Goal: Task Accomplishment & Management: Manage account settings

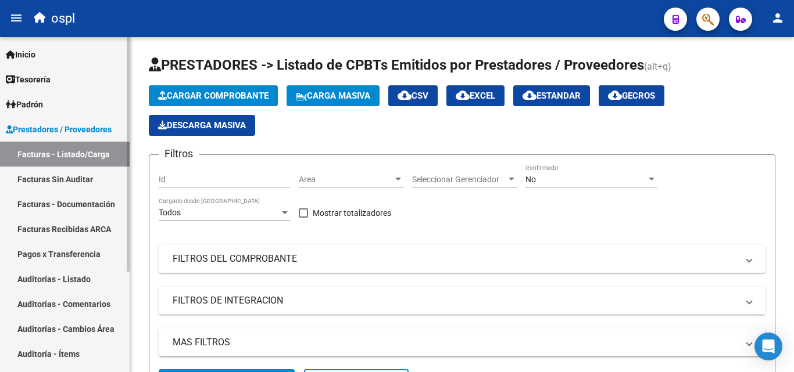
click at [77, 281] on link "Auditorías - Listado" at bounding box center [65, 279] width 130 height 25
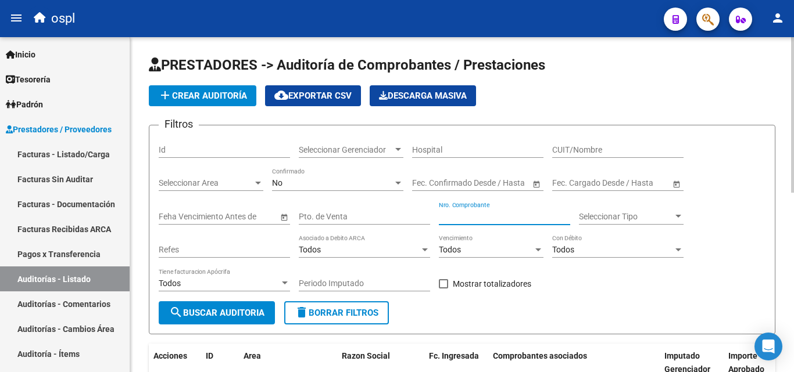
click at [454, 216] on input "Nro. Comprobante" at bounding box center [504, 217] width 131 height 10
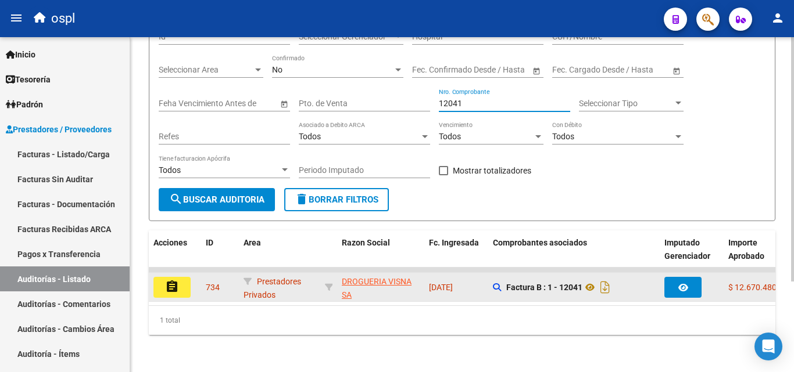
scroll to position [124, 0]
type input "12041"
click at [596, 281] on icon at bounding box center [589, 288] width 15 height 14
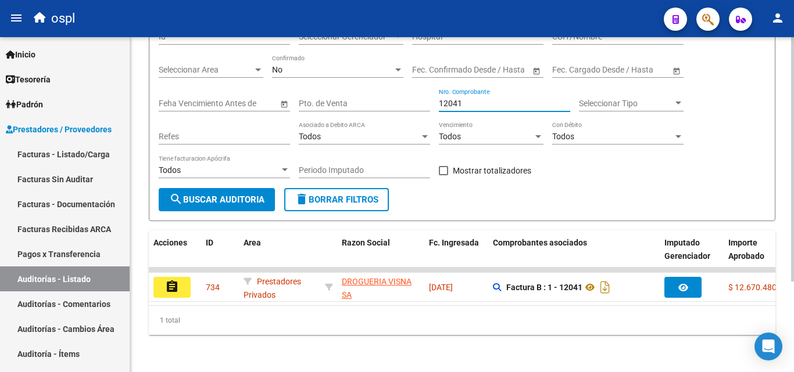
drag, startPoint x: 475, startPoint y: 92, endPoint x: 427, endPoint y: 92, distance: 47.6
click at [427, 92] on div "Filtros Id Seleccionar Gerenciador Seleccionar Gerenciador Hospital CUIT/Nombre…" at bounding box center [462, 104] width 607 height 167
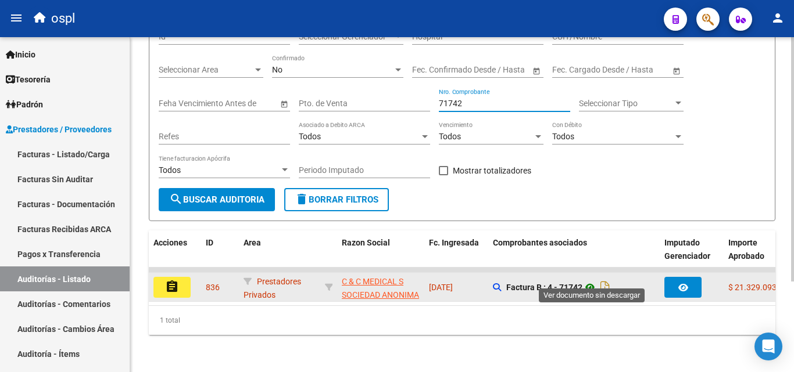
type input "71742"
click at [591, 281] on icon at bounding box center [589, 288] width 15 height 14
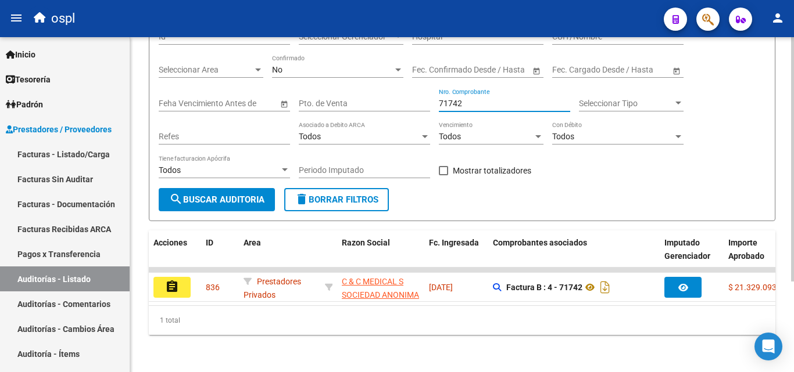
drag, startPoint x: 480, startPoint y: 95, endPoint x: 403, endPoint y: 102, distance: 77.6
click at [403, 102] on div "Filtros Id Seleccionar Gerenciador Seleccionar Gerenciador Hospital CUIT/Nombre…" at bounding box center [462, 104] width 607 height 167
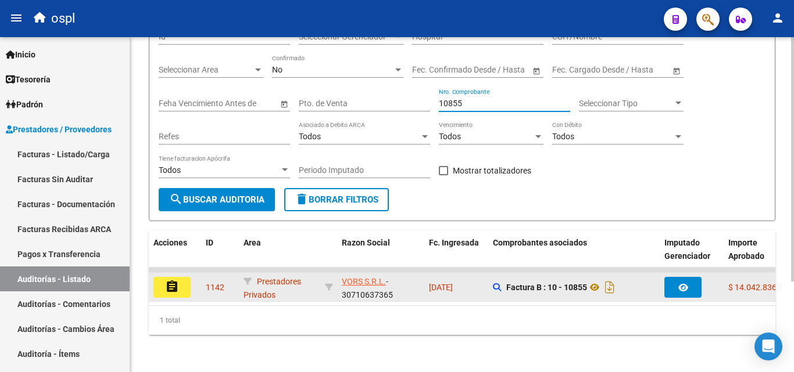
type input "10855"
click at [181, 282] on button "assignment" at bounding box center [171, 287] width 37 height 21
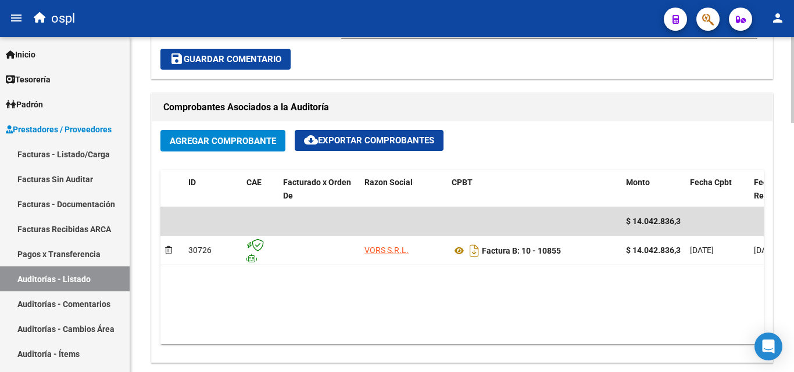
scroll to position [523, 0]
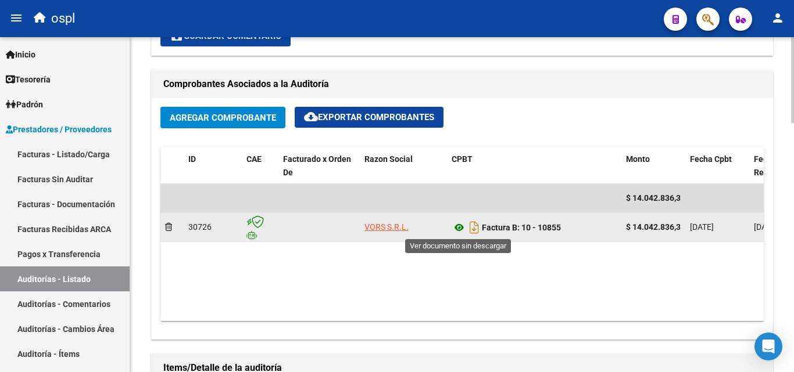
click at [458, 225] on icon at bounding box center [458, 228] width 15 height 14
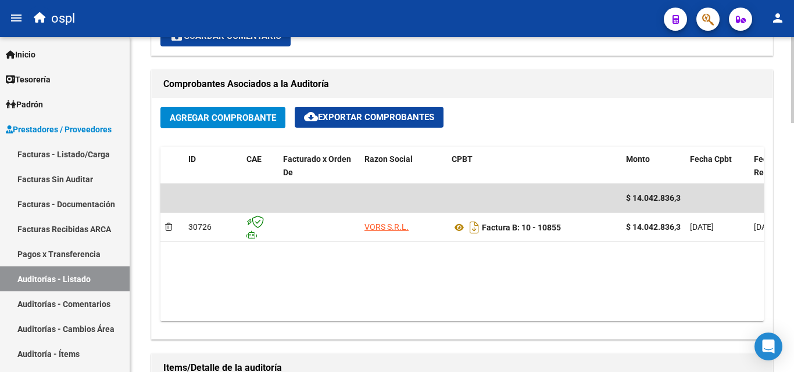
scroll to position [349, 0]
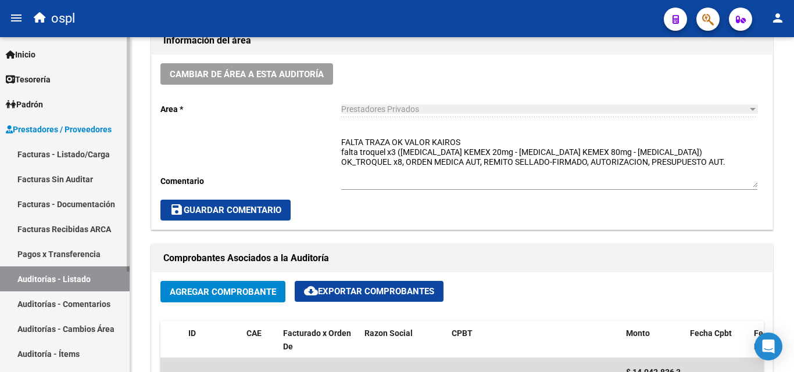
click at [95, 278] on link "Auditorías - Listado" at bounding box center [65, 279] width 130 height 25
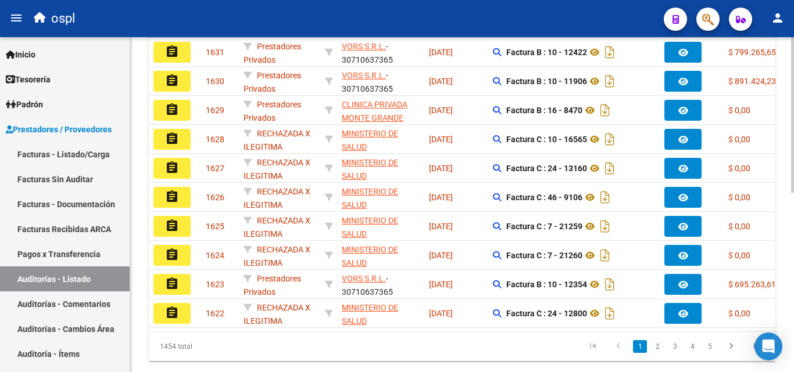
scroll to position [58, 0]
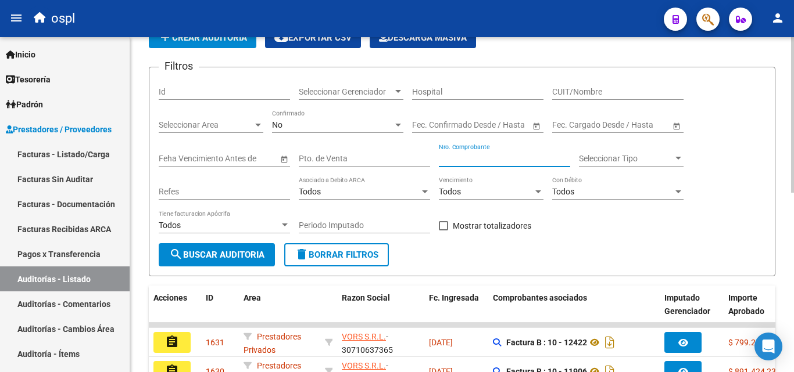
click at [482, 157] on input "Nro. Comprobante" at bounding box center [504, 159] width 131 height 10
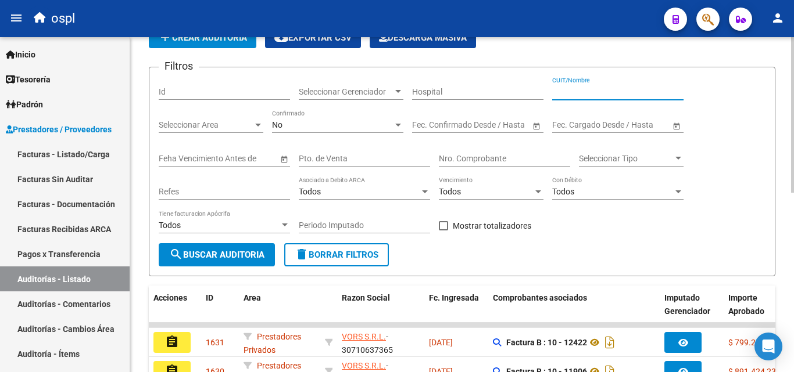
click at [564, 96] on input "CUIT/Nombre" at bounding box center [617, 92] width 131 height 10
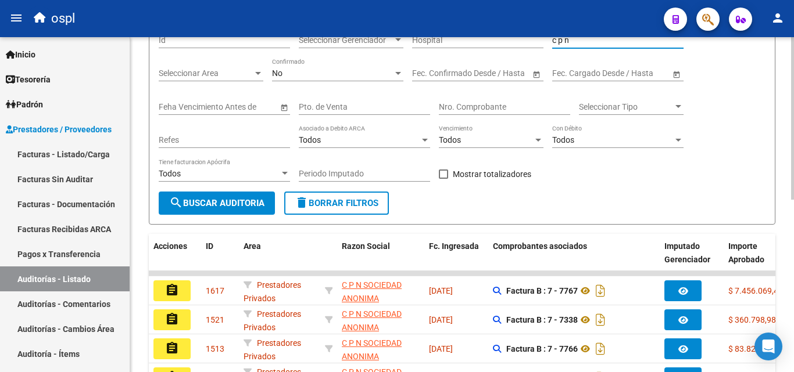
scroll to position [232, 0]
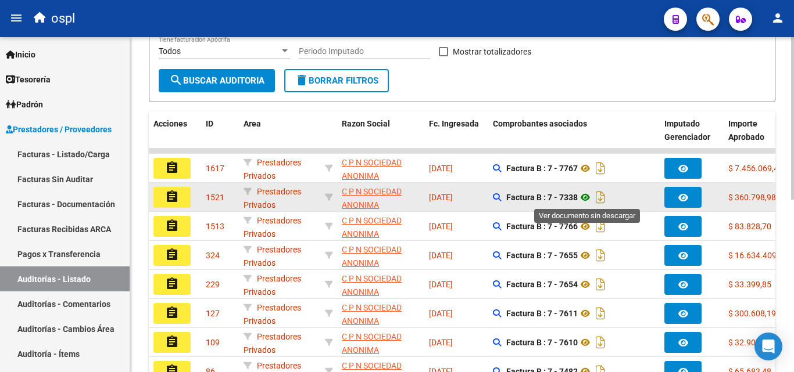
type input "c p n"
click at [586, 202] on icon at bounding box center [585, 198] width 15 height 14
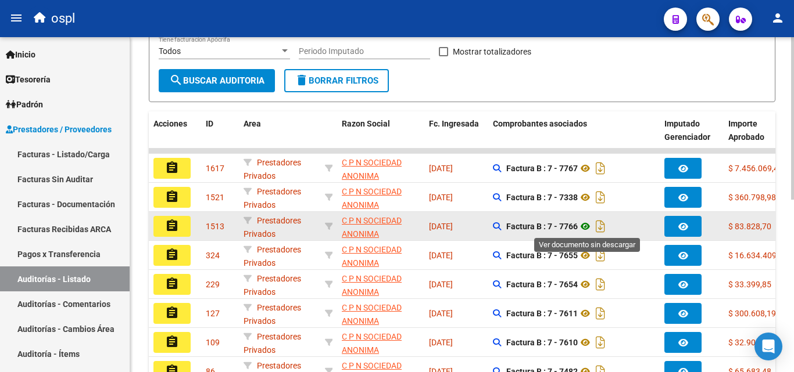
click at [587, 225] on icon at bounding box center [585, 227] width 15 height 14
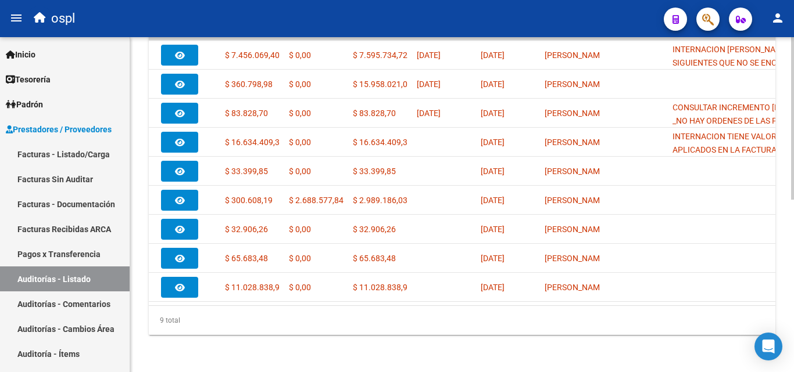
scroll to position [0, 0]
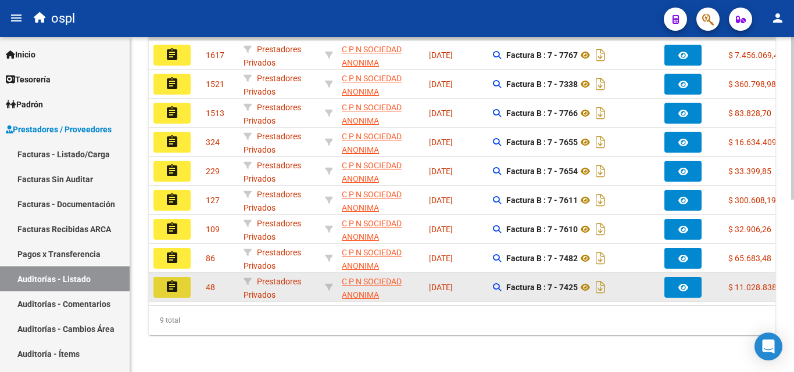
click at [186, 289] on button "assignment" at bounding box center [171, 287] width 37 height 21
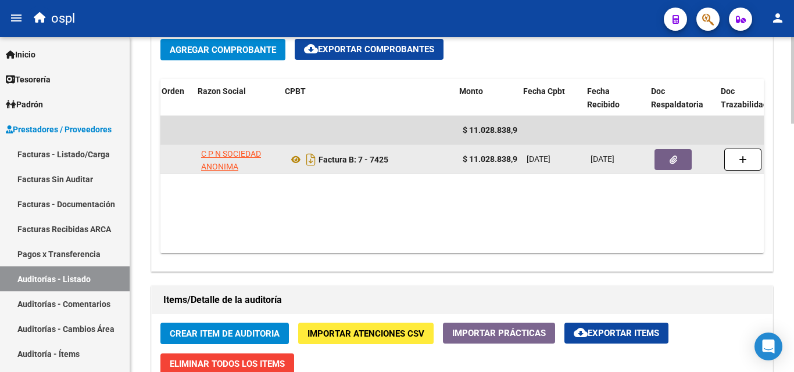
scroll to position [0, 167]
click at [659, 162] on button "button" at bounding box center [669, 159] width 37 height 21
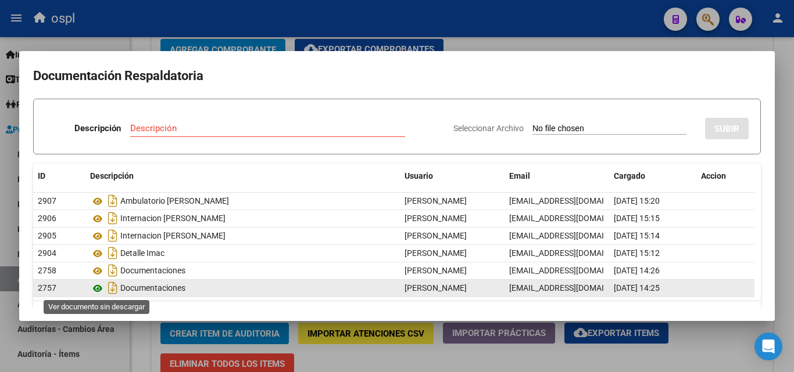
click at [97, 283] on icon at bounding box center [97, 289] width 15 height 14
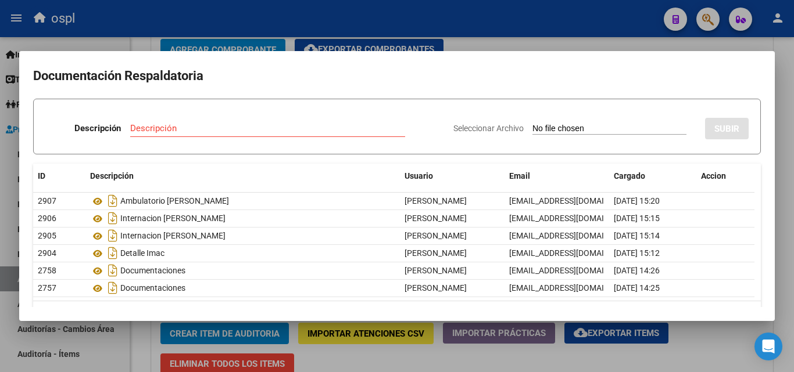
click at [528, 38] on div at bounding box center [397, 186] width 794 height 372
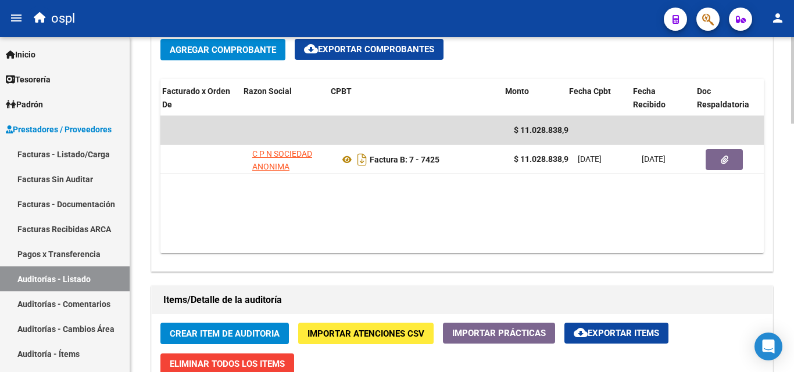
scroll to position [0, 121]
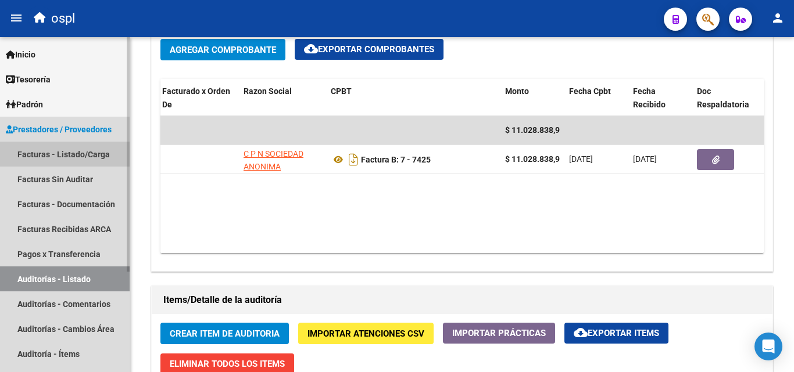
click at [88, 158] on link "Facturas - Listado/Carga" at bounding box center [65, 154] width 130 height 25
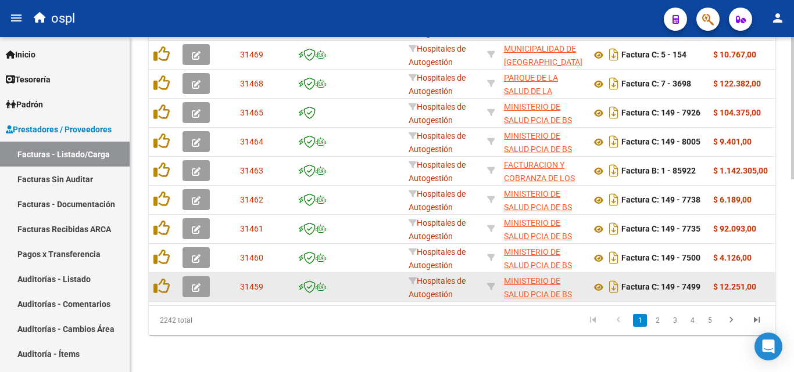
scroll to position [453, 0]
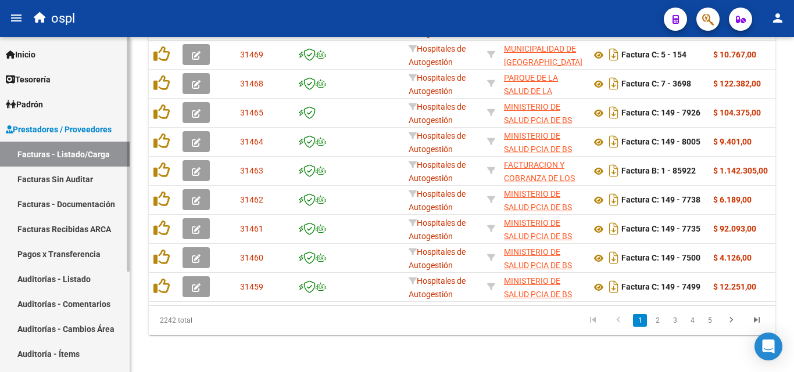
click at [73, 282] on link "Auditorías - Listado" at bounding box center [65, 279] width 130 height 25
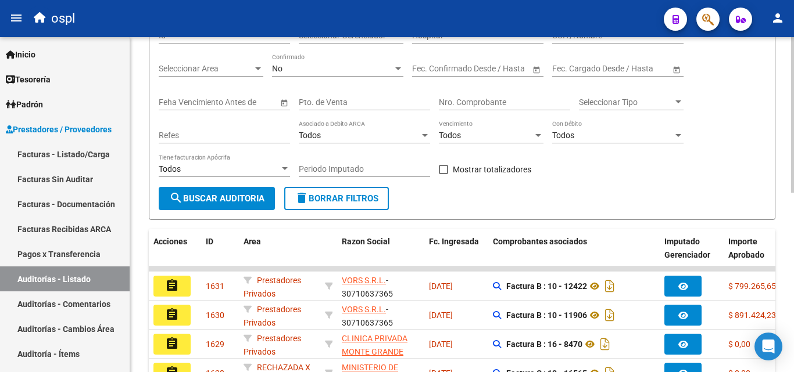
scroll to position [116, 0]
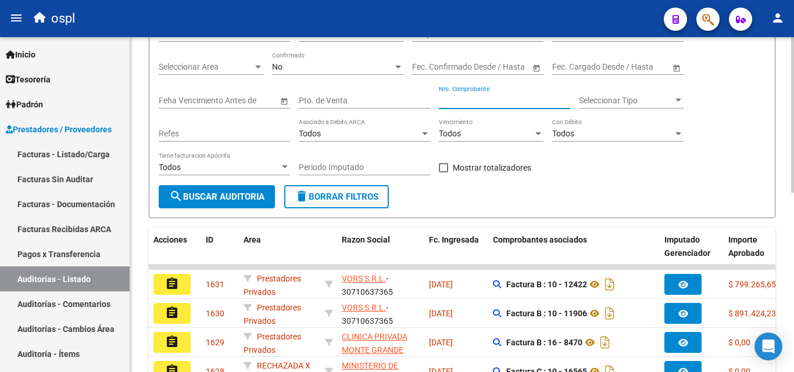
click at [477, 102] on input "Nro. Comprobante" at bounding box center [504, 101] width 131 height 10
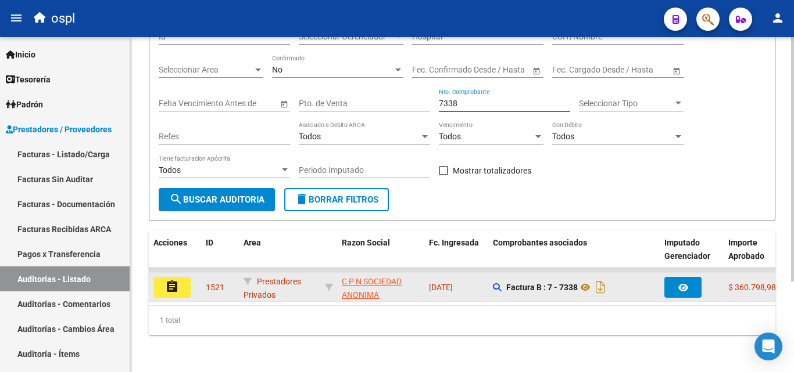
type input "7338"
click at [185, 291] on button "assignment" at bounding box center [171, 287] width 37 height 21
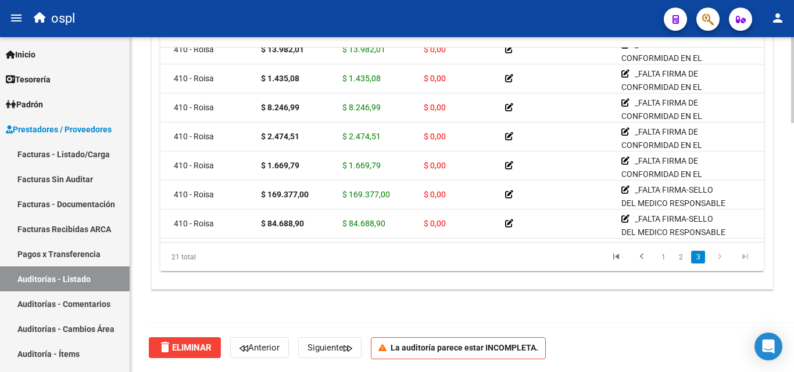
scroll to position [429, 93]
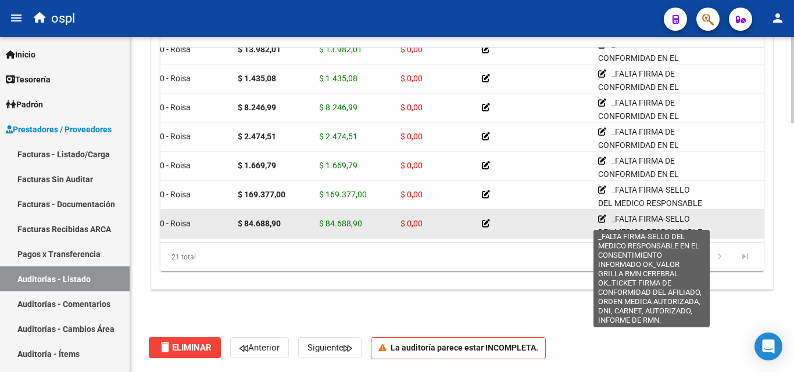
click at [600, 215] on icon at bounding box center [602, 219] width 8 height 8
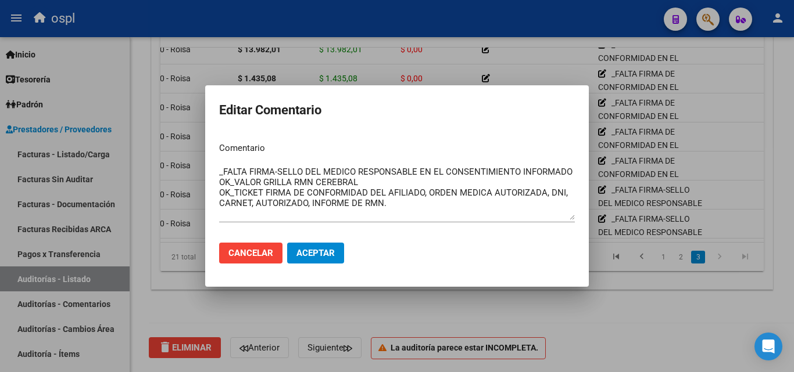
click at [428, 300] on div at bounding box center [397, 186] width 794 height 372
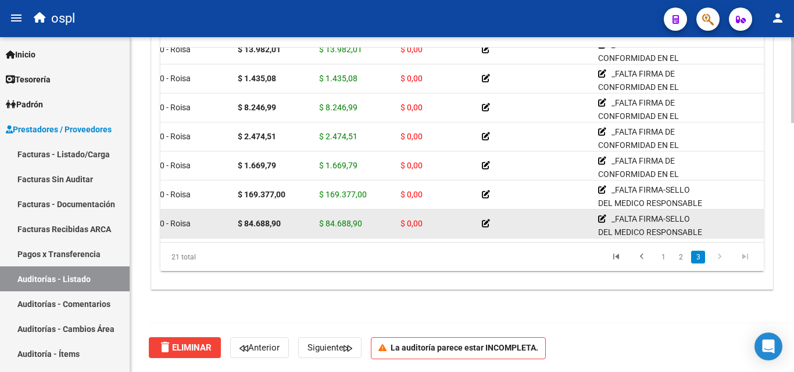
click at [485, 220] on icon at bounding box center [486, 224] width 8 height 8
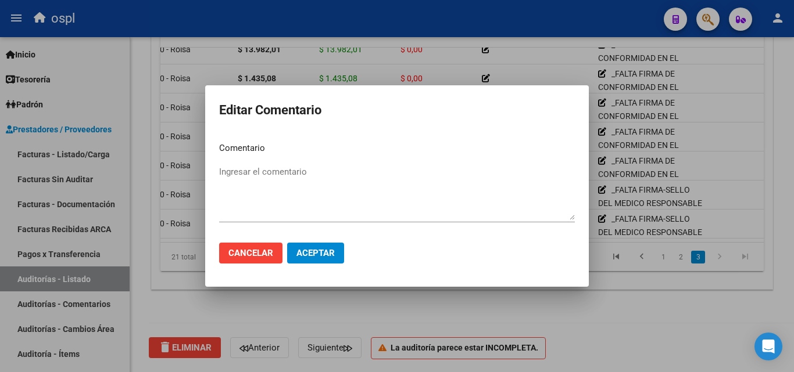
click at [492, 321] on div at bounding box center [397, 186] width 794 height 372
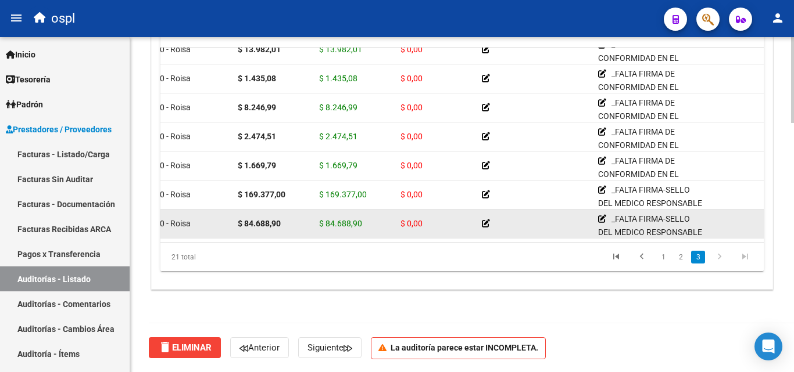
click at [484, 220] on icon at bounding box center [486, 224] width 8 height 8
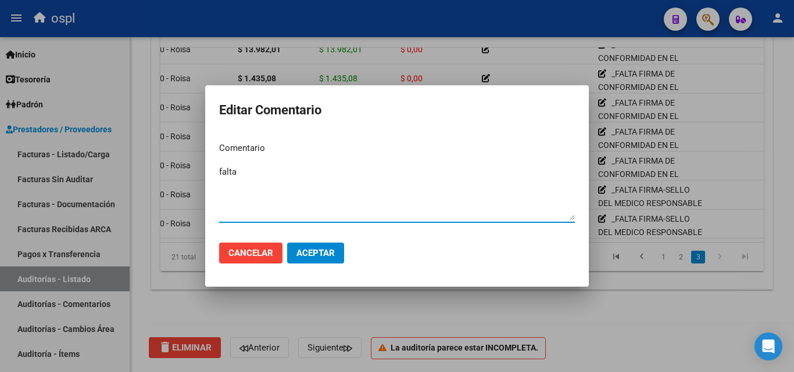
type textarea "falta"
click at [334, 254] on span "Aceptar" at bounding box center [315, 253] width 38 height 10
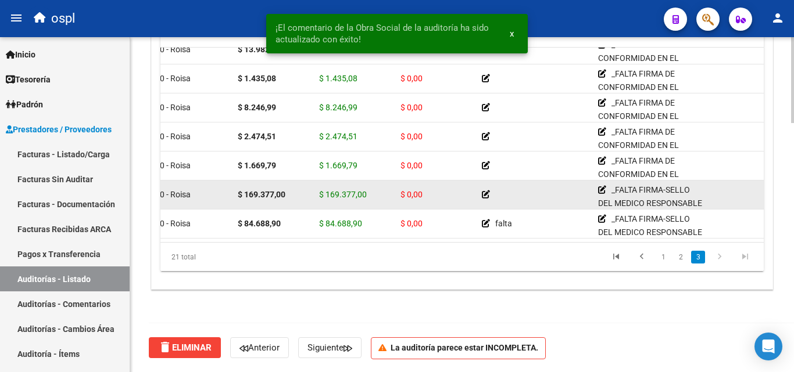
click at [486, 191] on icon at bounding box center [486, 195] width 8 height 8
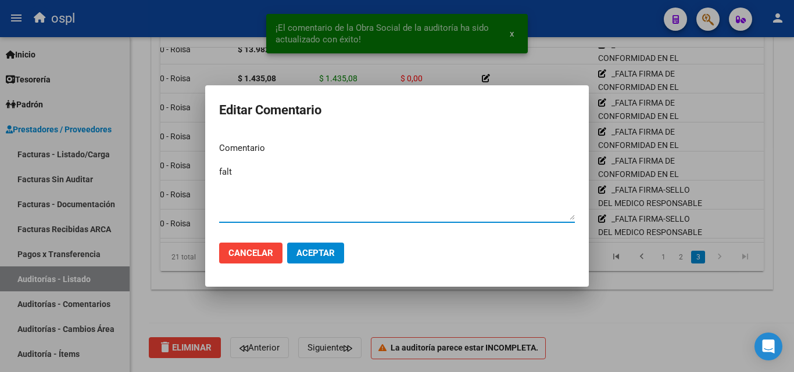
type textarea "falta"
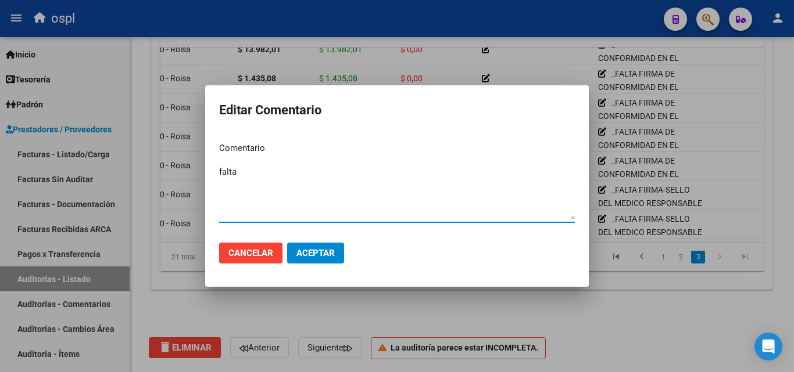
drag, startPoint x: 269, startPoint y: 179, endPoint x: 188, endPoint y: 179, distance: 81.3
click at [188, 179] on div "Editar Comentario Comentario falta Ingresar el comentario Cancelar Aceptar" at bounding box center [397, 186] width 794 height 372
type textarea "falta"
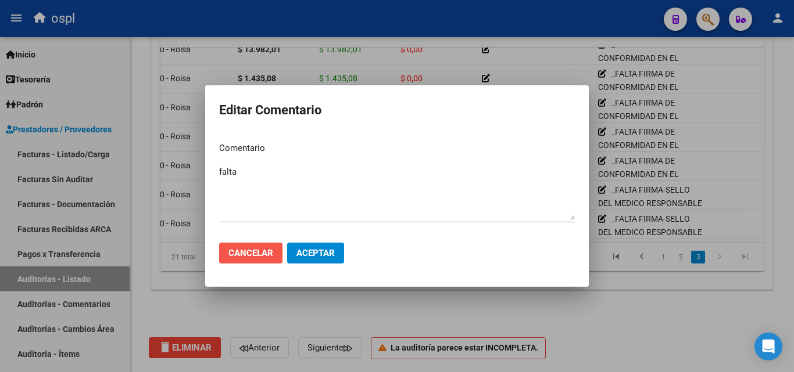
click at [254, 246] on button "Cancelar" at bounding box center [250, 253] width 63 height 21
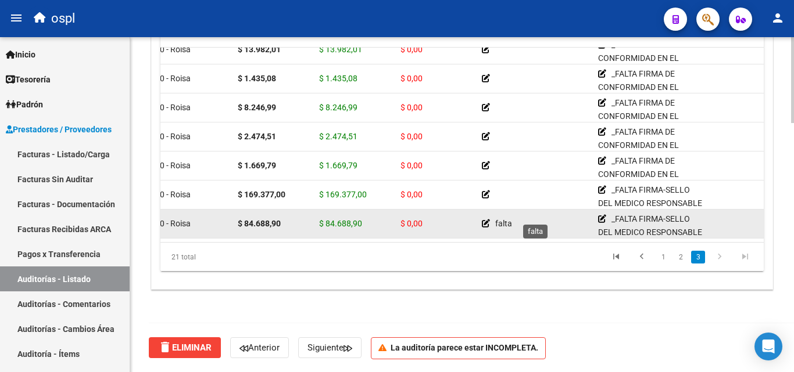
click at [485, 220] on icon at bounding box center [486, 224] width 8 height 8
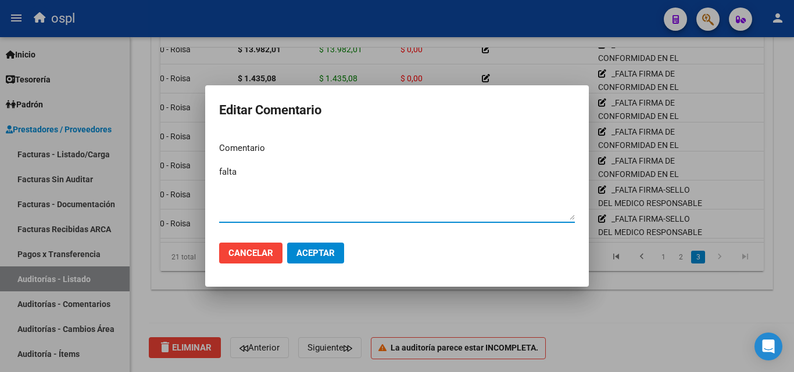
drag, startPoint x: 201, startPoint y: 171, endPoint x: 120, endPoint y: 162, distance: 81.8
click at [120, 162] on div "Editar Comentario Comentario falta Ingresar el comentario Cancelar Aceptar" at bounding box center [397, 186] width 794 height 372
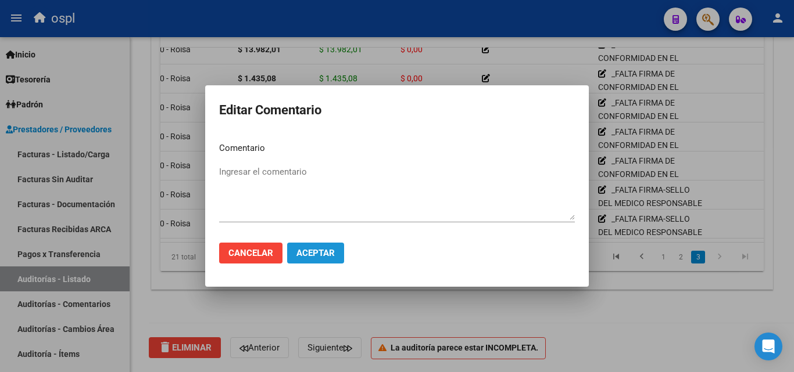
click at [306, 256] on span "Aceptar" at bounding box center [315, 253] width 38 height 10
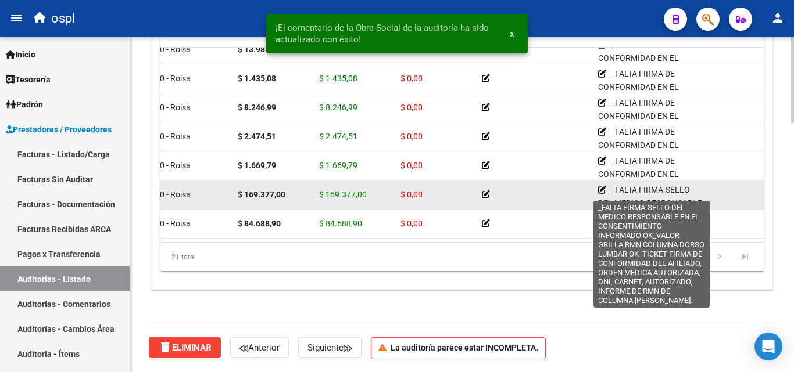
click at [602, 186] on icon at bounding box center [602, 190] width 8 height 8
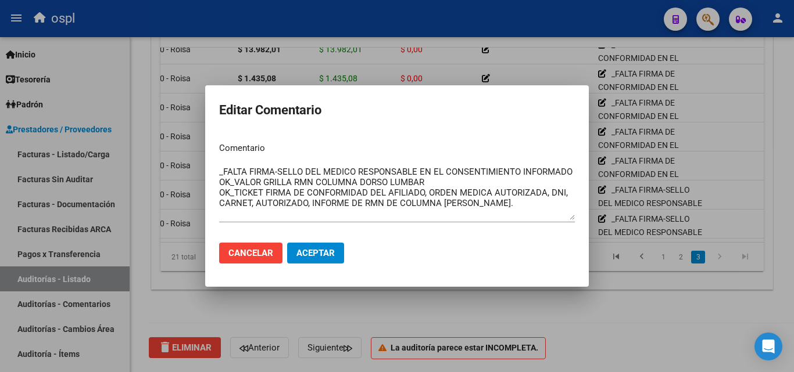
click at [527, 330] on div at bounding box center [397, 186] width 794 height 372
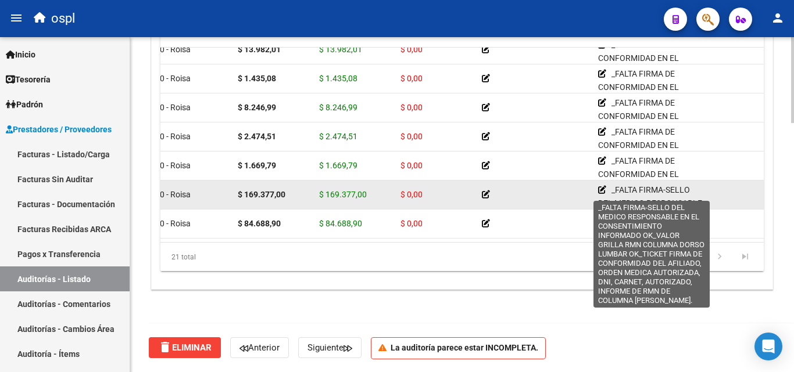
click at [601, 186] on icon at bounding box center [602, 190] width 8 height 8
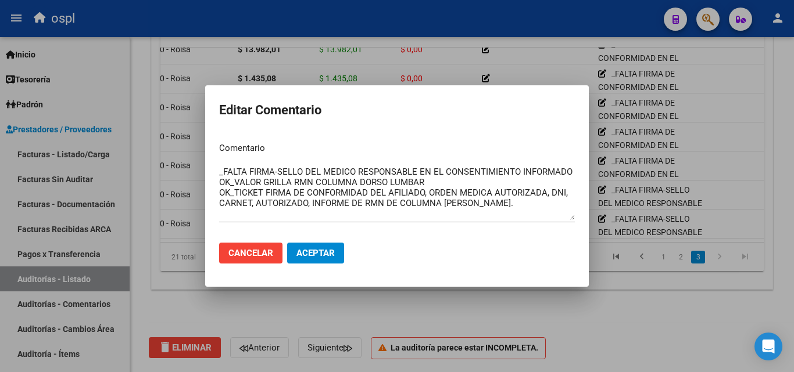
click at [536, 320] on div at bounding box center [397, 186] width 794 height 372
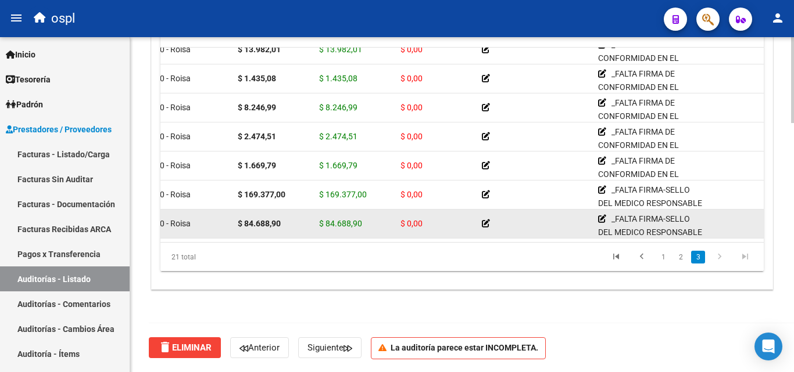
click at [485, 220] on icon at bounding box center [486, 224] width 8 height 8
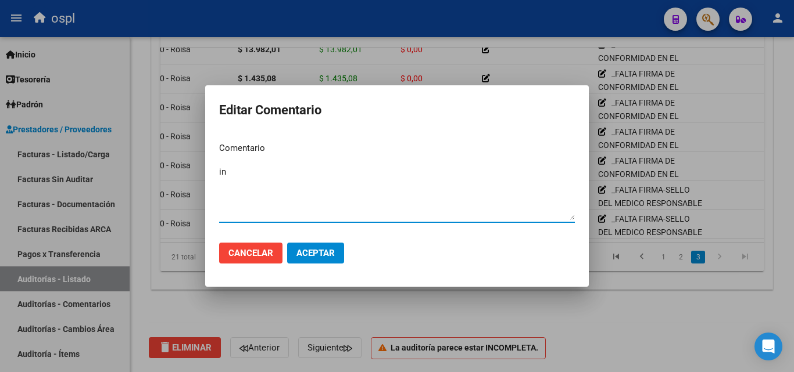
type textarea "i"
type textarea "intermedio"
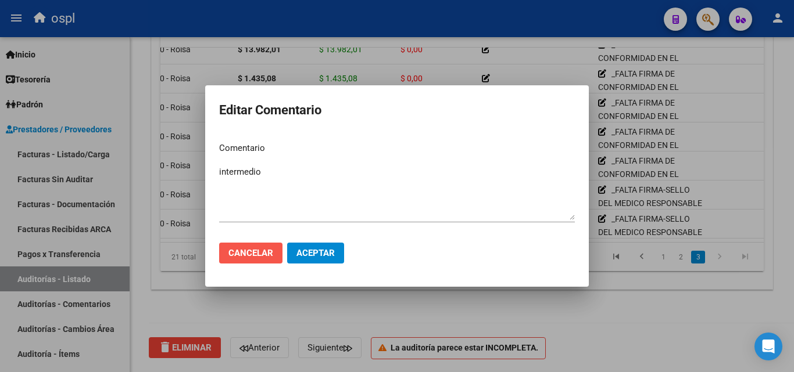
click at [270, 253] on span "Cancelar" at bounding box center [250, 253] width 45 height 10
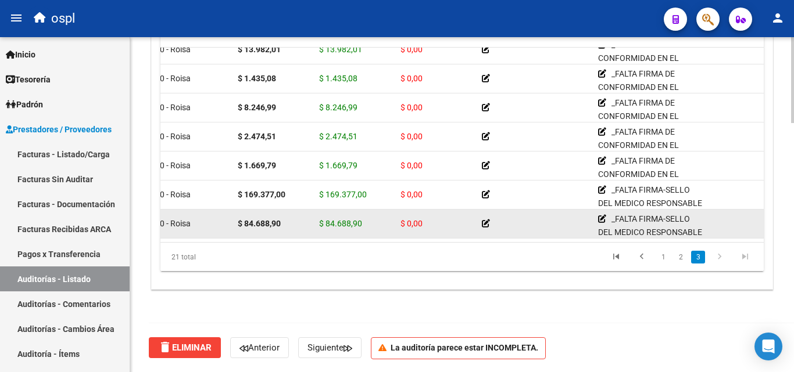
click at [485, 220] on icon at bounding box center [486, 224] width 8 height 8
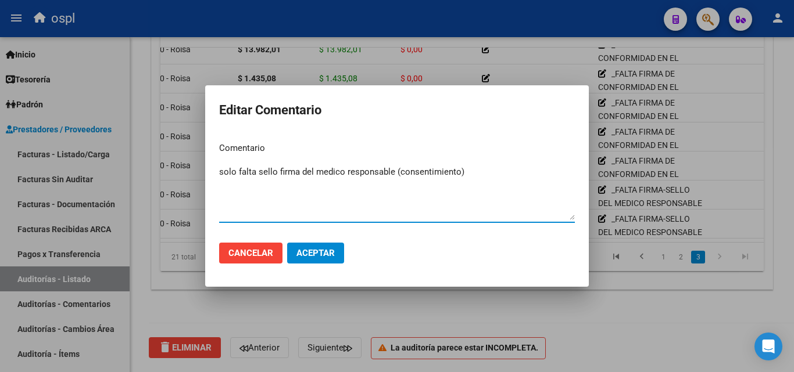
drag, startPoint x: 469, startPoint y: 173, endPoint x: 189, endPoint y: 170, distance: 280.6
click at [189, 170] on div "Editar Comentario Comentario solo falta sello firma del medico responsable (con…" at bounding box center [397, 186] width 794 height 372
type textarea "solo falta sello firma del medico responsable (consentimiento)"
click at [325, 261] on button "Aceptar" at bounding box center [315, 253] width 57 height 21
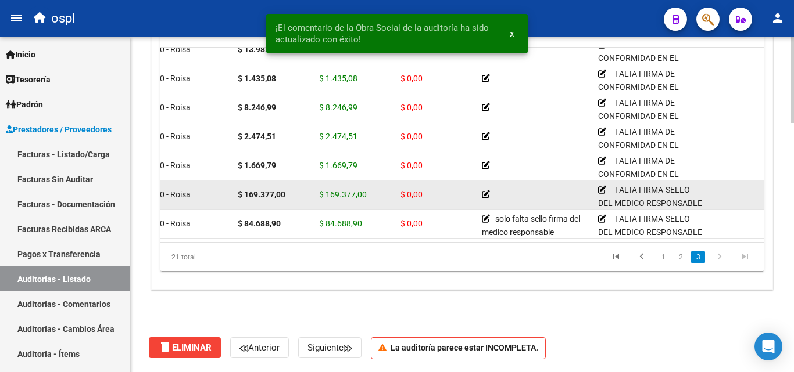
click at [485, 191] on icon at bounding box center [486, 195] width 8 height 8
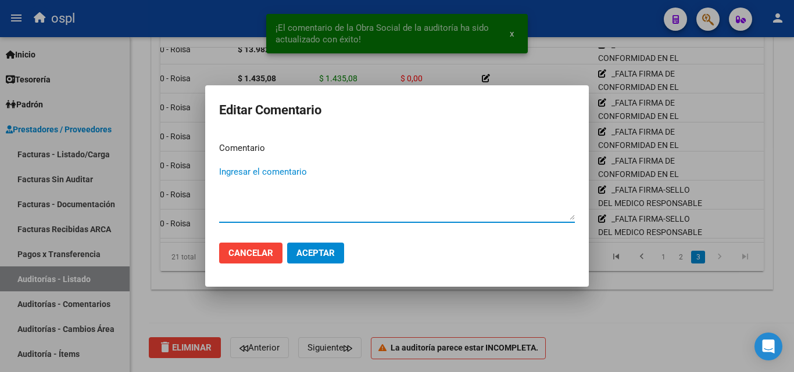
drag, startPoint x: 285, startPoint y: 164, endPoint x: 266, endPoint y: 173, distance: 20.3
click at [266, 173] on textarea "Ingresar el comentario" at bounding box center [397, 193] width 356 height 55
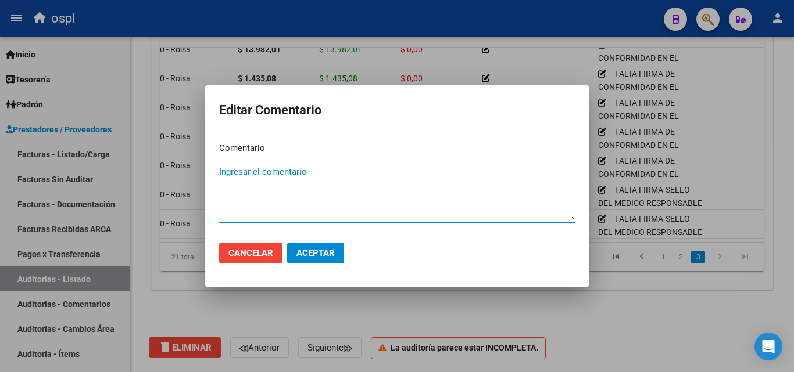
paste textarea "solo falta sello firma del medico responsable (consentimiento)"
type textarea "solo falta sello firma del medico responsable (consentimiento)"
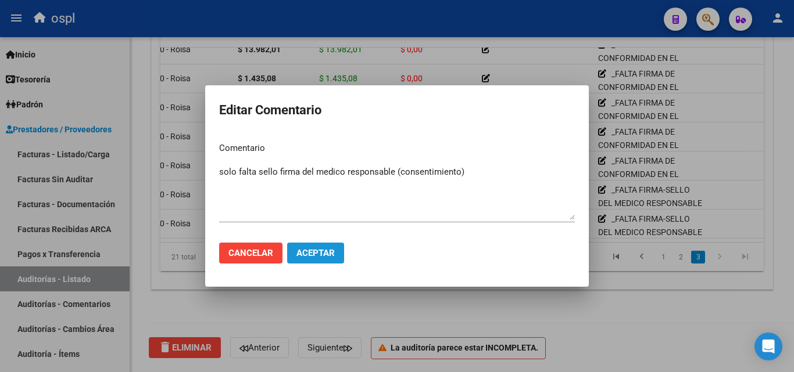
click at [328, 247] on button "Aceptar" at bounding box center [315, 253] width 57 height 21
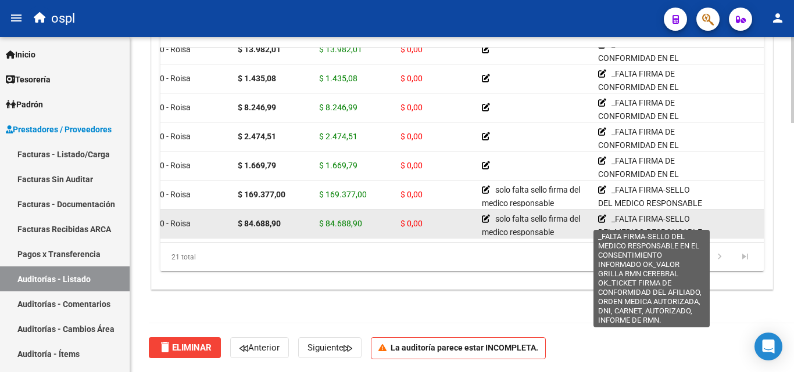
click at [603, 215] on icon at bounding box center [602, 219] width 8 height 8
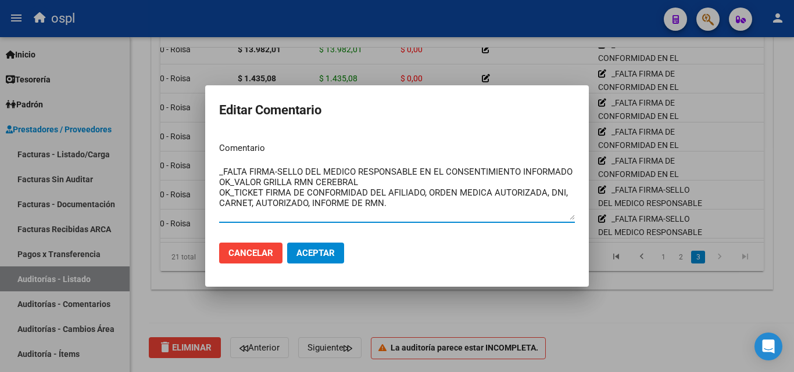
click at [626, 326] on div at bounding box center [397, 186] width 794 height 372
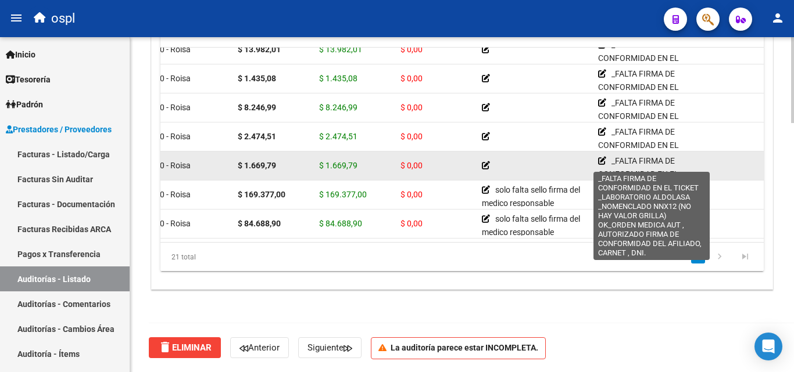
click at [601, 157] on icon at bounding box center [602, 161] width 8 height 8
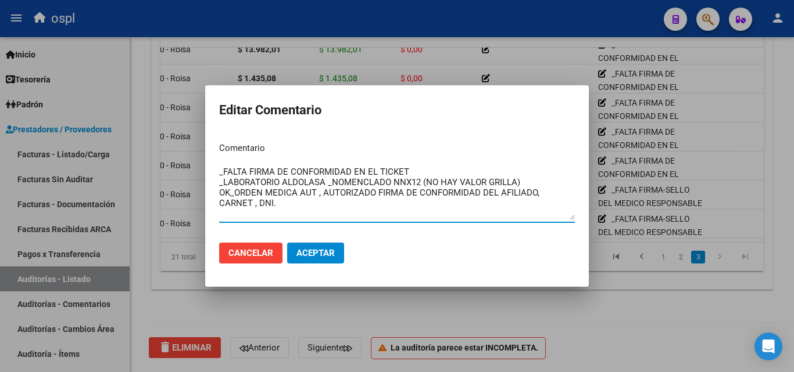
click at [425, 306] on div at bounding box center [397, 186] width 794 height 372
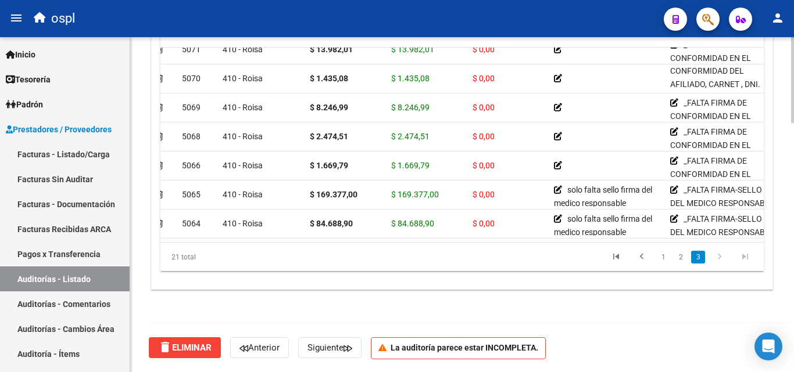
scroll to position [429, 0]
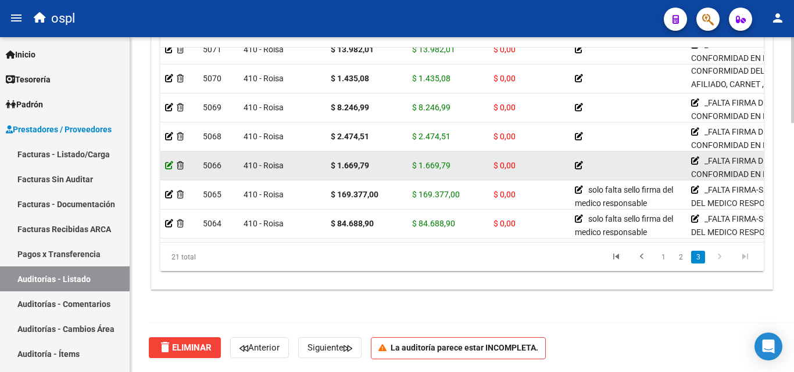
click at [166, 162] on icon at bounding box center [169, 166] width 8 height 8
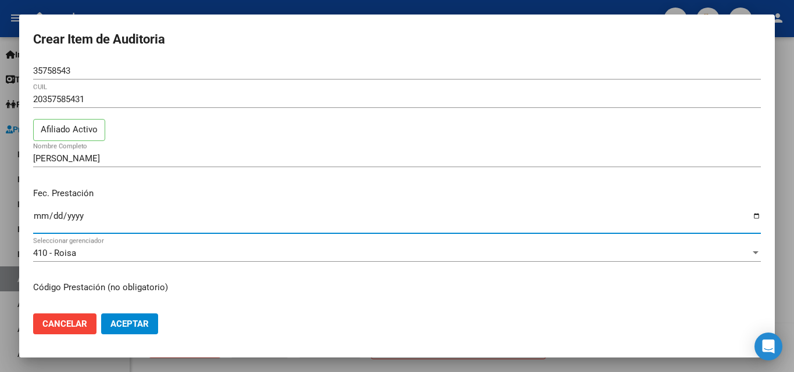
click at [44, 214] on input "[DATE]" at bounding box center [396, 220] width 727 height 19
type input "[DATE]"
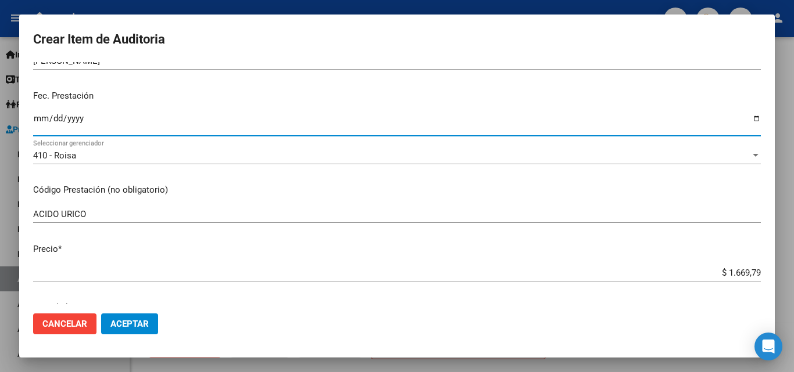
scroll to position [116, 0]
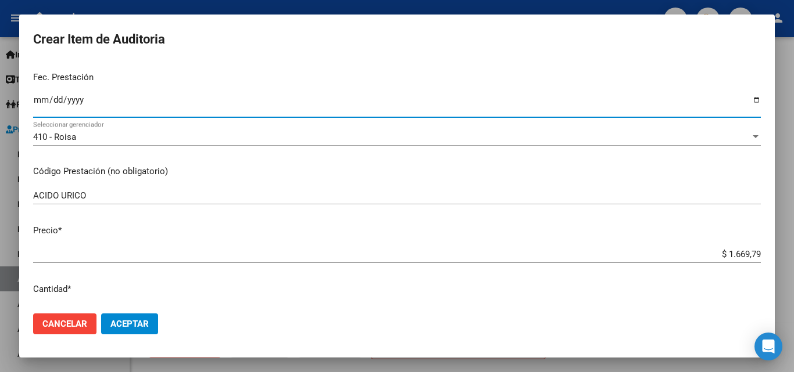
click at [78, 332] on button "Cancelar" at bounding box center [64, 324] width 63 height 21
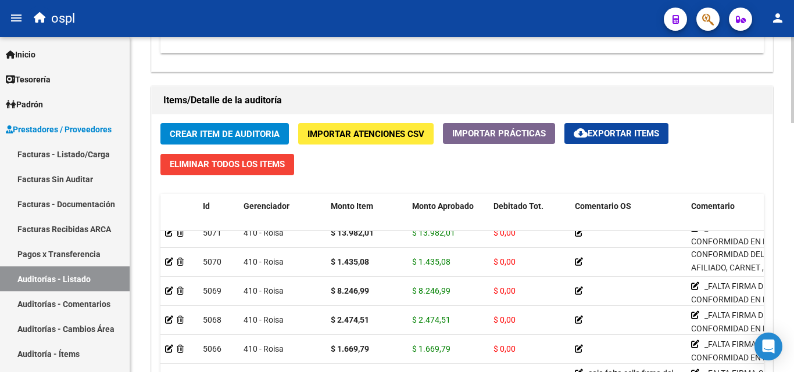
scroll to position [974, 0]
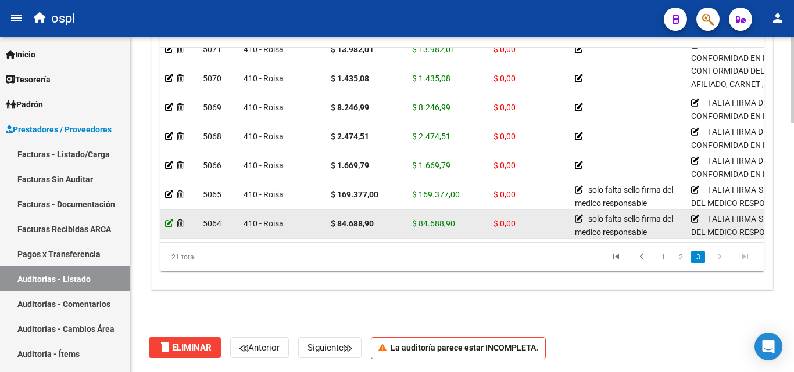
click at [166, 220] on icon at bounding box center [169, 224] width 8 height 8
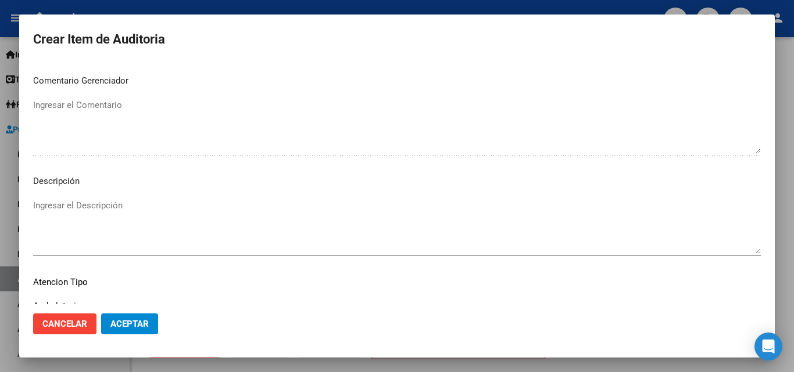
scroll to position [783, 0]
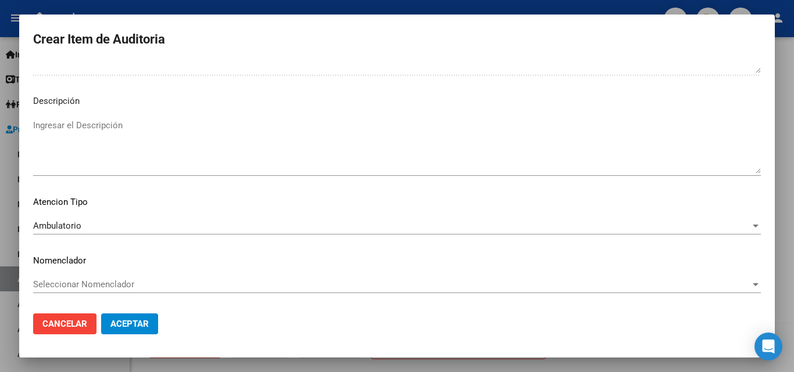
click at [5, 271] on div at bounding box center [397, 186] width 794 height 372
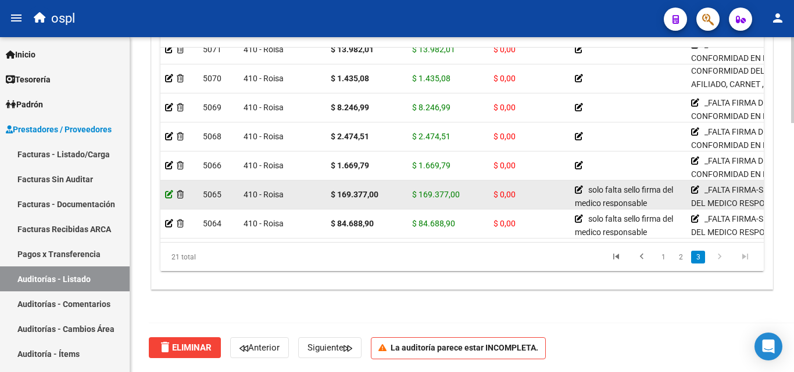
click at [167, 191] on icon at bounding box center [169, 195] width 8 height 8
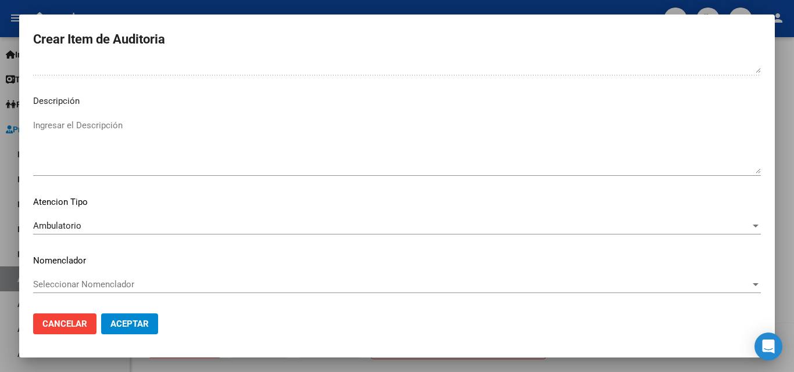
click at [13, 316] on div at bounding box center [397, 186] width 794 height 372
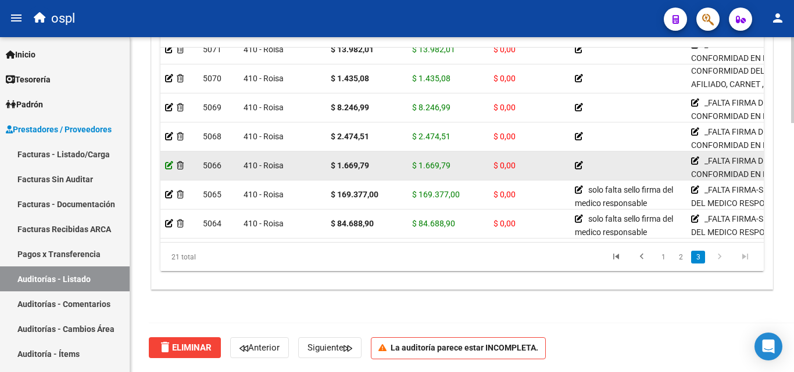
click at [166, 162] on icon at bounding box center [169, 166] width 8 height 8
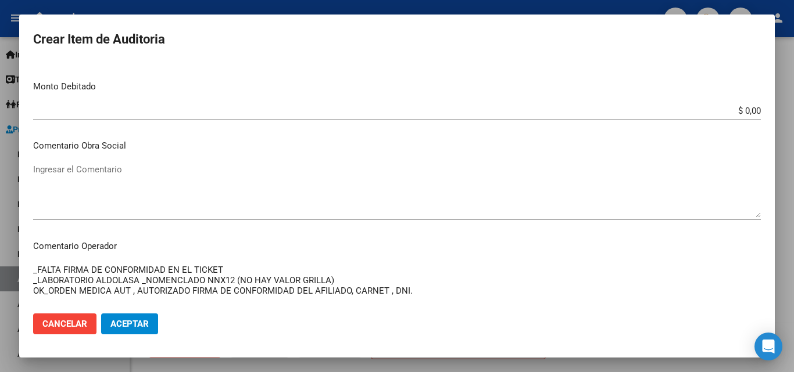
scroll to position [465, 0]
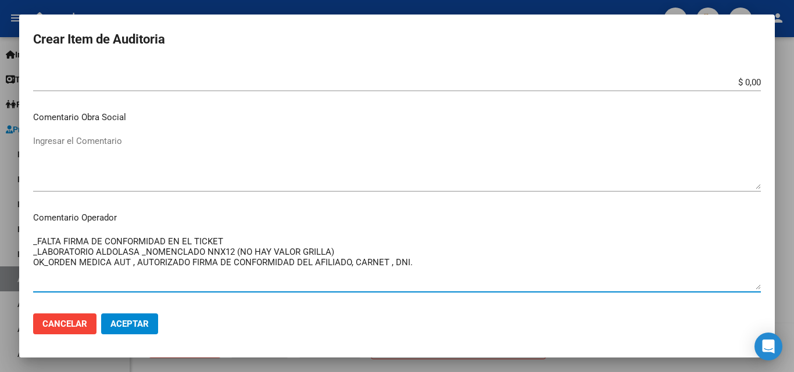
drag, startPoint x: 95, startPoint y: 242, endPoint x: 167, endPoint y: 240, distance: 72.1
click at [167, 240] on textarea "_FALTA FIRMA DE CONFORMIDAD EN EL TICKET _LABORATORIO ALDOLASA _NOMENCLADO NNX1…" at bounding box center [396, 262] width 727 height 55
click at [200, 238] on textarea "_FALTA FIRMA EN EL TICKET _LABORATORIO ALDOLASA _NOMENCLADO NNX12 (NO HAY VALOR…" at bounding box center [396, 262] width 727 height 55
type textarea "_FALTA FIRMA EN EL TICKET _LABORATORIO ALDOLASA _NOMENCLADO NNX12 (NO HAY VALOR…"
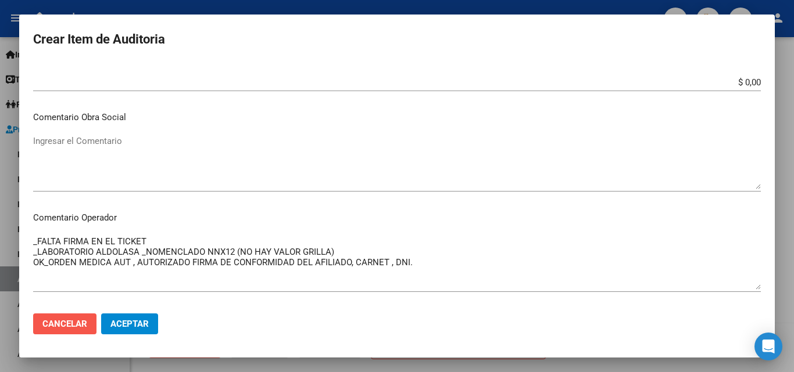
click at [67, 325] on span "Cancelar" at bounding box center [64, 324] width 45 height 10
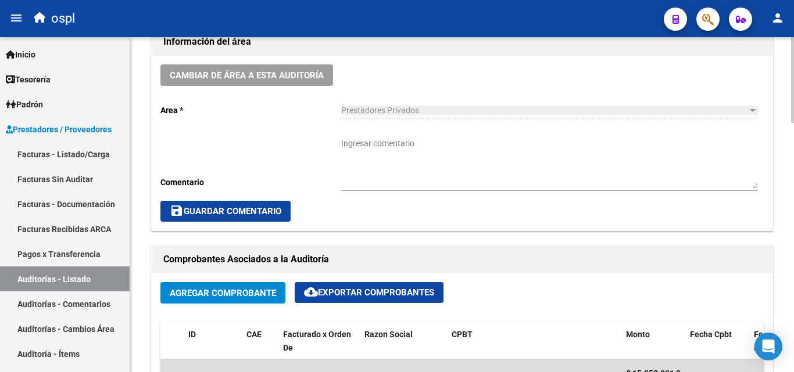
scroll to position [335, 0]
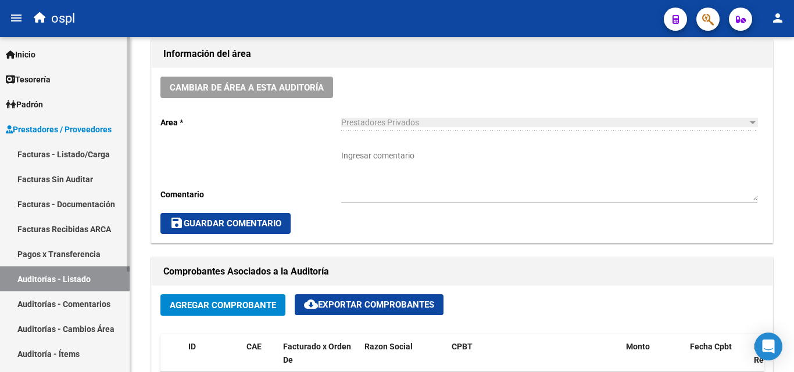
click at [50, 276] on link "Auditorías - Listado" at bounding box center [65, 279] width 130 height 25
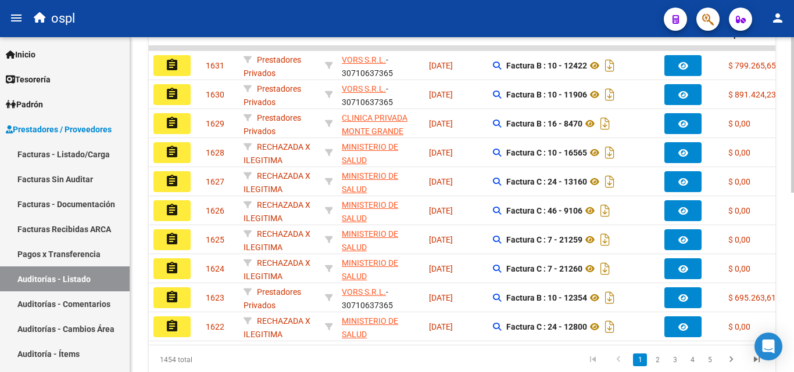
scroll to position [103, 0]
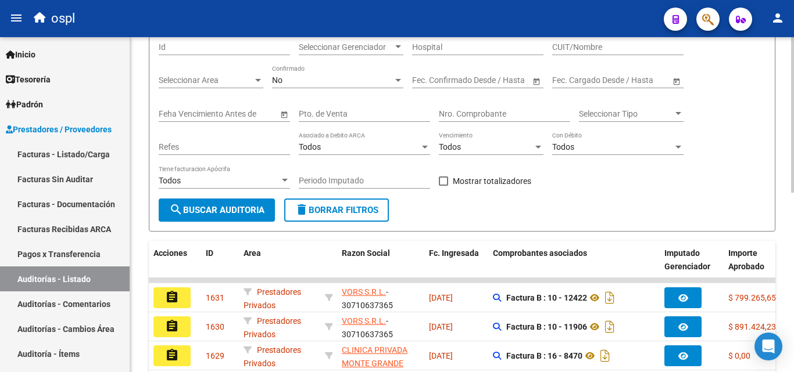
click at [481, 110] on input "Nro. Comprobante" at bounding box center [504, 114] width 131 height 10
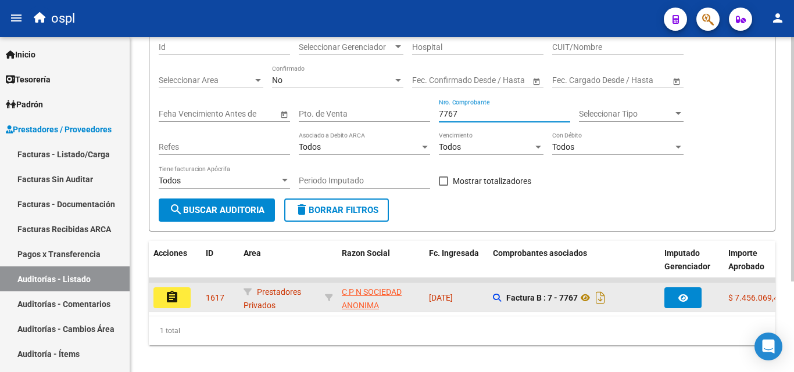
type input "7767"
click at [187, 302] on button "assignment" at bounding box center [171, 298] width 37 height 21
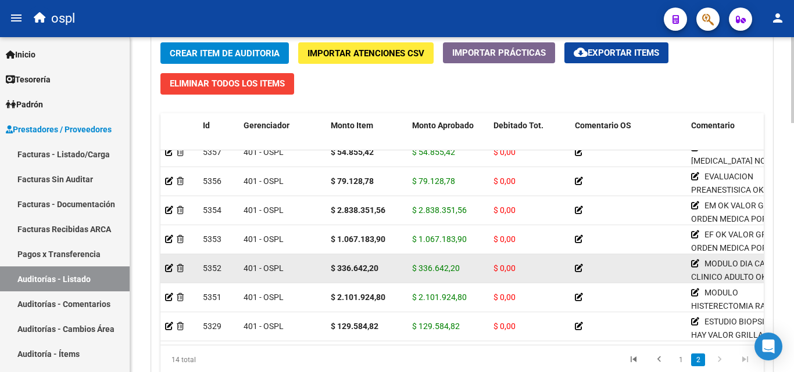
scroll to position [974, 0]
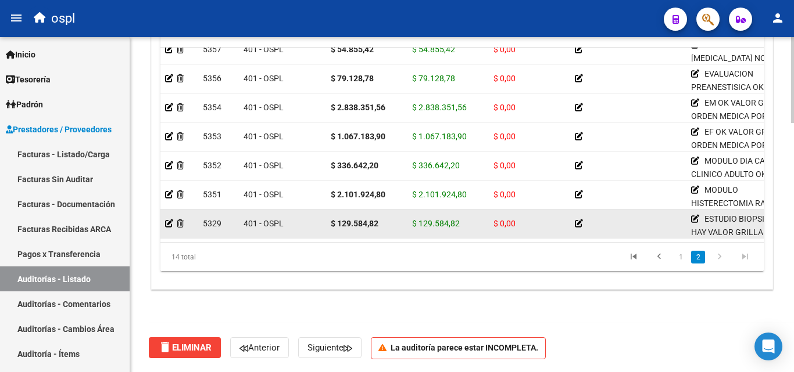
click at [579, 220] on icon at bounding box center [579, 224] width 8 height 8
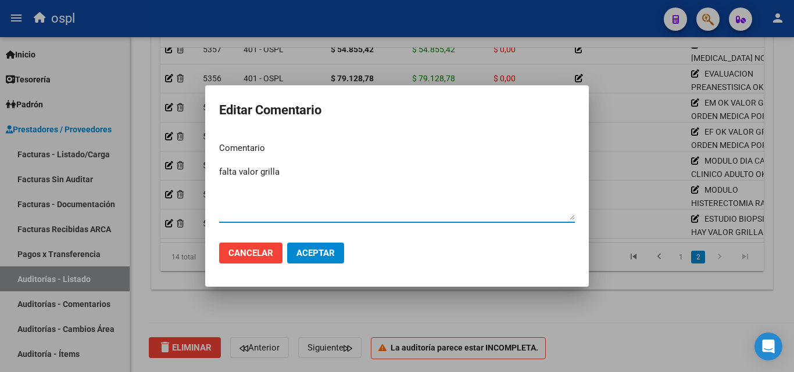
type textarea "falta valor grilla"
click at [306, 256] on span "Aceptar" at bounding box center [315, 253] width 38 height 10
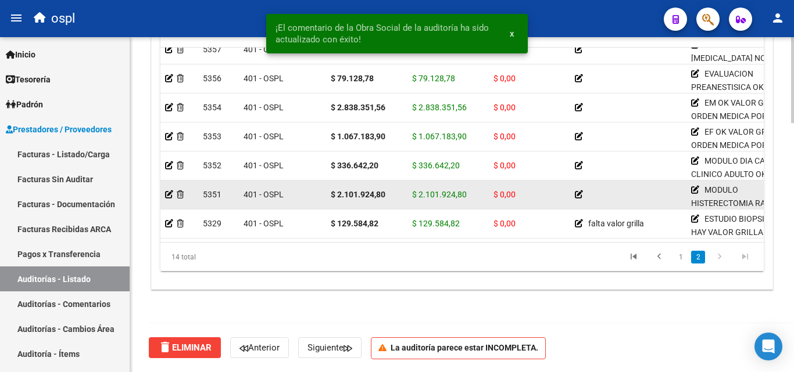
click at [578, 191] on icon at bounding box center [579, 195] width 8 height 8
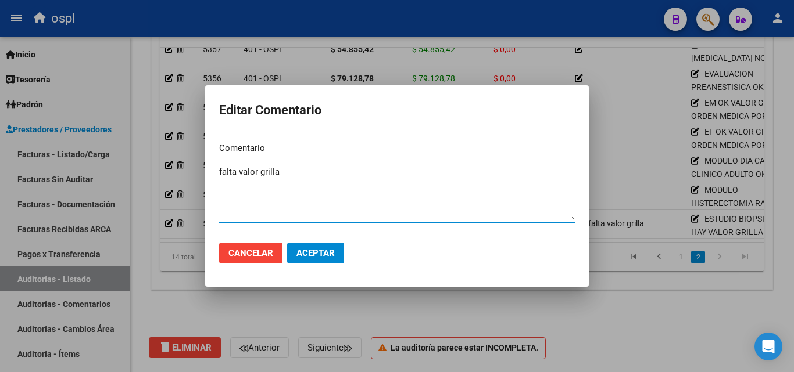
type textarea "falta valor grilla"
click at [305, 245] on button "Aceptar" at bounding box center [315, 253] width 57 height 21
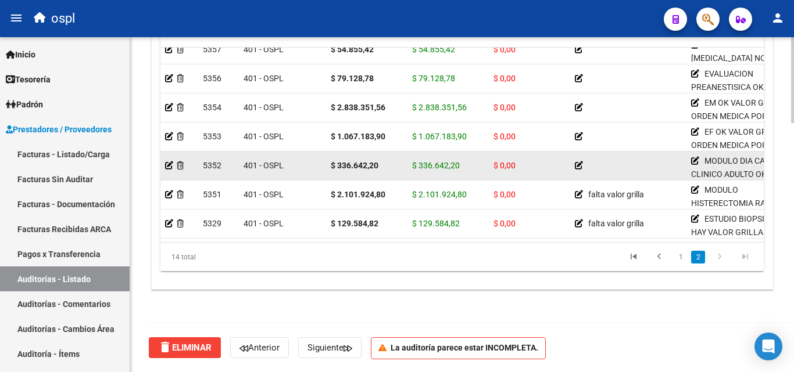
click at [579, 162] on icon at bounding box center [579, 166] width 8 height 8
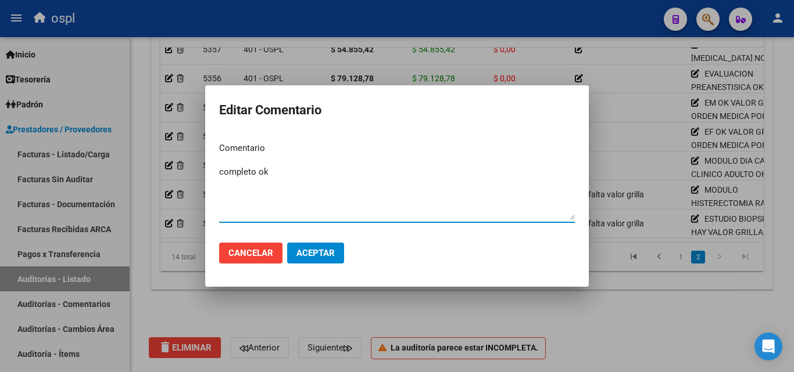
type textarea "completo ok"
click at [323, 257] on span "Aceptar" at bounding box center [315, 253] width 38 height 10
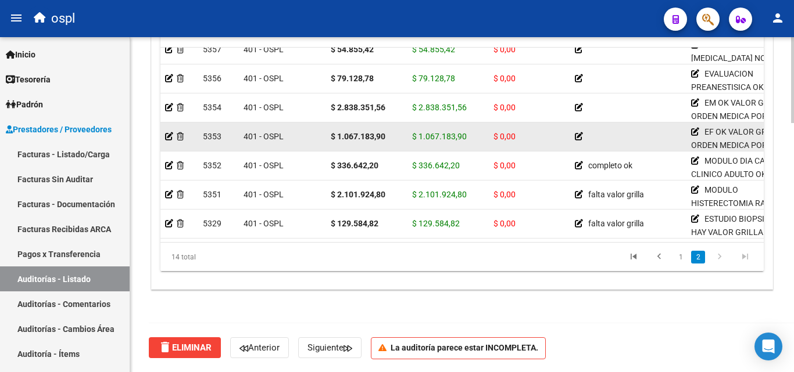
click at [578, 132] on icon at bounding box center [579, 136] width 8 height 8
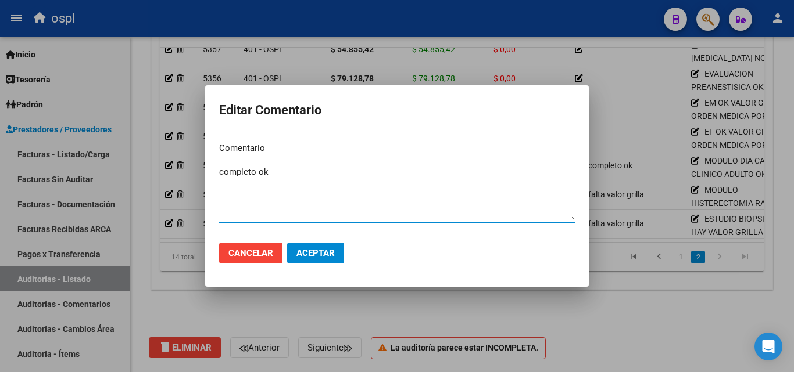
type textarea "completo ok"
click at [317, 248] on span "Aceptar" at bounding box center [315, 253] width 38 height 10
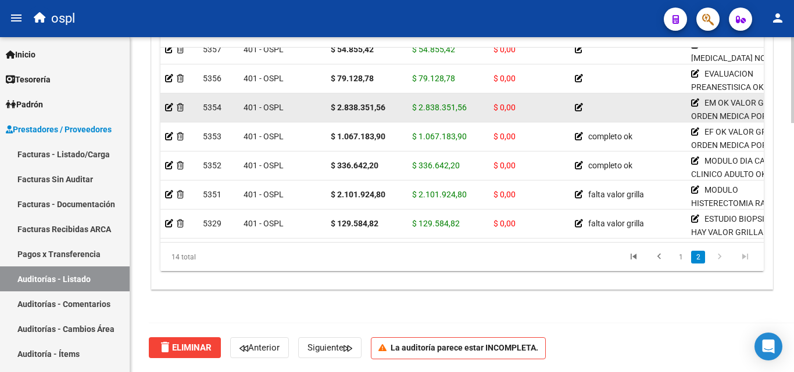
click at [580, 103] on icon at bounding box center [579, 107] width 8 height 8
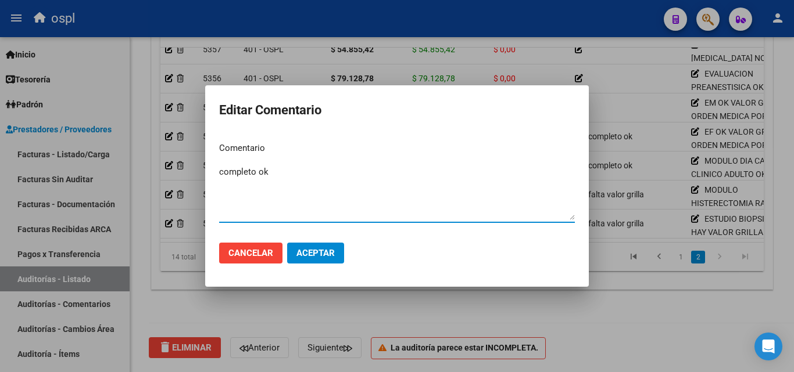
type textarea "completo ok"
click at [324, 253] on span "Aceptar" at bounding box center [315, 253] width 38 height 10
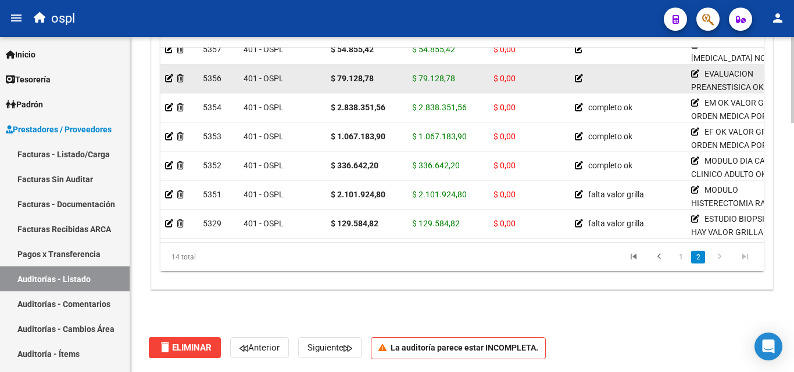
click at [580, 74] on icon at bounding box center [579, 78] width 8 height 8
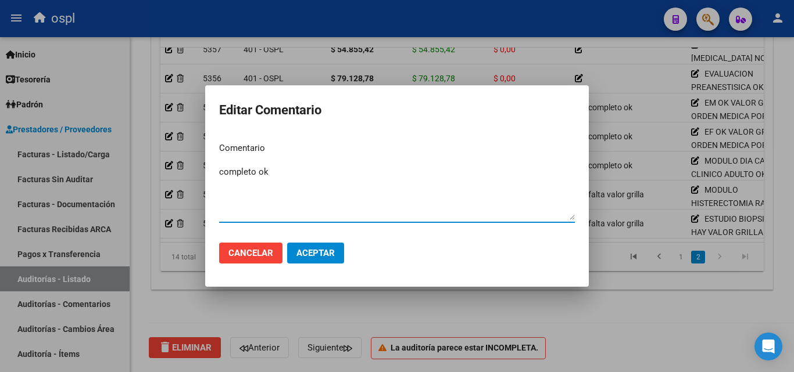
type textarea "completo ok"
click at [334, 250] on span "Aceptar" at bounding box center [315, 253] width 38 height 10
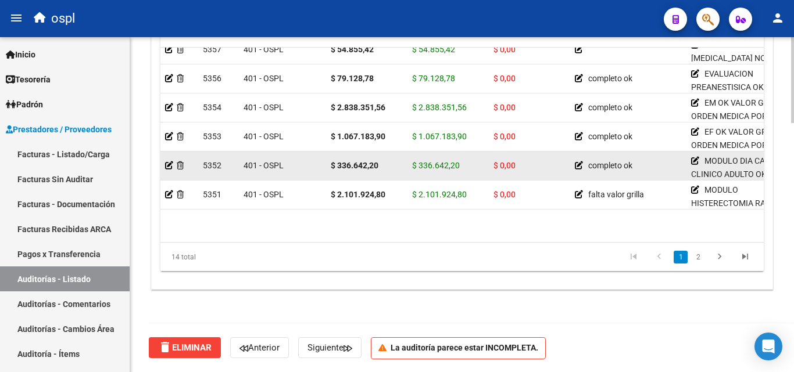
scroll to position [168, 0]
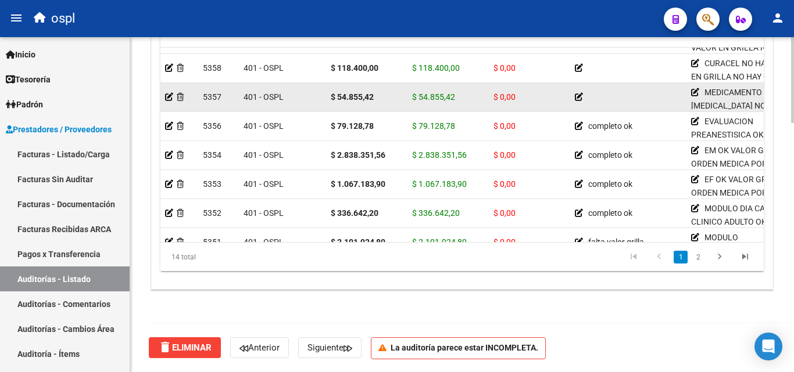
click at [576, 97] on icon at bounding box center [579, 97] width 8 height 8
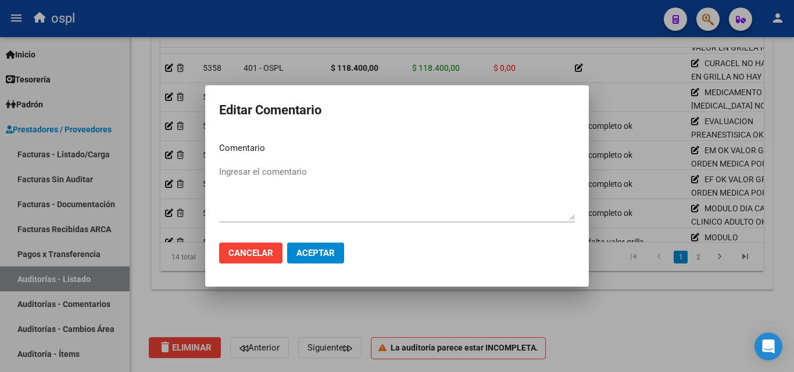
click at [589, 310] on div at bounding box center [397, 186] width 794 height 372
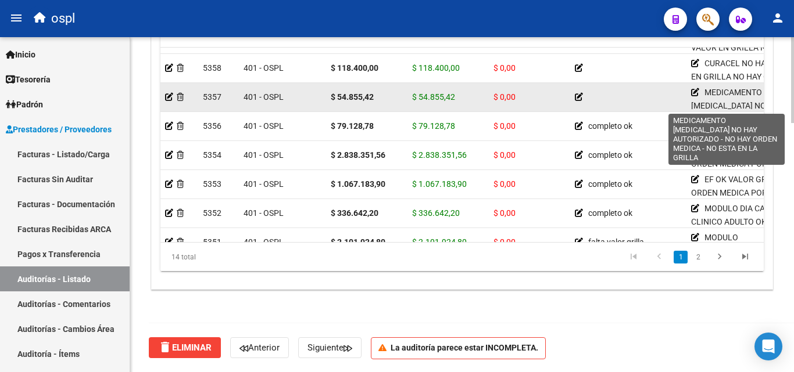
click at [695, 90] on icon at bounding box center [695, 92] width 8 height 8
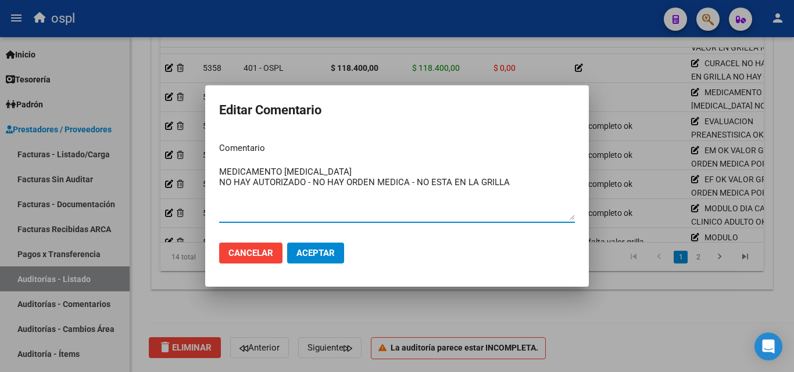
click at [595, 318] on div at bounding box center [397, 186] width 794 height 372
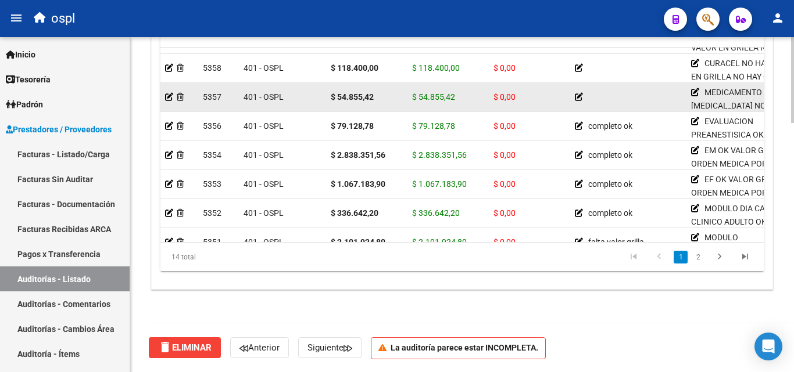
click at [578, 97] on icon at bounding box center [579, 97] width 8 height 8
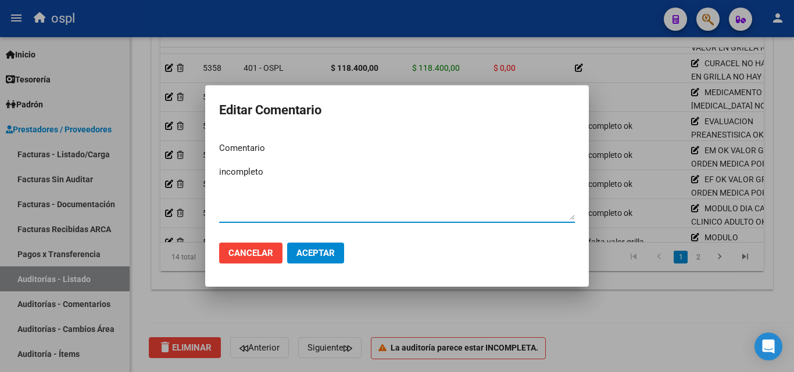
type textarea "incompleto"
click at [318, 259] on span "Aceptar" at bounding box center [315, 253] width 38 height 10
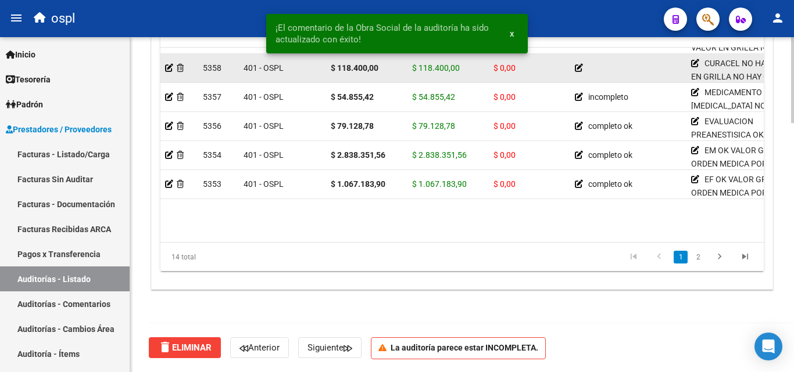
scroll to position [110, 0]
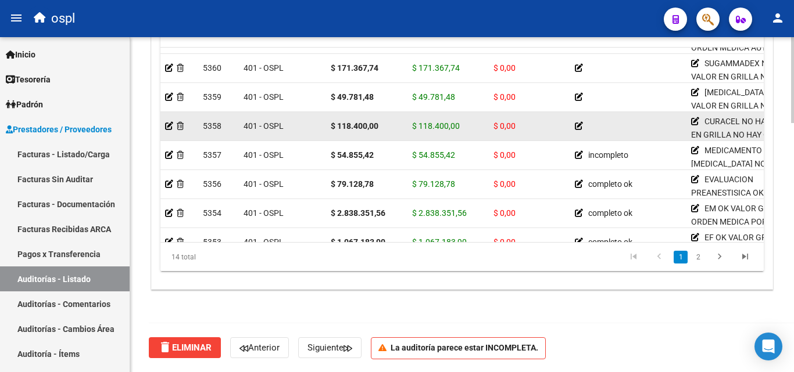
click at [579, 126] on icon at bounding box center [579, 126] width 8 height 8
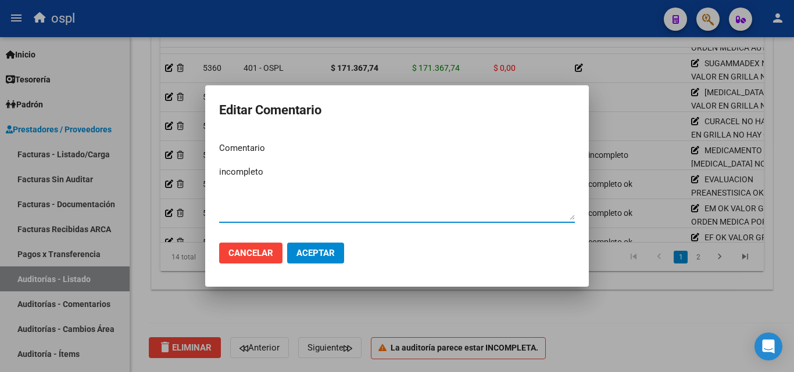
type textarea "incompleto"
click at [312, 259] on span "Aceptar" at bounding box center [315, 253] width 38 height 10
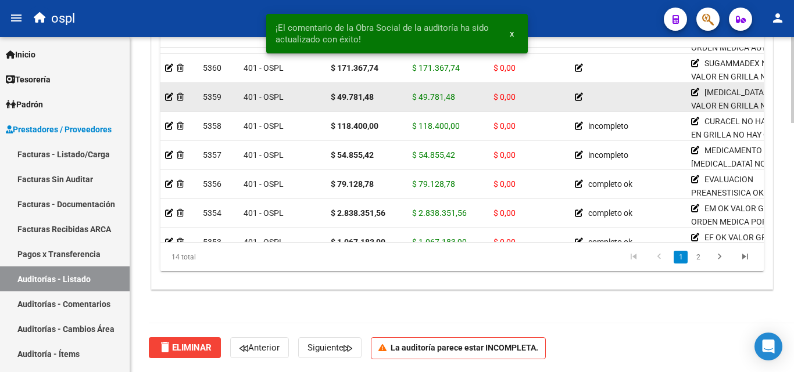
click at [578, 100] on icon at bounding box center [579, 97] width 8 height 8
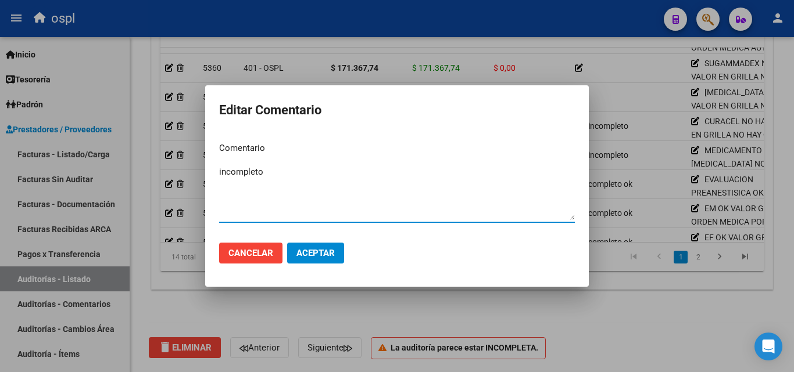
type textarea "incompleto"
click at [311, 259] on span "Aceptar" at bounding box center [315, 253] width 38 height 10
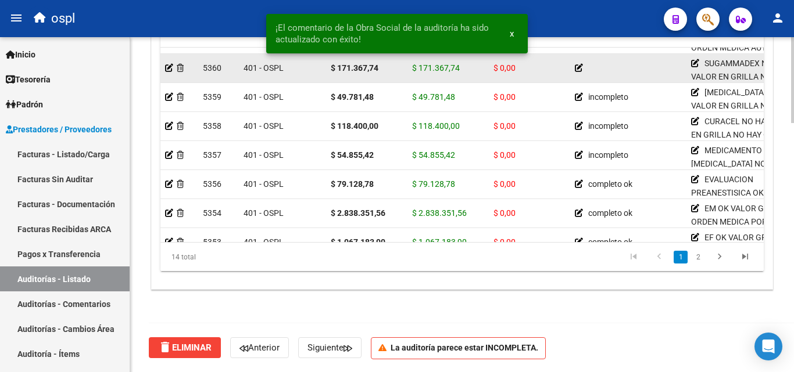
click at [576, 69] on icon at bounding box center [579, 68] width 8 height 8
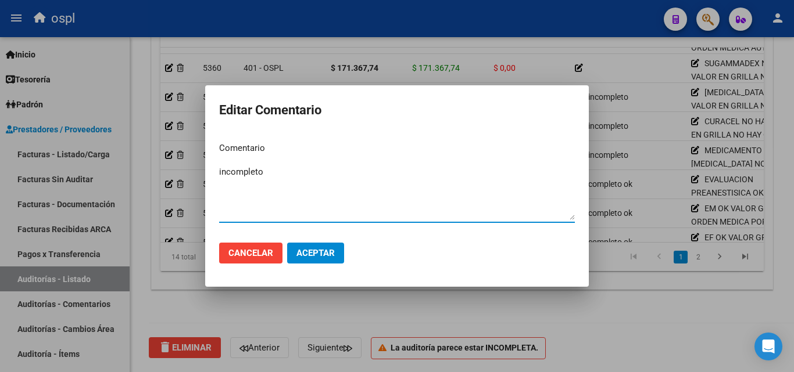
type textarea "incompleto"
click at [334, 257] on span "Aceptar" at bounding box center [315, 253] width 38 height 10
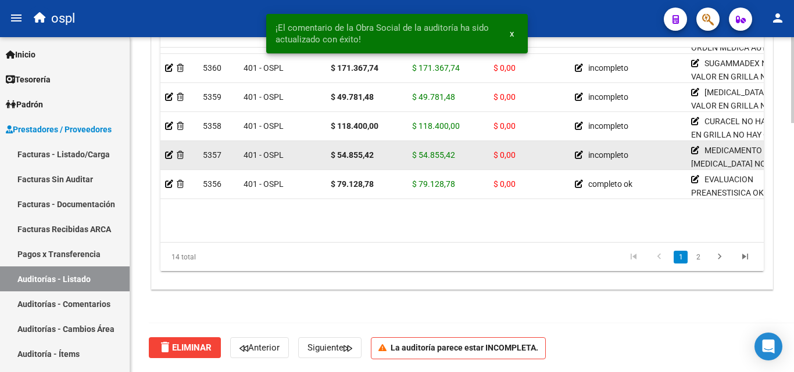
scroll to position [52, 0]
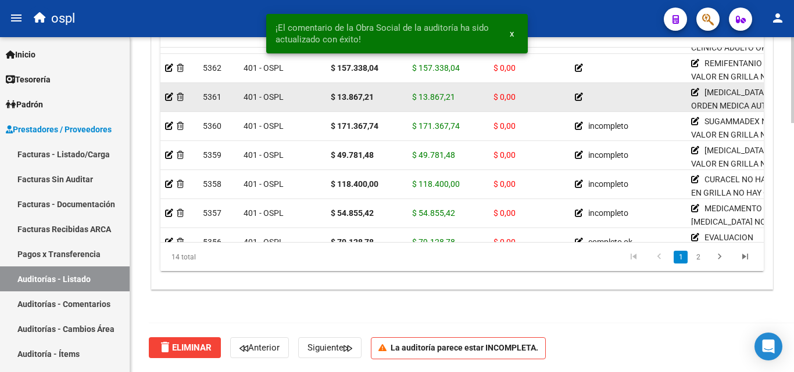
click at [578, 99] on icon at bounding box center [579, 97] width 8 height 8
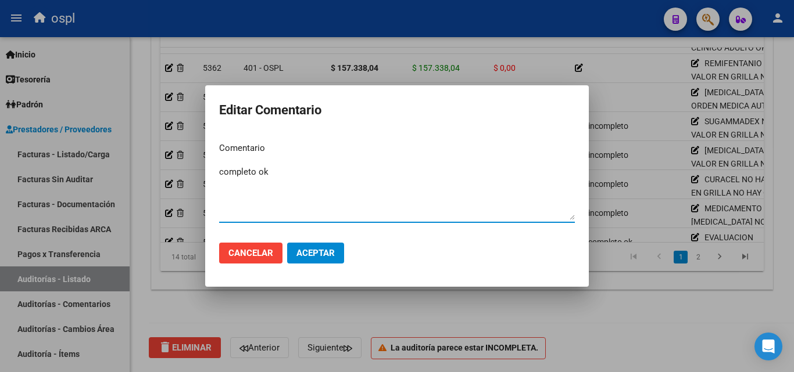
type textarea "completo ok"
click at [314, 256] on span "Aceptar" at bounding box center [315, 253] width 38 height 10
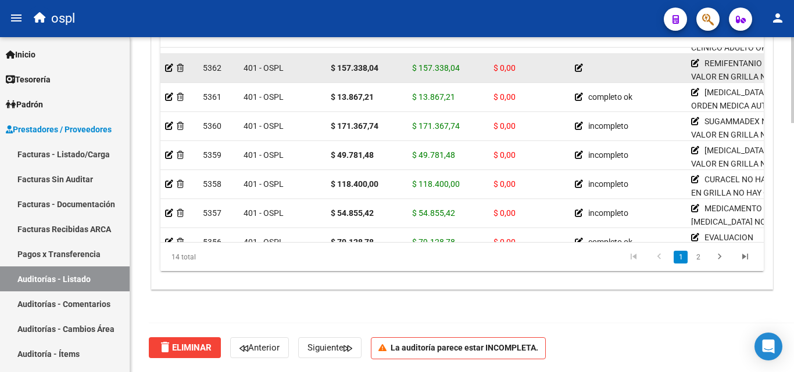
click at [578, 68] on icon at bounding box center [579, 68] width 8 height 8
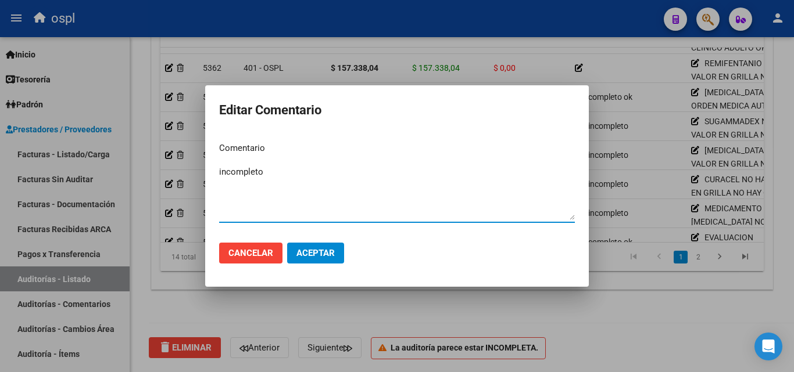
type textarea "incompleto"
click at [320, 261] on button "Aceptar" at bounding box center [315, 253] width 57 height 21
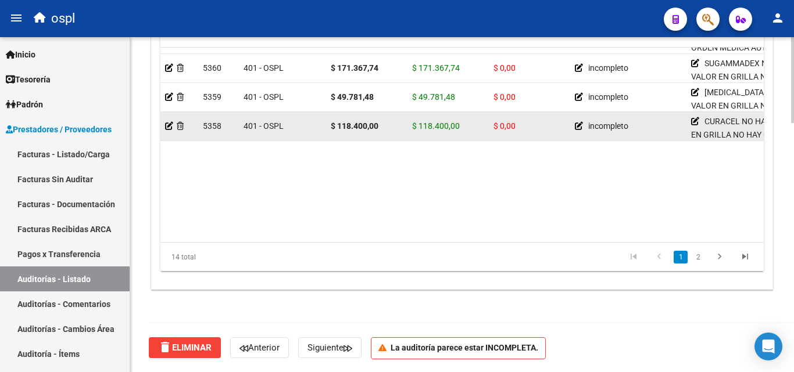
scroll to position [0, 0]
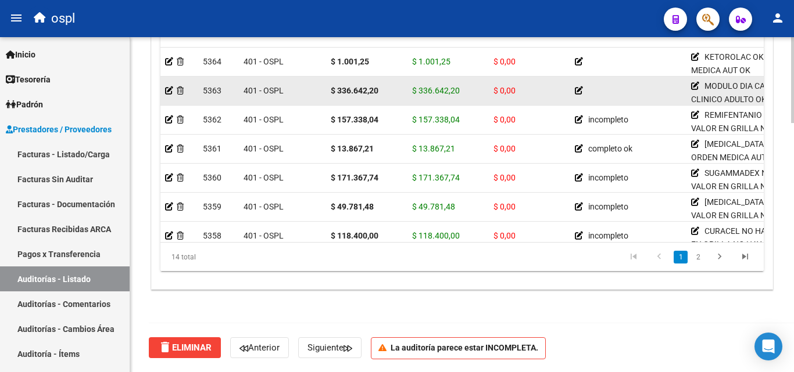
click at [578, 90] on icon at bounding box center [579, 91] width 8 height 8
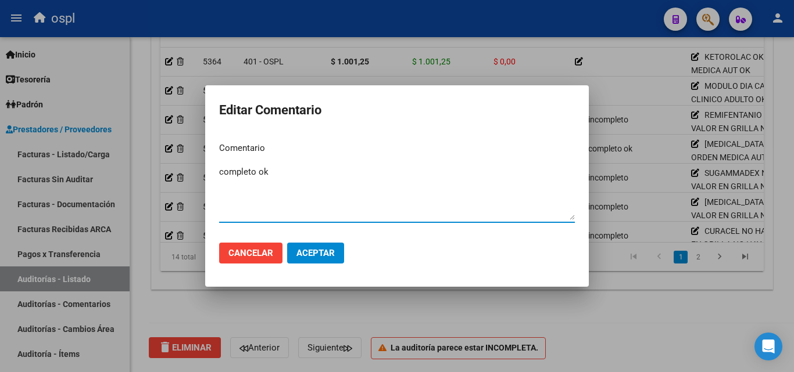
type textarea "completo ok"
click at [322, 249] on span "Aceptar" at bounding box center [315, 253] width 38 height 10
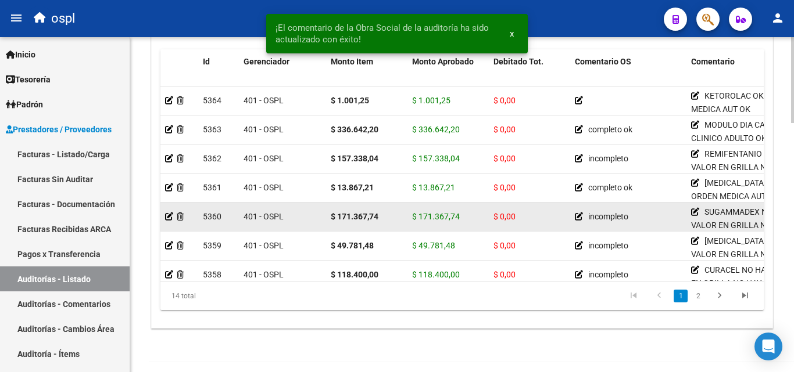
scroll to position [916, 0]
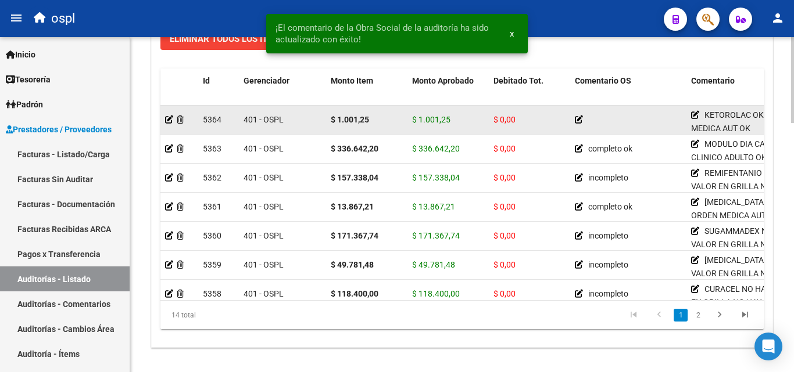
click at [577, 121] on icon at bounding box center [579, 120] width 8 height 8
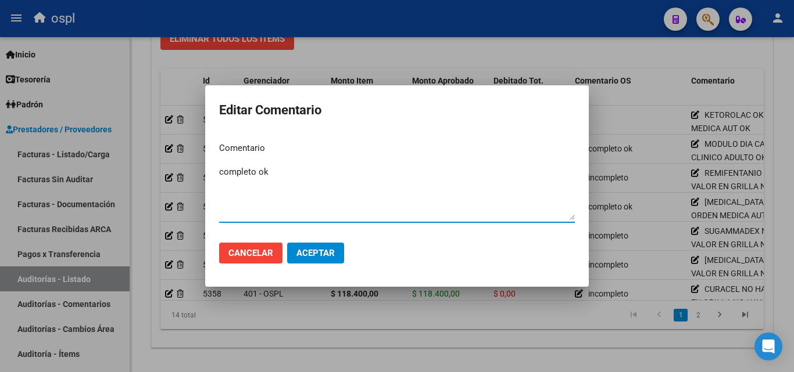
type textarea "completo ok"
click at [318, 253] on span "Aceptar" at bounding box center [315, 253] width 38 height 10
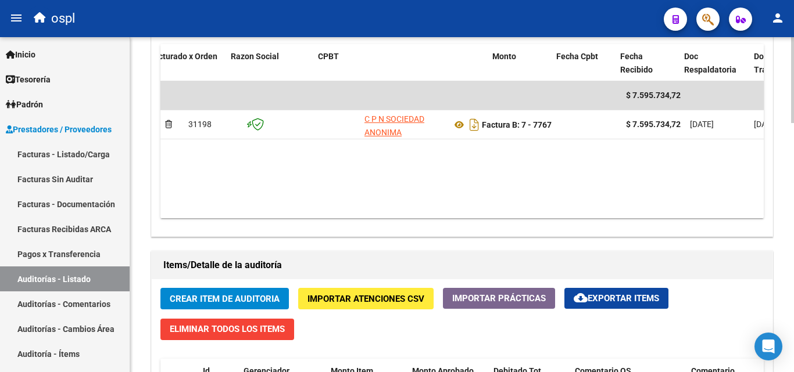
scroll to position [0, 134]
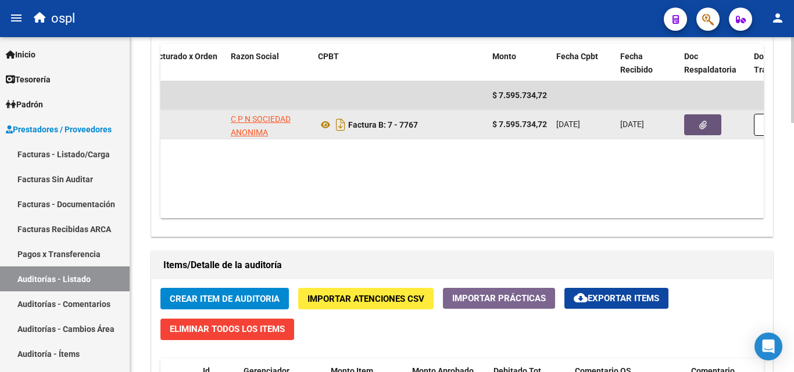
click at [687, 125] on button "button" at bounding box center [702, 124] width 37 height 21
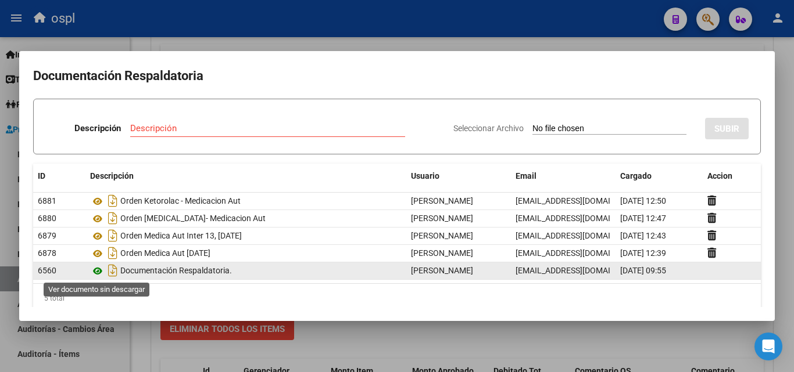
click at [94, 270] on icon at bounding box center [97, 271] width 15 height 14
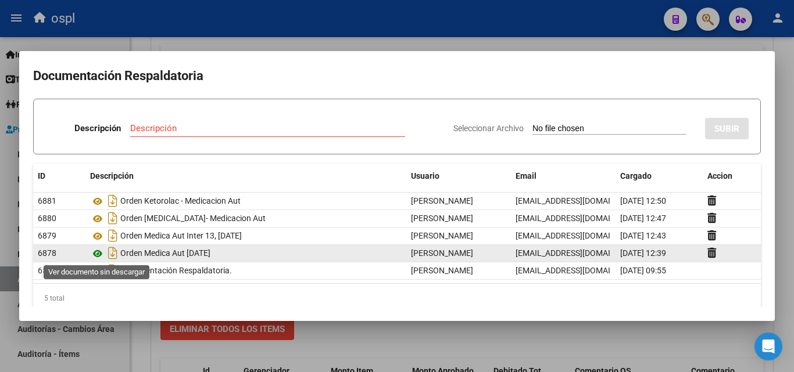
click at [98, 253] on icon at bounding box center [97, 254] width 15 height 14
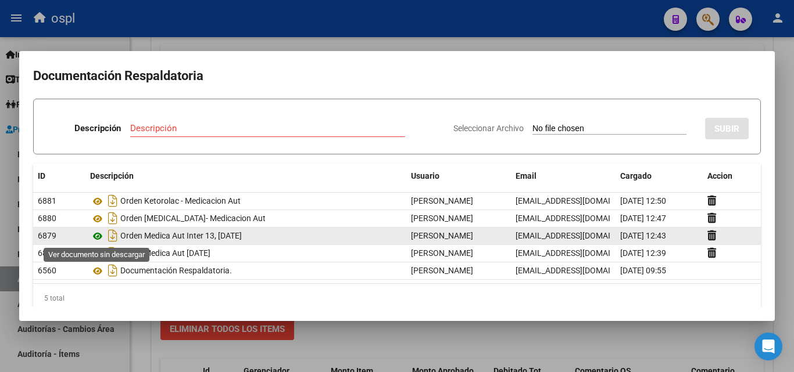
click at [98, 239] on icon at bounding box center [97, 237] width 15 height 14
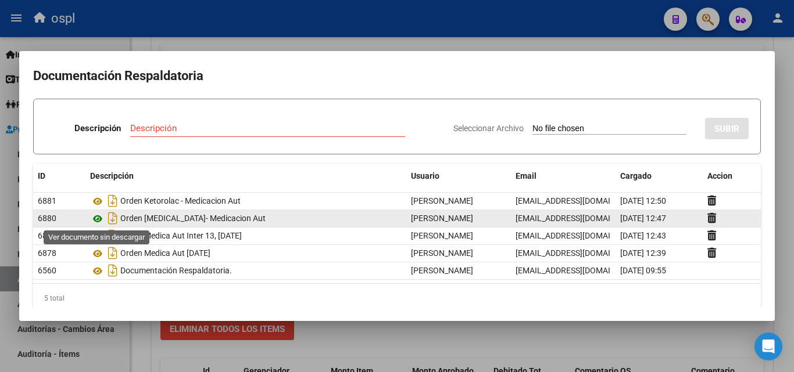
click at [98, 219] on icon at bounding box center [97, 219] width 15 height 14
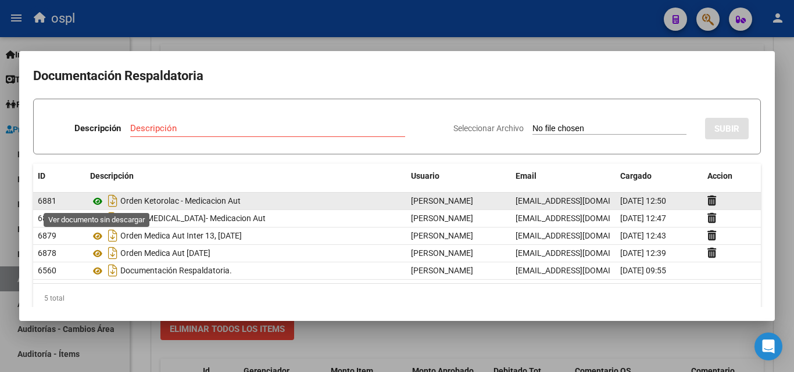
click at [98, 195] on icon at bounding box center [97, 202] width 15 height 14
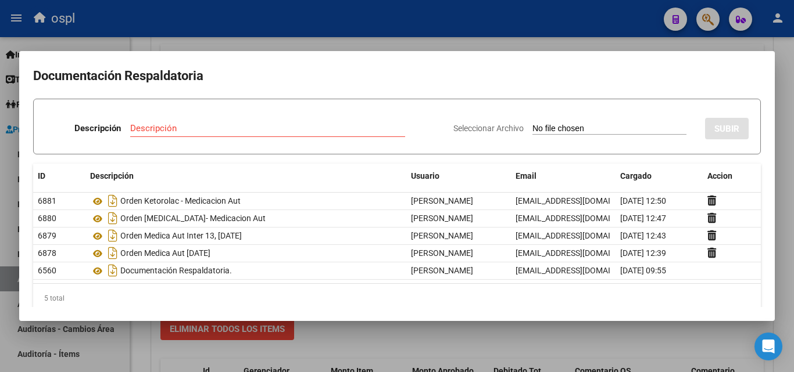
click at [392, 38] on div at bounding box center [397, 186] width 794 height 372
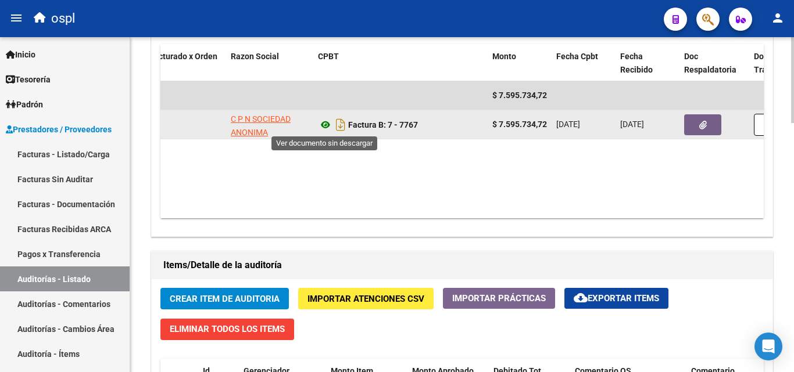
click at [327, 124] on icon at bounding box center [325, 125] width 15 height 14
click at [697, 127] on button "button" at bounding box center [702, 124] width 37 height 21
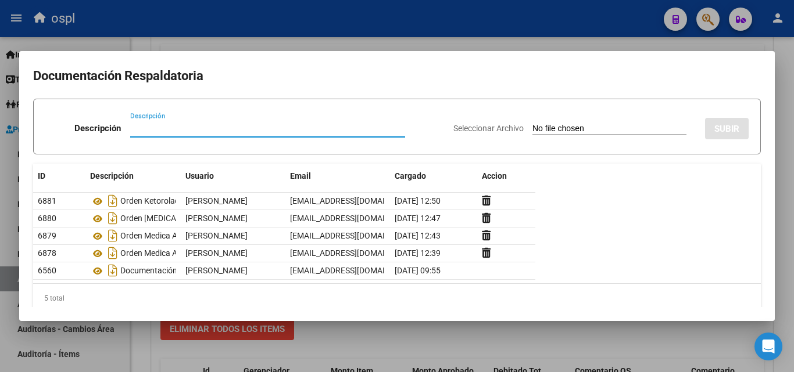
click at [544, 128] on input "Seleccionar Archivo" at bounding box center [609, 129] width 154 height 11
type input "C:\fakepath\CamScanner [DATE] 09.51.pdf"
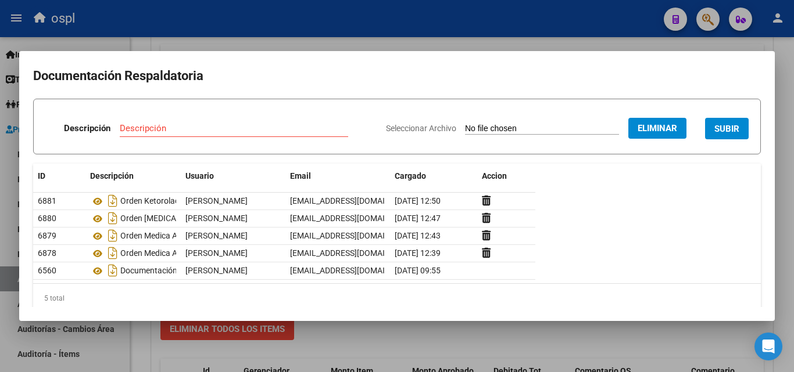
click at [237, 131] on input "Descripción" at bounding box center [234, 128] width 228 height 10
type input "detalle incremento agosto"
click at [714, 124] on span "SUBIR" at bounding box center [726, 129] width 25 height 10
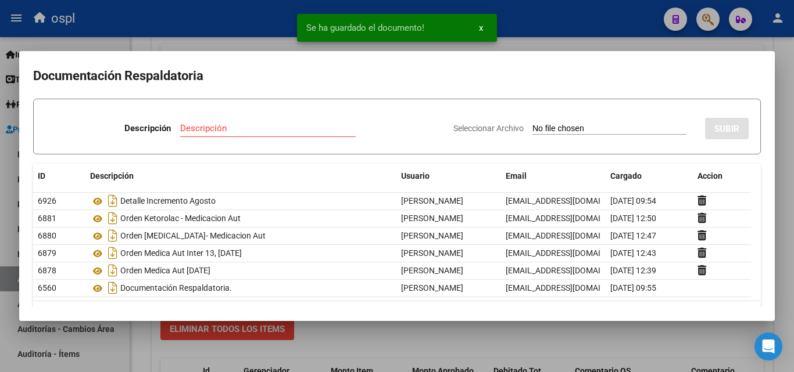
click at [560, 42] on div at bounding box center [397, 186] width 794 height 372
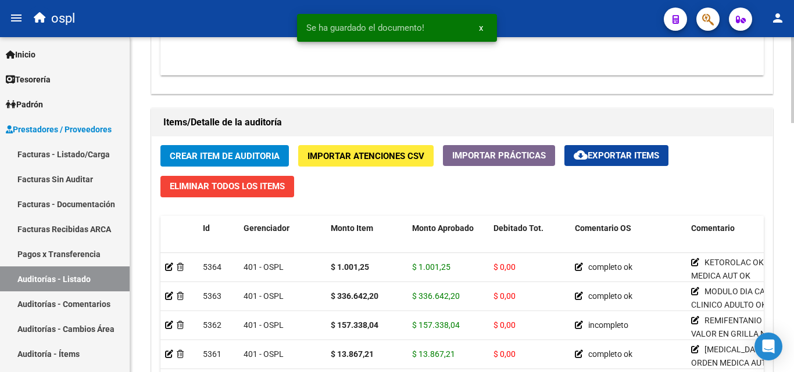
scroll to position [800, 0]
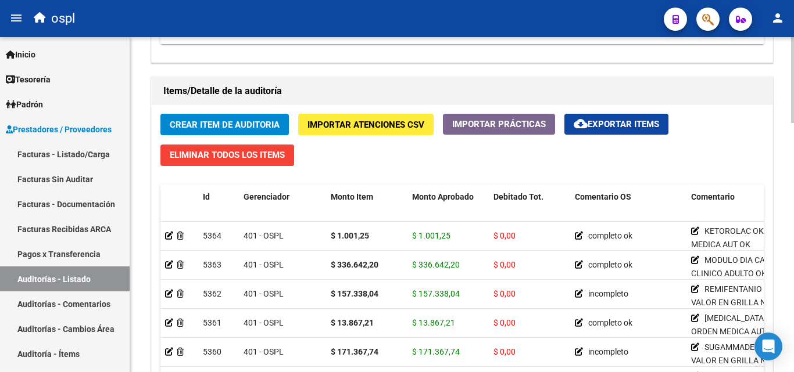
click at [225, 127] on span "Crear Item de Auditoria" at bounding box center [225, 125] width 110 height 10
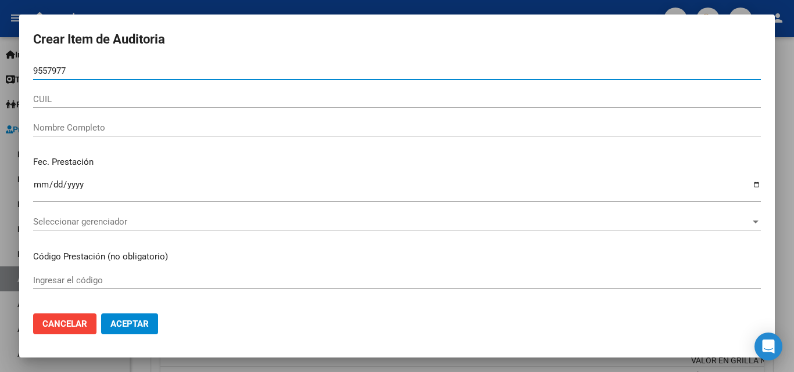
type input "95579775"
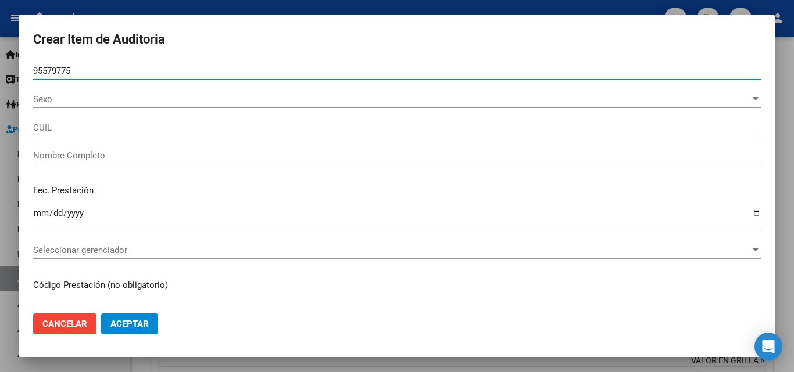
type input "27955797758"
type input "[PERSON_NAME] [PERSON_NAME]"
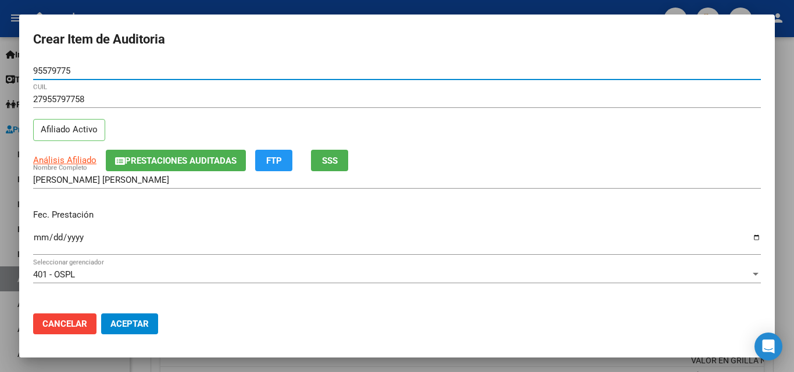
type input "95579775"
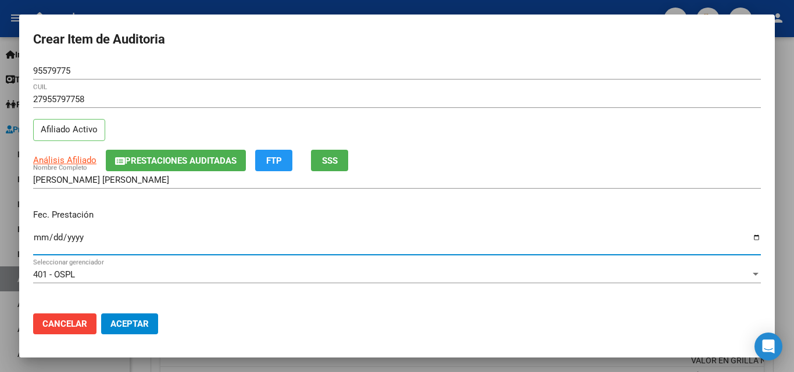
click at [40, 242] on input "Ingresar la fecha" at bounding box center [396, 242] width 727 height 19
type input "[DATE]"
click at [35, 235] on input "[DATE]" at bounding box center [396, 242] width 727 height 19
type input "[DATE]"
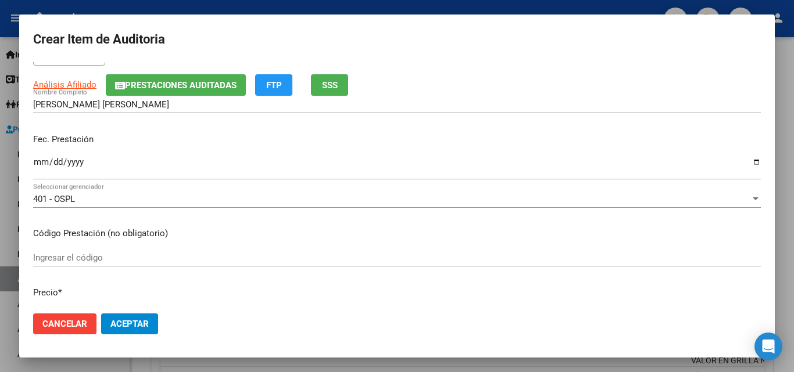
scroll to position [116, 0]
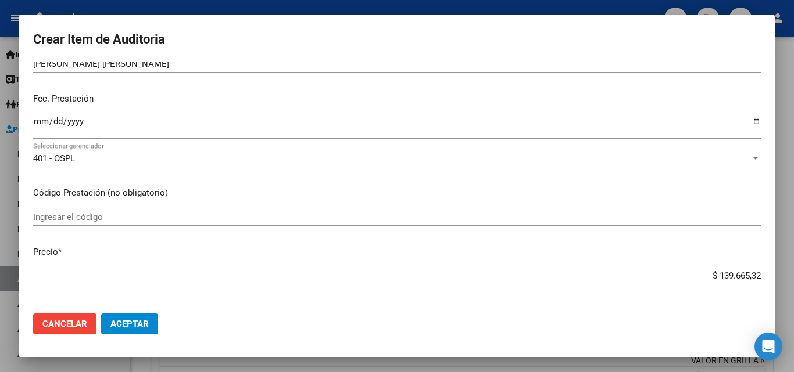
click at [125, 214] on input "Ingresar el código" at bounding box center [396, 217] width 727 height 10
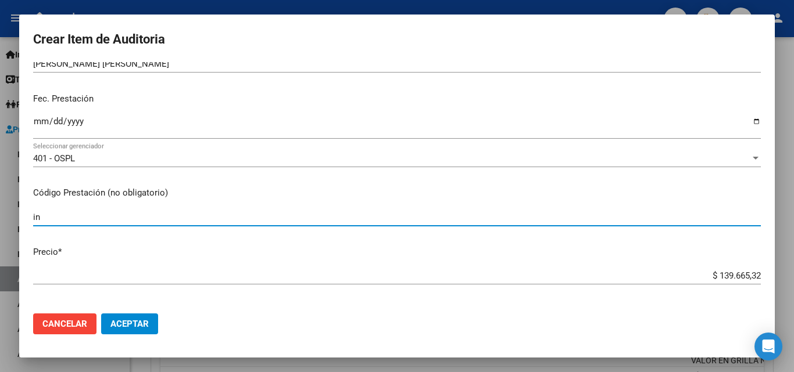
type input "i"
drag, startPoint x: 217, startPoint y: 219, endPoint x: 198, endPoint y: 218, distance: 19.8
click at [198, 218] on input "INCREMENTO SEGUN ACUERDO [DATE] 1.9%" at bounding box center [396, 217] width 727 height 10
drag, startPoint x: 192, startPoint y: 218, endPoint x: 203, endPoint y: 230, distance: 16.0
click at [193, 218] on input "INCREMENTO SEGUN ACUERDO AGOSTO 1.9%" at bounding box center [396, 217] width 727 height 10
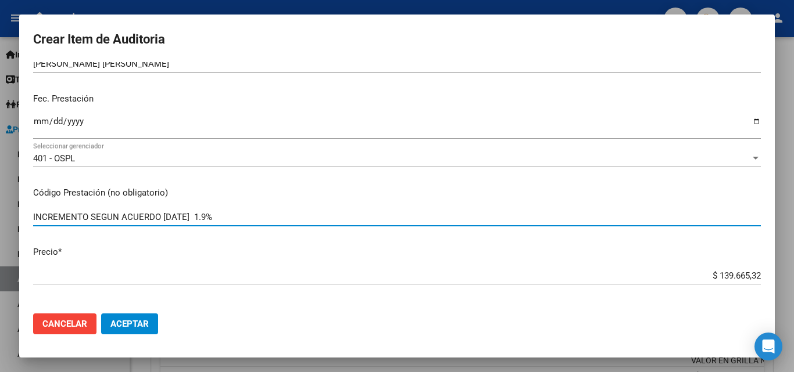
click at [246, 216] on input "INCREMENTO SEGUN ACUERDO [DATE] 1.9%" at bounding box center [396, 217] width 727 height 10
drag, startPoint x: 219, startPoint y: 216, endPoint x: 239, endPoint y: 216, distance: 19.8
click at [239, 216] on input "INCREMENTO SEGUN ACUERDO [DATE] 1.9%" at bounding box center [396, 217] width 727 height 10
drag, startPoint x: 86, startPoint y: 216, endPoint x: 94, endPoint y: 221, distance: 8.9
click at [86, 216] on input "INCREMENTO 1.9% SEGUN ACUERDO [DATE]" at bounding box center [396, 217] width 727 height 10
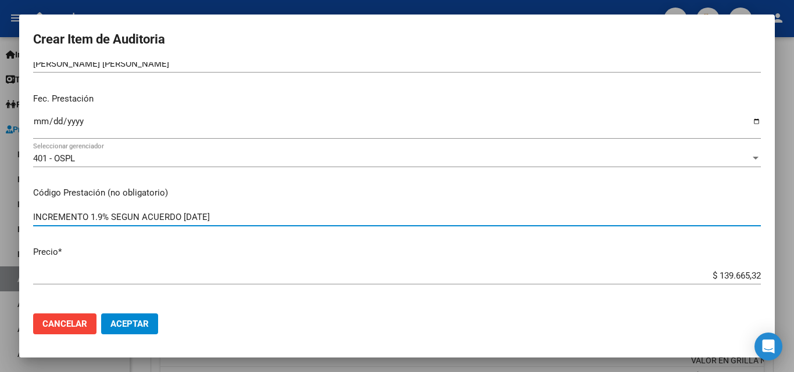
click at [91, 215] on input "INCREMENTO 1.9% SEGUN ACUERDO [DATE]" at bounding box center [396, 217] width 727 height 10
click at [131, 217] on input "INCREMENTO DEL 1.9% SEGUN ACUERDO [DATE]" at bounding box center [396, 217] width 727 height 10
click at [290, 214] on input "INCREMENTO DEL 1.9% SEGUN ACUERDO [DATE]" at bounding box center [396, 217] width 727 height 10
type input "INCREMENTO DEL 1.9% SEGUN ACUERDO [DATE]"
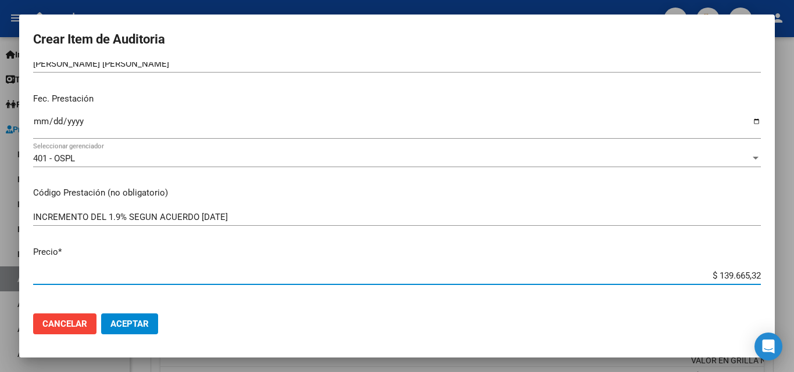
click at [667, 275] on input "$ 139.665,32" at bounding box center [396, 276] width 727 height 10
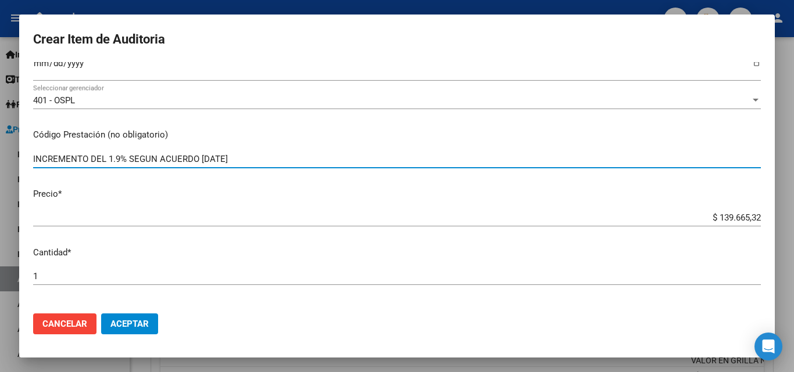
drag, startPoint x: 250, startPoint y: 160, endPoint x: 40, endPoint y: 162, distance: 210.3
click at [40, 162] on input "INCREMENTO DEL 1.9% SEGUN ACUERDO [DATE]" at bounding box center [396, 159] width 727 height 10
drag, startPoint x: 270, startPoint y: 160, endPoint x: 4, endPoint y: 164, distance: 266.1
click at [4, 164] on div "Crear Item de Auditoria 95579775 Nro Documento 27955797758 CUIL Afiliado Activo…" at bounding box center [397, 186] width 794 height 372
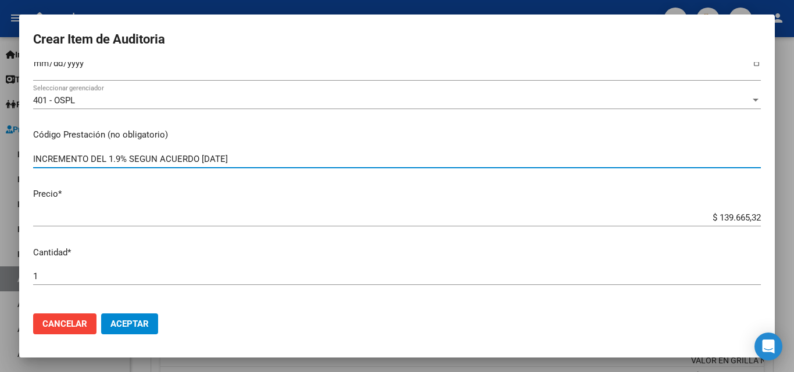
scroll to position [407, 0]
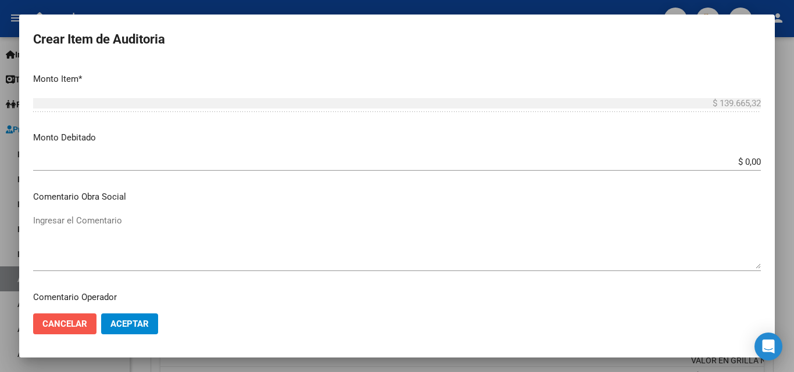
click at [85, 318] on button "Cancelar" at bounding box center [64, 324] width 63 height 21
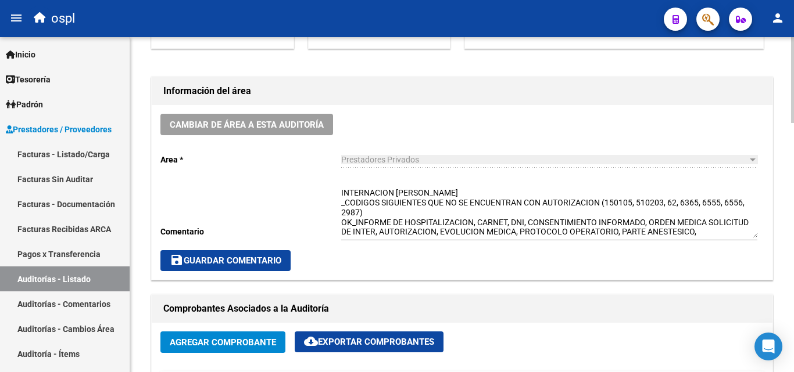
scroll to position [335, 0]
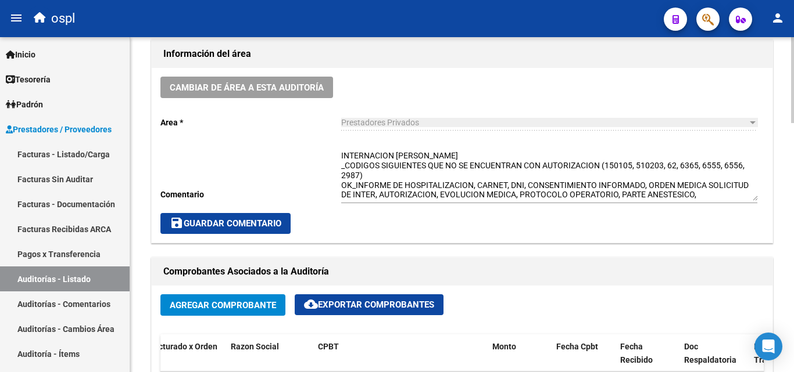
click at [475, 151] on textarea "INTERNACION [PERSON_NAME] _CODIGOS SIGUIENTES QUE NO SE ENCUENTRAN CON AUTORIZA…" at bounding box center [549, 175] width 416 height 51
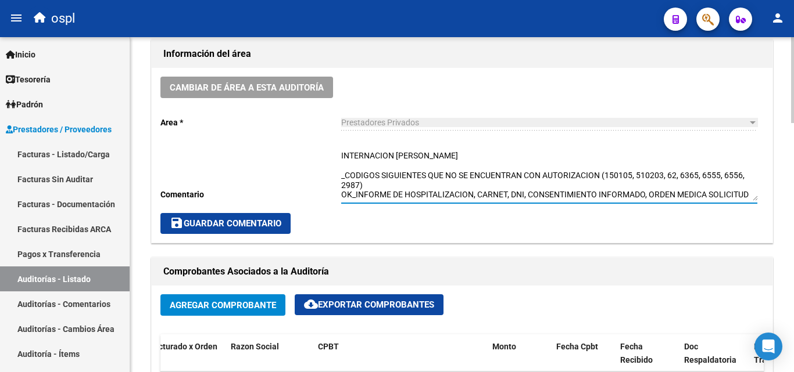
click at [475, 151] on textarea "INTERNACION [PERSON_NAME] _CODIGOS SIGUIENTES QUE NO SE ENCUENTRAN CON AUTORIZA…" at bounding box center [549, 175] width 416 height 51
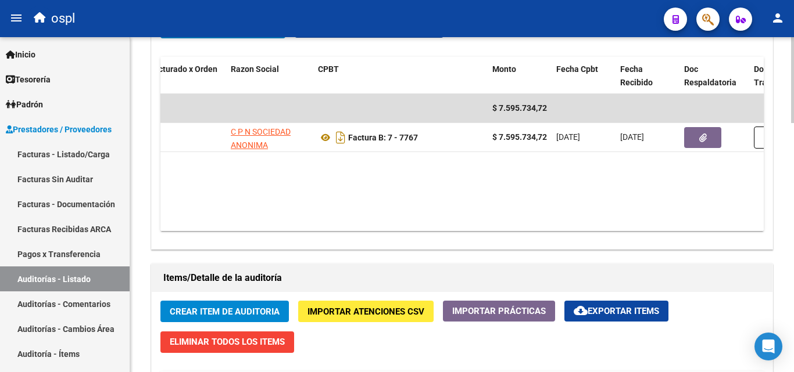
scroll to position [742, 0]
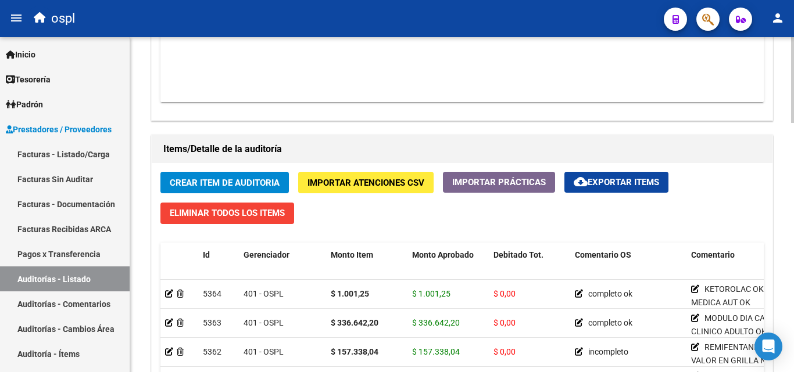
type textarea "INTERNACION [PERSON_NAME] [PERSON_NAME][DATE] _CODIGOS SIGUIENTES QUE NO SE ENC…"
click at [215, 182] on span "Crear Item de Auditoria" at bounding box center [225, 183] width 110 height 10
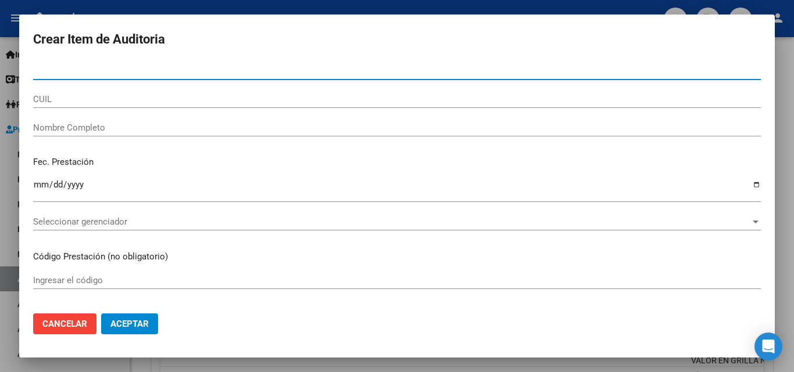
click at [44, 188] on input "Ingresar la fecha" at bounding box center [396, 189] width 727 height 19
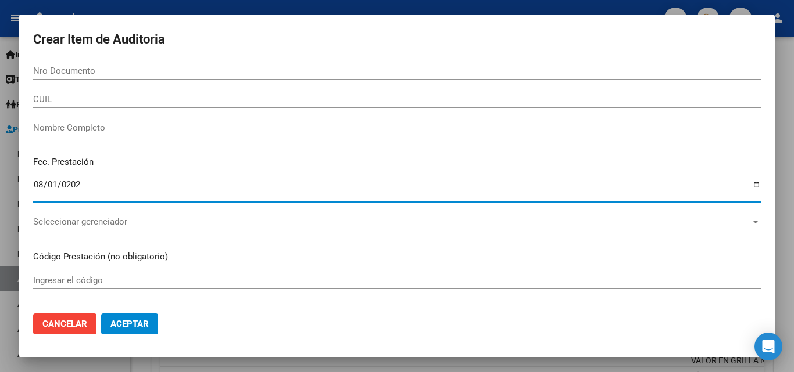
type input "[DATE]"
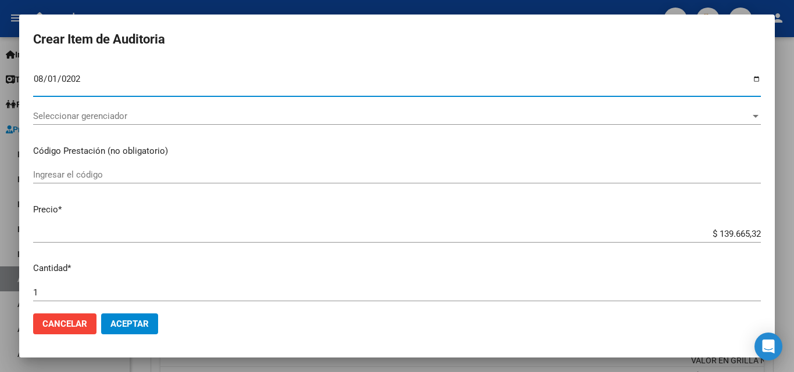
scroll to position [116, 0]
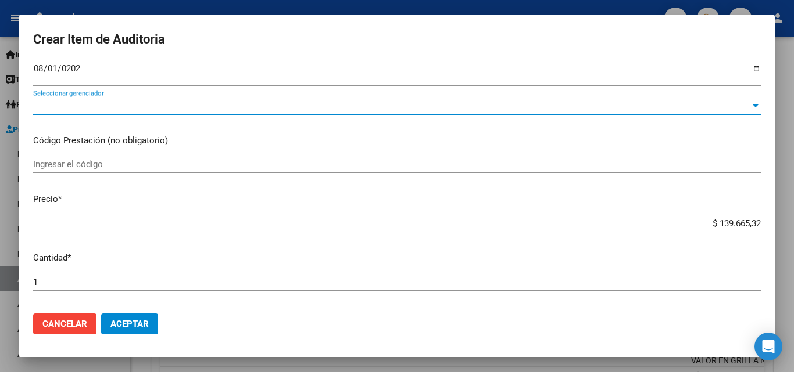
click at [68, 107] on span "Seleccionar gerenciador" at bounding box center [391, 106] width 717 height 10
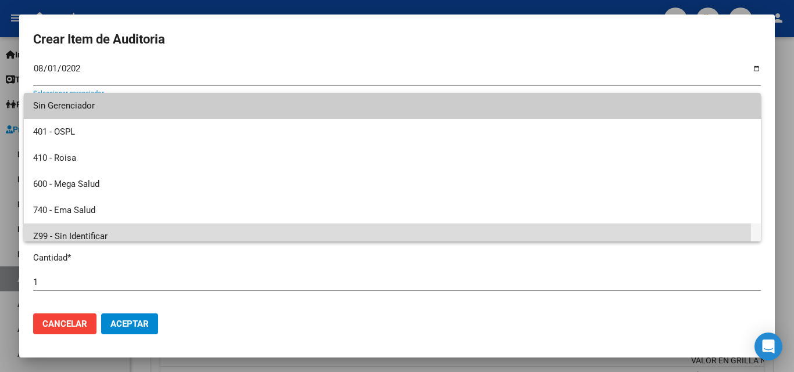
click at [101, 235] on span "Z99 - Sin Identificar" at bounding box center [392, 237] width 718 height 26
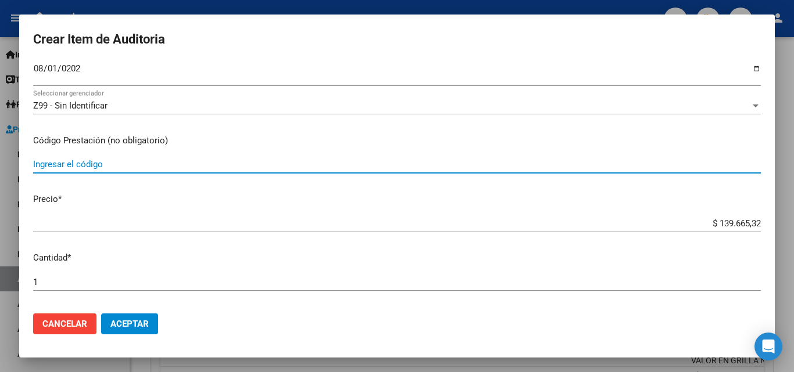
click at [75, 159] on input "Ingresar el código" at bounding box center [396, 164] width 727 height 10
paste input "INCREMENTO DEL 1.9% SEGUN ACUERDO [DATE]"
type input "INCREMENTO DEL 1.9% SEGUN ACUERDO [DATE]"
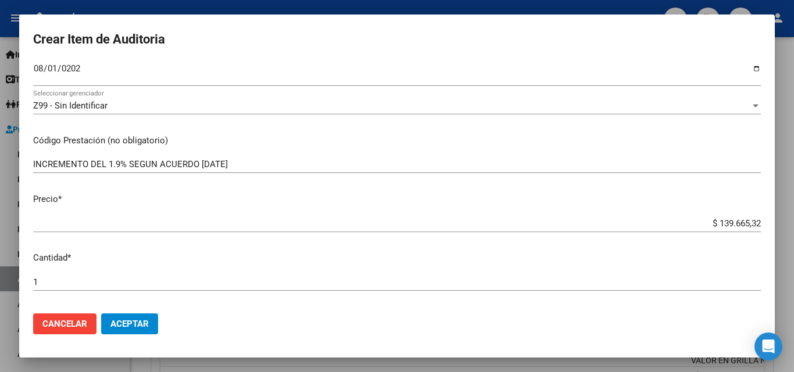
click at [152, 159] on div "INCREMENTO DEL 1.9% SEGUN ACUERDO [DATE] Ingresar el código" at bounding box center [396, 164] width 727 height 17
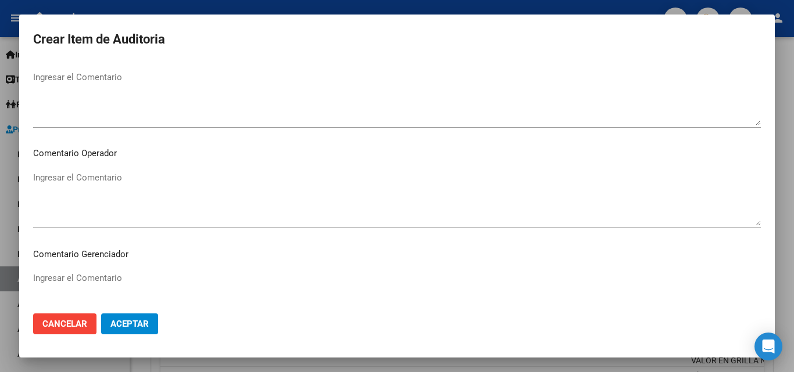
scroll to position [523, 0]
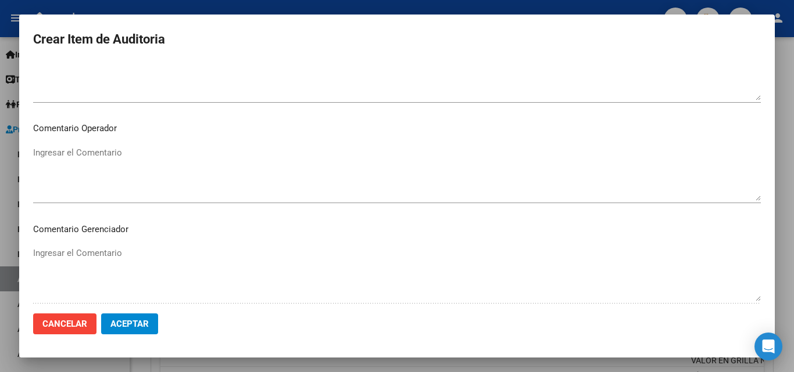
click at [127, 173] on textarea "Ingresar el Comentario" at bounding box center [396, 173] width 727 height 55
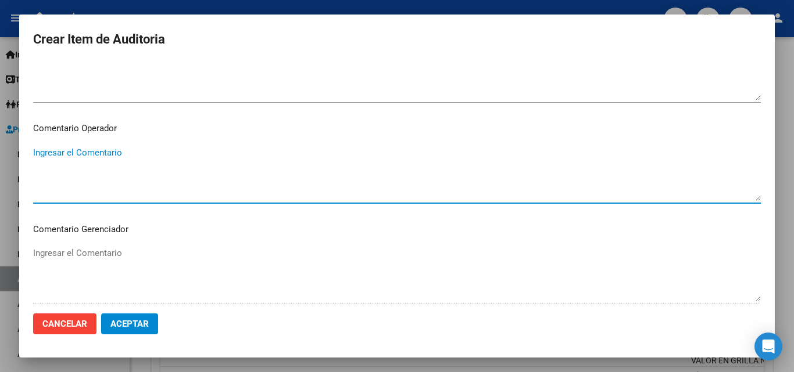
click at [109, 162] on textarea "Ingresar el Comentario" at bounding box center [396, 173] width 727 height 55
click at [115, 162] on textarea "Ingresar el Comentario" at bounding box center [396, 173] width 727 height 55
click at [101, 178] on textarea "INCREMENTO 1.9% AGOSTO" at bounding box center [396, 173] width 727 height 55
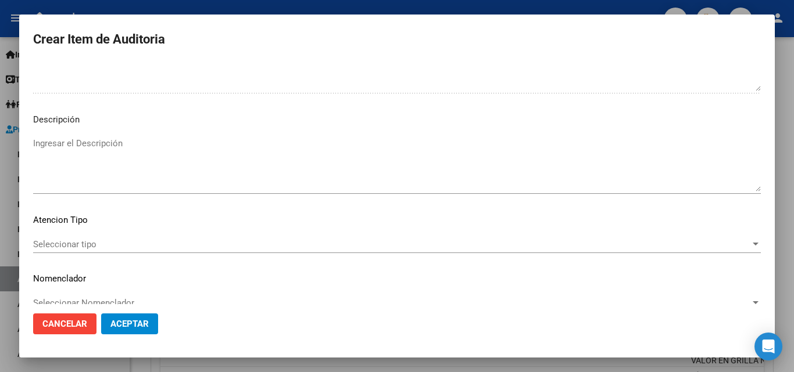
scroll to position [752, 0]
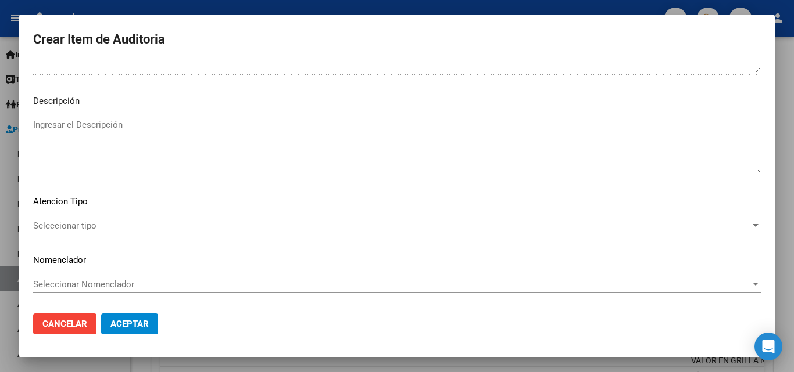
type textarea "INCREMENTO 1.9% AGOSTO DIFERENCIA DE $2000 QUE NO SE FACTURO"
click at [133, 328] on span "Aceptar" at bounding box center [129, 324] width 38 height 10
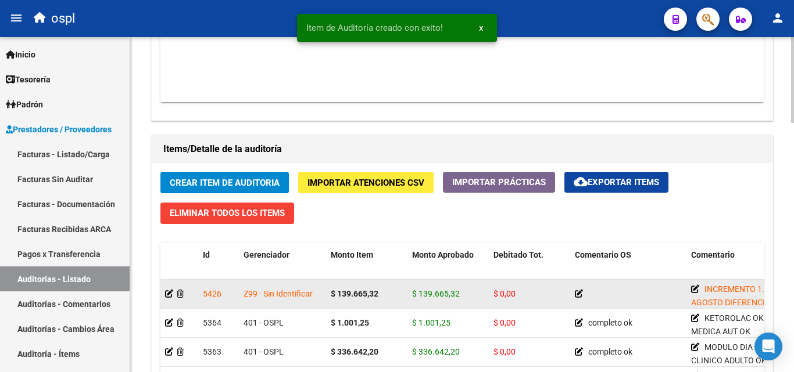
click at [578, 295] on icon at bounding box center [579, 294] width 8 height 8
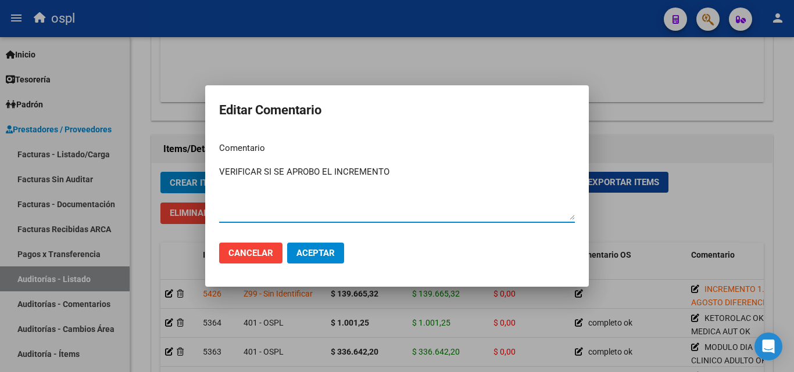
click at [318, 177] on textarea "VERIFICAR SI SE APROBO EL INCREMENTO" at bounding box center [397, 193] width 356 height 55
click at [314, 175] on textarea "VERIFICAR SI SE APROBO EL INCREMENTO" at bounding box center [397, 193] width 356 height 55
type textarea "VERIFICAR SI SE APROBO EL INCREMENTO"
click at [318, 253] on span "Aceptar" at bounding box center [315, 253] width 38 height 10
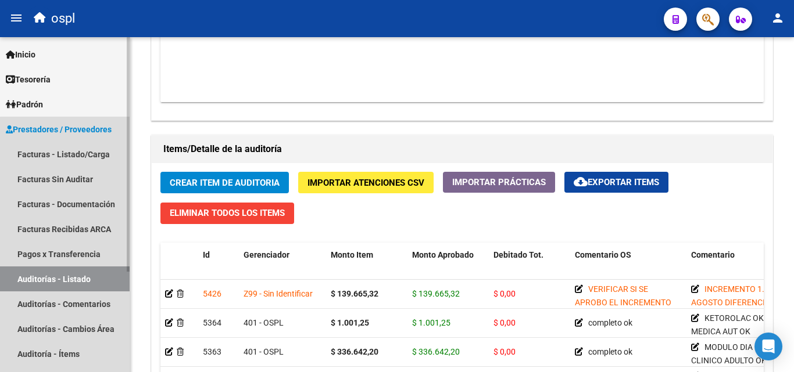
click at [112, 281] on link "Auditorías - Listado" at bounding box center [65, 279] width 130 height 25
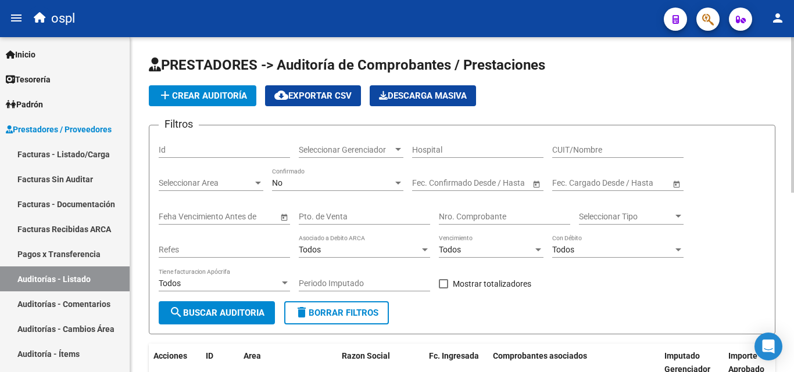
click at [575, 153] on input "CUIT/Nombre" at bounding box center [617, 150] width 131 height 10
type input "SIVKA"
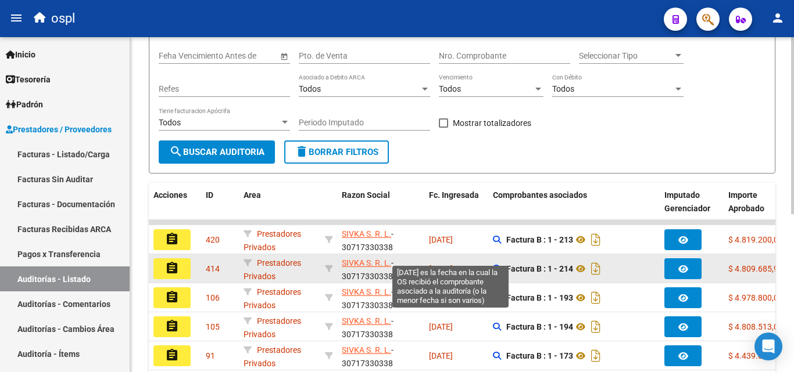
scroll to position [174, 0]
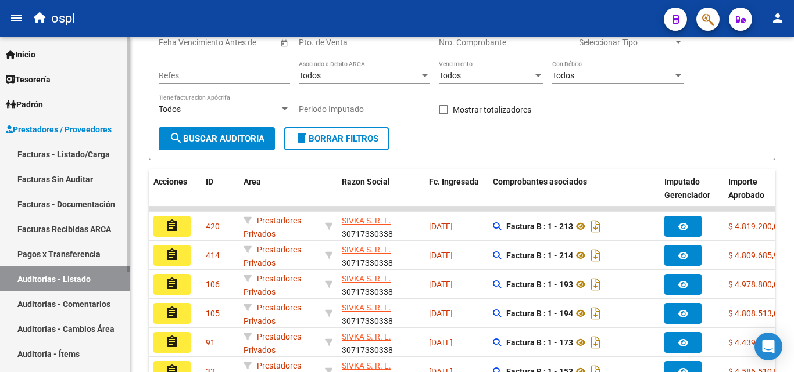
click at [59, 159] on link "Facturas - Listado/Carga" at bounding box center [65, 154] width 130 height 25
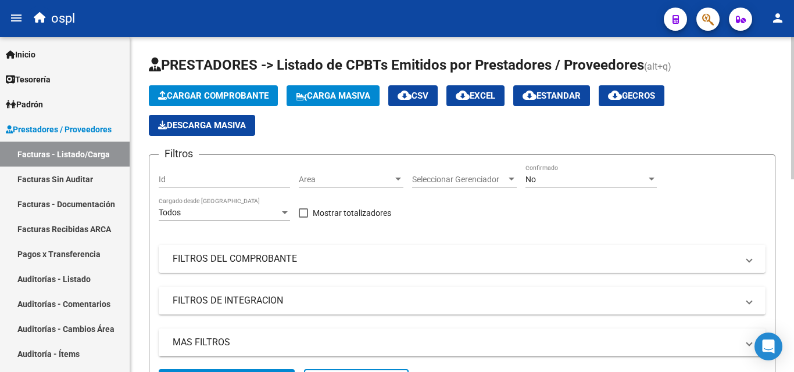
click at [296, 256] on mat-panel-title "FILTROS DEL COMPROBANTE" at bounding box center [455, 259] width 565 height 13
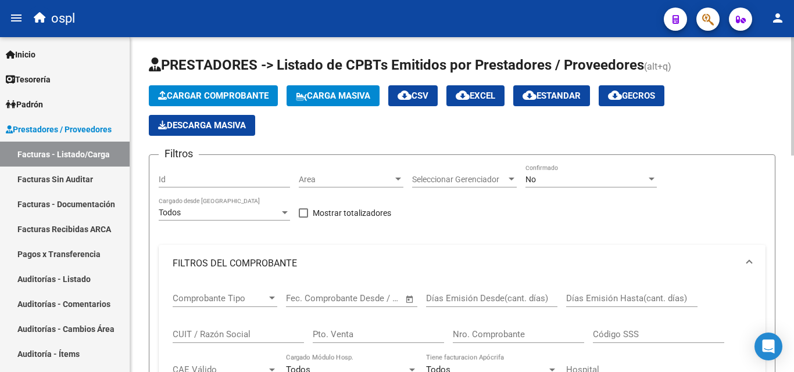
click at [217, 336] on input "CUIT / Razón Social" at bounding box center [238, 334] width 131 height 10
type input "SIVKA"
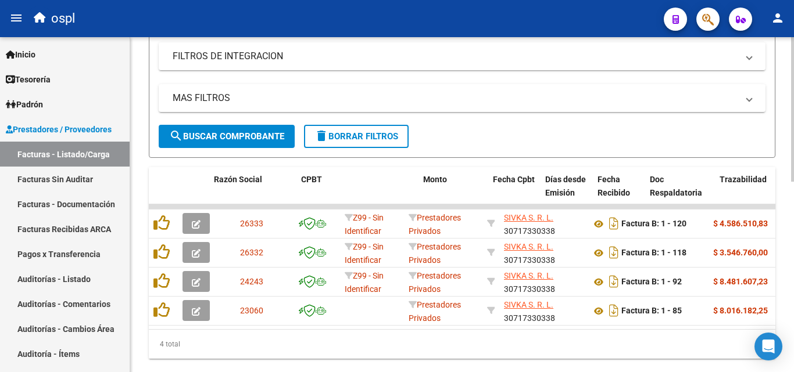
scroll to position [0, 301]
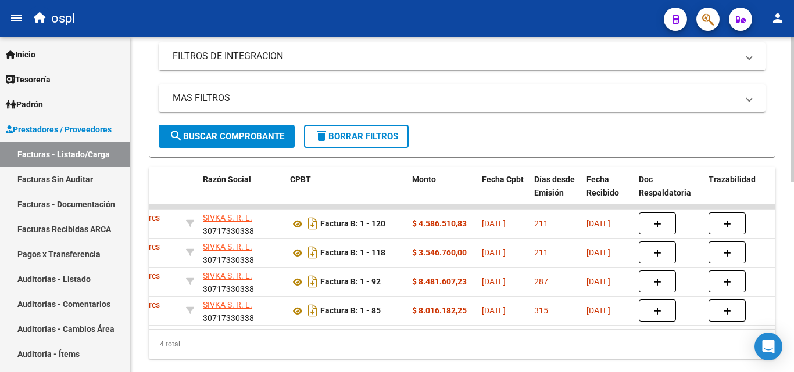
click at [86, 279] on link "Auditorías - Listado" at bounding box center [65, 279] width 130 height 25
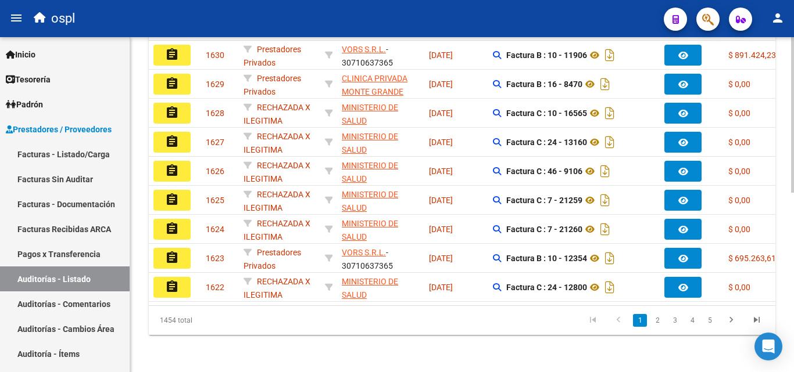
scroll to position [37, 0]
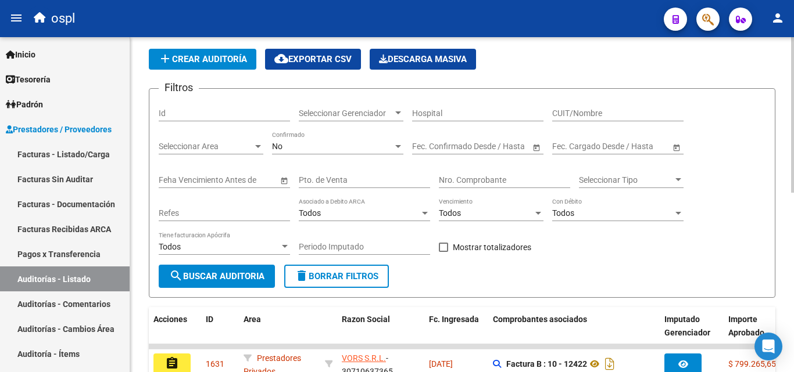
click at [467, 178] on input "Nro. Comprobante" at bounding box center [504, 180] width 131 height 10
click at [591, 109] on input "CUIT/Nombre" at bounding box center [617, 114] width 131 height 10
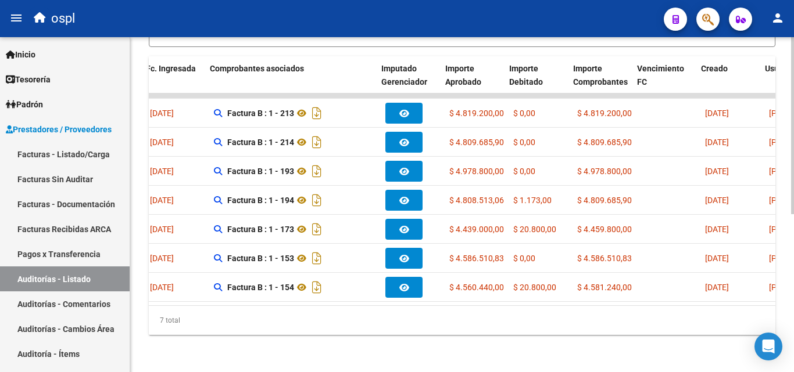
scroll to position [0, 283]
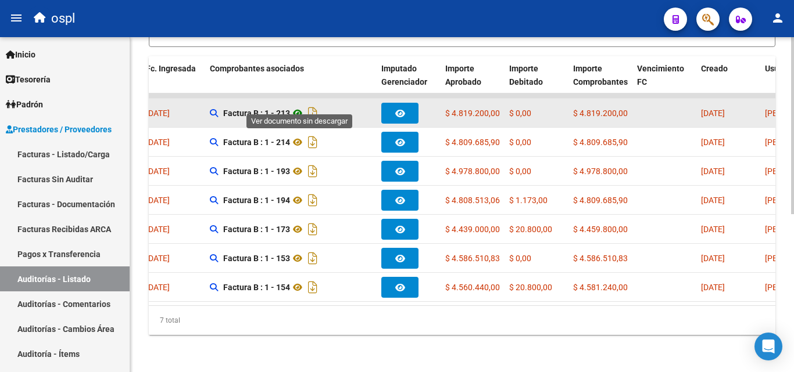
type input "SIVKA"
click at [299, 106] on icon at bounding box center [297, 113] width 15 height 14
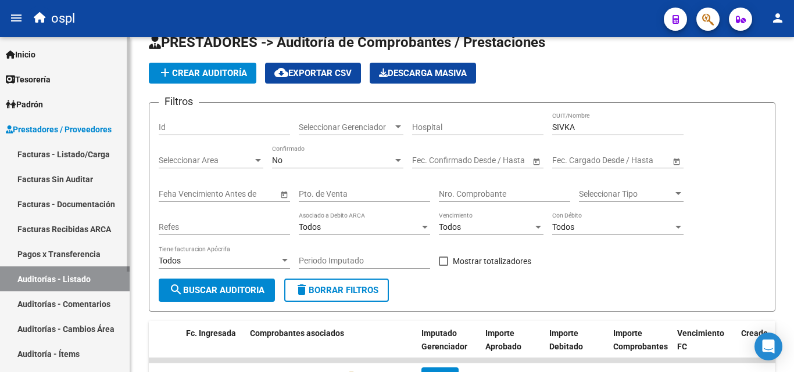
scroll to position [8, 0]
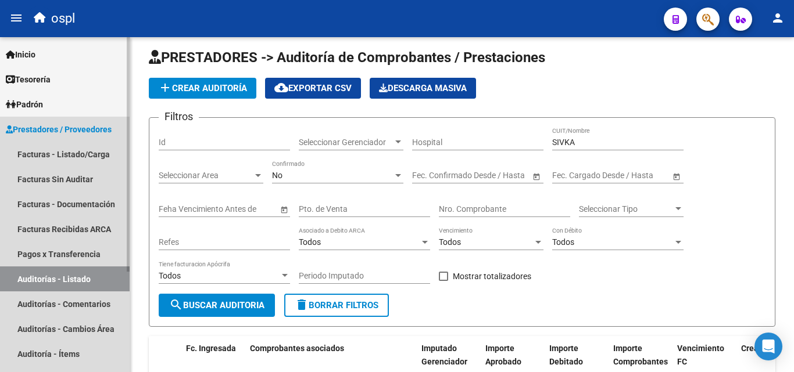
click at [63, 279] on link "Auditorías - Listado" at bounding box center [65, 279] width 130 height 25
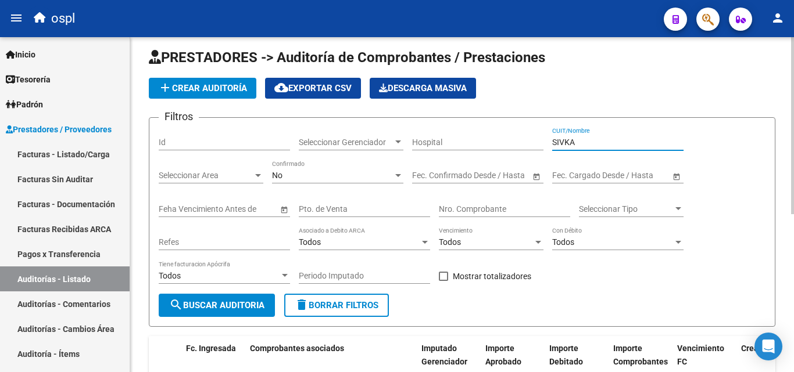
drag, startPoint x: 582, startPoint y: 145, endPoint x: 531, endPoint y: 145, distance: 51.1
click at [531, 145] on div "Filtros Id Seleccionar Gerenciador Seleccionar Gerenciador Hospital SIVKA CUIT/…" at bounding box center [462, 210] width 607 height 167
click at [482, 205] on input "Nro. Comprobante" at bounding box center [504, 210] width 131 height 10
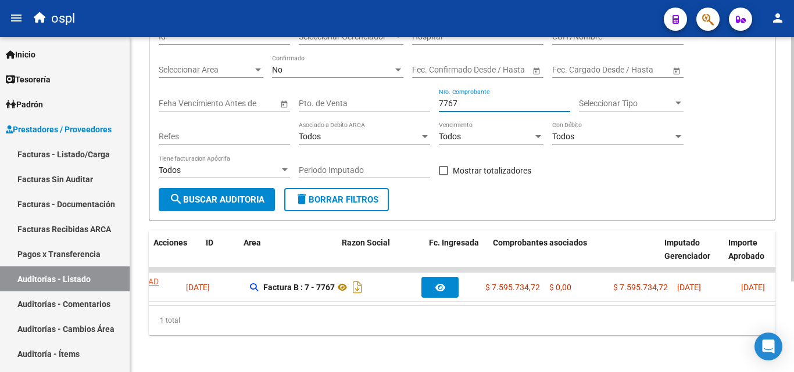
scroll to position [0, 0]
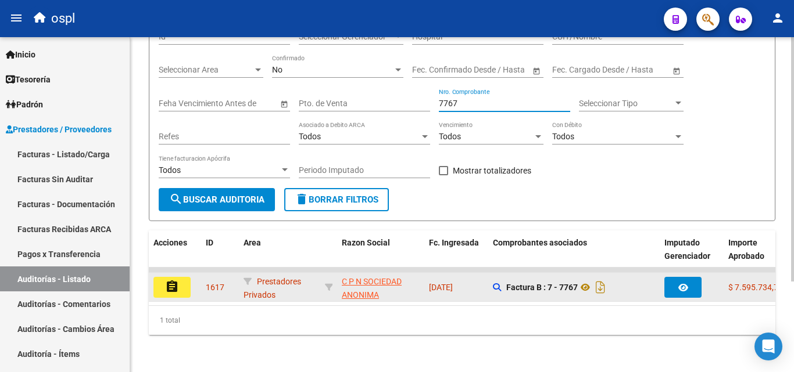
type input "7767"
click at [182, 284] on button "assignment" at bounding box center [171, 287] width 37 height 21
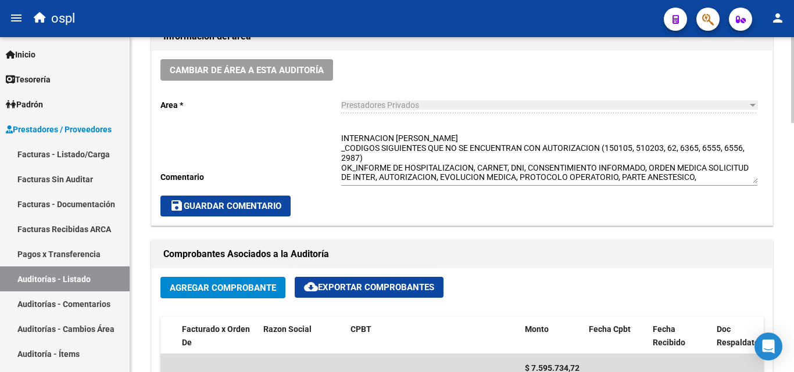
scroll to position [349, 0]
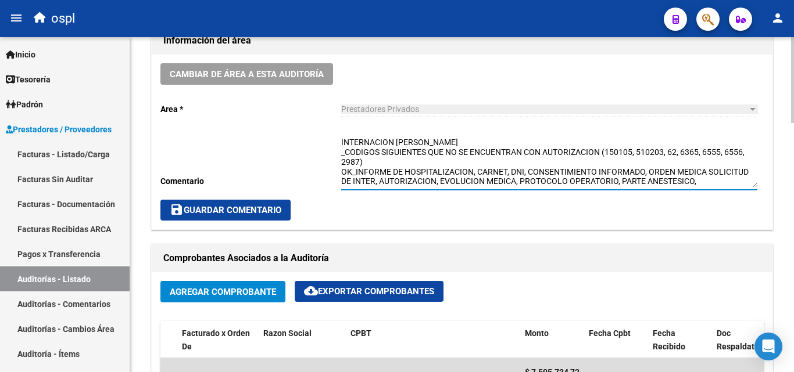
click at [464, 144] on textarea "INTERNACION [PERSON_NAME] _CODIGOS SIGUIENTES QUE NO SE ENCUENTRAN CON AUTORIZA…" at bounding box center [549, 162] width 416 height 51
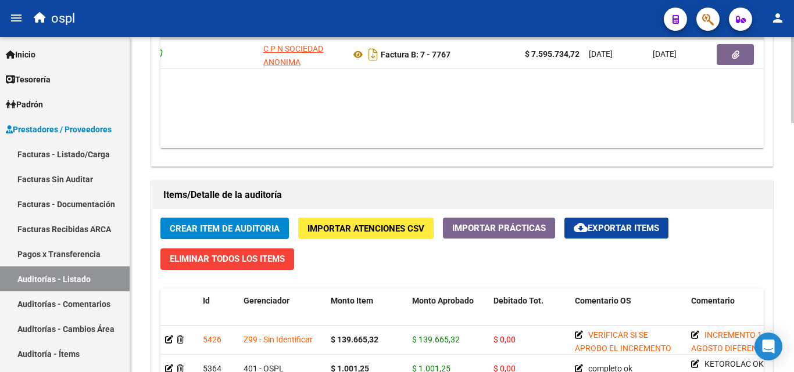
scroll to position [697, 0]
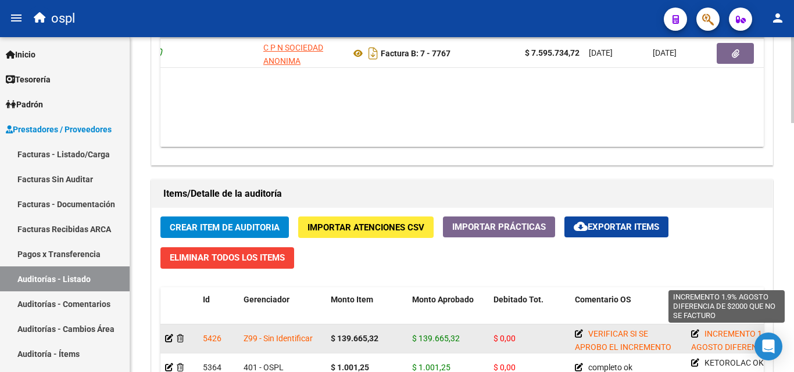
click at [693, 333] on icon at bounding box center [695, 334] width 8 height 8
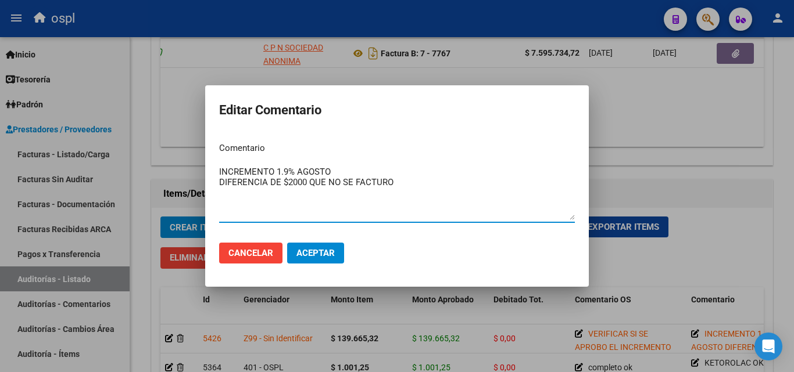
drag, startPoint x: 419, startPoint y: 187, endPoint x: 192, endPoint y: 167, distance: 228.1
click at [192, 167] on div "Editar Comentario Comentario INCREMENTO 1.9% AGOSTO DIFERENCIA DE $2000 QUE NO …" at bounding box center [397, 186] width 794 height 372
click at [648, 170] on div at bounding box center [397, 186] width 794 height 372
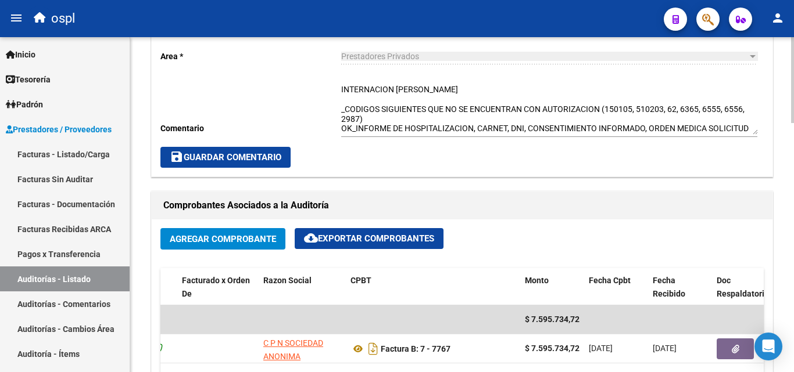
scroll to position [291, 0]
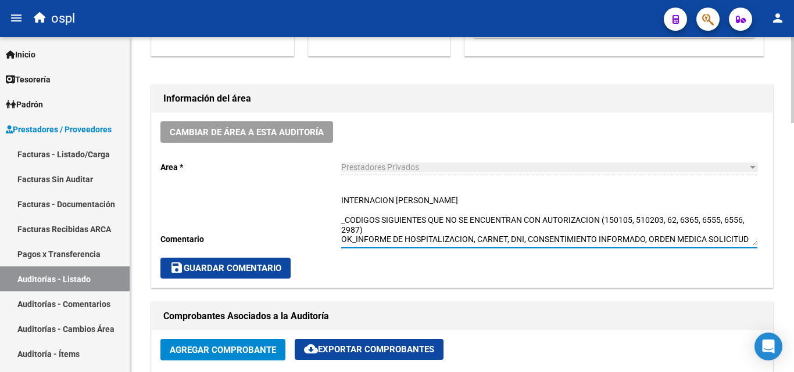
click at [379, 209] on textarea "INTERNACION [PERSON_NAME] _CODIGOS SIGUIENTES QUE NO SE ENCUENTRAN CON AUTORIZA…" at bounding box center [549, 220] width 416 height 51
paste textarea "INCREMENTO 1.9% AGOSTO DIFERENCIA DE $2000 QUE NO SE FACTURO"
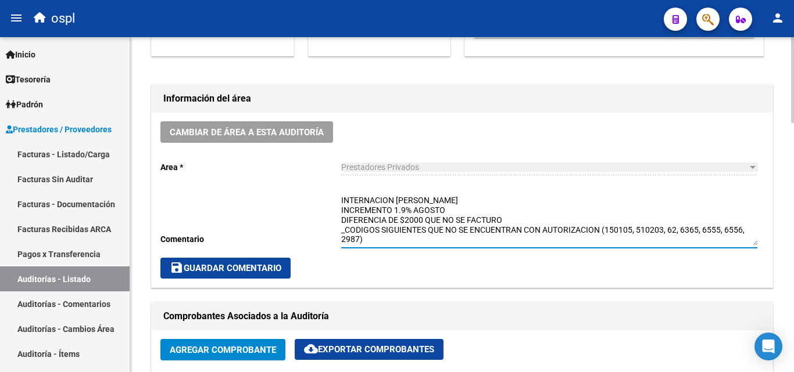
click at [341, 221] on textarea "INTERNACION [PERSON_NAME] INCREMENTO 1.9% AGOSTO DIFERENCIA DE $2000 QUE NO SE …" at bounding box center [549, 220] width 416 height 51
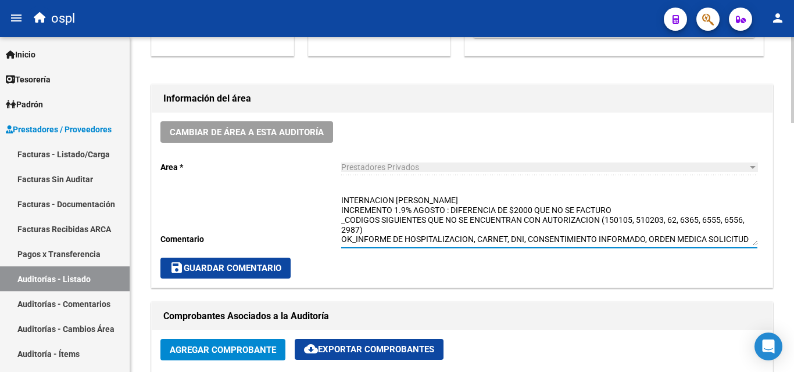
click at [625, 207] on textarea "INTERNACION [PERSON_NAME] INCREMENTO 1.9% AGOSTO : DIFERENCIA DE $2000 QUE NO S…" at bounding box center [549, 220] width 416 height 51
click at [343, 207] on textarea "INTERNACION [PERSON_NAME] INCREMENTO 1.9% AGOSTO : DIFERENCIA DE $2000 QUE NO S…" at bounding box center [549, 220] width 416 height 51
click at [342, 209] on textarea "INTERNACION [PERSON_NAME] INCREMENTO 1.9% AGOSTO : DIFERENCIA DE $2000 QUE NO S…" at bounding box center [549, 220] width 416 height 51
click at [385, 236] on textarea "INTERNACION [PERSON_NAME] _INCREMENTO 1.9% AGOSTO : DIFERENCIA DE $2000 QUE NO …" at bounding box center [549, 220] width 416 height 51
type textarea "INTERNACION [PERSON_NAME] _INCREMENTO 1.9% AGOSTO : DIFERENCIA DE $2000 QUE NO …"
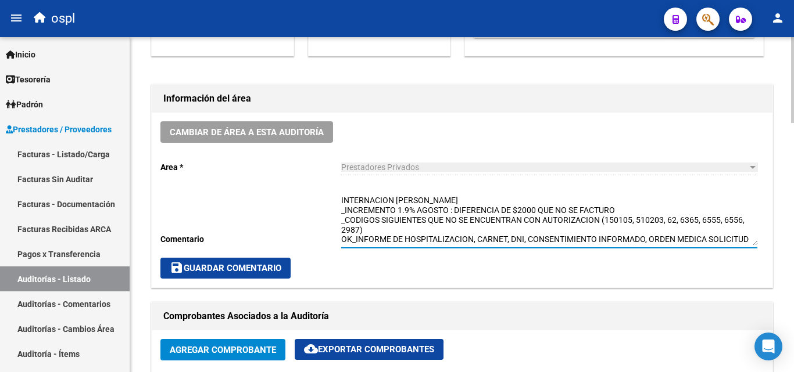
click at [249, 270] on span "save Guardar Comentario" at bounding box center [226, 268] width 112 height 10
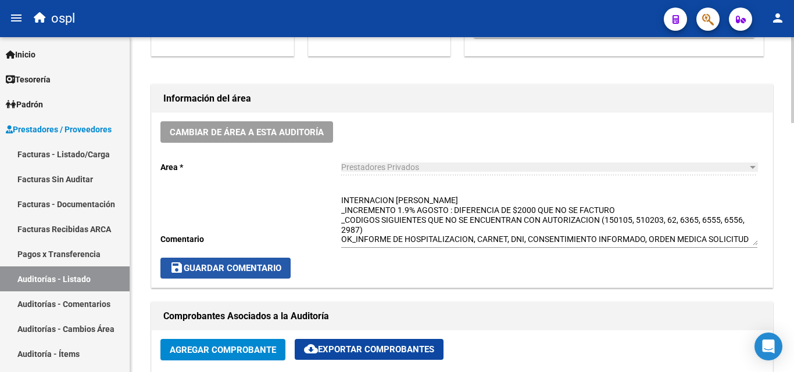
click at [266, 268] on span "save Guardar Comentario" at bounding box center [226, 268] width 112 height 10
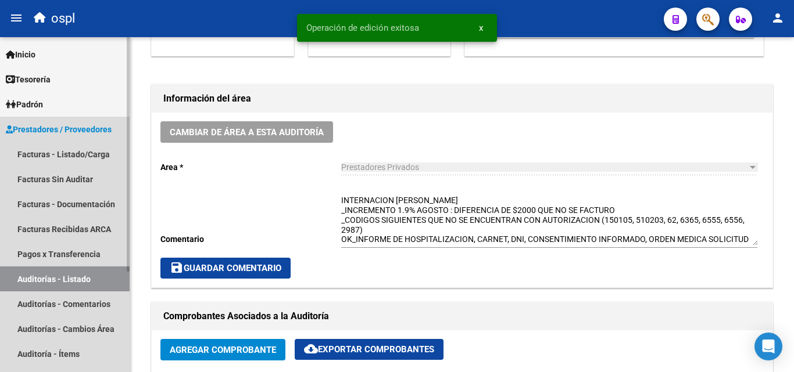
click at [69, 279] on link "Auditorías - Listado" at bounding box center [65, 279] width 130 height 25
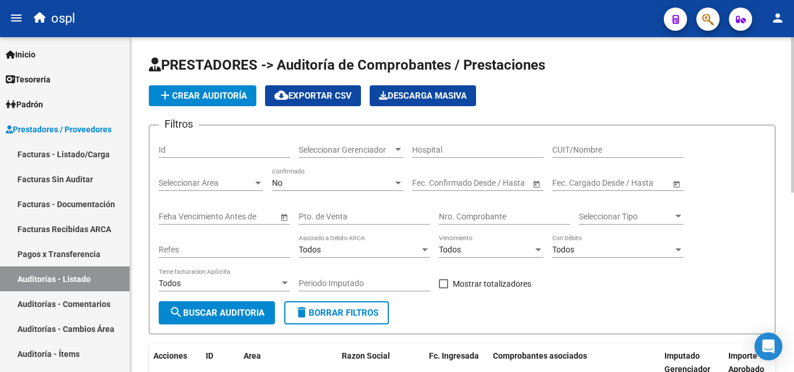
click at [570, 145] on input "CUIT/Nombre" at bounding box center [617, 150] width 131 height 10
click at [478, 205] on div "Nro. Comprobante" at bounding box center [504, 213] width 131 height 23
click at [460, 213] on input "Nro. Comprobante" at bounding box center [504, 217] width 131 height 10
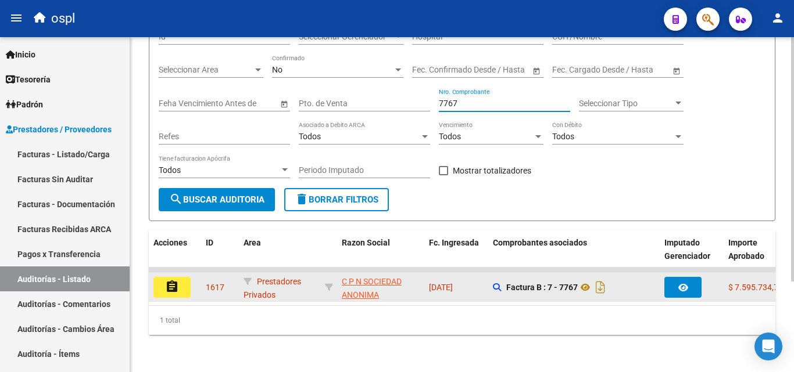
type input "7767"
click at [181, 278] on button "assignment" at bounding box center [171, 287] width 37 height 21
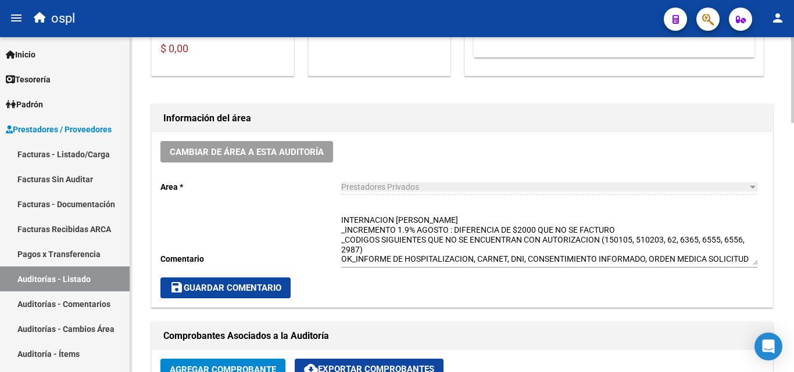
scroll to position [291, 0]
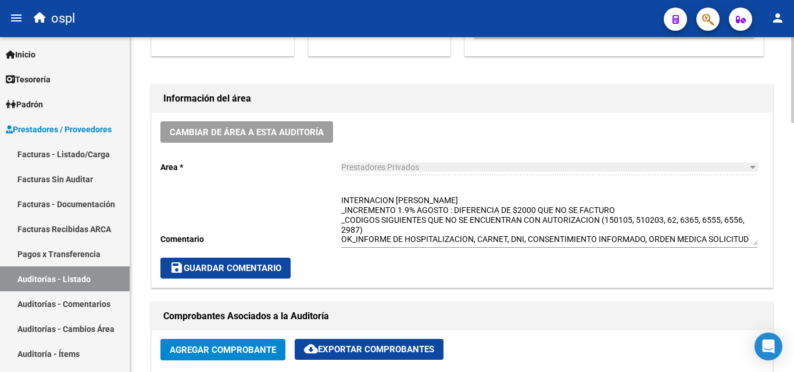
click at [472, 203] on textarea "INTERNACION [PERSON_NAME] _INCREMENTO 1.9% AGOSTO : DIFERENCIA DE $2000 QUE NO …" at bounding box center [549, 220] width 416 height 51
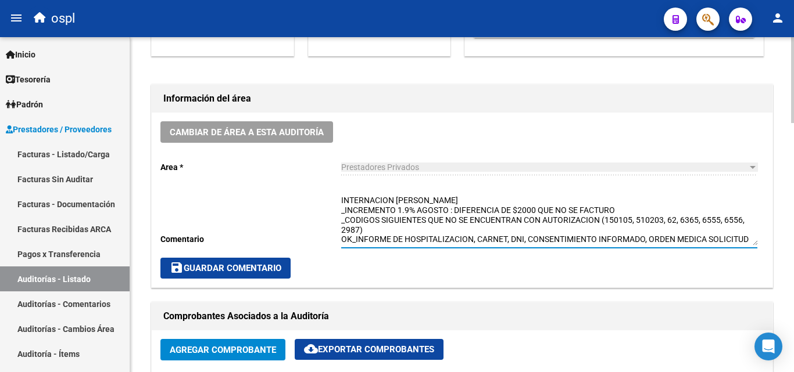
click at [461, 202] on textarea "INTERNACION [PERSON_NAME] _INCREMENTO 1.9% AGOSTO : DIFERENCIA DE $2000 QUE NO …" at bounding box center [549, 220] width 416 height 51
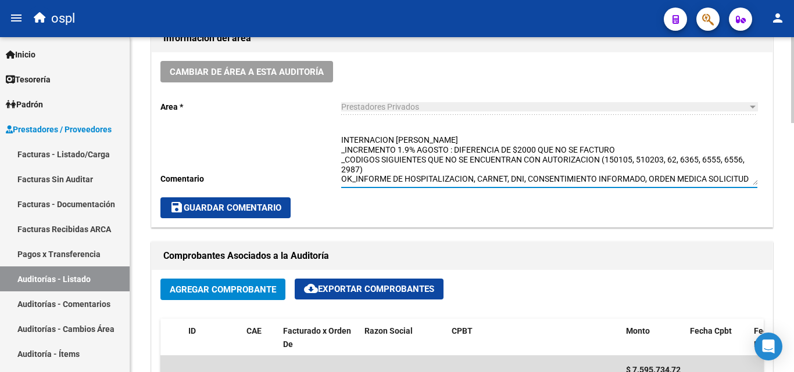
scroll to position [349, 0]
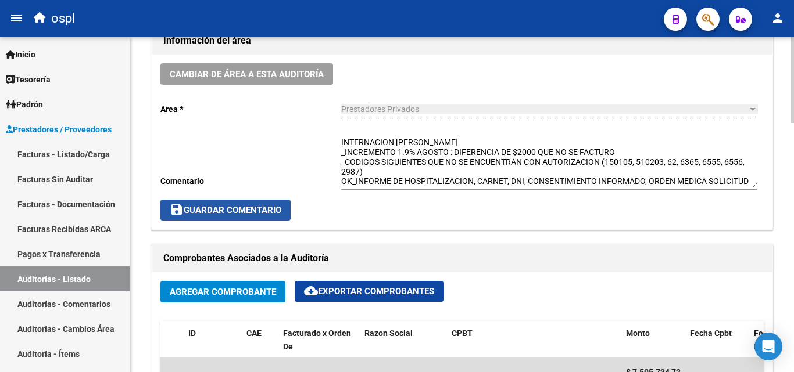
click at [275, 216] on span "save Guardar Comentario" at bounding box center [226, 210] width 112 height 10
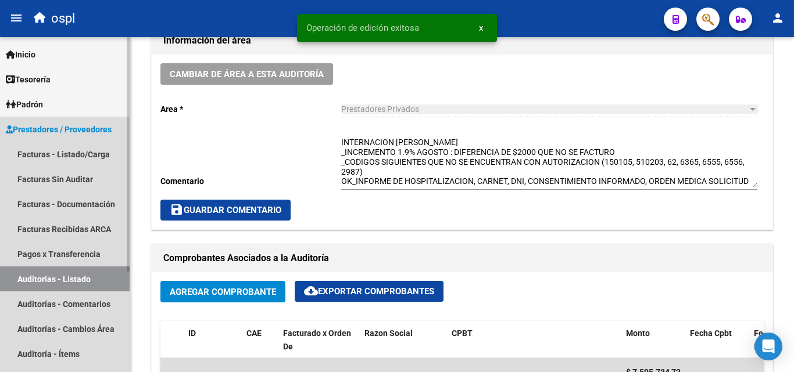
click at [96, 286] on link "Auditorías - Listado" at bounding box center [65, 279] width 130 height 25
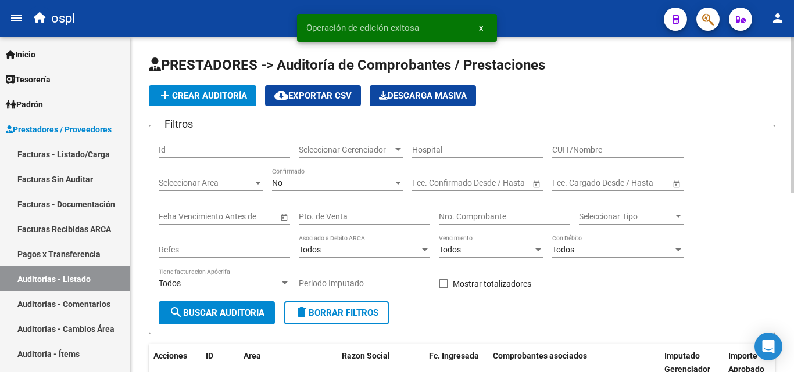
click at [480, 214] on input "Nro. Comprobante" at bounding box center [504, 217] width 131 height 10
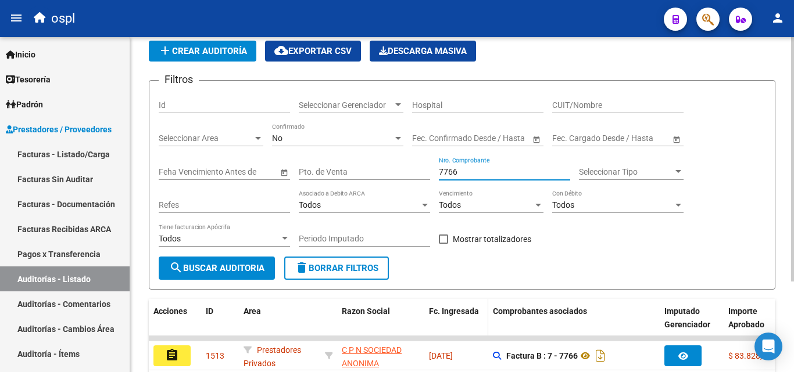
scroll to position [124, 0]
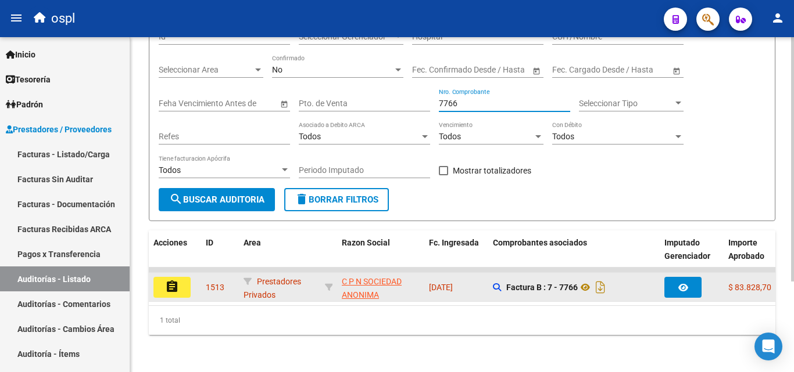
type input "7766"
click at [181, 281] on button "assignment" at bounding box center [171, 287] width 37 height 21
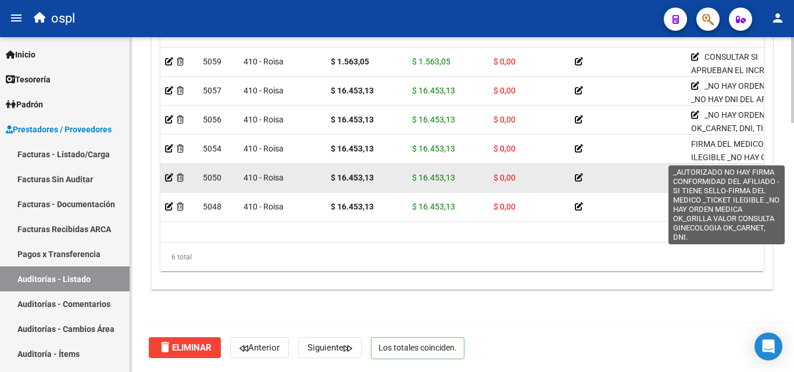
scroll to position [58, 0]
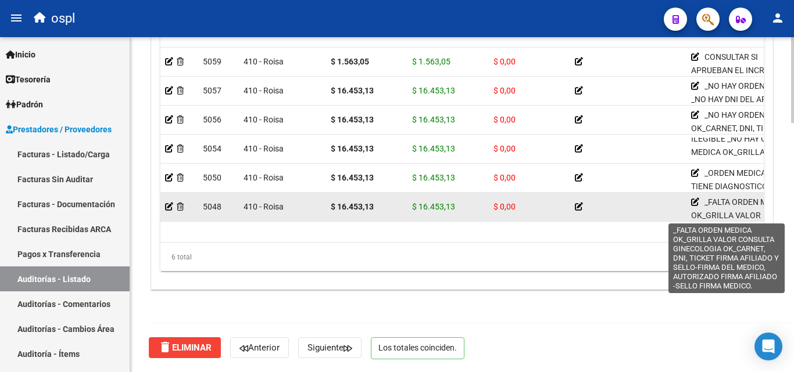
click at [694, 203] on icon at bounding box center [695, 202] width 8 height 8
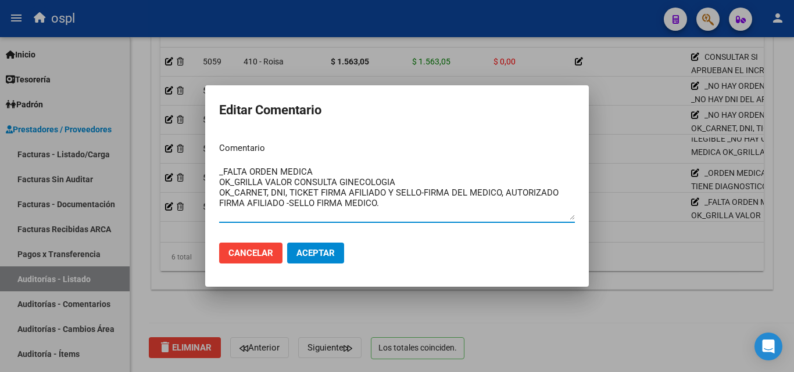
click at [615, 231] on div at bounding box center [397, 186] width 794 height 372
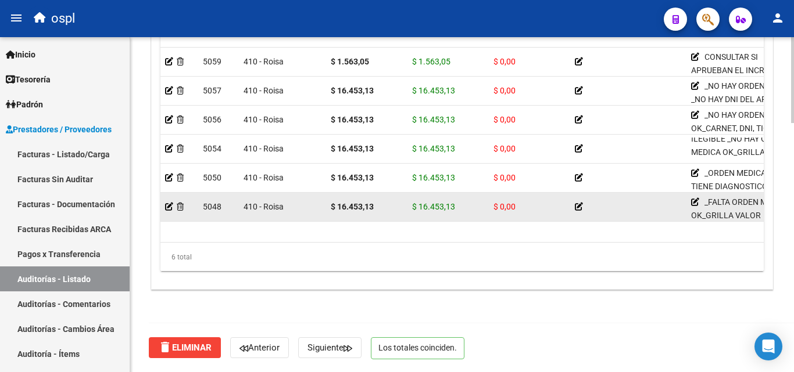
click at [574, 204] on datatable-body-cell at bounding box center [628, 207] width 116 height 28
click at [579, 205] on icon at bounding box center [579, 207] width 8 height 8
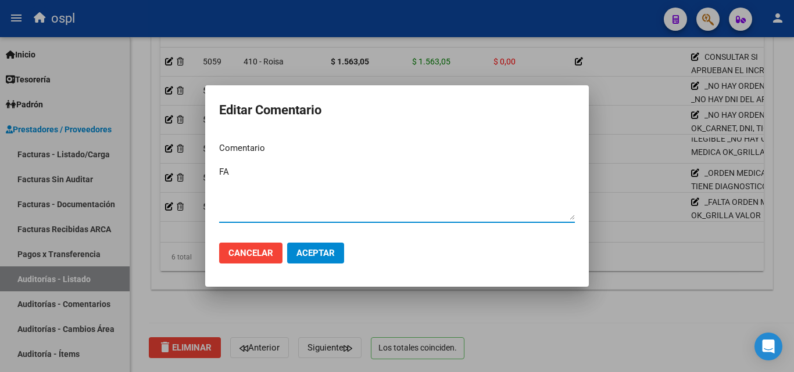
type textarea "F"
type textarea "INCOMPLETO"
click at [315, 250] on span "Aceptar" at bounding box center [315, 253] width 38 height 10
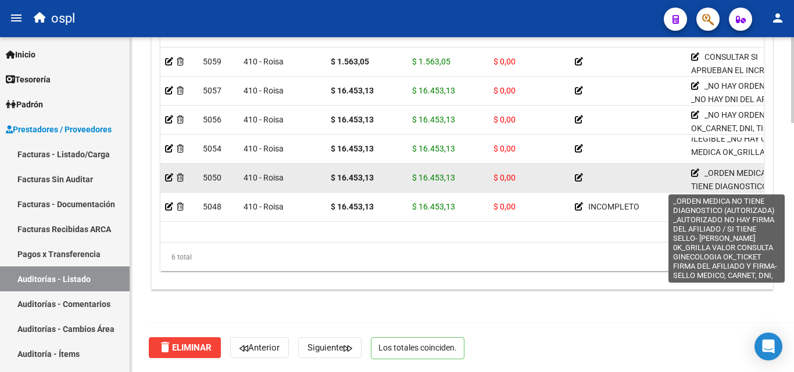
click at [693, 173] on icon at bounding box center [695, 173] width 8 height 8
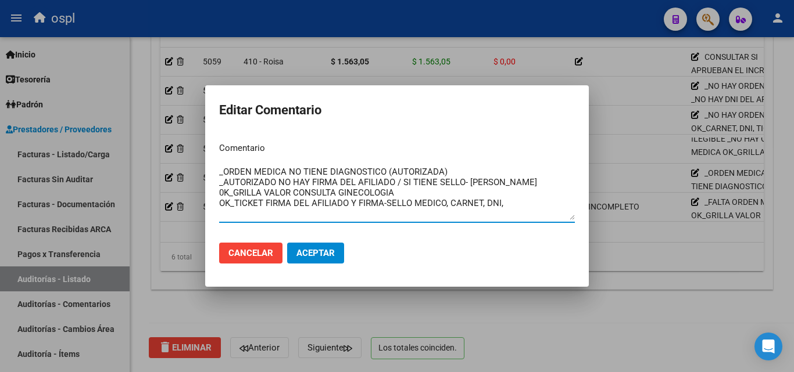
click at [621, 179] on div at bounding box center [397, 186] width 794 height 372
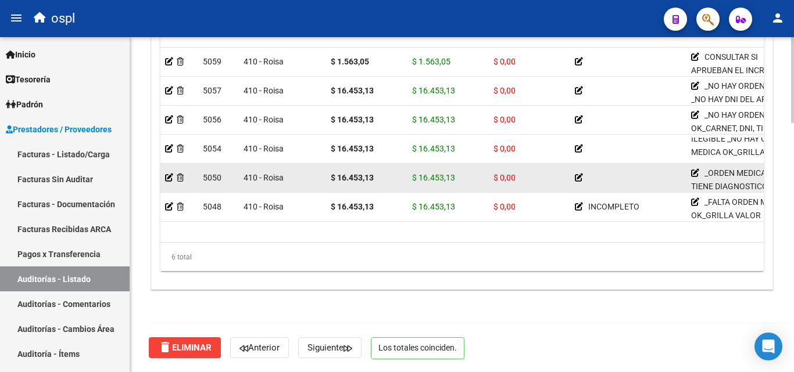
click at [578, 177] on icon at bounding box center [579, 178] width 8 height 8
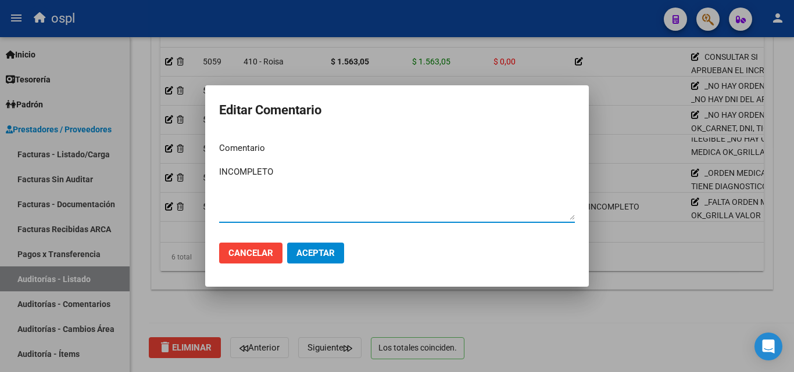
type textarea "INCOMPLETO"
click at [315, 250] on span "Aceptar" at bounding box center [315, 253] width 38 height 10
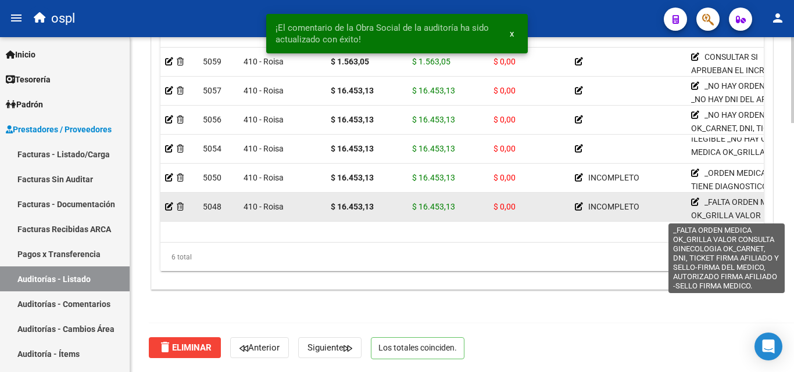
click at [693, 202] on icon at bounding box center [695, 202] width 8 height 8
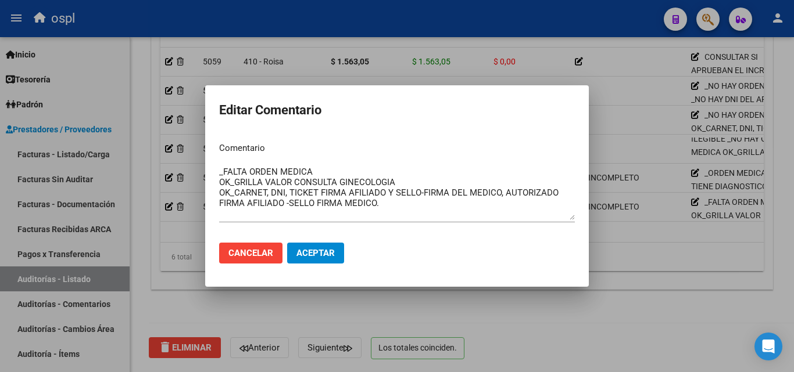
click at [668, 192] on div at bounding box center [397, 186] width 794 height 372
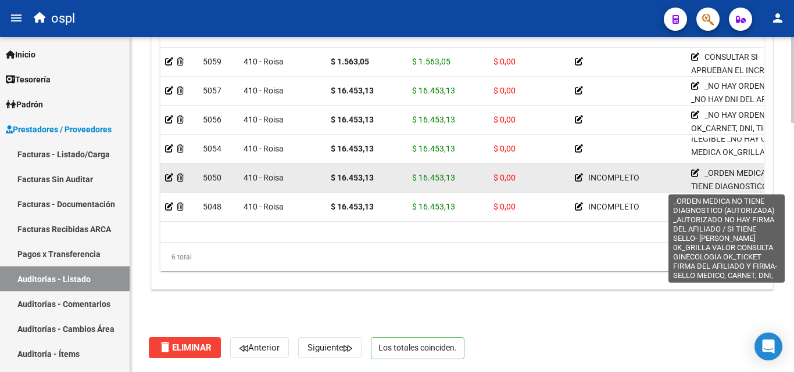
click at [696, 175] on icon at bounding box center [695, 173] width 8 height 8
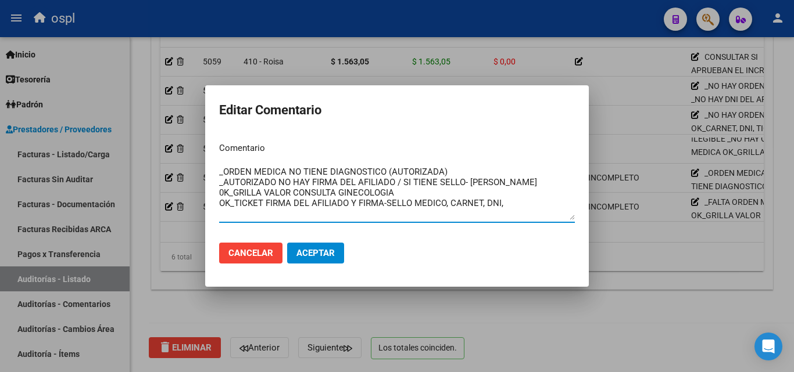
click at [623, 199] on div at bounding box center [397, 186] width 794 height 372
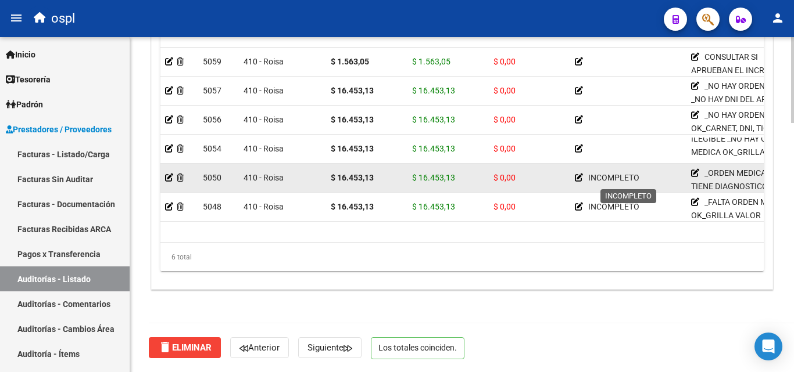
click at [578, 180] on icon at bounding box center [579, 178] width 8 height 8
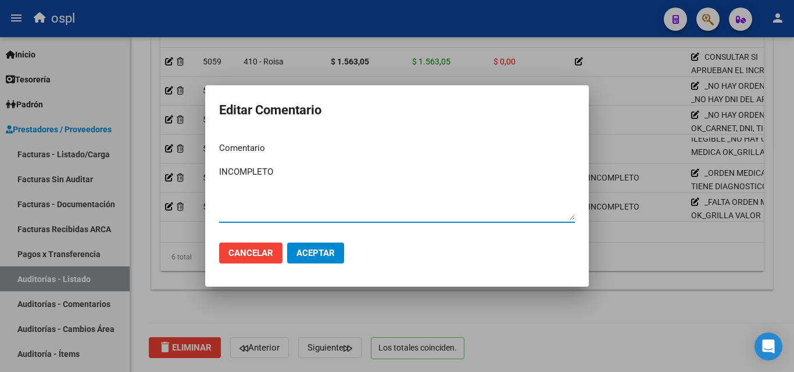
drag, startPoint x: 281, startPoint y: 171, endPoint x: 187, endPoint y: 171, distance: 94.7
click at [187, 171] on div "Editar Comentario Comentario INCOMPLETO Ingresar el comentario Cancelar Aceptar" at bounding box center [397, 186] width 794 height 372
type textarea "INTERMEDIO"
click at [331, 257] on span "Aceptar" at bounding box center [315, 253] width 38 height 10
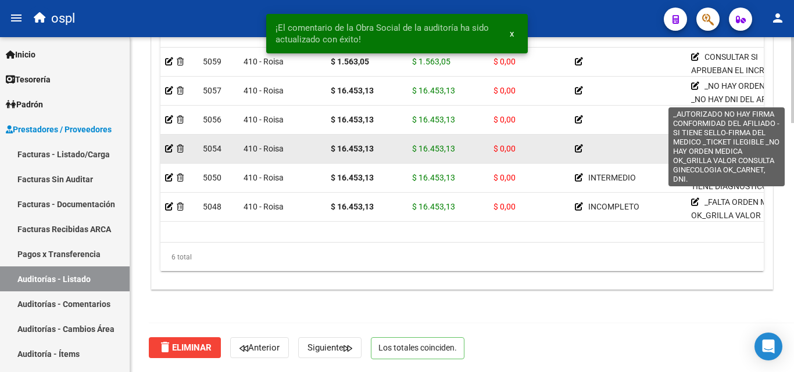
scroll to position [0, 0]
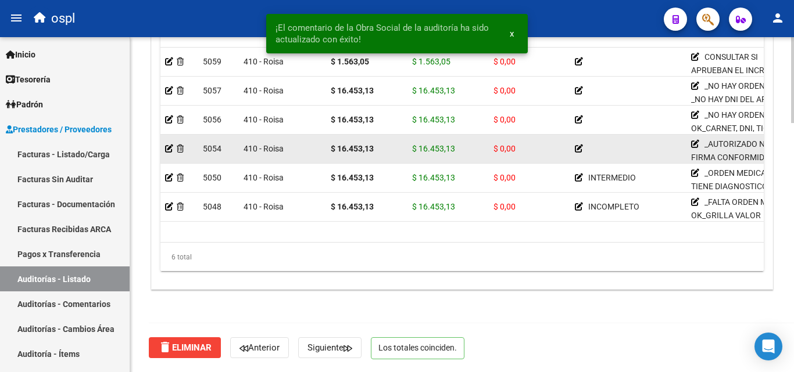
click at [669, 149] on div at bounding box center [628, 148] width 107 height 13
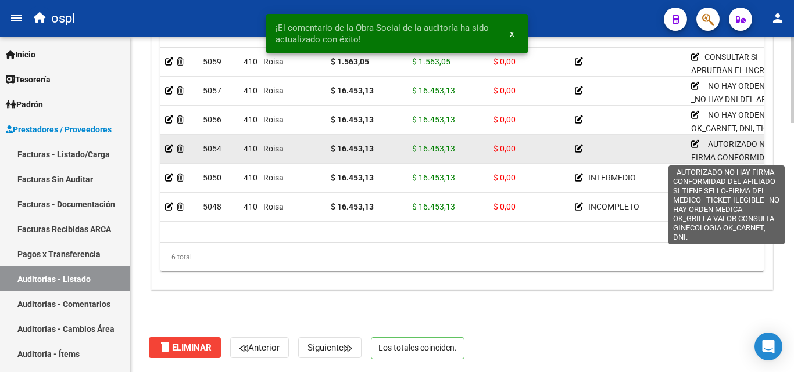
click at [693, 145] on icon at bounding box center [695, 144] width 8 height 8
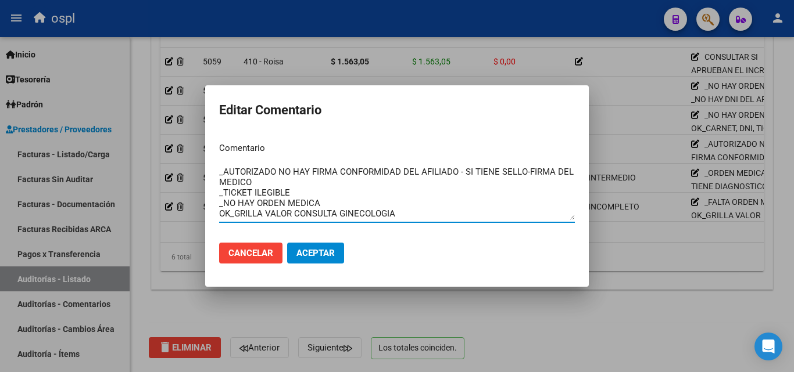
click at [433, 300] on div at bounding box center [397, 186] width 794 height 372
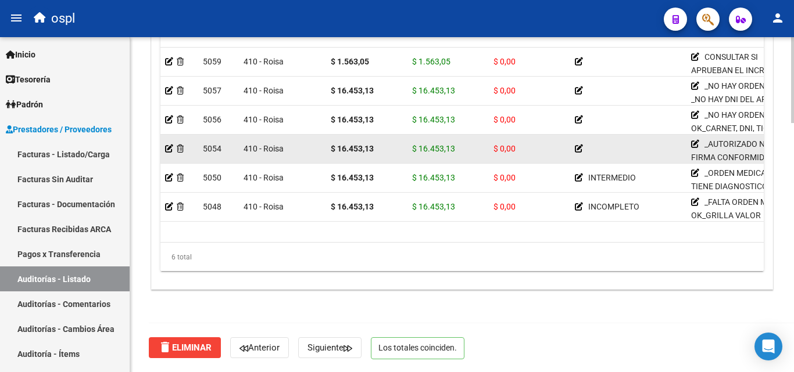
click at [576, 149] on icon at bounding box center [579, 149] width 8 height 8
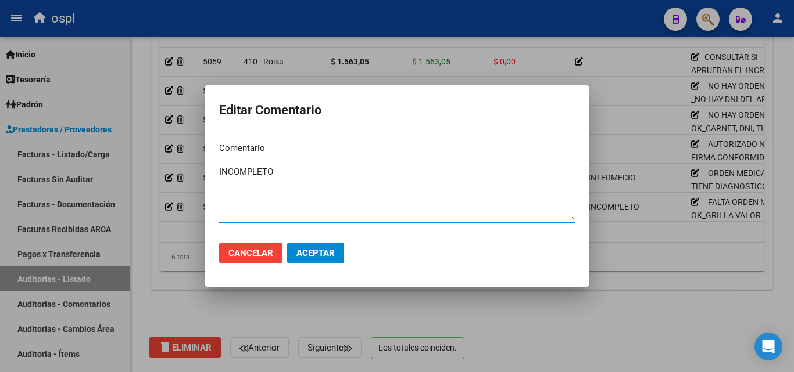
type textarea "INCOMPLETO"
click at [314, 254] on span "Aceptar" at bounding box center [315, 253] width 38 height 10
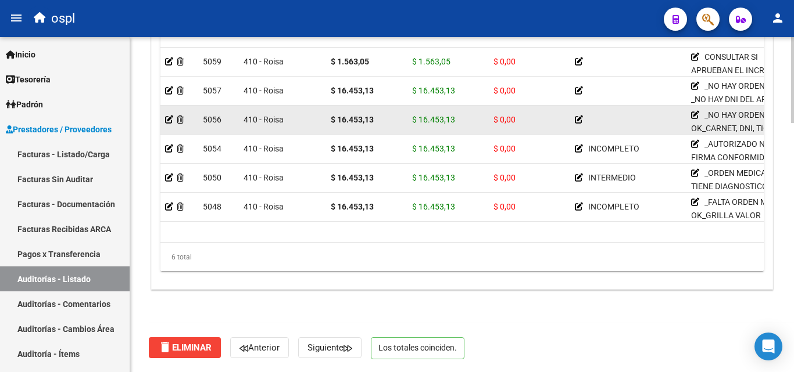
click at [578, 120] on icon at bounding box center [579, 120] width 8 height 8
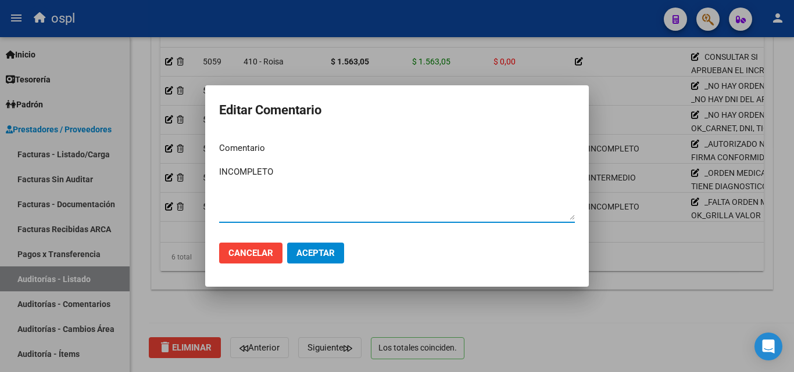
type textarea "INCOMPLETO"
click at [320, 253] on span "Aceptar" at bounding box center [315, 253] width 38 height 10
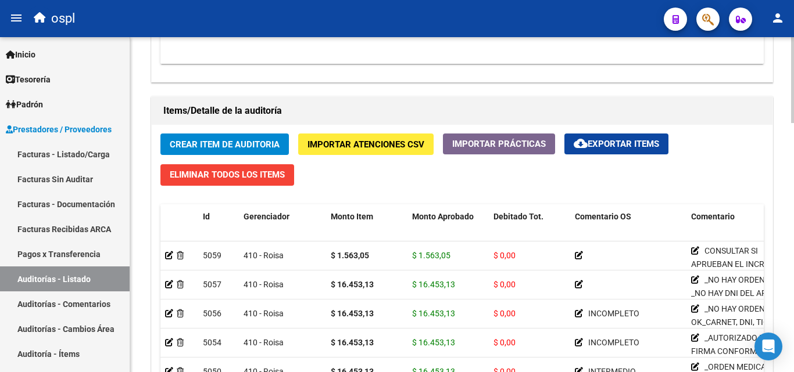
scroll to position [800, 0]
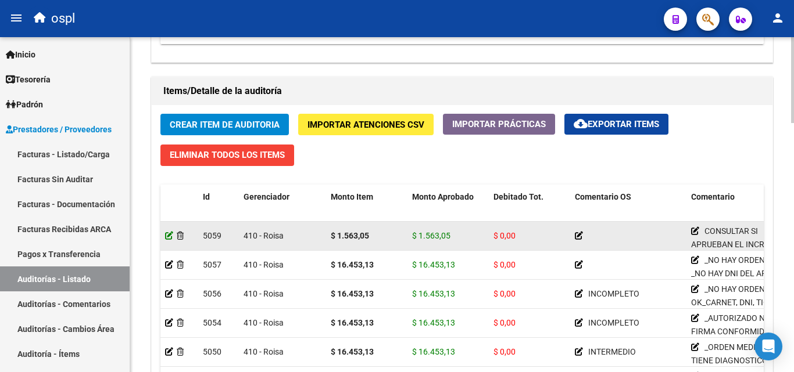
click at [168, 236] on icon at bounding box center [169, 236] width 8 height 8
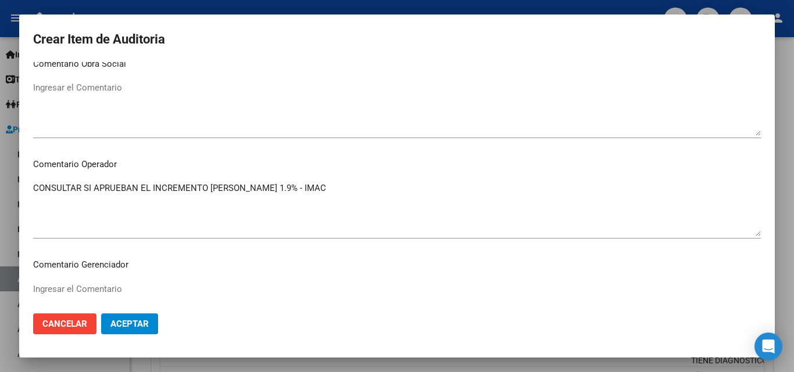
scroll to position [523, 0]
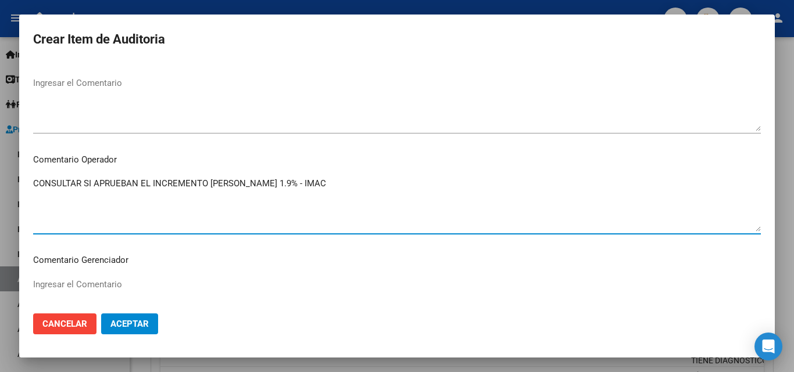
drag, startPoint x: 134, startPoint y: 180, endPoint x: 98, endPoint y: 188, distance: 37.4
click at [100, 187] on textarea "CONSULTAR SI APRUEBAN EL INCREMENTO [PERSON_NAME] 1.9% - IMAC" at bounding box center [396, 204] width 727 height 55
click at [138, 185] on textarea "CONSULTAR SI APRUEBAN EL INCREMENTO [PERSON_NAME] 1.9% - IMAC" at bounding box center [396, 204] width 727 height 55
click at [37, 185] on textarea "EL INCREMENTO [PERSON_NAME] 1.9% - IMAC" at bounding box center [396, 204] width 727 height 55
click at [222, 180] on textarea "EL INCREMENTO [PERSON_NAME] 1.9% - IMAC" at bounding box center [396, 204] width 727 height 55
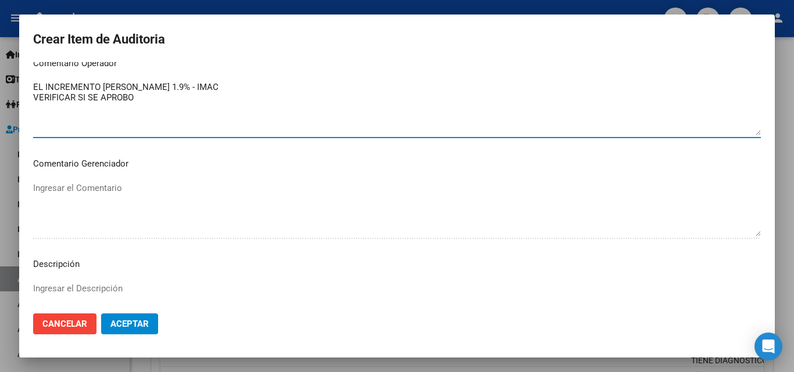
scroll to position [639, 0]
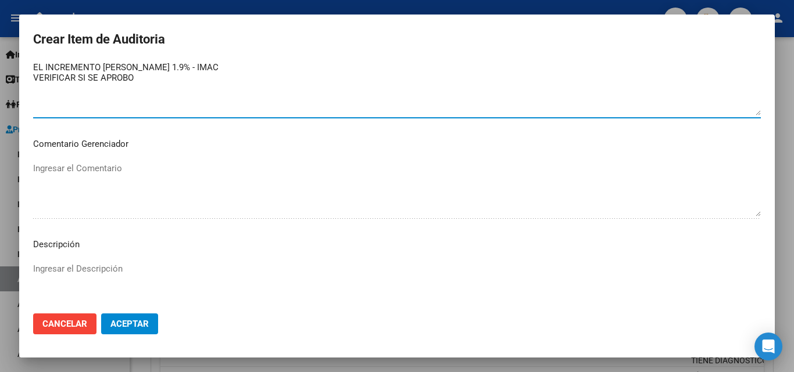
type textarea "EL INCREMENTO [PERSON_NAME] 1.9% - IMAC VERIFICAR SI SE APROBO"
click at [141, 328] on span "Aceptar" at bounding box center [129, 324] width 38 height 10
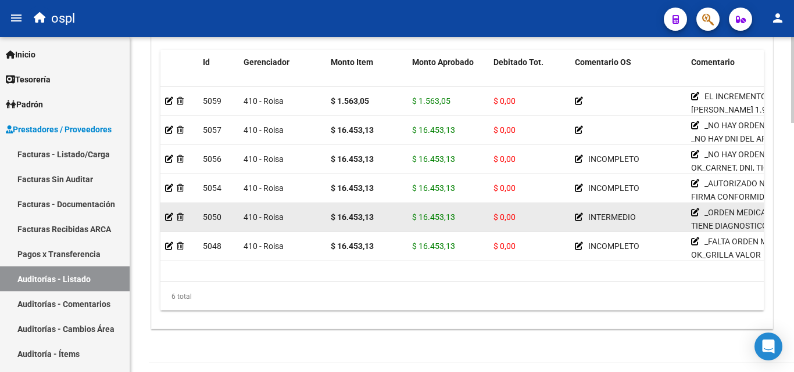
scroll to position [974, 0]
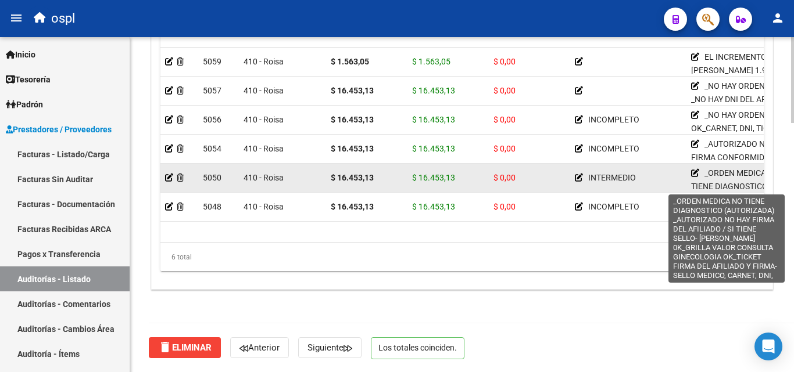
click at [696, 177] on app-edit-comment-line at bounding box center [695, 172] width 8 height 9
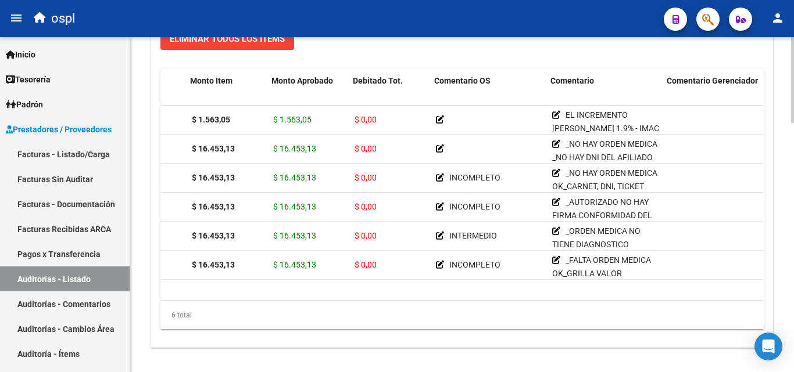
scroll to position [0, 141]
click at [768, 213] on div "Crear Item de Auditoria Importar Atenciones CSV Importar Prácticas cloud_downlo…" at bounding box center [462, 168] width 621 height 358
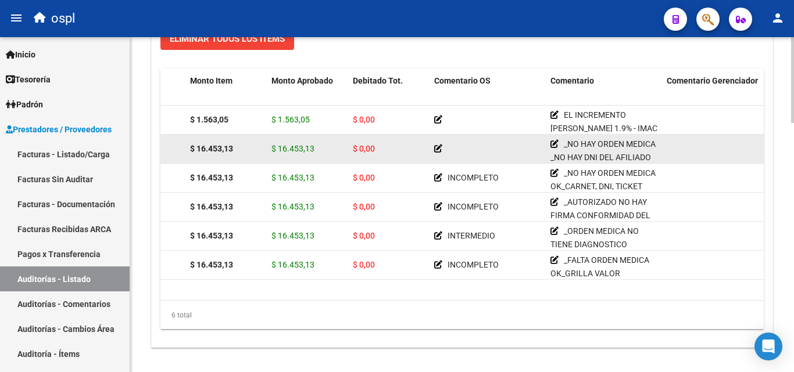
click at [435, 147] on icon at bounding box center [438, 149] width 8 height 8
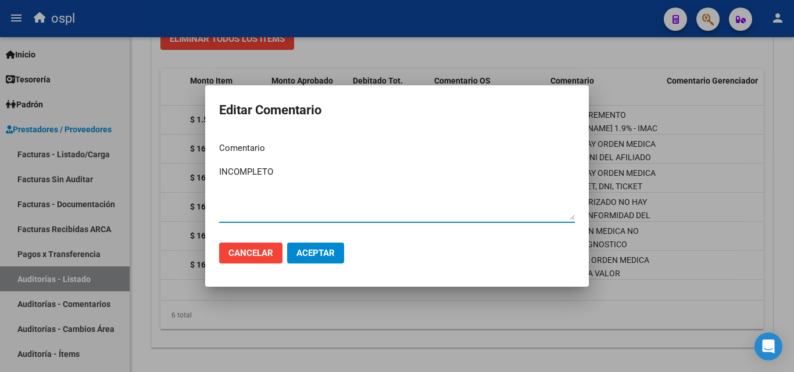
type textarea "INCOMPLETO"
click at [319, 257] on span "Aceptar" at bounding box center [315, 253] width 38 height 10
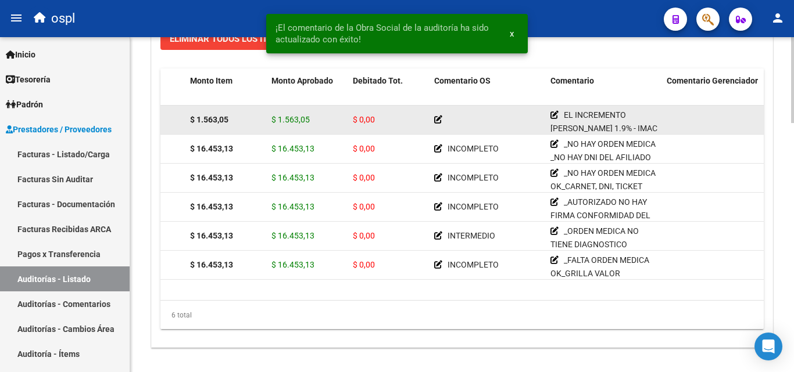
click at [436, 119] on icon at bounding box center [438, 120] width 8 height 8
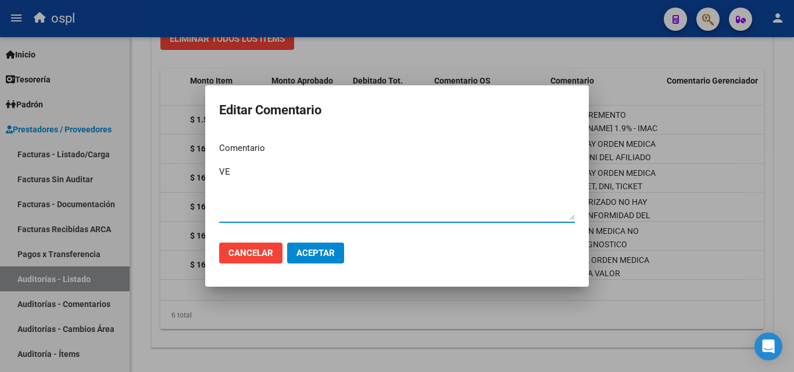
type textarea "V"
click at [303, 185] on textarea "INCREMENTO" at bounding box center [397, 193] width 356 height 55
drag, startPoint x: 297, startPoint y: 171, endPoint x: 210, endPoint y: 185, distance: 88.8
click at [210, 185] on mat-dialog-content "Comentario INCREMENTO Ingresar el comentario" at bounding box center [396, 183] width 383 height 101
type textarea "INCREMENTO"
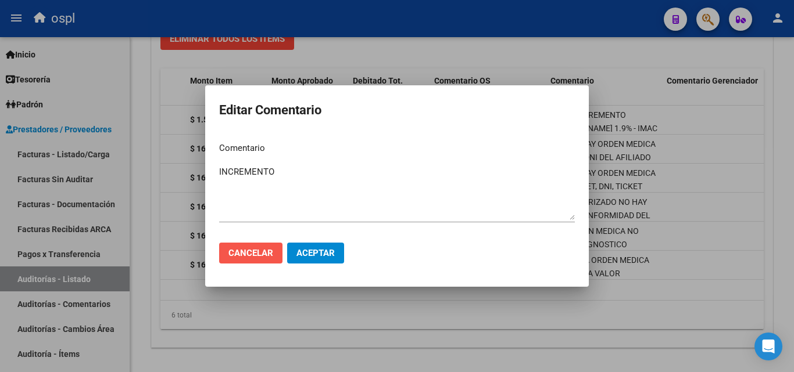
click at [260, 253] on span "Cancelar" at bounding box center [250, 253] width 45 height 10
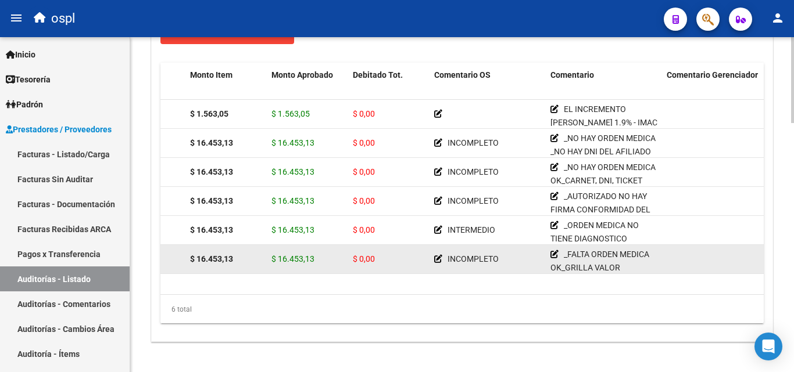
scroll to position [858, 0]
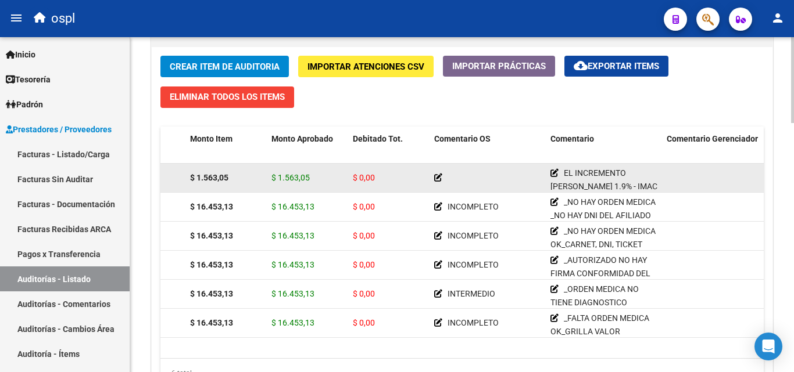
click at [436, 178] on icon at bounding box center [438, 178] width 8 height 8
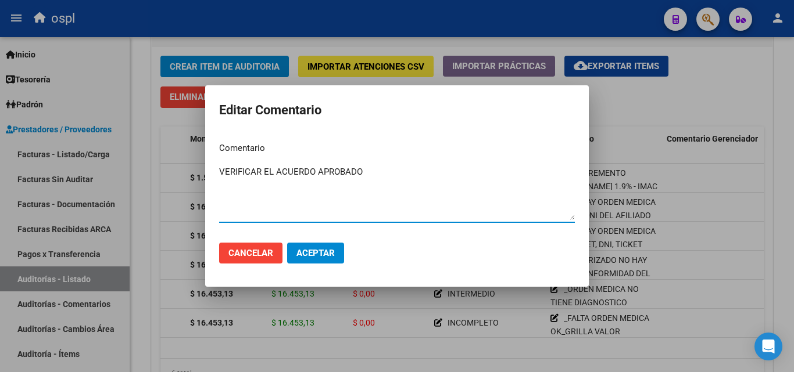
type textarea "VERIFICAR EL ACUERDO APROBADO"
click at [312, 253] on span "Aceptar" at bounding box center [315, 253] width 38 height 10
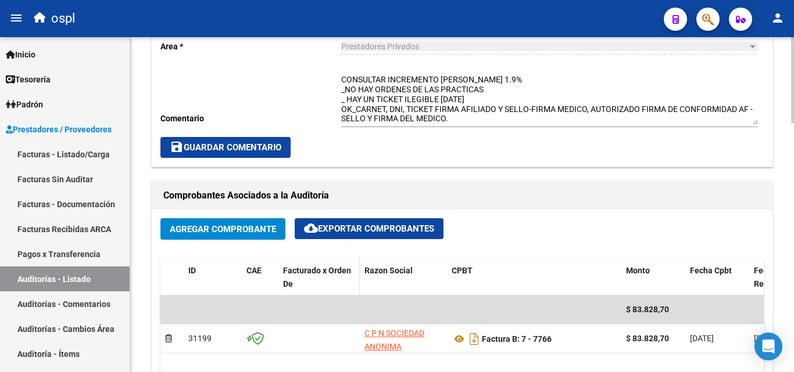
scroll to position [393, 0]
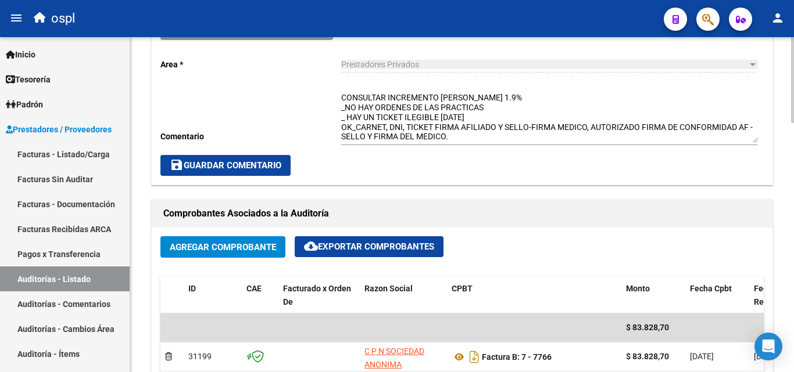
click at [264, 170] on span "save Guardar Comentario" at bounding box center [226, 165] width 112 height 10
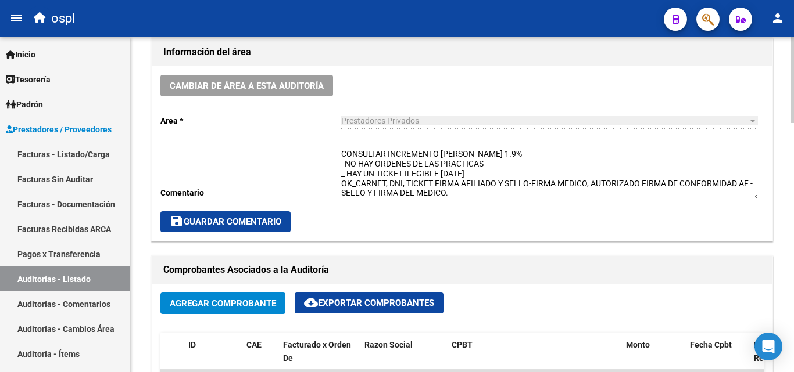
scroll to position [335, 0]
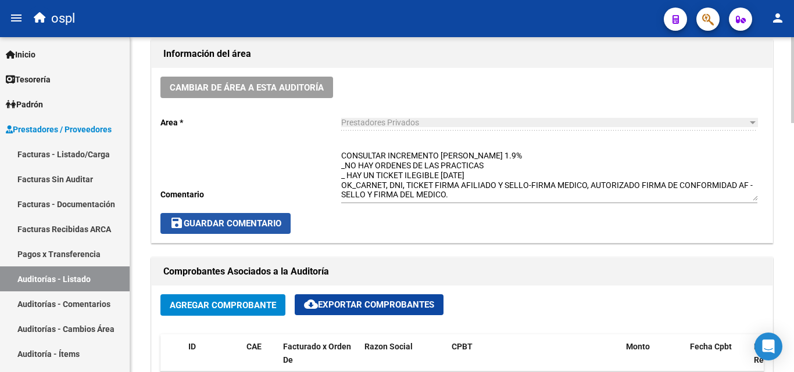
click at [279, 214] on button "save Guardar Comentario" at bounding box center [225, 223] width 130 height 21
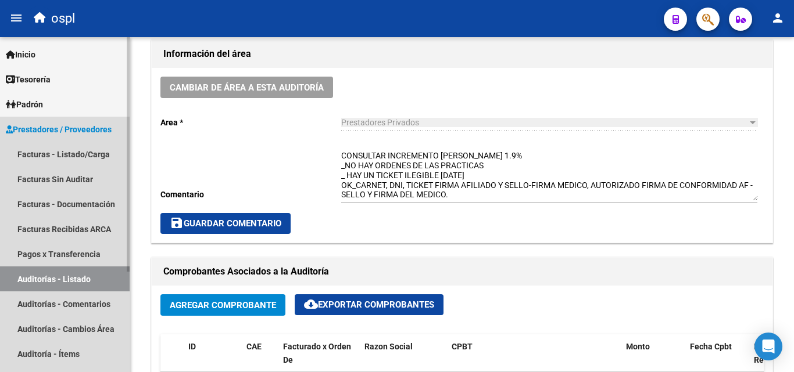
click at [77, 274] on link "Auditorías - Listado" at bounding box center [65, 279] width 130 height 25
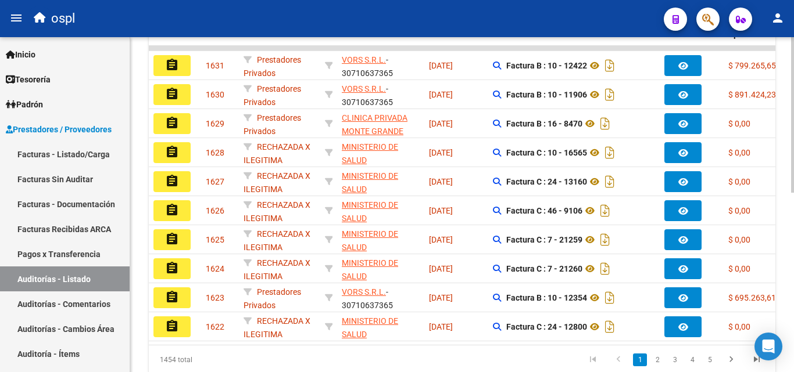
scroll to position [103, 0]
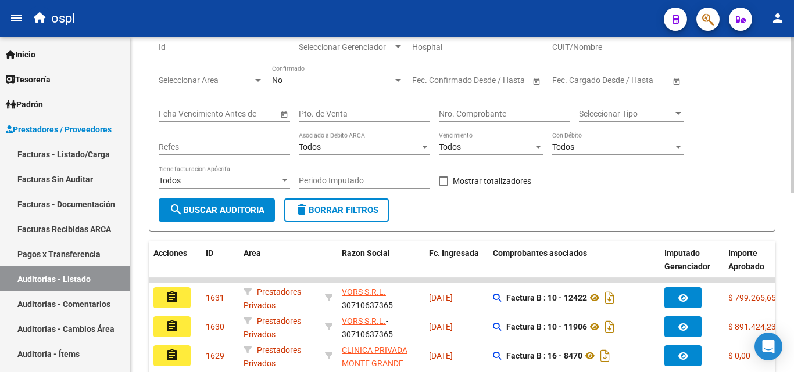
click at [466, 116] on input "Nro. Comprobante" at bounding box center [504, 114] width 131 height 10
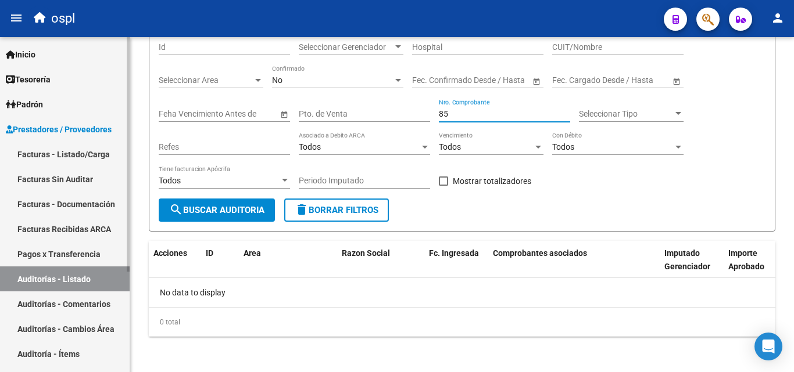
type input "85"
click at [94, 163] on link "Facturas - Listado/Carga" at bounding box center [65, 154] width 130 height 25
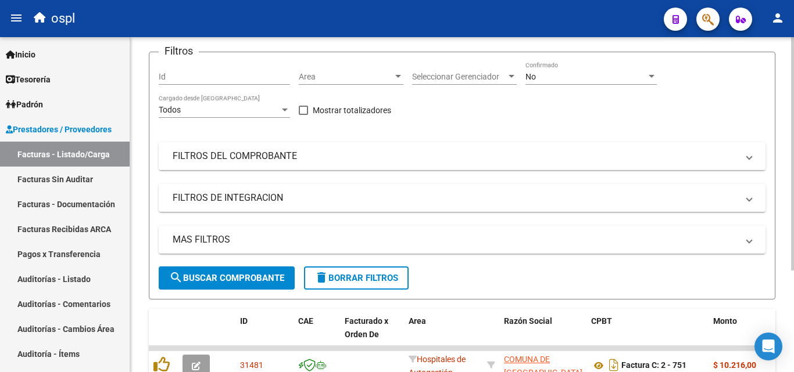
click at [262, 163] on mat-panel-title "FILTROS DEL COMPROBANTE" at bounding box center [455, 156] width 565 height 13
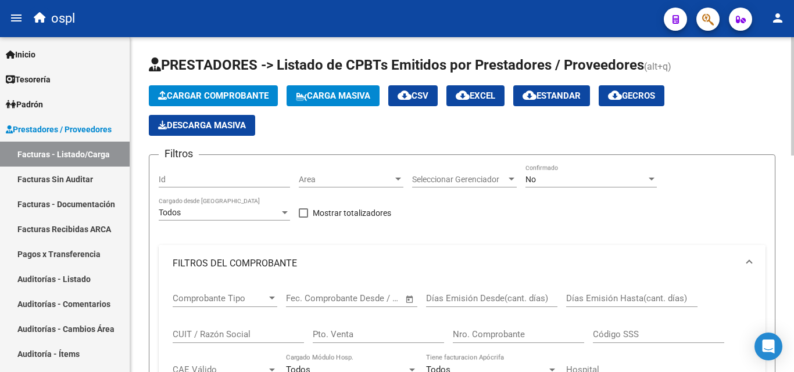
scroll to position [116, 0]
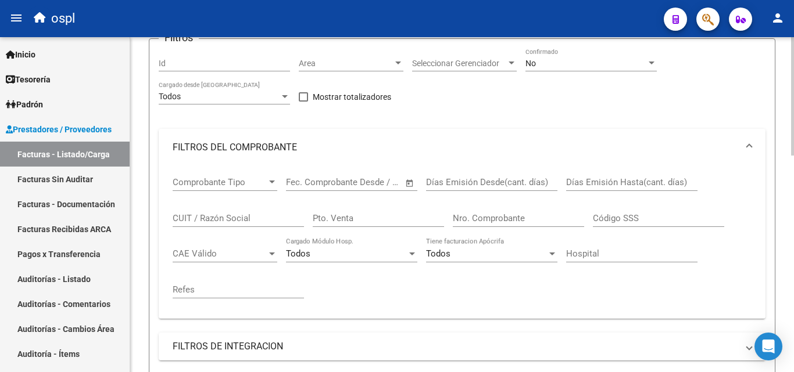
click at [500, 216] on input "Nro. Comprobante" at bounding box center [518, 218] width 131 height 10
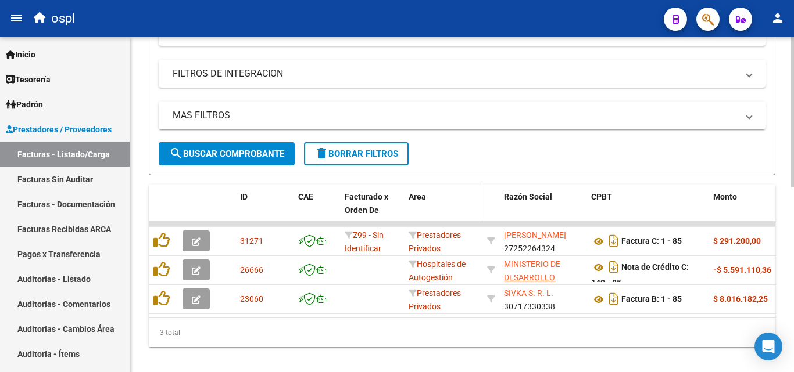
scroll to position [407, 0]
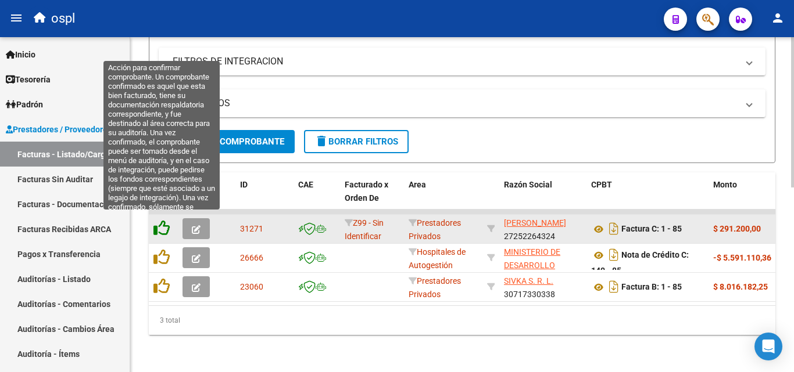
type input "85"
click at [163, 228] on icon at bounding box center [161, 228] width 16 height 16
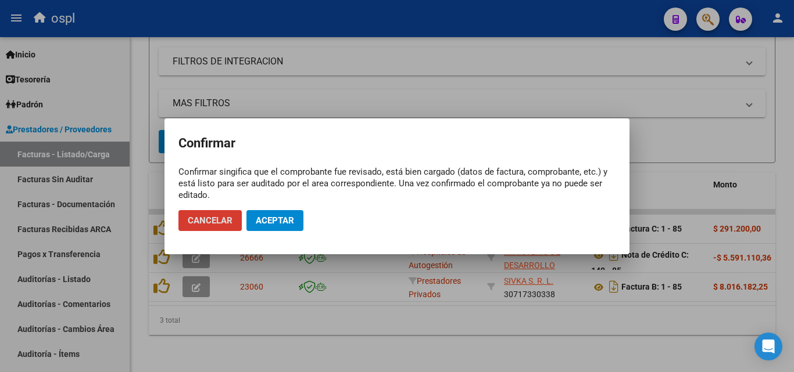
click at [279, 221] on span "Aceptar" at bounding box center [275, 221] width 38 height 10
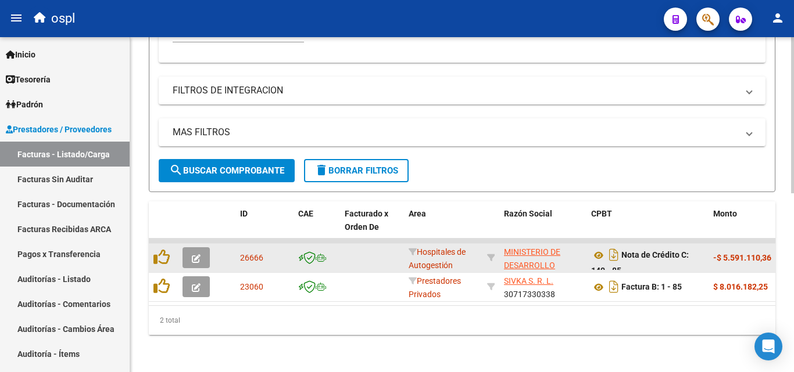
scroll to position [383, 0]
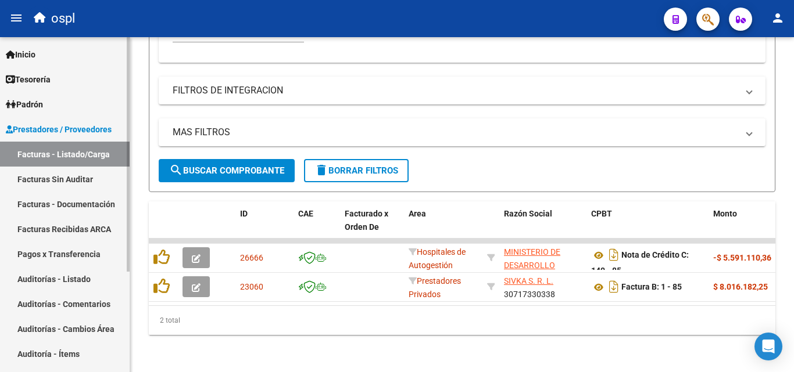
click at [89, 181] on link "Facturas Sin Auditar" at bounding box center [65, 179] width 130 height 25
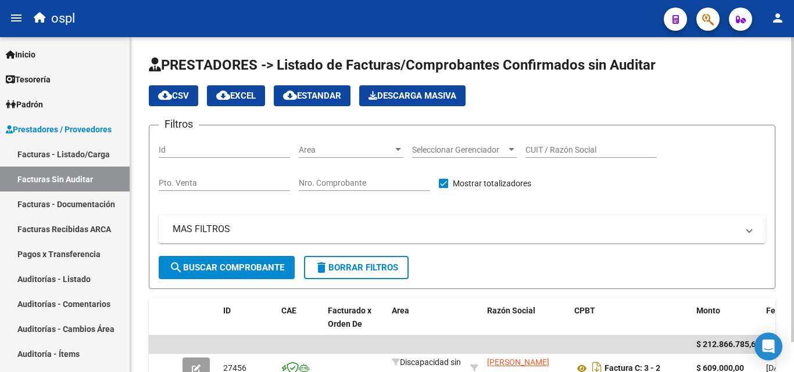
click at [356, 181] on input "Nro. Comprobante" at bounding box center [364, 183] width 131 height 10
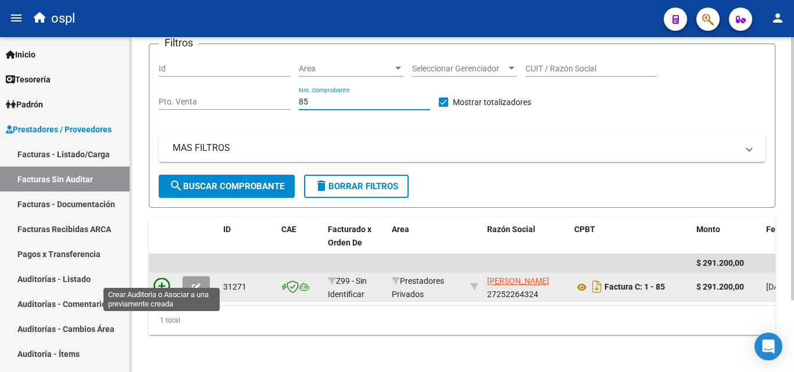
type input "85"
click at [160, 278] on icon at bounding box center [161, 286] width 16 height 16
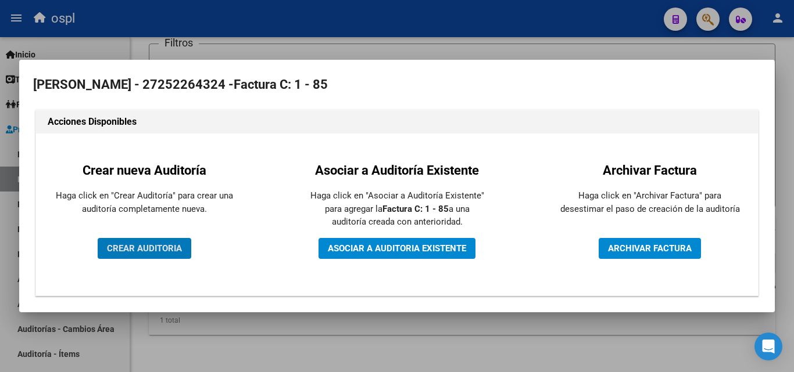
click at [159, 250] on span "CREAR AUDITORIA" at bounding box center [144, 248] width 75 height 10
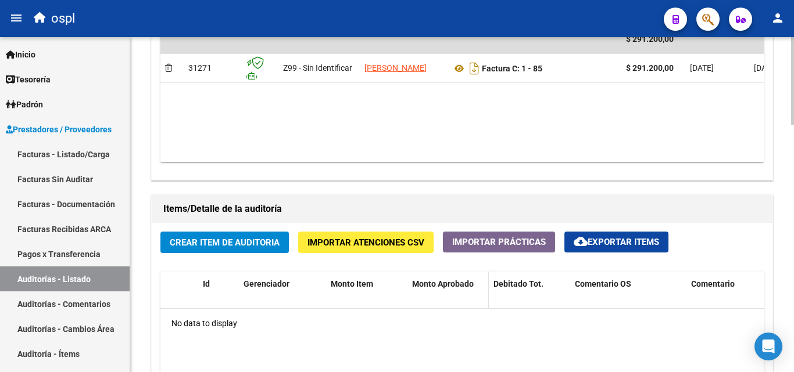
scroll to position [697, 0]
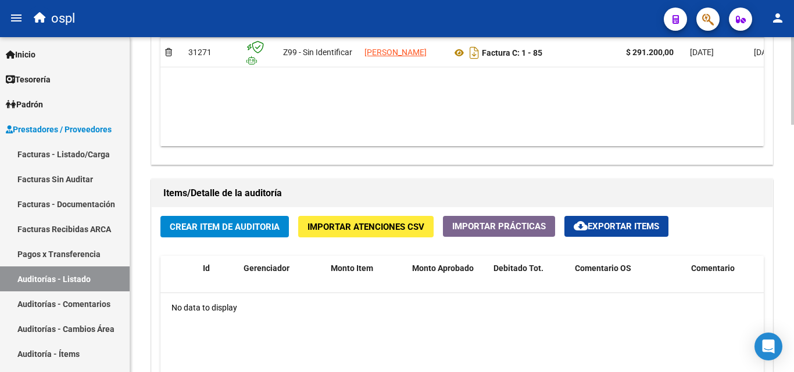
click at [254, 231] on span "Crear Item de Auditoria" at bounding box center [225, 227] width 110 height 10
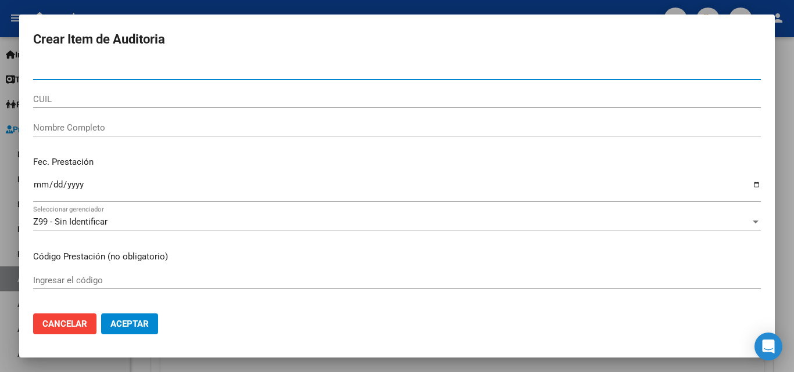
click at [79, 325] on span "Cancelar" at bounding box center [64, 324] width 45 height 10
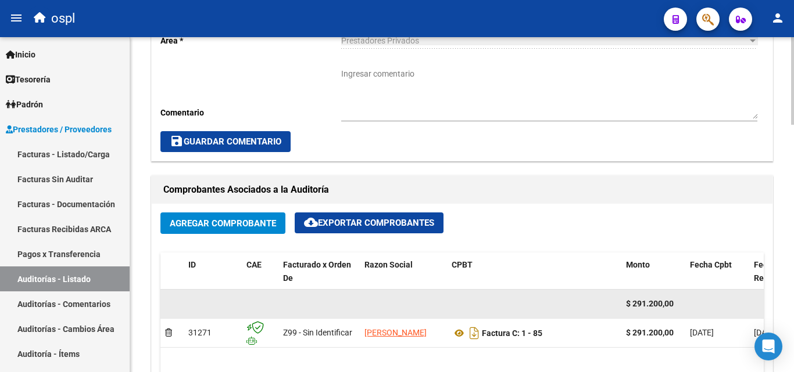
scroll to position [407, 0]
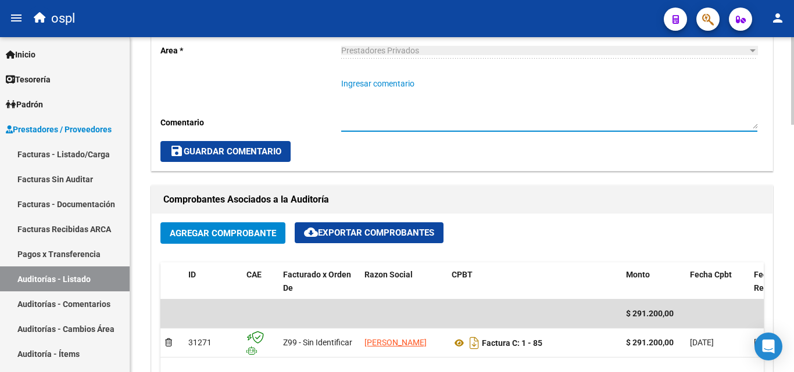
click at [394, 116] on textarea "Ingresar comentario" at bounding box center [549, 103] width 416 height 51
click at [465, 87] on textarea "NO HAY DOCUMENTACION RESPÀLDATORIA" at bounding box center [549, 103] width 416 height 51
click at [511, 88] on textarea "NO HAY DOCUMENTACION RESPALDATORIA" at bounding box center [549, 103] width 416 height 51
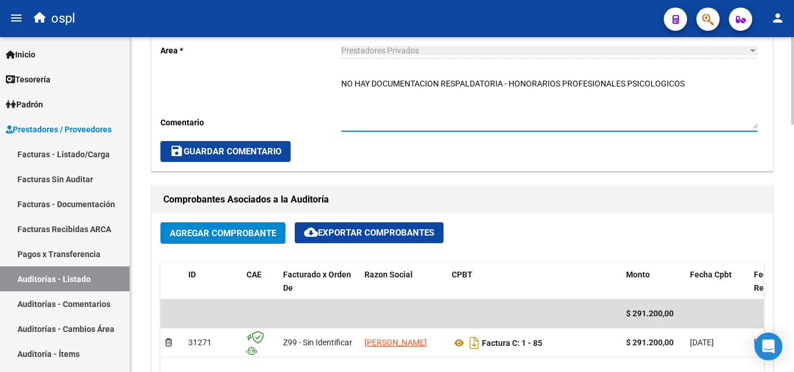
click at [415, 102] on textarea "NO HAY DOCUMENTACION RESPALDATORIA - HONORARIOS PROFESIONALES PSICOLOGICOS" at bounding box center [549, 103] width 416 height 51
click at [687, 78] on textarea "NO HAY DOCUMENTACION RESPALDATORIA - HONORARIOS PROFESIONALES PSICOLOGICOS" at bounding box center [549, 103] width 416 height 51
click at [343, 95] on textarea "NO HAY DOCUMENTACION RESPALDATORIA - HONORARIOS PROFESIONALES PSICOLOGICOS SE P…" at bounding box center [549, 103] width 416 height 51
click at [343, 84] on textarea "NO HAY DOCUMENTACION RESPALDATORIA - HONORARIOS PROFESIONALES PSICOLOGICOS _SE …" at bounding box center [549, 103] width 416 height 51
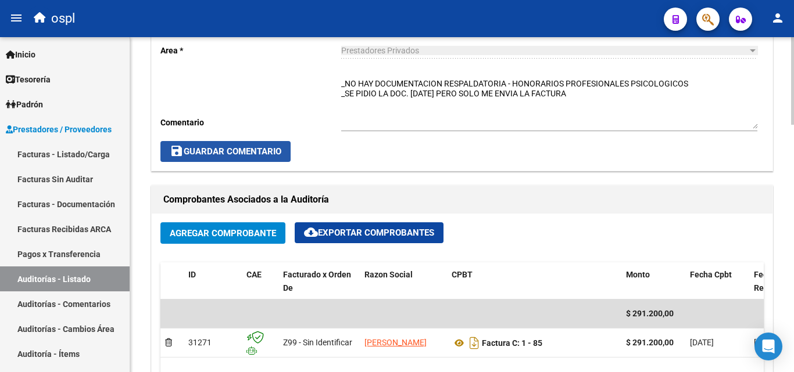
click at [241, 150] on span "save Guardar Comentario" at bounding box center [226, 151] width 112 height 10
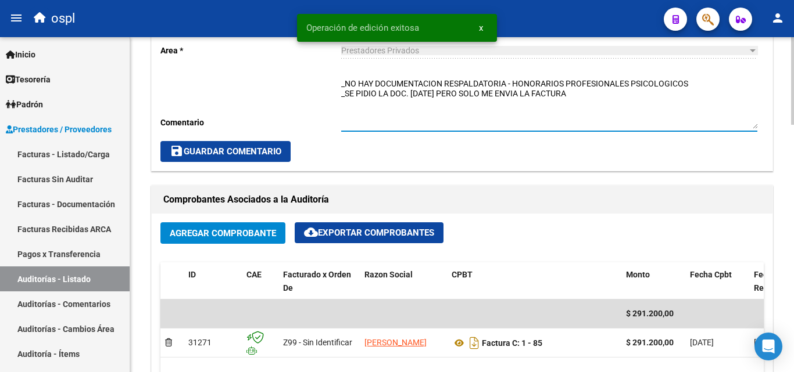
click at [593, 100] on textarea "_NO HAY DOCUMENTACION RESPALDATORIA - HONORARIOS PROFESIONALES PSICOLOGICOS _SE…" at bounding box center [549, 103] width 416 height 51
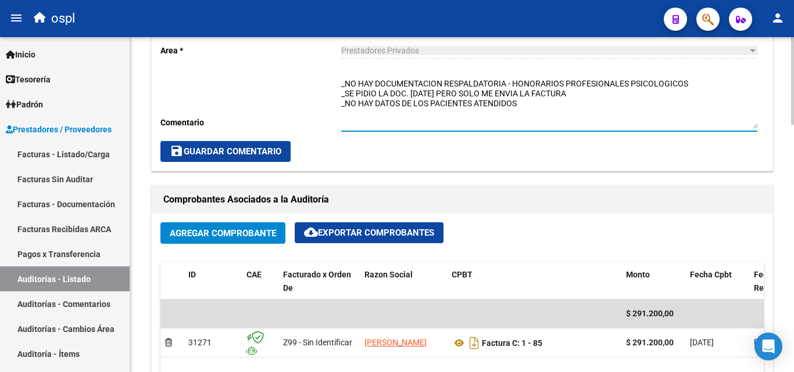
type textarea "_NO HAY DOCUMENTACION RESPALDATORIA - HONORARIOS PROFESIONALES PSICOLOGICOS _SE…"
click at [264, 153] on span "save Guardar Comentario" at bounding box center [226, 151] width 112 height 10
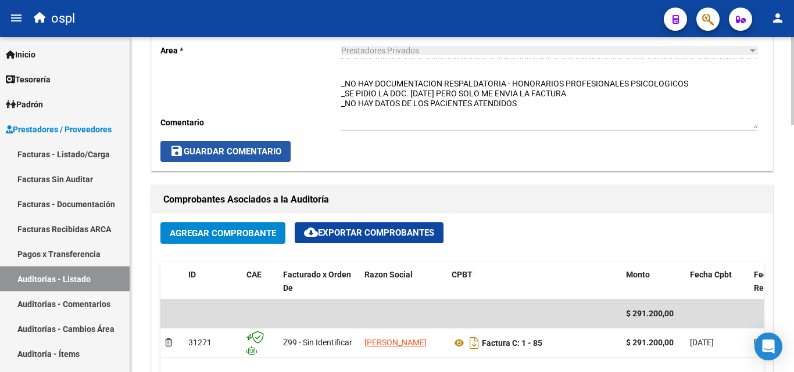
click at [249, 146] on span "save Guardar Comentario" at bounding box center [226, 151] width 112 height 10
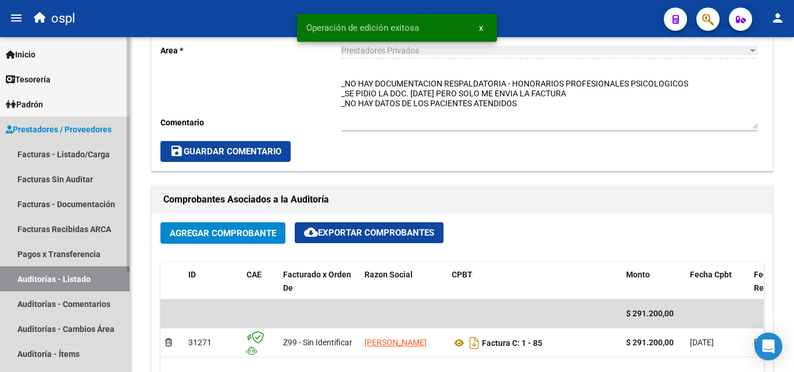
click at [87, 277] on link "Auditorías - Listado" at bounding box center [65, 279] width 130 height 25
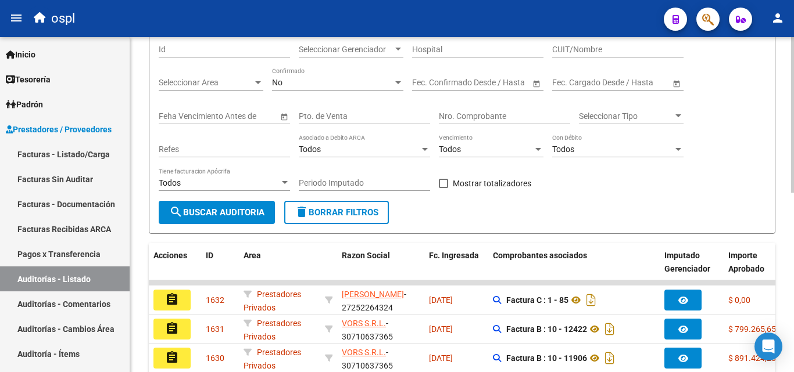
scroll to position [95, 0]
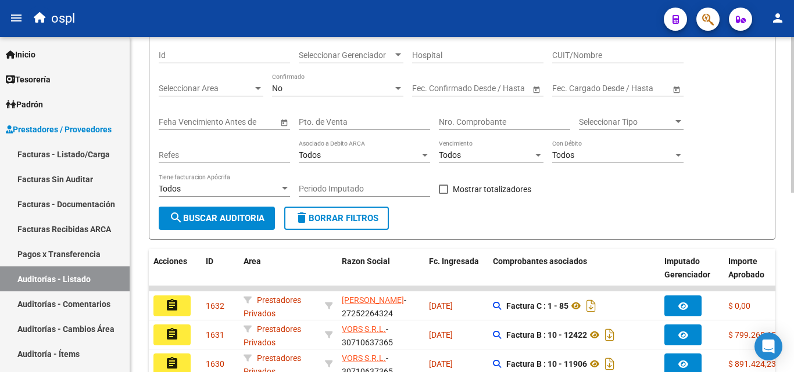
click at [461, 118] on input "Nro. Comprobante" at bounding box center [504, 122] width 131 height 10
type input "33650"
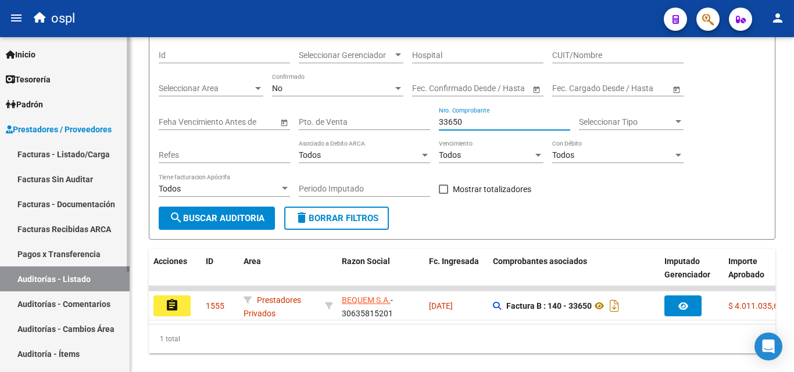
click at [67, 154] on link "Facturas - Listado/Carga" at bounding box center [65, 154] width 130 height 25
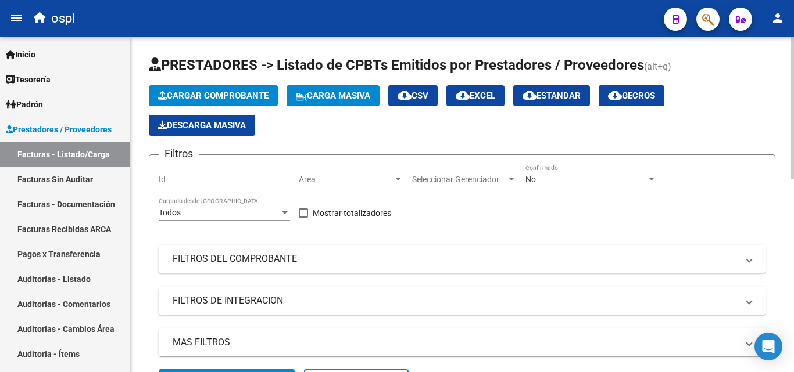
click at [319, 177] on span "Area" at bounding box center [346, 180] width 94 height 10
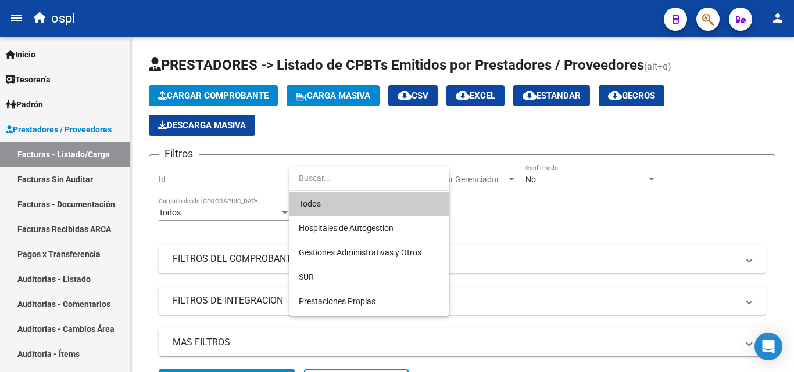
scroll to position [116, 0]
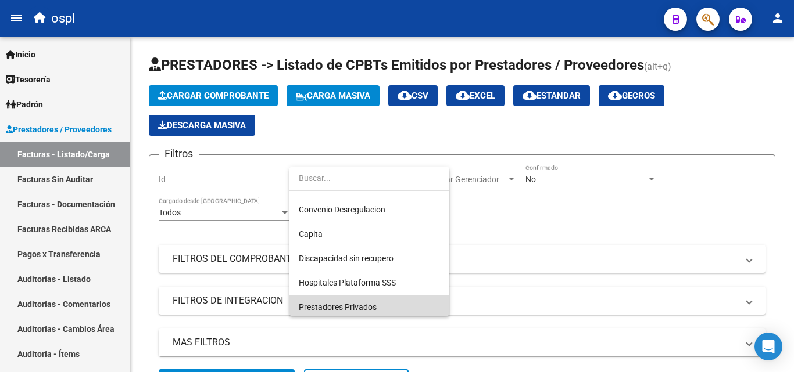
click at [351, 296] on span "Prestadores Privados" at bounding box center [369, 307] width 141 height 24
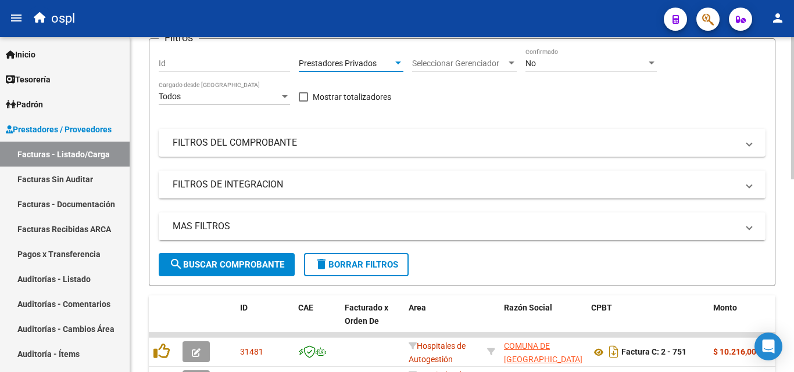
click at [236, 263] on span "search Buscar Comprobante" at bounding box center [226, 265] width 115 height 10
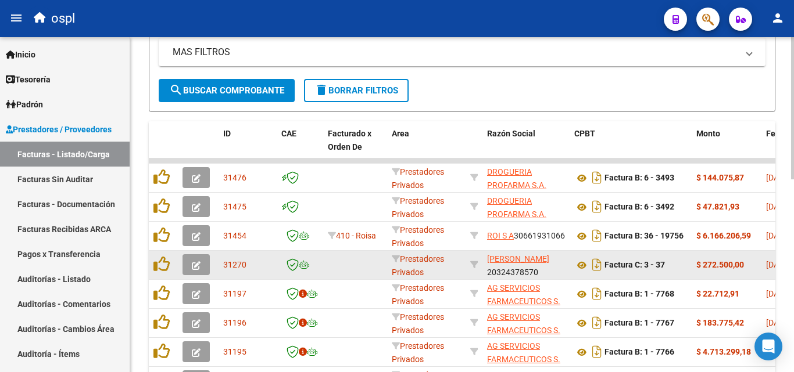
scroll to position [28, 0]
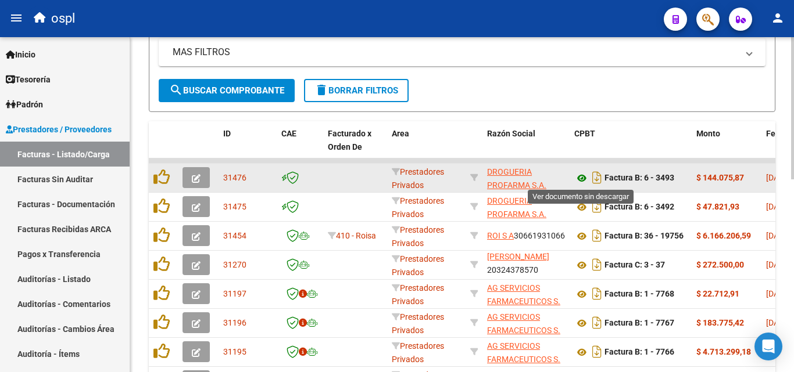
click at [579, 178] on icon at bounding box center [581, 178] width 15 height 14
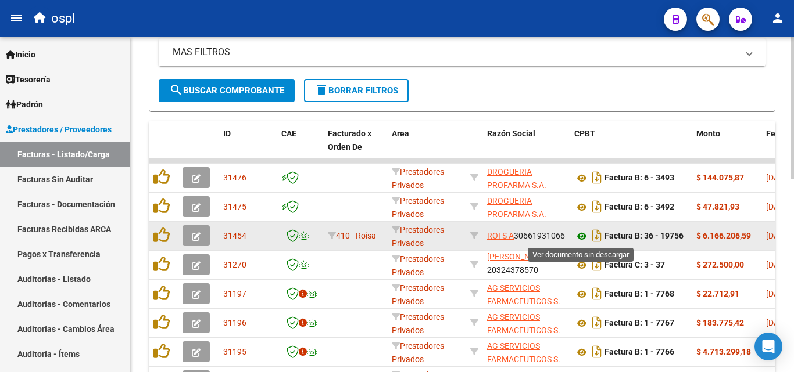
click at [580, 235] on icon at bounding box center [581, 237] width 15 height 14
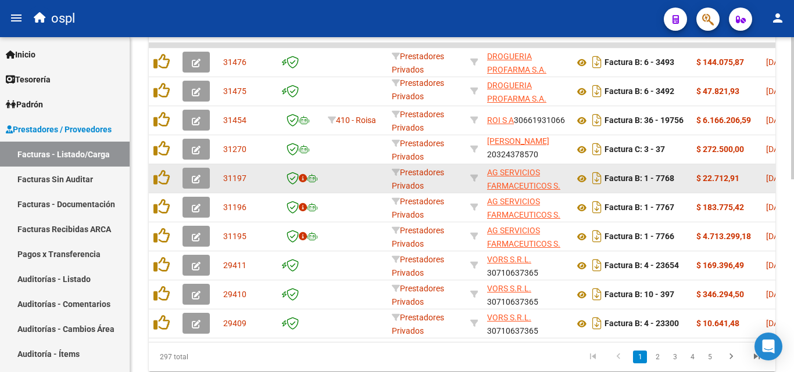
scroll to position [407, 0]
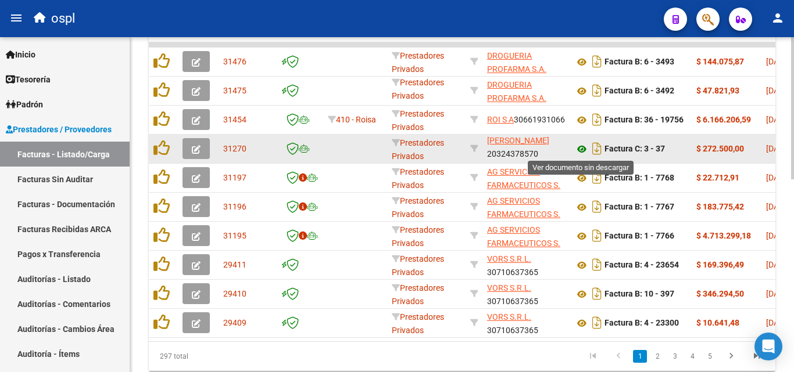
click at [579, 151] on icon at bounding box center [581, 149] width 15 height 14
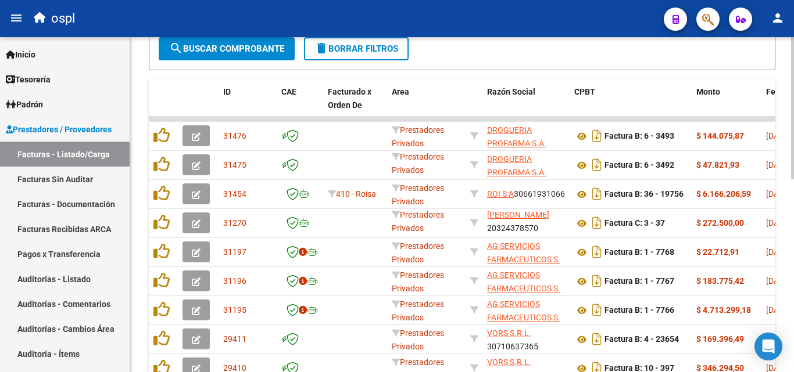
scroll to position [339, 0]
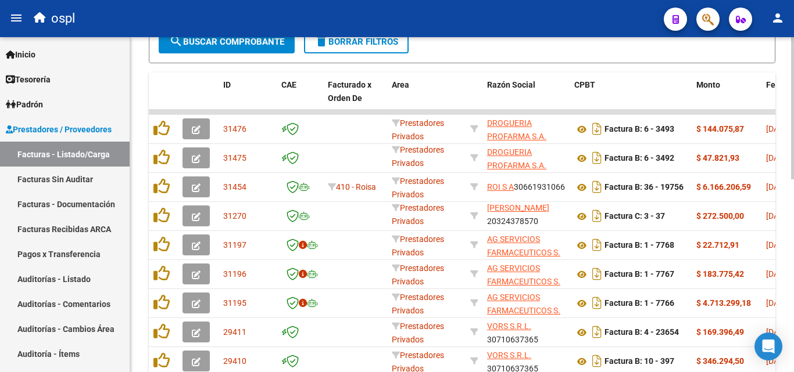
click at [793, 285] on div at bounding box center [792, 256] width 3 height 142
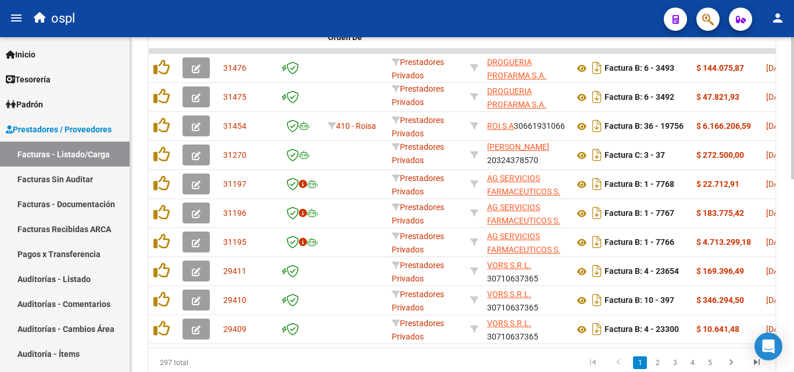
click at [788, 273] on div "Video tutorial PRESTADORES -> Listado de CPBTs Emitidos por Prestadores / Prove…" at bounding box center [463, 26] width 666 height 778
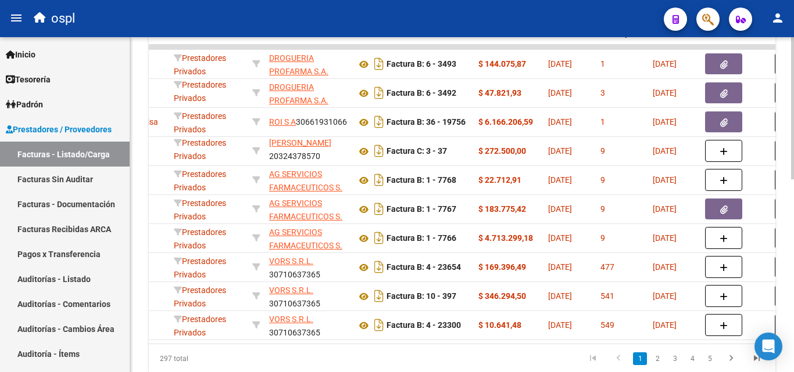
scroll to position [0, 312]
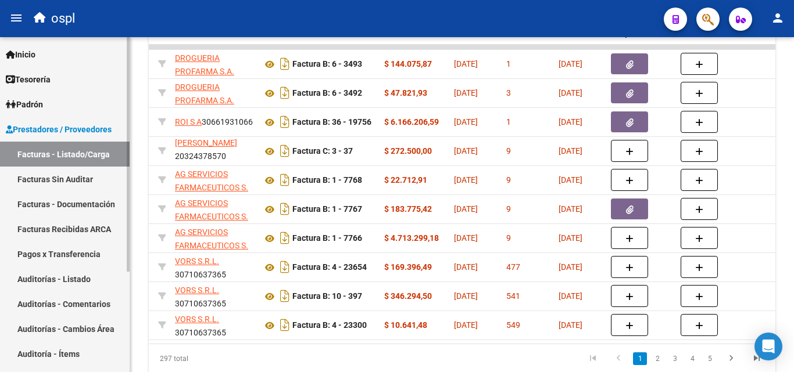
click at [77, 271] on link "Auditorías - Listado" at bounding box center [65, 279] width 130 height 25
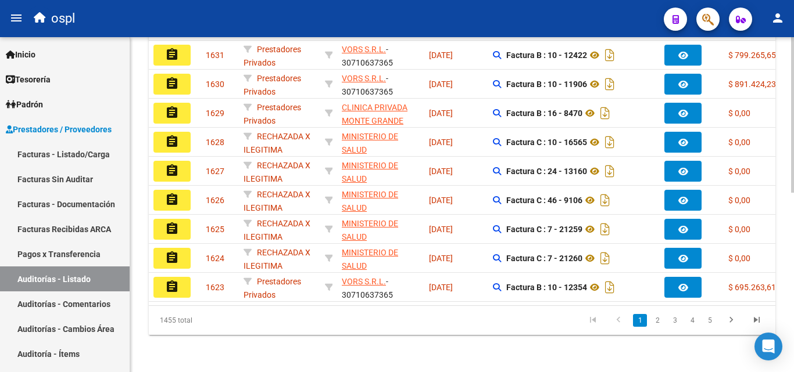
scroll to position [95, 0]
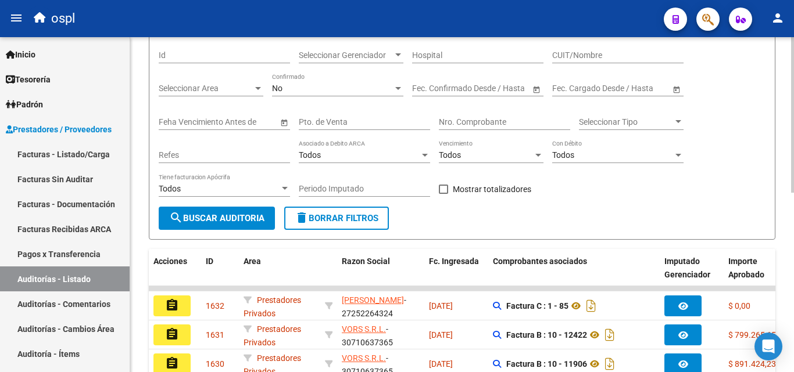
click at [487, 123] on input "Nro. Comprobante" at bounding box center [504, 122] width 131 height 10
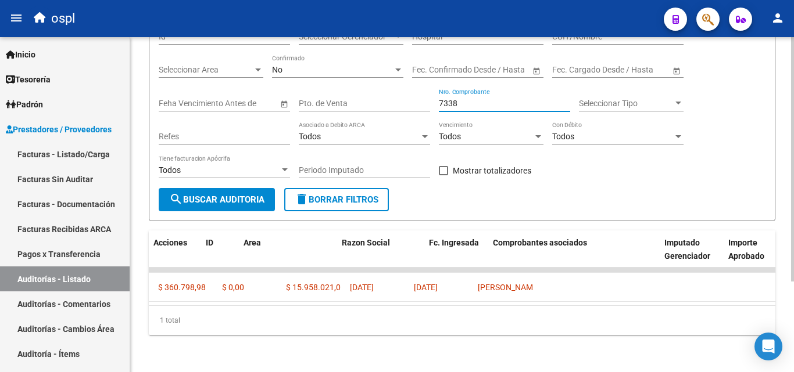
scroll to position [0, 0]
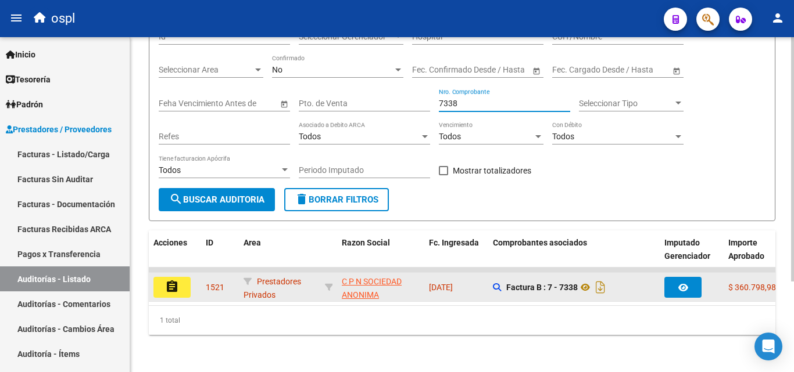
type input "7338"
click at [185, 277] on button "assignment" at bounding box center [171, 287] width 37 height 21
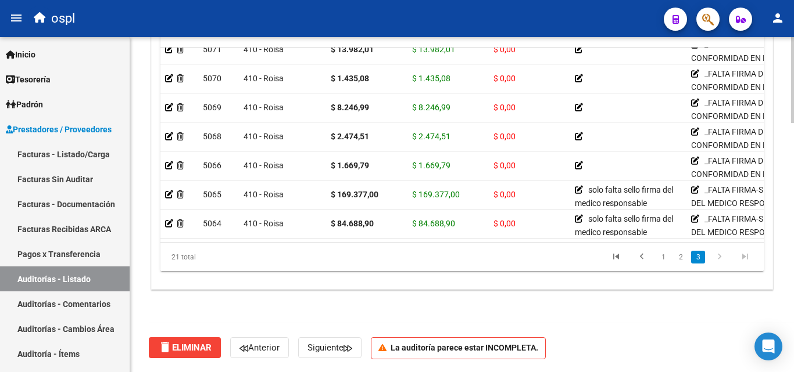
scroll to position [429, 0]
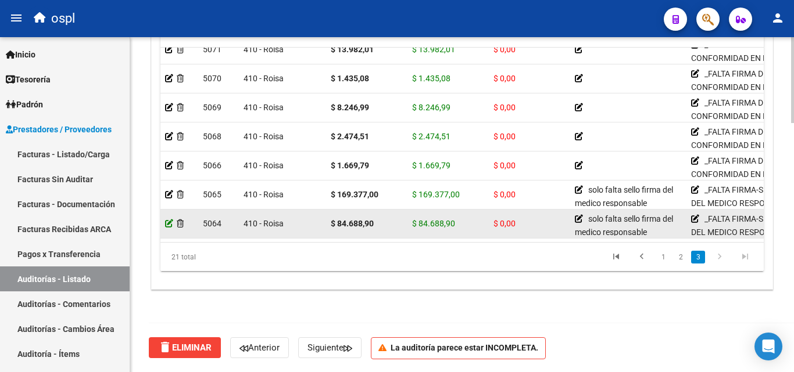
click at [168, 220] on icon at bounding box center [169, 224] width 8 height 8
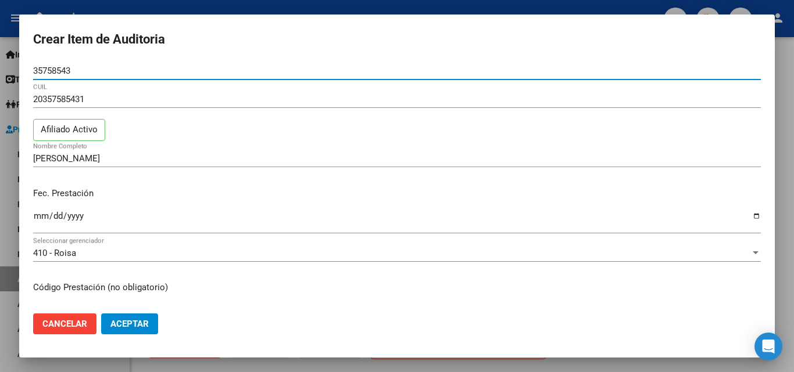
click at [10, 227] on div at bounding box center [397, 186] width 794 height 372
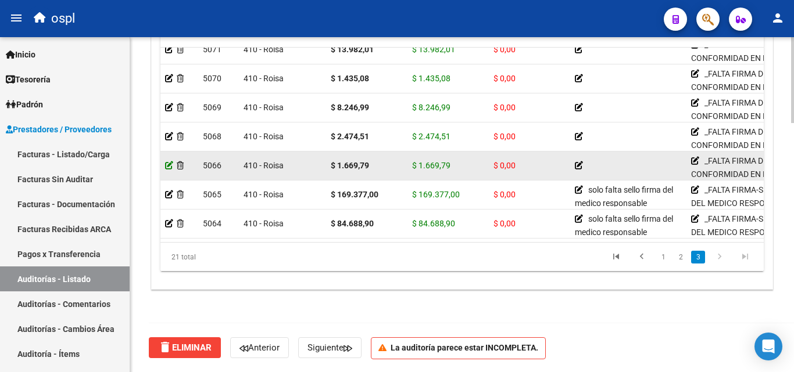
click at [167, 162] on icon at bounding box center [169, 166] width 8 height 8
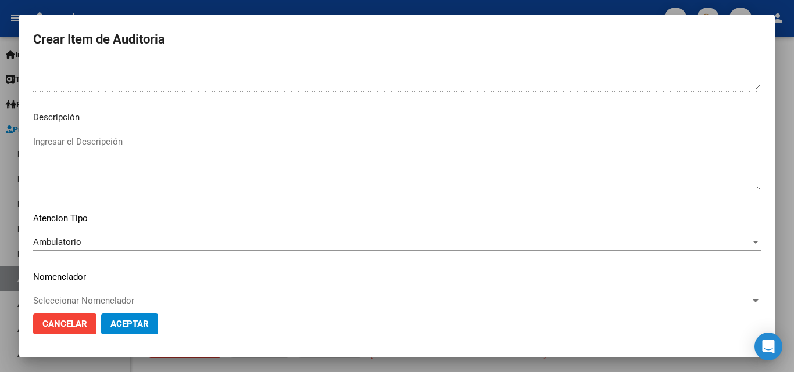
scroll to position [783, 0]
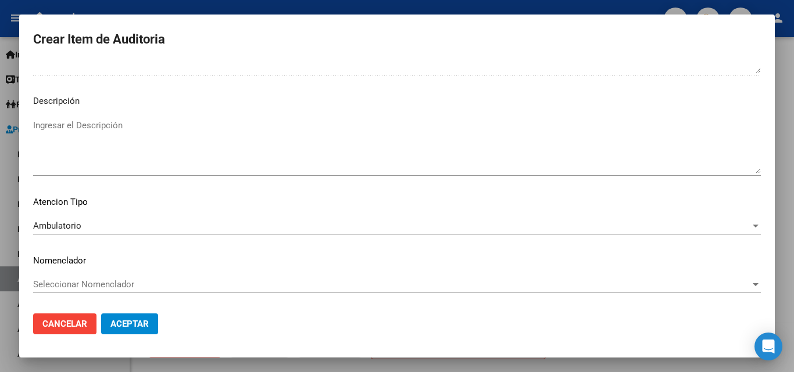
click at [12, 242] on div at bounding box center [397, 186] width 794 height 372
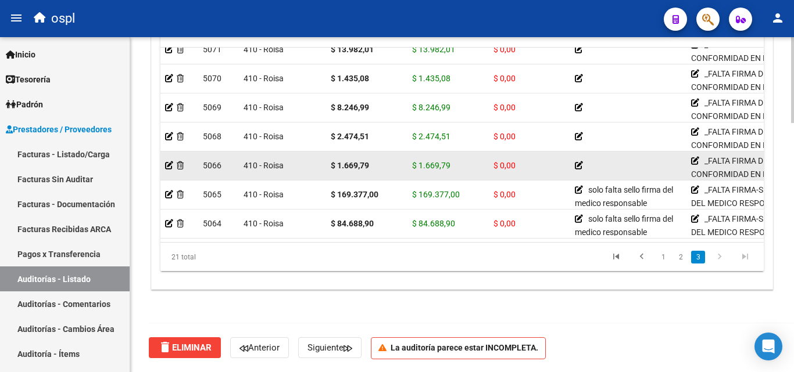
click at [578, 162] on icon at bounding box center [579, 166] width 8 height 8
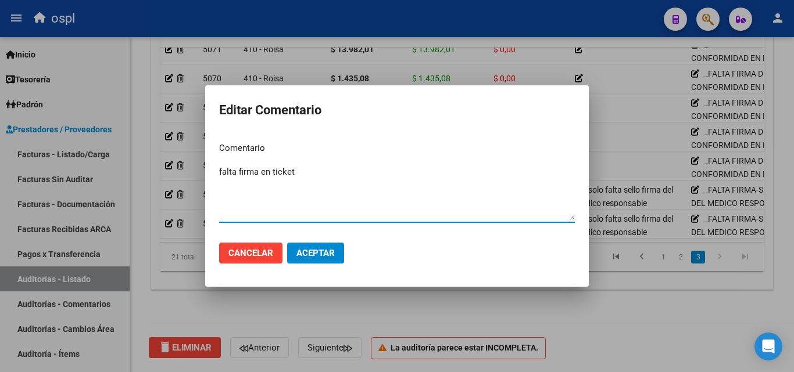
type textarea "falta firma en ticket"
click at [299, 249] on span "Aceptar" at bounding box center [315, 253] width 38 height 10
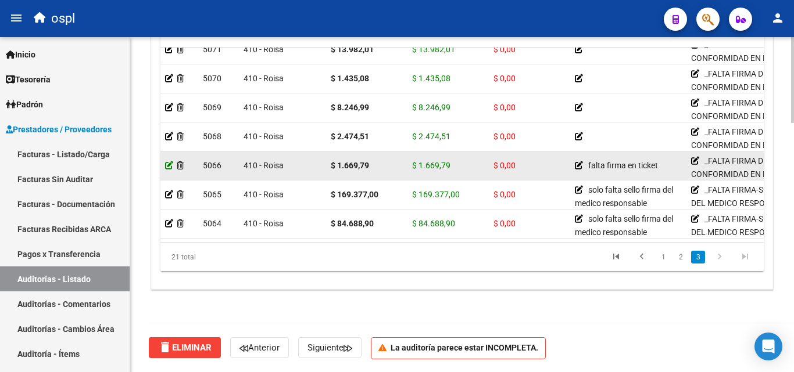
click at [166, 162] on icon at bounding box center [169, 166] width 8 height 8
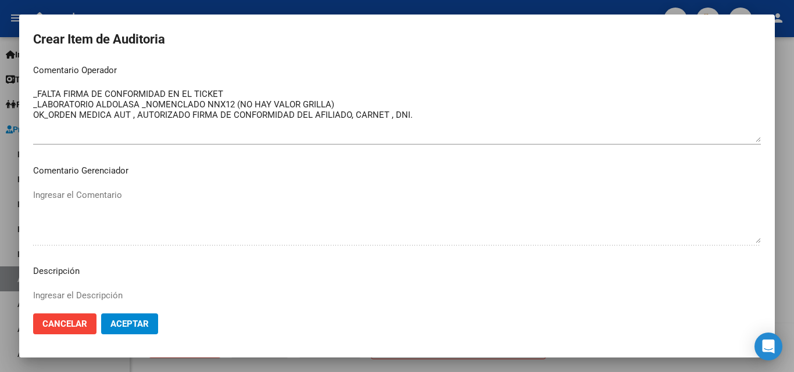
scroll to position [608, 0]
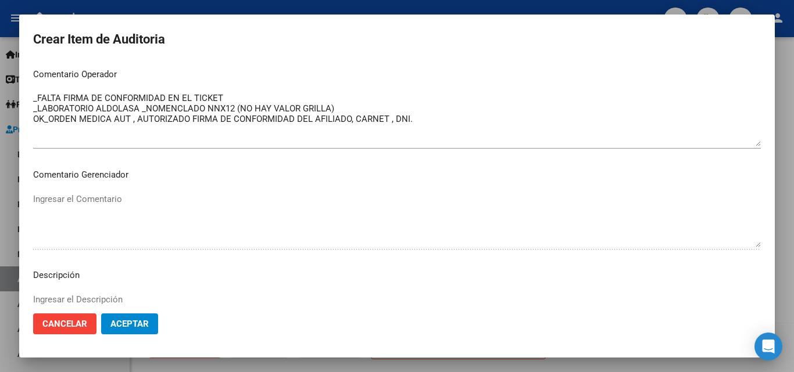
click at [4, 223] on div at bounding box center [397, 186] width 794 height 372
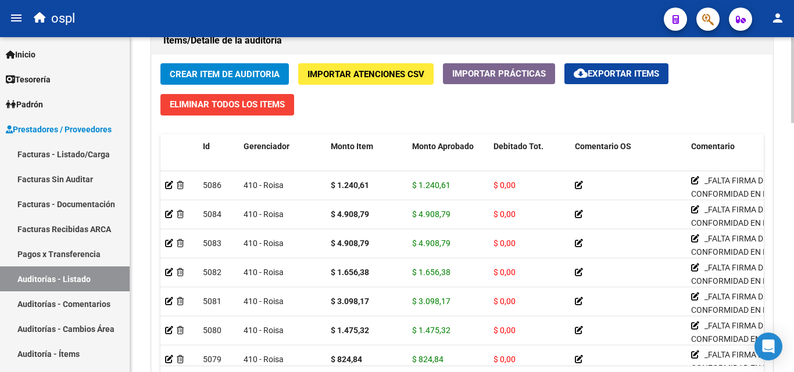
scroll to position [858, 0]
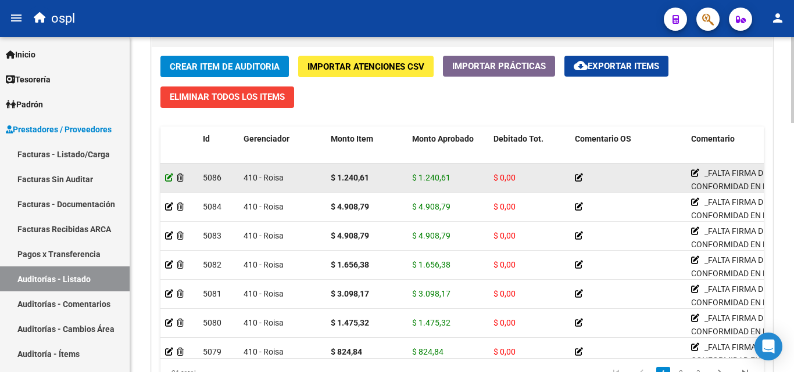
click at [167, 178] on icon at bounding box center [169, 178] width 8 height 8
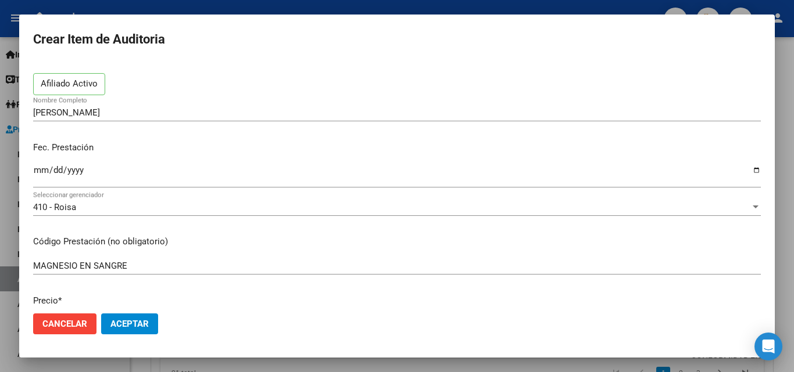
scroll to position [116, 0]
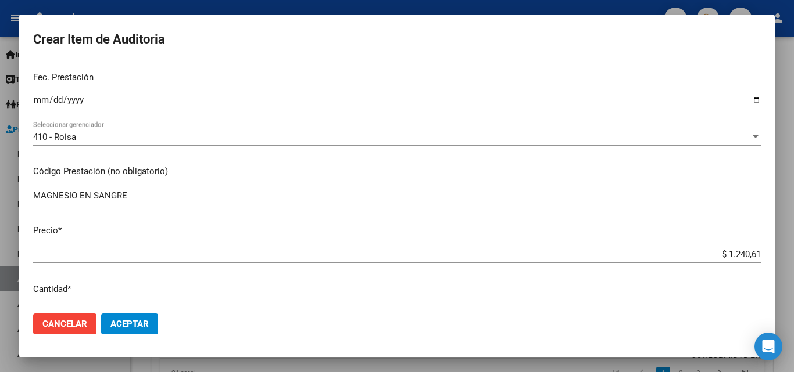
click at [8, 191] on div at bounding box center [397, 186] width 794 height 372
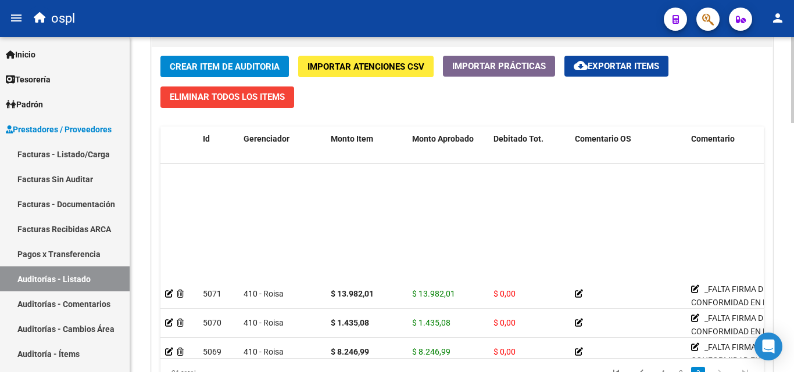
scroll to position [429, 0]
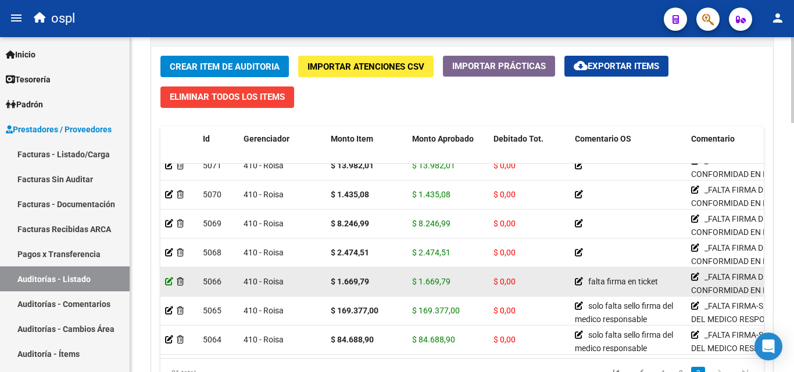
click at [171, 278] on icon at bounding box center [169, 282] width 8 height 8
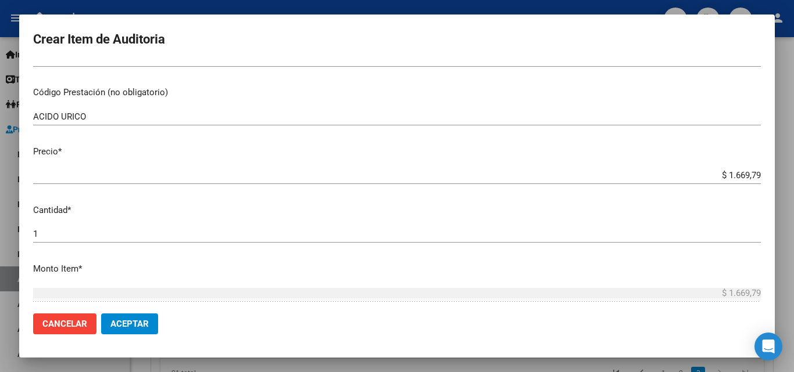
scroll to position [232, 0]
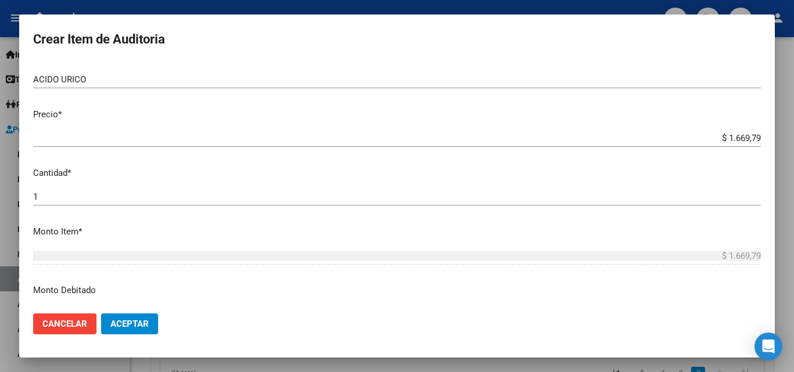
click at [3, 170] on div at bounding box center [397, 186] width 794 height 372
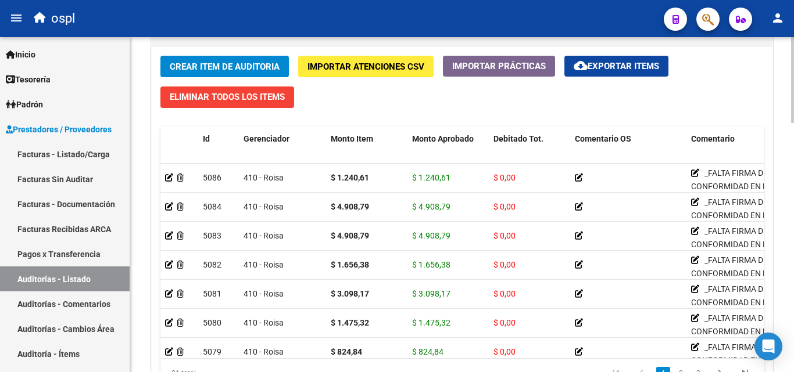
scroll to position [568, 0]
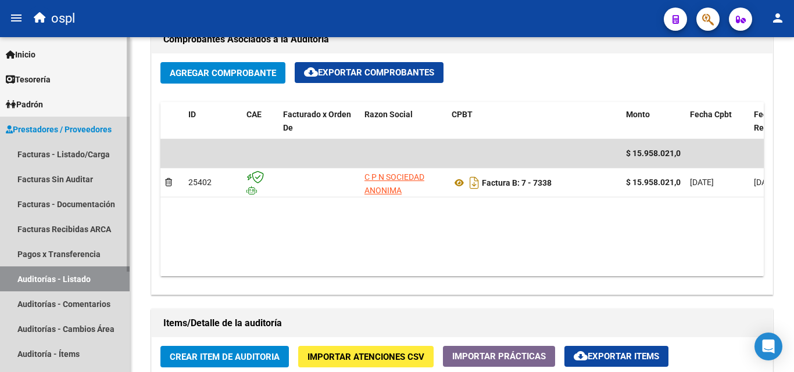
click at [95, 272] on link "Auditorías - Listado" at bounding box center [65, 279] width 130 height 25
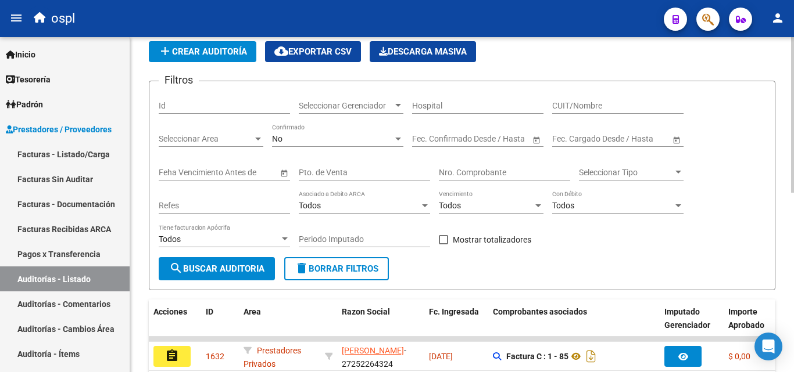
scroll to position [37, 0]
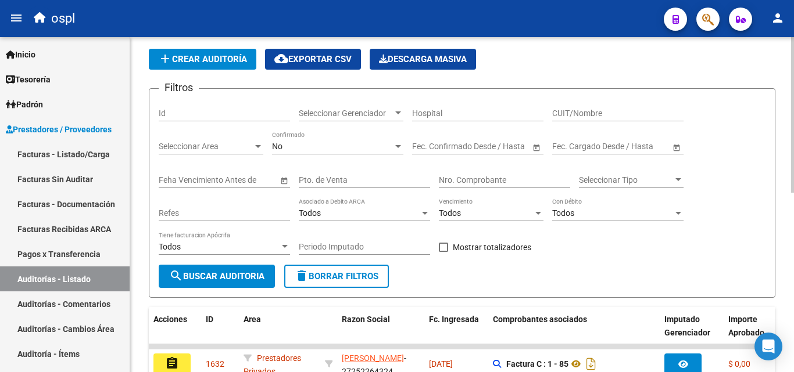
click at [460, 180] on input "Nro. Comprobante" at bounding box center [504, 180] width 131 height 10
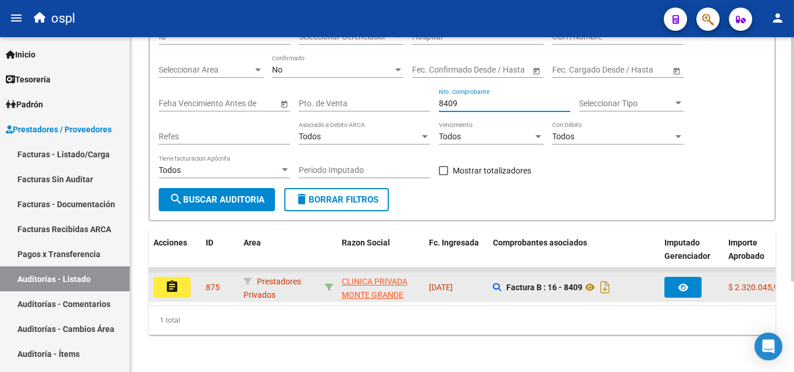
scroll to position [124, 0]
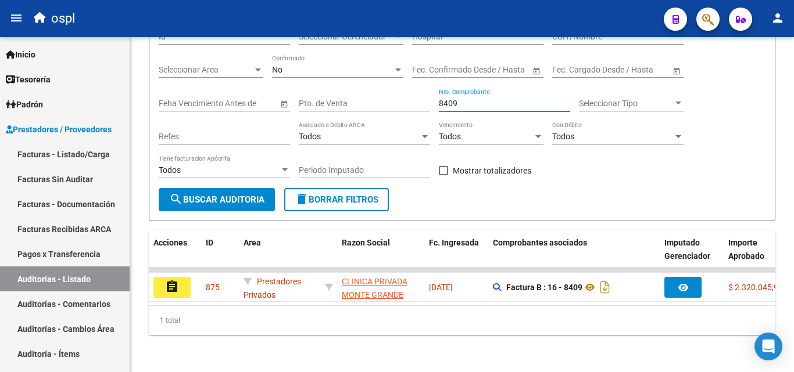
type input "8409"
click at [184, 283] on button "assignment" at bounding box center [171, 287] width 37 height 21
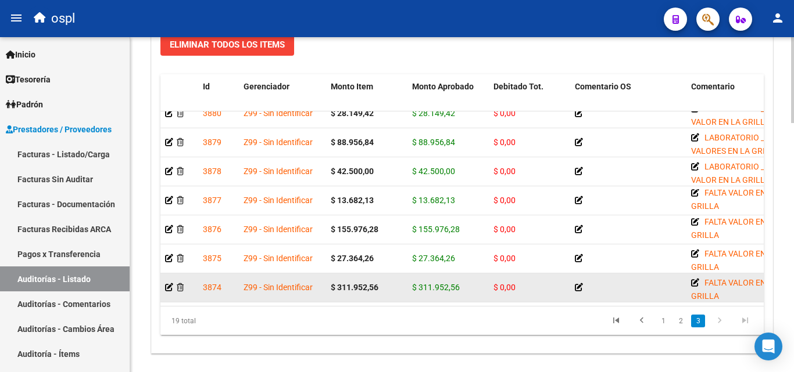
scroll to position [930, 0]
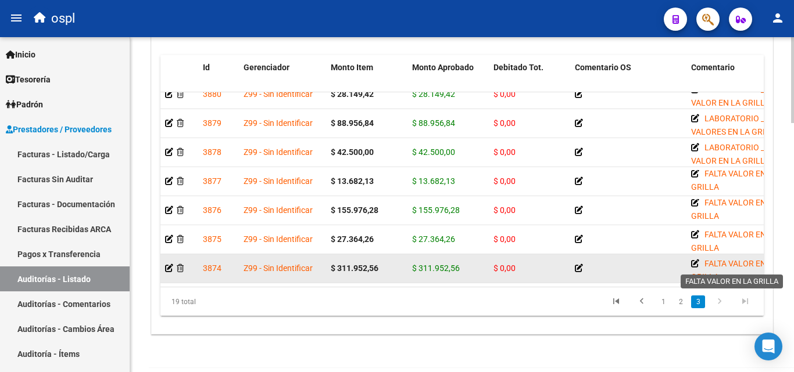
click at [695, 260] on icon at bounding box center [695, 264] width 8 height 8
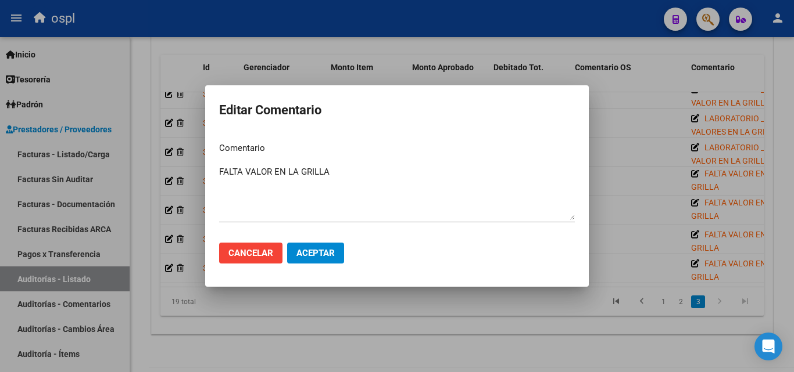
click at [651, 219] on div at bounding box center [397, 186] width 794 height 372
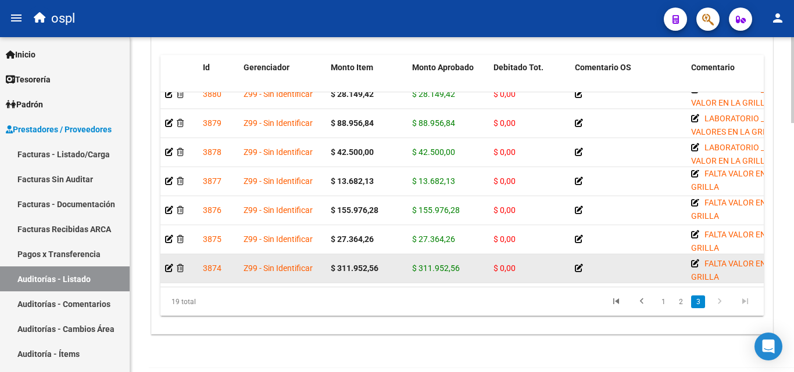
click at [578, 264] on icon at bounding box center [579, 268] width 8 height 8
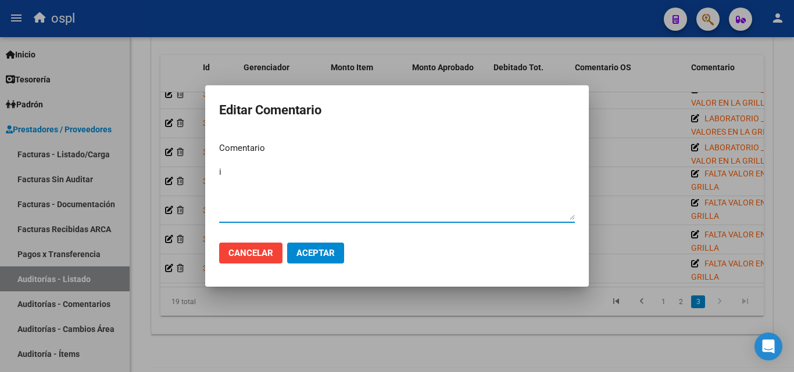
type textarea "in"
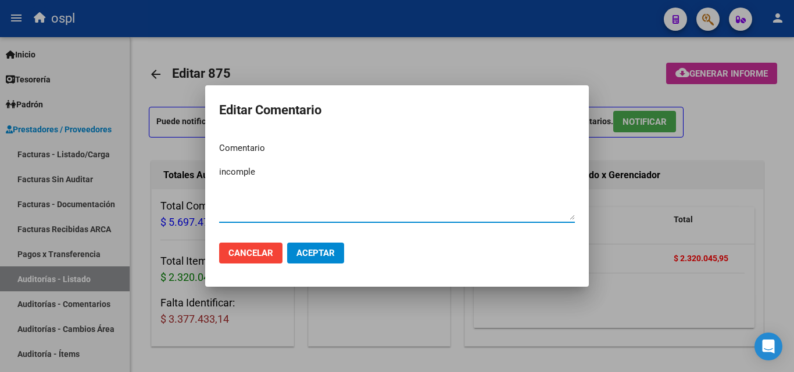
scroll to position [3, 0]
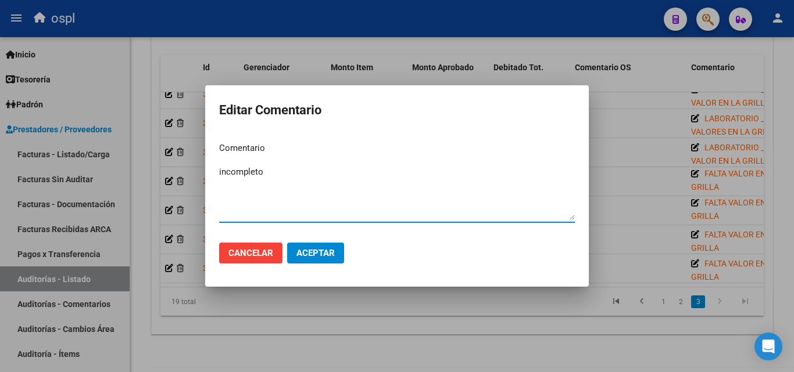
type textarea "incompleto"
click at [325, 252] on span "Aceptar" at bounding box center [315, 253] width 38 height 10
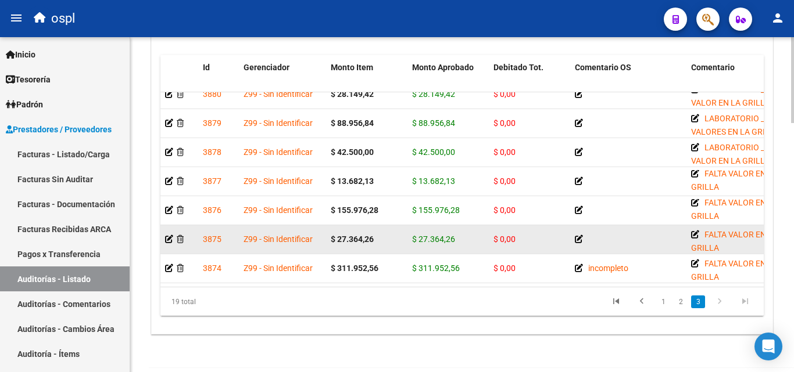
click at [578, 235] on icon at bounding box center [579, 239] width 8 height 8
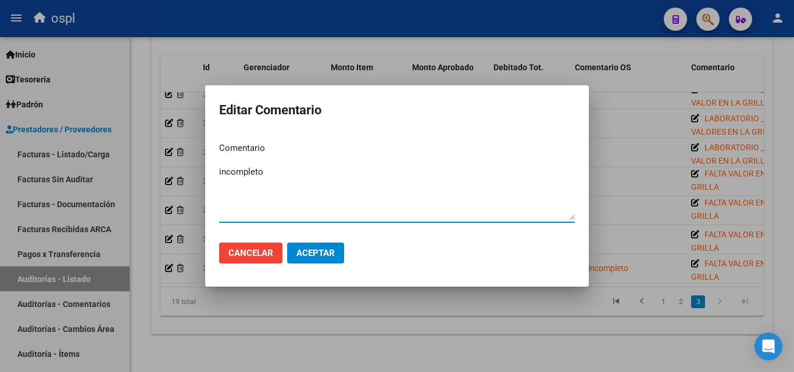
type textarea "incompleto"
click at [303, 260] on button "Aceptar" at bounding box center [315, 253] width 57 height 21
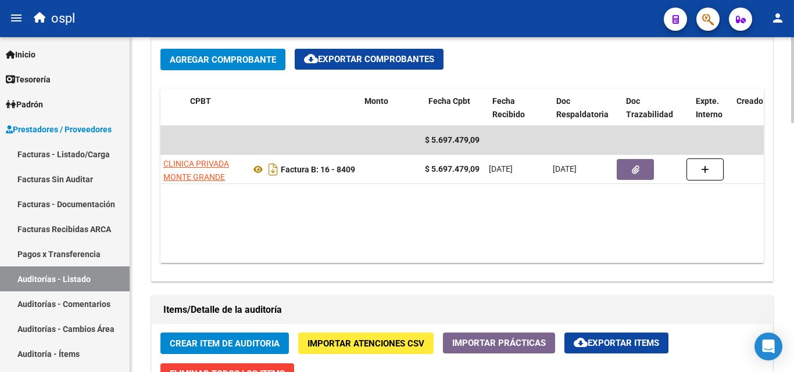
scroll to position [0, 267]
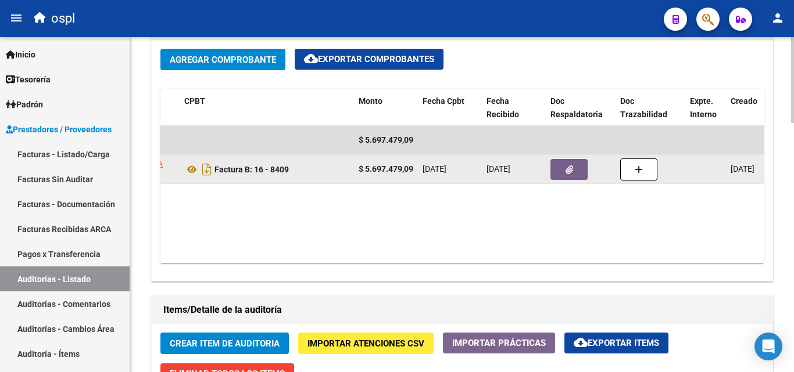
click at [578, 170] on button "button" at bounding box center [568, 169] width 37 height 21
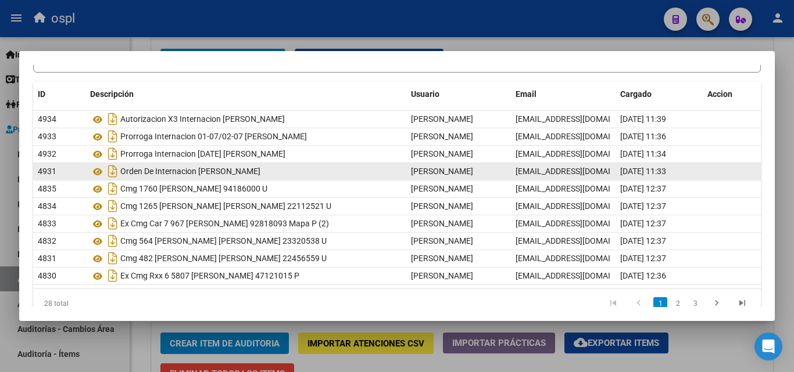
scroll to position [102, 0]
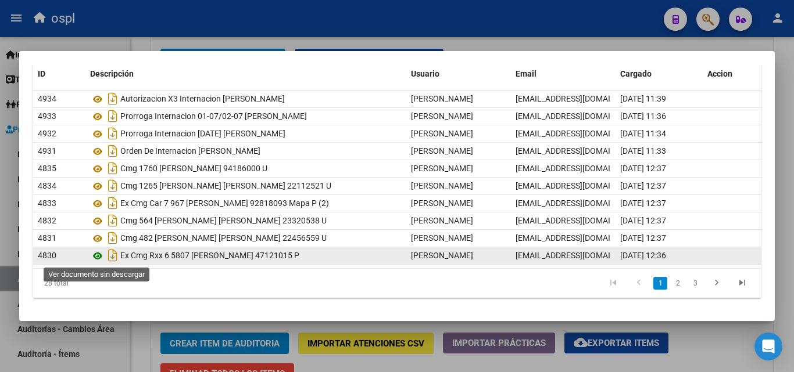
click at [96, 256] on icon at bounding box center [97, 256] width 15 height 14
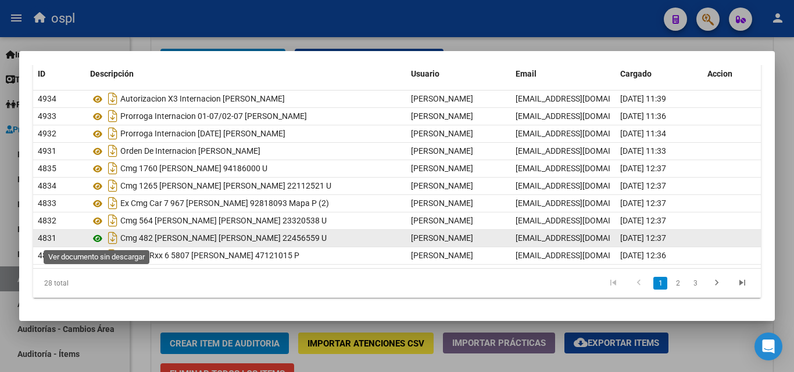
click at [97, 238] on icon at bounding box center [97, 239] width 15 height 14
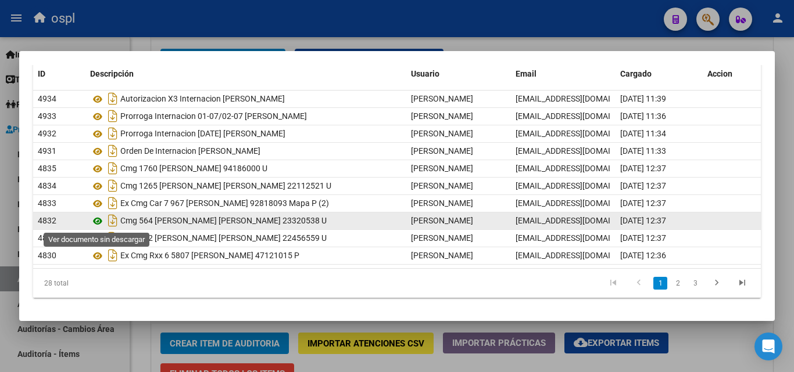
click at [96, 223] on icon at bounding box center [97, 221] width 15 height 14
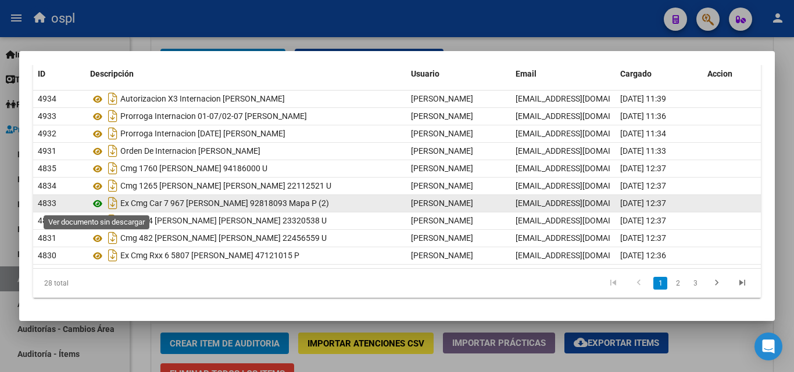
click at [97, 201] on icon at bounding box center [97, 204] width 15 height 14
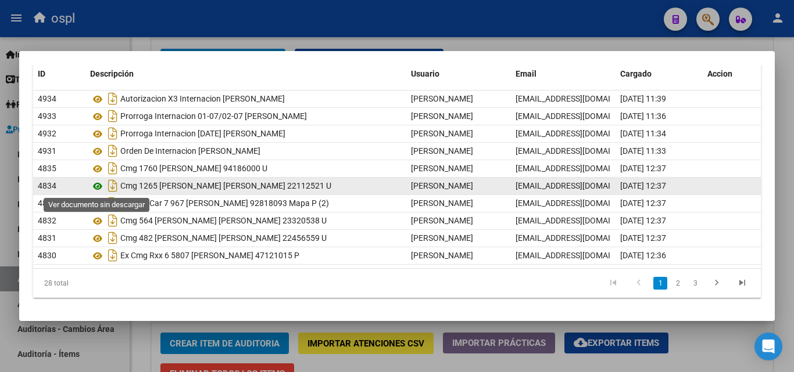
click at [98, 186] on icon at bounding box center [97, 187] width 15 height 14
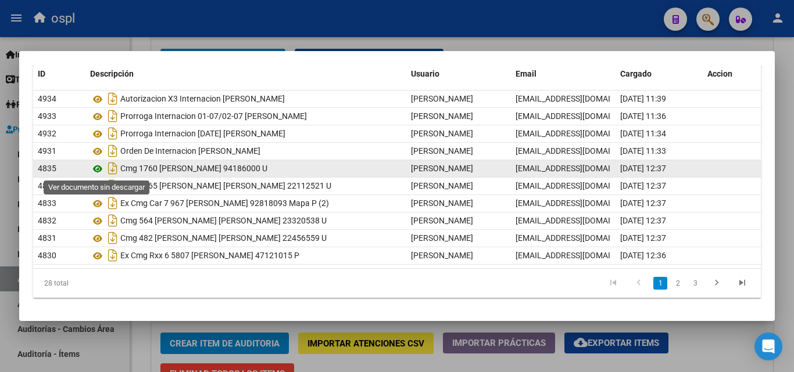
click at [98, 168] on icon at bounding box center [97, 169] width 15 height 14
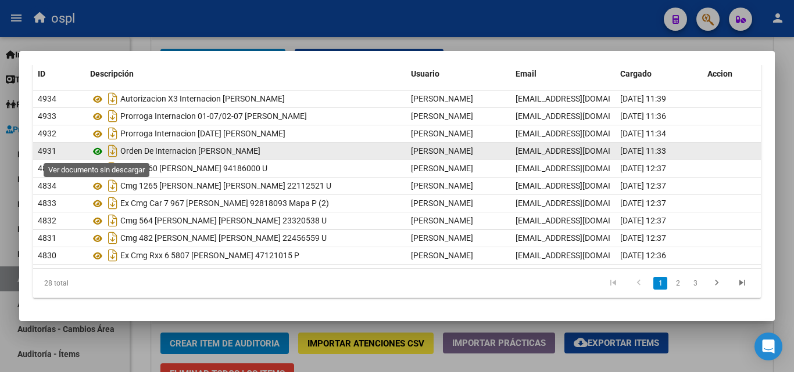
click at [98, 149] on icon at bounding box center [97, 152] width 15 height 14
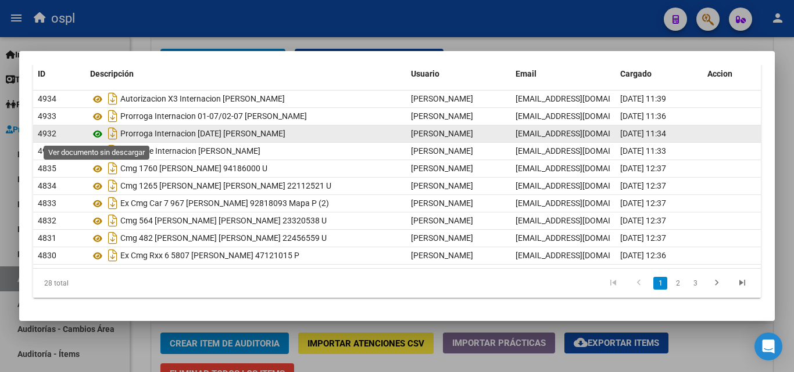
click at [97, 132] on icon at bounding box center [97, 134] width 15 height 14
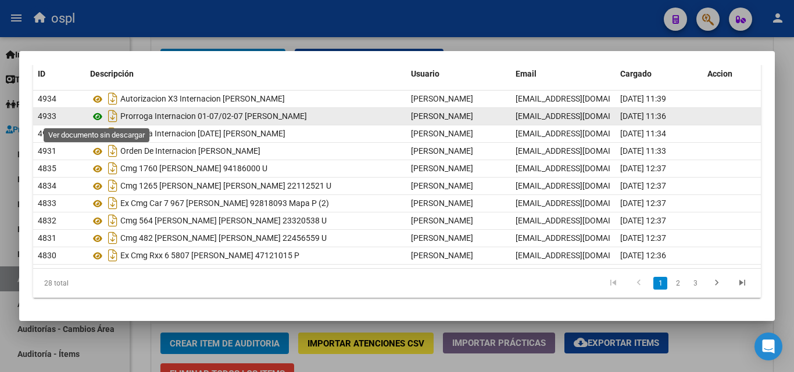
click at [99, 116] on icon at bounding box center [97, 117] width 15 height 14
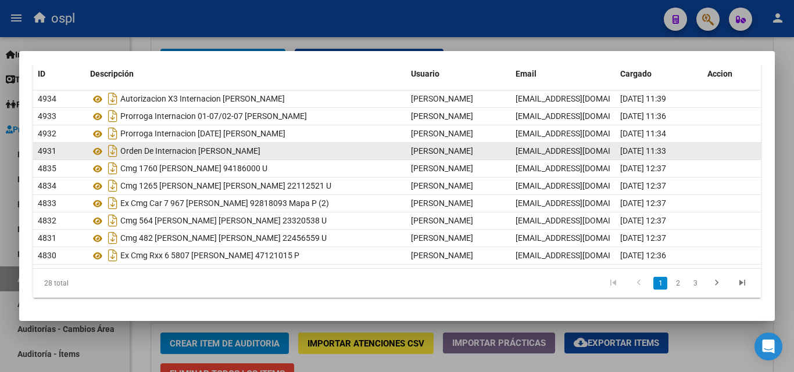
scroll to position [44, 0]
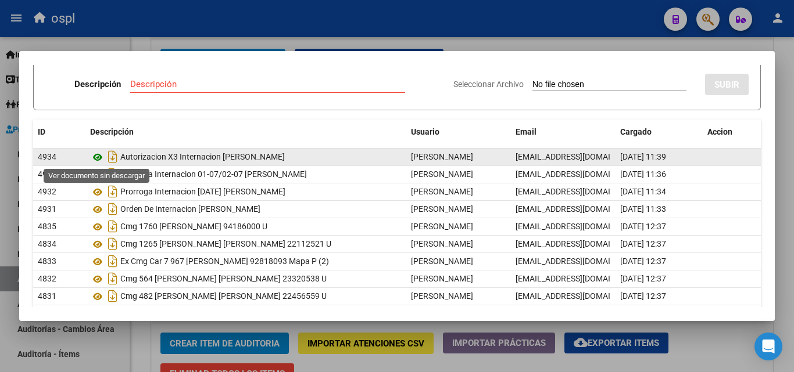
click at [98, 156] on icon at bounding box center [97, 157] width 15 height 14
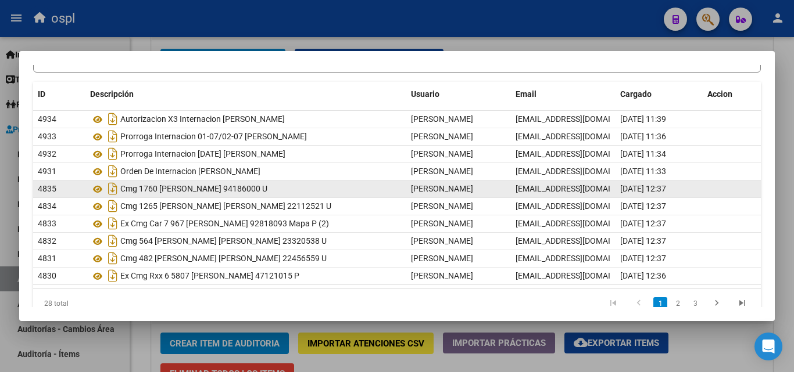
scroll to position [102, 0]
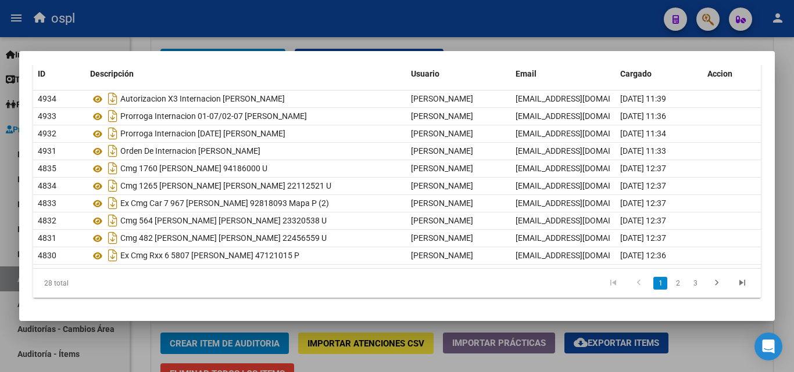
click at [137, 351] on div at bounding box center [397, 186] width 794 height 372
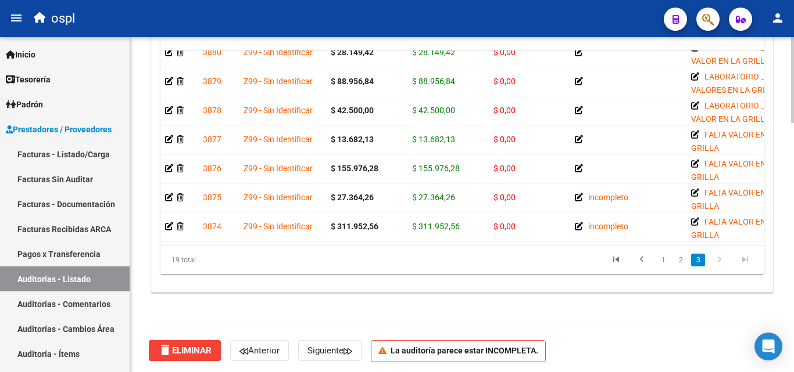
scroll to position [974, 0]
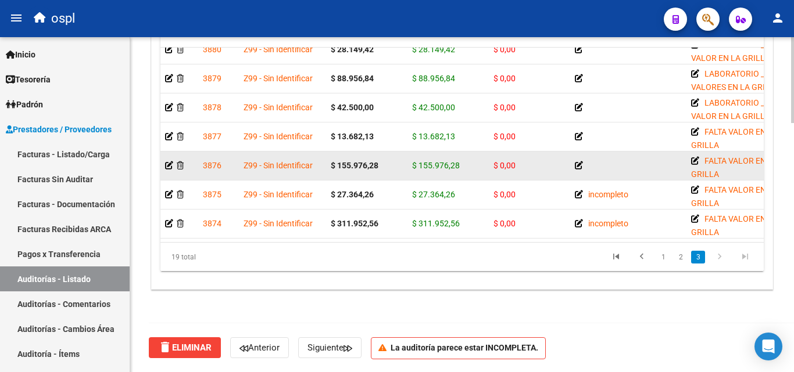
click at [576, 162] on icon at bounding box center [579, 166] width 8 height 8
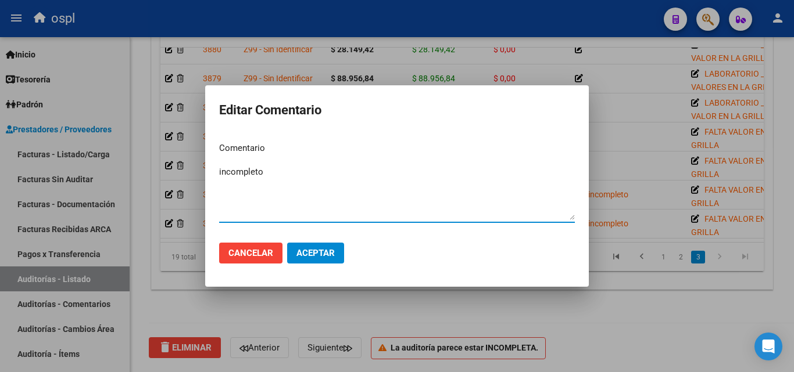
type textarea "incompleto"
click at [388, 307] on div at bounding box center [397, 186] width 794 height 372
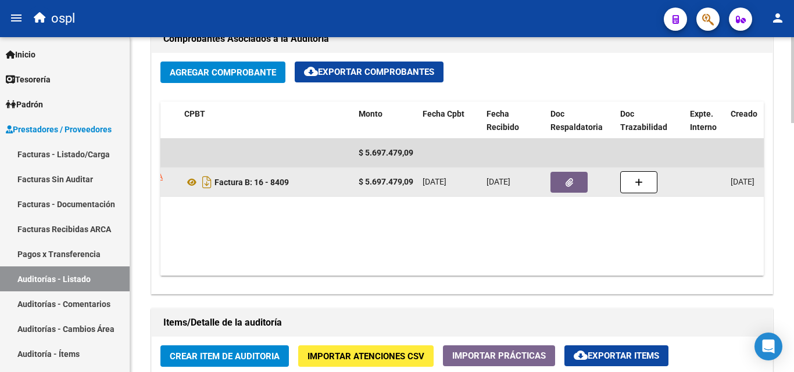
scroll to position [568, 0]
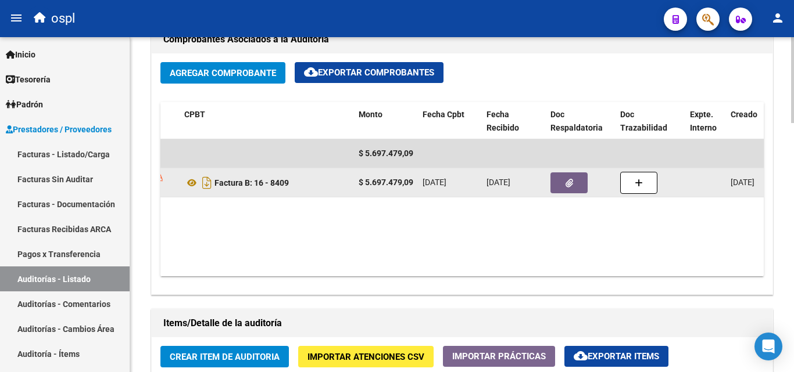
click at [561, 181] on button "button" at bounding box center [568, 183] width 37 height 21
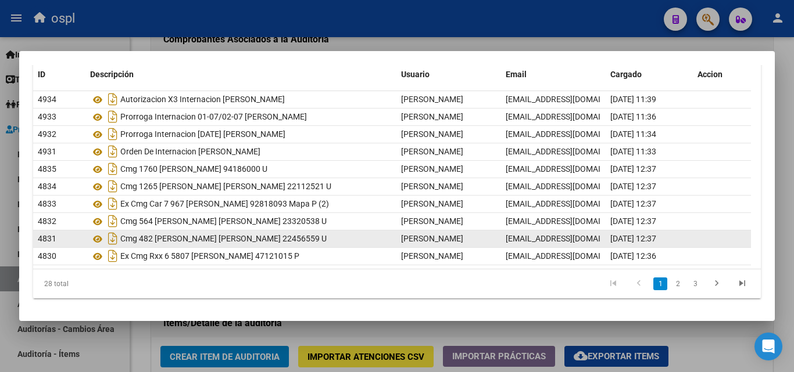
scroll to position [102, 0]
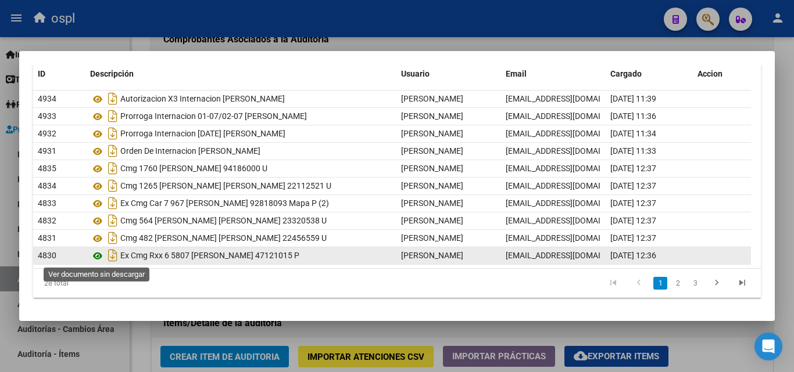
click at [98, 257] on icon at bounding box center [97, 256] width 15 height 14
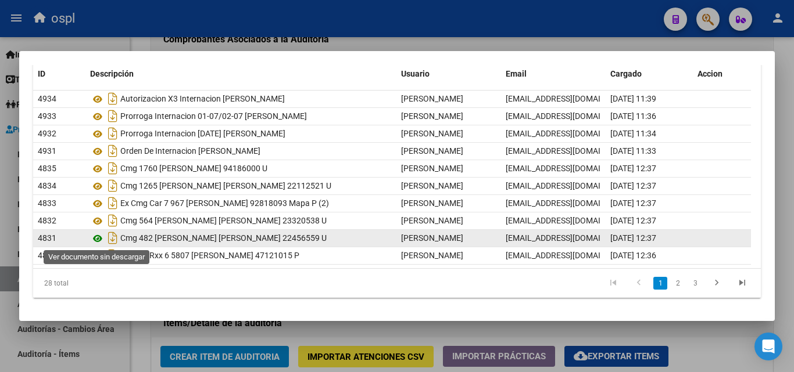
click at [101, 239] on icon at bounding box center [97, 239] width 15 height 14
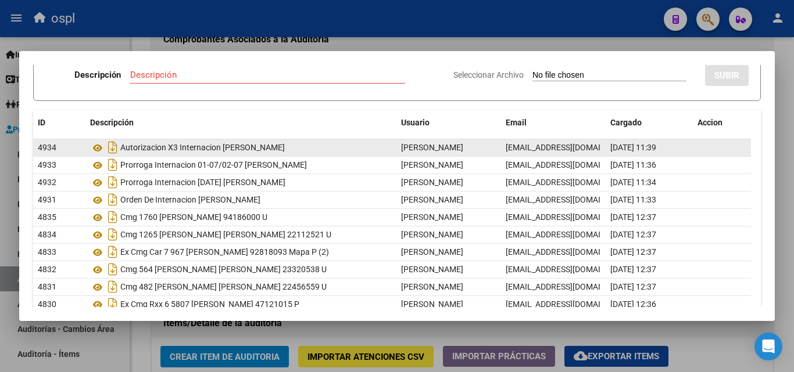
scroll to position [0, 0]
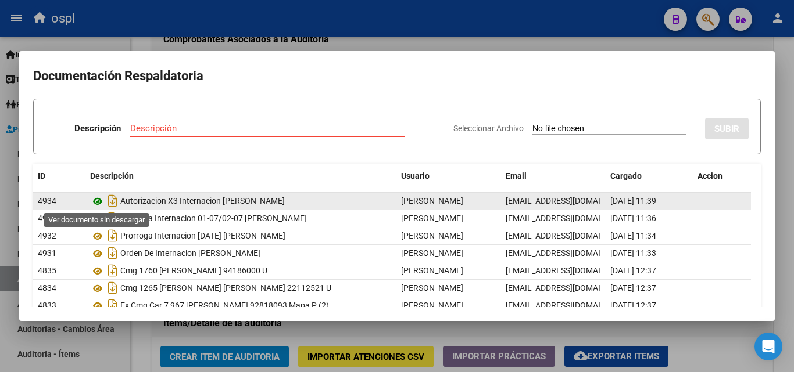
click at [94, 203] on icon at bounding box center [97, 202] width 15 height 14
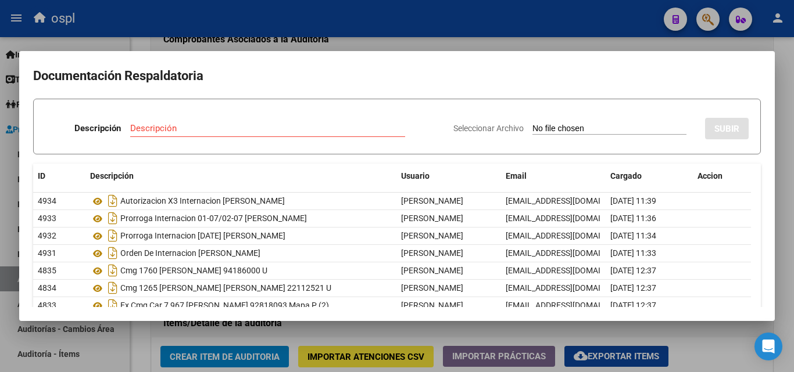
click at [707, 329] on div at bounding box center [397, 186] width 794 height 372
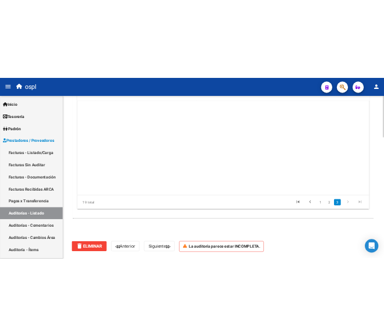
scroll to position [371, 0]
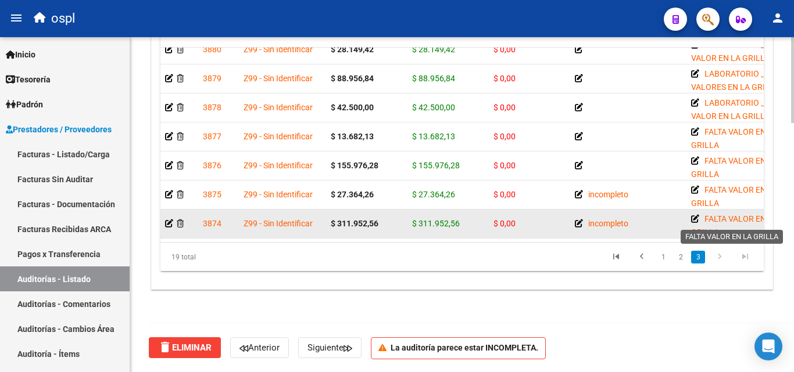
click at [698, 215] on icon at bounding box center [695, 219] width 8 height 8
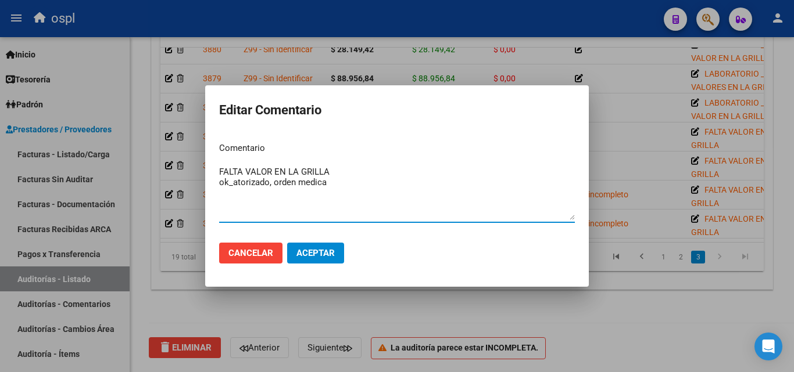
drag, startPoint x: 239, startPoint y: 185, endPoint x: 251, endPoint y: 202, distance: 20.8
click at [251, 202] on textarea "FALTA VALOR EN LA GRILLA ok_atorizado, orden medica" at bounding box center [397, 193] width 356 height 55
click at [236, 181] on textarea "FALTA VALOR EN LA GRILLA ok_atorizado, orden medica" at bounding box center [397, 193] width 356 height 55
click at [391, 189] on textarea "FALTA VALOR EN LA GRILLA ok_autorizado, orden medica" at bounding box center [397, 193] width 356 height 55
click at [235, 181] on textarea "FALTA VALOR EN LA GRILLA ok_autorizado, orden medica," at bounding box center [397, 193] width 356 height 55
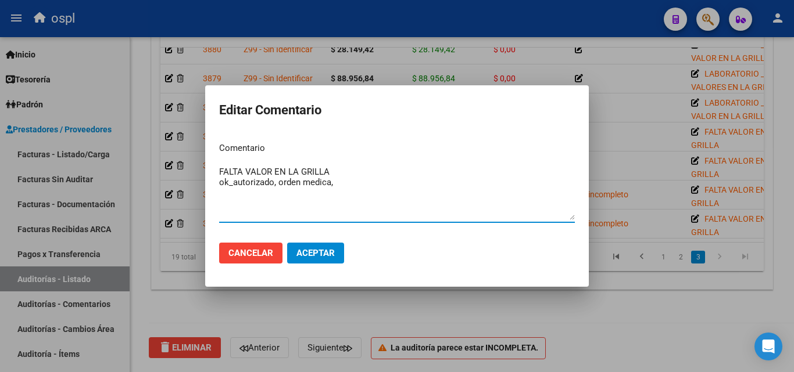
click at [234, 182] on textarea "FALTA VALOR EN LA GRILLA ok_autorizado, orden medica," at bounding box center [397, 193] width 356 height 55
click at [363, 182] on textarea "FALTA VALOR EN LA GRILLA ok_ autorizado, orden medica," at bounding box center [397, 193] width 356 height 55
type textarea "FALTA VALOR EN LA GRILLA ok_ autorizado, orden medica."
click at [334, 254] on span "Aceptar" at bounding box center [315, 253] width 38 height 10
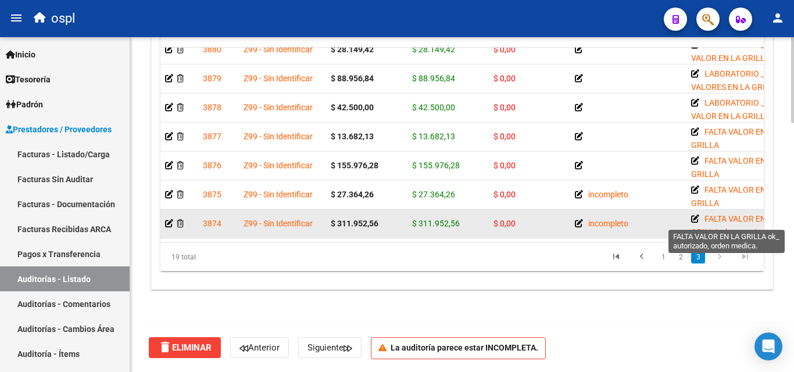
click at [696, 215] on icon at bounding box center [695, 219] width 8 height 8
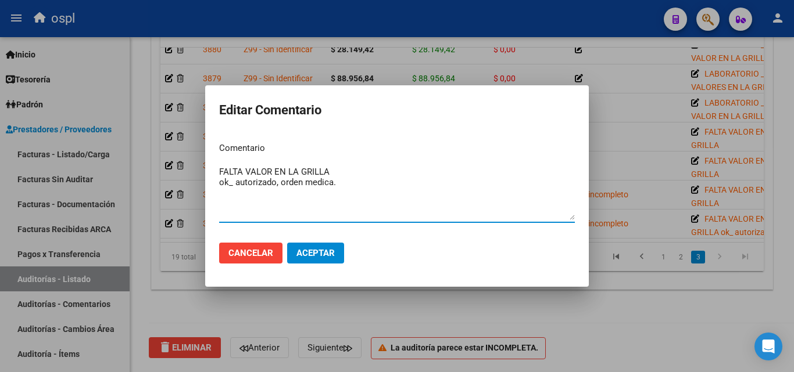
drag, startPoint x: 371, startPoint y: 183, endPoint x: 203, endPoint y: 191, distance: 167.5
click at [203, 191] on div "Editar Comentario Comentario FALTA VALOR EN LA GRILLA ok_ autorizado, orden med…" at bounding box center [397, 186] width 794 height 372
type textarea "FALTA VALOR EN LA GRILLA OK_ AUTORIZADO, ORDEN MEDICA AUT."
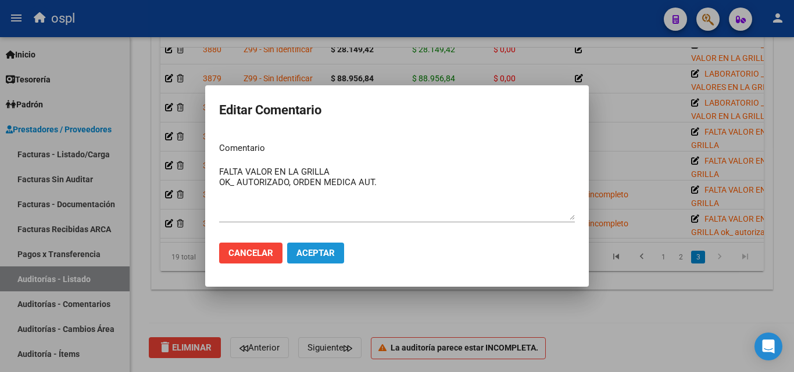
click at [325, 249] on span "Aceptar" at bounding box center [315, 253] width 38 height 10
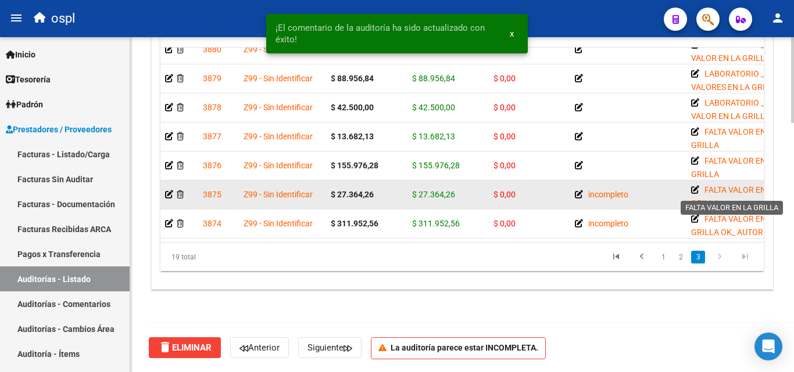
click at [695, 186] on icon at bounding box center [695, 190] width 8 height 8
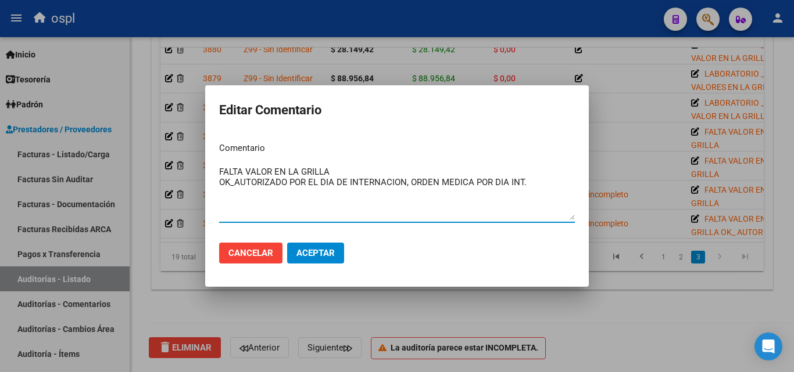
type textarea "FALTA VALOR EN LA GRILLA OK_AUTORIZADO POR EL DIA DE INTERNACION, ORDEN MEDICA …"
click at [315, 249] on span "Aceptar" at bounding box center [315, 253] width 38 height 10
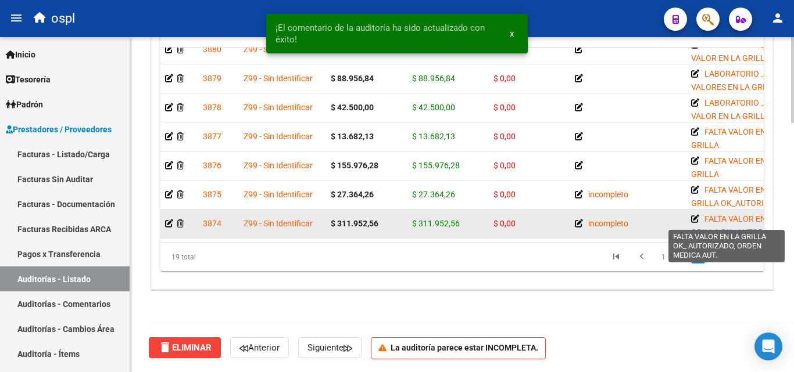
click at [691, 215] on icon at bounding box center [695, 219] width 8 height 8
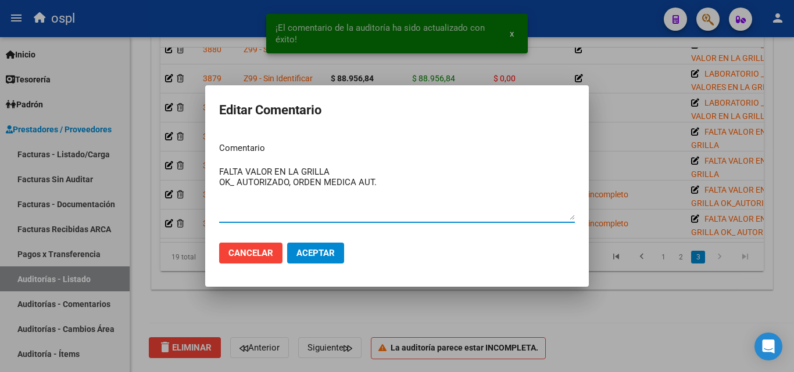
click at [289, 184] on textarea "FALTA VALOR EN LA GRILLA OK_ AUTORIZADO, ORDEN MEDICA AUT." at bounding box center [397, 193] width 356 height 55
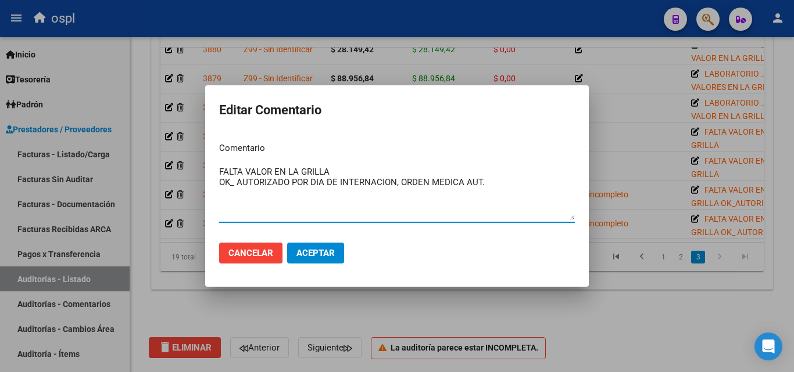
click at [495, 188] on textarea "FALTA VALOR EN LA GRILLA OK_ AUTORIZADO POR DIA DE INTERNACION, ORDEN MEDICA AU…" at bounding box center [397, 193] width 356 height 55
type textarea "FALTA VALOR EN LA GRILLA OK_ AUTORIZADO POR DIA DE INTERNACION, ORDEN MEDICA AU…"
click at [317, 249] on span "Aceptar" at bounding box center [315, 253] width 38 height 10
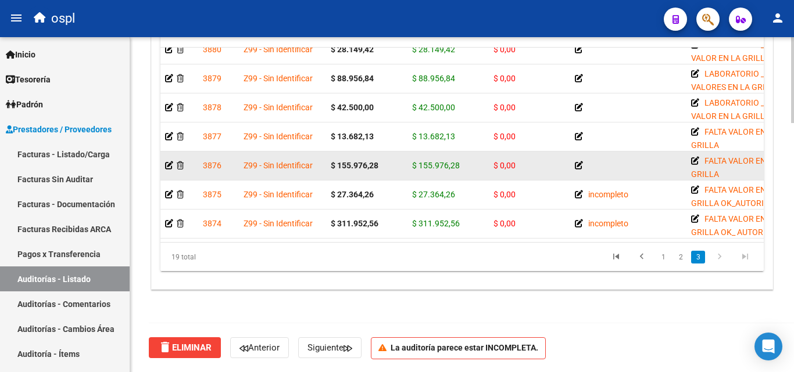
click at [578, 162] on icon at bounding box center [579, 166] width 8 height 8
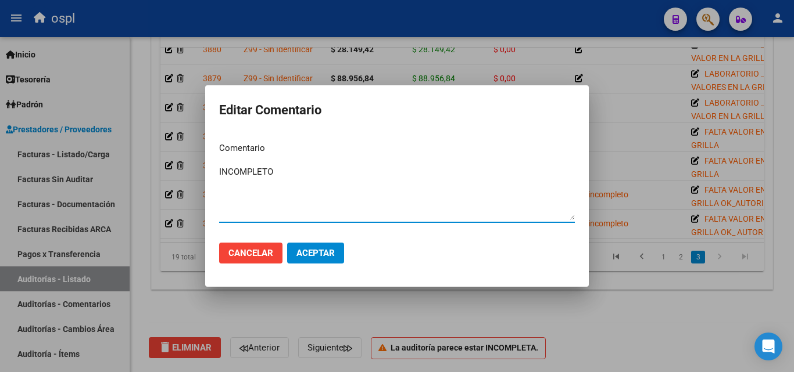
type textarea "INCOMPLETO"
click at [335, 250] on button "Aceptar" at bounding box center [315, 253] width 57 height 21
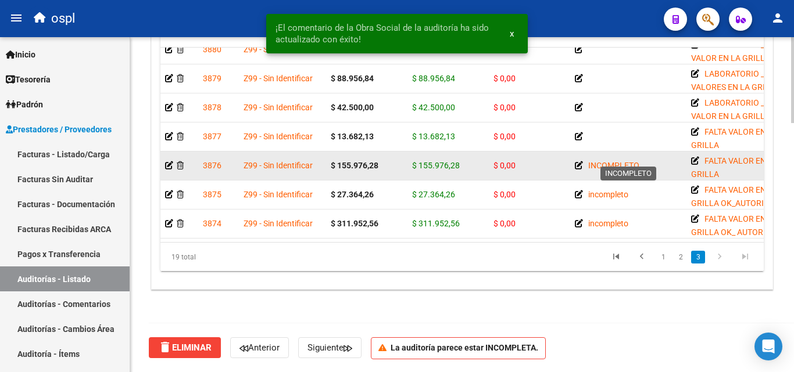
click at [577, 162] on icon at bounding box center [579, 166] width 8 height 8
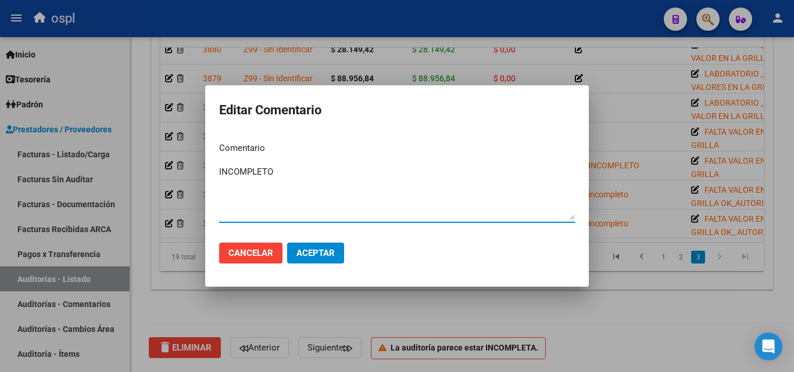
drag, startPoint x: 343, startPoint y: 173, endPoint x: 196, endPoint y: 185, distance: 147.5
click at [196, 185] on div "Editar Comentario Comentario INCOMPLETO Ingresar el comentario Cancelar Aceptar" at bounding box center [397, 186] width 794 height 372
type textarea "incompleto"
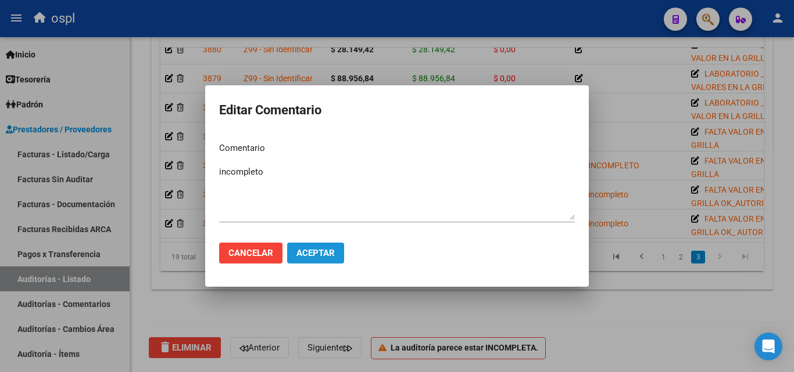
click at [304, 255] on span "Aceptar" at bounding box center [315, 253] width 38 height 10
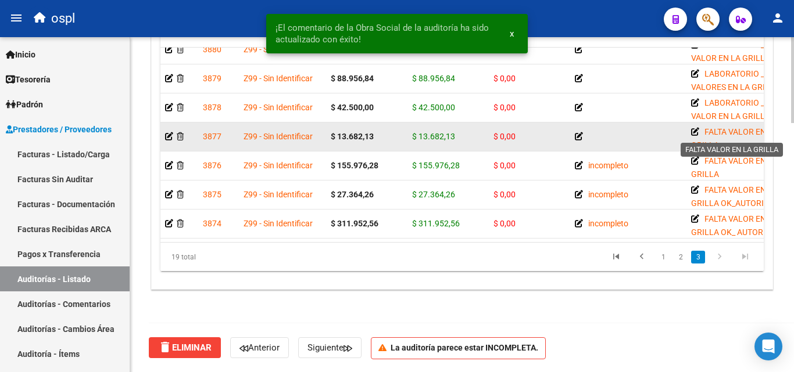
click at [693, 128] on icon at bounding box center [695, 132] width 8 height 8
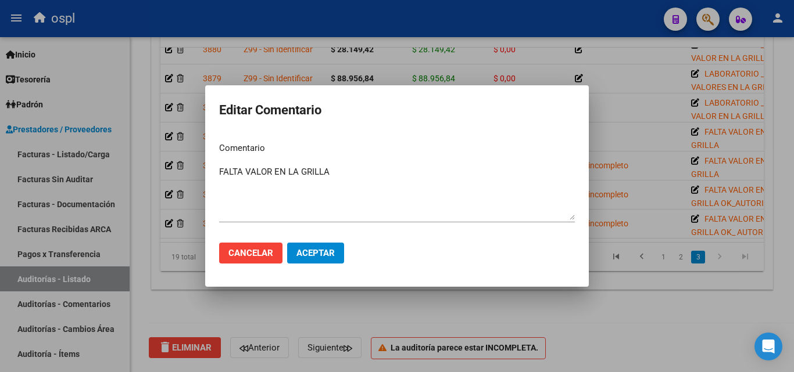
click at [623, 155] on div at bounding box center [397, 186] width 794 height 372
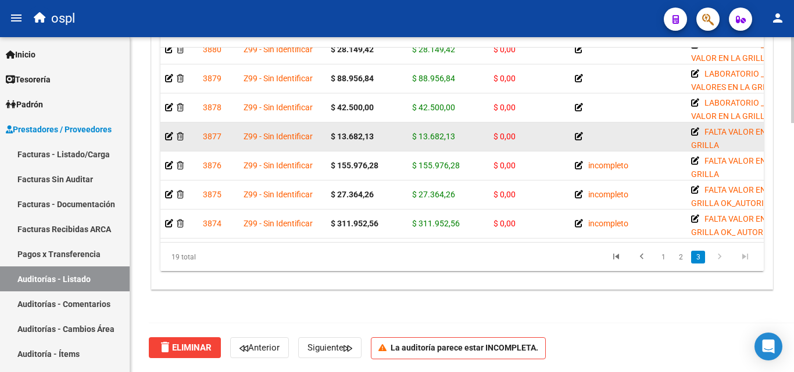
click at [580, 132] on icon at bounding box center [579, 136] width 8 height 8
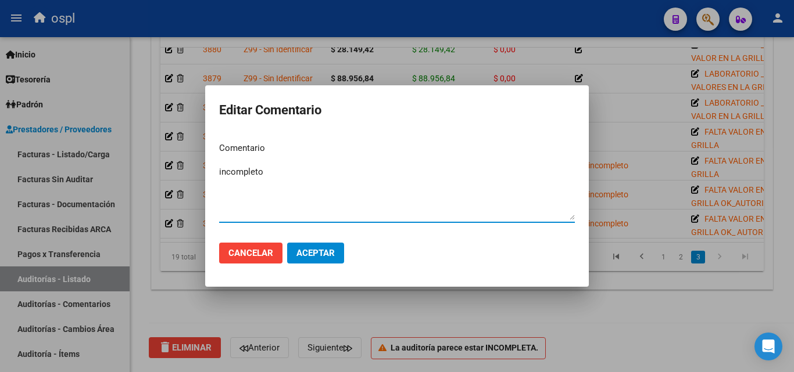
type textarea "incompleto"
click at [323, 253] on span "Aceptar" at bounding box center [315, 253] width 38 height 10
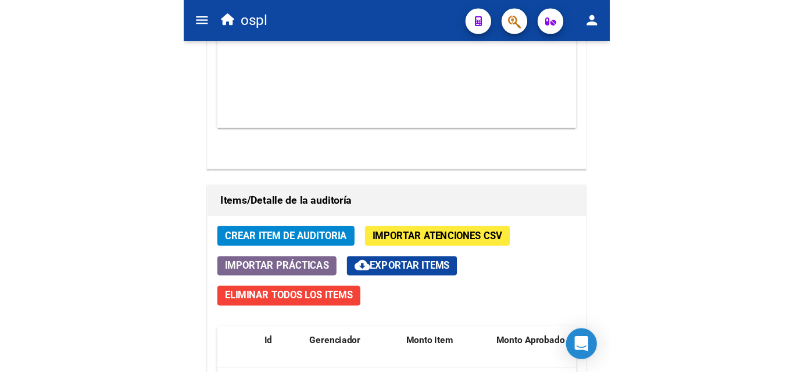
scroll to position [1044, 0]
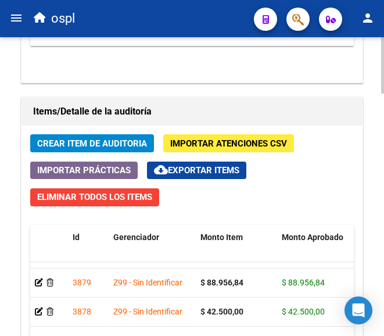
click at [349, 211] on div "Crear Item de Auditoria Importar Atenciones CSV Importar Prácticas cloud_downlo…" at bounding box center [191, 310] width 341 height 371
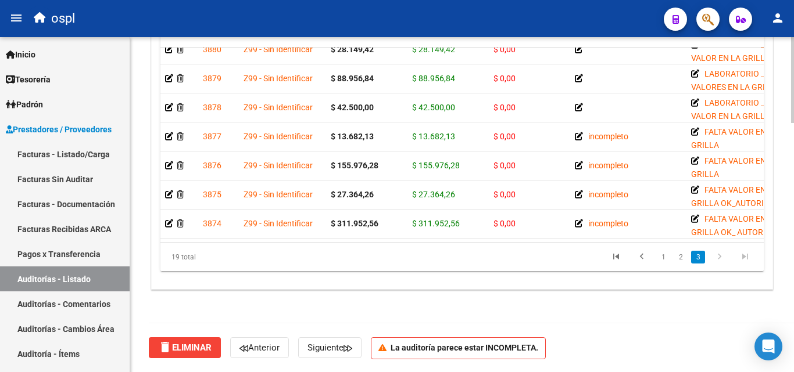
scroll to position [974, 0]
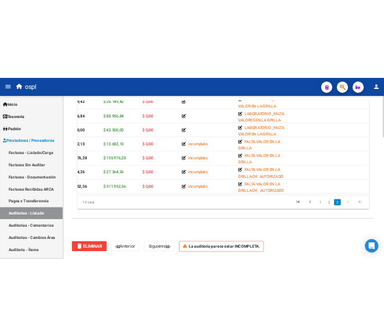
scroll to position [371, 0]
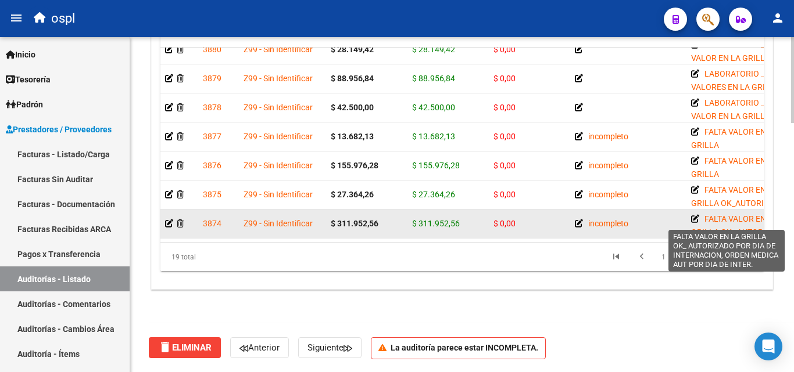
click at [694, 215] on icon at bounding box center [695, 219] width 8 height 8
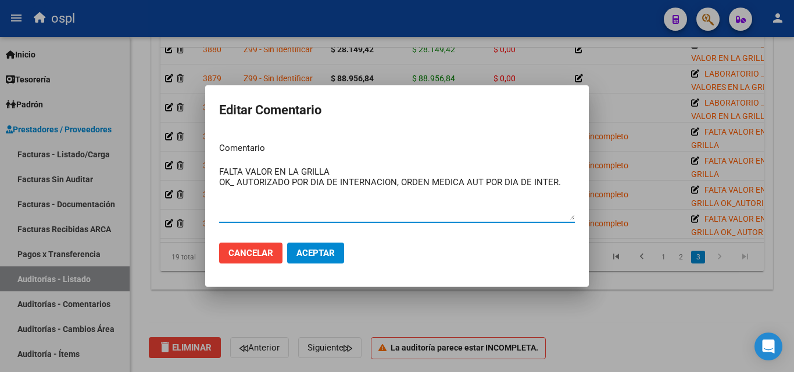
click at [302, 209] on textarea "FALTA VALOR EN LA GRILLA OK_ AUTORIZADO POR DIA DE INTERNACION, ORDEN MEDICA AU…" at bounding box center [397, 193] width 356 height 55
drag, startPoint x: 560, startPoint y: 182, endPoint x: 139, endPoint y: 207, distance: 421.9
click at [139, 207] on div "Editar Comentario Comentario FALTA VALOR EN LA GRILLA OK_ AUTORIZADO POR DIA DE…" at bounding box center [397, 186] width 794 height 372
click at [361, 181] on textarea "FALTA VALOR EN LA GRILLA _NO HAY AUTORIZADO POR EL DIA 29-06" at bounding box center [397, 193] width 356 height 55
click at [357, 182] on textarea "FALTA VALOR EN LA GRILLA _NO HAY AUTORIZADO POR EL DIA 29-06" at bounding box center [397, 193] width 356 height 55
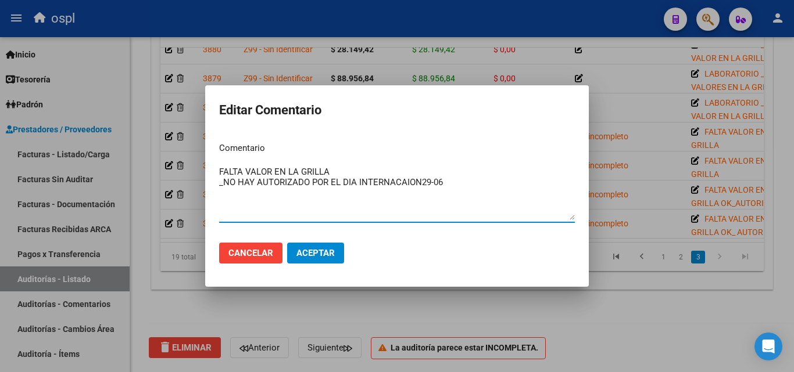
click at [406, 185] on textarea "FALTA VALOR EN LA GRILLA _NO HAY AUTORIZADO POR EL DIA INTERNACAION29-06" at bounding box center [397, 193] width 356 height 55
click at [408, 185] on textarea "FALTA VALOR EN LA GRILLA _NO HAY AUTORIZADO POR EL DIA INTERNACAION29-06" at bounding box center [397, 193] width 356 height 55
click at [471, 183] on textarea "FALTA VALOR EN LA GRILLA _NO HAY AUTORIZADO POR EL DIA INTERNACION29-06" at bounding box center [397, 193] width 356 height 55
click at [415, 186] on textarea "FALTA VALOR EN LA GRILLA _NO HAY AUTORIZADO POR EL DIA INTERNACION29-06" at bounding box center [397, 193] width 356 height 55
click at [439, 182] on textarea "FALTA VALOR EN LA GRILLA _NO HAY AUTORIZADO POR EL DIA INTERNACION 29-06" at bounding box center [397, 193] width 356 height 55
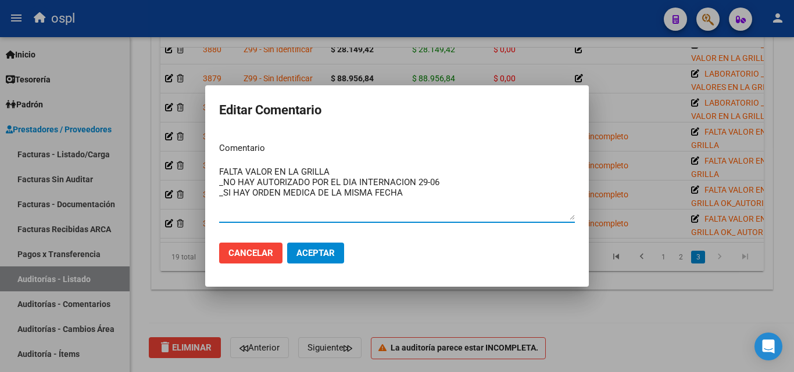
drag, startPoint x: 422, startPoint y: 202, endPoint x: 191, endPoint y: 171, distance: 232.8
click at [187, 170] on div "Editar Comentario Comentario FALTA VALOR EN LA GRILLA _NO HAY AUTORIZADO POR EL…" at bounding box center [397, 186] width 794 height 372
type textarea "FALTA VALOR EN LA GRILLA _NO HAY AUTORIZADO POR EL DIA INTERNACION 29-06 _SI HA…"
click at [325, 252] on span "Aceptar" at bounding box center [315, 253] width 38 height 10
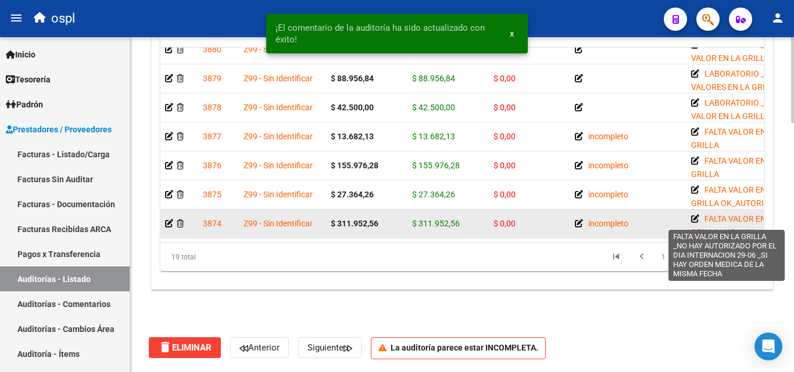
click at [695, 215] on icon at bounding box center [695, 219] width 8 height 8
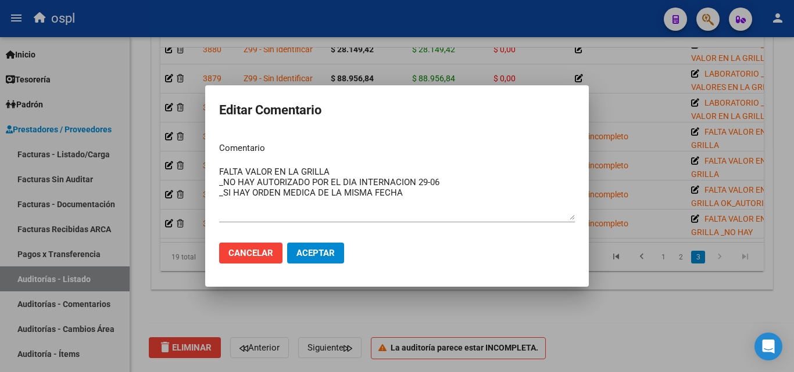
click at [621, 299] on div at bounding box center [397, 186] width 794 height 372
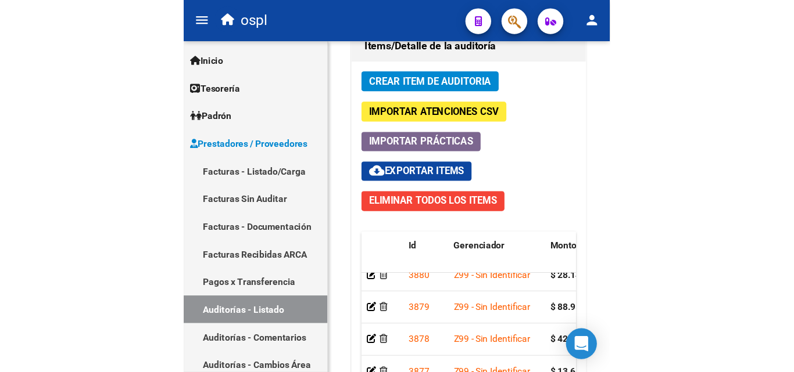
scroll to position [974, 0]
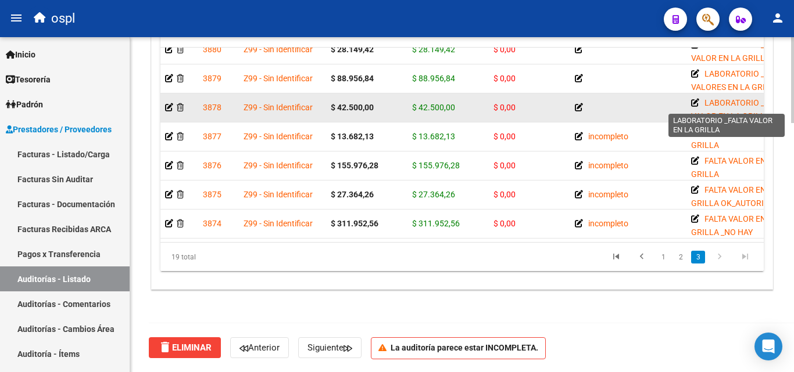
click at [693, 99] on icon at bounding box center [695, 103] width 8 height 8
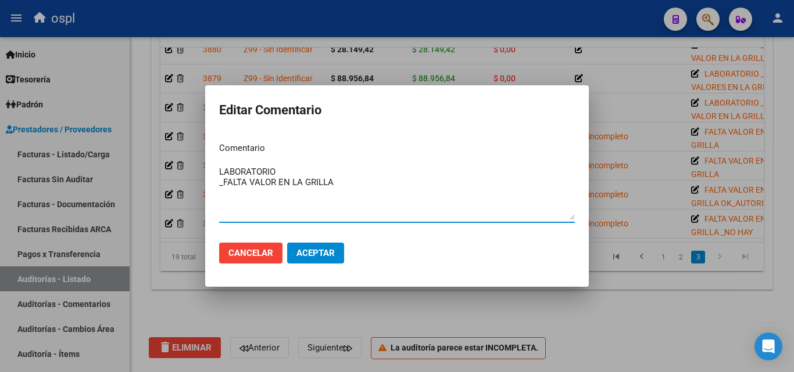
click at [641, 118] on div at bounding box center [397, 186] width 794 height 372
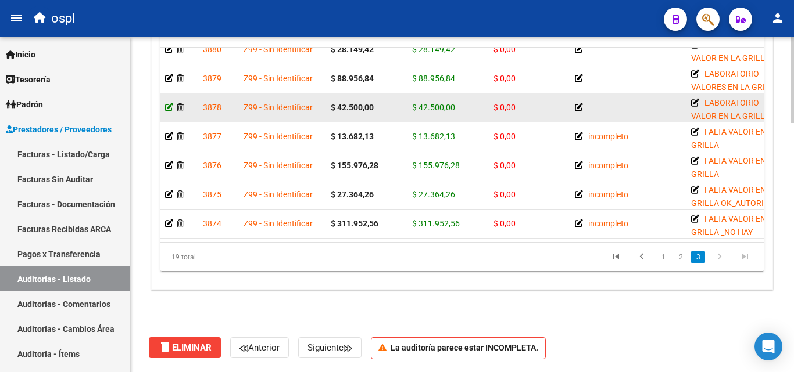
click at [168, 103] on icon at bounding box center [169, 107] width 8 height 8
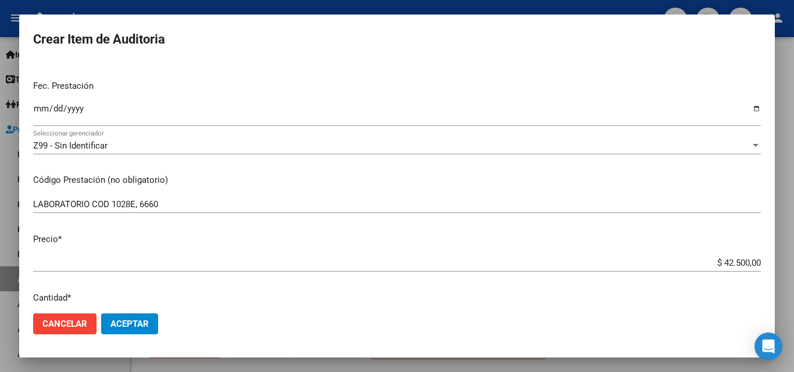
scroll to position [174, 0]
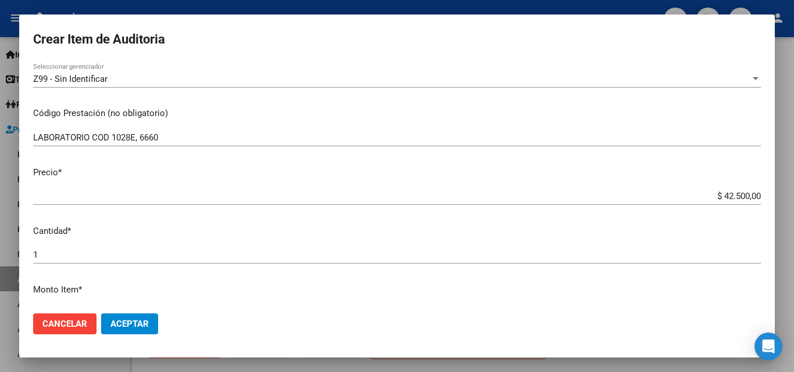
click at [180, 143] on div "LABORATORIO COD 1028E, 6660 Ingresar el código" at bounding box center [396, 137] width 727 height 17
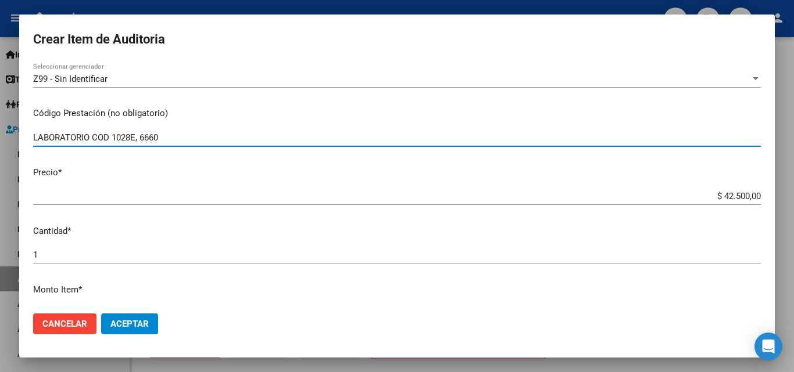
click at [113, 140] on input "LABORATORIO COD 1028E, 6660" at bounding box center [396, 137] width 727 height 10
click at [159, 138] on input "LABORATORIO COD (1028E, 6660" at bounding box center [396, 137] width 727 height 10
click at [167, 138] on input "LABORATORIO COD (1028E, 6660" at bounding box center [396, 137] width 727 height 10
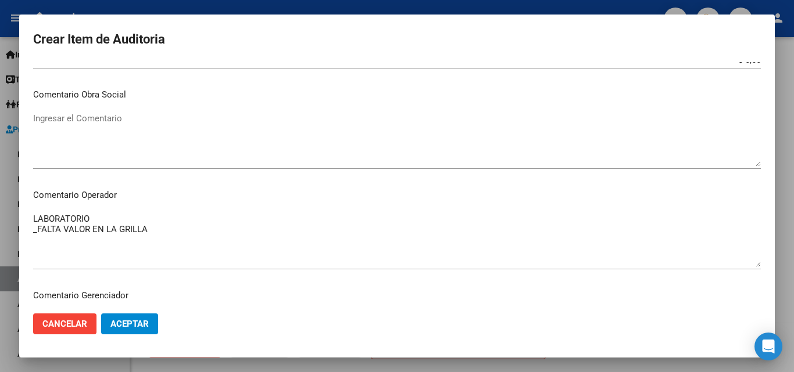
scroll to position [523, 0]
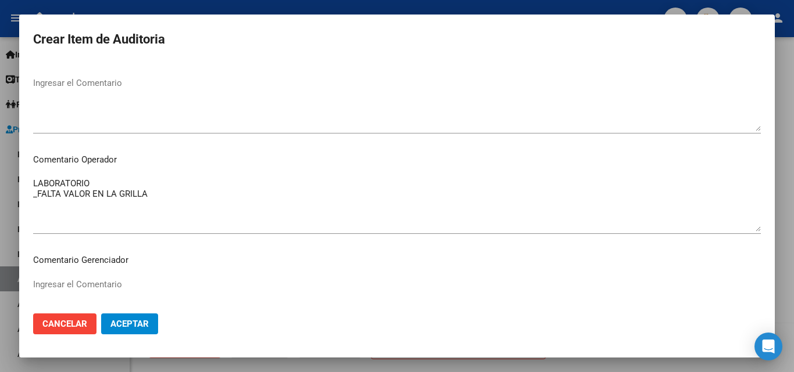
type input "LABORATORIO COD (1028E, 6660)"
click at [120, 195] on textarea "LABORATORIO _FALTA VALOR EN LA GRILLA" at bounding box center [396, 204] width 727 height 55
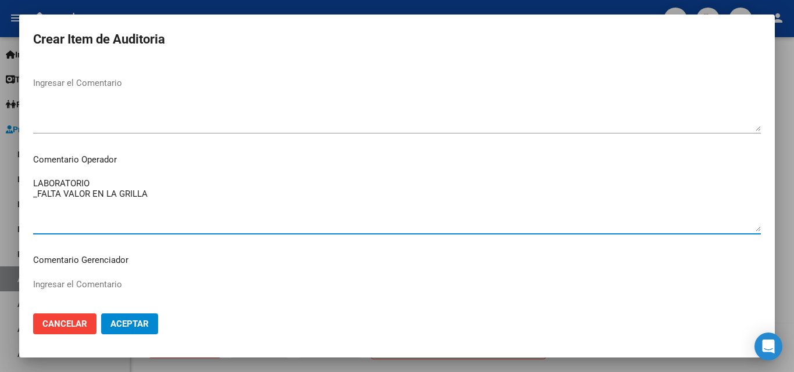
click at [103, 187] on textarea "LABORATORIO _FALTA VALOR EN LA GRILLA" at bounding box center [396, 204] width 727 height 55
click at [94, 187] on textarea "LABORATORIO 1028E, 6660) _FALTA VALOR EN LA GRILLA" at bounding box center [396, 204] width 727 height 55
click at [152, 203] on textarea "LABORATORIO (1028E, 6660) _FALTA VALOR EN LA GRILLA" at bounding box center [396, 204] width 727 height 55
click at [209, 198] on textarea "LABORATORIO (1028E, 6660) _FALTA VALOR EN LA GRILLA" at bounding box center [396, 204] width 727 height 55
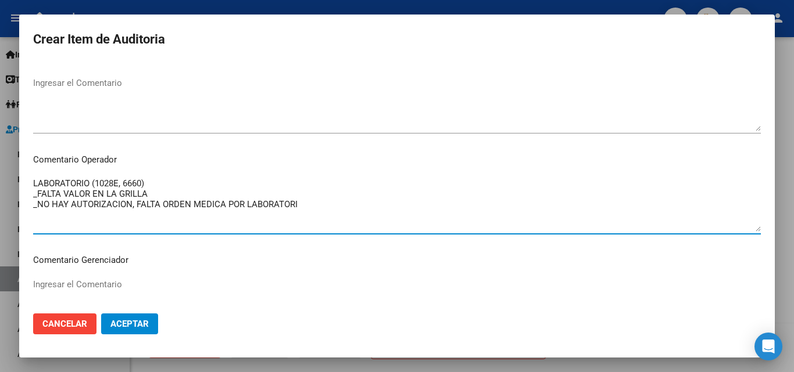
type textarea "LABORATORIO (1028E, 6660) _FALTA VALOR EN LA GRILLA _NO HAY AUTORIZACION, FALTA…"
click at [254, 214] on textarea "LABORATORIO (1028E, 6660) _FALTA VALOR EN LA GRILLA _NO HAY AUTORIZACION, FALTA…" at bounding box center [396, 204] width 727 height 55
drag, startPoint x: 324, startPoint y: 205, endPoint x: 24, endPoint y: 179, distance: 300.9
click at [24, 179] on mat-dialog-content "22112521 Nro Documento 20221125216 CUIL Afiliado Activo VILLA LUIS OSCAR Nombre…" at bounding box center [396, 183] width 755 height 242
click at [175, 184] on textarea "LABORATORIO (1028E, 6660) _FALTA VALOR EN LA GRILLA _NO HAY AUTORIZACION, FALTA…" at bounding box center [396, 204] width 727 height 55
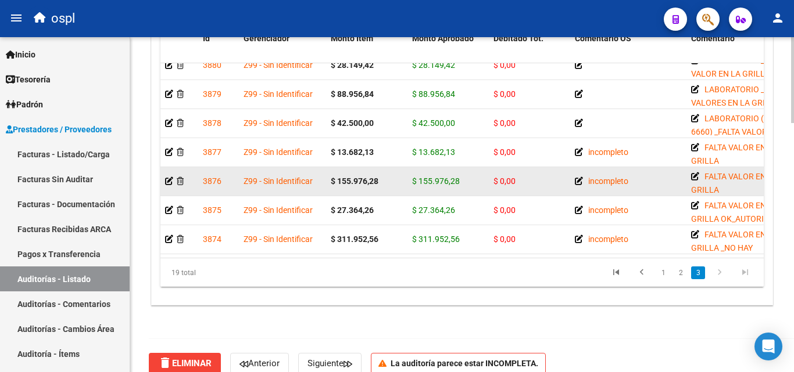
scroll to position [964, 0]
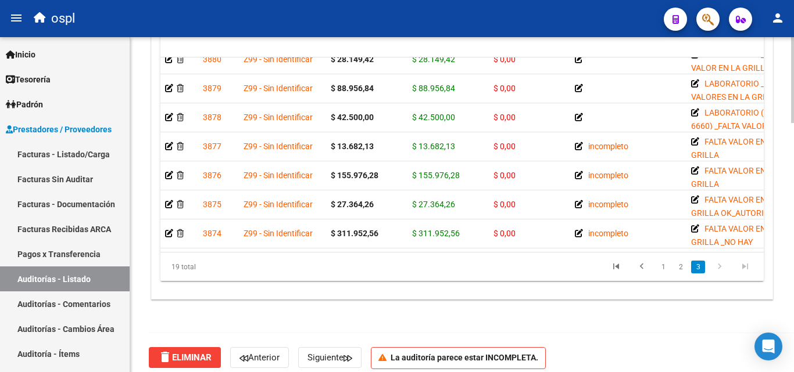
click at [766, 235] on div "Crear Item de Auditoria Importar Atenciones CSV Importar Prácticas cloud_downlo…" at bounding box center [462, 120] width 621 height 358
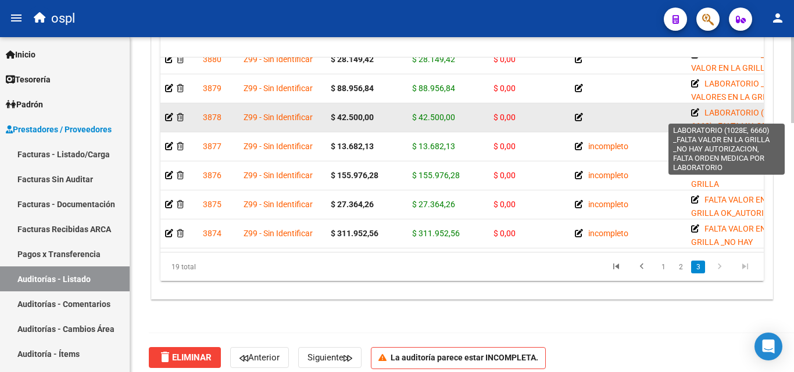
click at [695, 109] on icon at bounding box center [695, 113] width 8 height 8
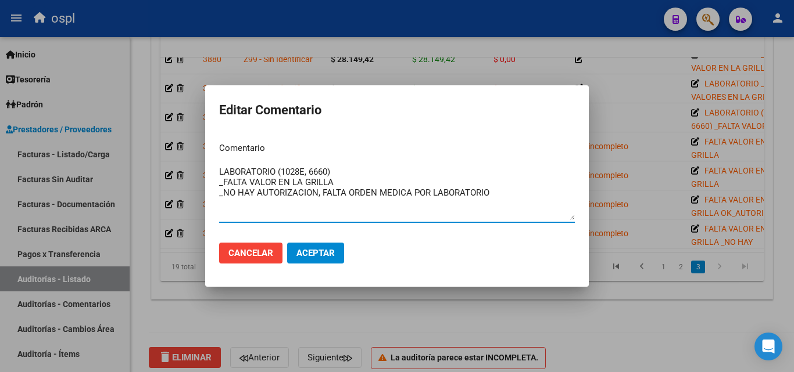
drag, startPoint x: 501, startPoint y: 195, endPoint x: 215, endPoint y: 181, distance: 286.8
click at [215, 181] on mat-dialog-content "Comentario LABORATORIO (1028E, 6660) _FALTA VALOR EN LA GRILLA _NO HAY AUTORIZA…" at bounding box center [396, 183] width 383 height 101
click at [651, 174] on div at bounding box center [397, 186] width 794 height 372
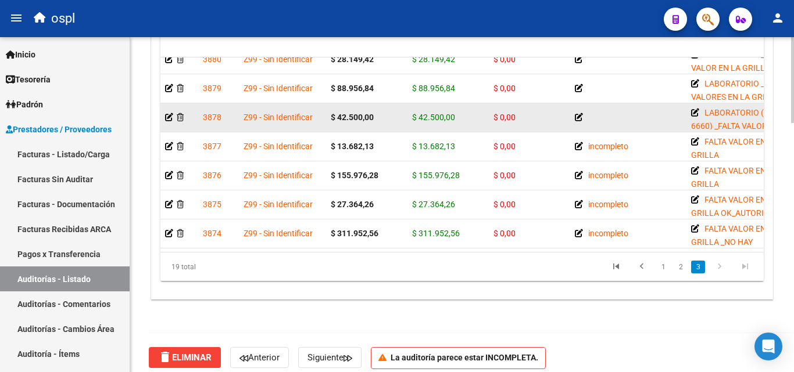
click at [577, 113] on icon at bounding box center [579, 117] width 8 height 8
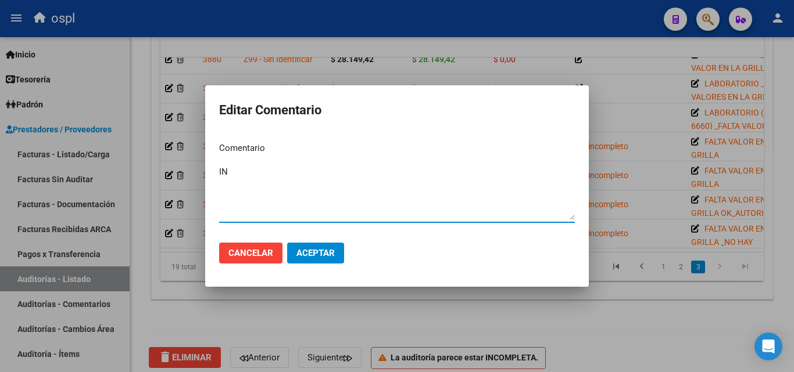
type textarea "I"
type textarea "incompleto"
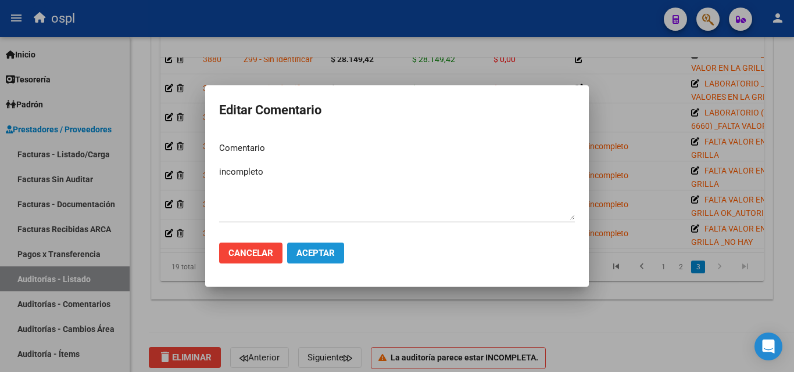
click at [334, 247] on button "Aceptar" at bounding box center [315, 253] width 57 height 21
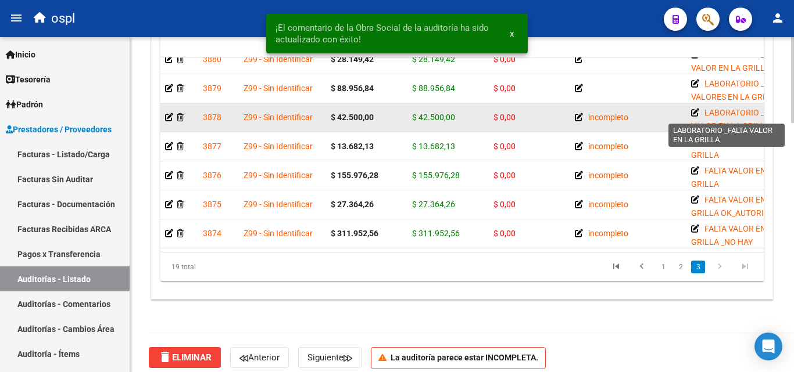
click at [695, 109] on icon at bounding box center [695, 113] width 8 height 8
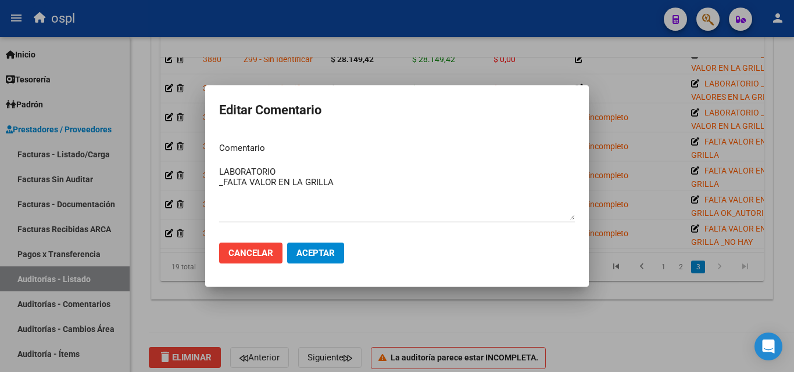
click at [692, 133] on div at bounding box center [397, 186] width 794 height 372
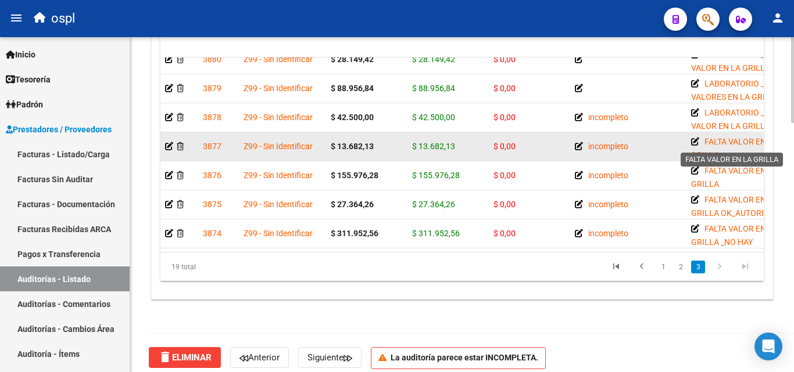
click at [692, 138] on icon at bounding box center [695, 142] width 8 height 8
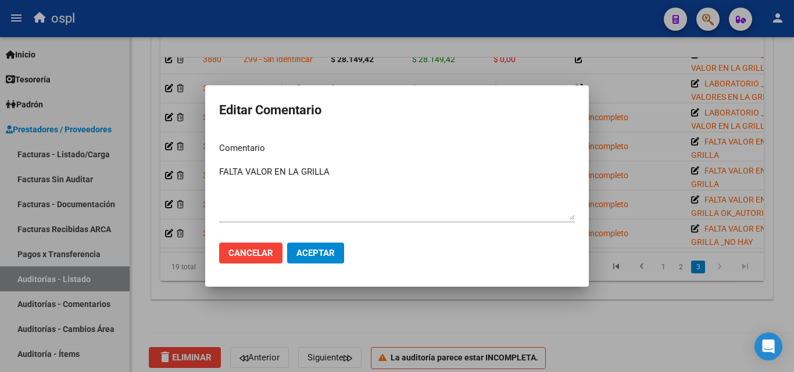
click at [648, 124] on div at bounding box center [397, 186] width 794 height 372
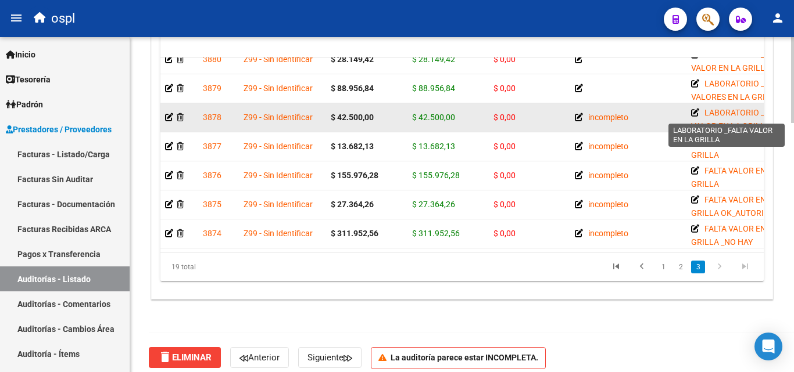
click at [696, 109] on icon at bounding box center [695, 113] width 8 height 8
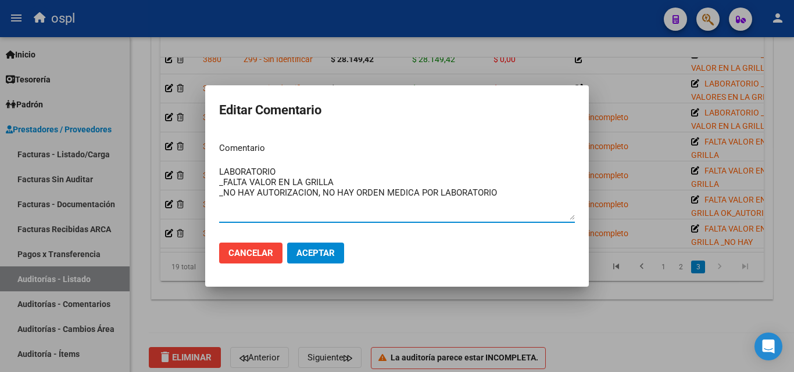
type textarea "LABORATORIO _FALTA VALOR EN LA GRILLA _NO HAY AUTORIZACION, NO HAY ORDEN MEDICA…"
click at [320, 248] on span "Aceptar" at bounding box center [315, 253] width 38 height 10
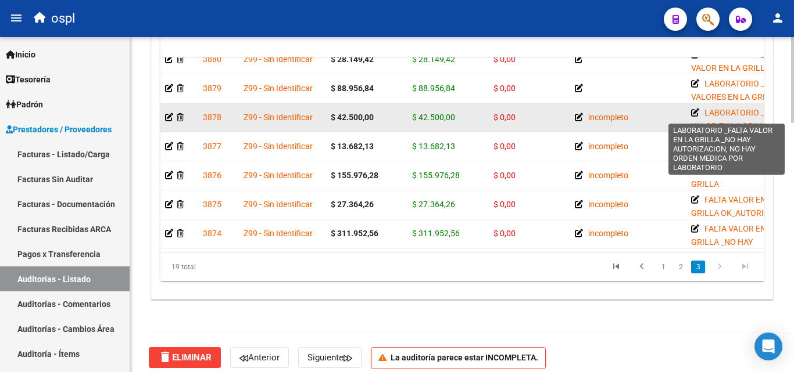
click at [693, 109] on icon at bounding box center [695, 113] width 8 height 8
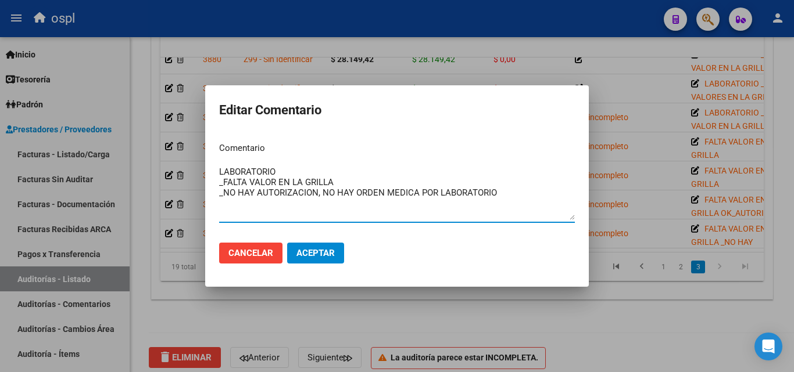
click at [290, 176] on textarea "LABORATORIO _FALTA VALOR EN LA GRILLA _NO HAY AUTORIZACION, NO HAY ORDEN MEDICA…" at bounding box center [397, 193] width 356 height 55
click at [299, 173] on textarea "LABORATORIO COD 1028E, 6660) _FALTA VALOR EN LA GRILLA _NO HAY AUTORIZACION, NO…" at bounding box center [397, 193] width 356 height 55
type textarea "LABORATORIO COD (1028E, 6660) _FALTA VALOR EN LA GRILLA _NO HAY AUTORIZACION, N…"
click at [318, 250] on span "Aceptar" at bounding box center [315, 253] width 38 height 10
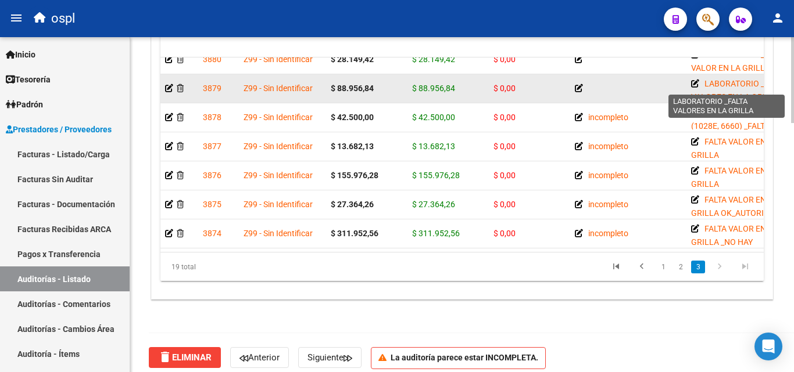
click at [693, 80] on icon at bounding box center [695, 84] width 8 height 8
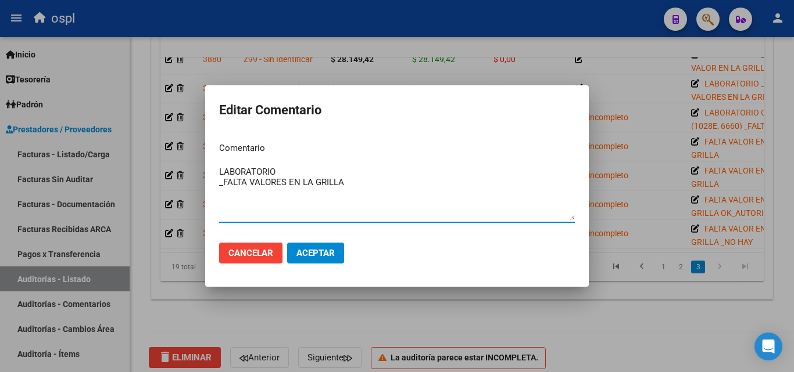
paste textarea "_FALTA VALOR EN LA GRILLA _NO HAY AUTORIZACION, FALTA ORDEN MEDICA POR LABORATO…"
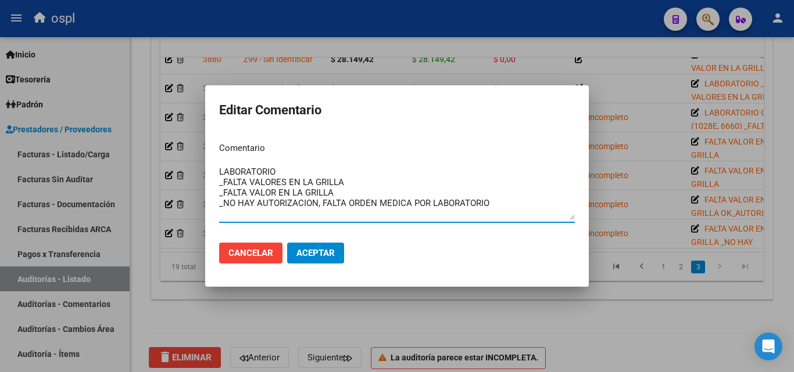
drag, startPoint x: 344, startPoint y: 191, endPoint x: 207, endPoint y: 190, distance: 137.1
click at [207, 190] on mat-dialog-content "Comentario LABORATORIO _FALTA VALORES EN LA GRILLA _FALTA VALOR EN LA GRILLA _N…" at bounding box center [396, 183] width 383 height 101
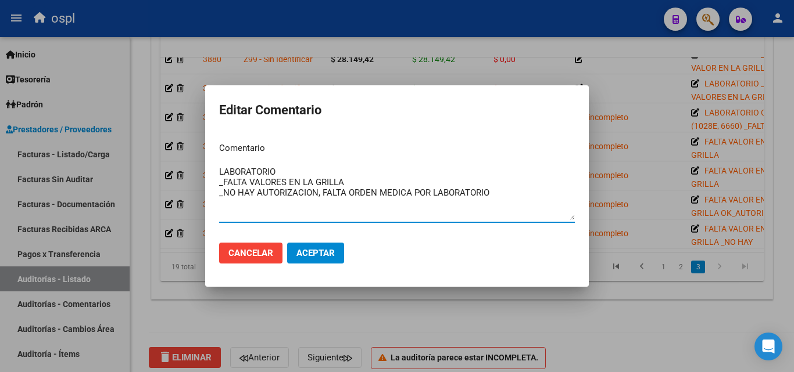
click at [284, 210] on textarea "LABORATORIO _FALTA VALORES EN LA GRILLA _NO HAY AUTORIZACION, FALTA ORDEN MEDIC…" at bounding box center [397, 193] width 356 height 55
type textarea "LABORATORIO _FALTA VALORES EN LA GRILLA _NO HAY AUTORIZACION, FALTA ORDEN MEDIC…"
click at [332, 253] on span "Aceptar" at bounding box center [315, 253] width 38 height 10
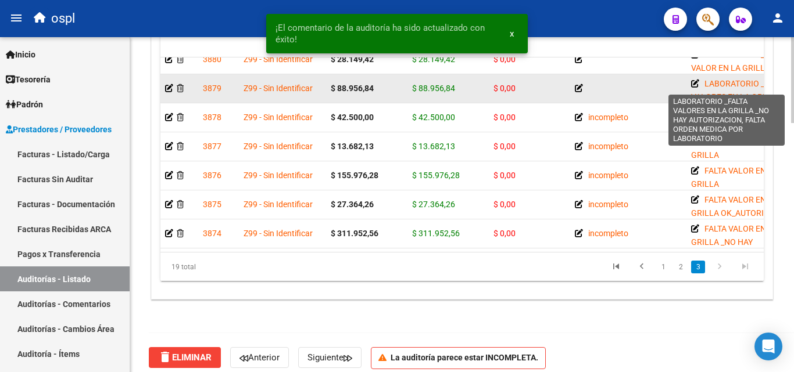
click at [694, 80] on icon at bounding box center [695, 84] width 8 height 8
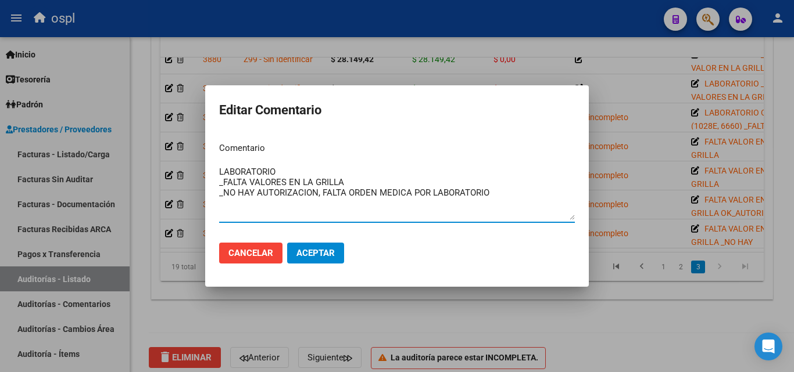
click at [374, 181] on textarea "LABORATORIO _FALTA VALORES EN LA GRILLA _NO HAY AUTORIZACION, FALTA ORDEN MEDIC…" at bounding box center [397, 193] width 356 height 55
click at [574, 58] on div at bounding box center [397, 186] width 794 height 372
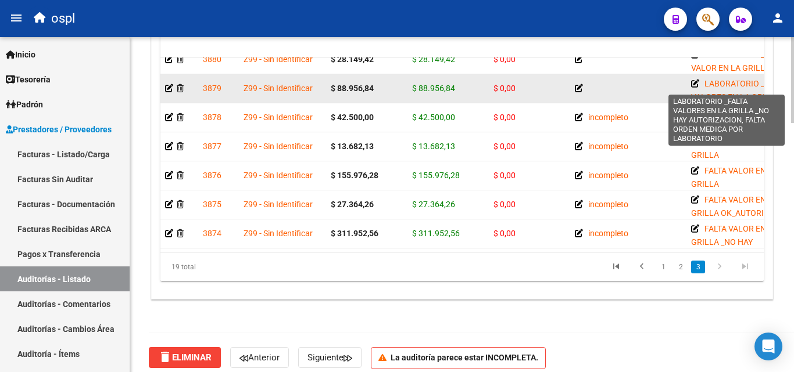
click at [694, 79] on app-edit-comment-line at bounding box center [695, 83] width 8 height 9
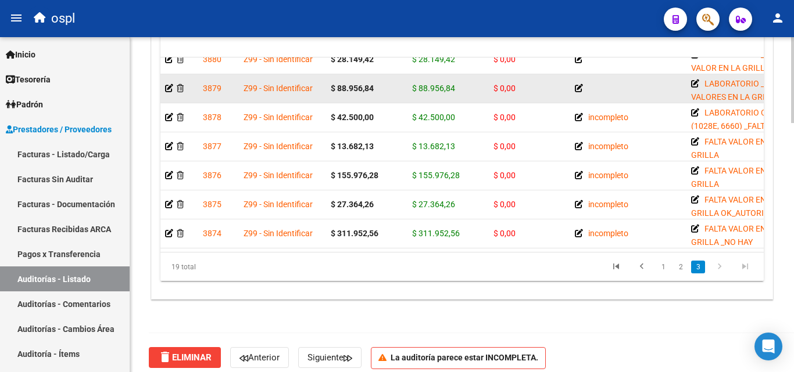
click at [694, 80] on icon at bounding box center [695, 84] width 8 height 8
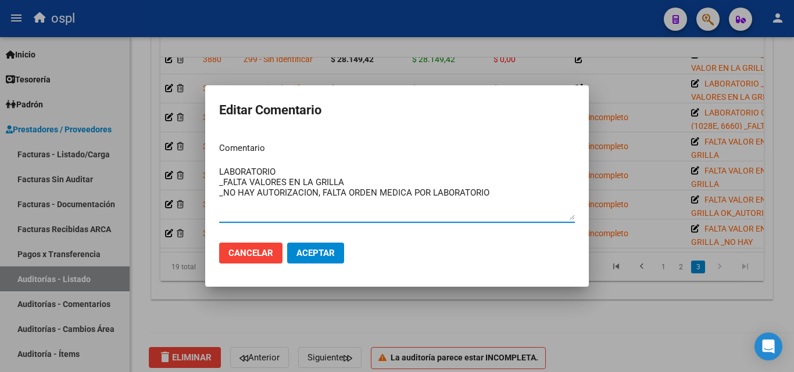
click at [311, 169] on textarea "LABORATORIO _FALTA VALORES EN LA GRILLA _NO HAY AUTORIZACION, FALTA ORDEN MEDIC…" at bounding box center [397, 193] width 356 height 55
type textarea "LABORATORIO COD (035, 192, 412, 475, 481, 546, 677, 677, 746, 902, 6481) _FALTA…"
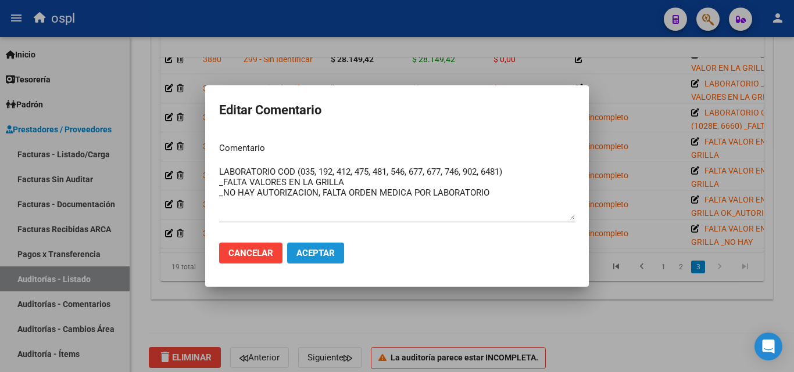
click at [320, 247] on button "Aceptar" at bounding box center [315, 253] width 57 height 21
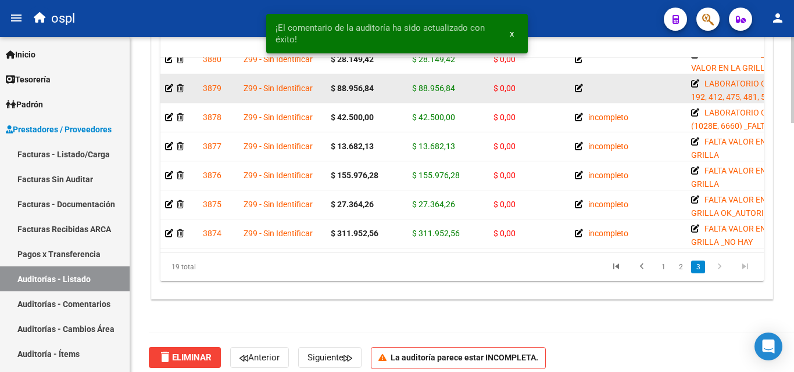
click at [575, 84] on icon at bounding box center [579, 88] width 8 height 8
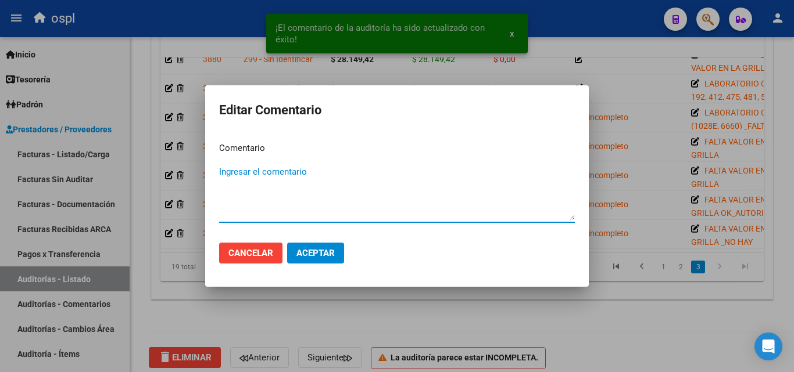
type textarea "I"
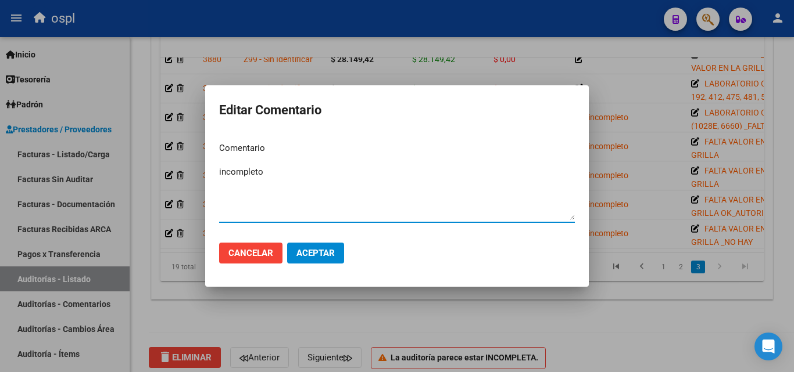
type textarea "incompleto"
click at [322, 257] on span "Aceptar" at bounding box center [315, 253] width 38 height 10
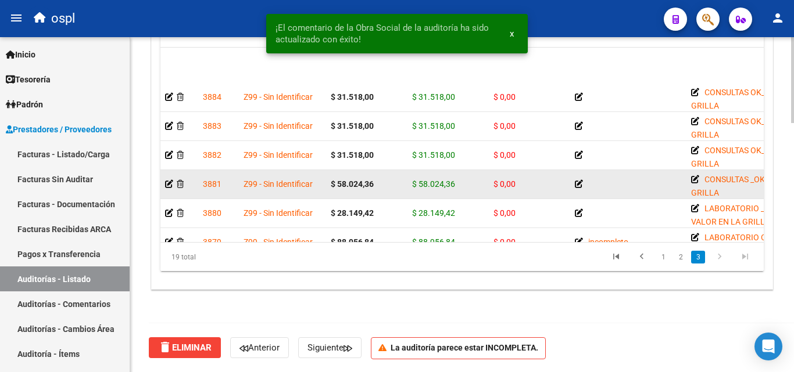
scroll to position [255, 0]
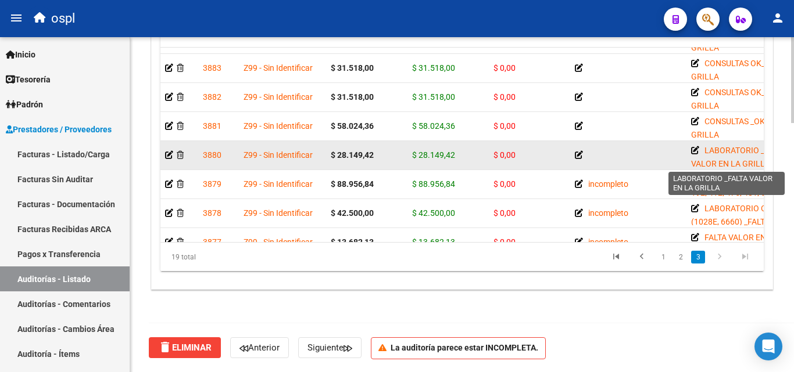
click at [693, 150] on icon at bounding box center [695, 150] width 8 height 8
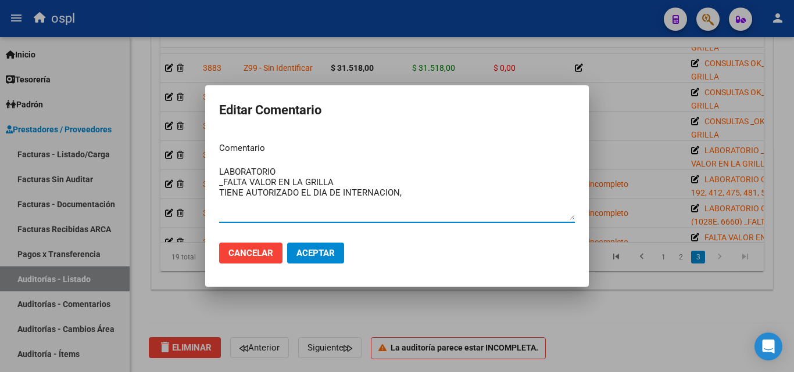
click at [308, 188] on textarea "LABORATORIO _FALTA VALOR EN LA GRILLA TIENE AUTORIZADO EL DIA DE INTERNACION," at bounding box center [397, 193] width 356 height 55
click at [299, 188] on textarea "LABORATORIO _FALTA VALOR EN LA GRILLA TIENE AUTORIZADO EL DIA DE INTERNACION," at bounding box center [397, 193] width 356 height 55
click at [423, 188] on textarea "LABORATORIO _FALTA VALOR EN LA GRILLA TIENE AUTORIZADO POR EL DIA DE INTERNACIO…" at bounding box center [397, 193] width 356 height 55
click at [424, 188] on textarea "LABORATORIO _FALTA VALOR EN LA GRILLA TIENE AUTORIZADO POR EL DIA DE INTERNACIO…" at bounding box center [397, 193] width 356 height 55
click at [424, 190] on textarea "LABORATORIO _FALTA VALOR EN LA GRILLA TIENE AUTORIZADO POR EL DIA DE INTERNACIO…" at bounding box center [397, 193] width 356 height 55
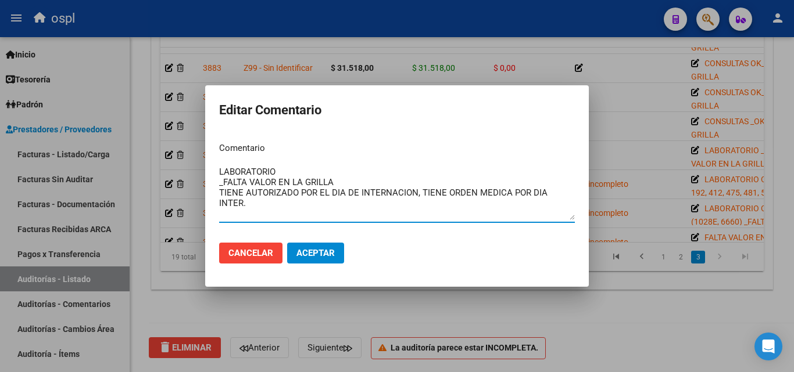
click at [306, 175] on textarea "LABORATORIO _FALTA VALOR EN LA GRILLA TIENE AUTORIZADO POR EL DIA DE INTERNACIO…" at bounding box center [397, 193] width 356 height 55
click at [279, 171] on textarea "LABORATORIOCOD ( _FALTA VALOR EN LA GRILLA TIENE AUTORIZADO POR EL DIA DE INTER…" at bounding box center [397, 193] width 356 height 55
click at [315, 171] on textarea "LABORATORIO COD ( _FALTA VALOR EN LA GRILLA TIENE AUTORIZADO POR EL DIA DE INTE…" at bounding box center [397, 193] width 356 height 55
type textarea "LABORATORIO COD (192, 412, 475, 481, 546, 677, 746, 902) _FALTA VALOR EN LA GRI…"
click at [322, 251] on span "Aceptar" at bounding box center [315, 253] width 38 height 10
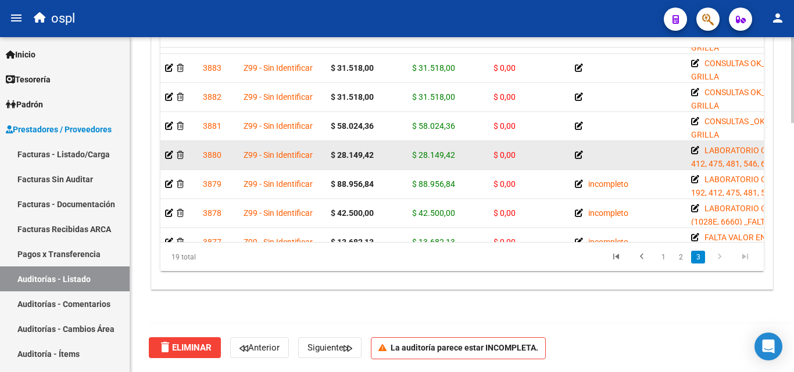
click at [580, 152] on icon at bounding box center [579, 155] width 8 height 8
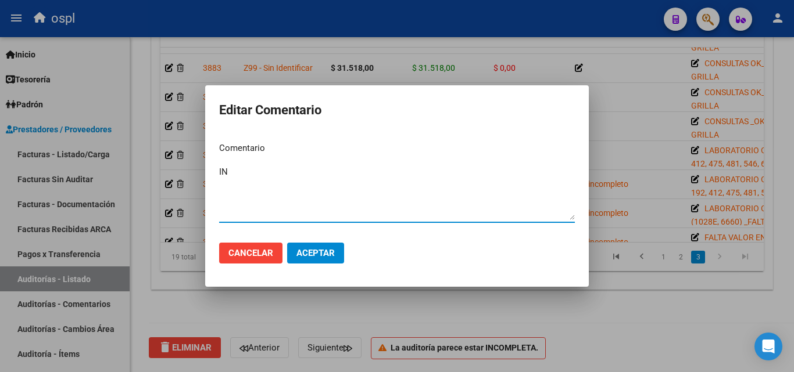
type textarea "I"
type textarea "incompleto"
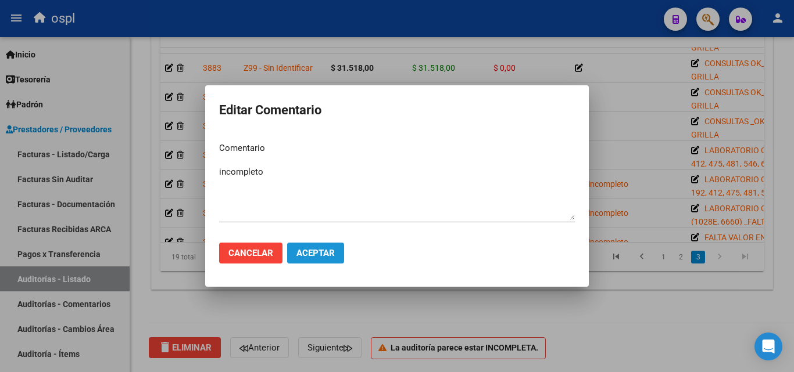
click at [325, 250] on span "Aceptar" at bounding box center [315, 253] width 38 height 10
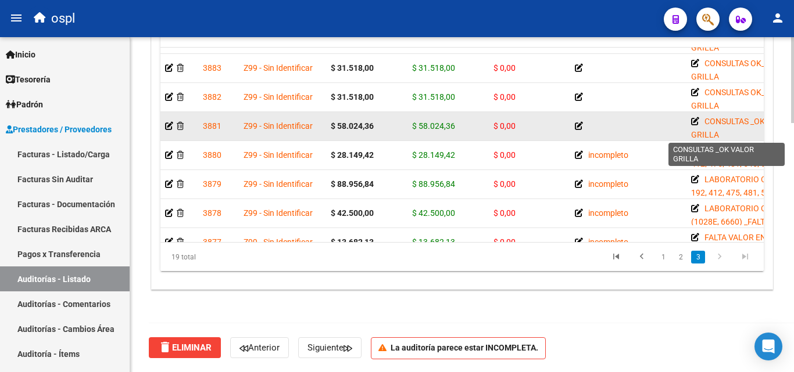
click at [695, 118] on icon at bounding box center [695, 121] width 8 height 8
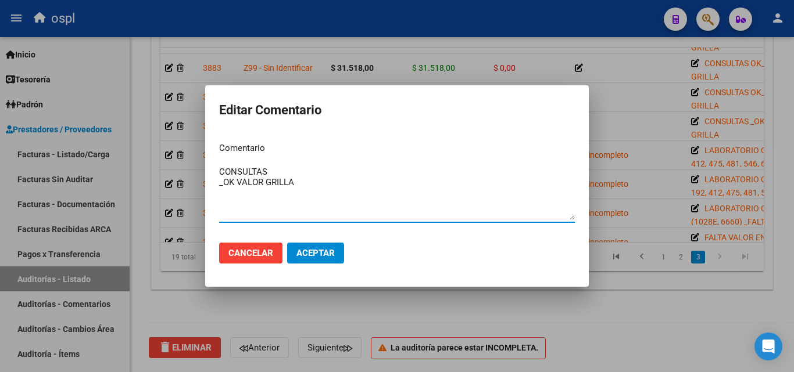
click at [300, 172] on textarea "CONSULTAS _OK VALOR GRILLA" at bounding box center [397, 193] width 356 height 55
click at [308, 181] on textarea "CONSULTAS _OK VALOR GRILLA" at bounding box center [397, 193] width 356 height 55
click at [367, 307] on div at bounding box center [397, 186] width 794 height 372
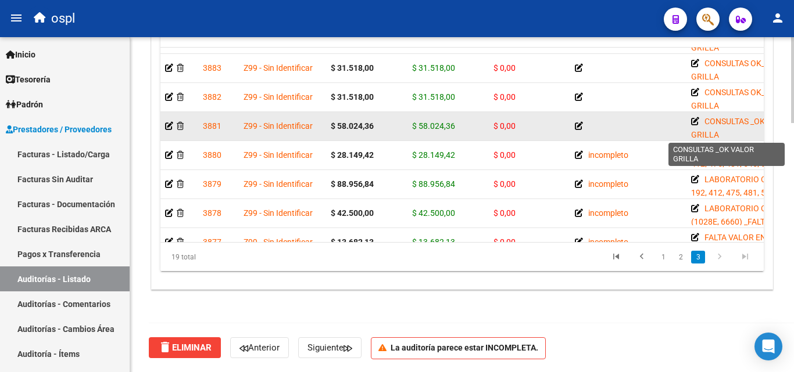
click at [694, 119] on icon at bounding box center [695, 121] width 8 height 8
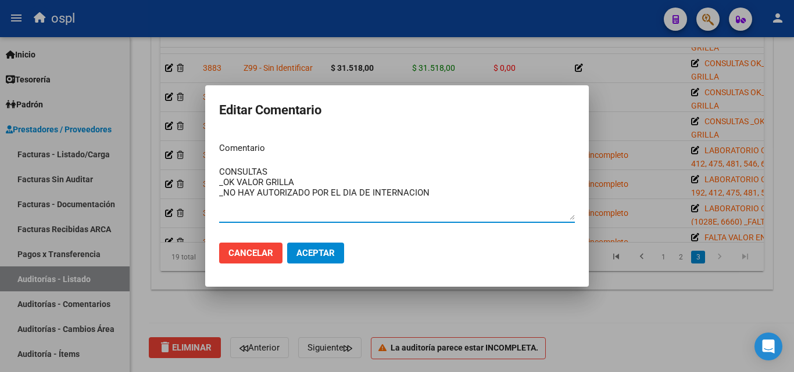
drag, startPoint x: 311, startPoint y: 190, endPoint x: 368, endPoint y: 189, distance: 56.9
click at [368, 189] on textarea "CONSULTAS _OK VALOR GRILLA _NO HAY AUTORIZADO POR EL DIA DE INTERNACION" at bounding box center [397, 193] width 356 height 55
click at [492, 195] on textarea "CONSULTAS _OK VALOR GRILLA _NO HAY AUTORIZADO 29-06-2025 POR EL DIA INTERNACION" at bounding box center [397, 193] width 356 height 55
type textarea "CONSULTAS _OK VALOR GRILLA _NO HAY AUTORIZADO 29-06-2025 POR EL DIA INTERNACION…"
click at [319, 256] on span "Aceptar" at bounding box center [315, 253] width 38 height 10
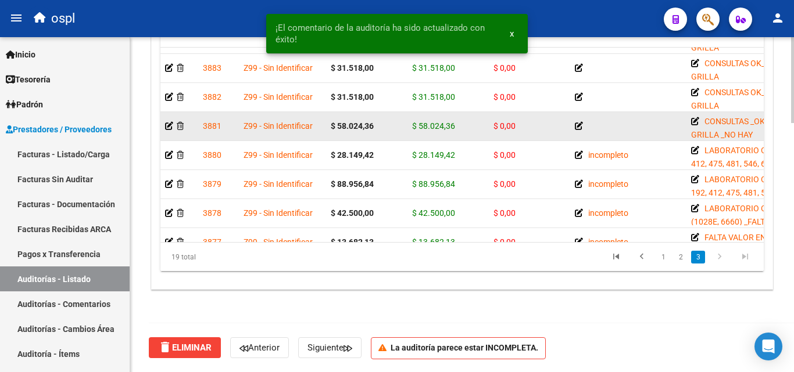
click at [579, 127] on icon at bounding box center [579, 126] width 8 height 8
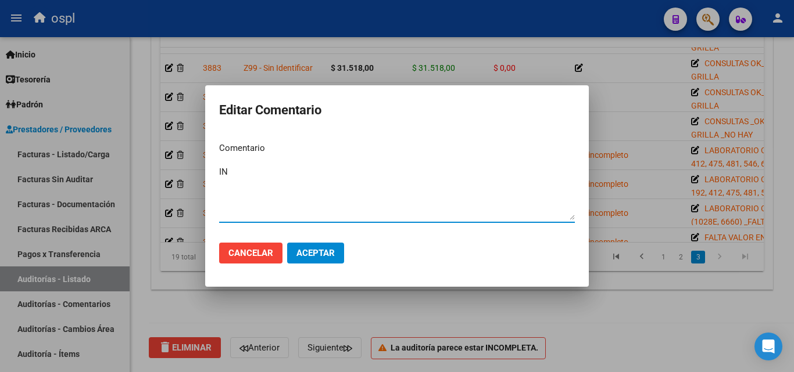
type textarea "I"
click at [248, 180] on textarea "incomnpleto" at bounding box center [397, 193] width 356 height 55
type textarea "incompleto"
click at [310, 247] on button "Aceptar" at bounding box center [315, 253] width 57 height 21
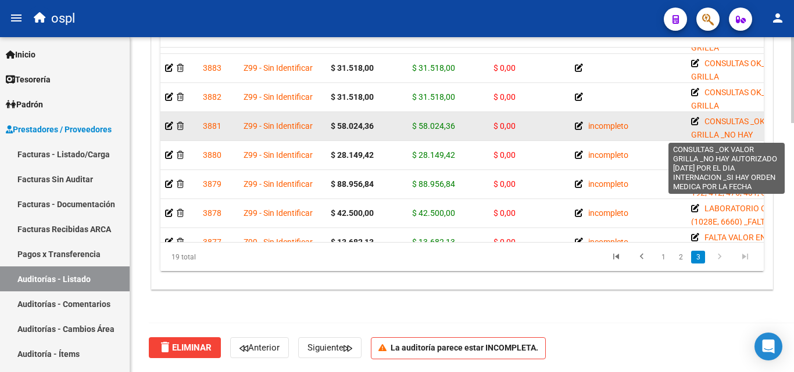
click at [693, 121] on icon at bounding box center [695, 121] width 8 height 8
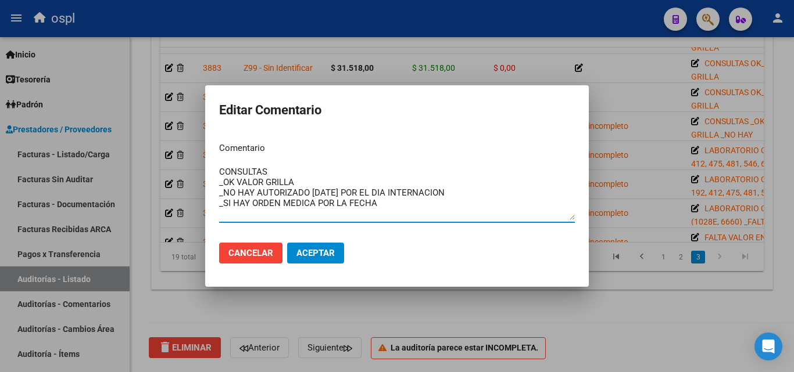
click at [318, 180] on textarea "CONSULTAS _OK VALOR GRILLA _NO HAY AUTORIZADO 29-06-2025 POR EL DIA INTERNACION…" at bounding box center [397, 193] width 356 height 55
click at [469, 315] on div at bounding box center [397, 186] width 794 height 372
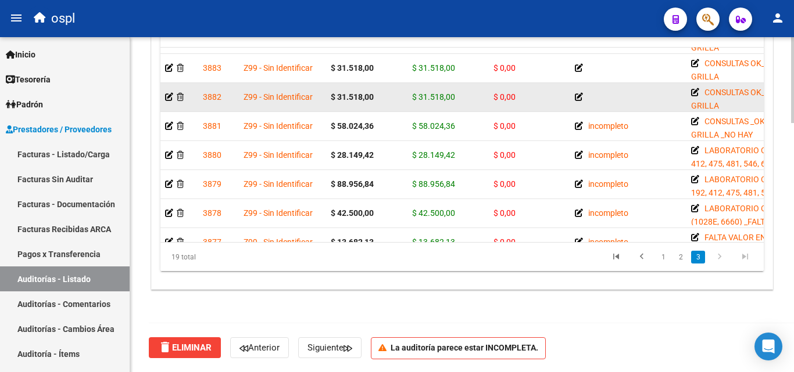
click at [581, 96] on icon at bounding box center [579, 97] width 8 height 8
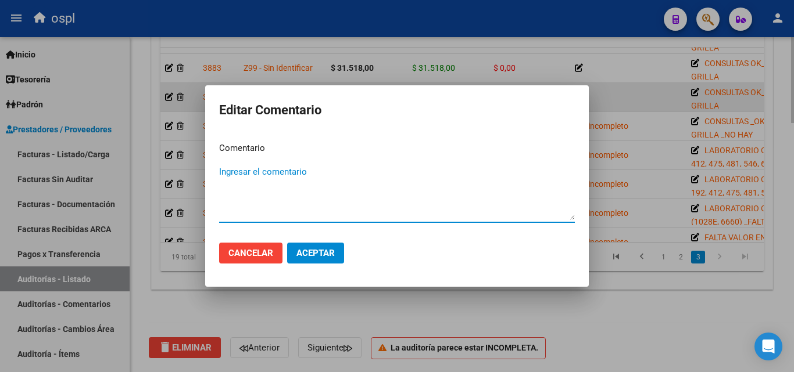
click at [621, 110] on div at bounding box center [397, 186] width 794 height 372
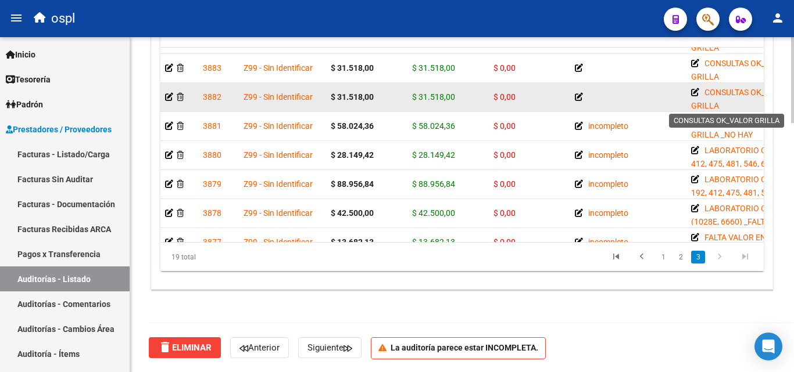
click at [693, 93] on icon at bounding box center [695, 92] width 8 height 8
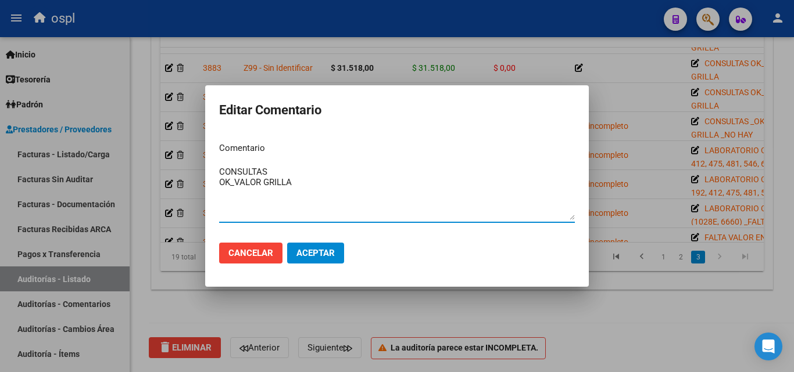
click at [312, 174] on textarea "CONSULTAS OK_VALOR GRILLA" at bounding box center [397, 193] width 356 height 55
click at [306, 189] on textarea "CONSULTAS OK_VALOR GRILLA" at bounding box center [397, 193] width 356 height 55
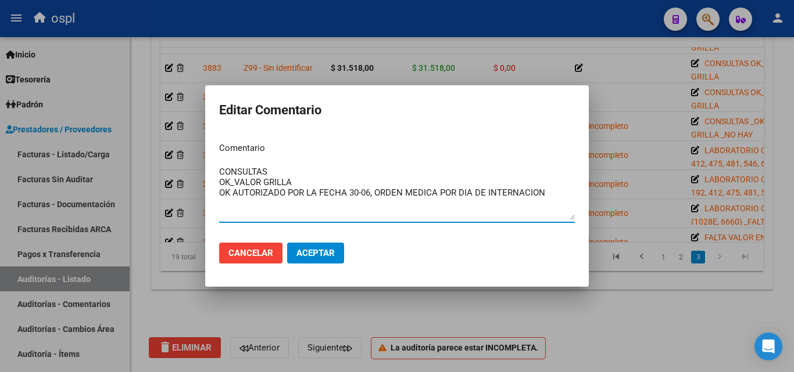
type textarea "CONSULTAS OK_VALOR GRILLA OK AUTORIZADO POR LA FECHA 30-06, ORDEN MEDICA POR DI…"
click at [317, 253] on span "Aceptar" at bounding box center [315, 253] width 38 height 10
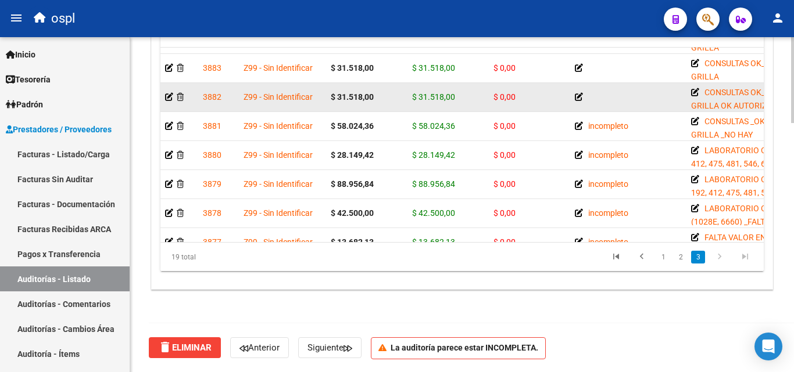
click at [575, 98] on icon at bounding box center [579, 97] width 8 height 8
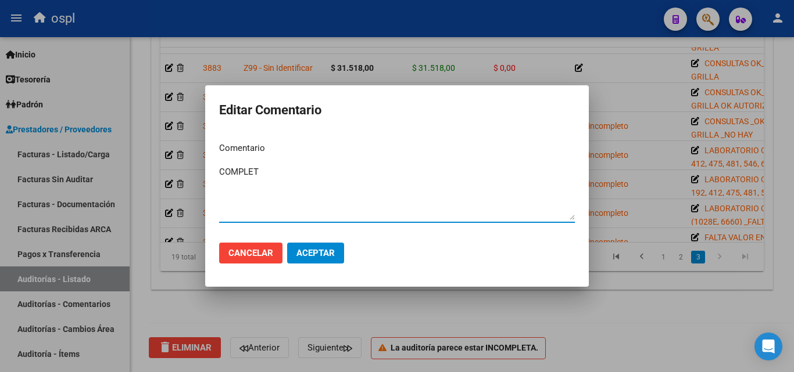
type textarea "COMPLETO"
drag, startPoint x: 267, startPoint y: 175, endPoint x: 185, endPoint y: 174, distance: 81.9
click at [185, 174] on div "Editar Comentario Comentario COMPLETO Ingresar el comentario Cancelar Aceptar" at bounding box center [397, 186] width 794 height 372
type textarea "ciçompleto"
click at [230, 175] on textarea "ciçompleto" at bounding box center [397, 193] width 356 height 55
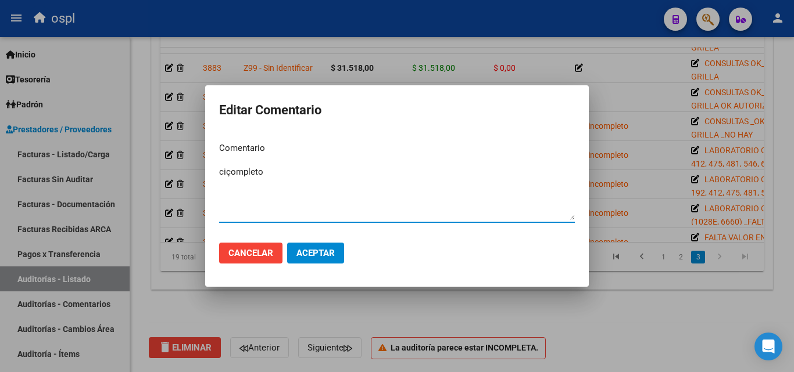
drag, startPoint x: 274, startPoint y: 171, endPoint x: 196, endPoint y: 180, distance: 78.3
click at [196, 180] on div "Editar Comentario Comentario ciçompleto Ingresar el comentario Cancelar Aceptar" at bounding box center [397, 186] width 794 height 372
type textarea "completo"
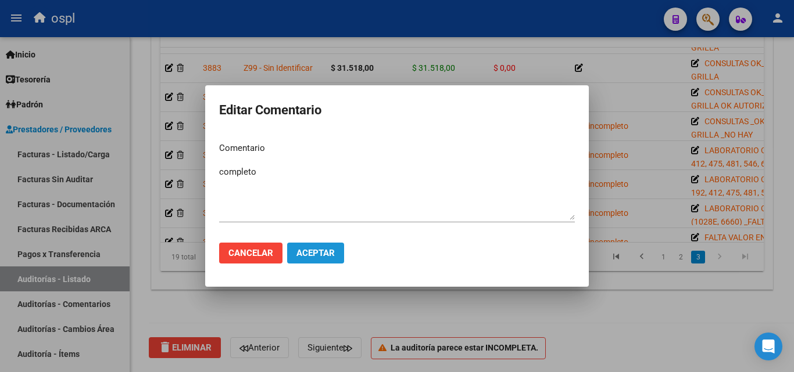
click at [325, 253] on span "Aceptar" at bounding box center [315, 253] width 38 height 10
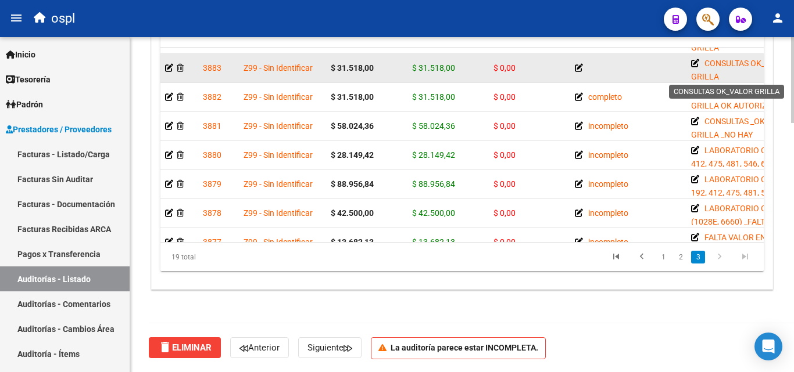
click at [693, 62] on icon at bounding box center [695, 63] width 8 height 8
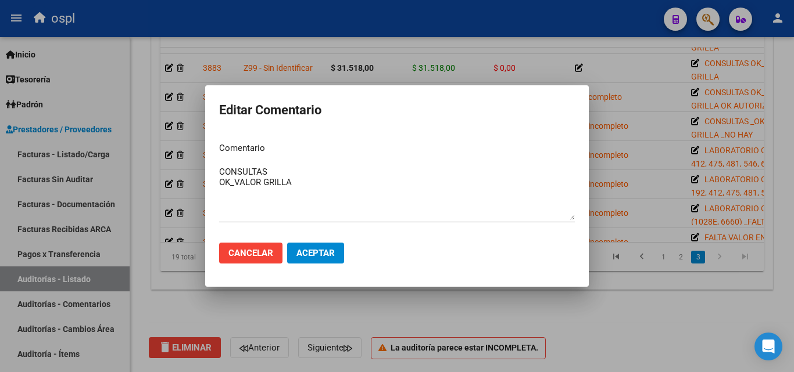
click at [660, 338] on div at bounding box center [397, 186] width 794 height 372
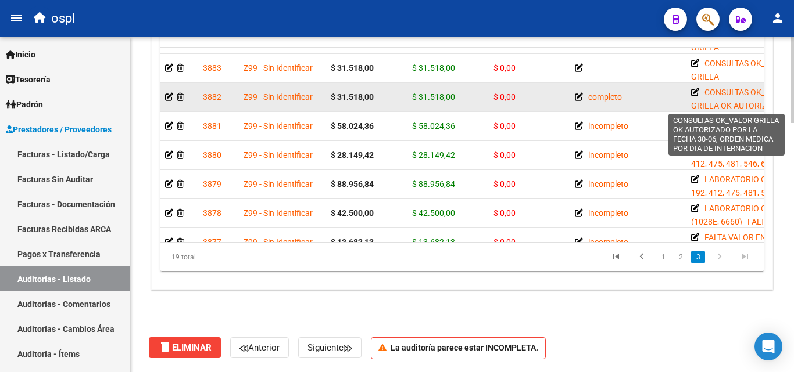
click at [694, 91] on icon at bounding box center [695, 92] width 8 height 8
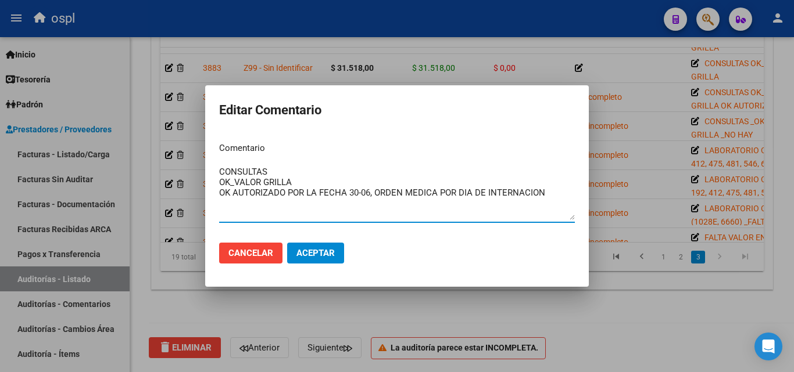
drag, startPoint x: 555, startPoint y: 195, endPoint x: 195, endPoint y: 193, distance: 359.7
click at [195, 193] on div "Editar Comentario Comentario CONSULTAS OK_VALOR GRILLA OK AUTORIZADO POR LA FEC…" at bounding box center [397, 186] width 794 height 372
click at [590, 318] on div at bounding box center [397, 186] width 794 height 372
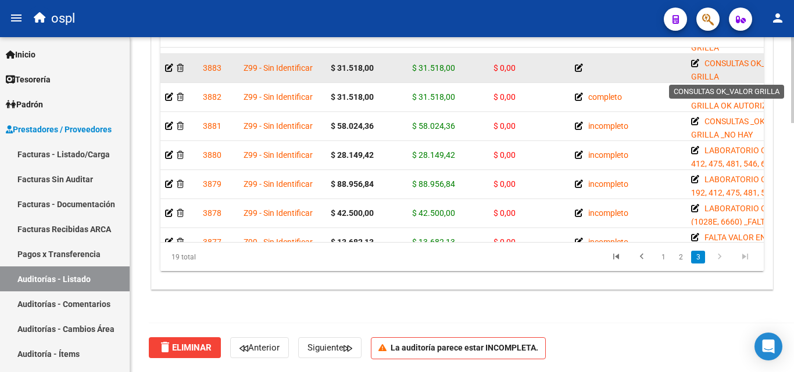
click at [692, 61] on icon at bounding box center [695, 63] width 8 height 8
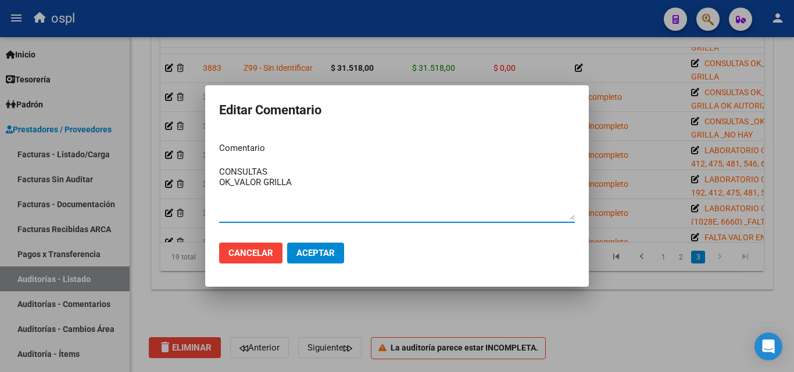
click at [256, 198] on textarea "CONSULTAS OK_VALOR GRILLA" at bounding box center [397, 193] width 356 height 55
click at [298, 189] on textarea "CONSULTAS OK_VALOR GRILLA" at bounding box center [397, 193] width 356 height 55
paste textarea "OK AUTORIZADO POR LA FECHA 30-06, ORDEN MEDICA POR DIA DE INTERNACION"
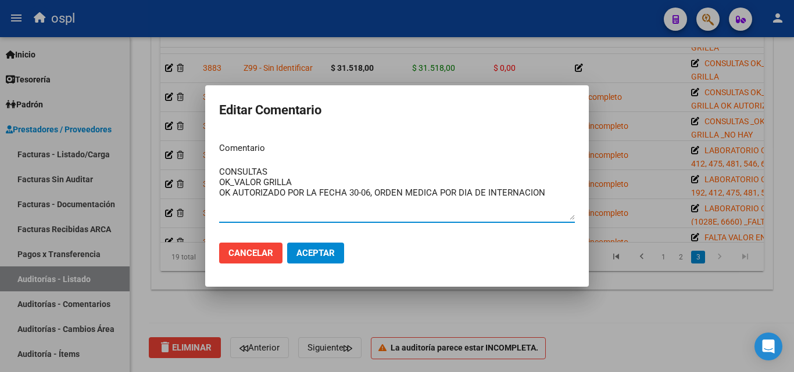
type textarea "CONSULTAS OK_VALOR GRILLA OK AUTORIZADO POR LA FECHA 30-06, ORDEN MEDICA POR DI…"
click at [325, 257] on span "Aceptar" at bounding box center [315, 253] width 38 height 10
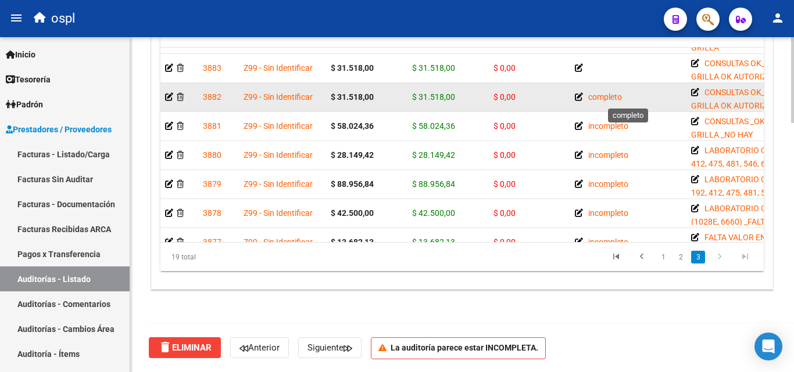
click at [580, 99] on icon at bounding box center [579, 97] width 8 height 8
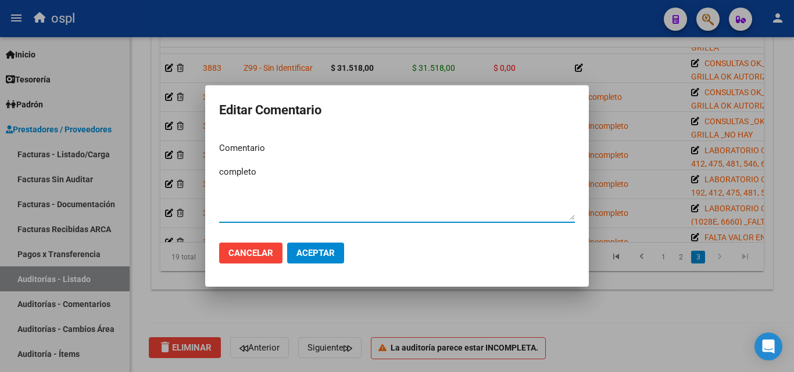
drag, startPoint x: 274, startPoint y: 177, endPoint x: 166, endPoint y: 178, distance: 108.7
click at [166, 178] on div "Editar Comentario Comentario completo Ingresar el comentario Cancelar Aceptar" at bounding box center [397, 186] width 794 height 372
type textarea "incompleto"
click at [331, 256] on span "Aceptar" at bounding box center [315, 253] width 38 height 10
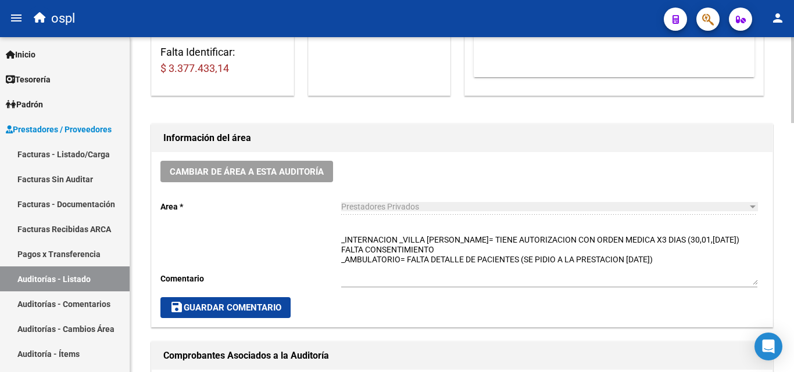
scroll to position [277, 0]
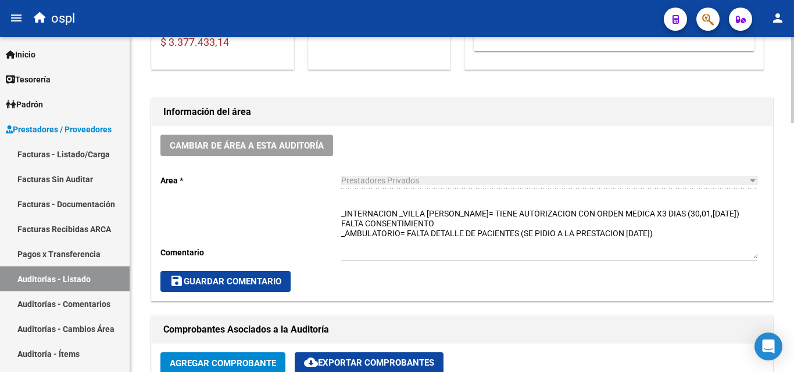
click at [447, 223] on textarea "_INTERNACION _VILLA [PERSON_NAME]= TIENE AUTORIZACION CON ORDEN MEDICA X3 DIAS …" at bounding box center [549, 233] width 416 height 51
click at [532, 216] on textarea "_INTERNACION _VILLA [PERSON_NAME]= TIENE AUTORIZACION CON ORDEN MEDICA X3 DIAS …" at bounding box center [549, 233] width 416 height 51
drag, startPoint x: 535, startPoint y: 214, endPoint x: 555, endPoint y: 215, distance: 19.8
click at [555, 215] on textarea "_INTERNACION _VILLA LUIS= TIENE AUTORIZACION, CON ORDEN MEDICA X3 DIAS (30,01,0…" at bounding box center [549, 233] width 416 height 51
click at [594, 217] on textarea "_INTERNACION _VILLA LUIS= TIENE AUTORIZACION, ORDEN MEDICA X3 DIAS (30,01,02 JU…" at bounding box center [549, 233] width 416 height 51
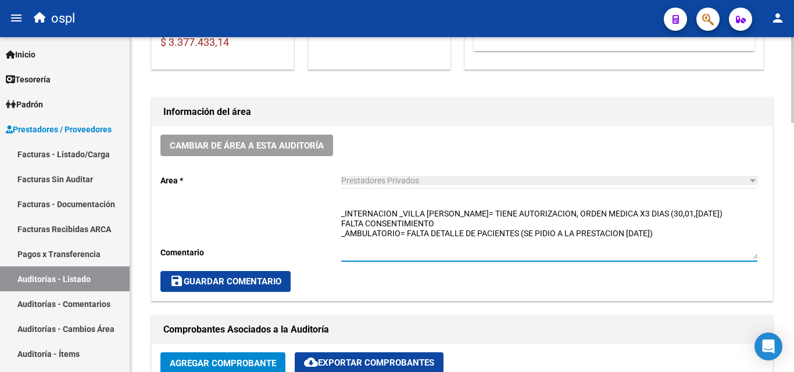
click at [537, 212] on textarea "_INTERNACION _VILLA LUIS= TIENE AUTORIZACION, ORDEN MEDICA X3 DIAS (30,01,02 JU…" at bounding box center [549, 233] width 416 height 51
click at [529, 212] on textarea "_INTERNACION _VILLA LUIS= TIENE AUTORIZACION, ORDEN MEDICA X3 DIAS (30,01,02 JU…" at bounding box center [549, 233] width 416 height 51
click at [546, 221] on textarea "_INTERNACION _VILLA LUIS= TIENE AUTORIZACION(no tiene , ORDEN MEDICA X3 DIAS (3…" at bounding box center [549, 233] width 416 height 51
click at [532, 210] on textarea "_INTERNACION _VILLA LUIS= TIENE AUTORIZACION(no tiene , ORDEN MEDICA X3 DIAS (3…" at bounding box center [549, 233] width 416 height 51
click at [565, 219] on textarea "_INTERNACION _VILLA LUIS= TIENE AUTORIZACION (no tiene , ORDEN MEDICA X3 DIAS (…" at bounding box center [549, 233] width 416 height 51
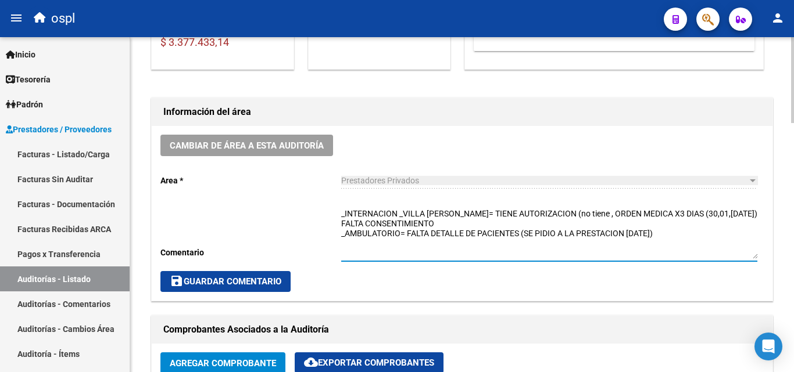
click at [562, 206] on div "_INTERNACION _VILLA LUIS= TIENE AUTORIZACION (no tiene , ORDEN MEDICA X3 DIAS (…" at bounding box center [549, 230] width 416 height 62
click at [565, 212] on textarea "_INTERNACION _VILLA LUIS= TIENE AUTORIZACION (no tiene , ORDEN MEDICA X3 DIAS (…" at bounding box center [549, 233] width 416 height 51
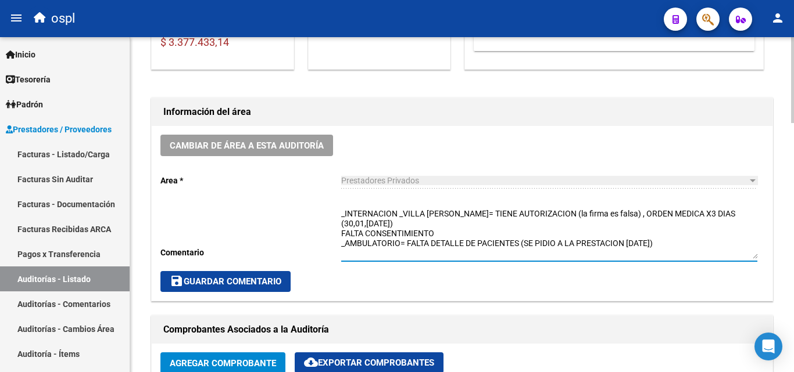
click at [471, 230] on textarea "_INTERNACION _VILLA LUIS= TIENE AUTORIZACION (la firma es falsa) , ORDEN MEDICA…" at bounding box center [549, 233] width 416 height 51
click at [403, 224] on textarea "_INTERNACION _VILLA LUIS= TIENE AUTORIZACION (la firma es falsa) , ORDEN MEDICA…" at bounding box center [549, 233] width 416 height 51
click at [702, 217] on textarea "_INTERNACION _VILLA LUIS= TIENE AUTORIZACION (la firma es falsa) , ORDEN MEDICA…" at bounding box center [549, 233] width 416 height 51
click at [706, 218] on textarea "_INTERNACION _VILLA LUIS= TIENE AUTORIZACION (la firma es falsa) , ORDEN MEDICA…" at bounding box center [549, 233] width 416 height 51
click at [723, 218] on textarea "_INTERNACION _VILLA LUIS= TIENE AUTORIZACION (la firma es falsa) , ORDEN MEDICA…" at bounding box center [549, 233] width 416 height 51
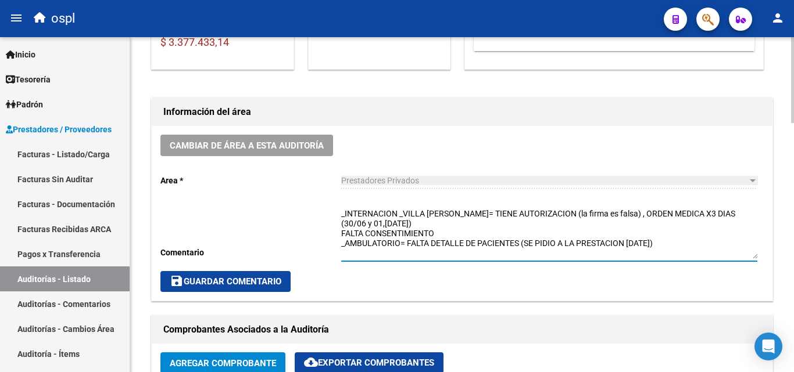
click at [746, 217] on textarea "_INTERNACION _VILLA LUIS= TIENE AUTORIZACION (la firma es falsa) , ORDEN MEDICA…" at bounding box center [549, 233] width 416 height 51
click at [707, 212] on textarea "_INTERNACION _VILLA LUIS= TIENE AUTORIZACION (la firma es falsa) , ORDEN MEDICA…" at bounding box center [549, 233] width 416 height 51
drag, startPoint x: 717, startPoint y: 216, endPoint x: 705, endPoint y: 214, distance: 11.8
click at [705, 214] on textarea "_INTERNACION _VILLA LUIS= TIENE AUTORIZACION (la firma es falsa) , ORDEN MEDICA…" at bounding box center [549, 233] width 416 height 51
click at [429, 222] on textarea "_INTERNACION _VILLA LUIS= TIENE AUTORIZACION (la firma es falsa) , ORDEN MEDICA…" at bounding box center [549, 233] width 416 height 51
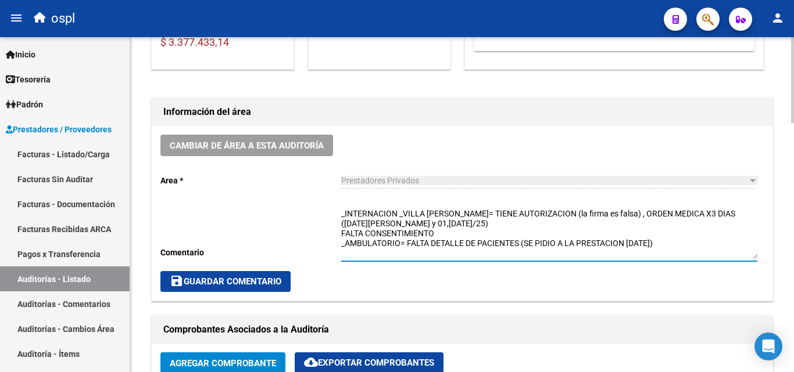
type textarea "_INTERNACION _VILLA LUIS= TIENE AUTORIZACION (la firma es falsa) , ORDEN MEDICA…"
click at [247, 286] on span "save Guardar Comentario" at bounding box center [226, 282] width 112 height 10
click at [699, 241] on textarea "_INTERNACION _VILLA LUIS= TIENE AUTORIZACION (la firma es falsa) , ORDEN MEDICA…" at bounding box center [549, 233] width 416 height 51
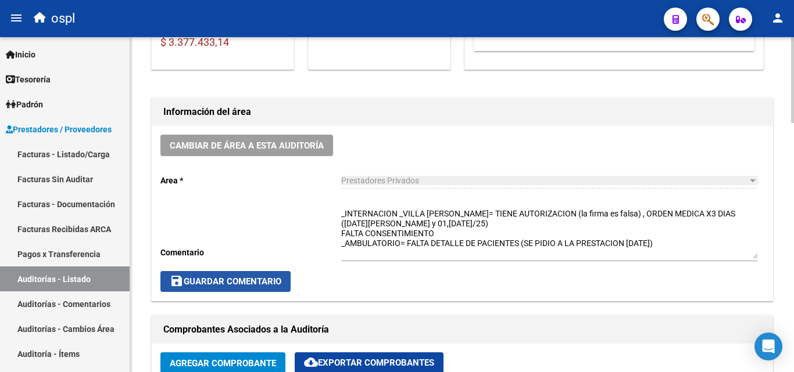
click at [273, 280] on span "save Guardar Comentario" at bounding box center [226, 282] width 112 height 10
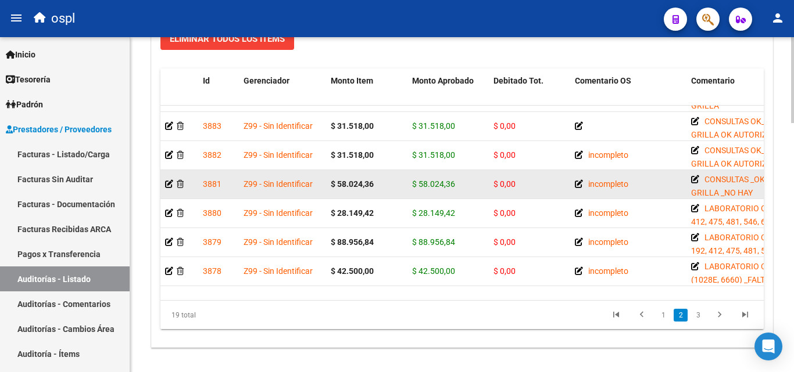
scroll to position [197, 0]
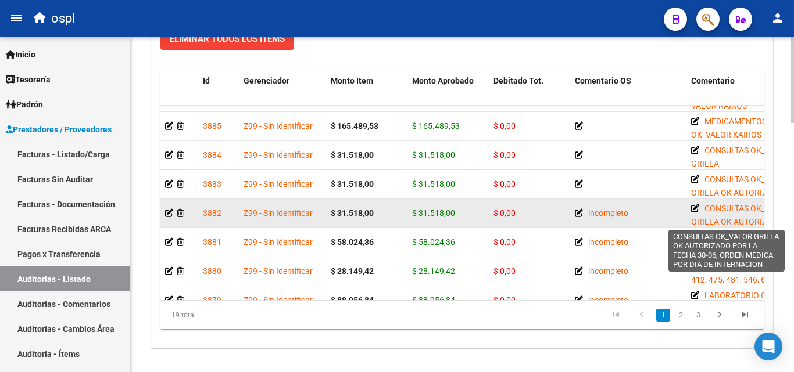
click at [695, 207] on icon at bounding box center [695, 209] width 8 height 8
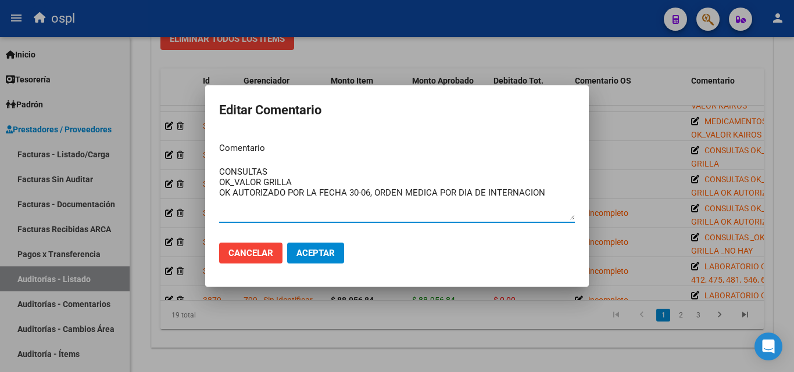
click at [793, 125] on div at bounding box center [397, 186] width 794 height 372
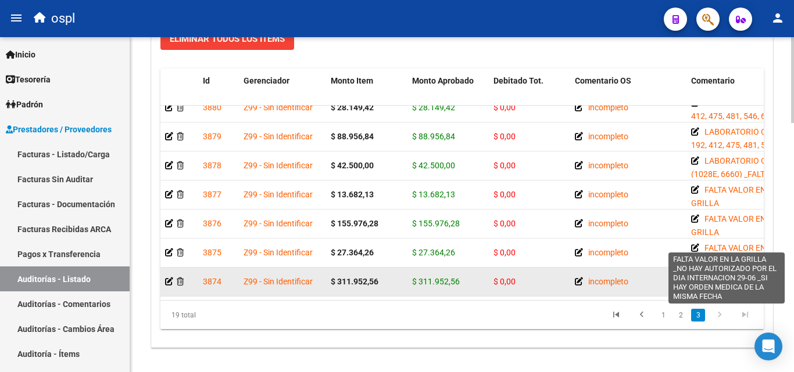
scroll to position [974, 0]
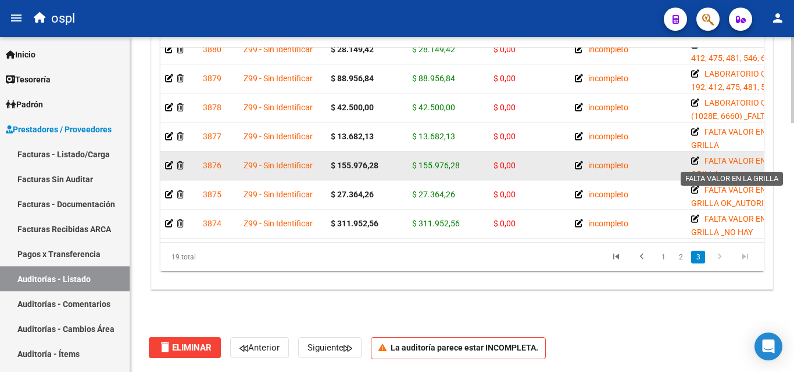
click at [694, 157] on icon at bounding box center [695, 161] width 8 height 8
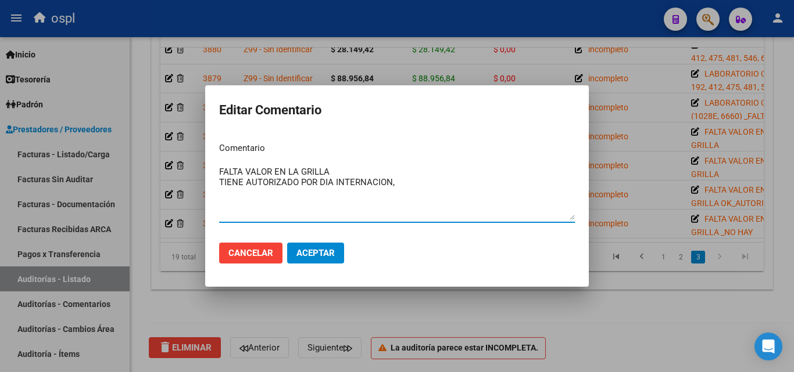
type textarea "FALTA VALOR EN LA GRILLA TIENE AUTORIZADO POR DIA INTERNACION,"
click at [324, 302] on div at bounding box center [397, 186] width 794 height 372
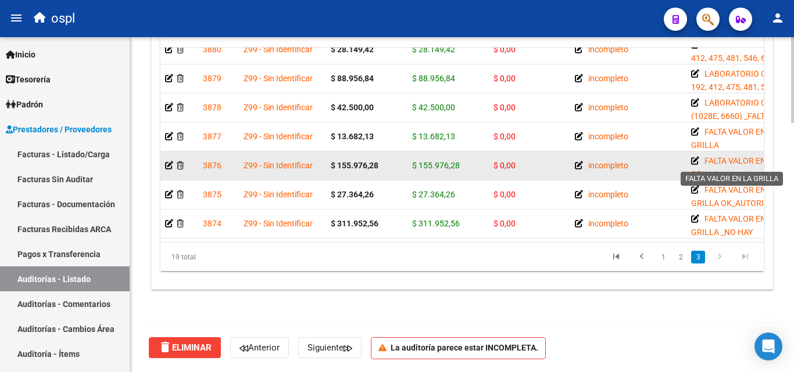
click at [694, 157] on icon at bounding box center [695, 161] width 8 height 8
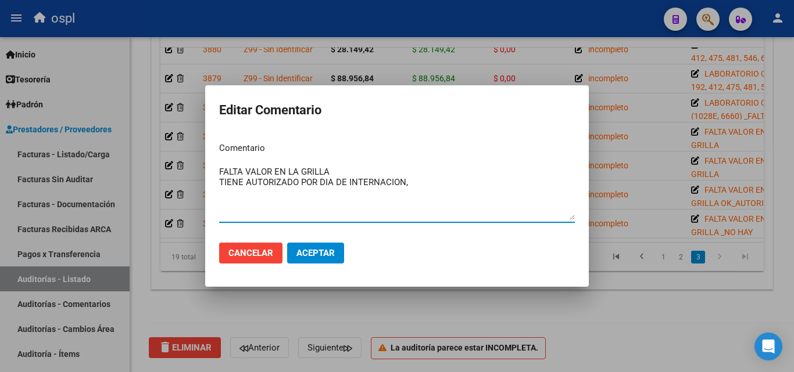
click at [223, 187] on textarea "FALTA VALOR EN LA GRILLA TIENE AUTORIZADO POR DIA DE INTERNACION," at bounding box center [397, 193] width 356 height 55
click at [221, 187] on textarea "FALTA VALOR EN LA GRILLA TIENE AUTORIZADO POR DIA DE INTERNACION," at bounding box center [397, 193] width 356 height 55
click at [424, 190] on textarea "FALTA VALOR EN LA GRILLA _TIENE AUTORIZADO POR DIA DE INTERNACION," at bounding box center [397, 193] width 356 height 55
type textarea "FALTA VALOR EN LA GRILLA _TIENE AUTORIZADO POR DIA DE INTERNACION, ORDEN MEDICA…"
click at [313, 246] on button "Aceptar" at bounding box center [315, 253] width 57 height 21
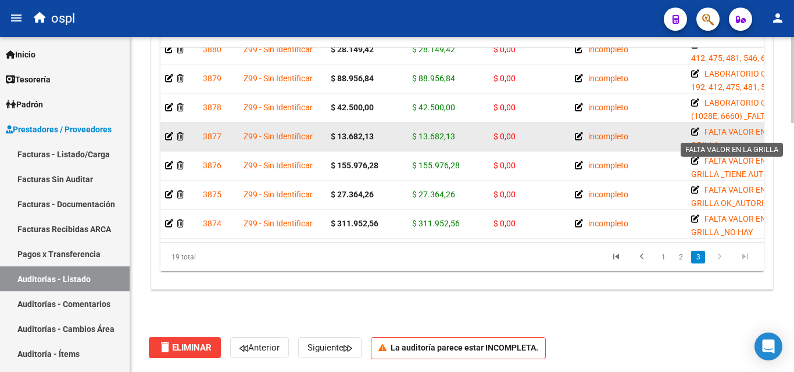
click at [694, 128] on icon at bounding box center [695, 132] width 8 height 8
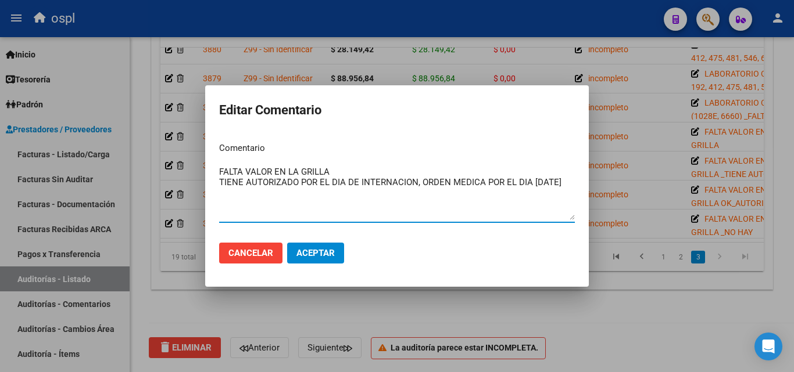
type textarea "FALTA VALOR EN LA GRILLA TIENE AUTORIZADO POR EL DIA DE INTERNACION, ORDEN MEDI…"
click at [317, 245] on button "Aceptar" at bounding box center [315, 253] width 57 height 21
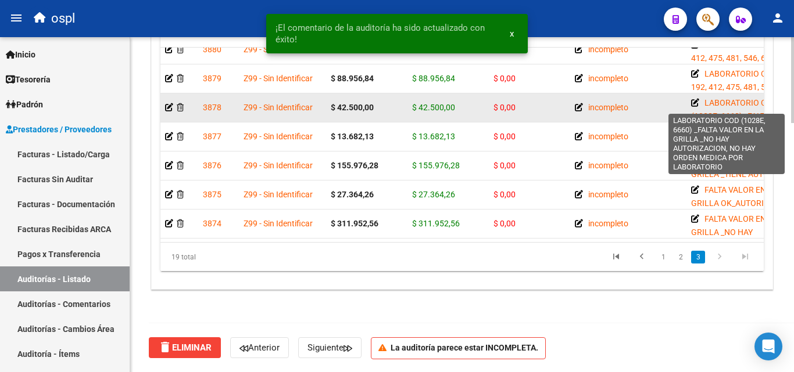
click at [694, 99] on icon at bounding box center [695, 103] width 8 height 8
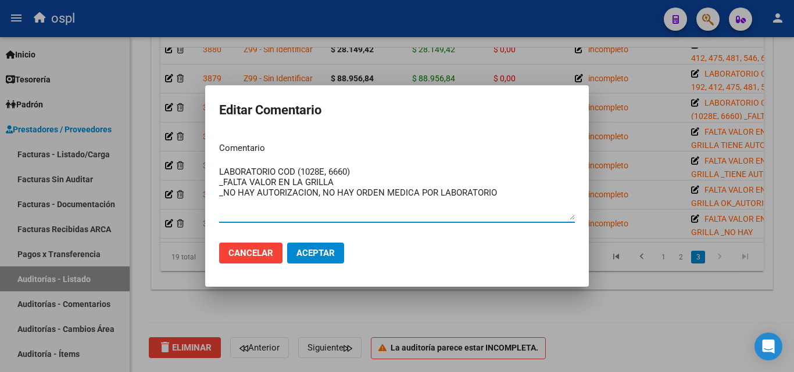
click at [472, 316] on div at bounding box center [397, 186] width 794 height 372
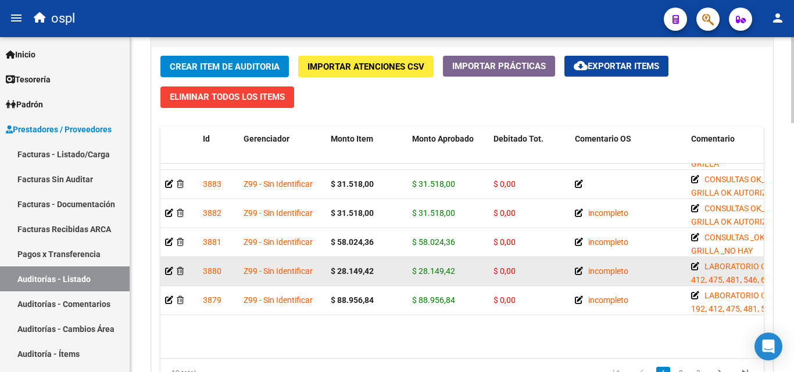
scroll to position [197, 0]
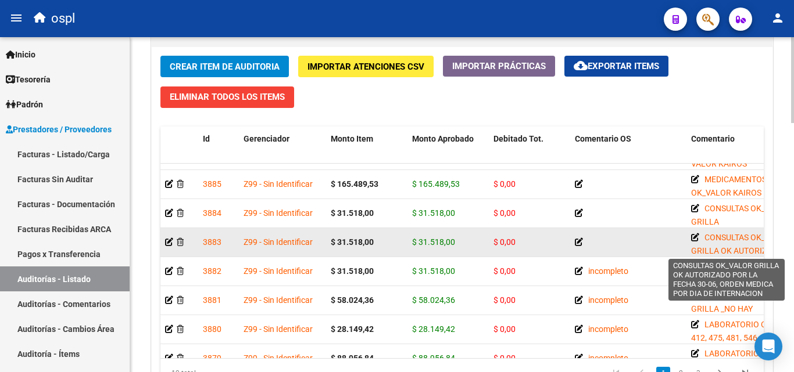
click at [695, 237] on icon at bounding box center [695, 238] width 8 height 8
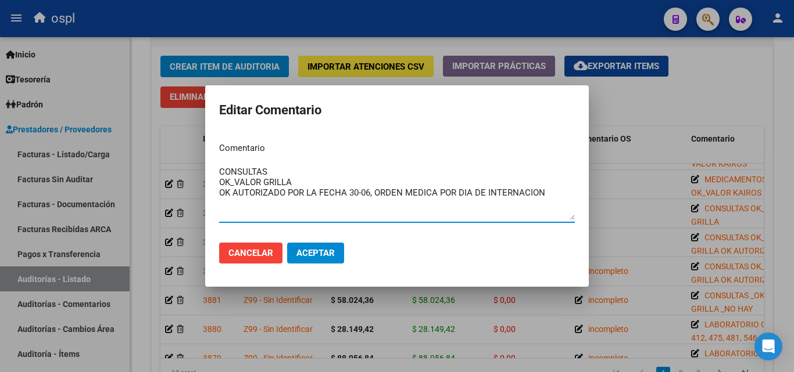
click at [676, 106] on div at bounding box center [397, 186] width 794 height 372
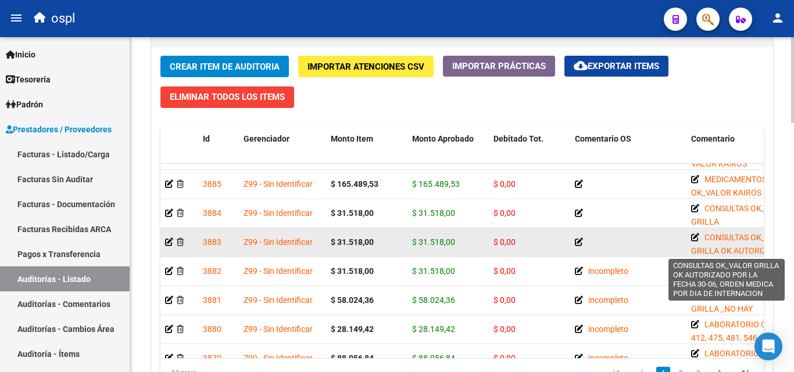
click at [695, 236] on icon at bounding box center [695, 238] width 8 height 8
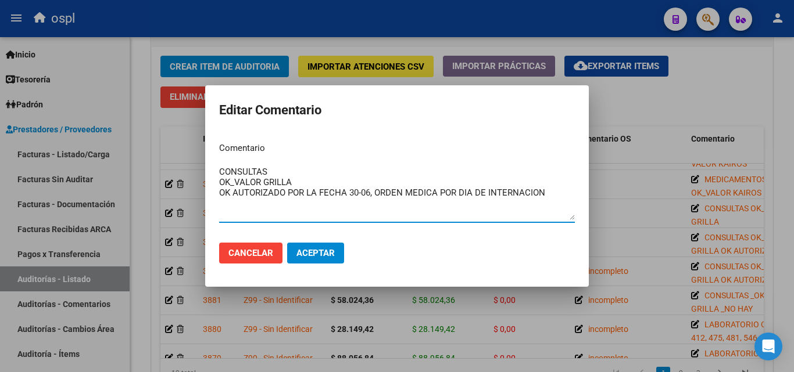
click at [290, 191] on textarea "CONSULTAS OK_VALOR GRILLA OK AUTORIZADO POR LA FECHA 30-06, ORDEN MEDICA POR DI…" at bounding box center [397, 193] width 356 height 55
type textarea "CONSULTAS OK_VALOR GRILLA OK AUTORIZADO (FIRMA FALSA) POR LA FECHA 30-06, ORDEN…"
click at [325, 253] on span "Aceptar" at bounding box center [315, 253] width 38 height 10
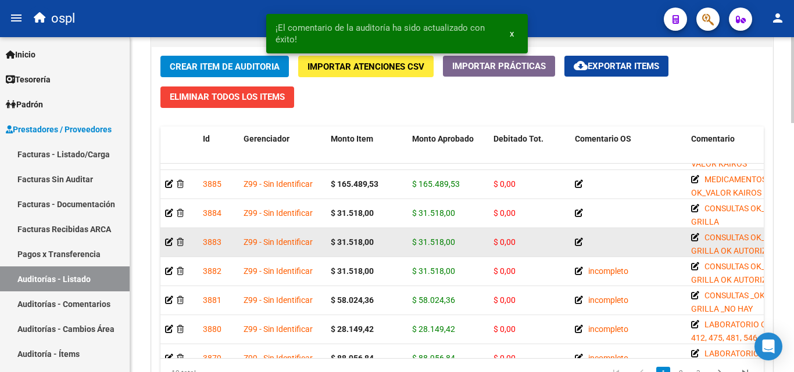
click at [577, 242] on icon at bounding box center [579, 242] width 8 height 8
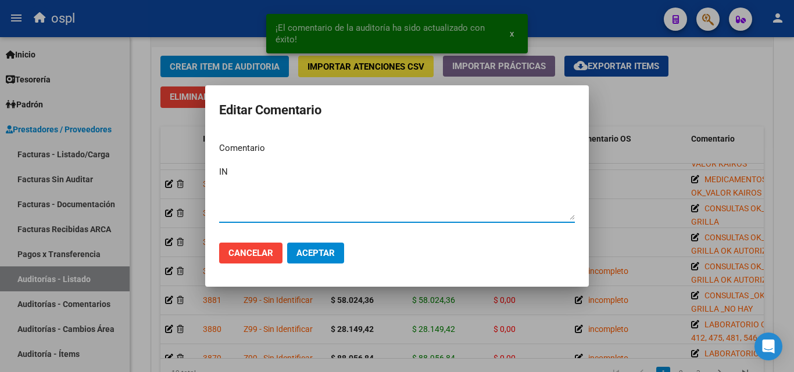
type textarea "I"
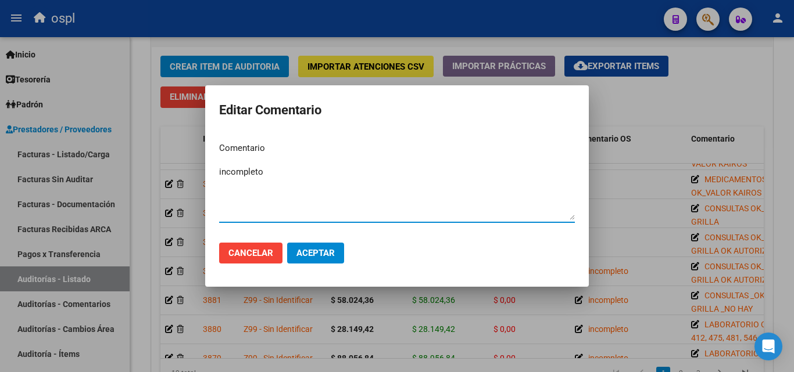
type textarea "incompleto"
click at [315, 257] on span "Aceptar" at bounding box center [315, 253] width 38 height 10
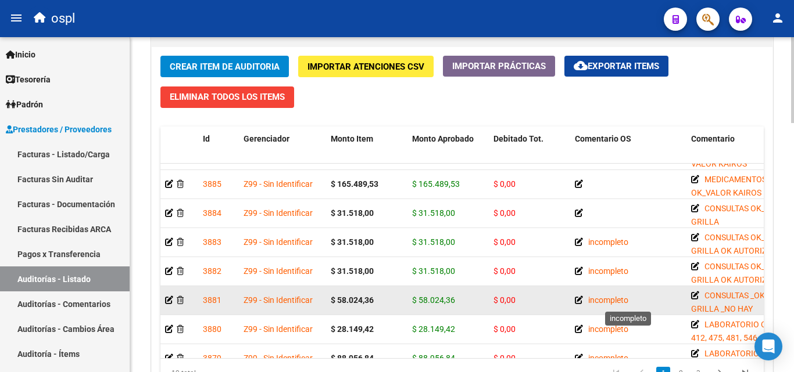
click at [580, 299] on icon at bounding box center [579, 300] width 8 height 8
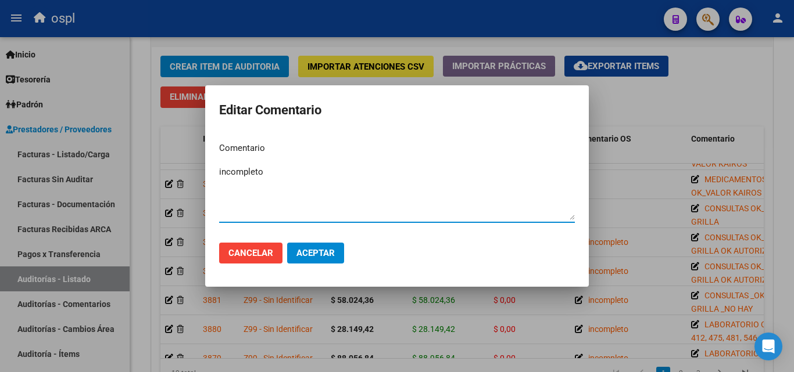
drag, startPoint x: 279, startPoint y: 176, endPoint x: 192, endPoint y: 179, distance: 87.2
click at [192, 179] on div "Editar Comentario Comentario incompleto Ingresar el comentario Cancelar Aceptar" at bounding box center [397, 186] width 794 height 372
type textarea "i"
type textarea "falta"
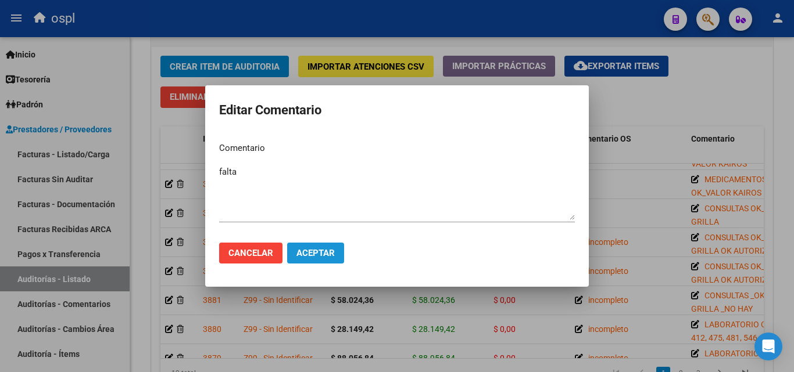
click at [305, 244] on button "Aceptar" at bounding box center [315, 253] width 57 height 21
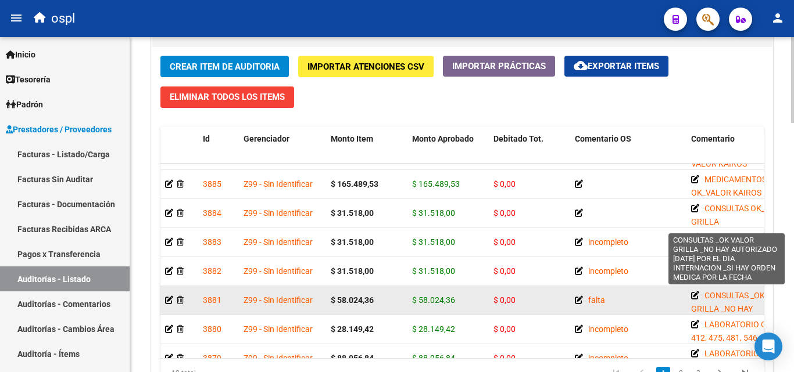
click at [691, 295] on icon at bounding box center [695, 296] width 8 height 8
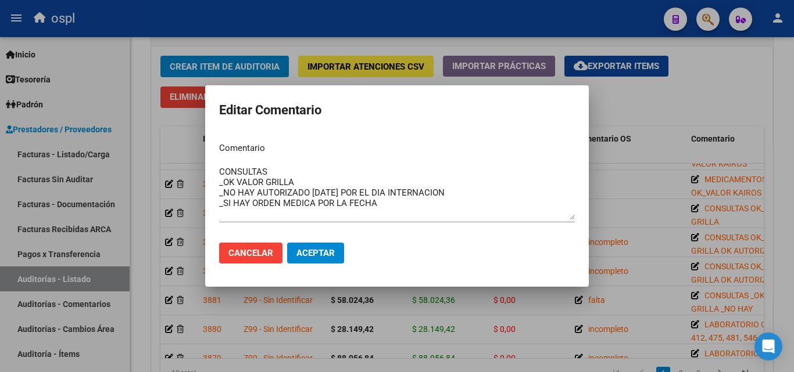
click at [673, 113] on div at bounding box center [397, 186] width 794 height 372
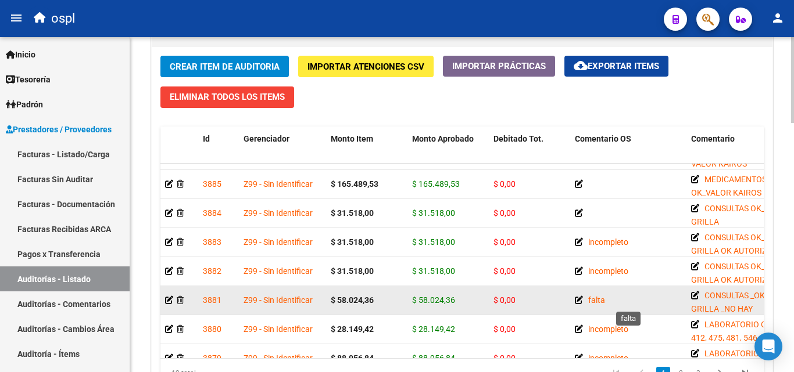
click at [579, 297] on icon at bounding box center [579, 300] width 8 height 8
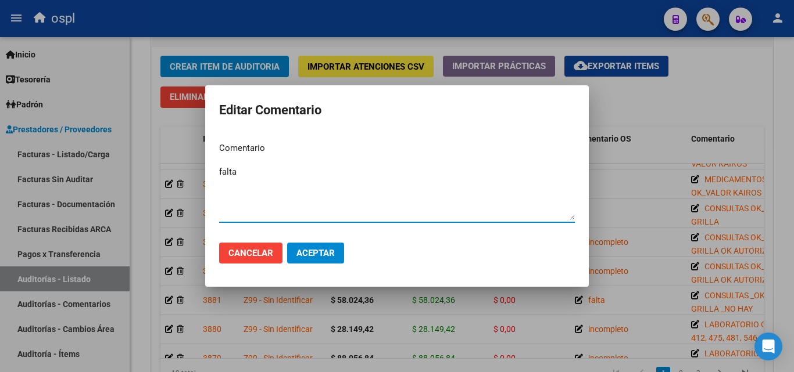
drag, startPoint x: 250, startPoint y: 185, endPoint x: 206, endPoint y: 178, distance: 44.7
click at [206, 178] on mat-dialog-content "Comentario falta Ingresar el comentario" at bounding box center [396, 183] width 383 height 101
type textarea "incompleto"
click at [336, 250] on button "Aceptar" at bounding box center [315, 253] width 57 height 21
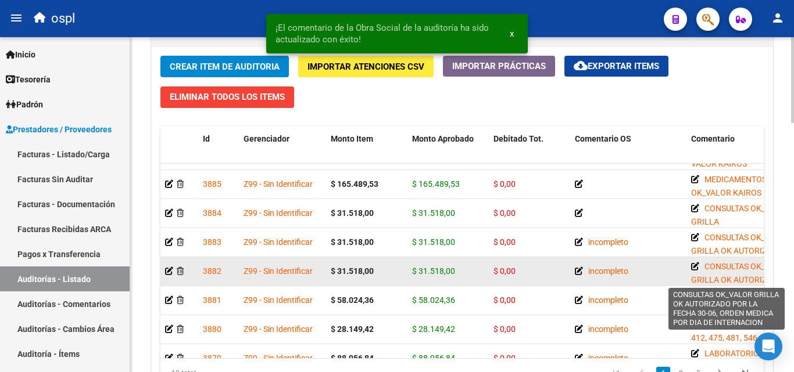
click at [693, 266] on icon at bounding box center [695, 267] width 8 height 8
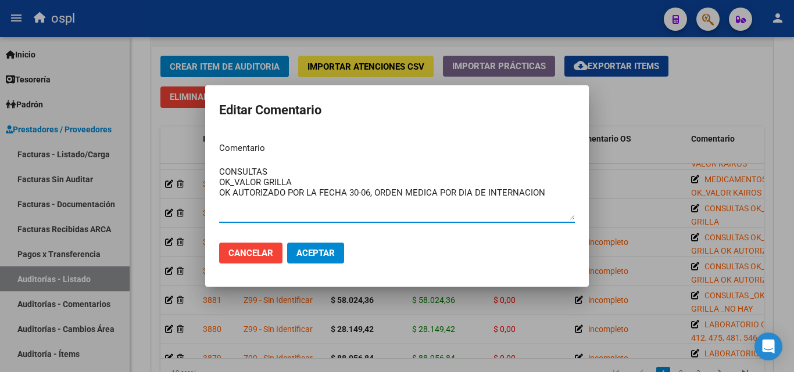
click at [651, 242] on div at bounding box center [397, 186] width 794 height 372
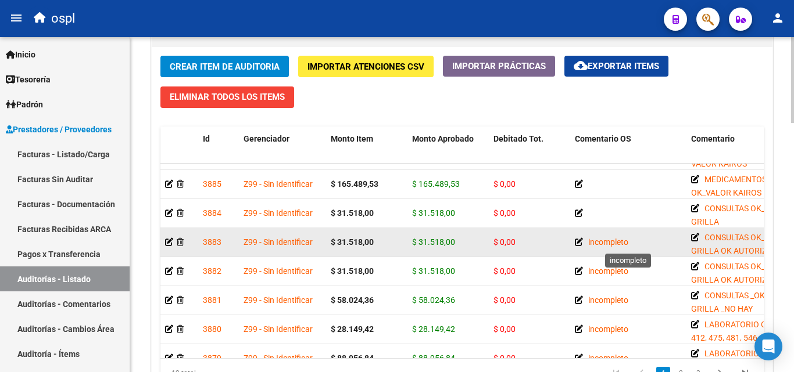
click at [578, 243] on icon at bounding box center [579, 242] width 8 height 8
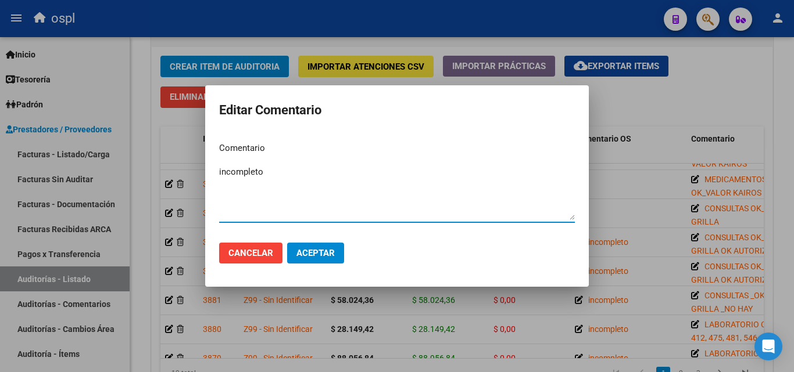
drag, startPoint x: 343, startPoint y: 184, endPoint x: 186, endPoint y: 185, distance: 156.9
click at [186, 185] on div "Editar Comentario Comentario incompleto Ingresar el comentario Cancelar Aceptar" at bounding box center [397, 186] width 794 height 372
type textarea "f"
click at [238, 172] on textarea "firma dudosa" at bounding box center [397, 193] width 356 height 55
type textarea "firma conformidad dudosa"
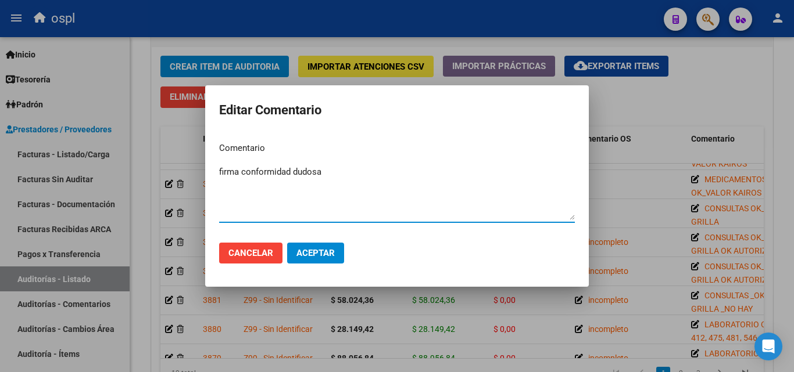
click at [302, 252] on span "Aceptar" at bounding box center [315, 253] width 38 height 10
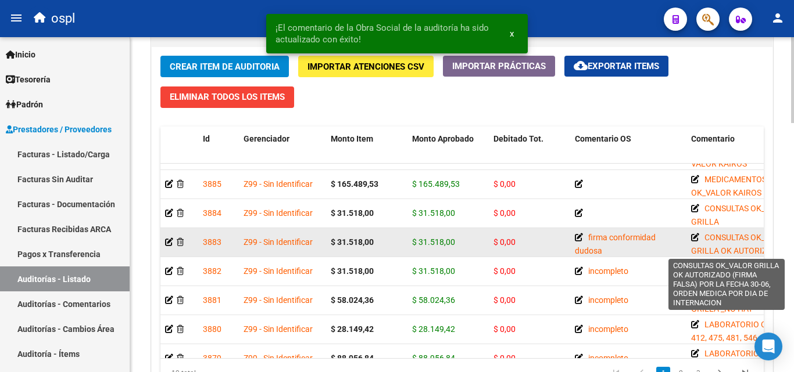
click at [693, 236] on icon at bounding box center [695, 238] width 8 height 8
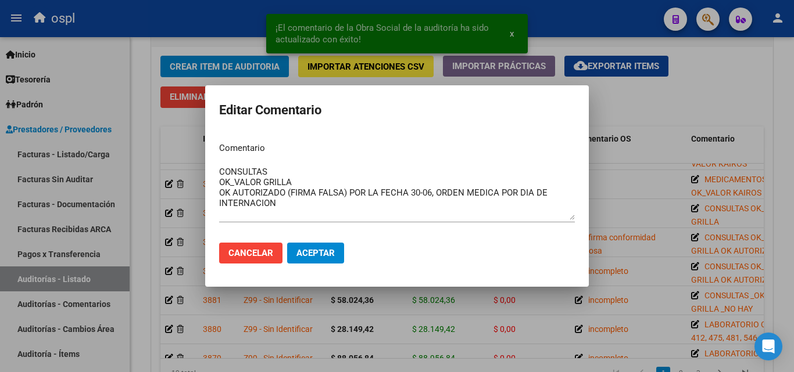
click at [659, 107] on div at bounding box center [397, 186] width 794 height 372
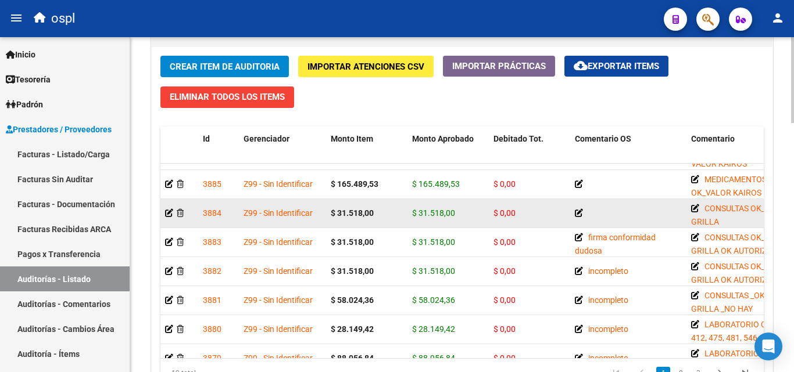
click at [576, 214] on icon at bounding box center [579, 213] width 8 height 8
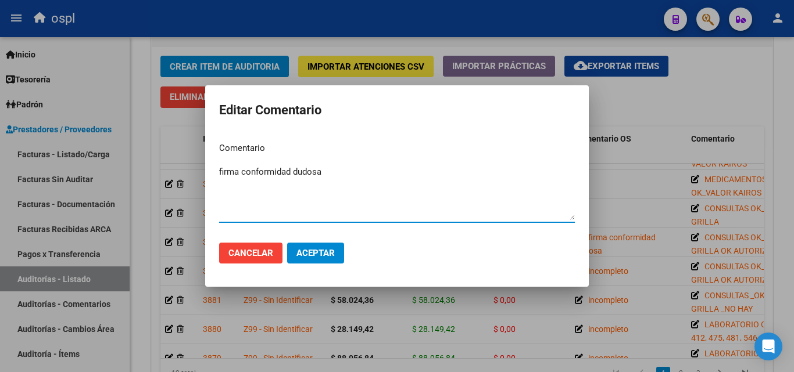
type textarea "firma conformidad dudosa"
click at [321, 253] on span "Aceptar" at bounding box center [315, 253] width 38 height 10
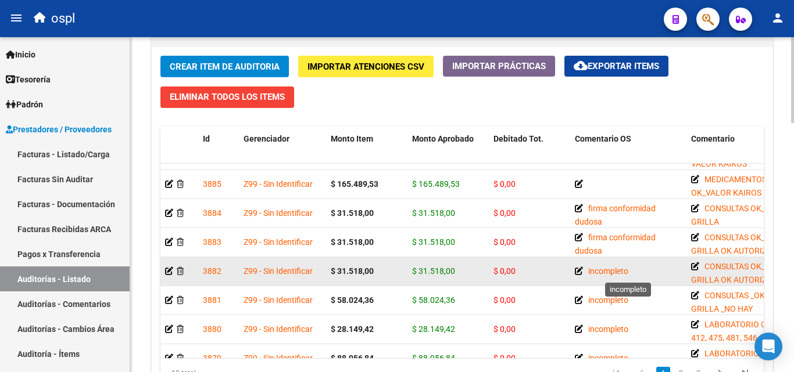
click at [577, 268] on icon at bounding box center [579, 271] width 8 height 8
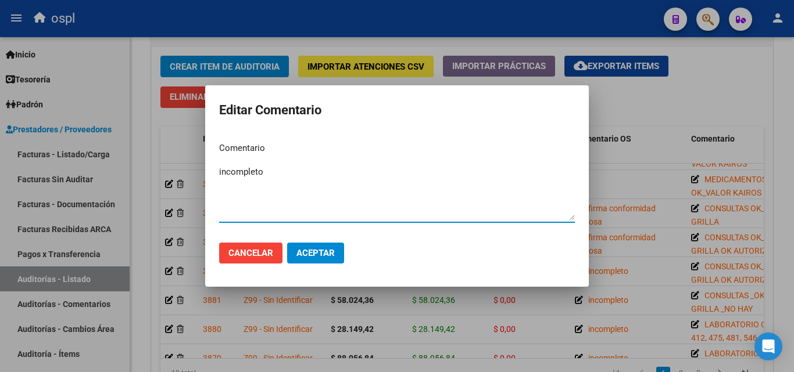
drag, startPoint x: 295, startPoint y: 174, endPoint x: 174, endPoint y: 181, distance: 121.1
click at [174, 181] on div "Editar Comentario Comentario incompleto Ingresar el comentario Cancelar Aceptar" at bounding box center [397, 186] width 794 height 372
type textarea "firma conformidad dudosa"
click at [309, 251] on span "Aceptar" at bounding box center [315, 253] width 38 height 10
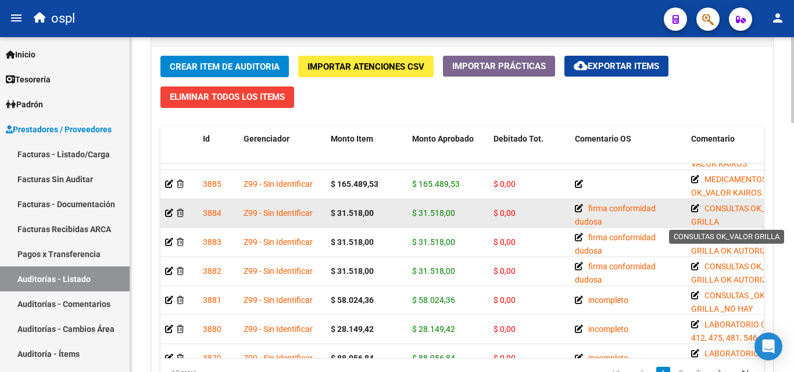
click at [695, 203] on div "CONSULTAS OK_VALOR GRILLA" at bounding box center [744, 213] width 107 height 23
click at [695, 205] on icon at bounding box center [695, 209] width 8 height 8
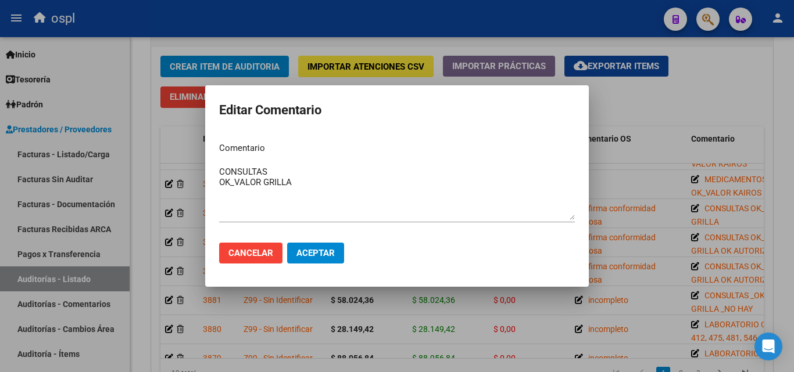
click at [660, 97] on div at bounding box center [397, 186] width 794 height 372
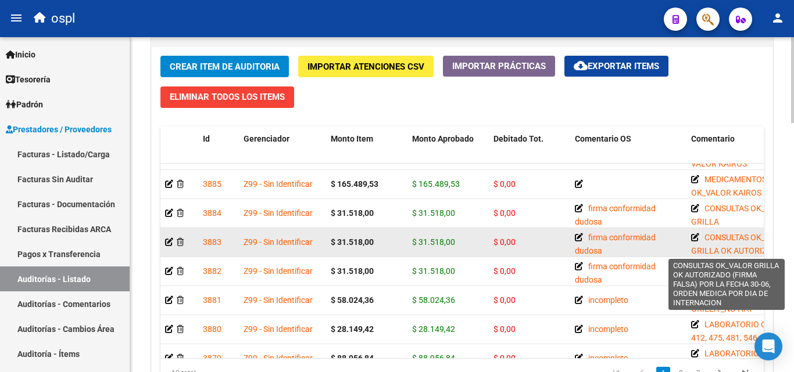
click at [694, 238] on icon at bounding box center [695, 238] width 8 height 8
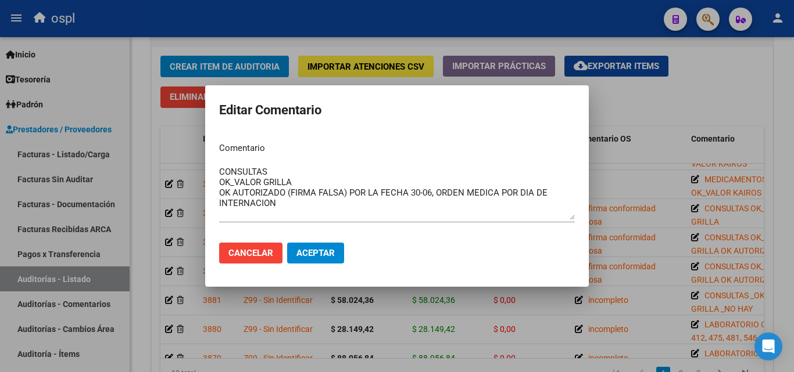
click at [683, 103] on div at bounding box center [397, 186] width 794 height 372
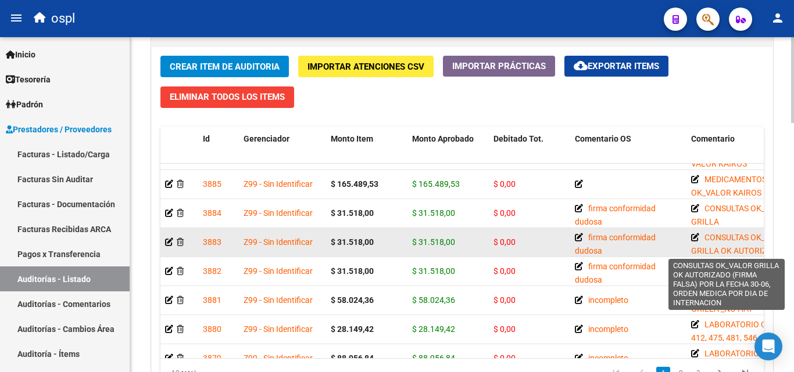
click at [693, 238] on icon at bounding box center [695, 238] width 8 height 8
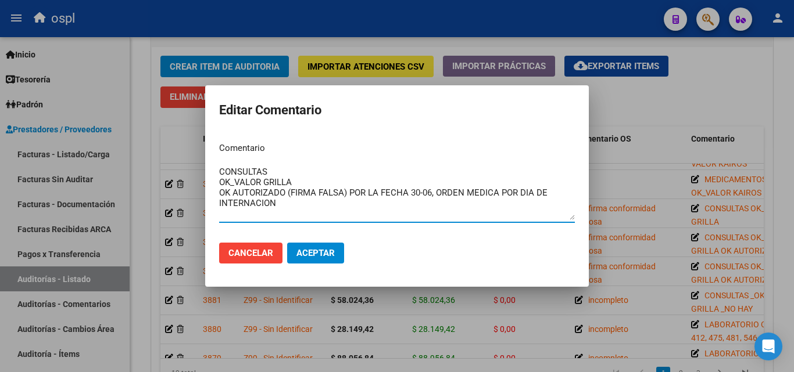
drag, startPoint x: 296, startPoint y: 205, endPoint x: 213, endPoint y: 193, distance: 84.5
click at [213, 193] on mat-dialog-content "Comentario CONSULTAS OK_VALOR GRILLA OK AUTORIZADO (FIRMA FALSA) POR LA FECHA 3…" at bounding box center [396, 183] width 383 height 101
click at [699, 98] on div at bounding box center [397, 186] width 794 height 372
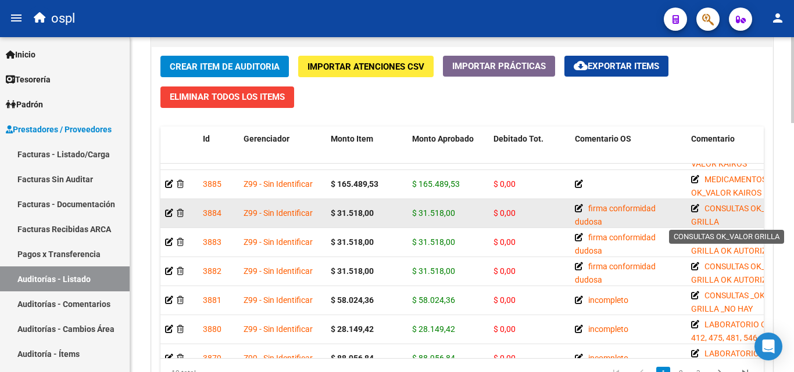
click at [693, 207] on icon at bounding box center [695, 209] width 8 height 8
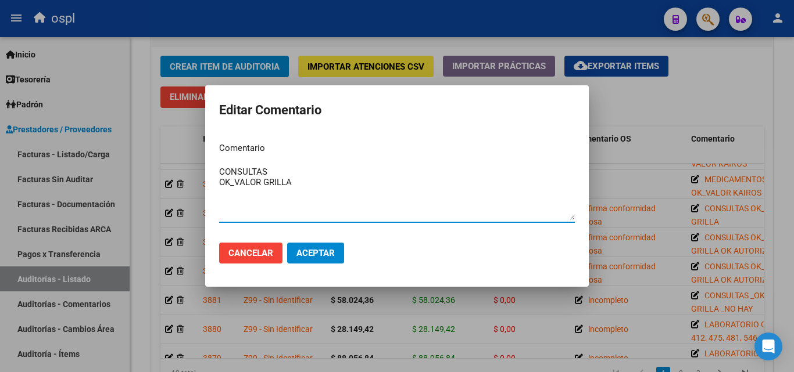
paste textarea "OK AUTORIZADO (FIRMA FALSA) POR LA FECHA 30-06, ORDEN MEDICA POR DIA DE INTERNA…"
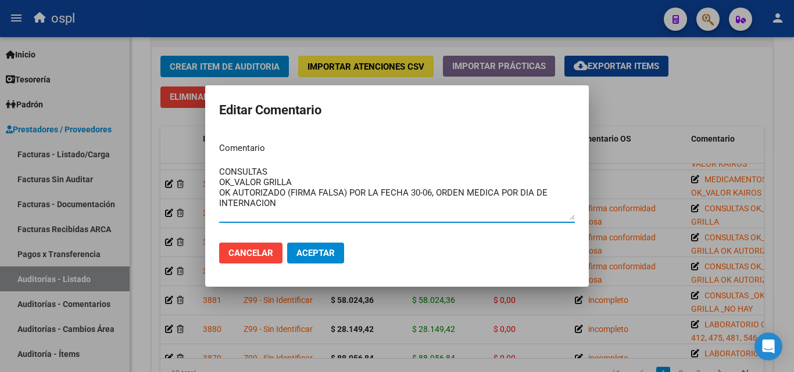
type textarea "CONSULTAS OK_VALOR GRILLA OK AUTORIZADO (FIRMA FALSA) POR LA FECHA 30-06, ORDEN…"
click at [321, 254] on span "Aceptar" at bounding box center [315, 253] width 38 height 10
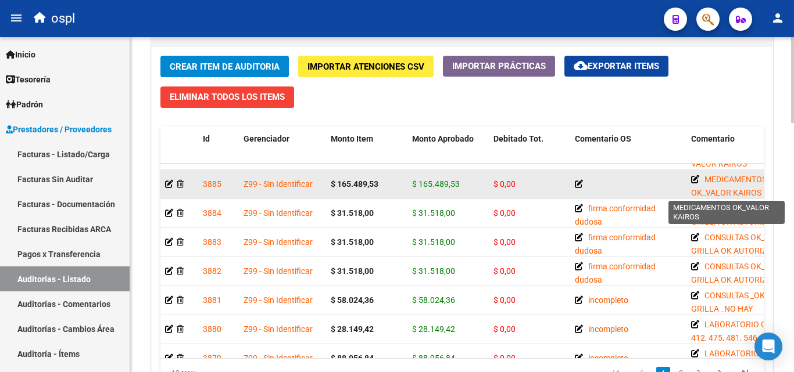
click at [693, 181] on icon at bounding box center [695, 179] width 8 height 8
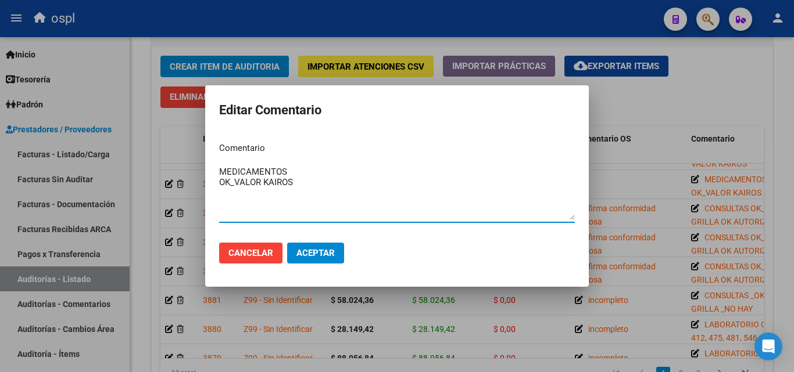
click at [315, 171] on textarea "MEDICAMENTOS OK_VALOR KAIROS" at bounding box center [397, 193] width 356 height 55
click at [325, 189] on textarea "MEDICAMENTOS OK_VALOR KAIROS" at bounding box center [397, 193] width 356 height 55
click at [221, 190] on textarea "MEDICAMENTOS OK_VALOR KAIROS ORDEN MEDICA Y AUTORIZADO" at bounding box center [397, 193] width 356 height 55
click at [362, 197] on textarea "MEDICAMENTOS OK_VALOR KAIROS _ORDEN MEDICA Y AUTORIZADO" at bounding box center [397, 193] width 356 height 55
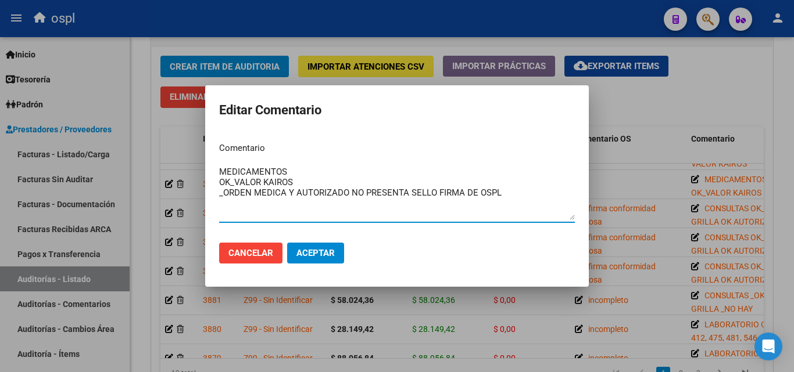
drag, startPoint x: 508, startPoint y: 196, endPoint x: 220, endPoint y: 195, distance: 288.8
click at [220, 195] on textarea "MEDICAMENTOS OK_VALOR KAIROS _ORDEN MEDICA Y AUTORIZADO NO PRESENTA SELLO FIRMA…" at bounding box center [397, 193] width 356 height 55
type textarea "MEDICAMENTOS OK_VALOR KAIROS NO HAY AUTORIZACIONES DE MEDICAMENTOS"
click at [311, 251] on span "Aceptar" at bounding box center [315, 253] width 38 height 10
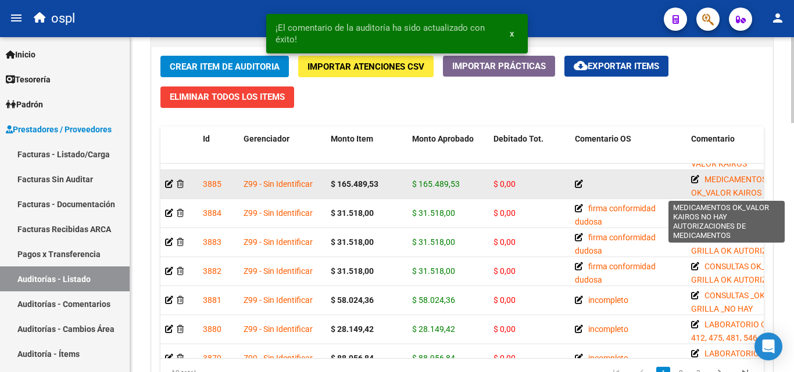
click at [695, 178] on icon at bounding box center [695, 179] width 8 height 8
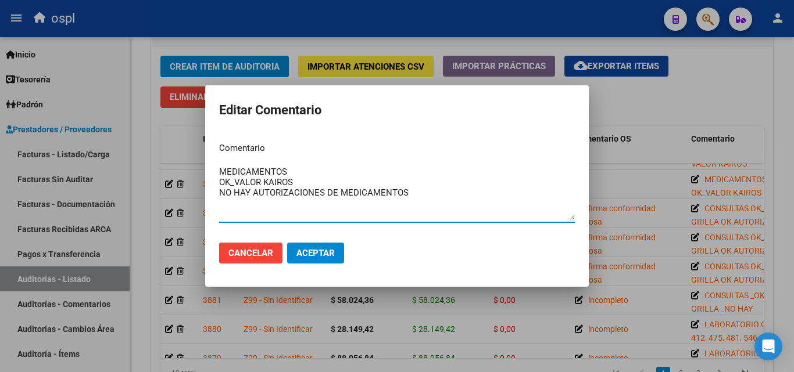
drag, startPoint x: 422, startPoint y: 190, endPoint x: 342, endPoint y: 190, distance: 80.2
click at [338, 195] on textarea "MEDICAMENTOS OK_VALOR KAIROS NO HAY AUTORIZACIONES DE MEDICAMENTOS" at bounding box center [397, 193] width 356 height 55
click at [336, 196] on textarea "MEDICAMENTOS OK_VALOR KAIROS NO HAY AUTORIZACIONES DELAS MISMA" at bounding box center [397, 193] width 356 height 55
click at [298, 167] on textarea "MEDICAMENTOS OK_VALOR KAIROS NO HAY AUTORIZACIONES DE LAS MISMA" at bounding box center [397, 193] width 356 height 55
type textarea "MEDICAMENTOS COD ( OK_VALOR KAIROS NO HAY AUTORIZACIONES DE LAS MISMA"
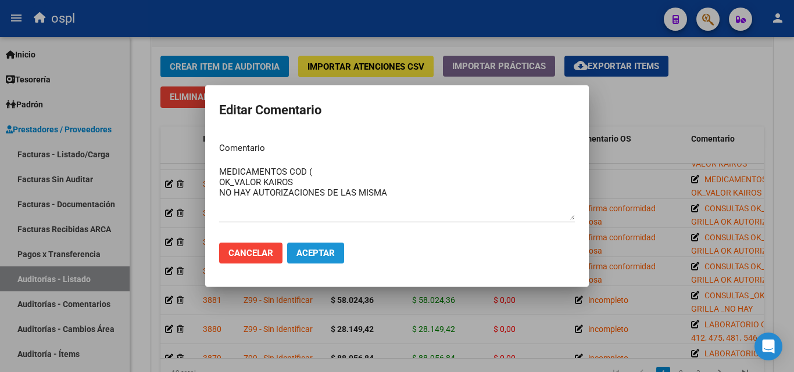
click at [304, 256] on span "Aceptar" at bounding box center [315, 253] width 38 height 10
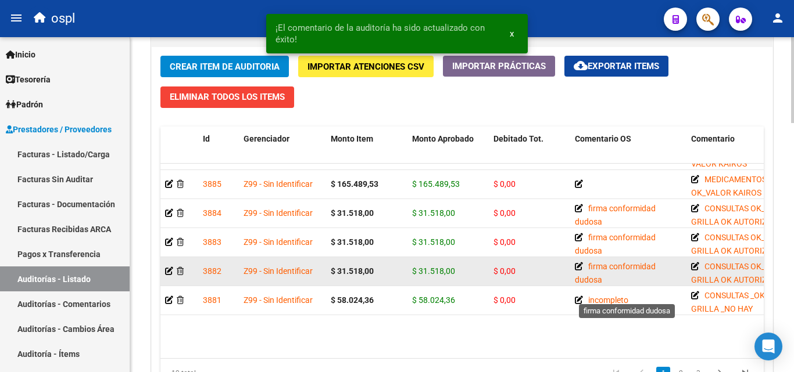
scroll to position [139, 0]
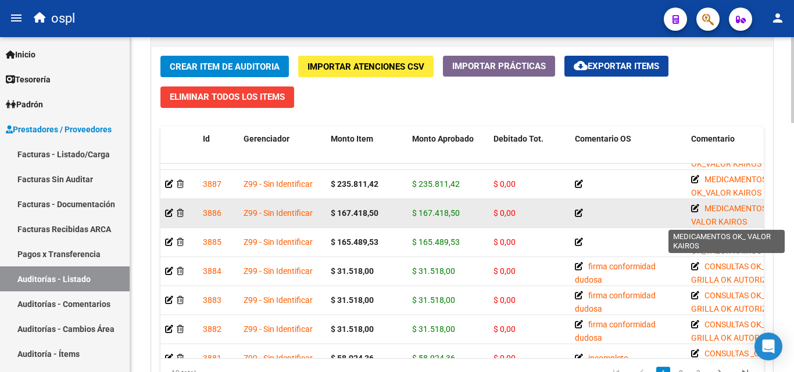
click at [693, 207] on icon at bounding box center [695, 209] width 8 height 8
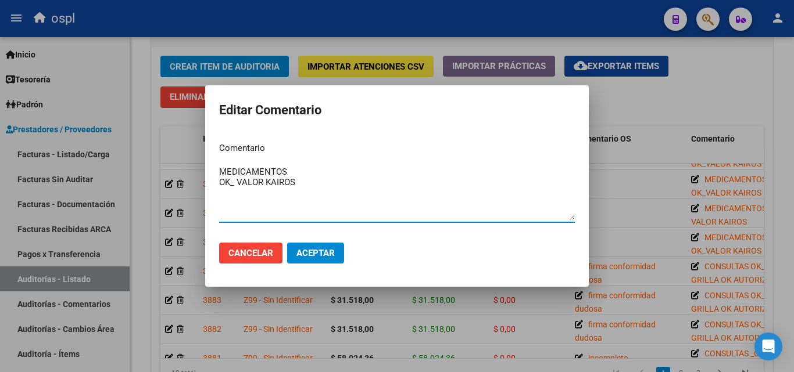
click at [291, 166] on textarea "MEDICAMENTOS OK_ VALOR KAIROS" at bounding box center [397, 193] width 356 height 55
click at [697, 235] on div at bounding box center [397, 186] width 794 height 372
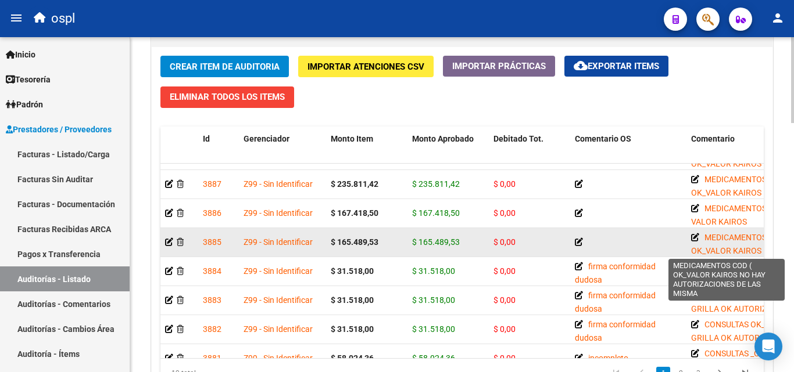
click at [695, 235] on icon at bounding box center [695, 238] width 8 height 8
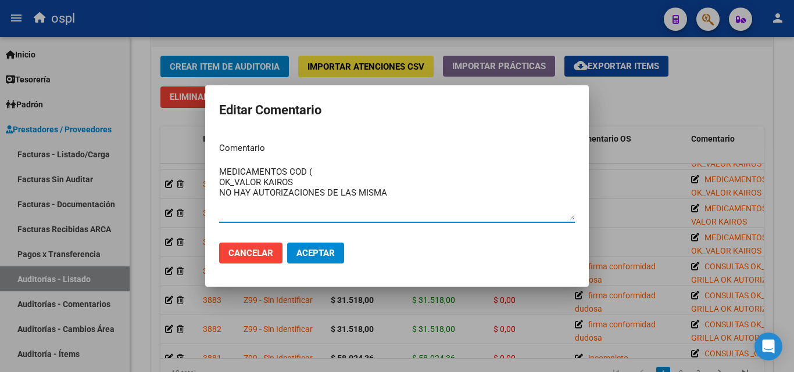
click at [345, 167] on textarea "MEDICAMENTOS COD ( OK_VALOR KAIROS NO HAY AUTORIZACIONES DE LAS MISMA" at bounding box center [397, 193] width 356 height 55
click at [318, 181] on textarea "MEDICAMENTOS COD (737, 1031, 10391, 14737, 42840, 81018) OK_VALOR KAIROS NO HAY…" at bounding box center [397, 193] width 356 height 55
click at [386, 195] on textarea "MEDICAMENTOS COD (737, 1031, 10391, 14737, 42840, 81018) OK_VALOR KAIROS NO HAY…" at bounding box center [397, 193] width 356 height 55
type textarea "MEDICAMENTOS COD (737, 1031, 10391, 14737, 42840, 81018) OK_VALOR KAIROS NO HAY…"
click at [320, 251] on span "Aceptar" at bounding box center [315, 253] width 38 height 10
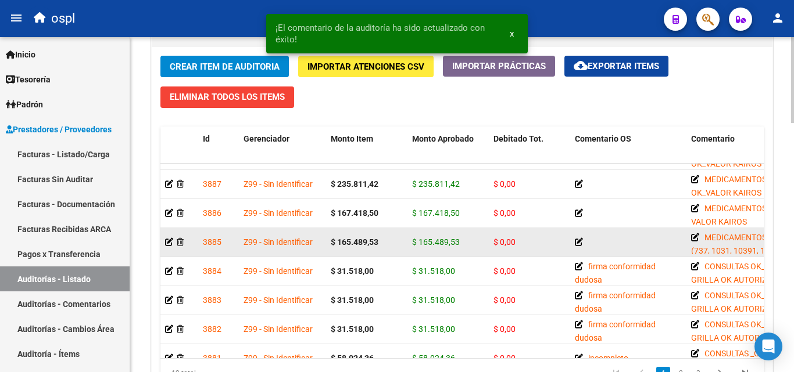
click at [578, 240] on icon at bounding box center [579, 242] width 8 height 8
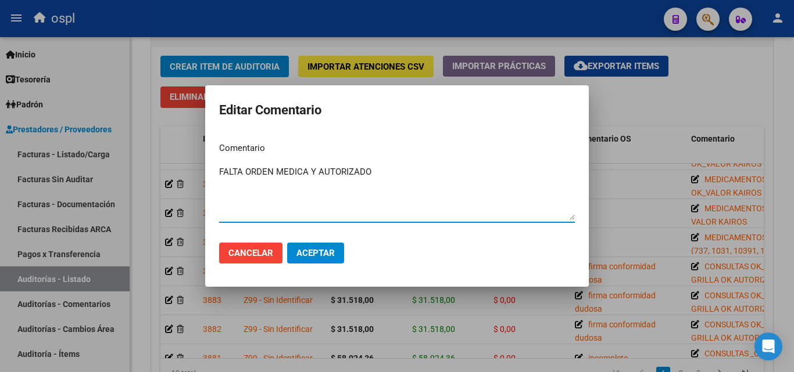
type textarea "FALTA ORDEN MEDICA Y AUTORIZADO"
click at [319, 253] on span "Aceptar" at bounding box center [315, 253] width 38 height 10
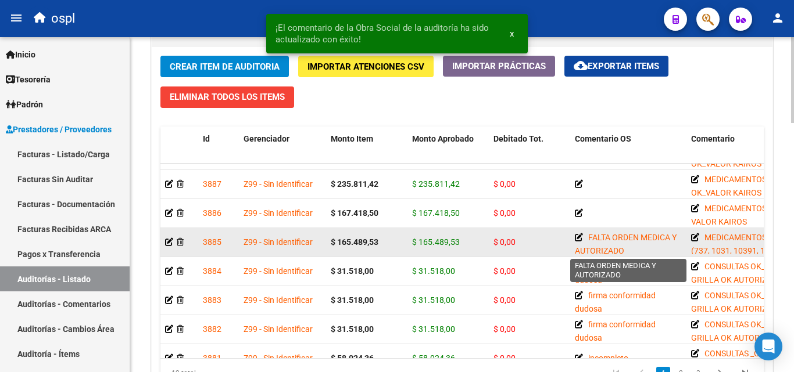
click at [579, 238] on icon at bounding box center [579, 238] width 8 height 8
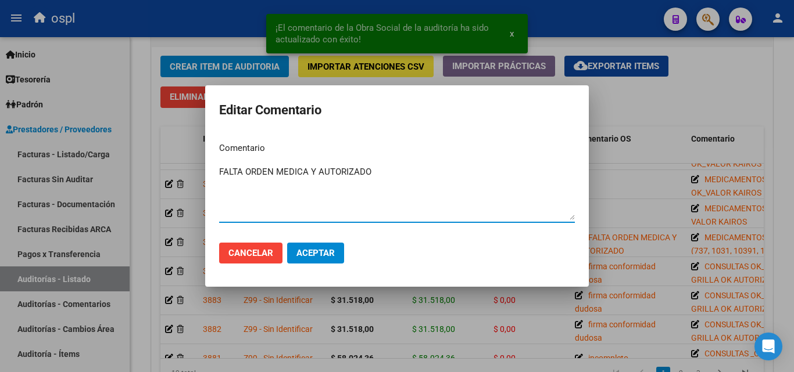
drag, startPoint x: 414, startPoint y: 183, endPoint x: 155, endPoint y: 175, distance: 258.7
click at [155, 175] on div "¡El comentario de la Obra Social de la auditoría ha sido actualizado con éxito!…" at bounding box center [397, 186] width 794 height 372
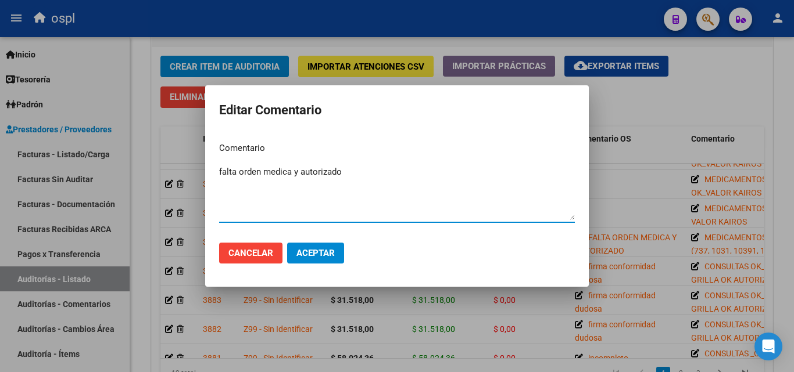
type textarea "falta orden medica y autorizado"
click at [327, 256] on span "Aceptar" at bounding box center [315, 253] width 38 height 10
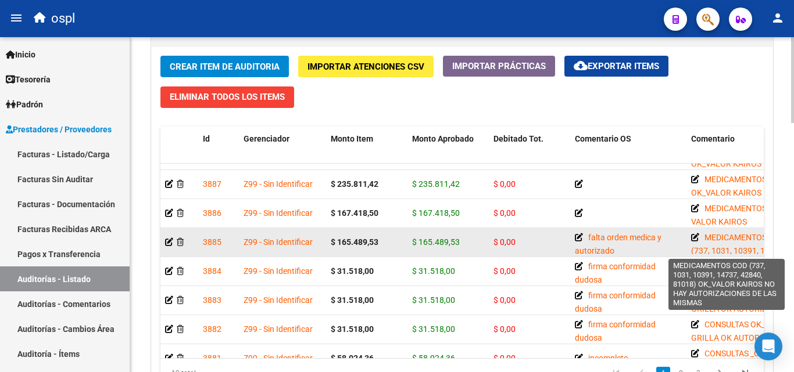
click at [693, 238] on icon at bounding box center [695, 238] width 8 height 8
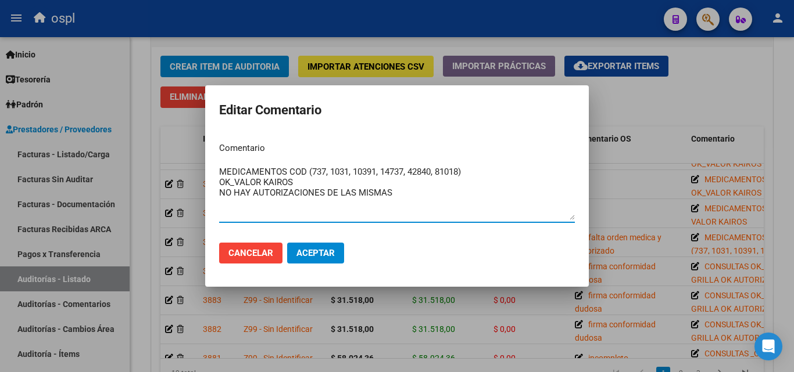
click at [420, 203] on textarea "MEDICAMENTOS COD (737, 1031, 10391, 14737, 42840, 81018) OK_VALOR KAIROS NO HAY…" at bounding box center [397, 193] width 356 height 55
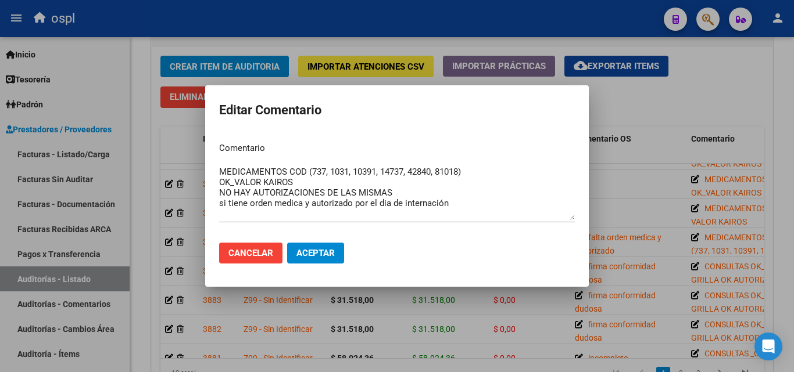
drag, startPoint x: 379, startPoint y: 209, endPoint x: 365, endPoint y: 151, distance: 59.8
click at [365, 151] on p "Comentario" at bounding box center [397, 148] width 356 height 13
click at [385, 210] on textarea "MEDICAMENTOS COD (737, 1031, 10391, 14737, 42840, 81018) OK_VALOR KAIROS NO HAY…" at bounding box center [397, 193] width 356 height 55
click at [458, 205] on textarea "MEDICAMENTOS COD (737, 1031, 10391, 14737, 42840, 81018) OK_VALOR KAIROS NO HAY…" at bounding box center [397, 193] width 356 height 55
click at [386, 202] on textarea "MEDICAMENTOS COD (737, 1031, 10391, 14737, 42840, 81018) OK_VALOR KAIROS NO HAY…" at bounding box center [397, 193] width 356 height 55
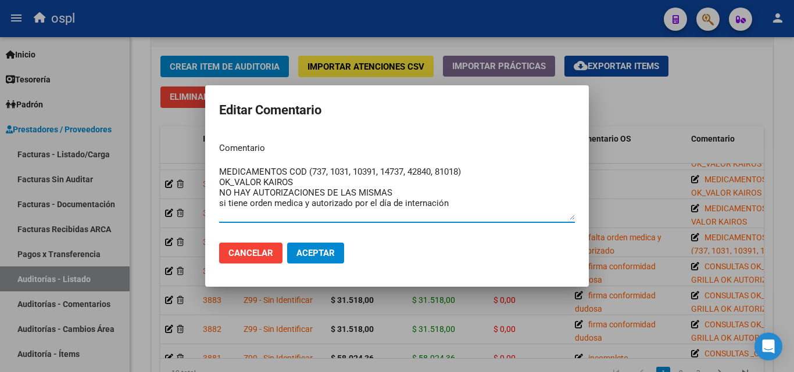
click at [483, 206] on textarea "MEDICAMENTOS COD (737, 1031, 10391, 14737, 42840, 81018) OK_VALOR KAIROS NO HAY…" at bounding box center [397, 193] width 356 height 55
drag, startPoint x: 488, startPoint y: 210, endPoint x: 212, endPoint y: 199, distance: 276.2
click at [212, 199] on mat-dialog-content "Comentario MEDICAMENTOS COD (737, 1031, 10391, 14737, 42840, 81018) OK_VALOR KA…" at bounding box center [396, 183] width 383 height 101
type textarea "MEDICAMENTOS COD (737, 1031, 10391, 14737, 42840, 81018) OK_VALOR KAIROS NO HAY…"
click at [321, 252] on span "Aceptar" at bounding box center [315, 253] width 38 height 10
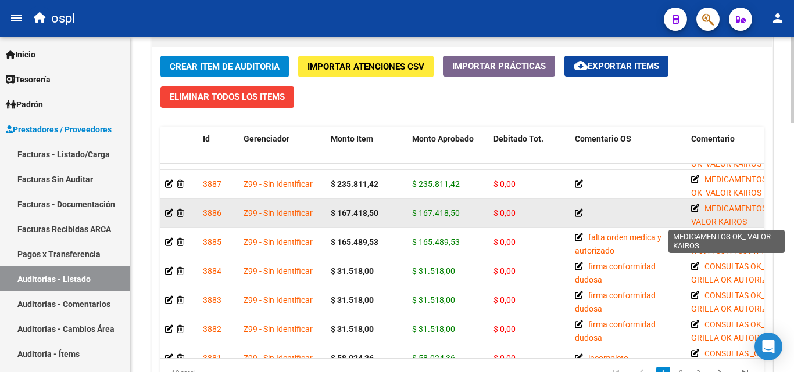
click at [695, 206] on icon at bounding box center [695, 209] width 8 height 8
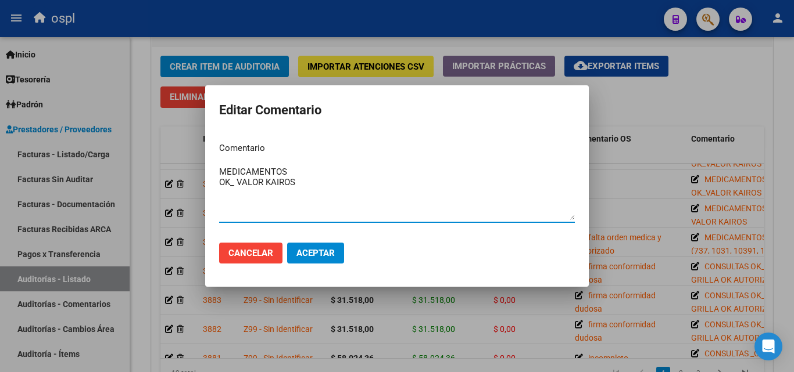
click at [304, 173] on textarea "MEDICAMENTOS OK_ VALOR KAIROS" at bounding box center [397, 193] width 356 height 55
click at [302, 175] on textarea "MEDICAMENTOS cod( OK_ VALOR KAIROS" at bounding box center [397, 193] width 356 height 55
click at [311, 174] on textarea "MEDICAMENTOS cod ( OK_ VALOR KAIROS" at bounding box center [397, 193] width 356 height 55
click at [375, 166] on textarea "MEDICAMENTOS cod (96, 768, 783, 81754 OK_ VALOR KAIROS" at bounding box center [397, 193] width 356 height 55
click at [393, 166] on textarea "MEDICAMENTOS cod (96, 768, 783, 817, 54 OK_ VALOR KAIROS" at bounding box center [397, 193] width 356 height 55
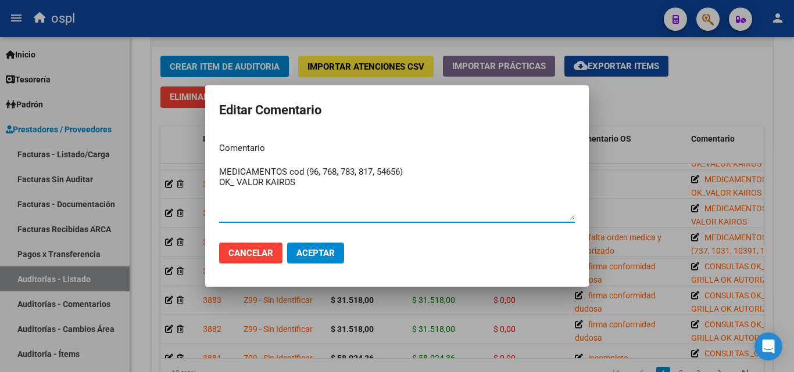
click at [300, 168] on textarea "MEDICAMENTOS cod (96, 768, 783, 817, 54656) OK_ VALOR KAIROS" at bounding box center [397, 193] width 356 height 55
click at [301, 170] on textarea "MEDICAMENTOS cod (96, 768, 783, 817, 54656) OK_ VALOR KAIROS" at bounding box center [397, 193] width 356 height 55
click at [294, 170] on textarea "MEDICAMENTOS cCOD (96, 768, 783, 817, 54656) OK_ VALOR KAIROS" at bounding box center [397, 193] width 356 height 55
click at [436, 171] on textarea "MEDICAMENTOS COD (96, 768, 783, 817, 54656) OK_ VALOR KAIROS" at bounding box center [397, 193] width 356 height 55
click at [347, 187] on textarea "MEDICAMENTOS COD (96, 768, 783, 817, 54656) OK_ VALOR KAIROS" at bounding box center [397, 193] width 356 height 55
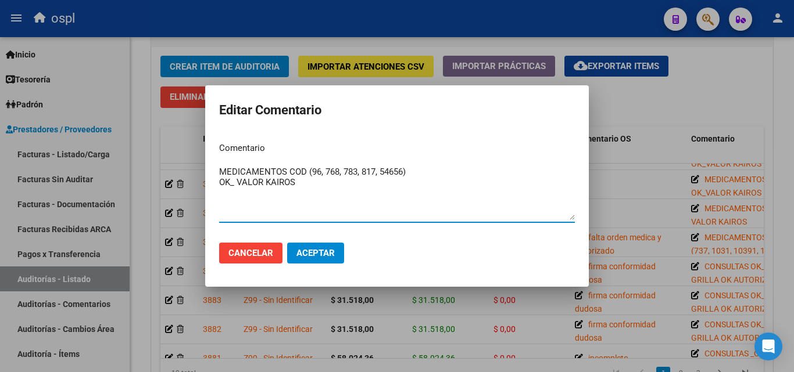
click at [281, 200] on textarea "MEDICAMENTOS COD (96, 768, 783, 817, 54656) OK_ VALOR KAIROS" at bounding box center [397, 193] width 356 height 55
click at [313, 195] on textarea "MEDICAMENTOS COD (96, 768, 783, 817, 54656) OK_ VALOR KAIROS" at bounding box center [397, 193] width 356 height 55
click at [497, 189] on textarea "MEDICAMENTOS COD (96, 768, 783, 817, 54656) OK_ VALOR KAIROS HAY ORDEN MEDICA Y…" at bounding box center [397, 193] width 356 height 55
click at [272, 198] on textarea "MEDICAMENTOS COD (96, 768, 783, 817, 54656) OK_ VALOR KAIROS HAY ORDEN MEDICA Y…" at bounding box center [397, 193] width 356 height 55
click at [315, 195] on textarea "MEDICAMENTOS COD (96, 768, 783, 817, 54656) OK_ VALOR KAIROS HAY ORDEN MEDICA Y…" at bounding box center [397, 193] width 356 height 55
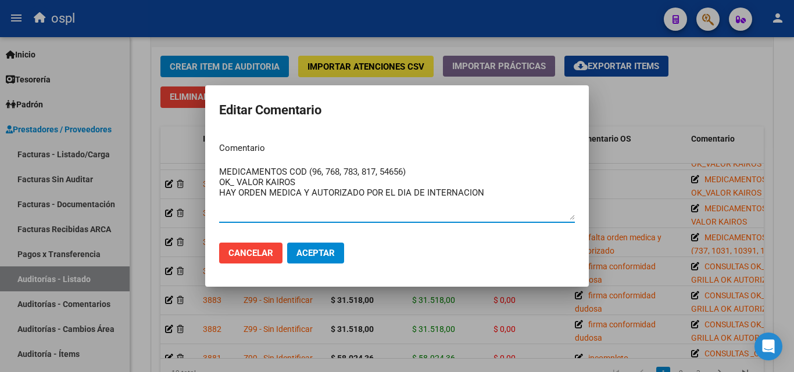
click at [493, 192] on textarea "MEDICAMENTOS COD (96, 768, 783, 817, 54656) OK_ VALOR KAIROS HAY ORDEN MEDICA Y…" at bounding box center [397, 193] width 356 height 55
click at [528, 201] on textarea "MEDICAMENTOS COD (96, 768, 783, 817, 54656) OK_ VALOR KAIROS HAY ORDEN MEDICA Y…" at bounding box center [397, 193] width 356 height 55
type textarea "MEDICAMENTOS COD (96, 768, 783, 817, 54656) OK_ VALOR KAIROS HAY ORDEN MEDICA Y…"
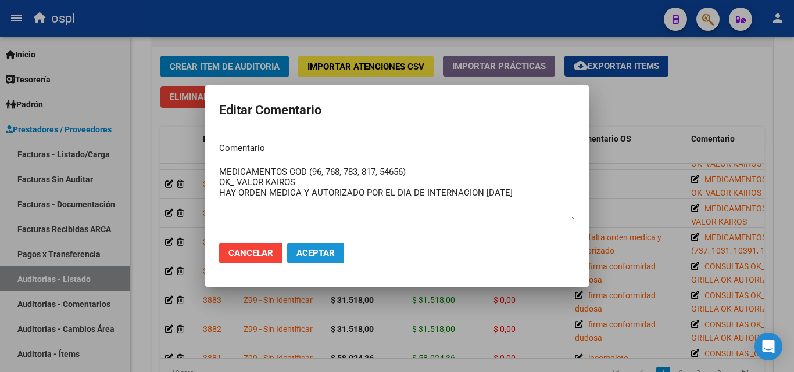
click at [308, 247] on button "Aceptar" at bounding box center [315, 253] width 57 height 21
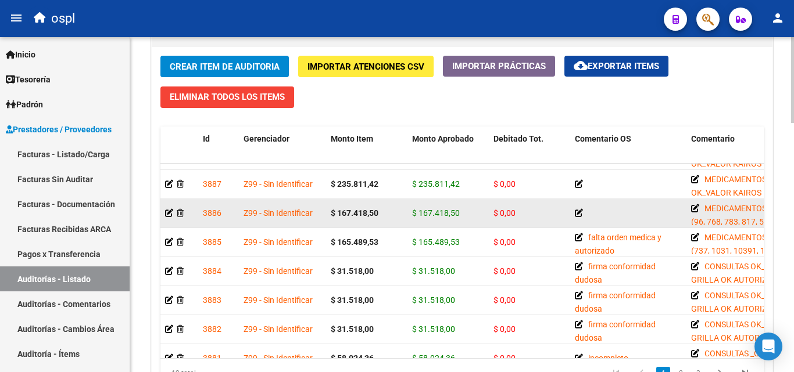
click at [579, 213] on icon at bounding box center [579, 213] width 8 height 8
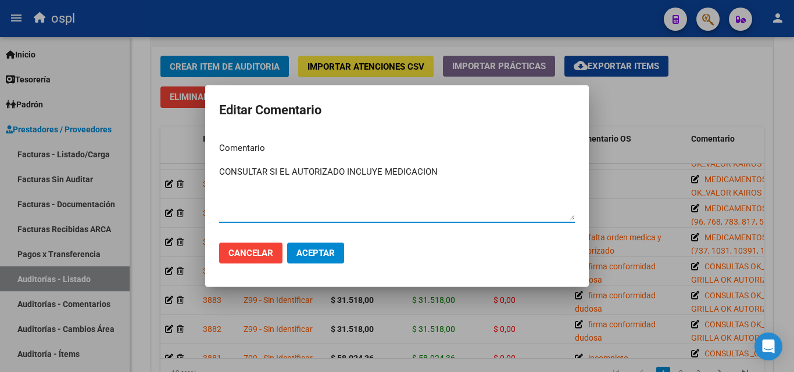
click at [382, 176] on textarea "CONSULTAR SI EL AUTORIZADO INCLUYE MEDICACION" at bounding box center [397, 193] width 356 height 55
type textarea "CONSULTAR SI EL AUTORIZADO INCLUYE MEDICACION"
click at [321, 247] on button "Aceptar" at bounding box center [315, 253] width 57 height 21
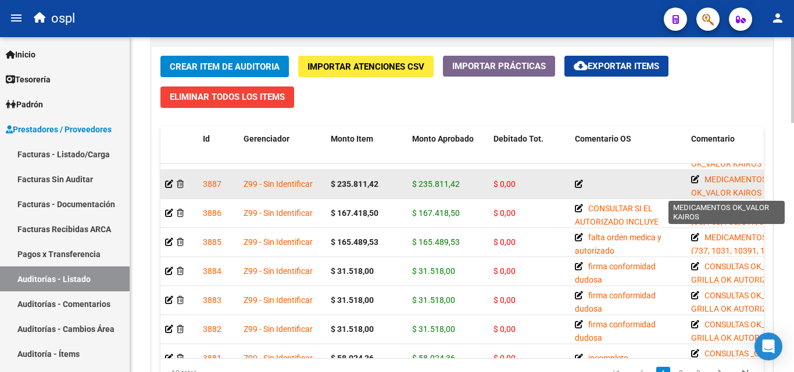
click at [695, 180] on icon at bounding box center [695, 179] width 8 height 8
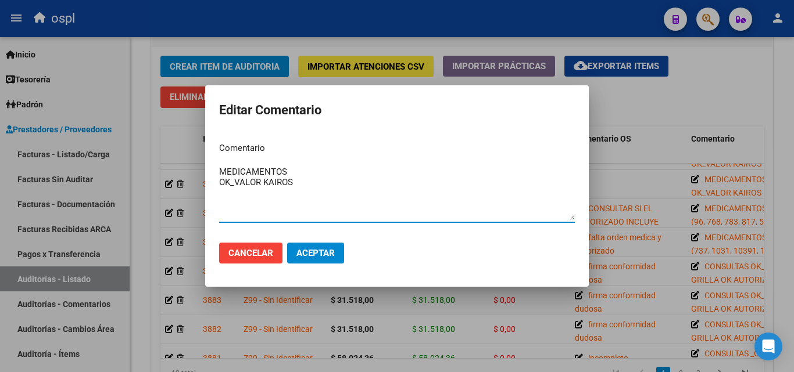
click at [299, 172] on textarea "MEDICAMENTOS OK_VALOR KAIROS" at bounding box center [397, 193] width 356 height 55
click at [441, 179] on textarea "MEDICAMENTOS COD (96, 737, 768, 1031, 10391, 14737, 42840, 54656, 81018) OK_VAL…" at bounding box center [397, 193] width 356 height 55
drag, startPoint x: 346, startPoint y: 170, endPoint x: 353, endPoint y: 173, distance: 7.6
click at [350, 171] on textarea "MEDICAMENTOS COD (96, 737, 768, 1031, 10391, 14737, 42840, 54656, 81018) OK_VAL…" at bounding box center [397, 193] width 356 height 55
click at [365, 176] on textarea "MEDICAMENTOS COD (96, 737, 768, 1031, 10391, 14737, 42840, 54656, 81018) OK_VAL…" at bounding box center [397, 193] width 356 height 55
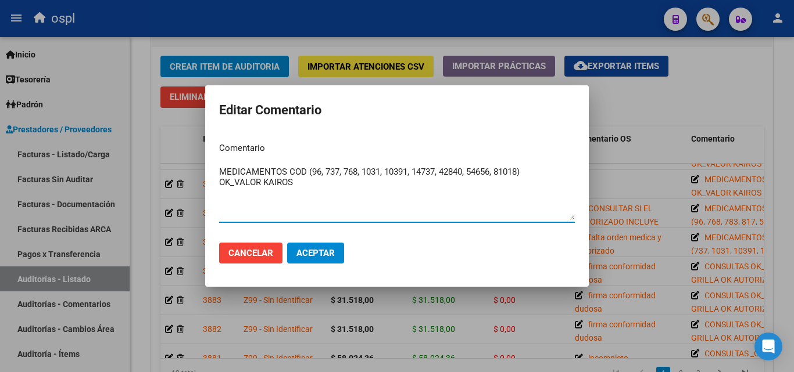
click at [347, 191] on textarea "MEDICAMENTOS COD (96, 737, 768, 1031, 10391, 14737, 42840, 54656, 81018) OK_VAL…" at bounding box center [397, 193] width 356 height 55
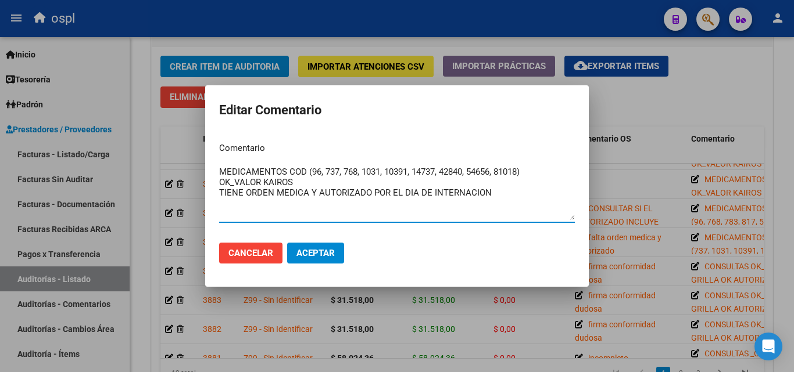
click at [496, 196] on textarea "MEDICAMENTOS COD (96, 737, 768, 1031, 10391, 14737, 42840, 54656, 81018) OK_VAL…" at bounding box center [397, 193] width 356 height 55
type textarea "MEDICAMENTOS COD (96, 737, 768, 1031, 10391, 14737, 42840, 54656, 81018) OK_VAL…"
click at [329, 245] on button "Aceptar" at bounding box center [315, 253] width 57 height 21
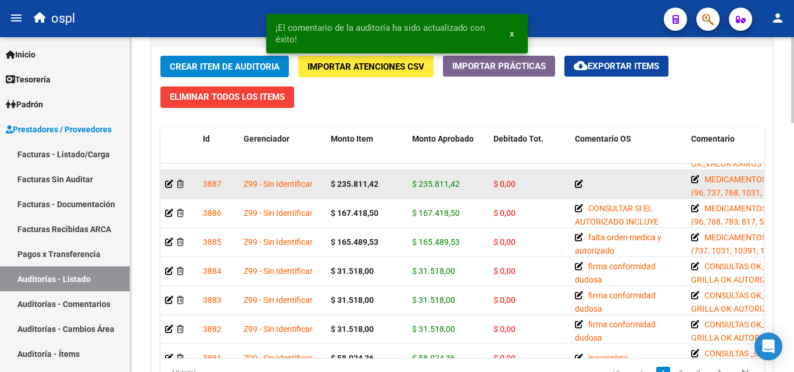
click at [579, 185] on icon at bounding box center [579, 184] width 8 height 8
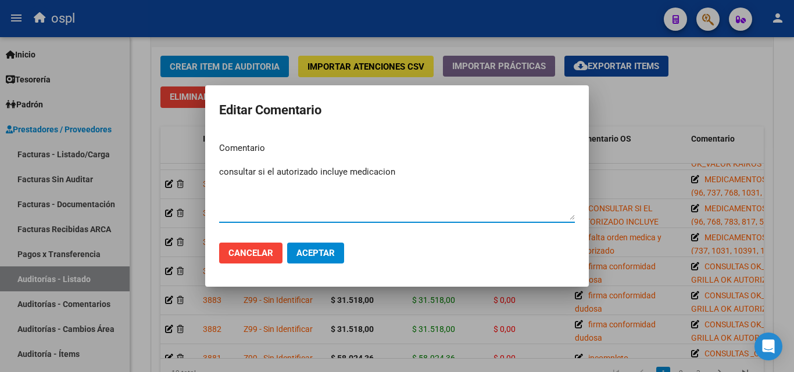
drag, startPoint x: 371, startPoint y: 171, endPoint x: 382, endPoint y: 185, distance: 17.8
click at [382, 185] on textarea "consultar si el autorizado incluye medicacion" at bounding box center [397, 193] width 356 height 55
type textarea "consultar si el autorizado incluye medicación"
click at [317, 254] on span "Aceptar" at bounding box center [315, 253] width 38 height 10
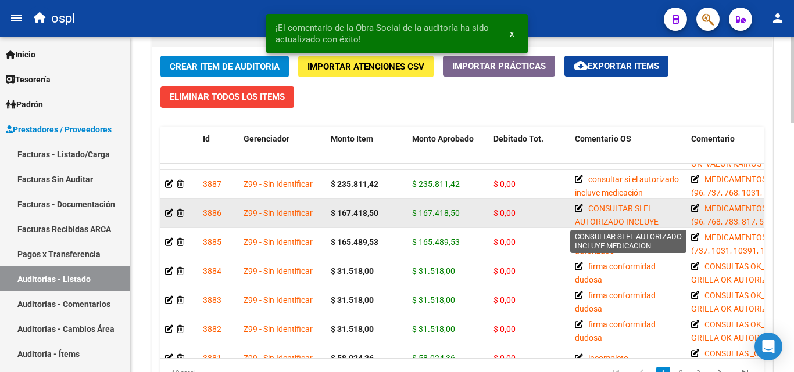
click at [579, 205] on icon at bounding box center [579, 209] width 8 height 8
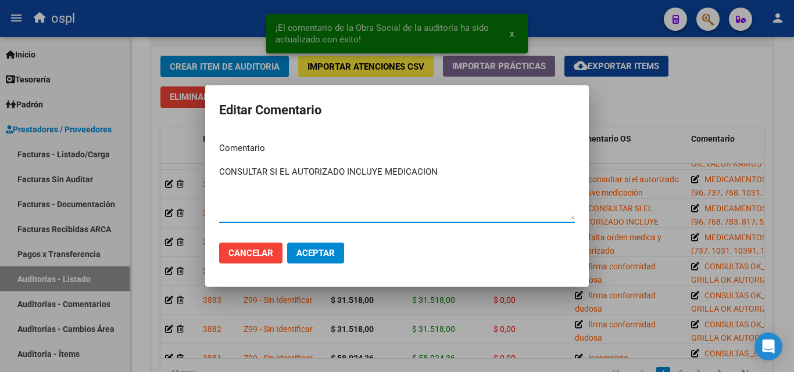
drag, startPoint x: 462, startPoint y: 172, endPoint x: 159, endPoint y: 176, distance: 303.3
click at [159, 176] on div "¡El comentario de la Obra Social de la auditoría ha sido actualizado con éxito!…" at bounding box center [397, 186] width 794 height 372
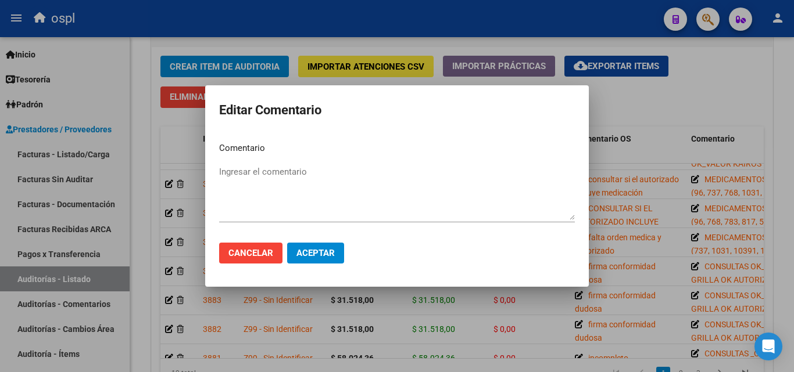
click at [664, 116] on div at bounding box center [397, 186] width 794 height 372
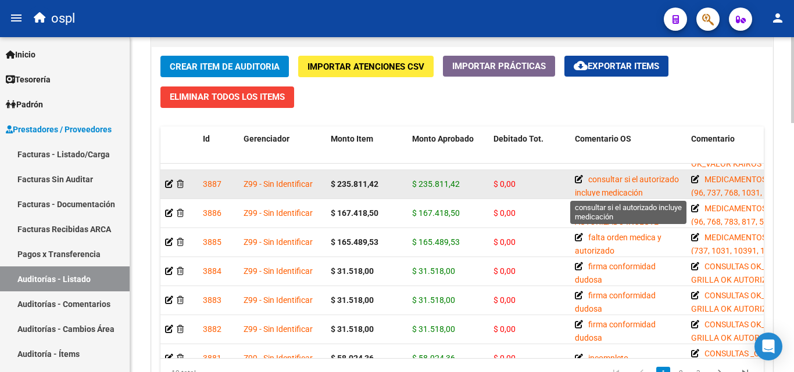
click at [578, 180] on icon at bounding box center [579, 179] width 8 height 8
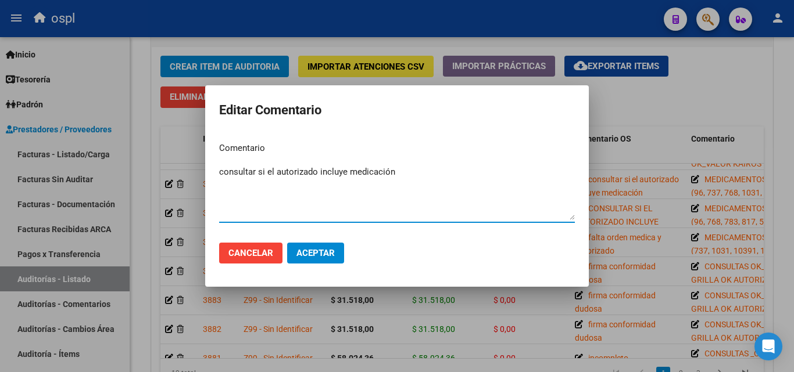
drag, startPoint x: 436, startPoint y: 189, endPoint x: 221, endPoint y: 180, distance: 215.7
click at [221, 180] on textarea "consultar si el autorizado incluye medicación" at bounding box center [397, 193] width 356 height 55
click at [686, 94] on div at bounding box center [397, 186] width 794 height 372
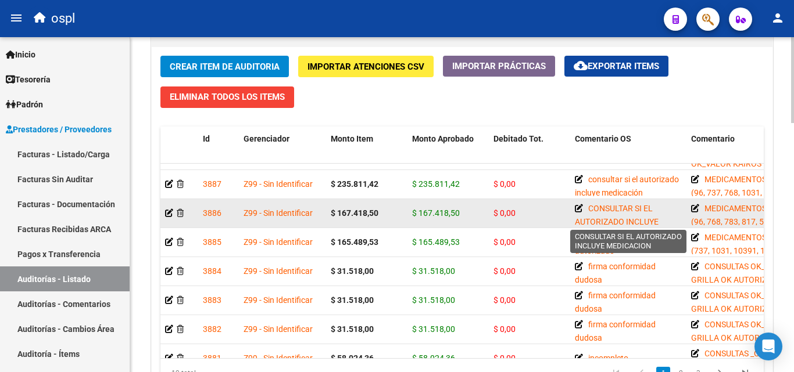
click at [578, 209] on icon at bounding box center [579, 209] width 8 height 8
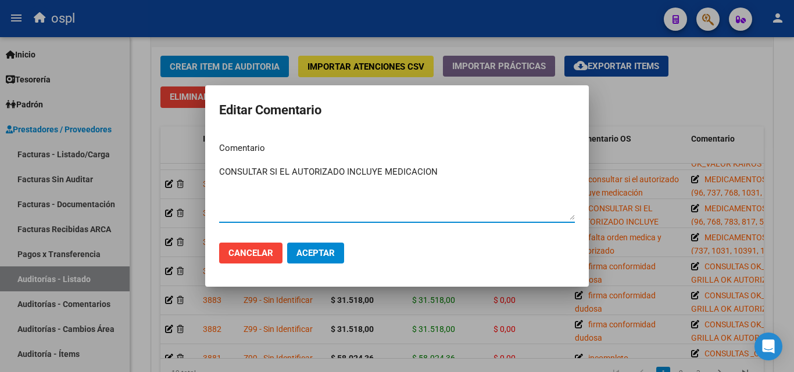
drag, startPoint x: 524, startPoint y: 196, endPoint x: 110, endPoint y: 188, distance: 414.3
click at [121, 189] on div "Editar Comentario Comentario CONSULTAR SI EL AUTORIZADO INCLUYE MEDICACION Ingr…" at bounding box center [397, 186] width 794 height 372
paste textarea "consultar si el autorizado incluye medicación"
type textarea "consultar si el autorizado incluye medicación"
click at [321, 252] on span "Aceptar" at bounding box center [315, 253] width 38 height 10
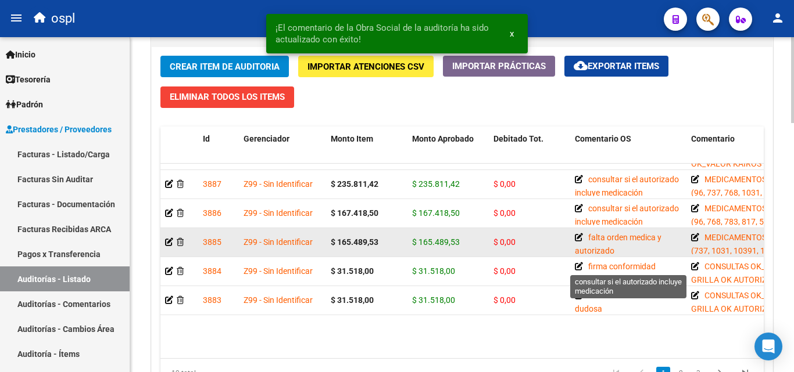
scroll to position [81, 0]
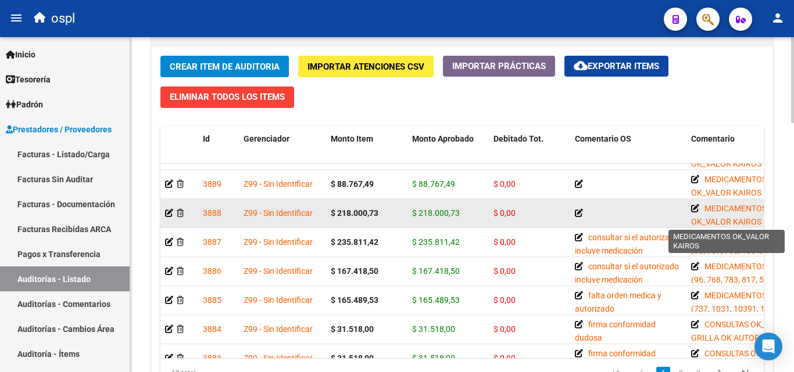
click at [695, 207] on icon at bounding box center [695, 209] width 8 height 8
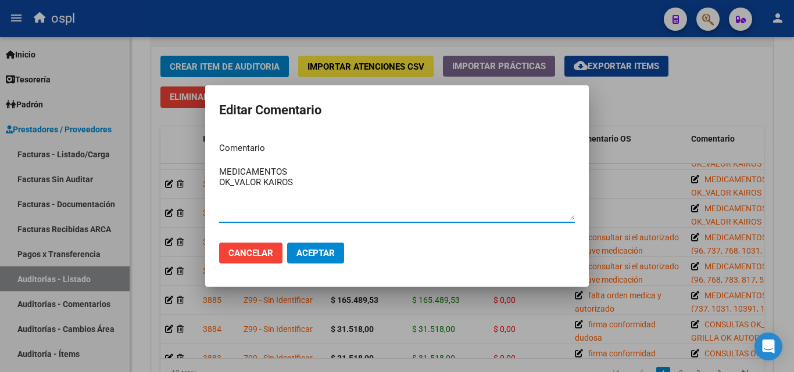
click at [310, 164] on div "MEDICAMENTOS OK_VALOR KAIROS Ingresar el comentario" at bounding box center [397, 192] width 356 height 59
click at [300, 167] on textarea "MEDICAMENTOS OK_VALOR KAIROS" at bounding box center [397, 193] width 356 height 55
type textarea "MEDICAMENTOS COD ( OK_VALOR KAIROS"
click at [652, 78] on div at bounding box center [397, 186] width 794 height 372
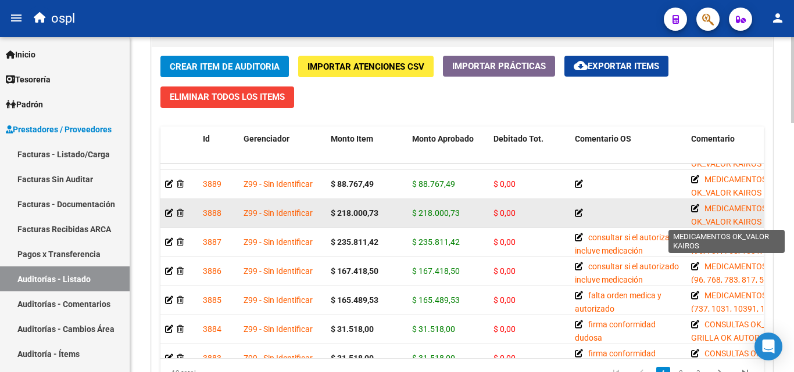
click at [694, 210] on icon at bounding box center [695, 209] width 8 height 8
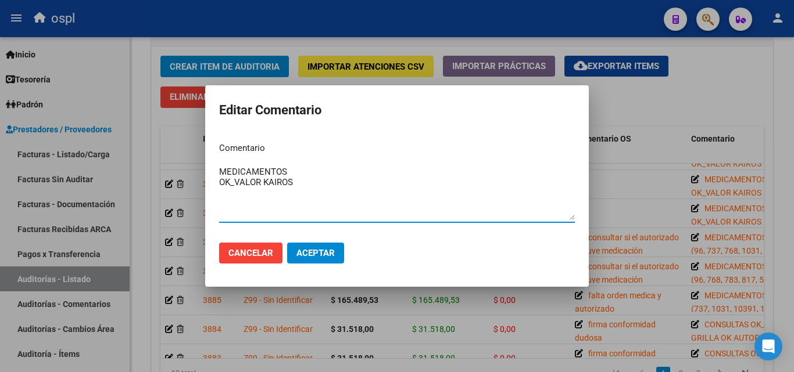
click at [314, 177] on textarea "MEDICAMENTOS OK_VALOR KAIROS" at bounding box center [397, 193] width 356 height 55
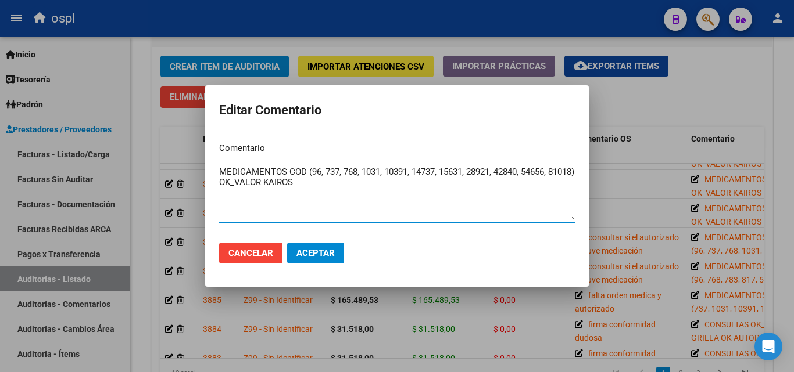
click at [318, 180] on textarea "MEDICAMENTOS COD (96, 737, 768, 1031, 10391, 14737, 15631, 28921, 42840, 54656,…" at bounding box center [397, 193] width 356 height 55
click at [318, 203] on textarea "MEDICAMENTOS COD (96, 737, 768, 1031, 10391, 14737, 15631, 28921, 42840, 54656,…" at bounding box center [397, 193] width 356 height 55
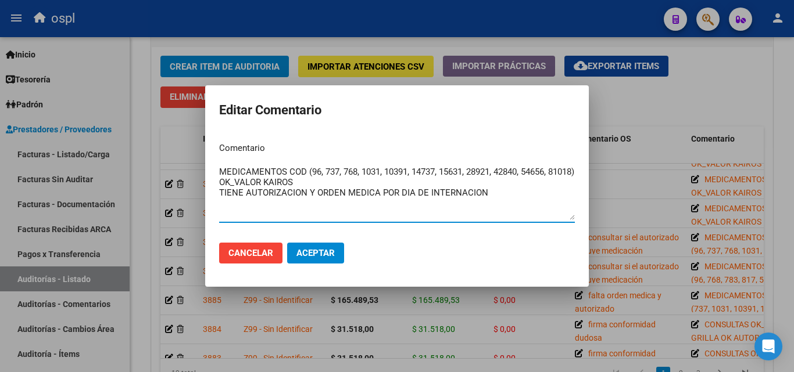
type textarea "MEDICAMENTOS COD (96, 737, 768, 1031, 10391, 14737, 15631, 28921, 42840, 54656,…"
click at [328, 257] on span "Aceptar" at bounding box center [315, 253] width 38 height 10
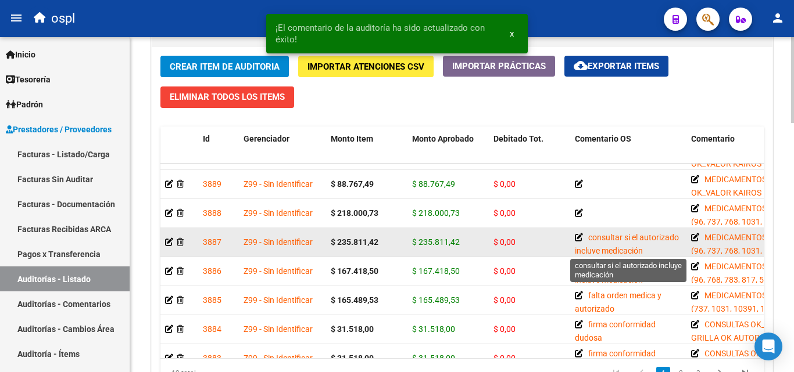
click at [578, 237] on icon at bounding box center [579, 238] width 8 height 8
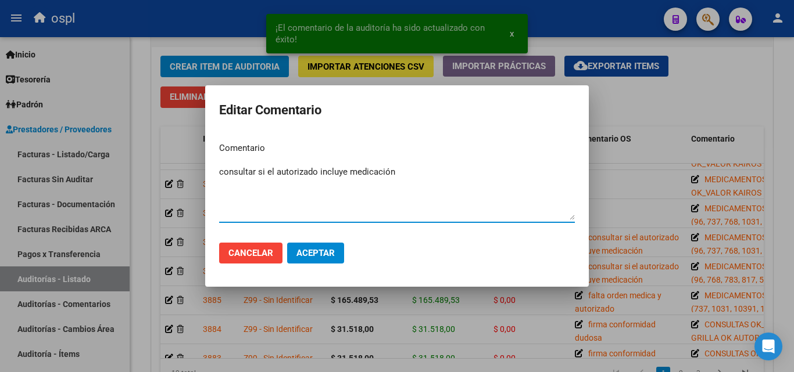
drag, startPoint x: 446, startPoint y: 180, endPoint x: 174, endPoint y: 176, distance: 271.4
click at [174, 176] on div "¡El comentario de la auditoría ha sido actualizado con éxito! x Editar Comentar…" at bounding box center [397, 186] width 794 height 372
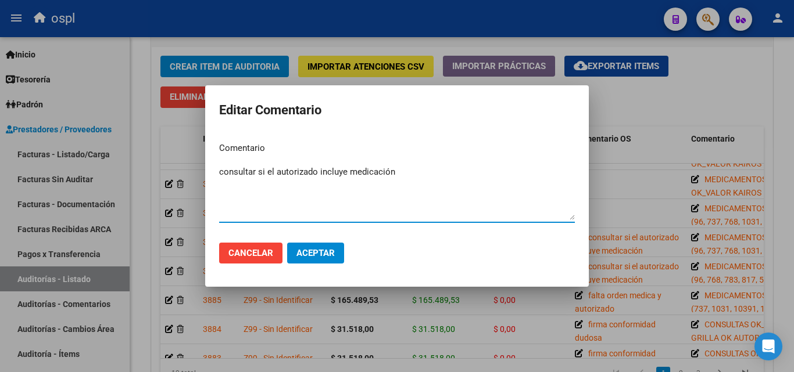
click at [634, 155] on div at bounding box center [397, 186] width 794 height 372
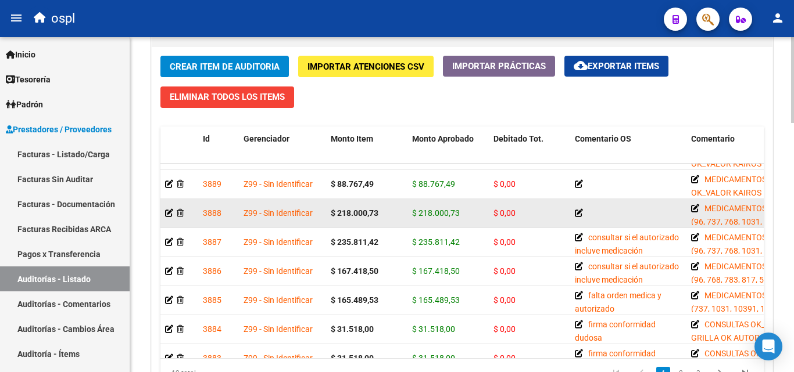
click at [575, 211] on icon at bounding box center [579, 213] width 8 height 8
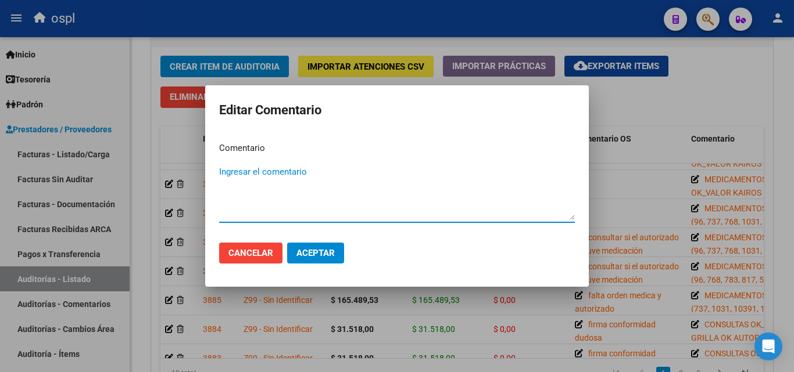
paste textarea "consultar si el autorizado incluye medicación"
type textarea "consultar si el autorizado incluye medicación"
click at [322, 254] on span "Aceptar" at bounding box center [315, 253] width 38 height 10
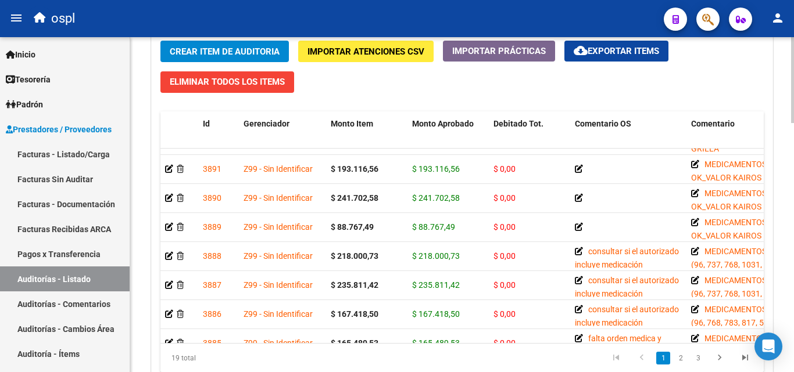
scroll to position [916, 0]
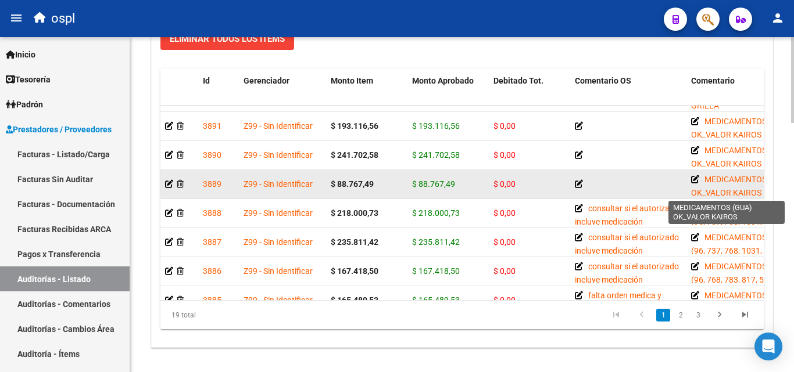
click at [693, 181] on icon at bounding box center [695, 179] width 8 height 8
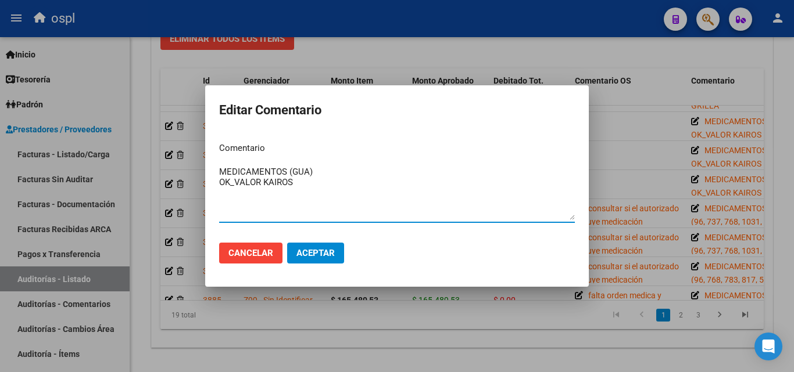
click at [326, 188] on textarea "MEDICAMENTOS (GUA) OK_VALOR KAIROS" at bounding box center [397, 193] width 356 height 55
click at [295, 182] on textarea "MEDICAMENTOS (GUA) OK_VALOR KAIROS" at bounding box center [397, 193] width 356 height 55
click at [286, 175] on textarea "MEDICAMENTOS (GUA) OK_VALOR KAIROS" at bounding box center [397, 193] width 356 height 55
click at [413, 171] on textarea "MEDICAMENTOS COD 20439, 25571 (GUA) OK_VALOR KAIROS" at bounding box center [397, 193] width 356 height 55
click at [336, 193] on textarea "MEDICAMENTOS COD 20439, 25571 (GUA) OK_VALOR KAIROS" at bounding box center [397, 193] width 356 height 55
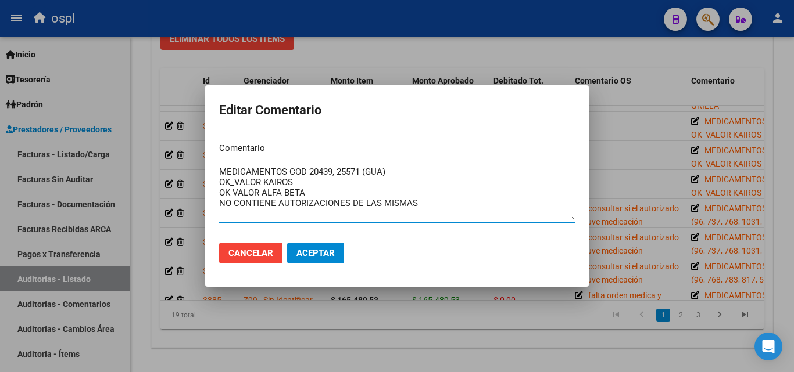
type textarea "MEDICAMENTOS COD 20439, 25571 (GUA) OK_VALOR KAIROS OK VALOR ALFA BETA NO CONTI…"
click at [320, 254] on span "Aceptar" at bounding box center [315, 253] width 38 height 10
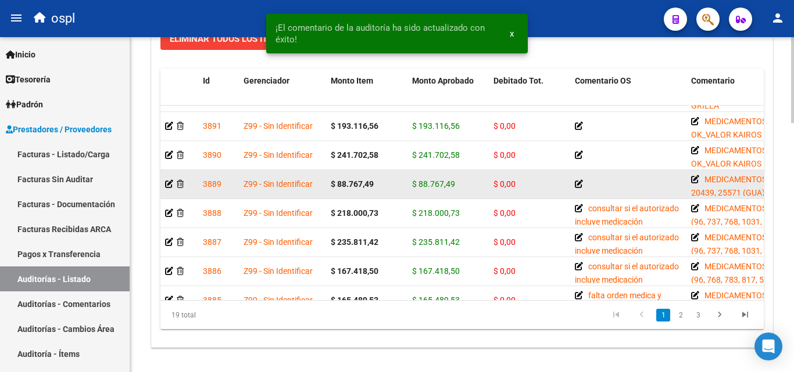
click at [578, 185] on icon at bounding box center [579, 184] width 8 height 8
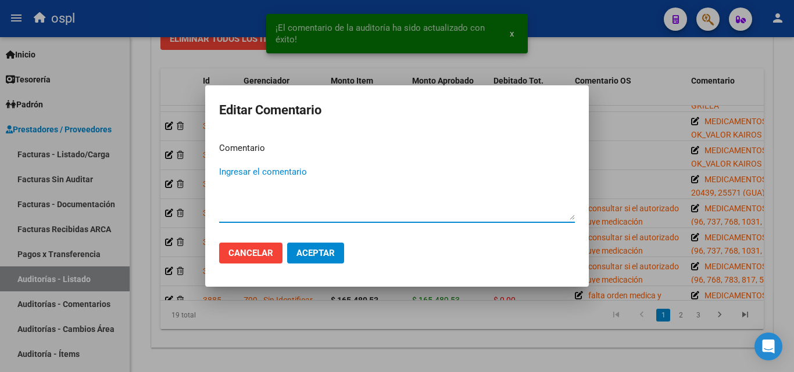
click at [633, 185] on div at bounding box center [397, 186] width 794 height 372
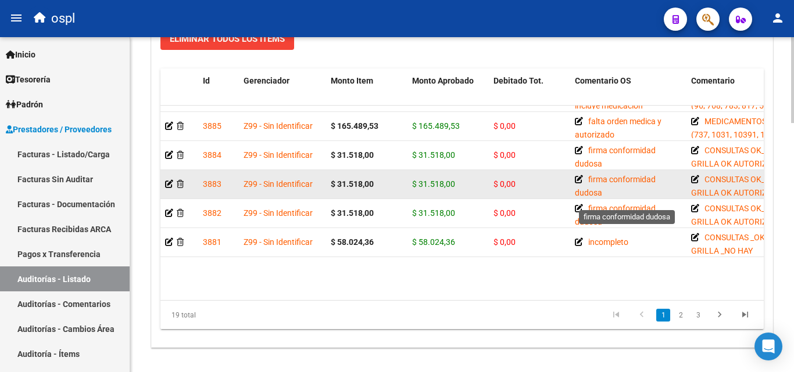
scroll to position [139, 0]
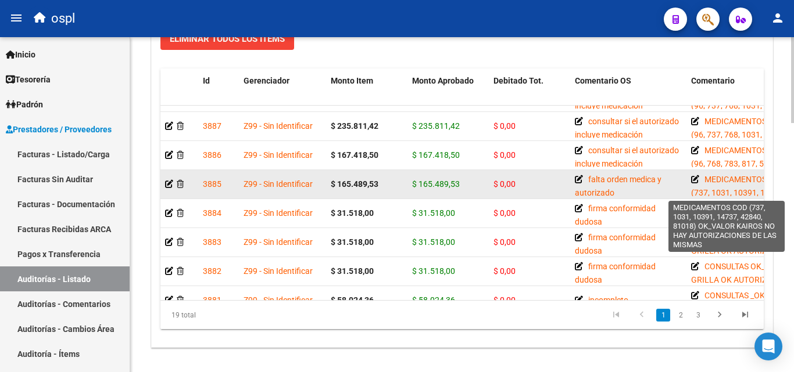
click at [695, 179] on icon at bounding box center [695, 179] width 8 height 8
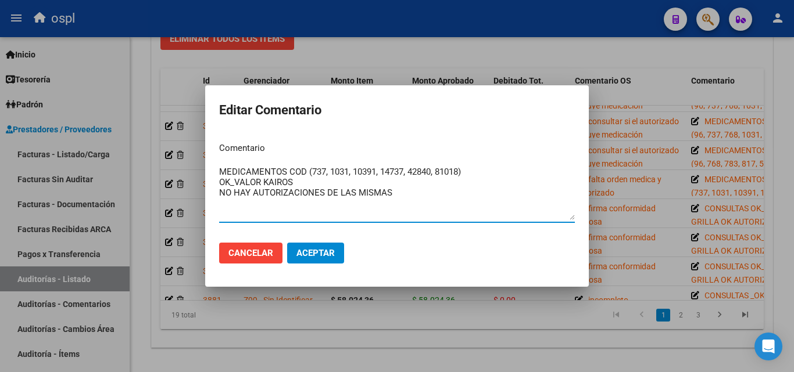
click at [664, 188] on div at bounding box center [397, 186] width 794 height 372
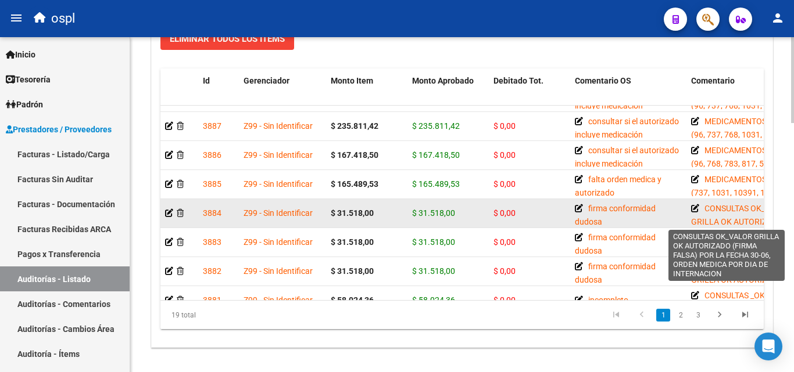
click at [692, 207] on icon at bounding box center [695, 209] width 8 height 8
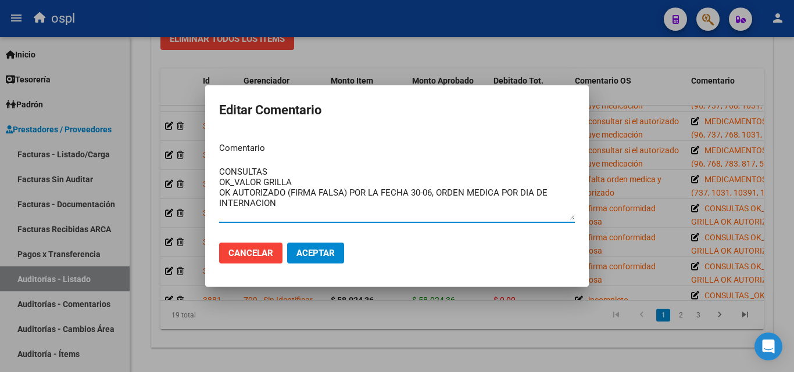
click at [661, 209] on div at bounding box center [397, 186] width 794 height 372
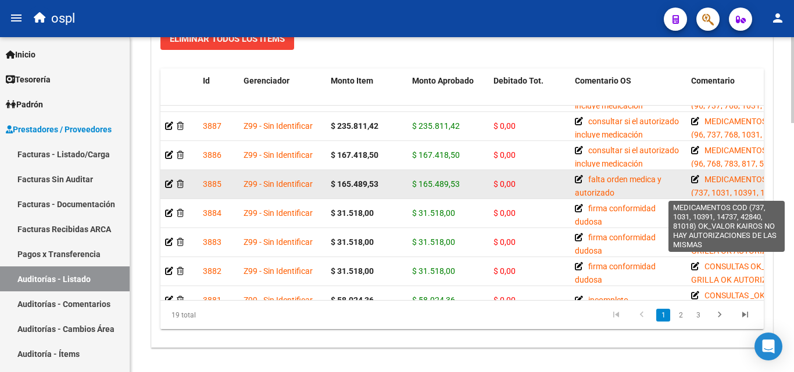
click at [695, 179] on icon at bounding box center [695, 179] width 8 height 8
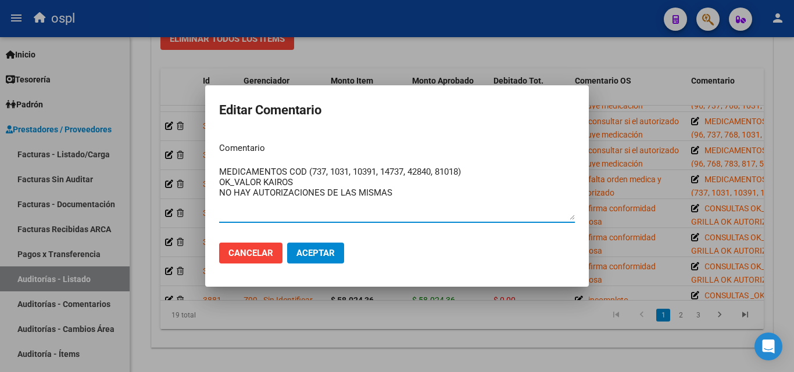
click at [661, 182] on div at bounding box center [397, 186] width 794 height 372
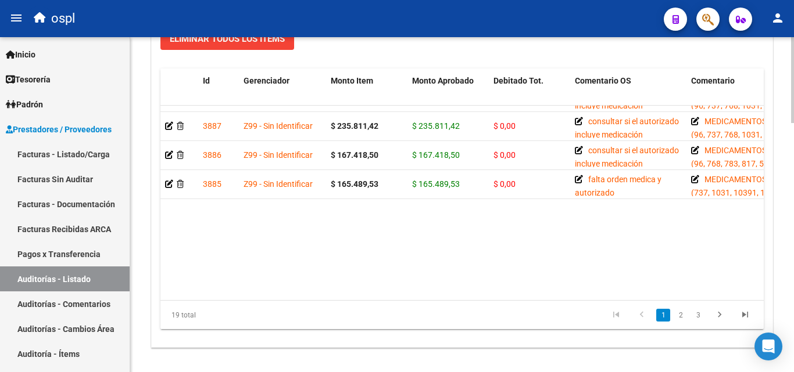
scroll to position [23, 0]
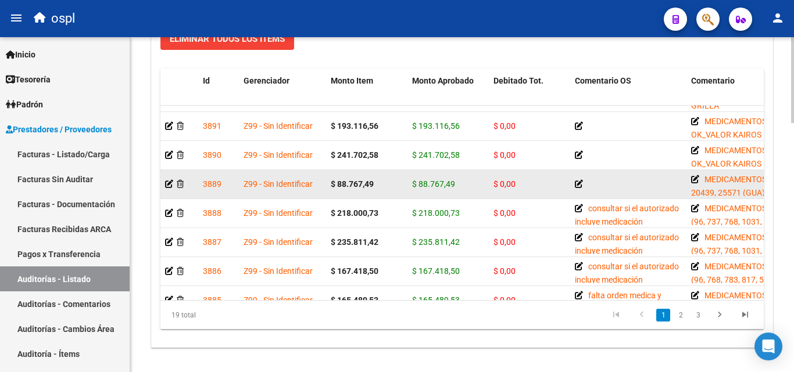
click at [580, 184] on icon at bounding box center [579, 184] width 8 height 8
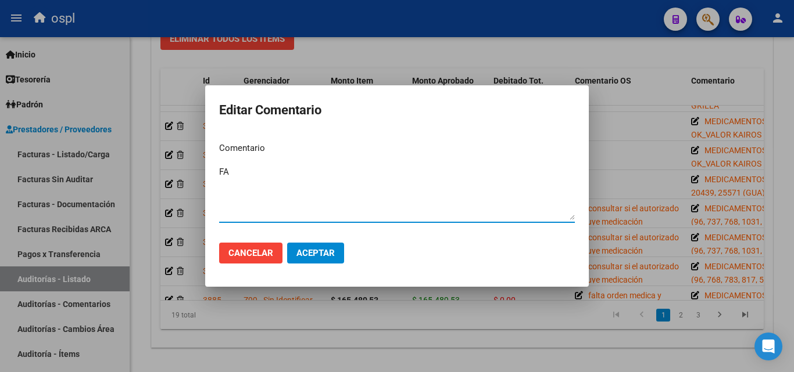
type textarea "F"
click at [320, 175] on textarea "falta orden medica y autorizacion" at bounding box center [397, 193] width 356 height 55
drag, startPoint x: 320, startPoint y: 175, endPoint x: 353, endPoint y: 206, distance: 45.2
click at [353, 206] on textarea "falta orden medica y autorizacion" at bounding box center [397, 193] width 356 height 55
type textarea "falta orden medica y autorización"
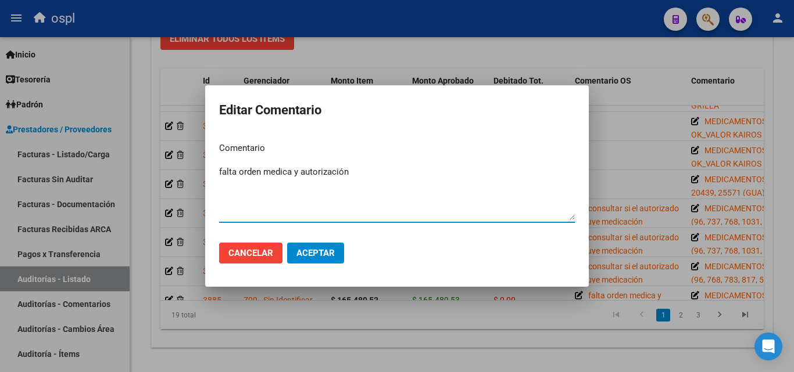
click at [338, 256] on button "Aceptar" at bounding box center [315, 253] width 57 height 21
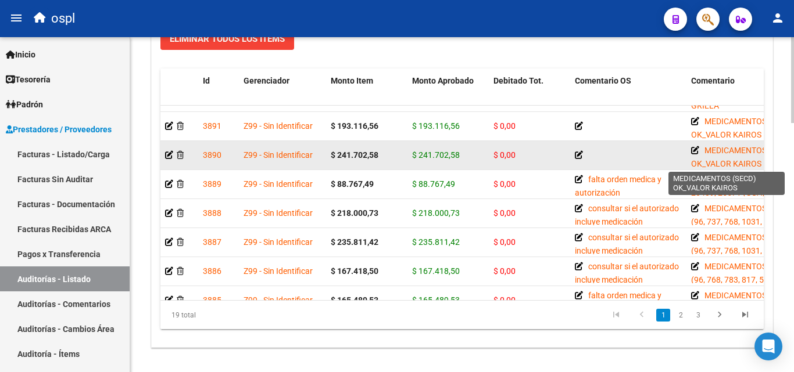
click at [693, 152] on icon at bounding box center [695, 150] width 8 height 8
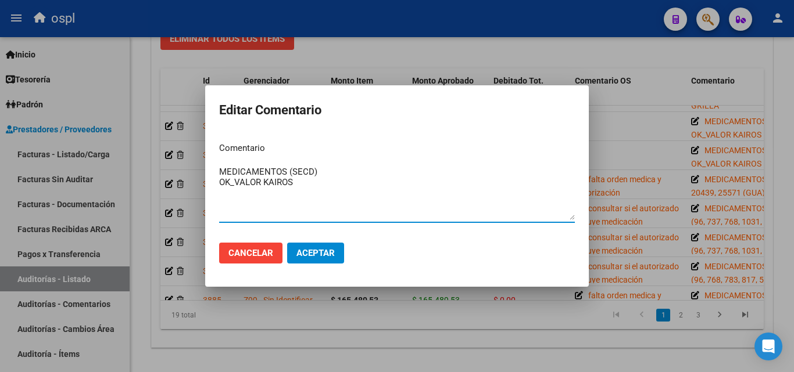
click at [337, 187] on textarea "MEDICAMENTOS (SECD) OK_VALOR KAIROS" at bounding box center [397, 193] width 356 height 55
click at [493, 58] on div at bounding box center [397, 186] width 794 height 372
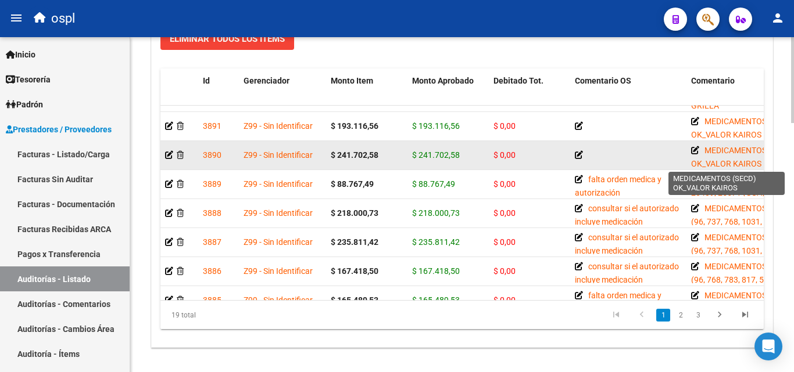
click at [697, 153] on icon at bounding box center [695, 150] width 8 height 8
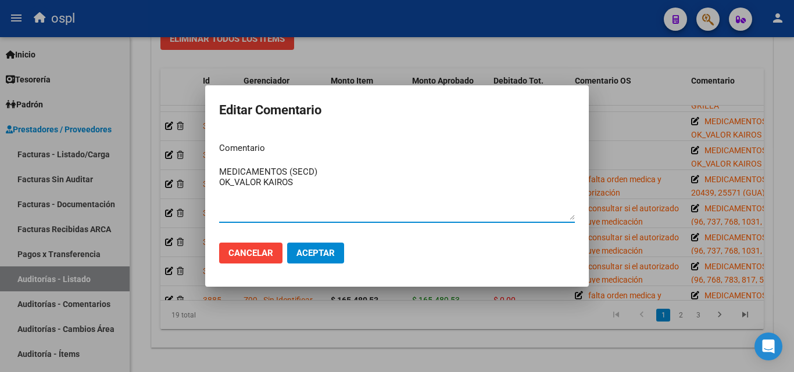
click at [337, 175] on textarea "MEDICAMENTOS (SECD) OK_VALOR KAIROS" at bounding box center [397, 193] width 356 height 55
click at [288, 168] on textarea "MEDICAMENTOS (SECD) OK_VALOR KAIROS" at bounding box center [397, 193] width 356 height 55
click at [305, 174] on textarea "MEDICAMENTOS cod 20439, (SECD) OK_VALOR KAIROS" at bounding box center [397, 193] width 356 height 55
click at [303, 173] on textarea "MEDICAMENTOS cod 20439, (SECD) OK_VALOR KAIROS" at bounding box center [397, 193] width 356 height 55
click at [338, 174] on textarea "MEDICAMENTOS COD 20439, (SECD) OK_VALOR KAIROS" at bounding box center [397, 193] width 356 height 55
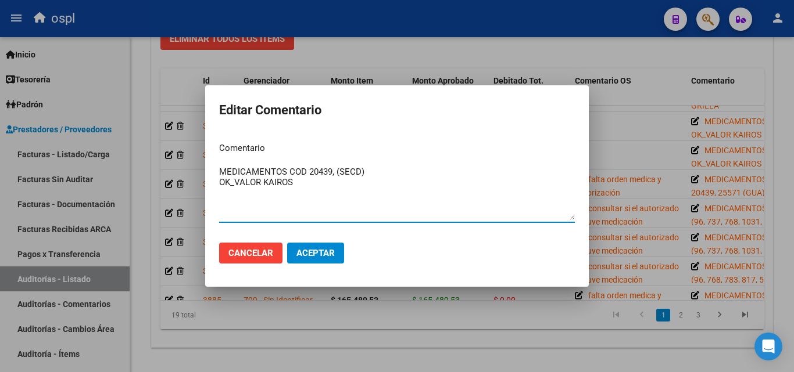
click at [334, 172] on textarea "MEDICAMENTOS COD 20439, (SECD) OK_VALOR KAIROS" at bounding box center [397, 193] width 356 height 55
click at [402, 163] on div "MEDICAMENTOS COD 20439, 256571 (SECD) OK_VALOR KAIROS Ingresar el comentario" at bounding box center [397, 192] width 356 height 59
click at [411, 170] on textarea "MEDICAMENTOS COD 20439, 256571 (SECD) OK_VALOR KAIROS" at bounding box center [397, 193] width 356 height 55
click at [329, 193] on textarea "MEDICAMENTOS COD 20439, 256571 (SECD) OK_VALOR KAIROS" at bounding box center [397, 193] width 356 height 55
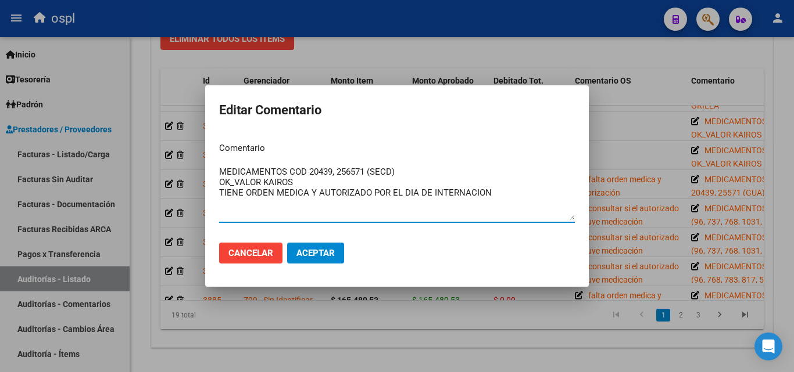
click at [378, 202] on textarea "MEDICAMENTOS COD 20439, 256571 (SECD) OK_VALOR KAIROS TIENE ORDEN MEDICA Y AUTO…" at bounding box center [397, 193] width 356 height 55
click at [481, 199] on textarea "MEDICAMENTOS COD 20439, 256571 (SECD) OK_VALOR KAIROS TIENE ORDEN MEDICA Y AUTO…" at bounding box center [397, 193] width 356 height 55
click at [499, 196] on textarea "MEDICAMENTOS COD 20439, 256571 (SECD) OK_VALOR KAIROS TIENE ORDEN MEDICA Y AUTO…" at bounding box center [397, 193] width 356 height 55
type textarea "MEDICAMENTOS COD 20439, 256571 (SECD) OK_VALOR KAIROS TIENE ORDEN MEDICA Y AUTO…"
click at [324, 248] on button "Aceptar" at bounding box center [315, 253] width 57 height 21
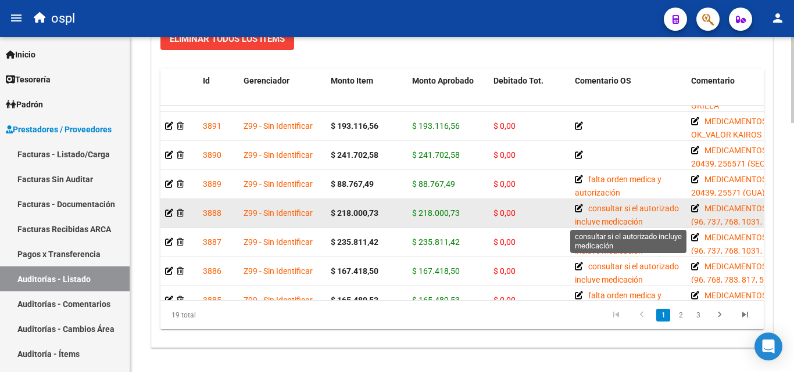
click at [577, 205] on icon at bounding box center [579, 209] width 8 height 8
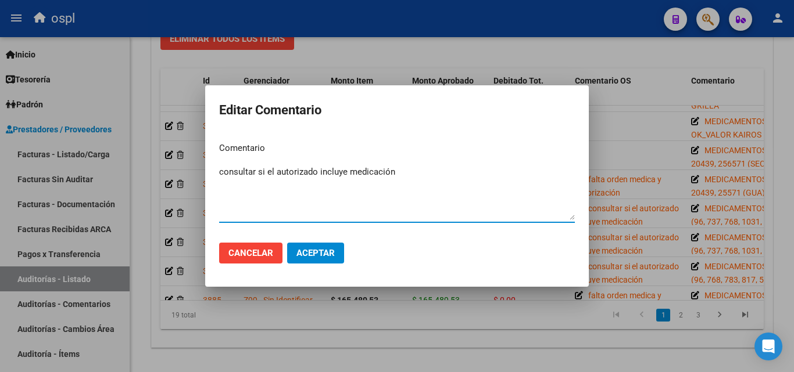
drag, startPoint x: 443, startPoint y: 180, endPoint x: 216, endPoint y: 187, distance: 227.3
click at [216, 187] on mat-dialog-content "Comentario consultar si el autorizado incluye medicación Ingresar el comentario" at bounding box center [396, 183] width 383 height 101
click at [622, 51] on div at bounding box center [397, 186] width 794 height 372
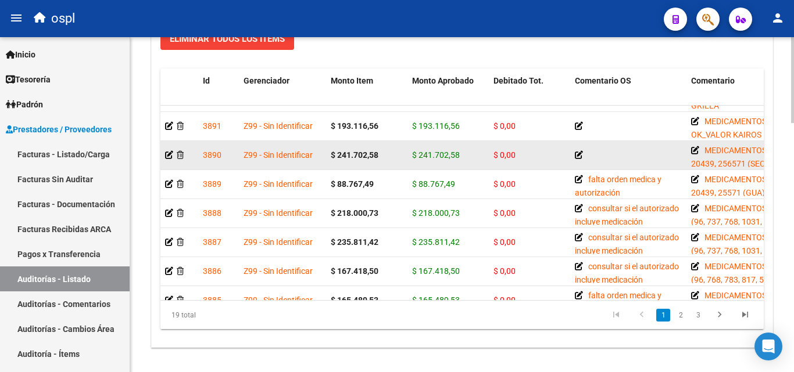
click at [579, 153] on icon at bounding box center [579, 155] width 8 height 8
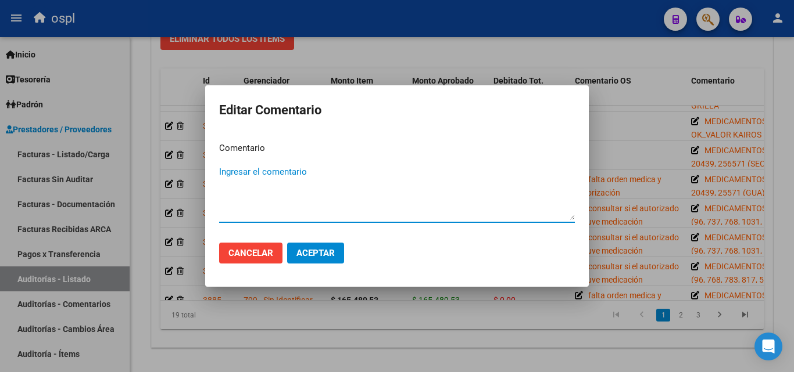
paste textarea "consultar si el autorizado incluye medicación"
type textarea "consultar si el autorizado incluye medicación"
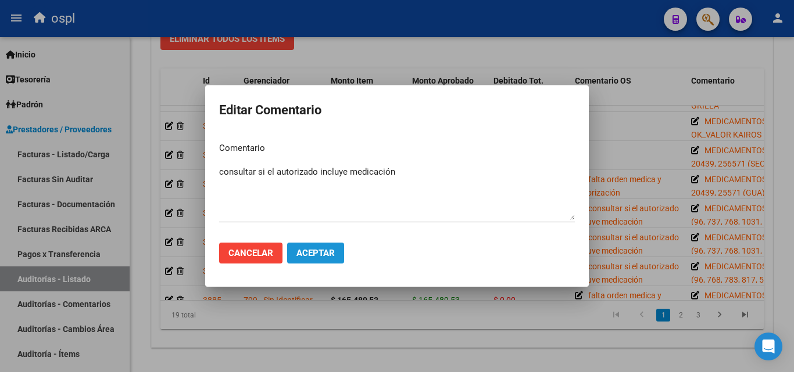
click at [327, 259] on button "Aceptar" at bounding box center [315, 253] width 57 height 21
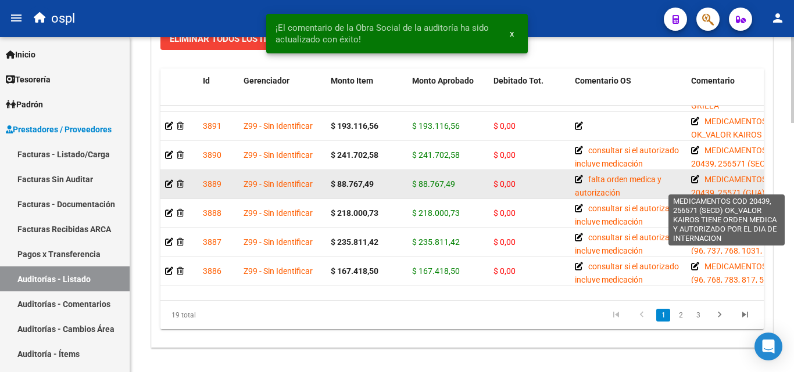
scroll to position [0, 0]
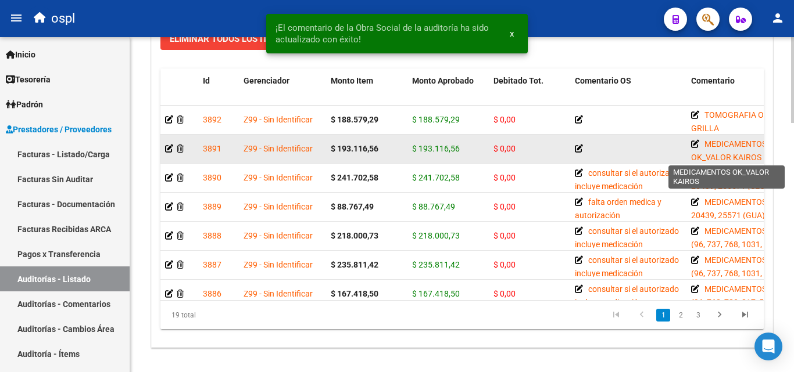
click at [694, 145] on icon at bounding box center [695, 144] width 8 height 8
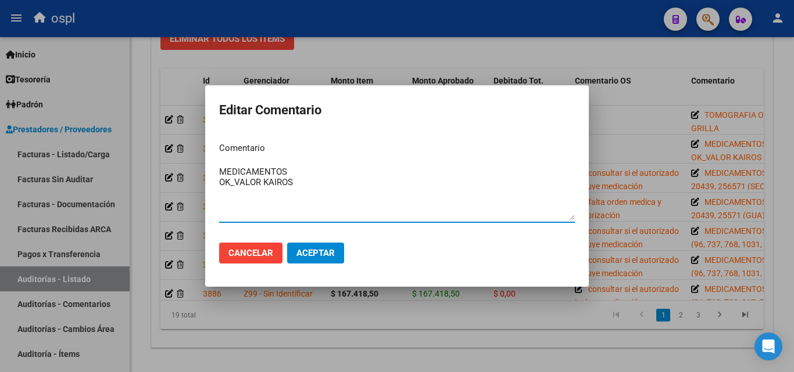
click at [296, 173] on textarea "MEDICAMENTOS OK_VALOR KAIROS" at bounding box center [397, 193] width 356 height 55
click at [288, 171] on textarea "MEDICAMENTOS COD OK_VALOR KAIROS" at bounding box center [397, 193] width 356 height 55
click at [311, 172] on textarea "MEDICAMENTOS COD OK_VALOR KAIROS" at bounding box center [397, 193] width 356 height 55
click at [315, 189] on textarea "MEDICAMENTOS COD 20439, 25571 OK_VALOR KAIROS" at bounding box center [397, 193] width 356 height 55
click at [282, 200] on textarea "MEDICAMENTOS COD 20439, 25571 OK_VALOR ALFA BETA" at bounding box center [397, 193] width 356 height 55
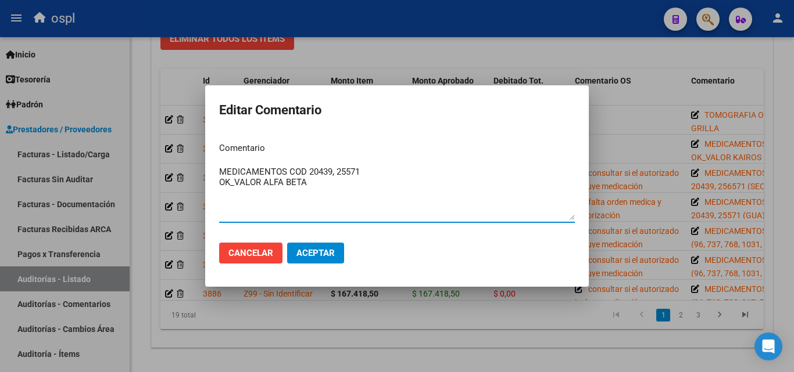
click at [342, 188] on textarea "MEDICAMENTOS COD 20439, 25571 OK_VALOR ALFA BETA" at bounding box center [397, 193] width 356 height 55
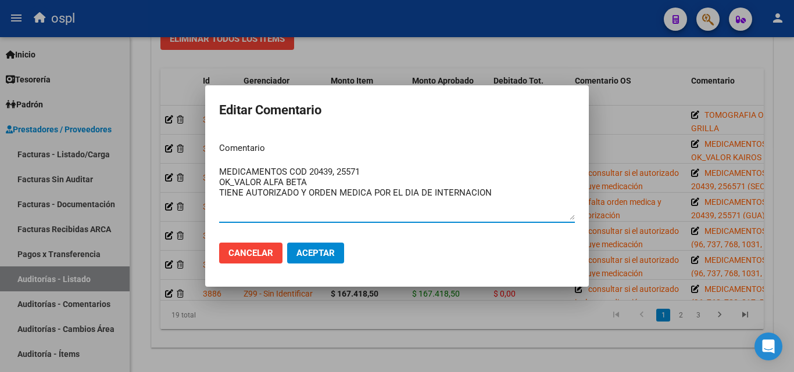
click at [437, 198] on textarea "MEDICAMENTOS COD 20439, 25571 OK_VALOR ALFA BETA TIENE AUTORIZADO Y ORDEN MEDIC…" at bounding box center [397, 193] width 356 height 55
click at [502, 194] on textarea "MEDICAMENTOS COD 20439, 25571 OK_VALOR ALFA BETA TIENE AUTORIZADO Y ORDEN MEDIC…" at bounding box center [397, 193] width 356 height 55
type textarea "MEDICAMENTOS COD 20439, 25571 OK_VALOR ALFA BETA TIENE AUTORIZADO Y ORDEN MEDIC…"
click at [323, 251] on span "Aceptar" at bounding box center [315, 253] width 38 height 10
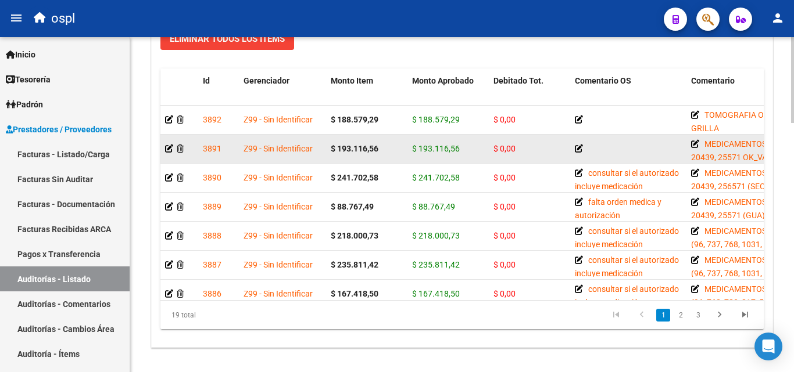
click at [579, 153] on app-edit-comment-line at bounding box center [579, 148] width 8 height 9
click at [578, 149] on icon at bounding box center [579, 149] width 8 height 8
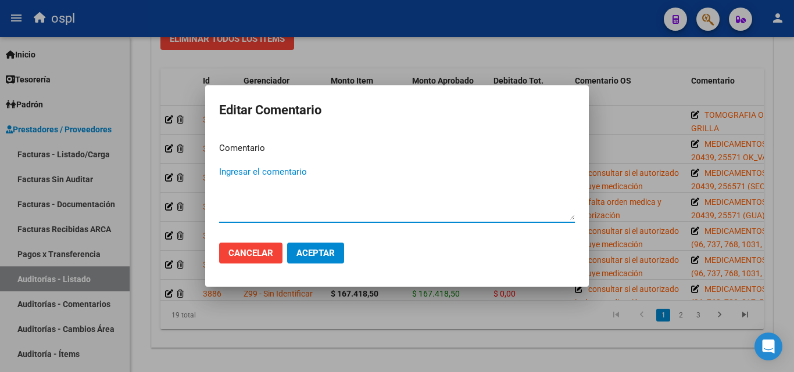
paste textarea "consultar si el autorizado incluye medicación"
type textarea "consultar si el autorizado incluye medicación"
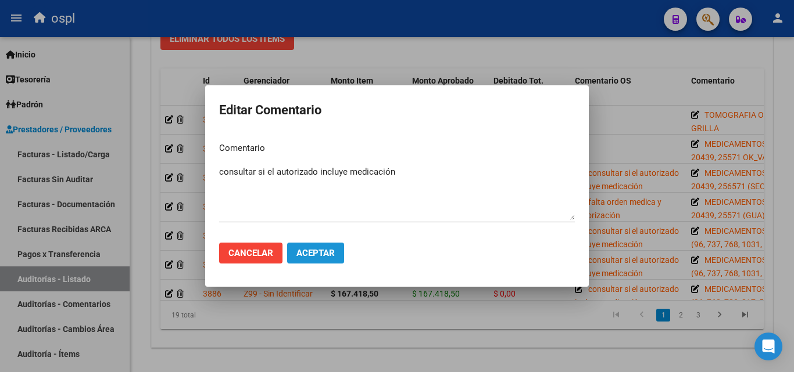
click at [322, 261] on button "Aceptar" at bounding box center [315, 253] width 57 height 21
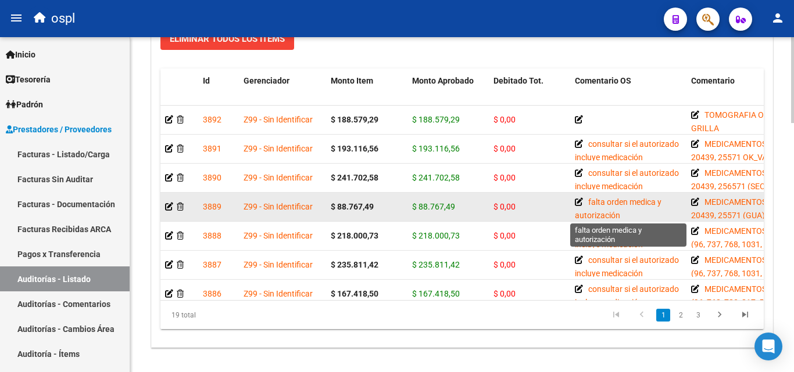
scroll to position [858, 0]
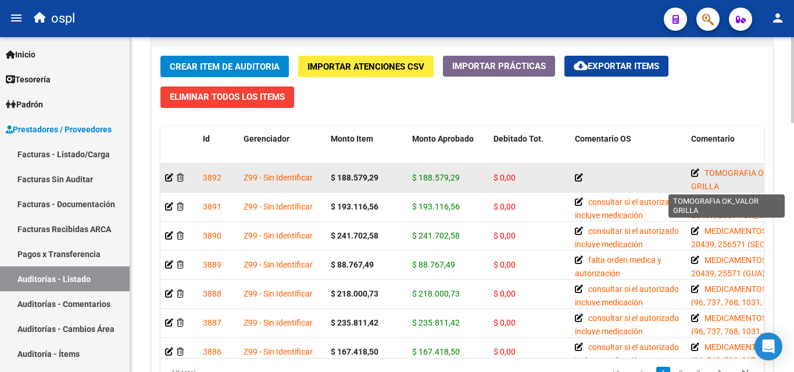
click at [695, 173] on icon at bounding box center [695, 173] width 8 height 8
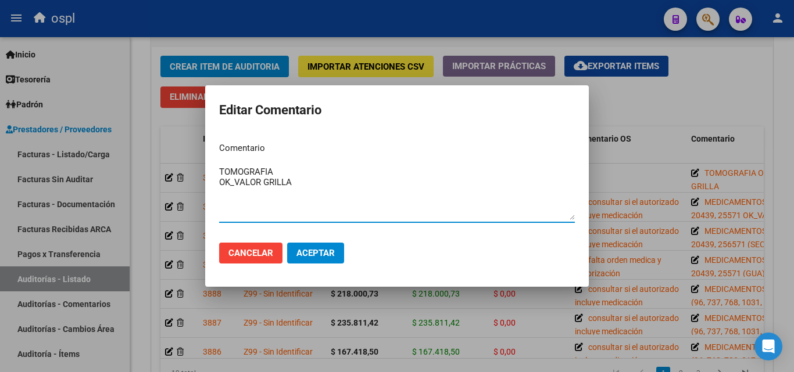
click at [314, 186] on textarea "TOMOGRAFIA OK_VALOR GRILLA" at bounding box center [397, 193] width 356 height 55
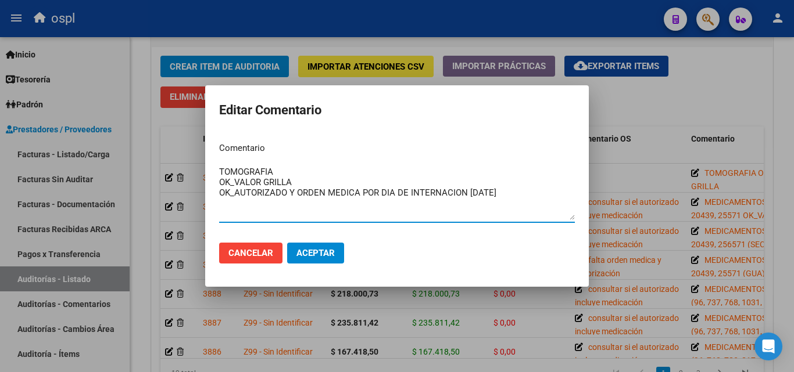
type textarea "TOMOGRAFIA OK_VALOR GRILLA OK_AUTORIZADO Y ORDEN MEDICA POR DIA DE INTERNACION …"
click at [331, 245] on button "Aceptar" at bounding box center [315, 253] width 57 height 21
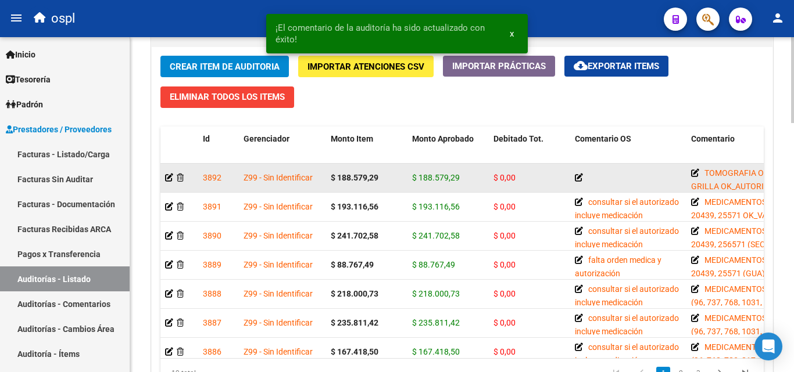
click at [579, 177] on icon at bounding box center [579, 178] width 8 height 8
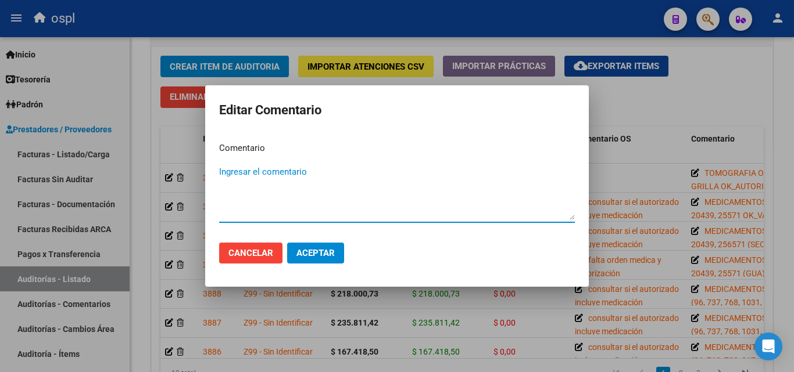
click at [659, 112] on div at bounding box center [397, 186] width 794 height 372
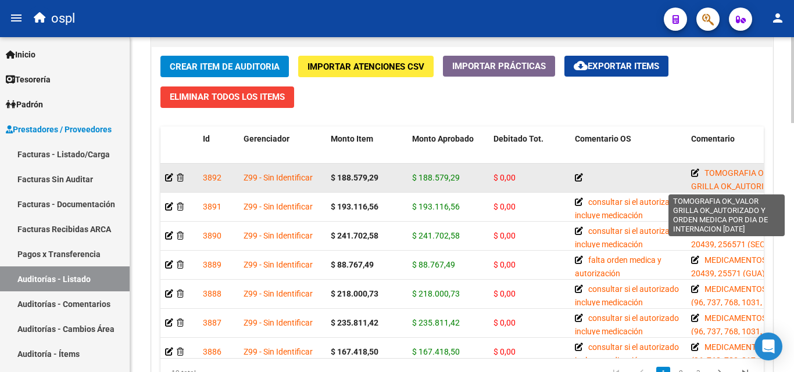
click at [694, 170] on icon at bounding box center [695, 173] width 8 height 8
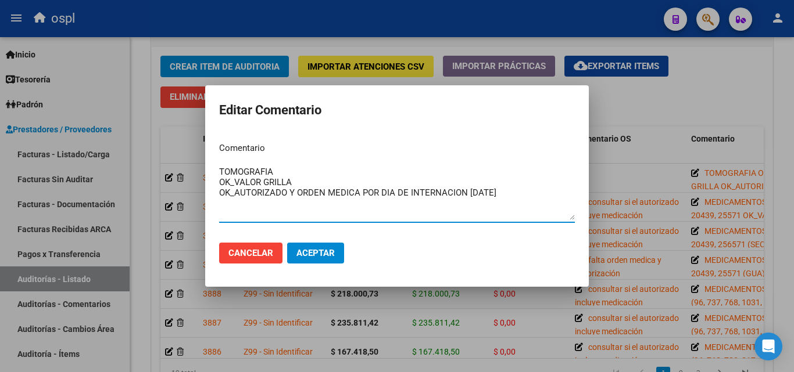
click at [291, 193] on textarea "TOMOGRAFIA OK_VALOR GRILLA OK_AUTORIZADO Y ORDEN MEDICA POR DIA DE INTERNACION …" at bounding box center [397, 193] width 356 height 55
drag, startPoint x: 296, startPoint y: 192, endPoint x: 216, endPoint y: 193, distance: 80.2
click at [216, 193] on mat-dialog-content "Comentario TOMOGRAFIA OK_VALOR GRILLA OK_AUTORIZADO Y ORDEN MEDICA POR DIA DE I…" at bounding box center [396, 183] width 383 height 101
click at [461, 194] on textarea "TOMOGRAFIA OK_VALOR GRILLA OK_ORDEN MEDICA POR DIA DE INTERNACION 30-06-2025" at bounding box center [397, 193] width 356 height 55
drag, startPoint x: 461, startPoint y: 194, endPoint x: 299, endPoint y: 208, distance: 162.7
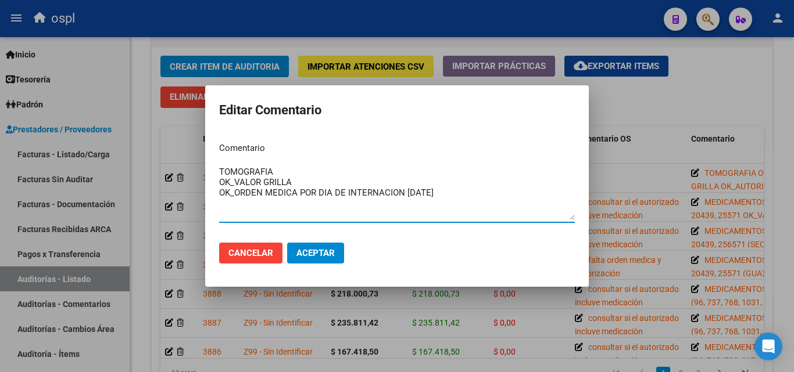
click at [299, 208] on textarea "TOMOGRAFIA OK_VALOR GRILLA OK_ORDEN MEDICA POR DIA DE INTERNACION 30-06-2025" at bounding box center [397, 193] width 356 height 55
click at [437, 211] on textarea "TOMOGRAFIA OK_VALOR GRILLA OK_ORDEN MEDICA POR DIA DE INTERNACION 30-06-2025" at bounding box center [397, 193] width 356 height 55
click at [467, 194] on textarea "TOMOGRAFIA OK_VALOR GRILLA OK_ORDEN MEDICA POR DIA DE INTERNACION 30-06-2025" at bounding box center [397, 193] width 356 height 55
click at [468, 200] on textarea "TOMOGRAFIA OK_VALOR GRILLA OK_ORDEN MEDICA POR DIA DE INTERNACION 30-06-2025" at bounding box center [397, 193] width 356 height 55
click at [367, 194] on textarea "TOMOGRAFIA OK_VALOR GRILLA OK_ORDEN MEDICA POR DIA DE INTERNACION 30-06-2025" at bounding box center [397, 193] width 356 height 55
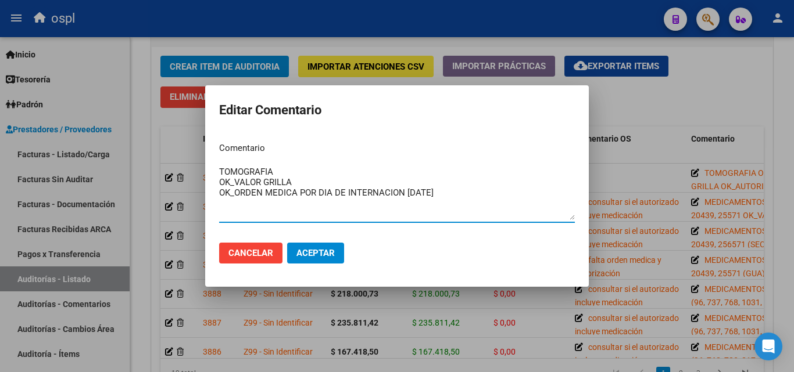
click at [451, 194] on textarea "TOMOGRAFIA OK_VALOR GRILLA OK_ORDEN MEDICA POR DIA DE INTERNACION 30-06-2025" at bounding box center [397, 193] width 356 height 55
drag, startPoint x: 461, startPoint y: 194, endPoint x: 299, endPoint y: 203, distance: 162.4
click at [299, 203] on textarea "TOMOGRAFIA OK_VALOR GRILLA OK_ORDEN MEDICA POR DIA DE INTERNACION 30-06-2025" at bounding box center [397, 193] width 356 height 55
click at [312, 207] on textarea "TOMOGRAFIA OK_VALOR GRILLA OK_ORDEN MEDICA _AUTORIZADO NO ESTA" at bounding box center [397, 193] width 356 height 55
drag, startPoint x: 322, startPoint y: 205, endPoint x: 281, endPoint y: 205, distance: 41.8
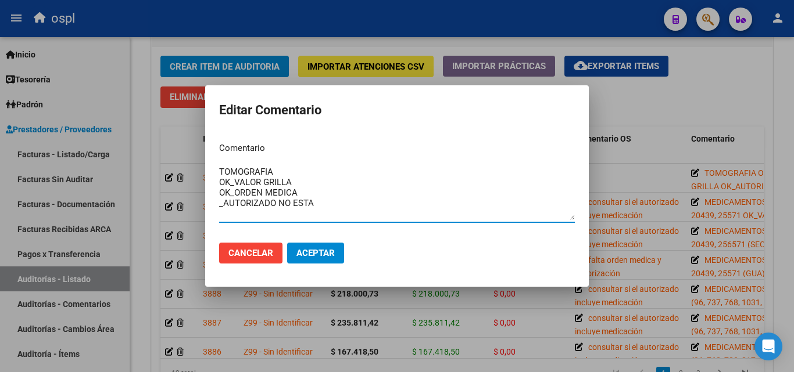
click at [281, 205] on textarea "TOMOGRAFIA OK_VALOR GRILLA OK_ORDEN MEDICA _AUTORIZADO NO ESTA" at bounding box center [397, 193] width 356 height 55
click at [224, 202] on textarea "TOMOGRAFIA OK_VALOR GRILLA OK_ORDEN MEDICA _AUTORIZADO" at bounding box center [397, 193] width 356 height 55
click at [329, 207] on textarea "TOMOGRAFIA OK_VALOR GRILLA OK_ORDEN MEDICA _NO HAY AUTORIZADO" at bounding box center [397, 193] width 356 height 55
type textarea "TOMOGRAFIA OK_VALOR GRILLA OK_ORDEN MEDICA _NO HAY AUTORIZADO"
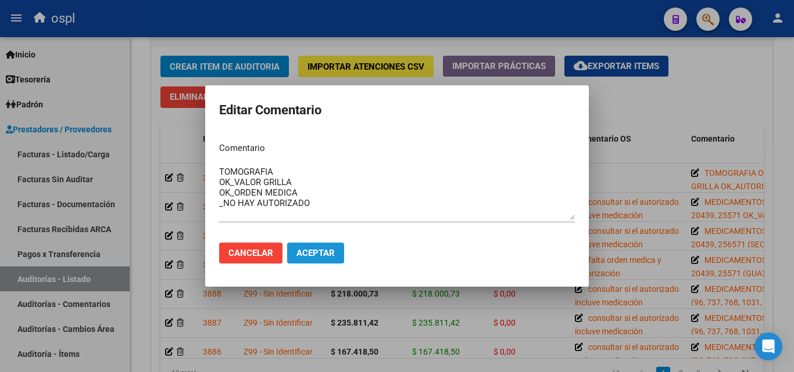
click at [325, 250] on span "Aceptar" at bounding box center [315, 253] width 38 height 10
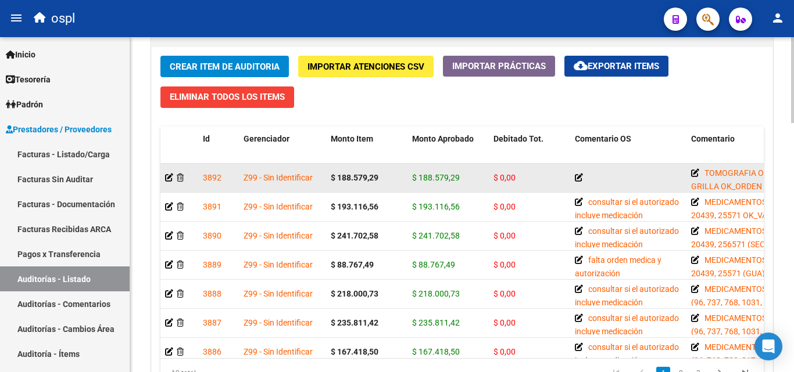
click at [577, 177] on icon at bounding box center [579, 178] width 8 height 8
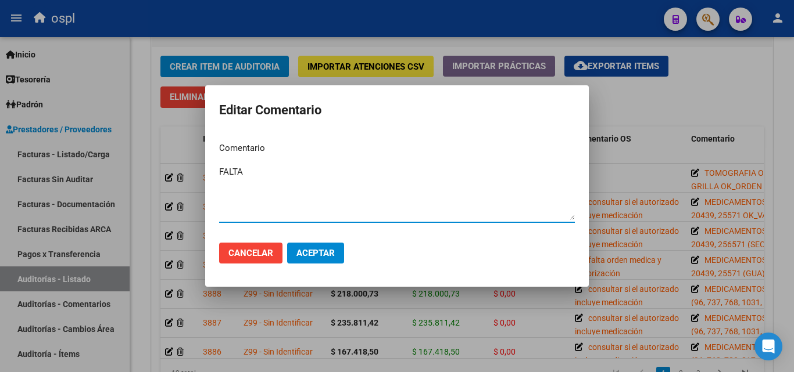
drag, startPoint x: 283, startPoint y: 174, endPoint x: 185, endPoint y: 174, distance: 97.6
click at [185, 174] on div "Editar Comentario Comentario FALTA Ingresar el comentario Cancelar Aceptar" at bounding box center [397, 186] width 794 height 372
type textarea "I"
type textarea "incompleto"
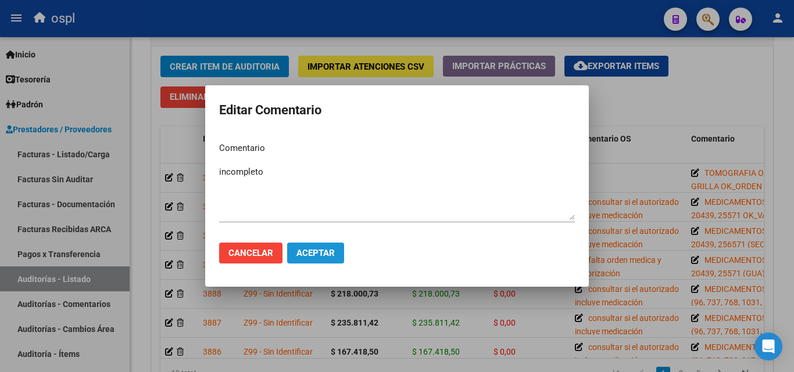
click at [324, 248] on button "Aceptar" at bounding box center [315, 253] width 57 height 21
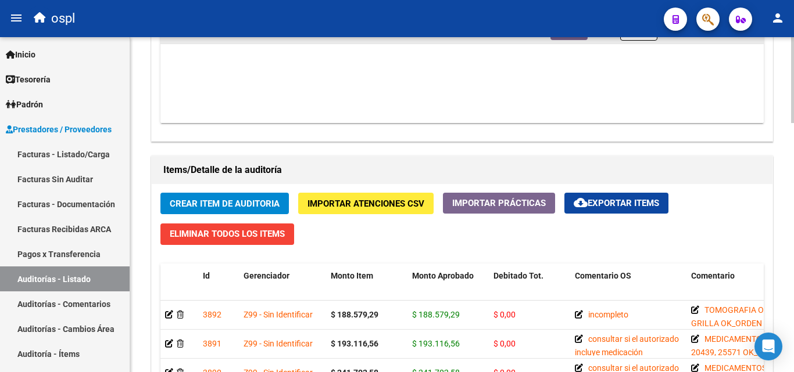
scroll to position [742, 0]
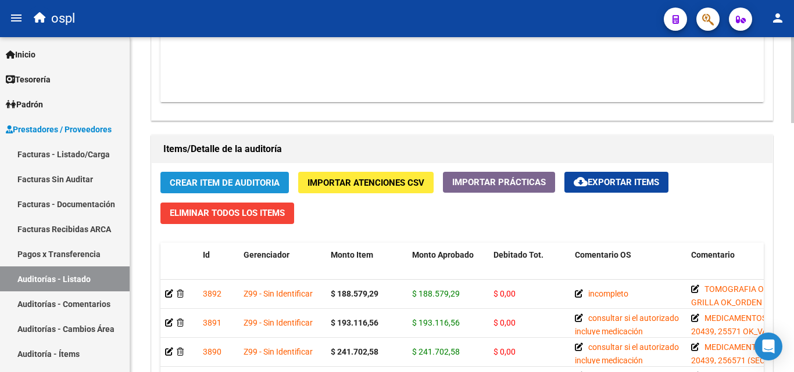
click at [264, 180] on span "Crear Item de Auditoria" at bounding box center [225, 183] width 110 height 10
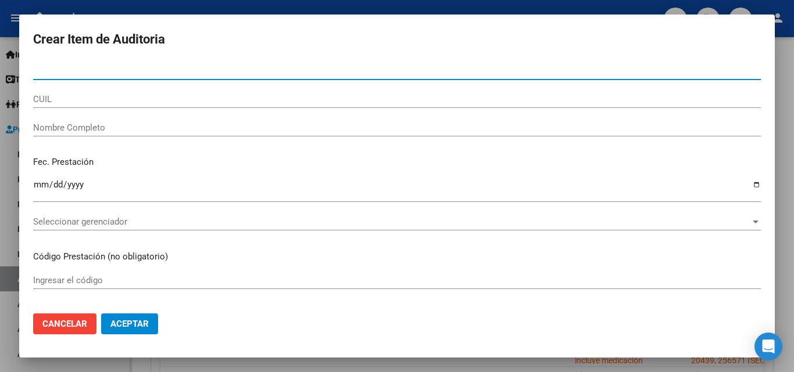
click at [63, 133] on div "Nombre Completo" at bounding box center [396, 127] width 727 height 17
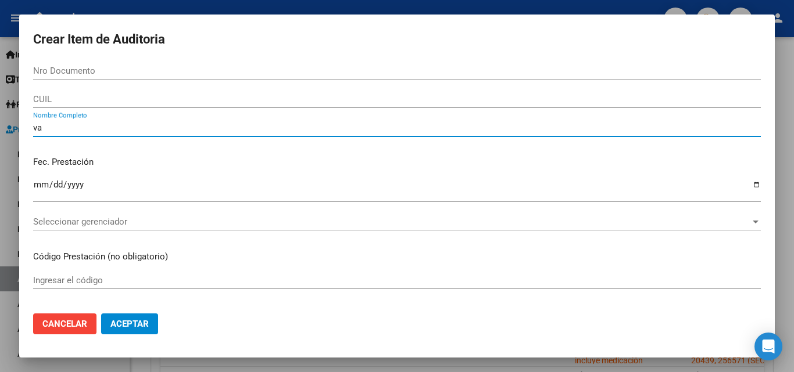
type input "v"
type input "VARIOS"
click at [42, 182] on input "Ingresar la fecha" at bounding box center [396, 189] width 727 height 19
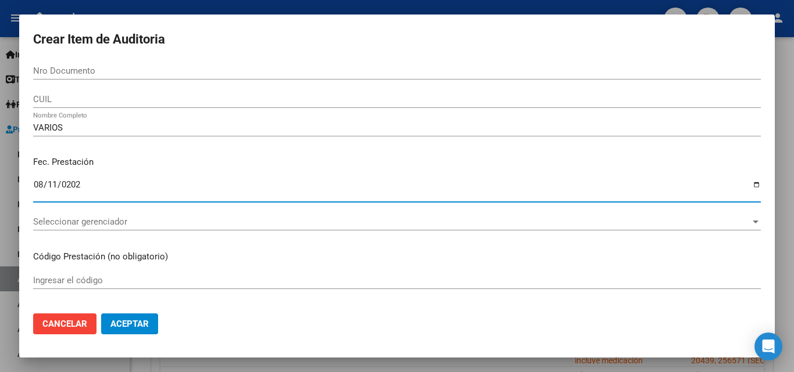
type input "2025-08-11"
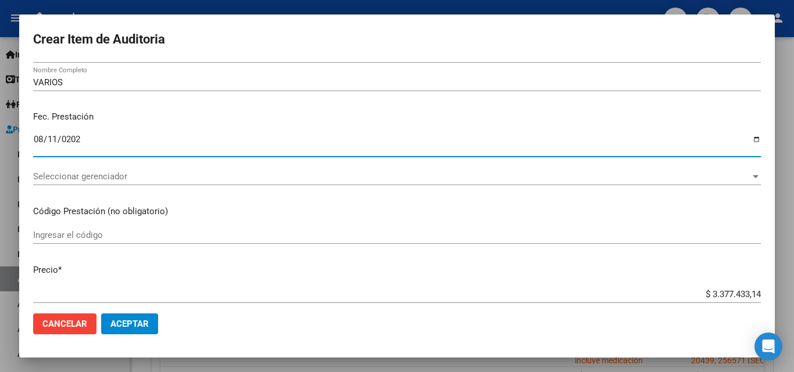
scroll to position [58, 0]
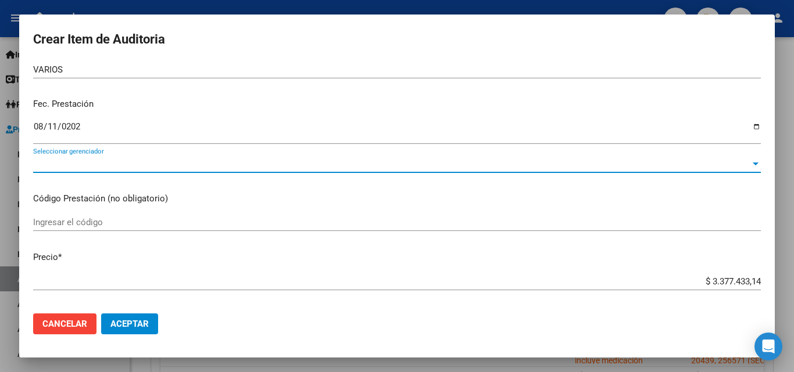
click at [101, 166] on span "Seleccionar gerenciador" at bounding box center [391, 164] width 717 height 10
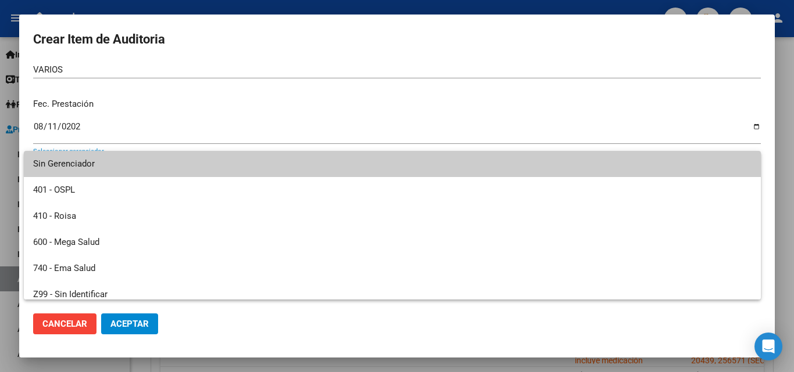
click at [172, 124] on div at bounding box center [397, 186] width 794 height 372
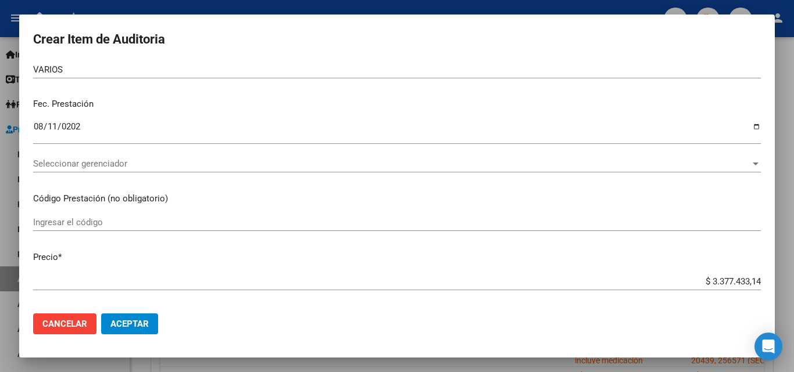
click at [177, 130] on input "2025-08-11" at bounding box center [396, 131] width 727 height 19
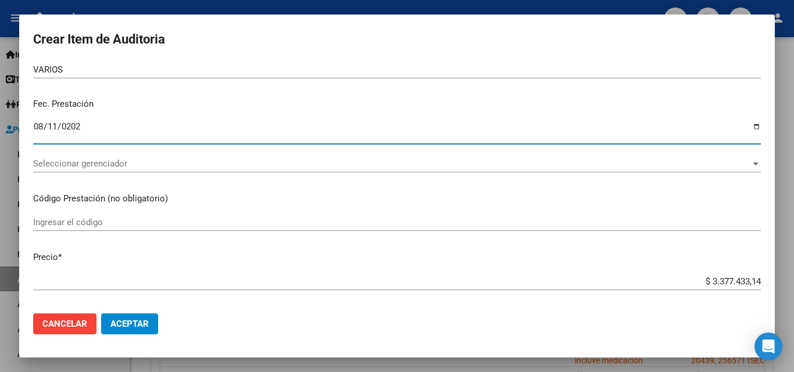
click at [139, 200] on p "Código Prestación (no obligatorio)" at bounding box center [396, 198] width 727 height 13
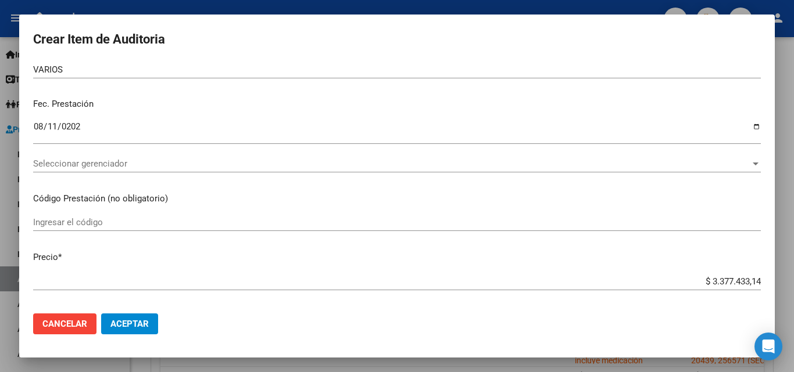
click at [94, 224] on input "Ingresar el código" at bounding box center [396, 222] width 727 height 10
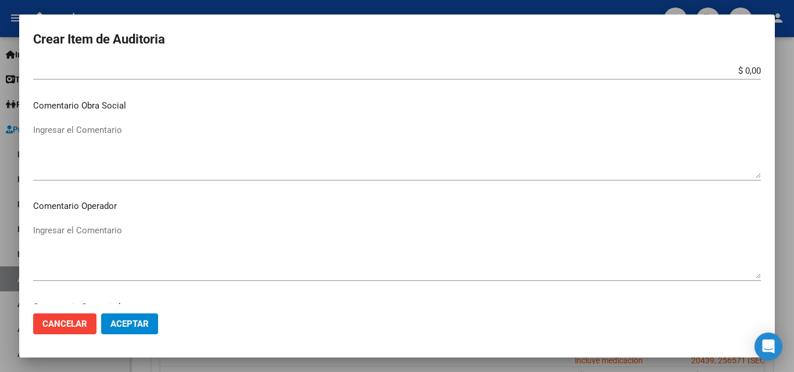
scroll to position [465, 0]
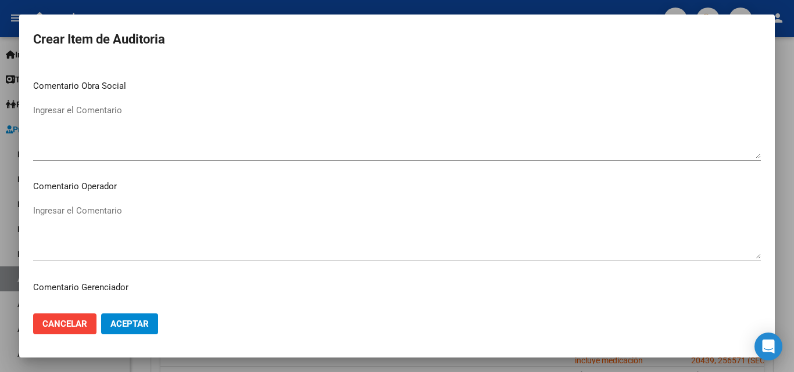
type input "PACIENTES AMBULATORIOS"
click at [163, 221] on textarea "Ingresar el Comentario" at bounding box center [396, 232] width 727 height 55
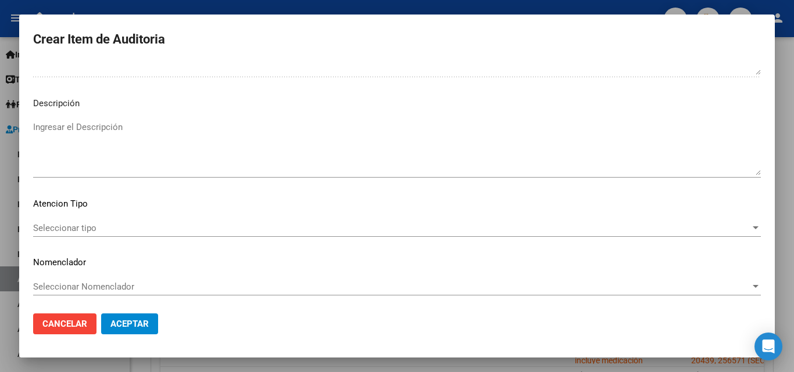
scroll to position [752, 0]
type textarea "FALTA DETALLE DE AMBULATORIO AGOSTO/25"
click at [98, 227] on span "Seleccionar tipo" at bounding box center [391, 226] width 717 height 10
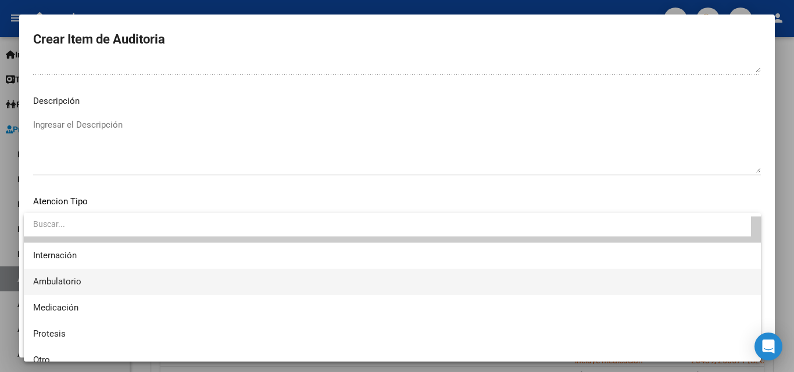
scroll to position [34, 0]
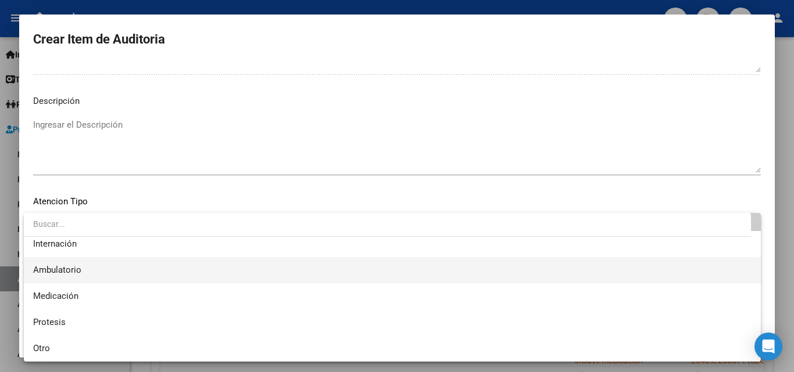
click at [64, 275] on span "Ambulatorio" at bounding box center [392, 270] width 718 height 26
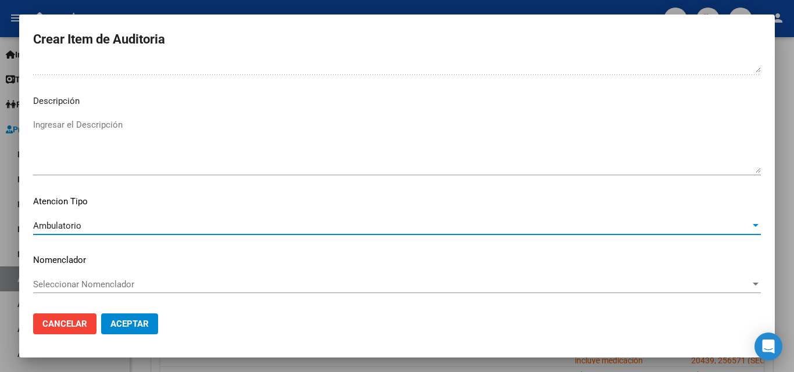
click at [135, 325] on span "Aceptar" at bounding box center [129, 324] width 38 height 10
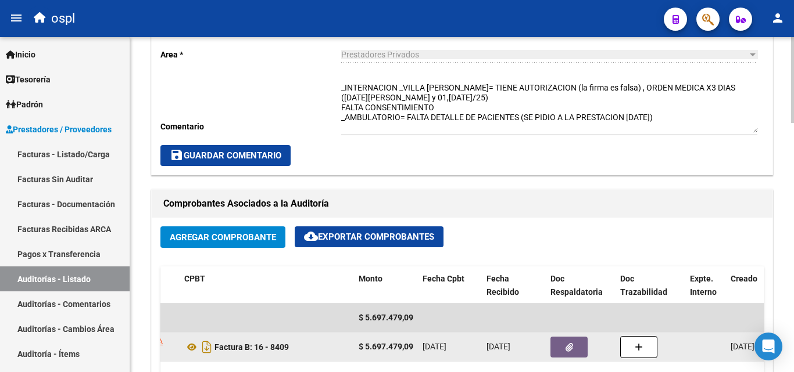
scroll to position [393, 0]
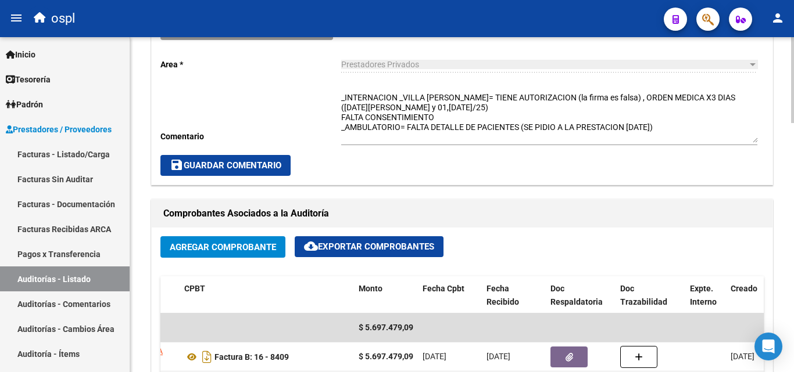
click at [682, 127] on textarea "_INTERNACION _VILLA LUIS= TIENE AUTORIZACION (la firma es falsa) , ORDEN MEDICA…" at bounding box center [549, 117] width 416 height 51
click at [262, 164] on span "save Guardar Comentario" at bounding box center [226, 165] width 112 height 10
click at [219, 164] on span "save Guardar Comentario" at bounding box center [226, 165] width 112 height 10
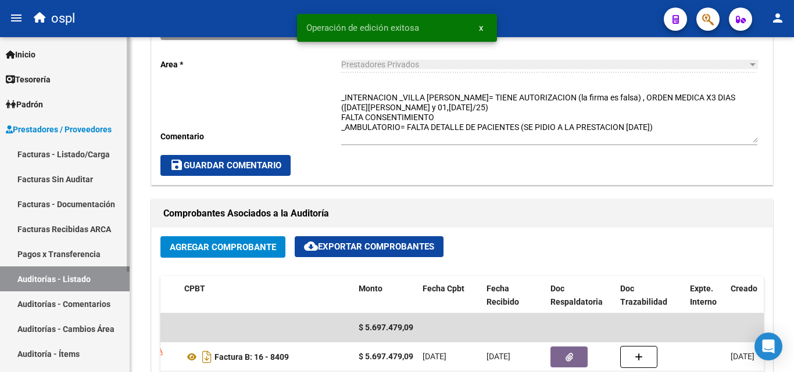
click at [70, 155] on link "Facturas - Listado/Carga" at bounding box center [65, 154] width 130 height 25
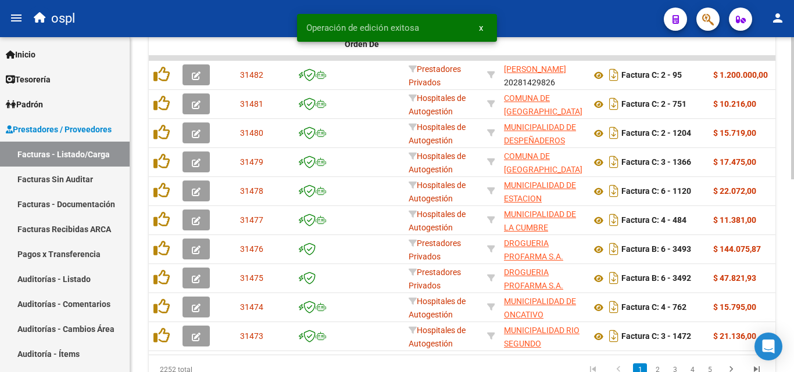
scroll to position [103, 0]
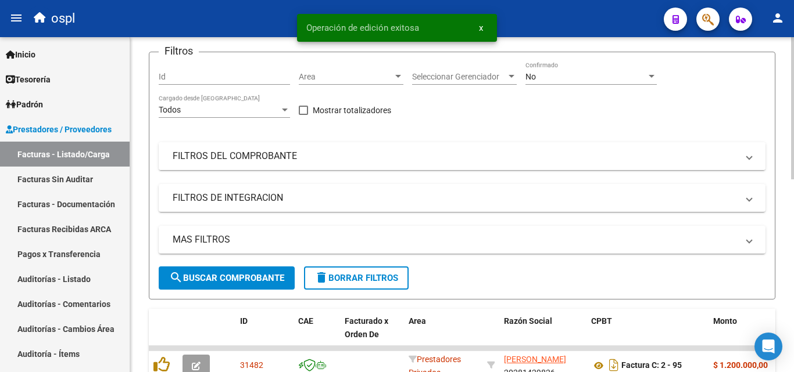
click at [261, 160] on mat-panel-title "FILTROS DEL COMPROBANTE" at bounding box center [455, 156] width 565 height 13
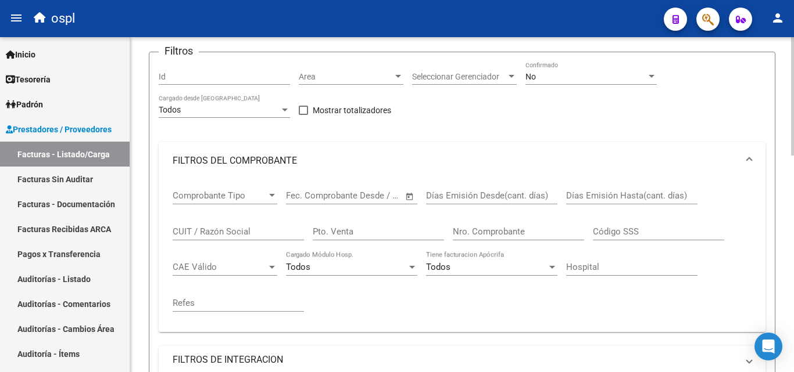
click at [463, 234] on input "Nro. Comprobante" at bounding box center [518, 232] width 131 height 10
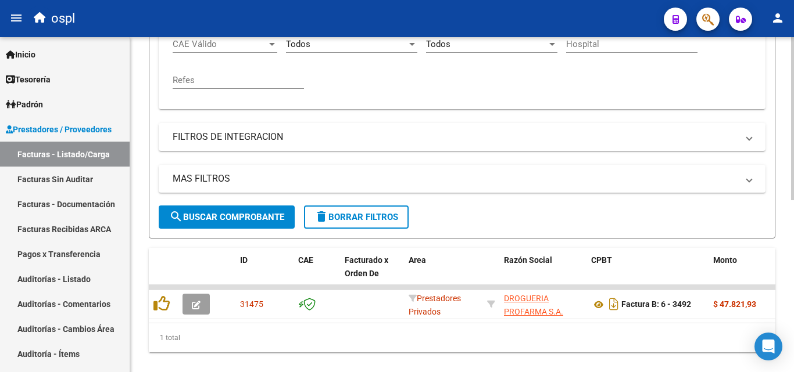
scroll to position [354, 0]
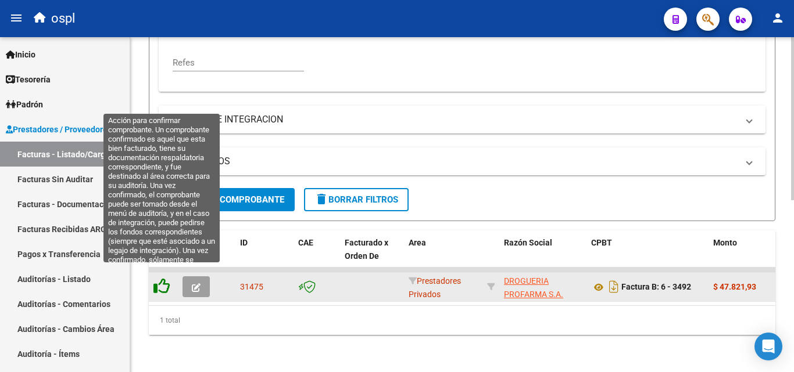
type input "3491"
click at [162, 278] on icon at bounding box center [161, 286] width 16 height 16
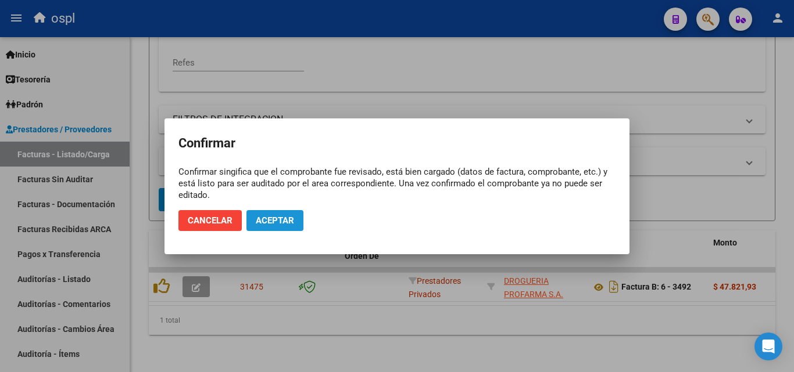
click at [274, 220] on span "Aceptar" at bounding box center [275, 221] width 38 height 10
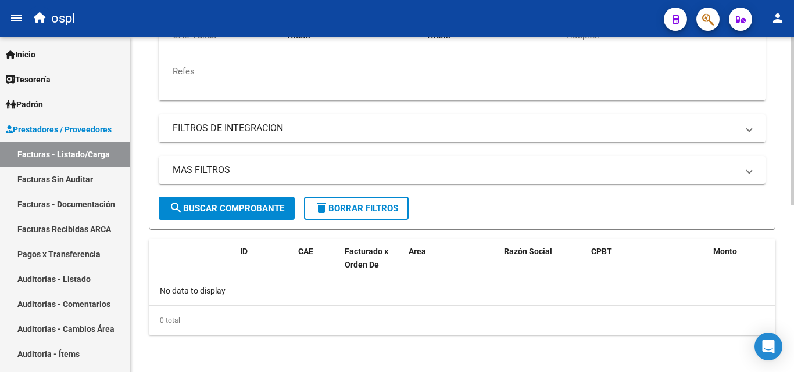
scroll to position [335, 0]
click at [92, 179] on link "Facturas Sin Auditar" at bounding box center [65, 179] width 130 height 25
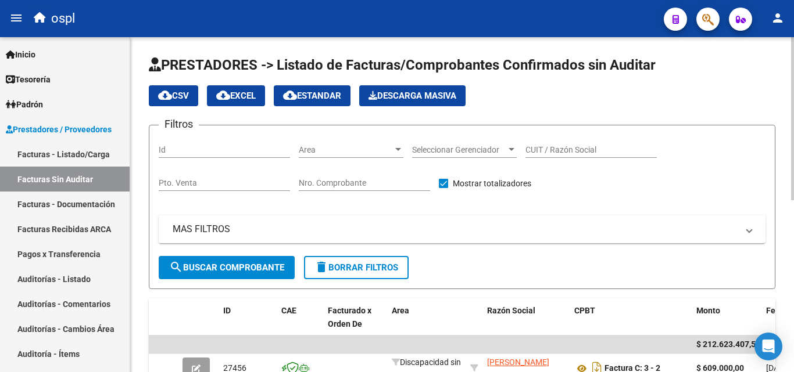
click at [342, 180] on input "Nro. Comprobante" at bounding box center [364, 183] width 131 height 10
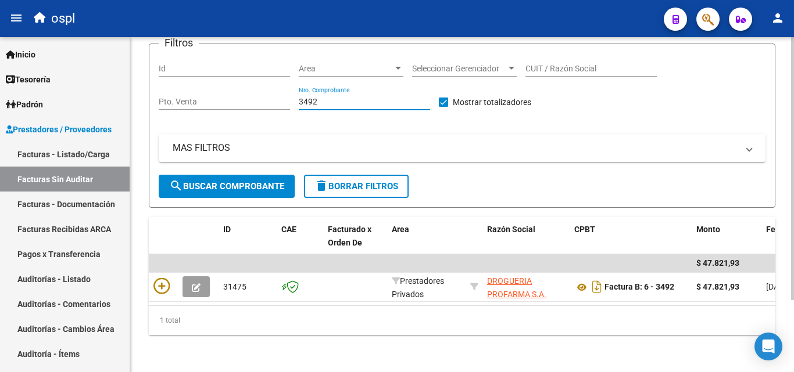
scroll to position [92, 0]
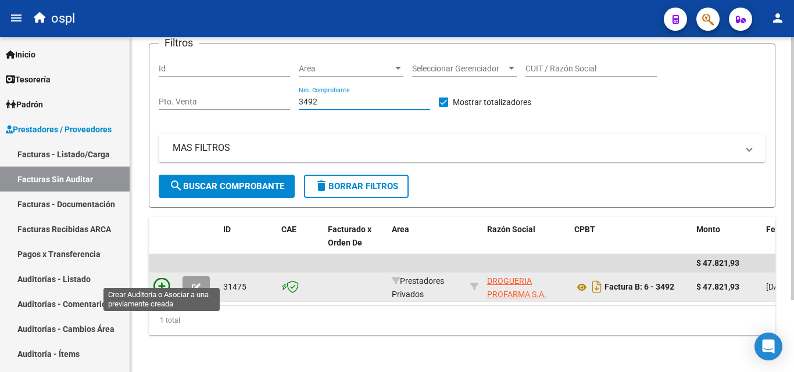
type input "3492"
click at [162, 278] on icon at bounding box center [161, 286] width 16 height 16
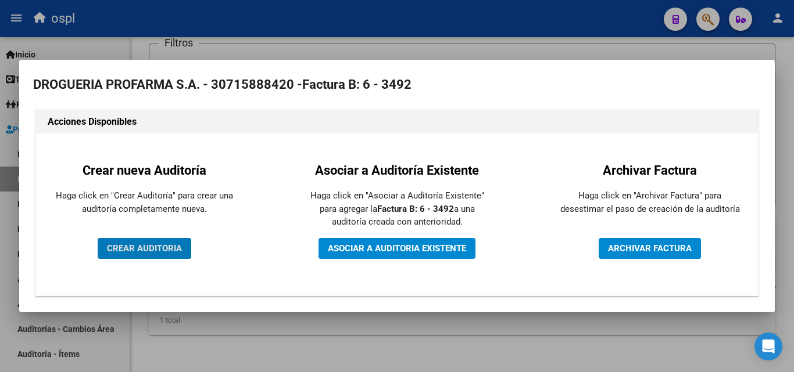
click at [160, 243] on span "CREAR AUDITORIA" at bounding box center [144, 248] width 75 height 10
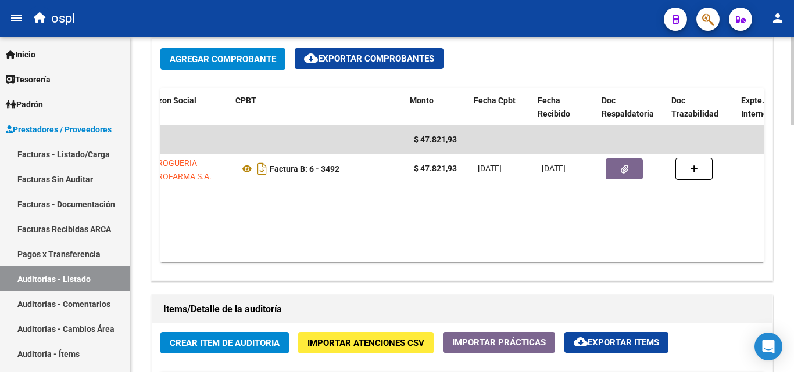
scroll to position [0, 216]
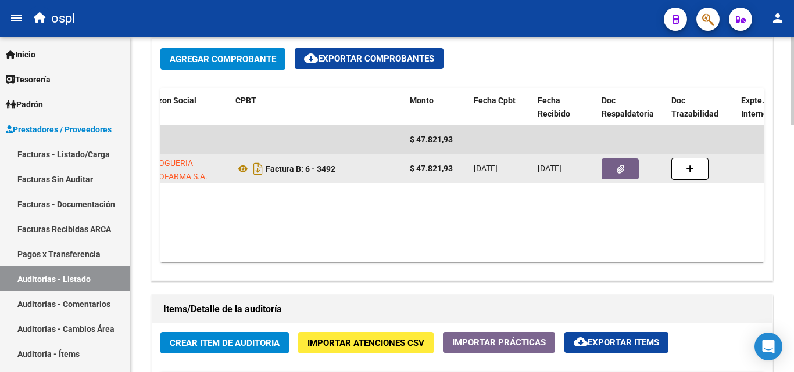
click at [615, 170] on button "button" at bounding box center [619, 169] width 37 height 21
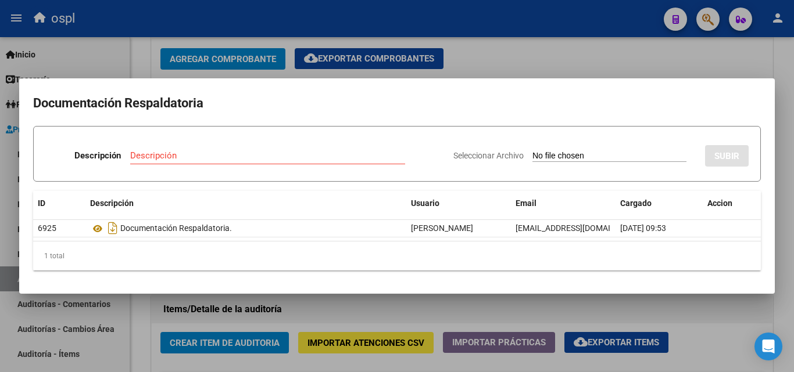
click at [542, 155] on input "Seleccionar Archivo" at bounding box center [609, 156] width 154 height 11
type input "C:\fakepath\49629 - WhatsApp Image 2025-09-08 at 16.36.20.jpeg"
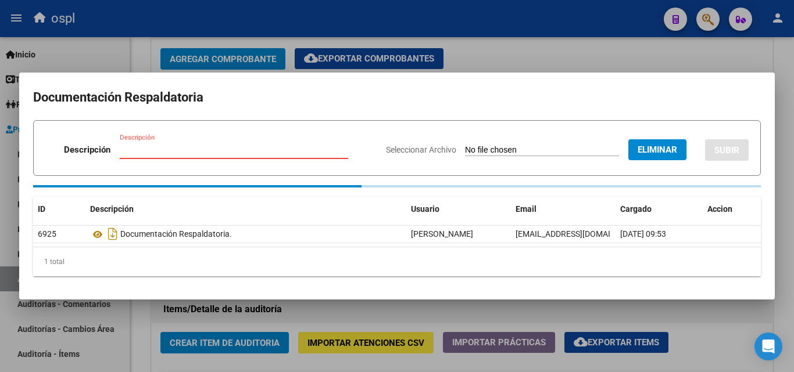
click at [277, 149] on div "Descripción" at bounding box center [234, 149] width 228 height 17
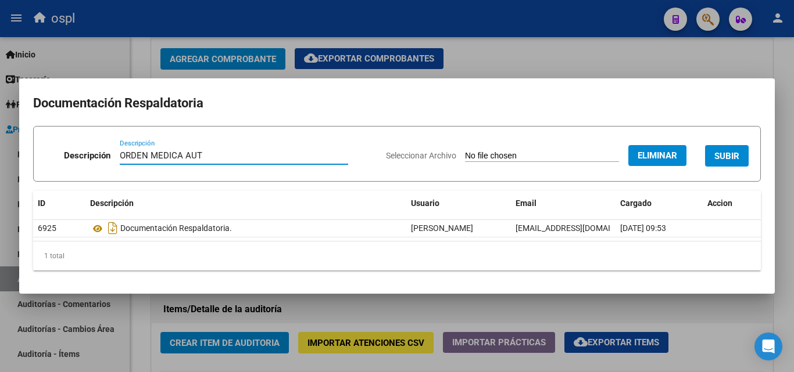
type input "ORDEN MEDICA AUT"
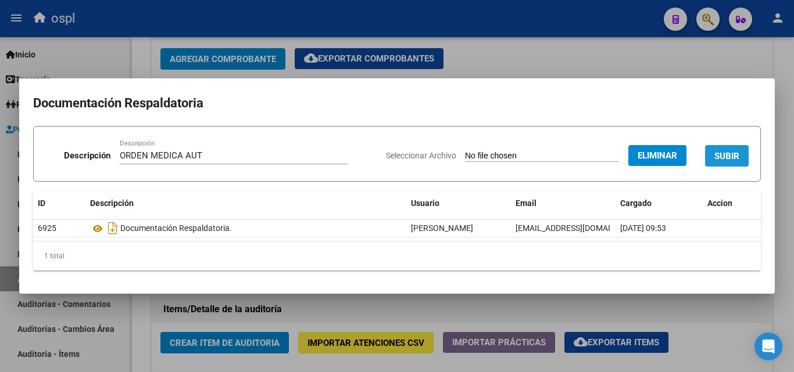
click at [726, 155] on span "SUBIR" at bounding box center [726, 156] width 25 height 10
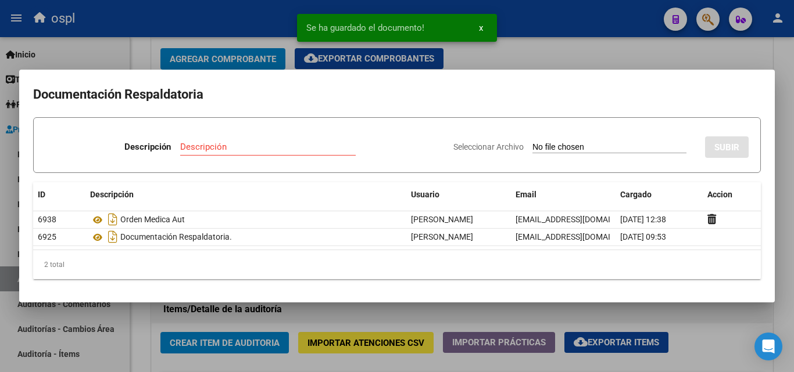
click at [558, 146] on input "Seleccionar Archivo" at bounding box center [609, 147] width 154 height 11
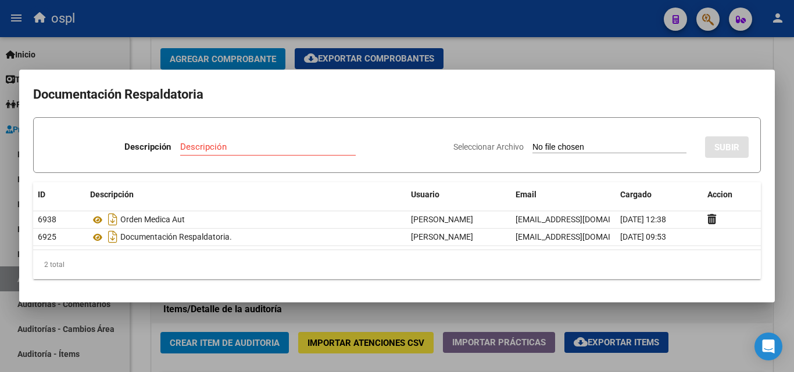
type input "C:\fakepath\49629 - WhatsApp Image 2025-09-08 at 16.36.27.jpeg"
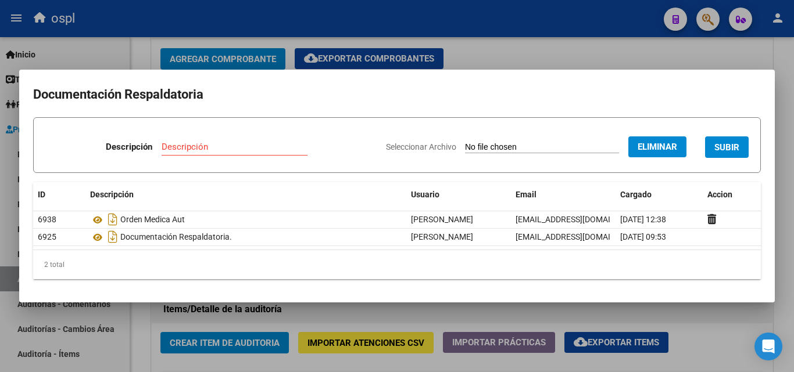
click at [177, 143] on input "Descripción" at bounding box center [235, 147] width 146 height 10
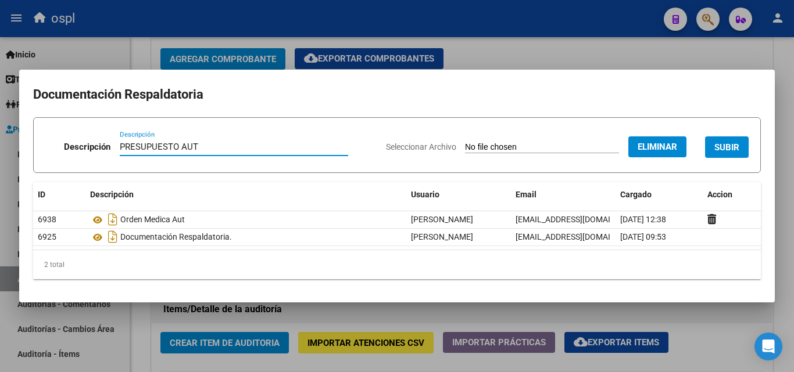
type input "PRESUPUESTO AUT"
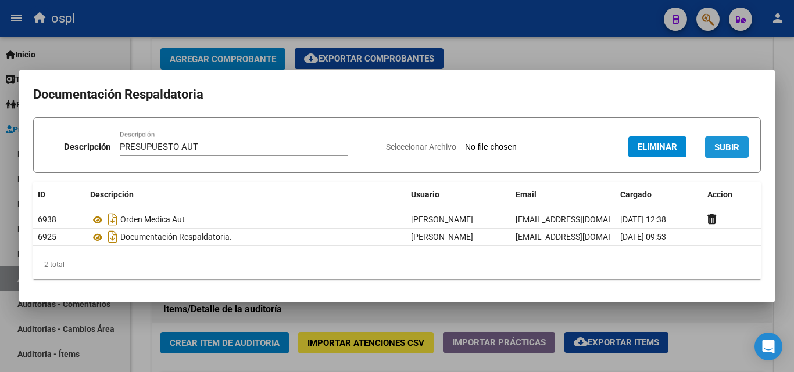
click at [727, 145] on span "SUBIR" at bounding box center [726, 147] width 25 height 10
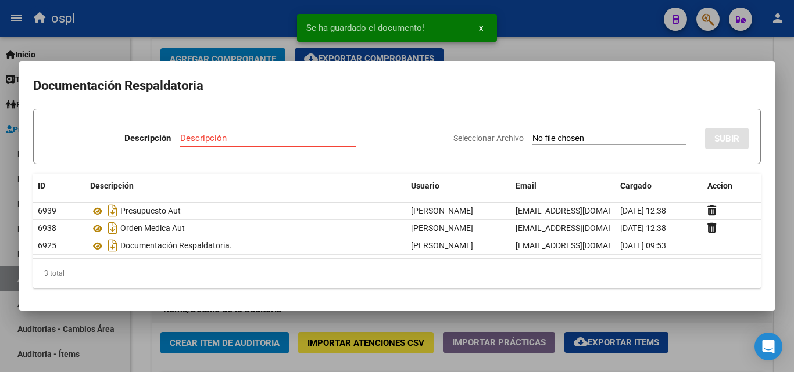
click at [552, 46] on div at bounding box center [397, 186] width 794 height 372
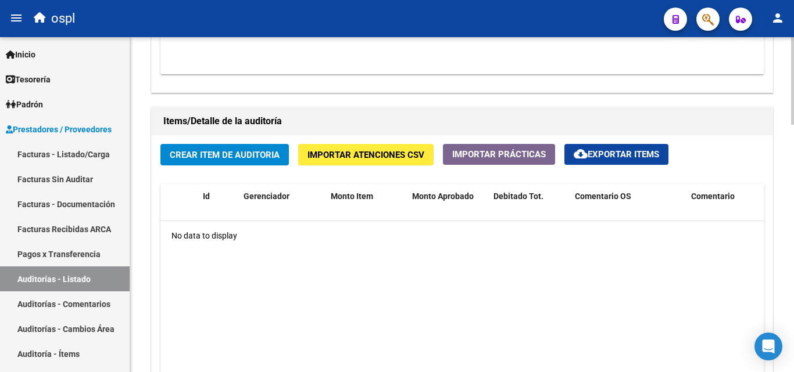
scroll to position [813, 0]
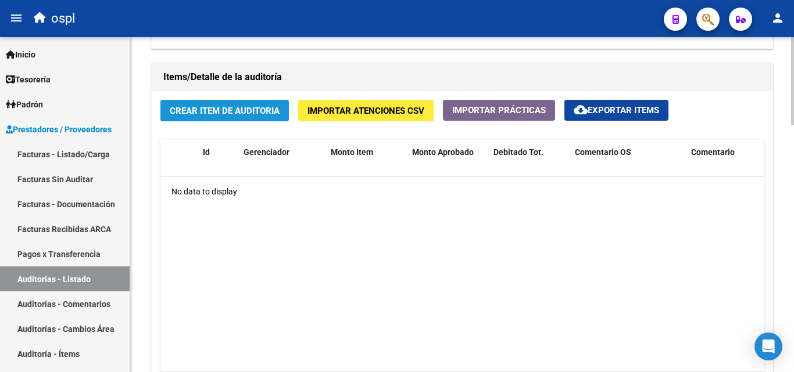
click at [258, 114] on span "Crear Item de Auditoria" at bounding box center [225, 111] width 110 height 10
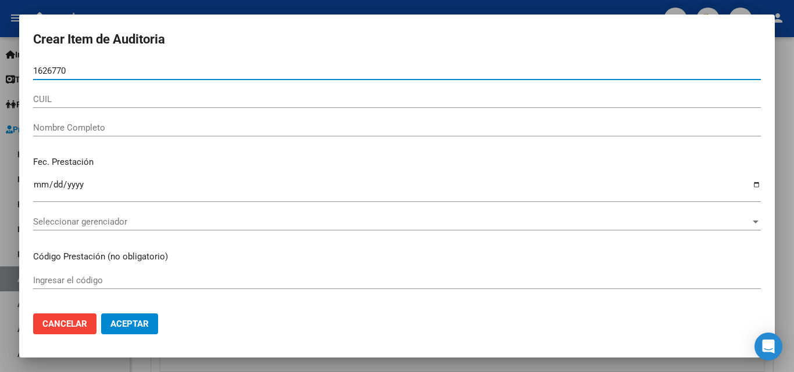
type input "16267703"
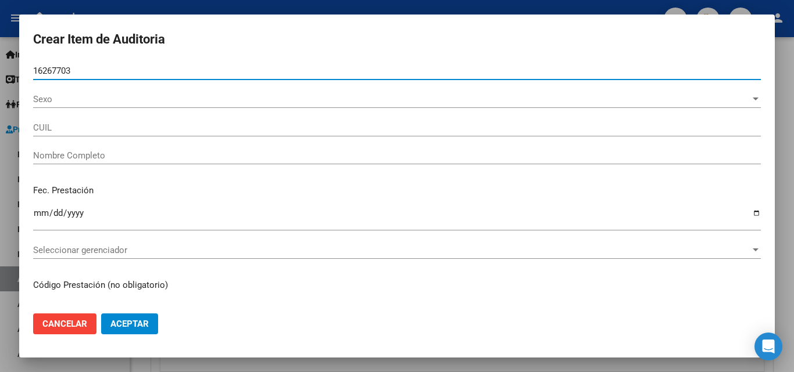
type input "23162677039"
type input "RODRIGUEZ JORGE ALBERTO"
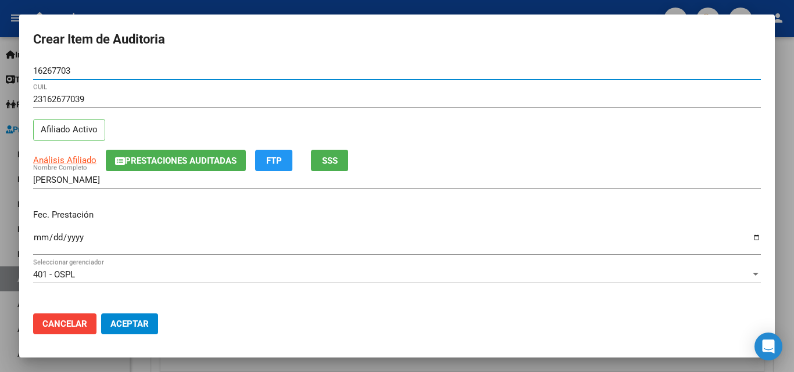
type input "16267703"
click at [38, 246] on input "Ingresar la fecha" at bounding box center [396, 242] width 727 height 19
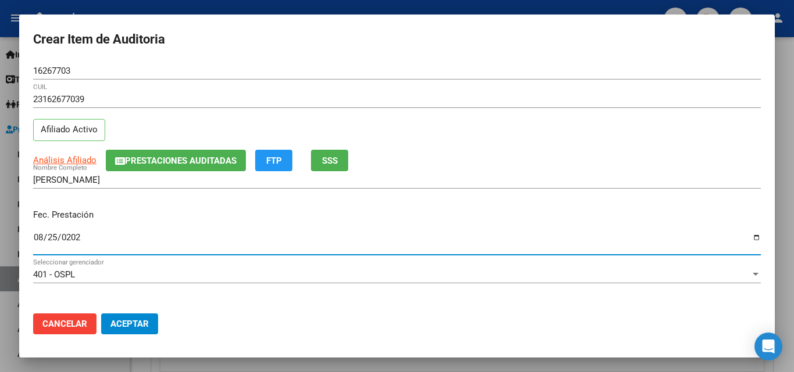
type input "2025-08-25"
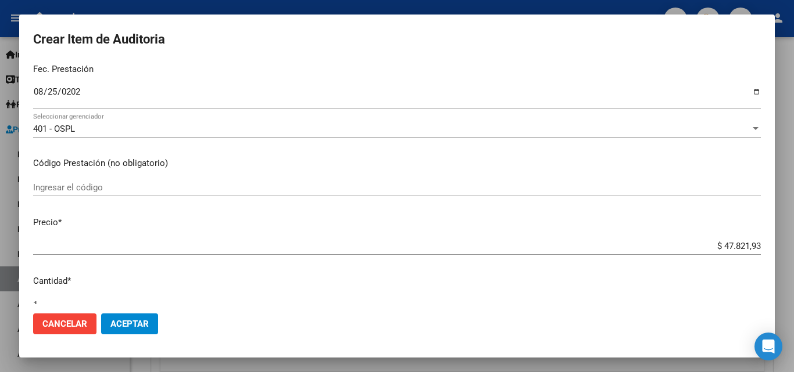
scroll to position [174, 0]
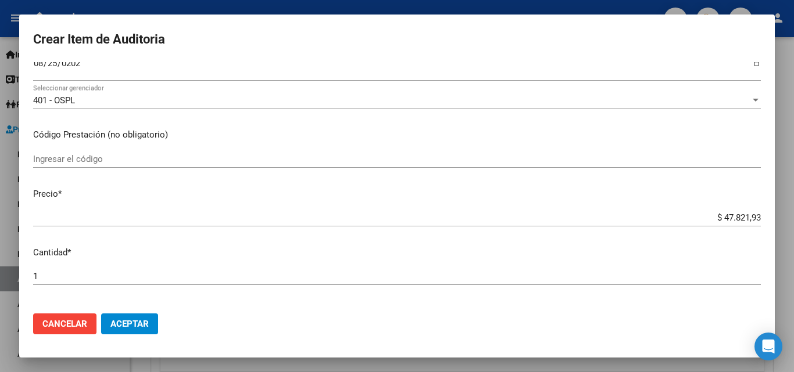
click at [96, 154] on input "Ingresar el código" at bounding box center [396, 159] width 727 height 10
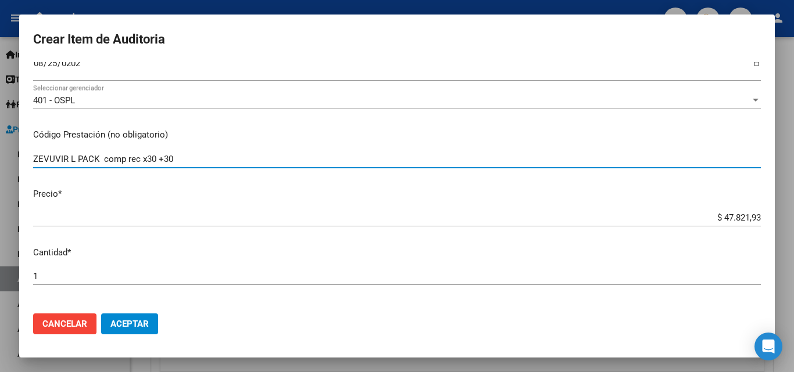
click at [163, 156] on input "ZEVUVIR L PACK comp rec x30 +30" at bounding box center [396, 159] width 727 height 10
click at [176, 159] on input "ZEVUVIR L PACK comp rec x30 + 30" at bounding box center [396, 159] width 727 height 10
click at [125, 161] on input "ZEVUVIR L PACK comp rec x30 + 30" at bounding box center [396, 159] width 727 height 10
click at [139, 159] on input "ZEVUVIR L PACK comp. rec x30 + 30" at bounding box center [396, 159] width 727 height 10
type input "ZEVUVIR L PACK comp. rec. x30 + 30"
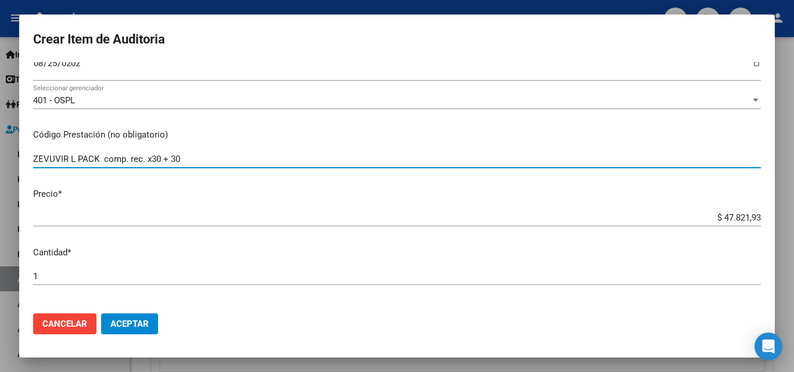
click at [671, 216] on input "$ 47.821,93" at bounding box center [396, 218] width 727 height 10
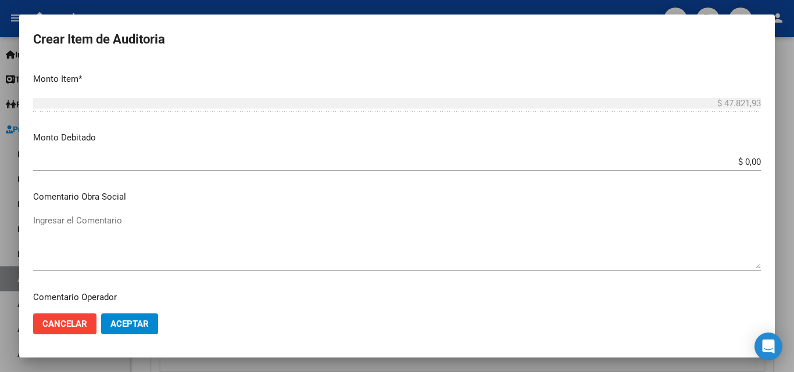
scroll to position [523, 0]
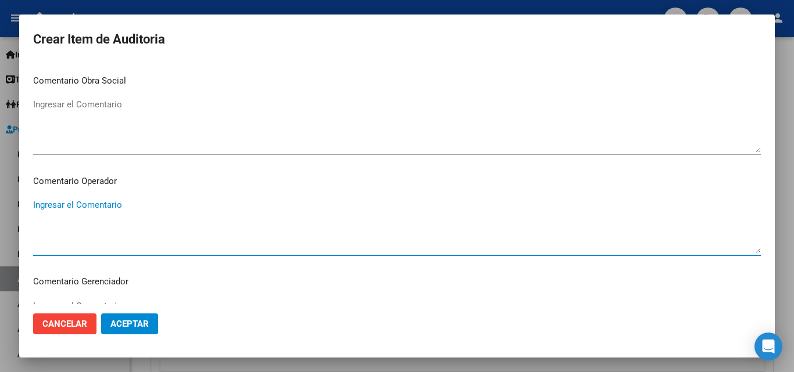
click at [107, 206] on textarea "Ingresar el Comentario" at bounding box center [396, 226] width 727 height 55
type textarea "f"
click at [148, 209] on textarea "FALTA TRAZA ZEVUVIR - OK ALFA BETA" at bounding box center [396, 226] width 727 height 55
click at [144, 207] on textarea "FALTA TRAZA ZEVUVIR - OK ALFA BETA" at bounding box center [396, 226] width 727 height 55
click at [230, 207] on textarea "FALTA TRAZA ZEVUVIR - OK VALOR ALFA BETA" at bounding box center [396, 226] width 727 height 55
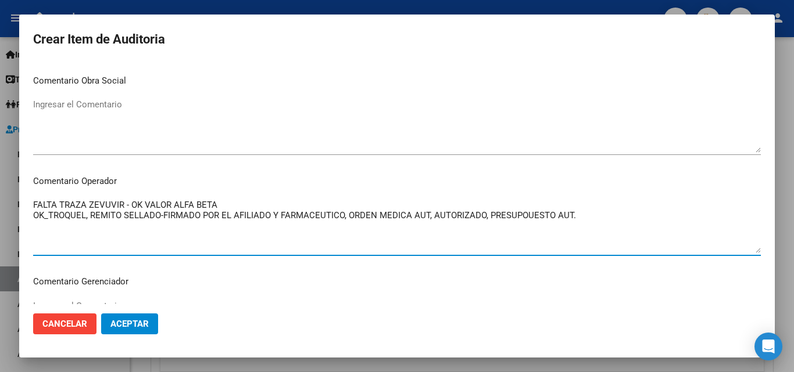
click at [521, 222] on textarea "FALTA TRAZA ZEVUVIR - OK VALOR ALFA BETA OK_TROQUEL, REMITO SELLADO-FIRMADO POR…" at bounding box center [396, 226] width 727 height 55
click at [524, 218] on textarea "FALTA TRAZA ZEVUVIR - OK VALOR ALFA BETA OK_TROQUEL, REMITO SELLADO-FIRMADO POR…" at bounding box center [396, 226] width 727 height 55
click at [565, 218] on textarea "FALTA TRAZA ZEVUVIR - OK VALOR ALFA BETA OK_TROQUEL, REMITO SELLADO-FIRMADO POR…" at bounding box center [396, 226] width 727 height 55
click at [571, 217] on textarea "FALTA TRAZA ZEVUVIR - OK VALOR ALFA BETA OK_TROQUEL, REMITO SELLADO-FIRMADO POR…" at bounding box center [396, 226] width 727 height 55
type textarea "FALTA TRAZA ZEVUVIR - OK VALOR ALFA BETA OK_TROQUEL, REMITO SELLADO-FIRMADO POR…"
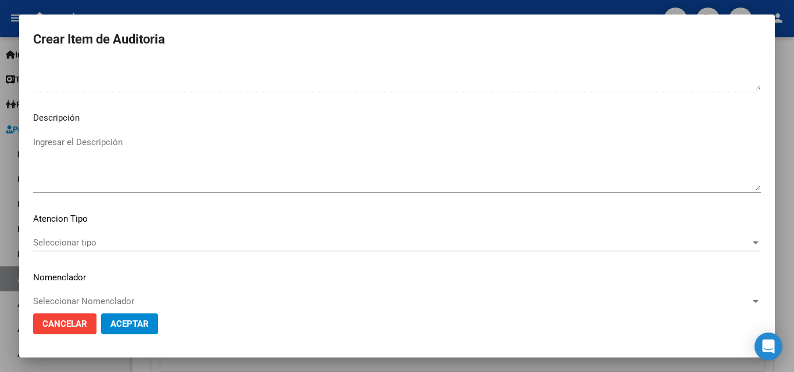
scroll to position [804, 0]
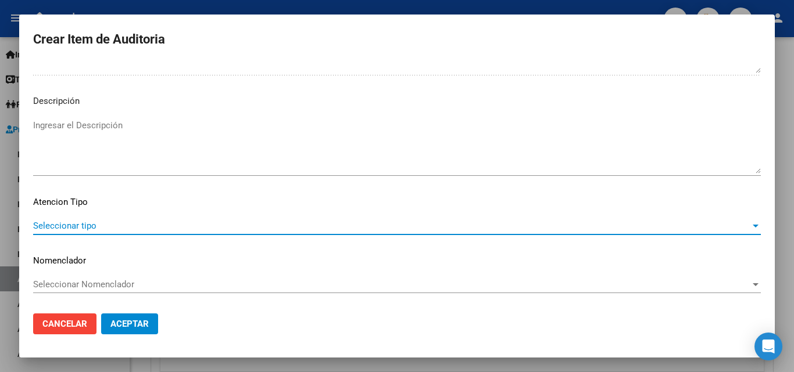
click at [92, 222] on span "Seleccionar tipo" at bounding box center [391, 226] width 717 height 10
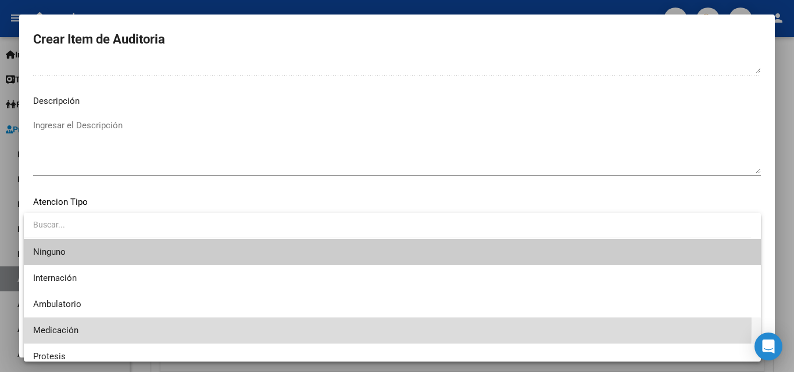
click at [53, 324] on span "Medicación" at bounding box center [392, 331] width 718 height 26
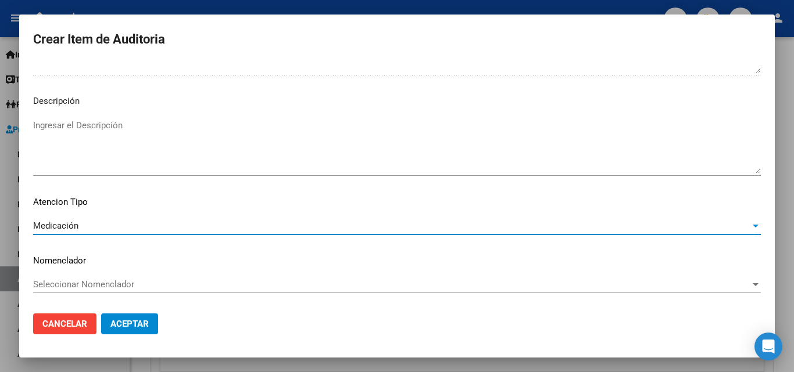
click at [120, 324] on span "Aceptar" at bounding box center [129, 324] width 38 height 10
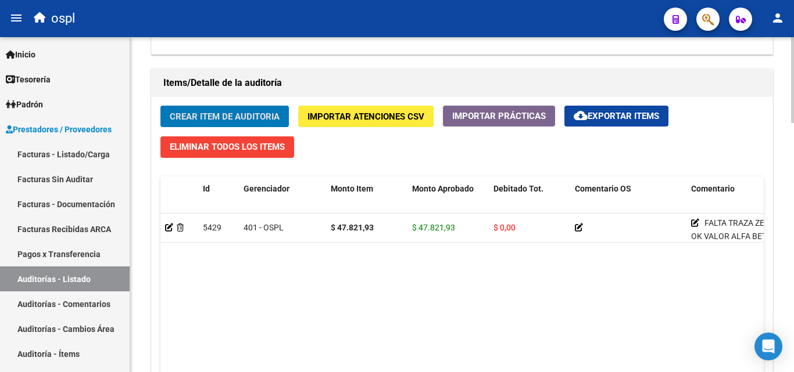
scroll to position [814, 0]
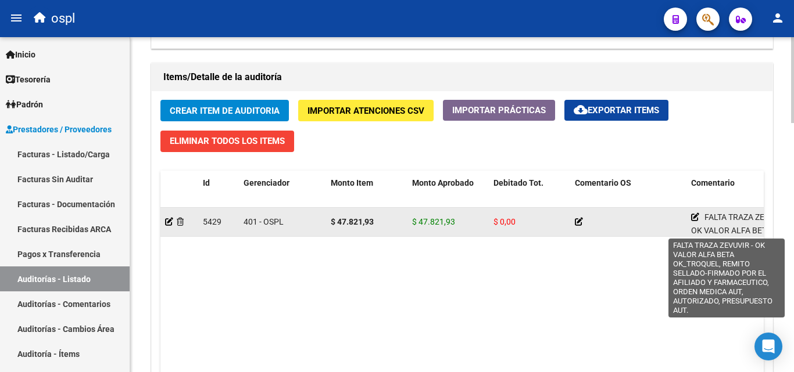
click at [696, 218] on icon at bounding box center [695, 217] width 8 height 8
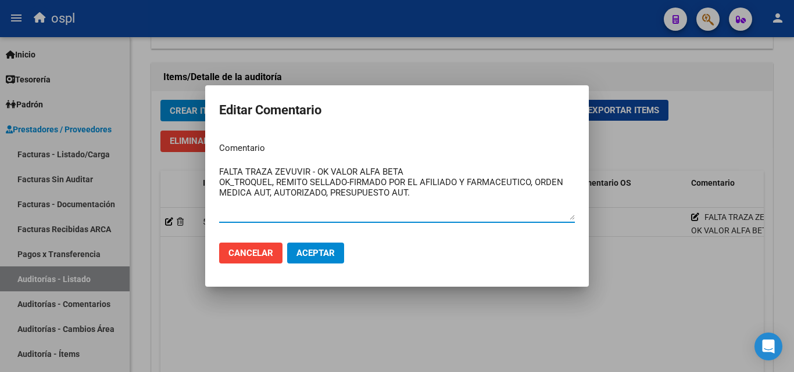
drag, startPoint x: 452, startPoint y: 201, endPoint x: 221, endPoint y: 174, distance: 232.8
click at [210, 173] on mat-dialog-content "Comentario FALTA TRAZA ZEVUVIR - OK VALOR ALFA BETA OK_TROQUEL, REMITO SELLADO-…" at bounding box center [396, 183] width 383 height 101
click at [429, 185] on textarea "FALTA TRAZA ZEVUVIR - OK VALOR ALFA BETA OK_TROQUEL, REMITO SELLADO-FIRMADO POR…" at bounding box center [397, 193] width 356 height 55
click at [399, 189] on textarea "FALTA TRAZA ZEVUVIR - OK VALOR ALFA BETA OK_TROQUEL, REMITO SELLADO-FIRMADO POR…" at bounding box center [397, 193] width 356 height 55
click at [670, 272] on div at bounding box center [397, 186] width 794 height 372
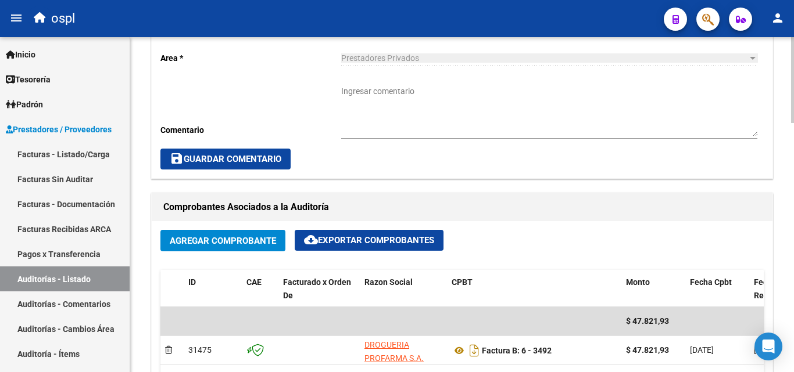
scroll to position [349, 0]
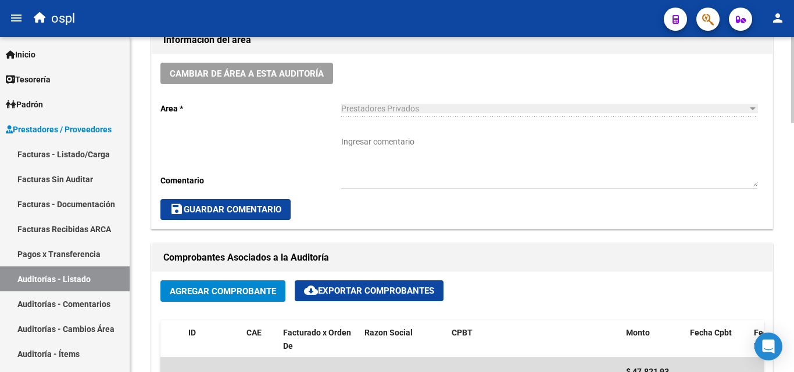
click at [392, 150] on textarea "Ingresar comentario" at bounding box center [549, 161] width 416 height 51
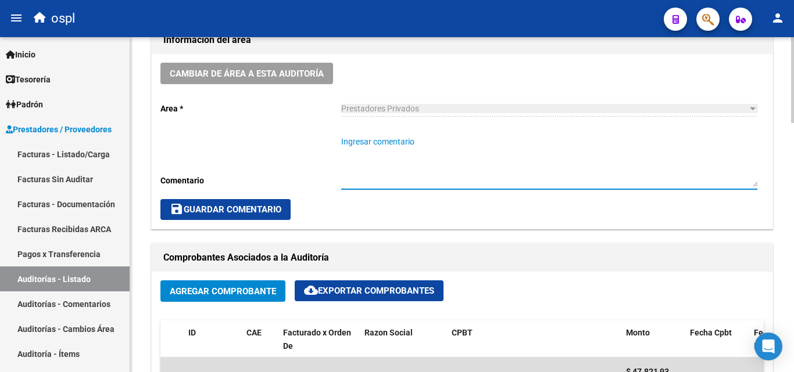
paste textarea "FALTA TRAZA ZEVUVIR - OK VALOR ALFA BETA OK_TROQUEL, REMITO SELLADO-FIRMADO POR…"
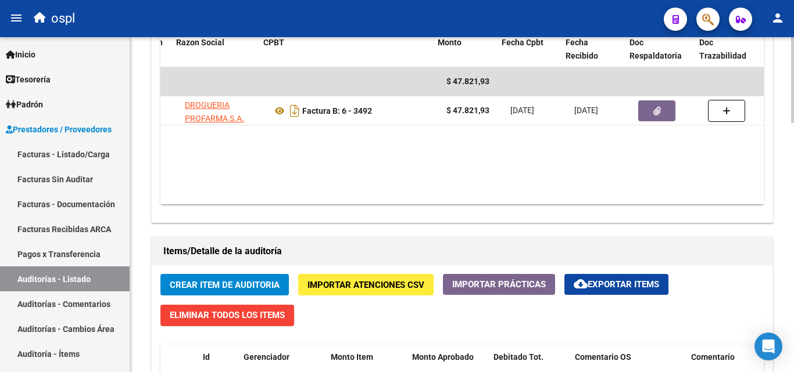
scroll to position [0, 206]
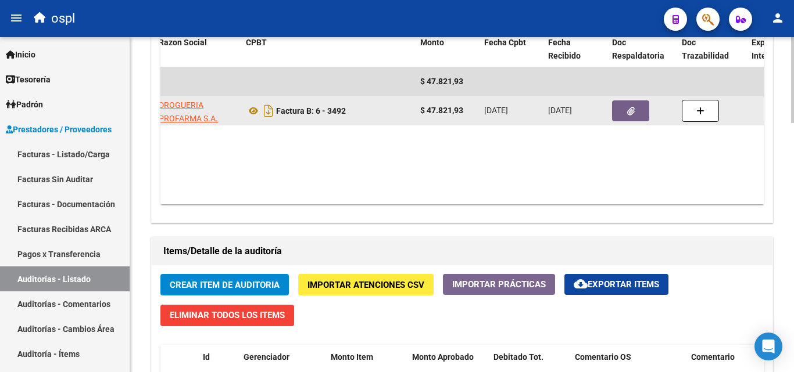
type textarea "FALTA TRAZA ZEVUVIR - OK VALOR ALFA BETA OK_TROQUEL, REMITO SELLADO-FIRMADO POR…"
click at [636, 107] on button "button" at bounding box center [630, 111] width 37 height 21
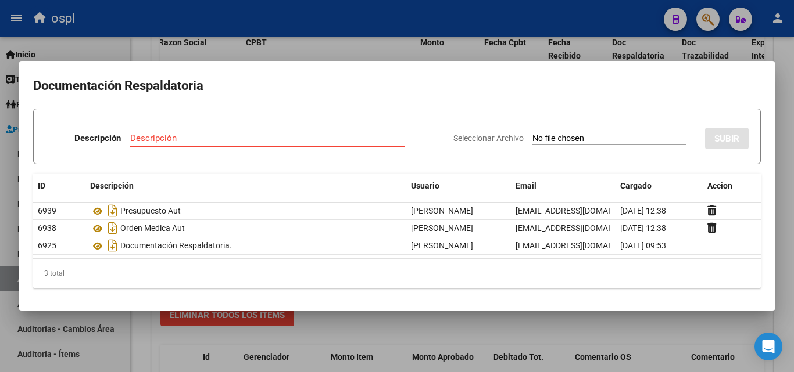
click at [523, 333] on div at bounding box center [397, 186] width 794 height 372
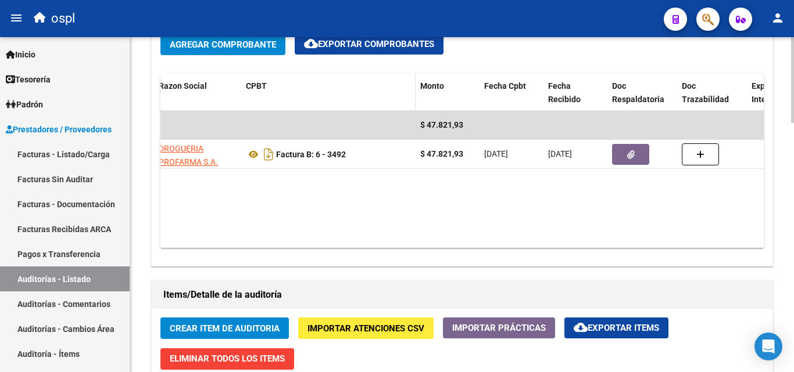
scroll to position [407, 0]
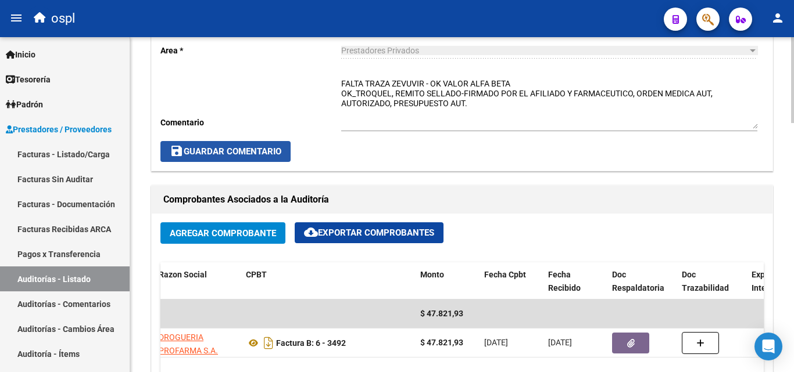
click at [259, 155] on span "save Guardar Comentario" at bounding box center [226, 151] width 112 height 10
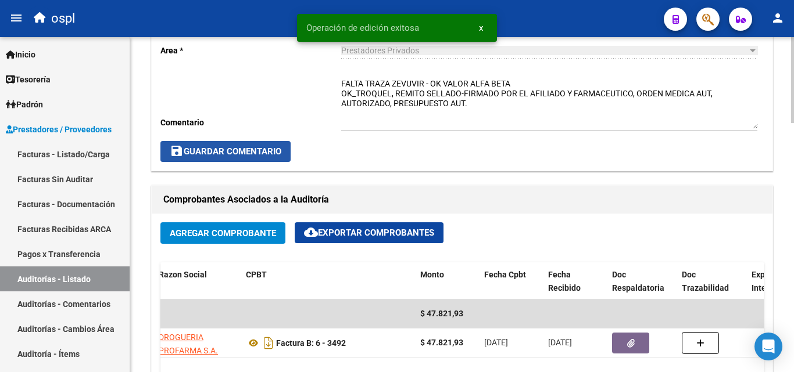
click at [280, 155] on span "save Guardar Comentario" at bounding box center [226, 151] width 112 height 10
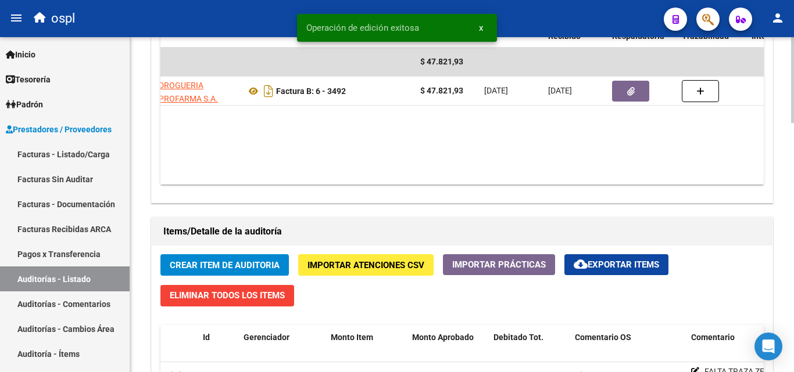
scroll to position [756, 0]
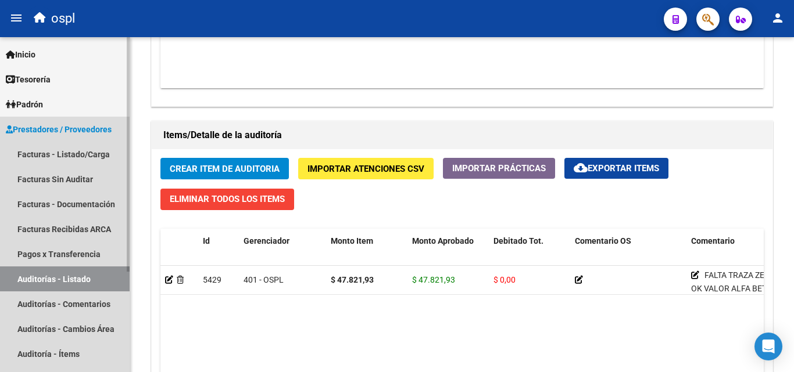
click at [115, 284] on link "Auditorías - Listado" at bounding box center [65, 279] width 130 height 25
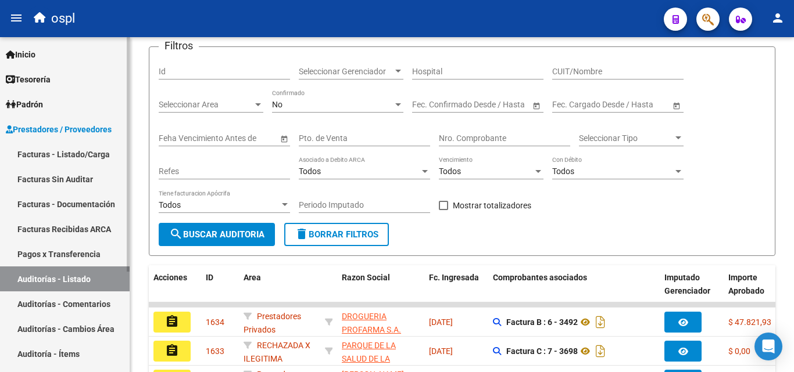
scroll to position [385, 0]
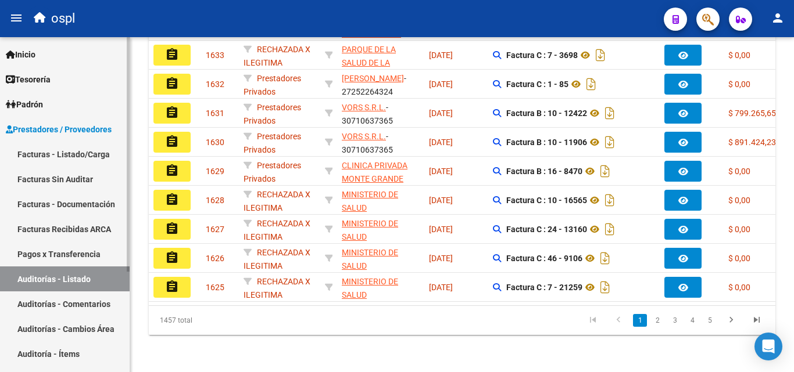
click at [96, 157] on link "Facturas - Listado/Carga" at bounding box center [65, 154] width 130 height 25
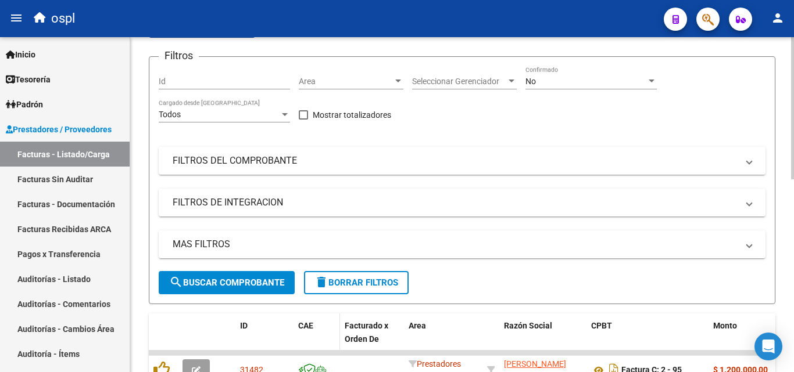
scroll to position [46, 0]
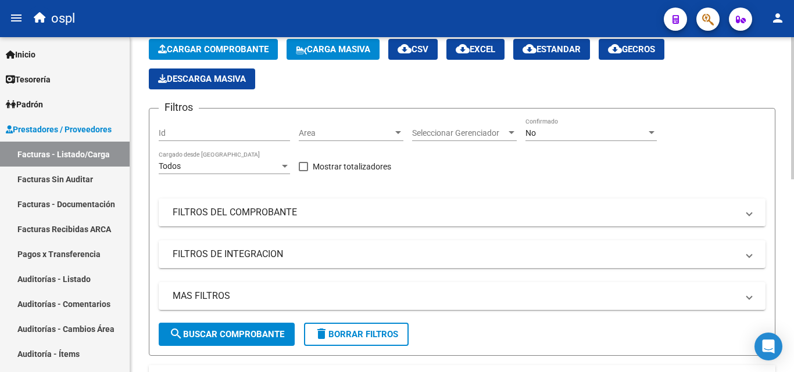
click at [285, 213] on mat-panel-title "FILTROS DEL COMPROBANTE" at bounding box center [455, 212] width 565 height 13
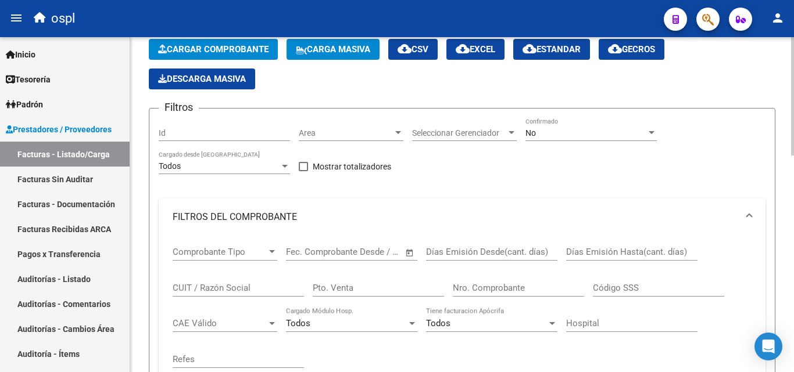
click at [483, 289] on input "Nro. Comprobante" at bounding box center [518, 288] width 131 height 10
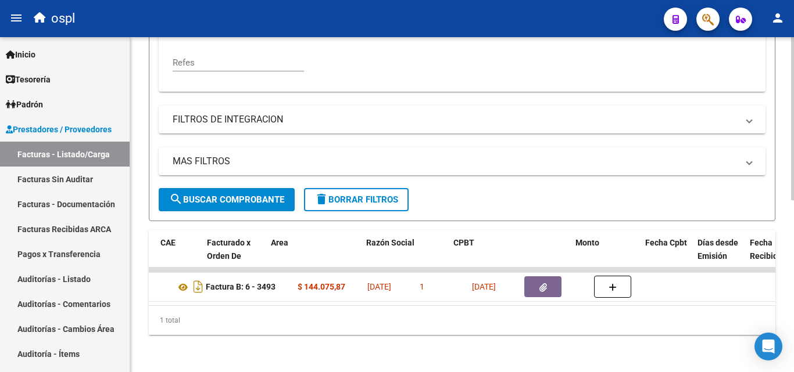
scroll to position [0, 0]
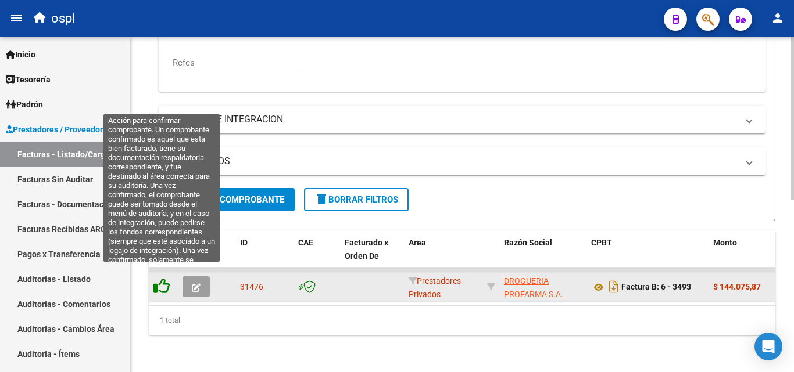
type input "3493"
click at [163, 278] on icon at bounding box center [161, 286] width 16 height 16
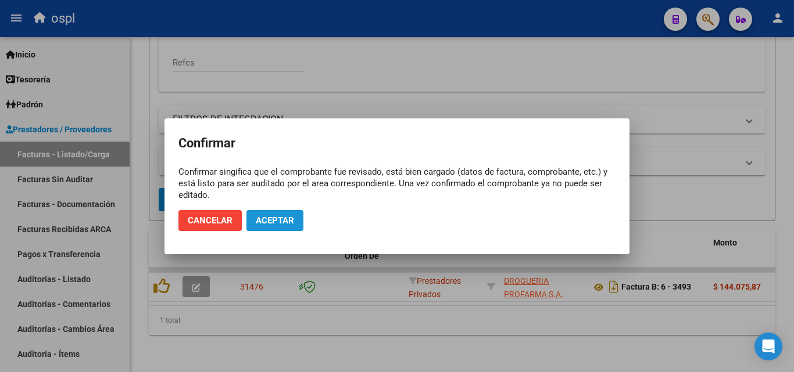
click at [272, 216] on span "Aceptar" at bounding box center [275, 221] width 38 height 10
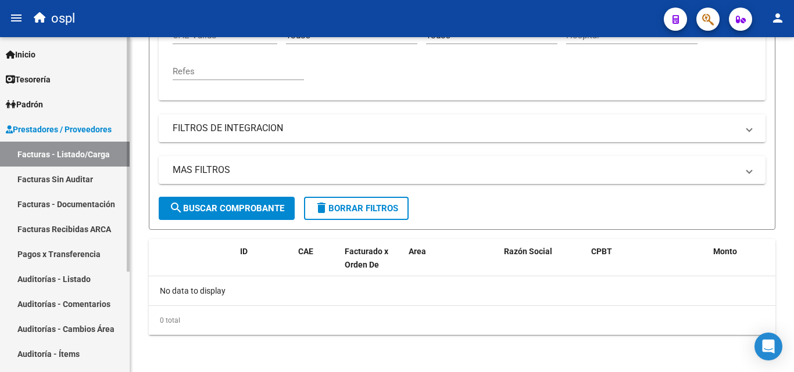
scroll to position [335, 0]
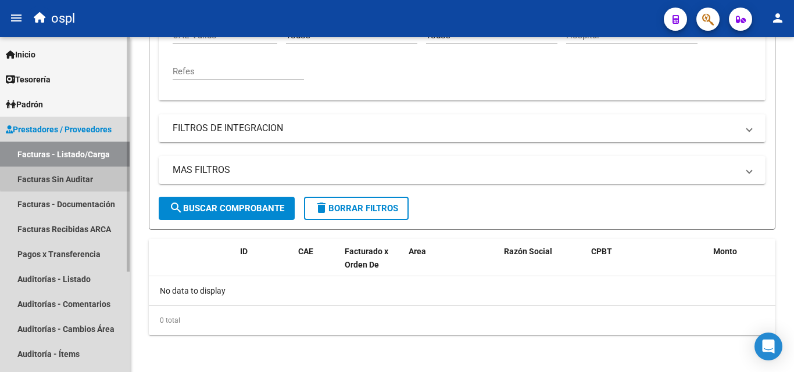
click at [101, 175] on link "Facturas Sin Auditar" at bounding box center [65, 179] width 130 height 25
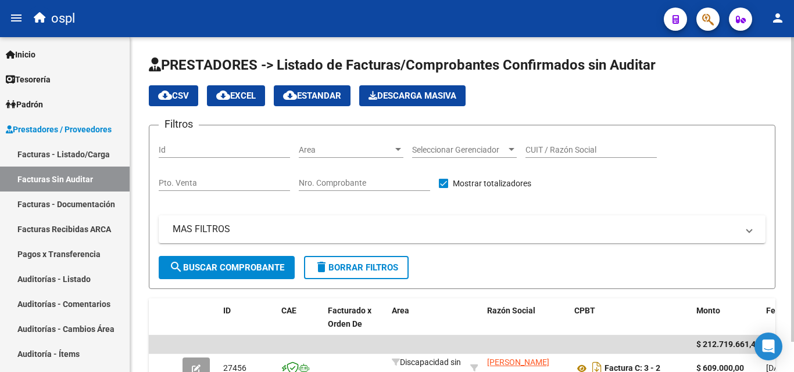
click at [323, 174] on div "Nro. Comprobante" at bounding box center [364, 179] width 131 height 23
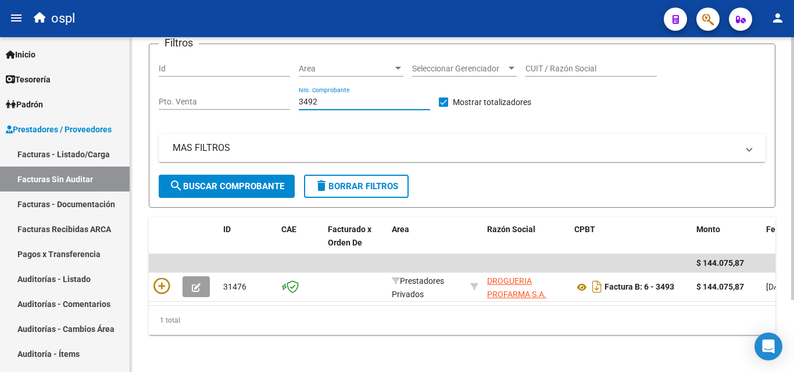
scroll to position [92, 0]
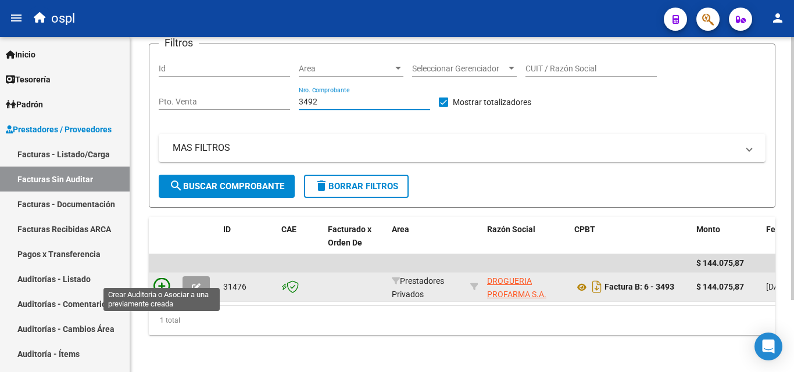
type input "3492"
click at [163, 278] on icon at bounding box center [161, 286] width 16 height 16
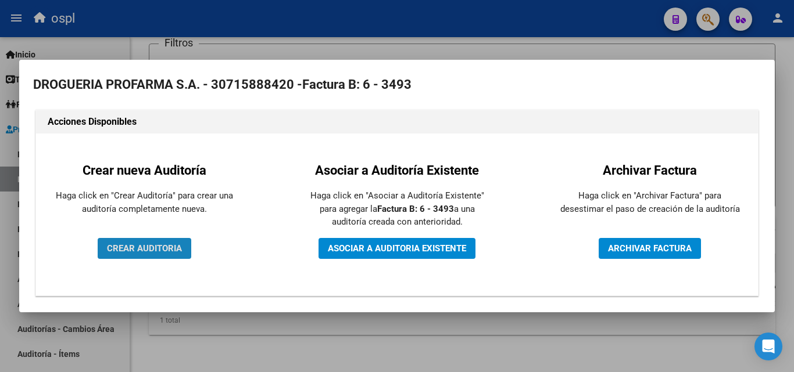
click at [164, 252] on span "CREAR AUDITORIA" at bounding box center [144, 248] width 75 height 10
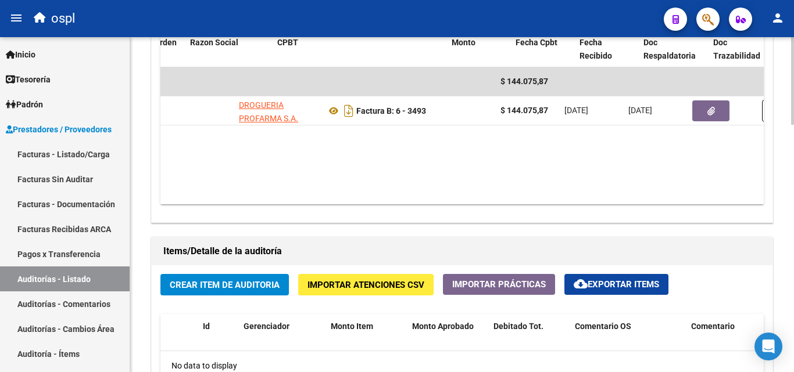
scroll to position [0, 178]
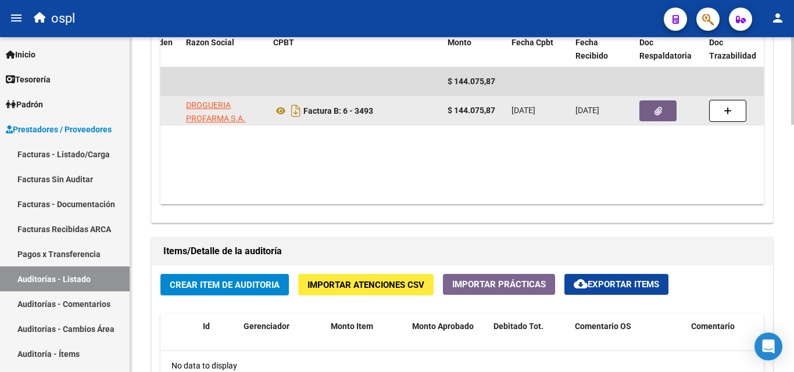
click at [651, 112] on button "button" at bounding box center [657, 111] width 37 height 21
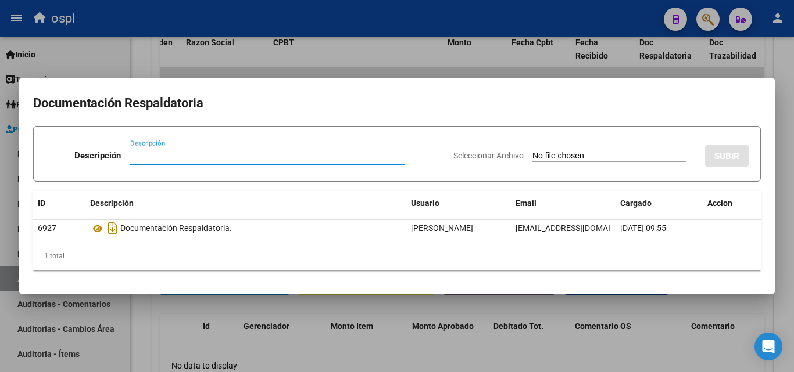
click at [560, 153] on input "Seleccionar Archivo" at bounding box center [609, 156] width 154 height 11
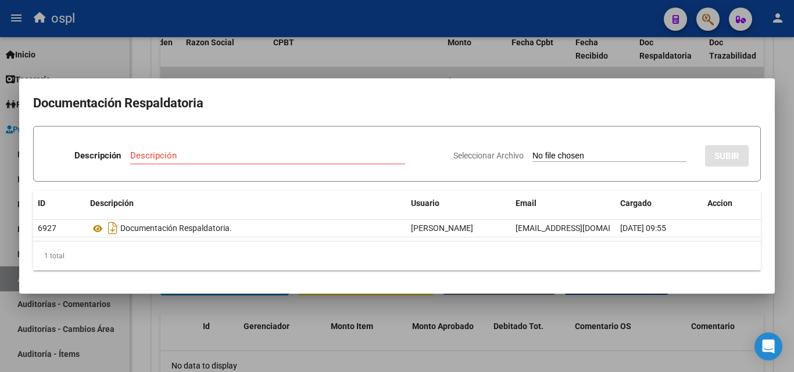
type input "C:\fakepath\49609 - WhatsApp Image 2025-09-05 at 10.38.59.jpeg"
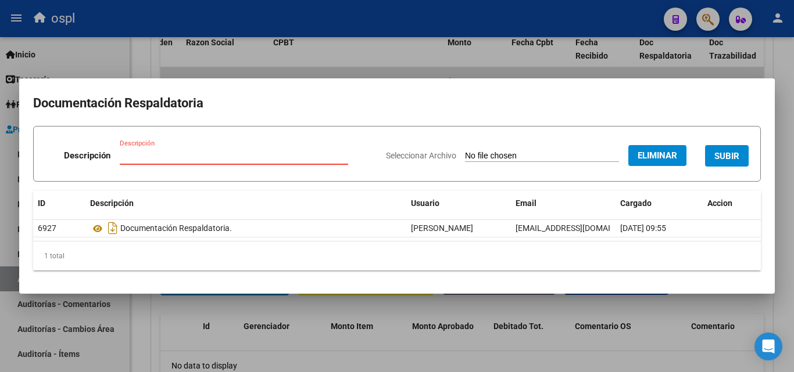
click at [202, 155] on input "Descripción" at bounding box center [234, 155] width 228 height 10
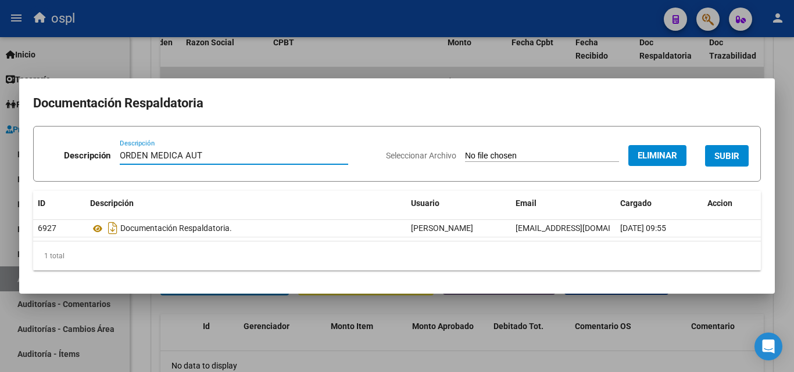
type input "ORDEN MEDICA AUT"
click at [726, 156] on span "SUBIR" at bounding box center [726, 156] width 25 height 10
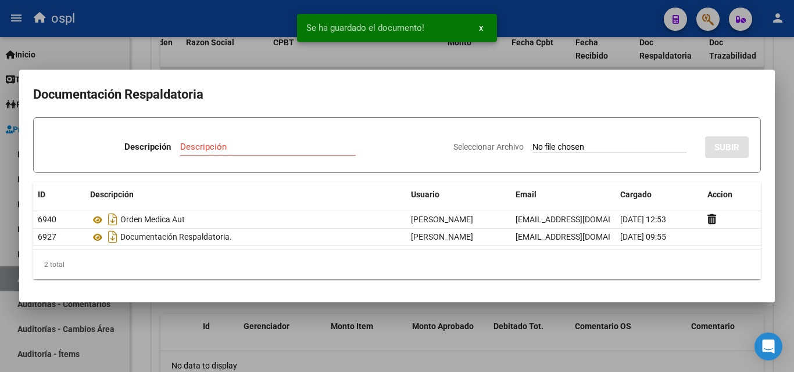
click at [551, 145] on input "Seleccionar Archivo" at bounding box center [609, 147] width 154 height 11
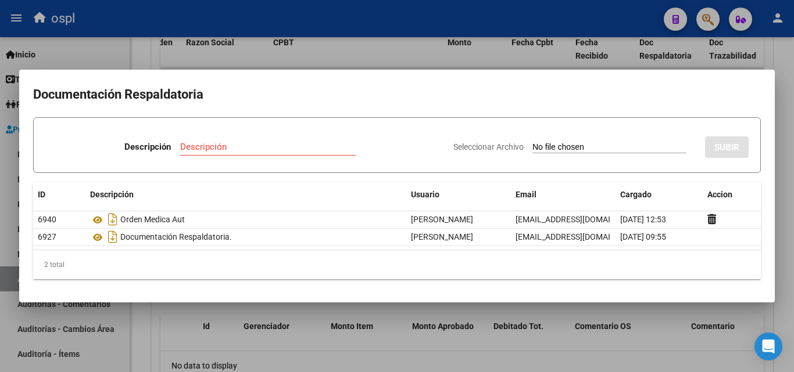
type input "C:\fakepath\49609 - WhatsApp Image 2025-09-05 at 10.39.30.jpeg"
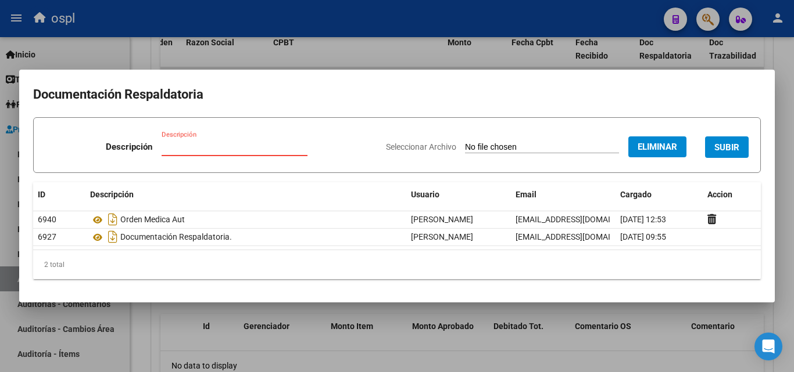
click at [207, 145] on input "Descripción" at bounding box center [235, 147] width 146 height 10
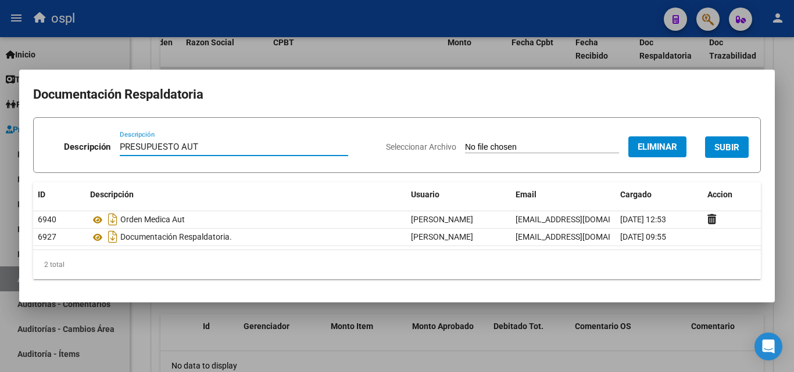
type input "PRESUPUESTO AUT"
click at [709, 142] on button "SUBIR" at bounding box center [727, 147] width 44 height 21
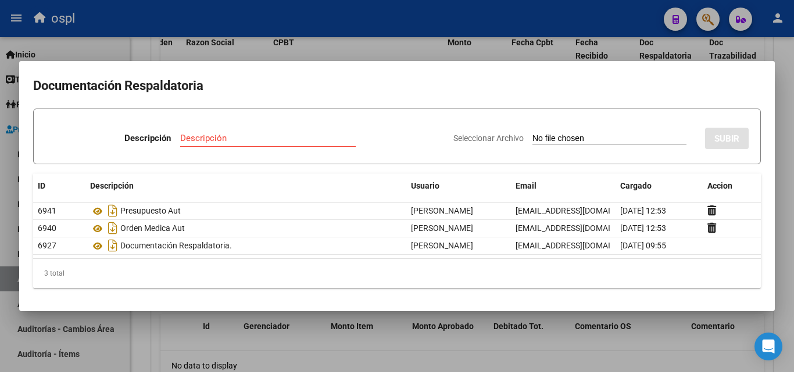
click at [776, 52] on div at bounding box center [397, 186] width 794 height 372
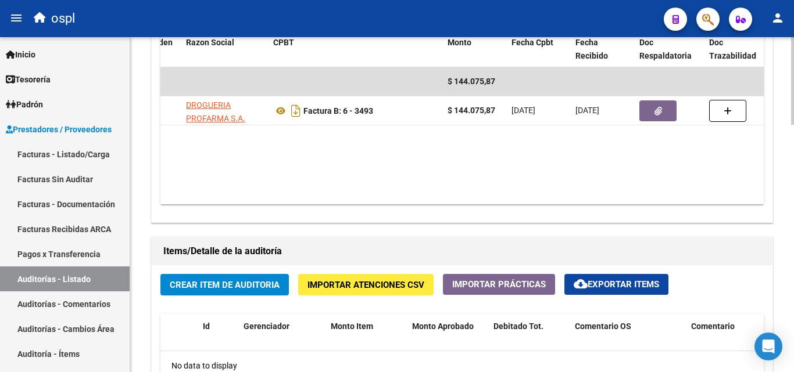
scroll to position [755, 0]
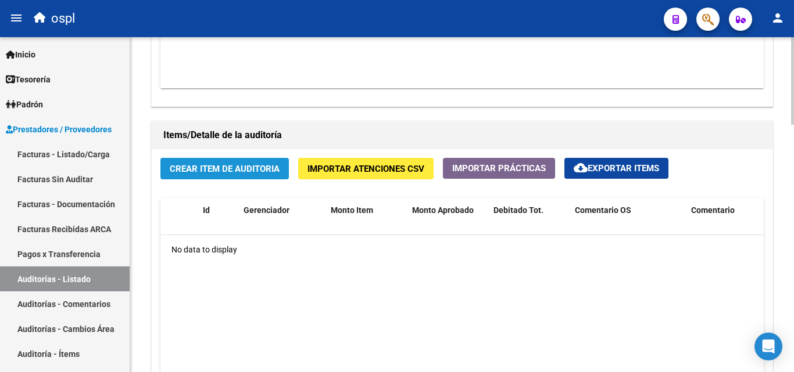
click at [234, 168] on span "Crear Item de Auditoria" at bounding box center [225, 169] width 110 height 10
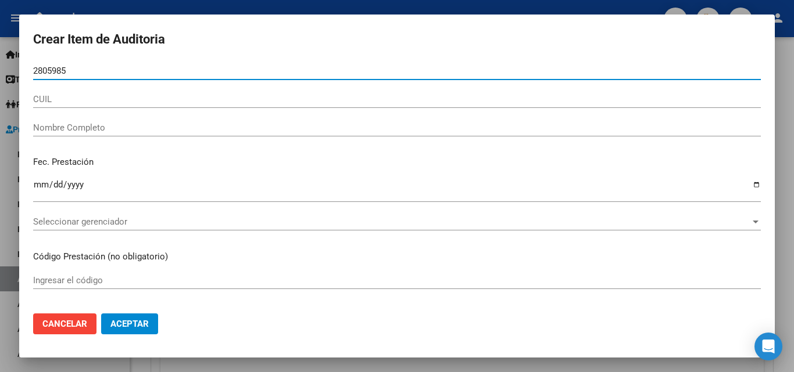
type input "28059854"
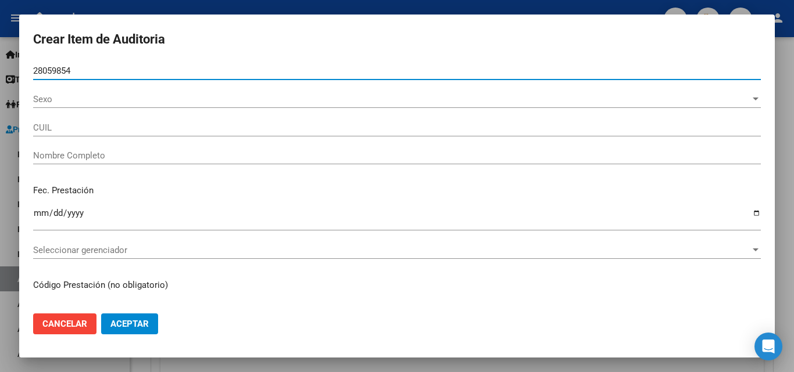
type input "20280598543"
type input "PEREZ RUBEN DARIO"
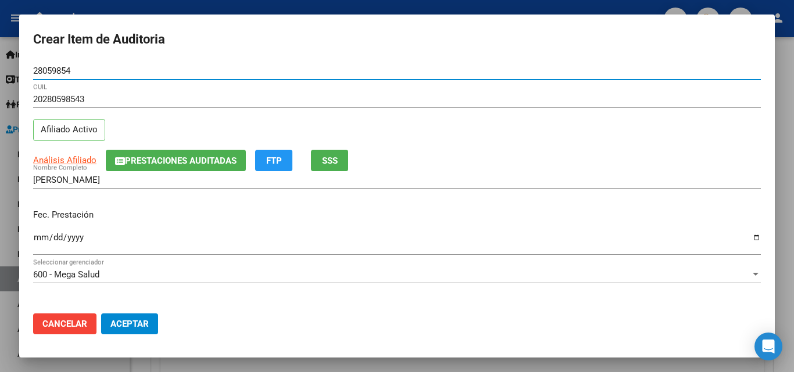
type input "28059854"
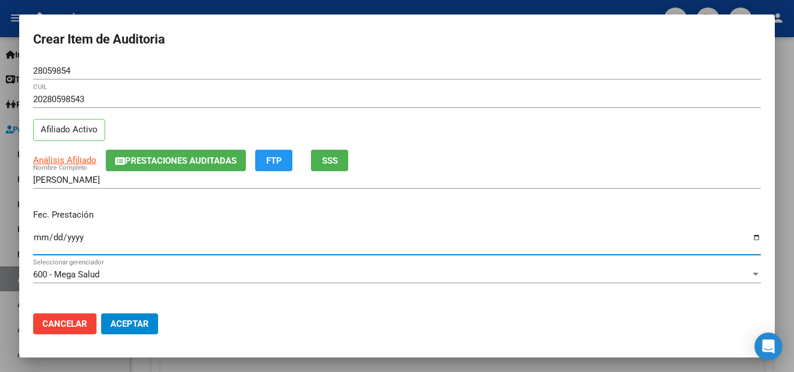
click at [38, 246] on input "Ingresar la fecha" at bounding box center [396, 242] width 727 height 19
type input "2025-08-25"
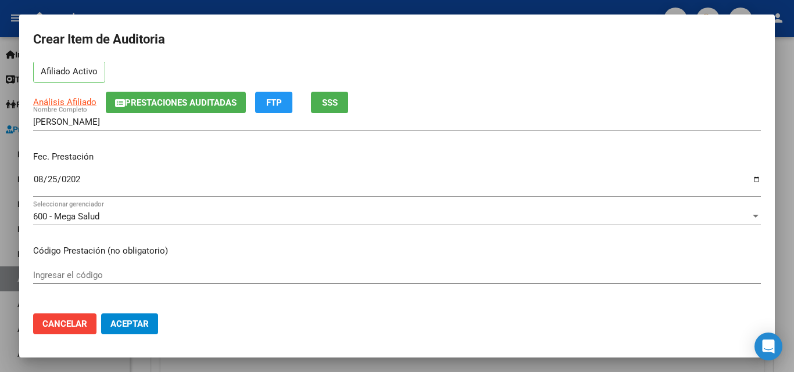
scroll to position [116, 0]
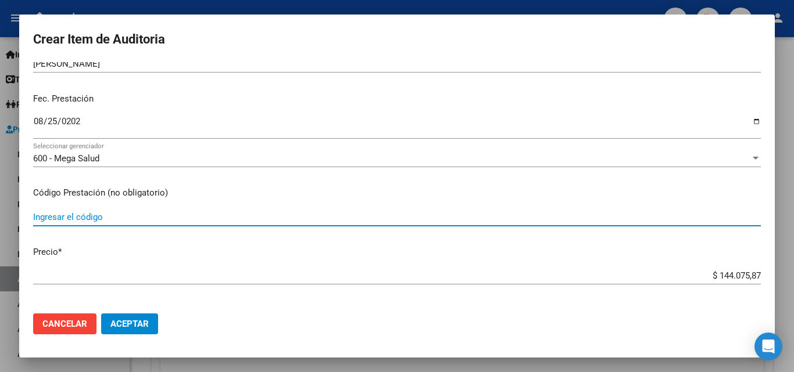
click at [104, 218] on input "Ingresar el código" at bounding box center [396, 217] width 727 height 10
type input "REMIVIR comp. rec. x30"
click at [684, 277] on input "$ 144.075,87" at bounding box center [396, 276] width 727 height 10
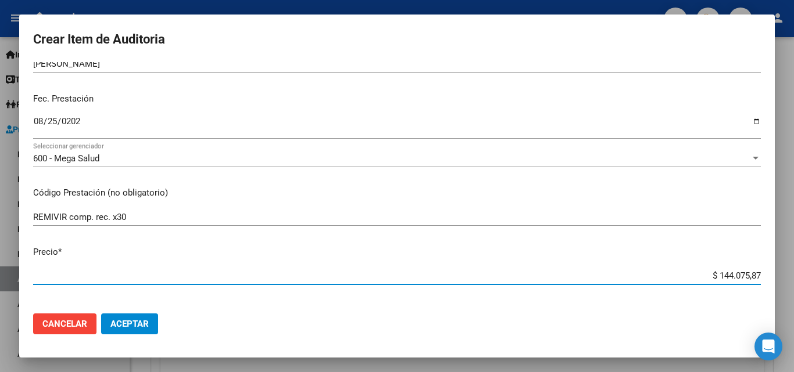
drag, startPoint x: 684, startPoint y: 277, endPoint x: 776, endPoint y: 276, distance: 91.8
click at [776, 276] on div "Crear Item de Auditoria 28059854 Nro Documento 20280598543 CUIL Afiliado Activo…" at bounding box center [397, 186] width 794 height 372
type input "$ 0,01"
type input "$ 0,10"
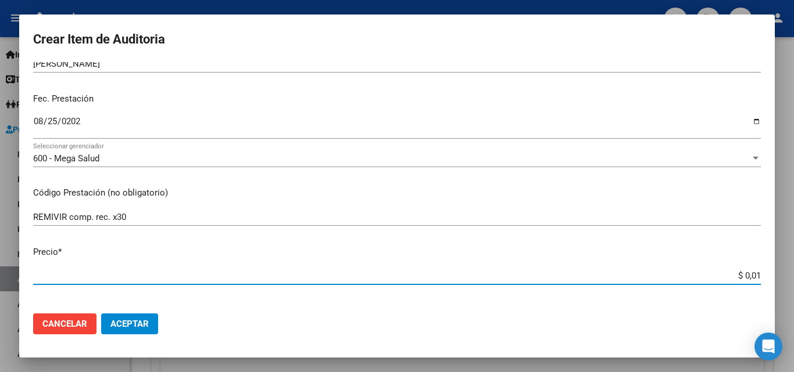
type input "$ 0,10"
type input "$ 1,01"
type input "$ 10,13"
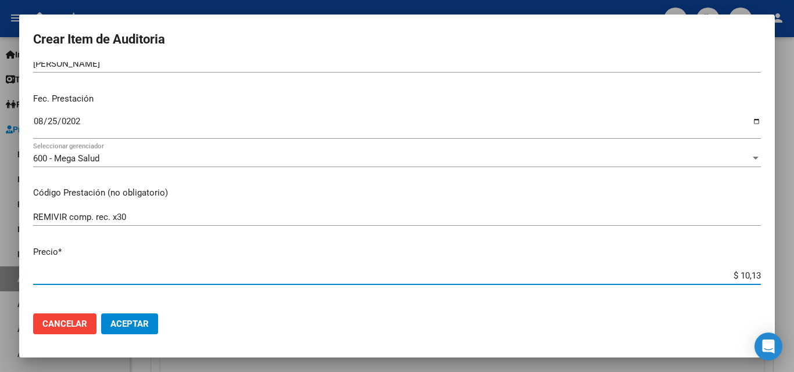
type input "$ 101,31"
type input "$ 1.013,11"
type input "$ 10.131,16"
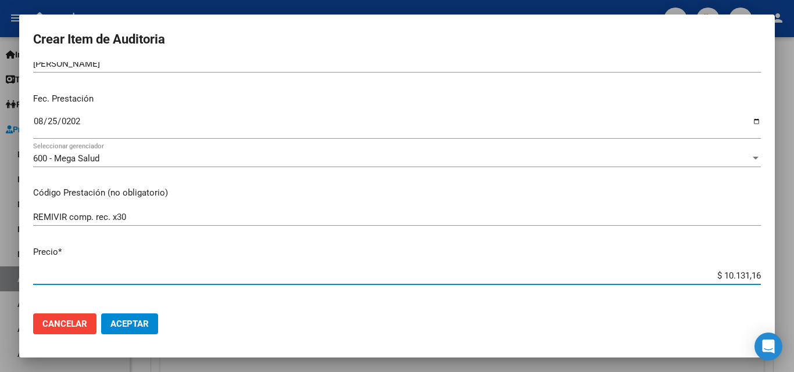
type input "$ 10.131,16"
type input "$ 101.311,69"
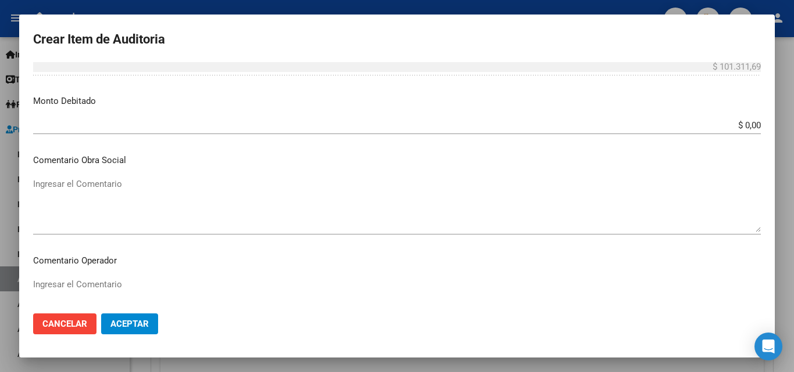
scroll to position [465, 0]
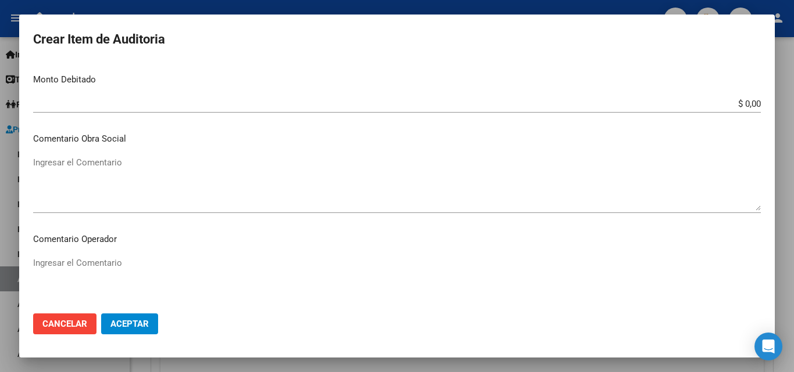
click at [119, 180] on textarea "Ingresar el Comentario" at bounding box center [396, 183] width 727 height 55
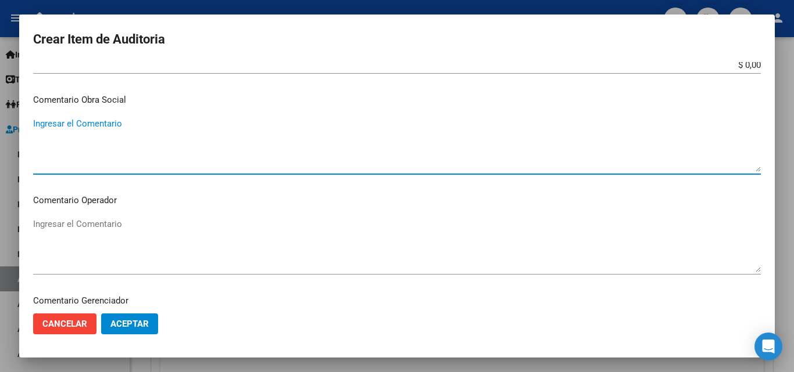
scroll to position [523, 0]
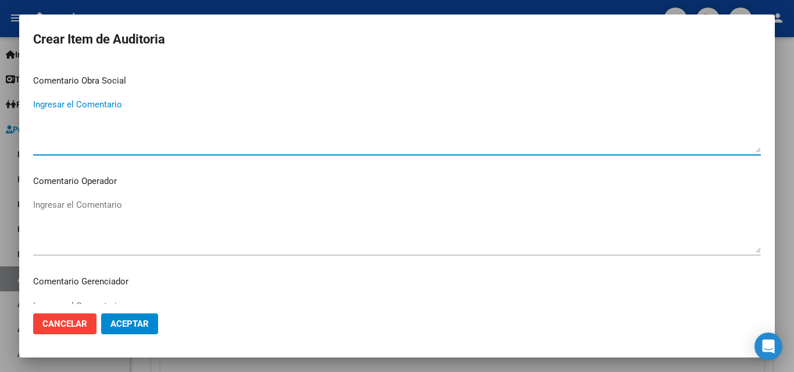
click at [120, 202] on textarea "Ingresar el Comentario" at bounding box center [396, 226] width 727 height 55
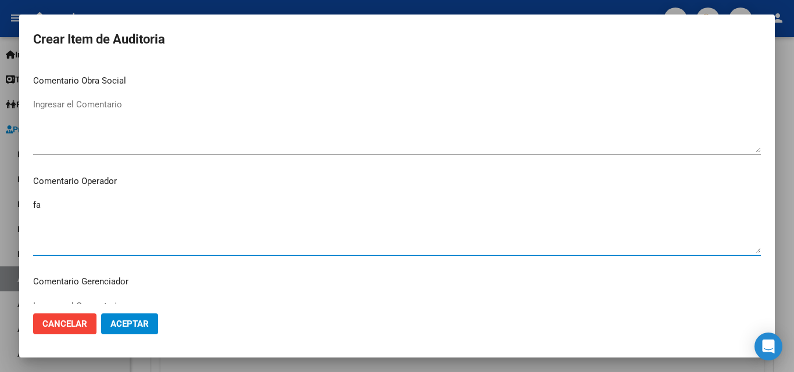
type textarea "f"
click at [154, 200] on textarea "FALTA TRAZA REMIVIR -" at bounding box center [396, 226] width 727 height 55
click at [242, 199] on textarea "FALTA TRAZA REMIVIR - OK VALOR ALFA BETA OK_TROQUEL," at bounding box center [396, 226] width 727 height 55
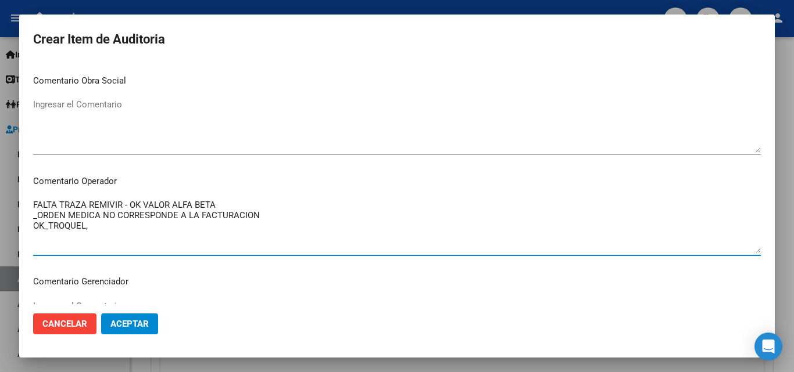
click at [69, 216] on textarea "FALTA TRAZA REMIVIR - OK VALOR ALFA BETA _ORDEN MEDICA NO CORRESPONDE A LA FACT…" at bounding box center [396, 226] width 727 height 55
click at [271, 217] on textarea "FALTA TRAZA REMIVIR - OK VALOR ALFA BETA _ORDEN MEDICA NO CORRESPONDE A LA FACT…" at bounding box center [396, 226] width 727 height 55
click at [138, 224] on textarea "FALTA TRAZA REMIVIR - OK VALOR ALFA BETA _ORDEN MEDICA NO CORRESPONDE A LA FACT…" at bounding box center [396, 226] width 727 height 55
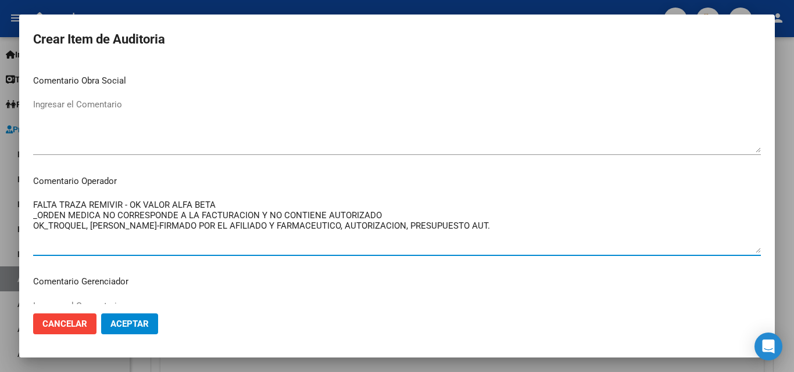
click at [503, 225] on textarea "FALTA TRAZA REMIVIR - OK VALOR ALFA BETA _ORDEN MEDICA NO CORRESPONDE A LA FACT…" at bounding box center [396, 226] width 727 height 55
click at [236, 205] on textarea "FALTA TRAZA REMIVIR - OK VALOR ALFA BETA _ORDEN MEDICA NO CORRESPONDE A LA FACT…" at bounding box center [396, 226] width 727 height 55
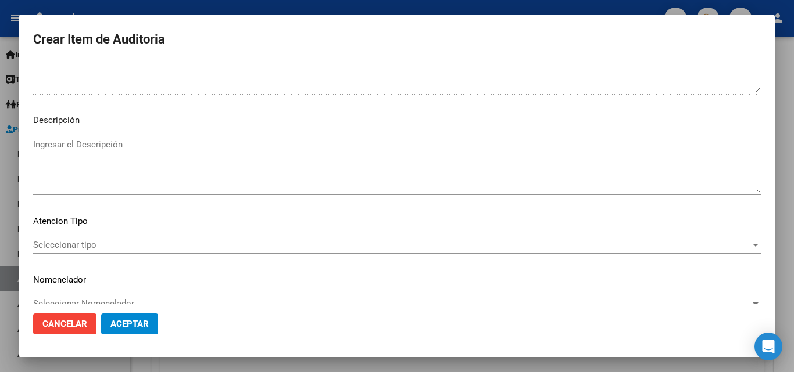
scroll to position [804, 0]
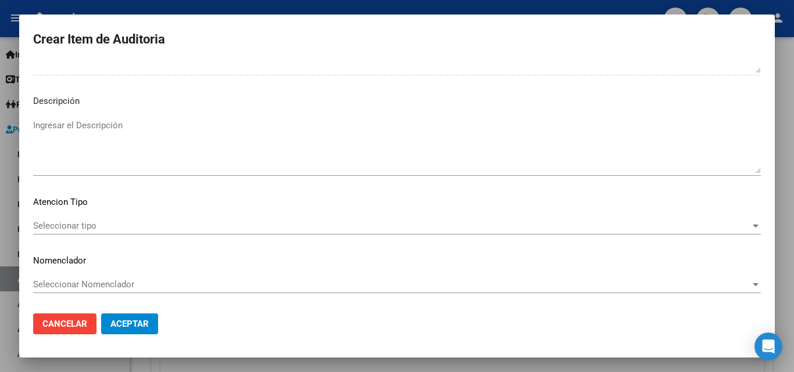
type textarea "FALTA TRAZA REMIVIR - OK VALOR ALFA BETA _ORDEN MEDICA NO CORRESPONDE A LA FACT…"
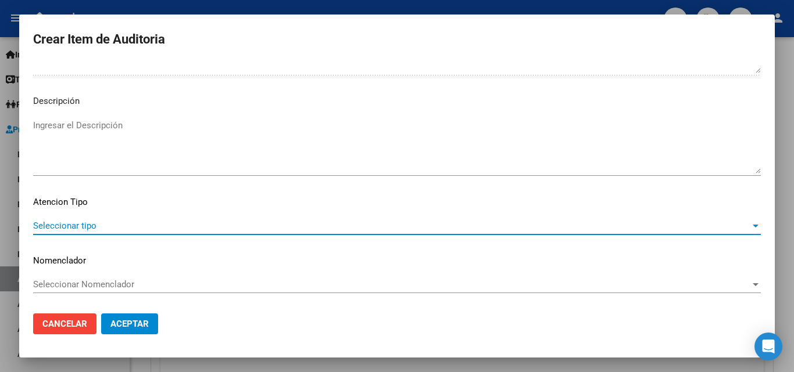
click at [107, 223] on span "Seleccionar tipo" at bounding box center [391, 226] width 717 height 10
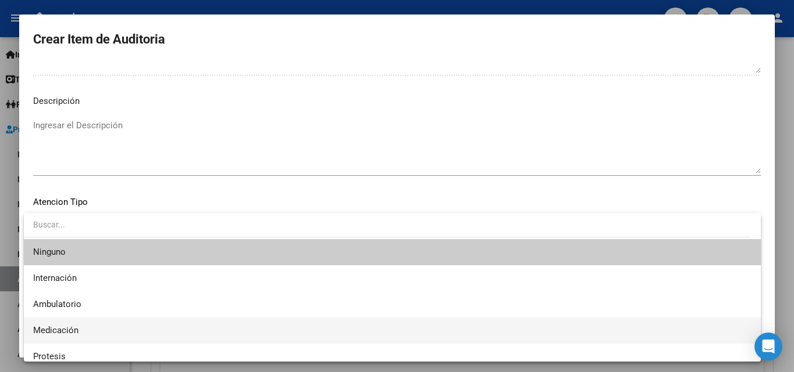
click at [80, 324] on span "Medicación" at bounding box center [392, 331] width 718 height 26
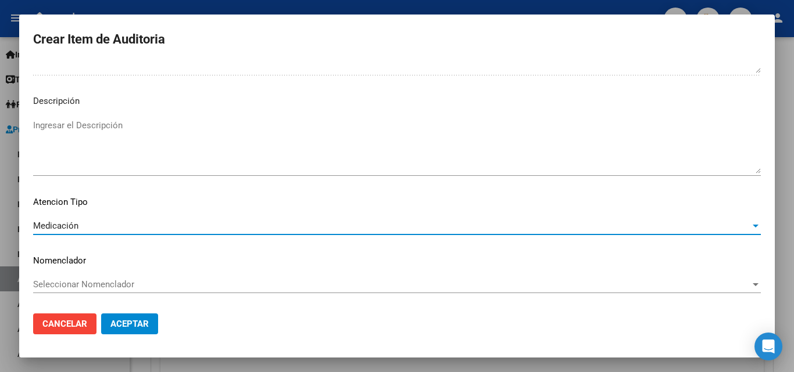
click at [140, 321] on span "Aceptar" at bounding box center [129, 324] width 38 height 10
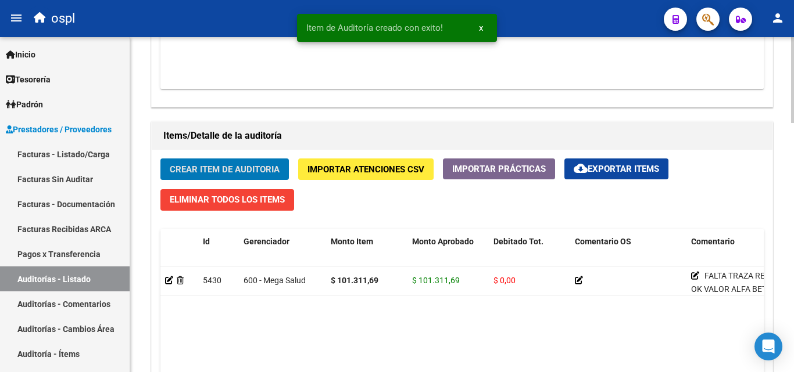
scroll to position [756, 0]
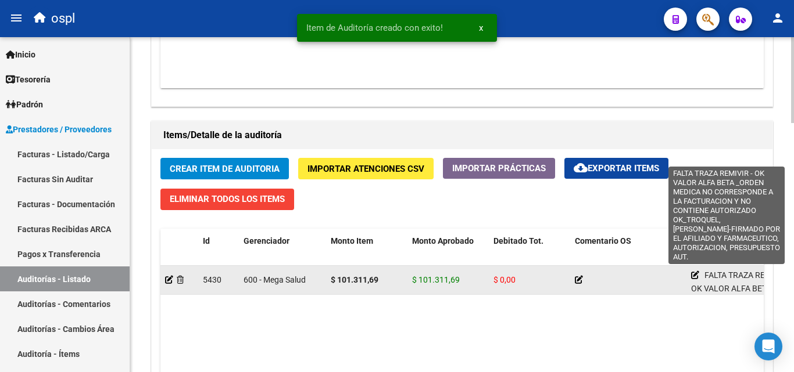
click at [696, 275] on icon at bounding box center [695, 275] width 8 height 8
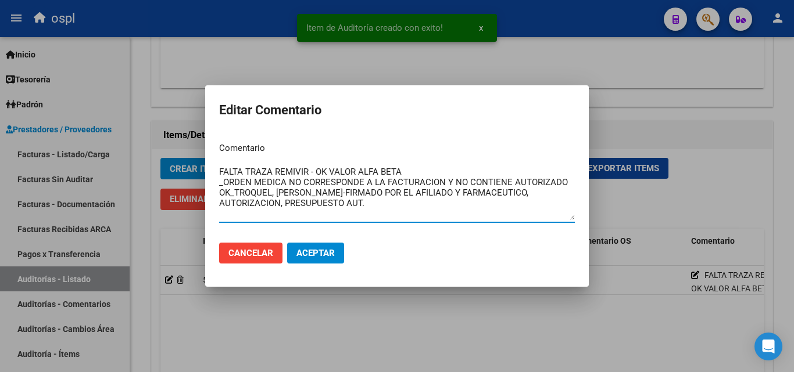
drag, startPoint x: 430, startPoint y: 206, endPoint x: 214, endPoint y: 177, distance: 217.4
click at [185, 170] on div "Item de Auditoría creado con exito! x Editar Comentario Comentario FALTA TRAZA …" at bounding box center [397, 186] width 794 height 372
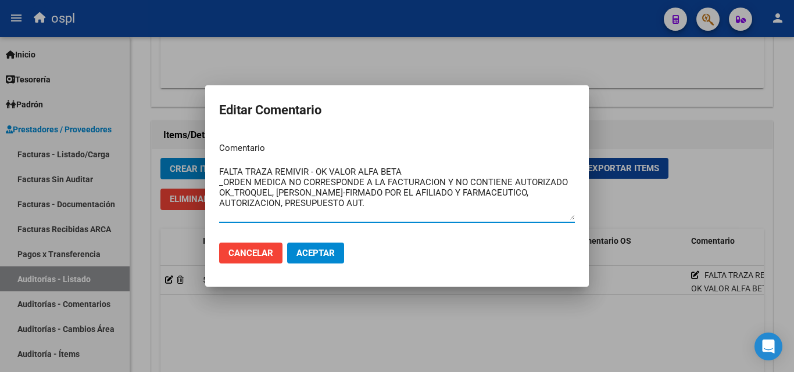
click at [752, 163] on div at bounding box center [397, 186] width 794 height 372
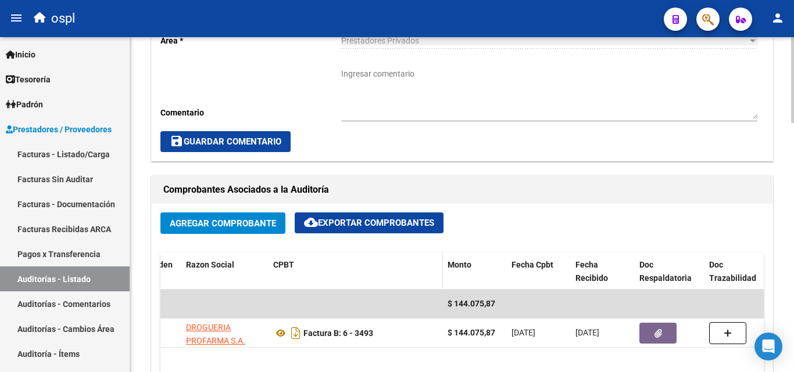
scroll to position [349, 0]
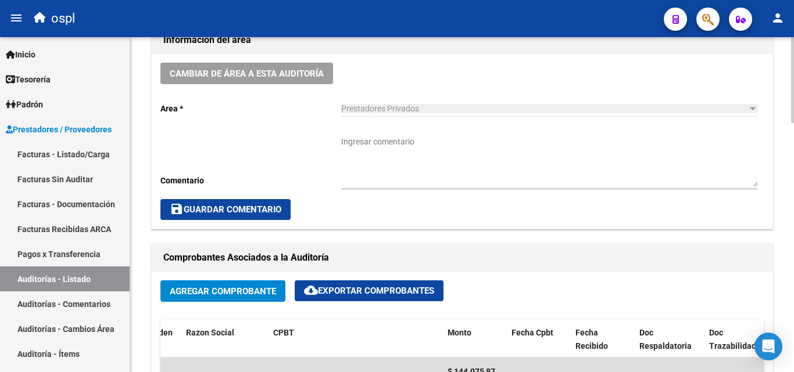
click at [365, 160] on textarea "Ingresar comentario" at bounding box center [549, 161] width 416 height 51
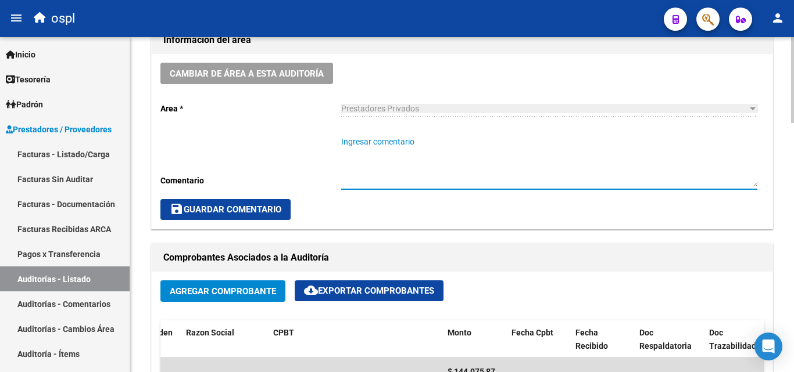
paste textarea "FALTA TRAZA REMIVIR - OK VALOR ALFA BETA _ORDEN MEDICA NO CORRESPONDE A LA FACT…"
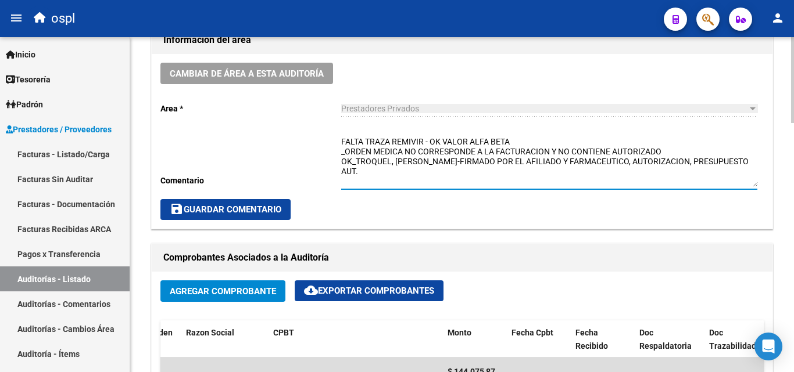
click at [368, 187] on textarea "FALTA TRAZA REMIVIR - OK VALOR ALFA BETA _ORDEN MEDICA NO CORRESPONDE A LA FACT…" at bounding box center [549, 161] width 416 height 51
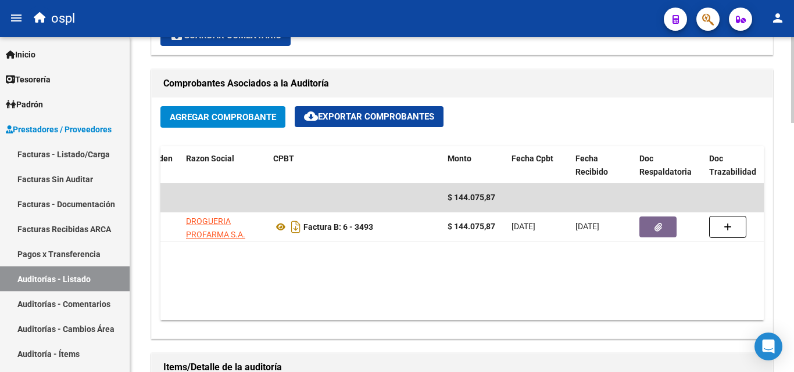
scroll to position [407, 0]
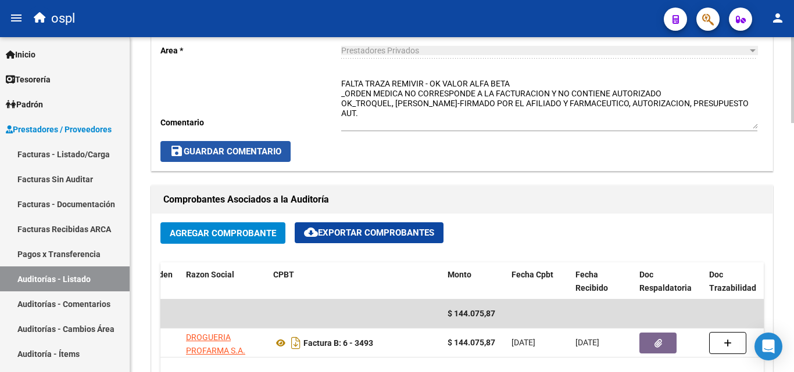
click at [284, 160] on button "save Guardar Comentario" at bounding box center [225, 151] width 130 height 21
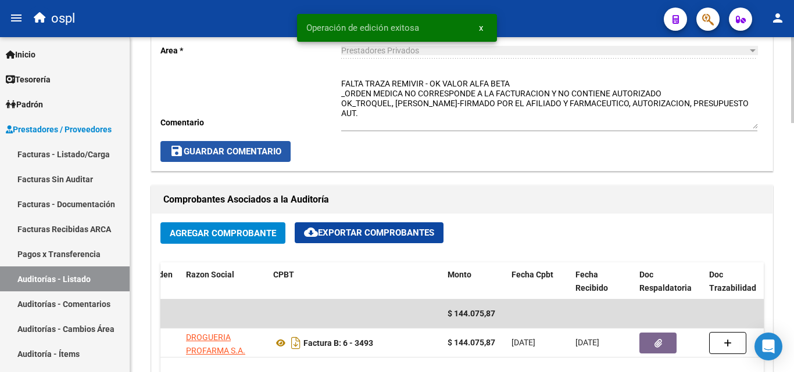
click at [291, 155] on button "save Guardar Comentario" at bounding box center [225, 151] width 130 height 21
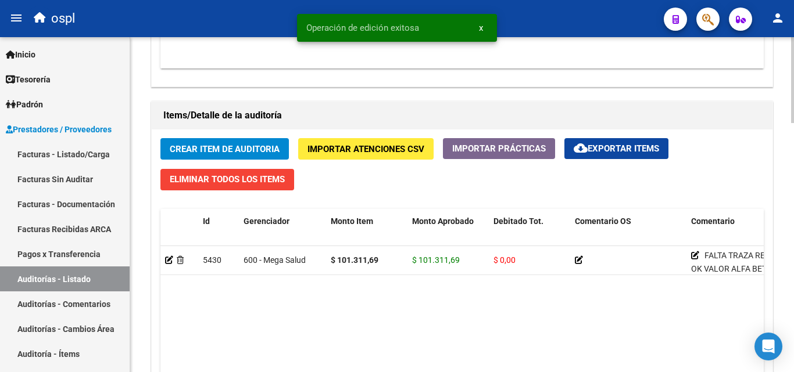
scroll to position [814, 0]
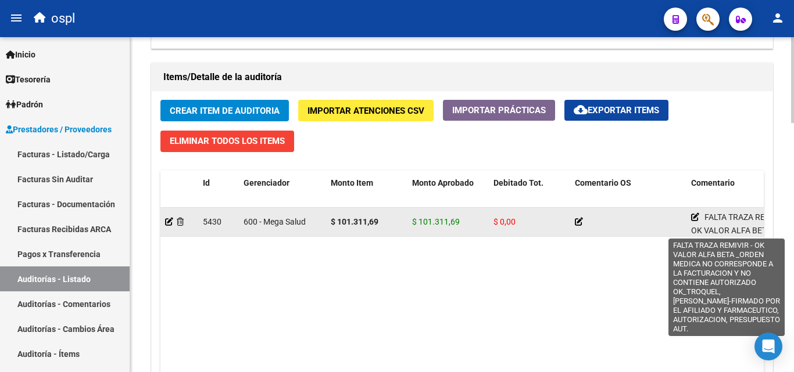
click at [693, 217] on icon at bounding box center [695, 217] width 8 height 8
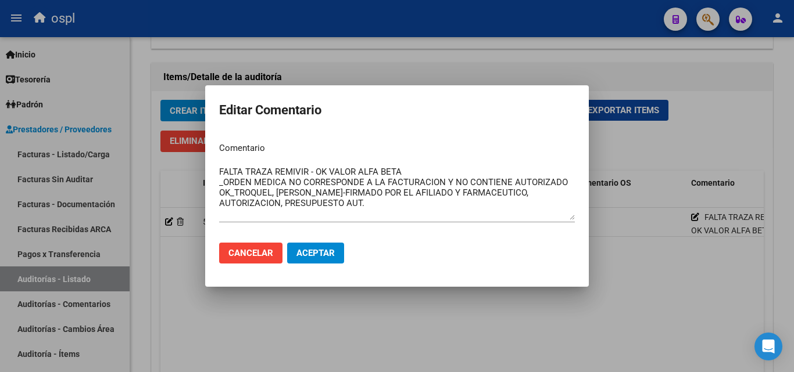
click at [713, 102] on div at bounding box center [397, 186] width 794 height 372
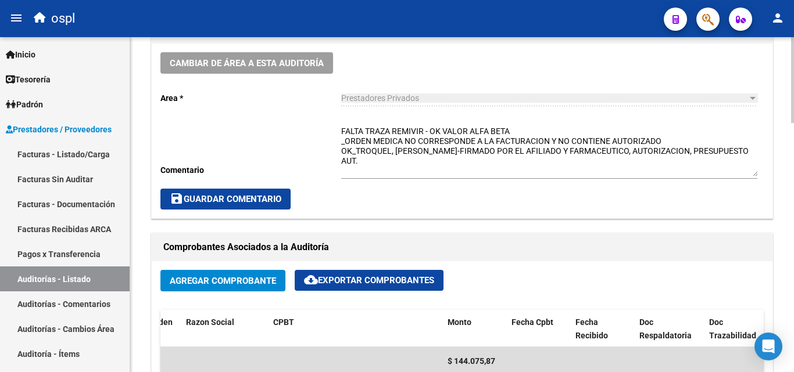
scroll to position [349, 0]
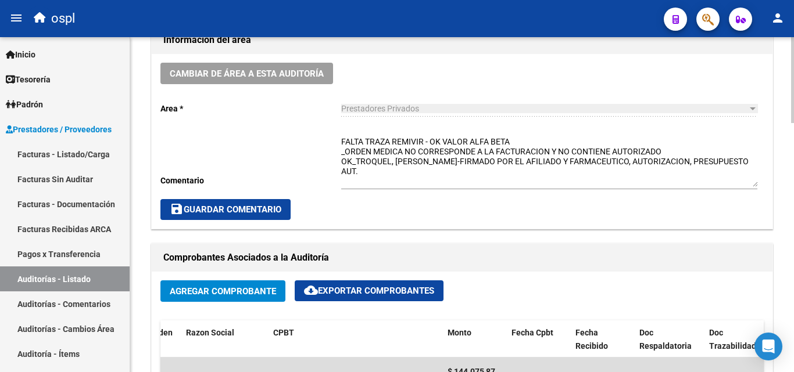
click at [423, 138] on textarea "FALTA TRAZA REMIVIR - OK VALOR ALFA BETA _ORDEN MEDICA NO CORRESPONDE A LA FACT…" at bounding box center [549, 161] width 416 height 51
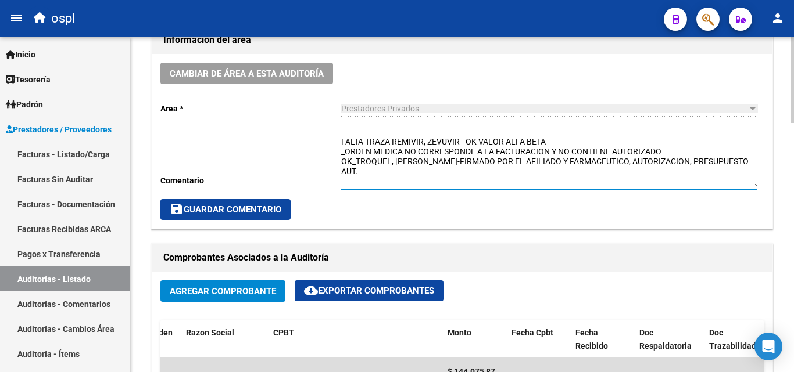
type textarea "FALTA TRAZA REMIVIR, ZEVUVIR - OK VALOR ALFA BETA _ORDEN MEDICA NO CORRESPONDE …"
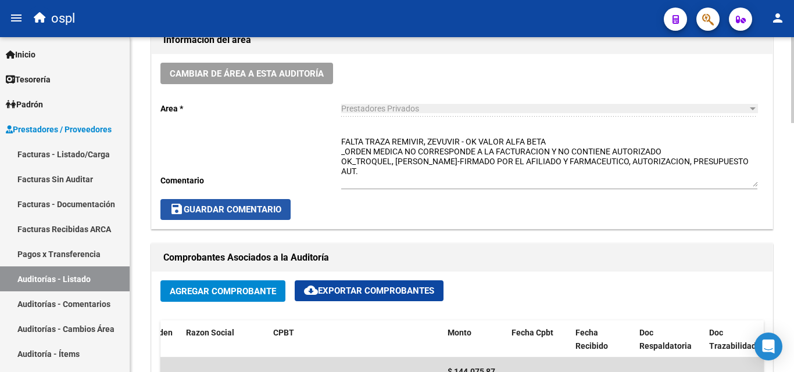
click at [283, 203] on button "save Guardar Comentario" at bounding box center [225, 209] width 130 height 21
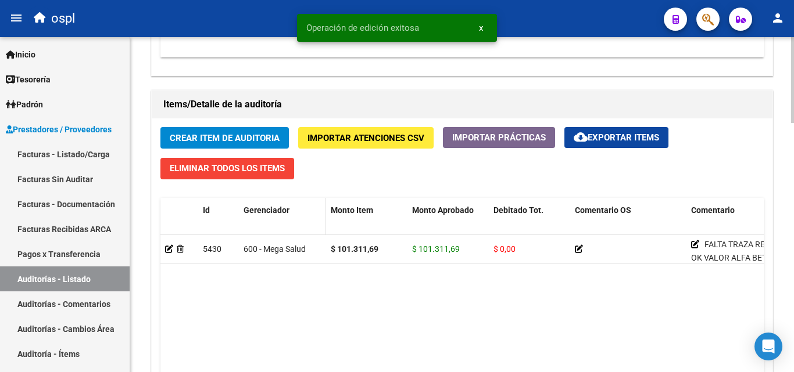
scroll to position [814, 0]
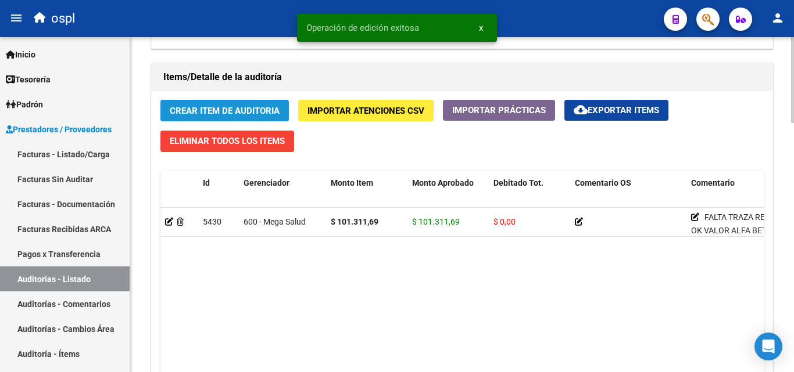
click at [251, 109] on span "Crear Item de Auditoria" at bounding box center [225, 111] width 110 height 10
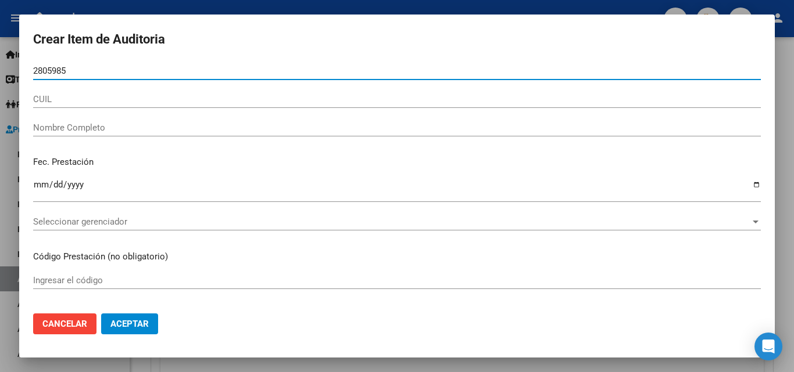
type input "28059854"
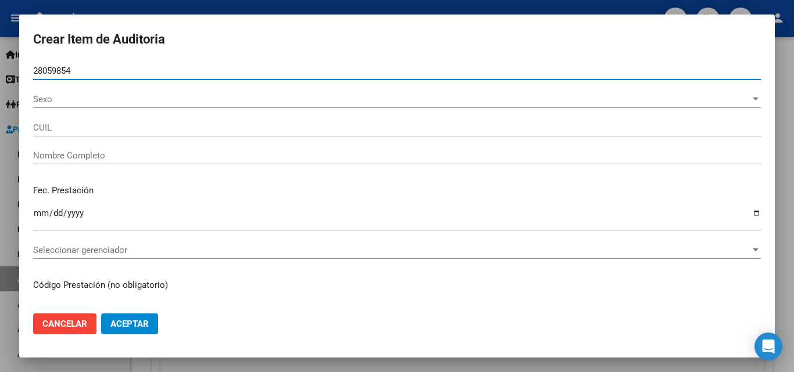
type input "20280598543"
type input "PEREZ RUBEN DARIO"
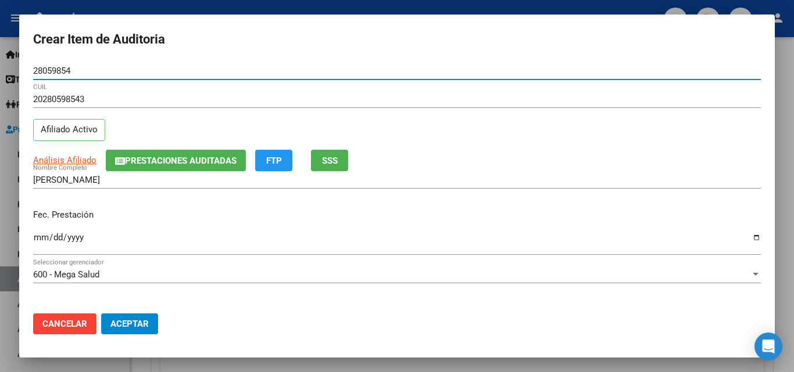
type input "28059854"
click at [40, 238] on input "Ingresar la fecha" at bounding box center [396, 242] width 727 height 19
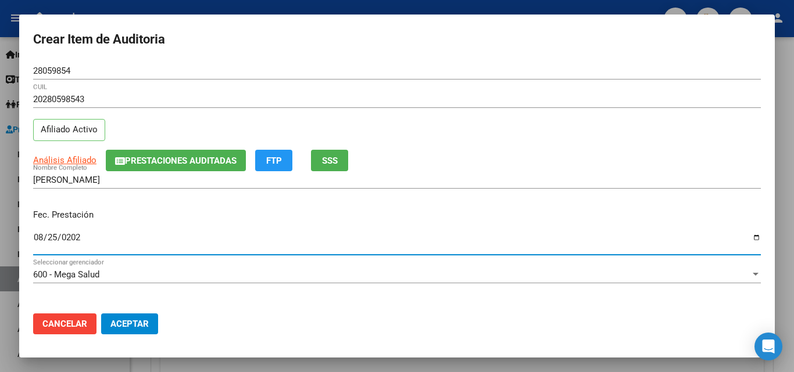
type input "2025-08-25"
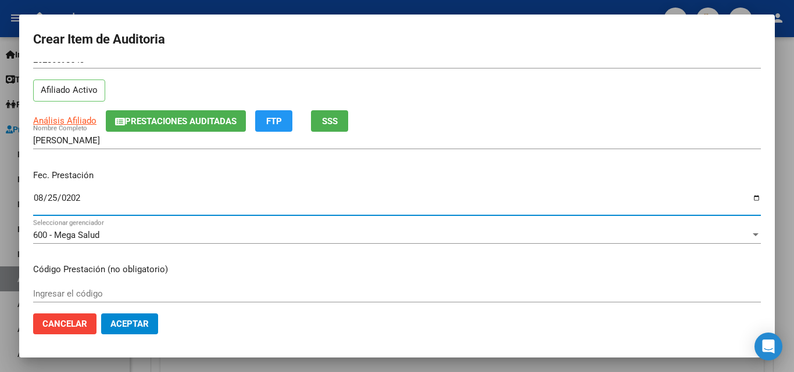
scroll to position [116, 0]
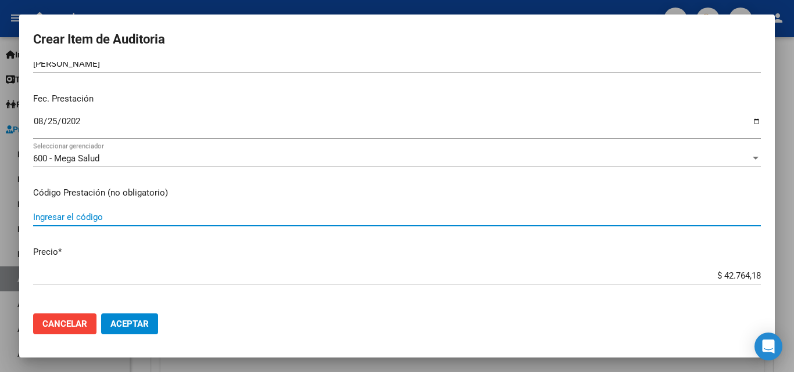
click at [96, 215] on input "Ingresar el código" at bounding box center [396, 217] width 727 height 10
type input "ZEVUVIR 50mg comp. rec. x30"
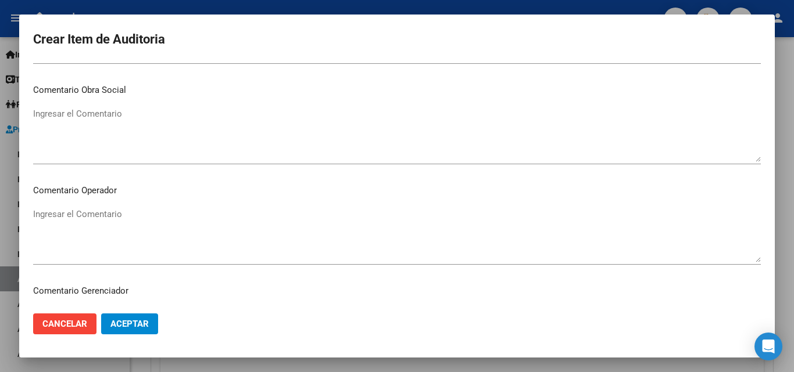
scroll to position [523, 0]
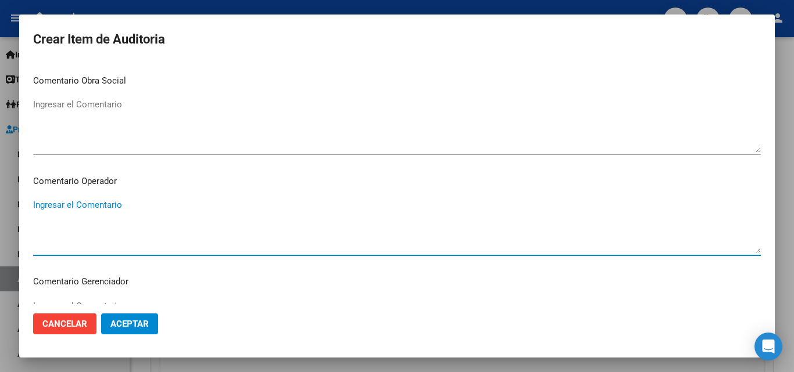
click at [132, 219] on textarea "Ingresar el Comentario" at bounding box center [396, 226] width 727 height 55
paste textarea "FALTA TRAZA REMIVIR - OK VALOR ALFA BETA _ORDEN MEDICA NO CORRESPONDE A LA FACT…"
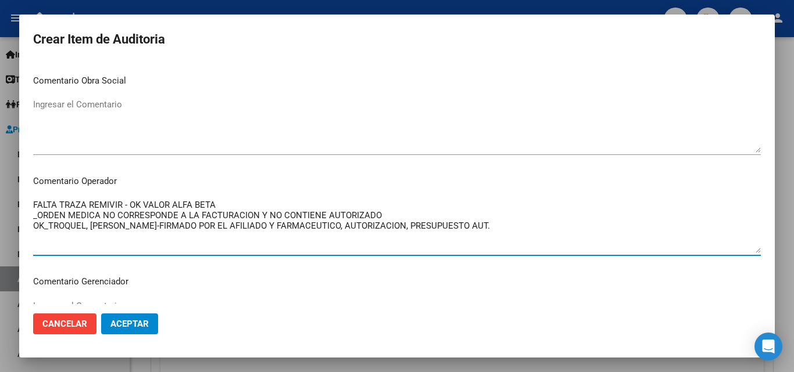
click at [100, 208] on textarea "FALTA TRAZA REMIVIR - OK VALOR ALFA BETA _ORDEN MEDICA NO CORRESPONDE A LA FACT…" at bounding box center [396, 226] width 727 height 55
click at [122, 205] on textarea "FALTA TRAZA REMIVIR - OK VALOR ALFA BETA _ORDEN MEDICA NO CORRESPONDE A LA FACT…" at bounding box center [396, 226] width 727 height 55
click at [123, 202] on textarea "FALTA TRAZA REMIVIR - OK VALOR ALFA BETA _ORDEN MEDICA NO CORRESPONDE A LA FACT…" at bounding box center [396, 226] width 727 height 55
click at [258, 200] on textarea "FALTA TRAZA ZEVUVIR - OK VALOR ALFA BETA _ORDEN MEDICA NO CORRESPONDE A LA FACT…" at bounding box center [396, 226] width 727 height 55
click at [231, 221] on textarea "FALTA TRAZA ZEVUVIR - OK VALOR ALFA BETA _ORDEN MEDICA NO CORRESPONDE A LA FACT…" at bounding box center [396, 226] width 727 height 55
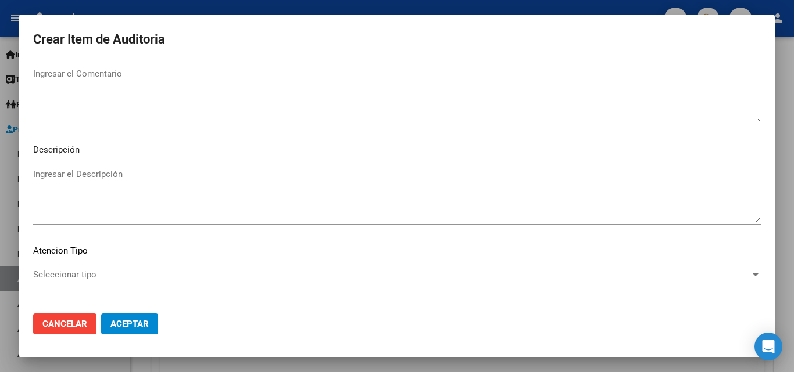
scroll to position [804, 0]
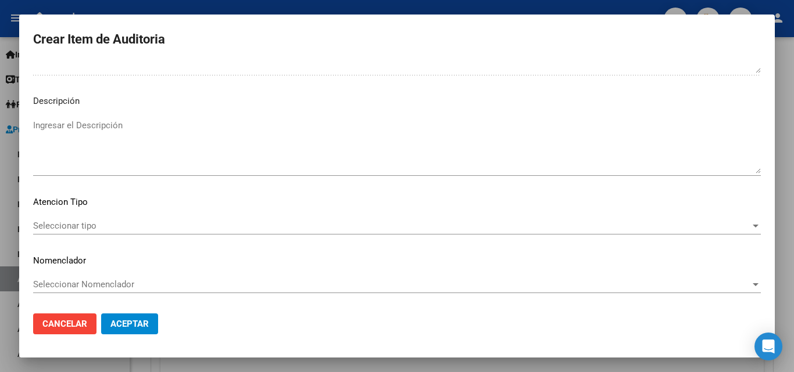
type textarea "FALTA TRAZA ZEVUVIR - OK VALOR ALFA BETA _ORDEN MEDICA NO CORRESPONDE A LA FACT…"
click at [116, 217] on mat-dialog-content "28059854 Nro Documento 20280598543 CUIL Afiliado Activo Análisis Afiliado Prest…" at bounding box center [396, 183] width 755 height 242
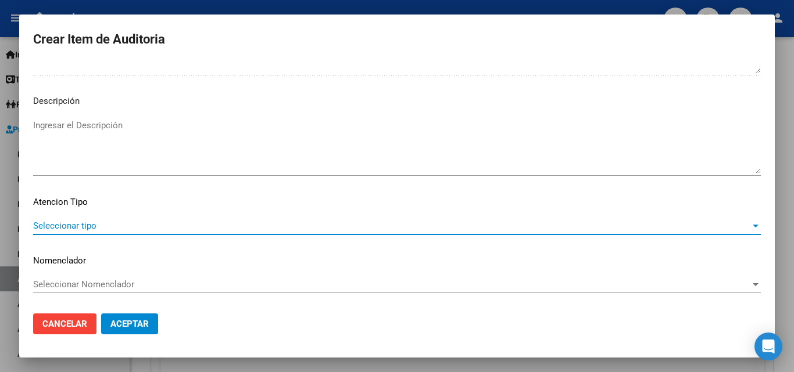
click at [102, 225] on span "Seleccionar tipo" at bounding box center [391, 226] width 717 height 10
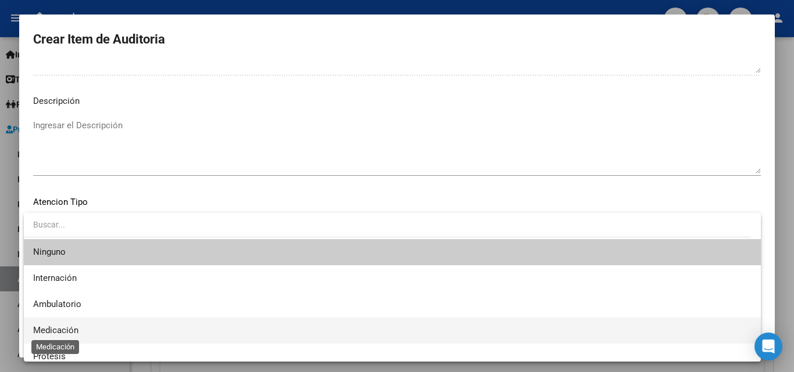
click at [71, 331] on span "Medicación" at bounding box center [55, 330] width 45 height 10
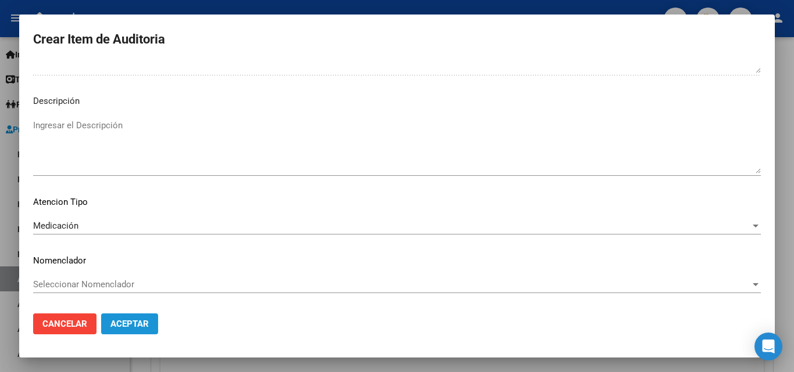
click at [138, 325] on span "Aceptar" at bounding box center [129, 324] width 38 height 10
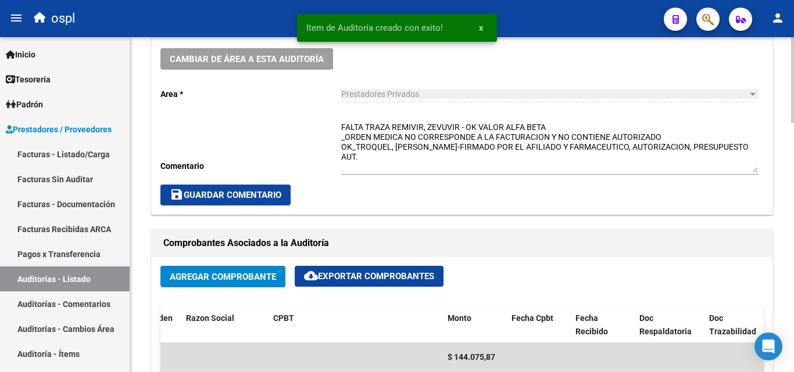
scroll to position [349, 0]
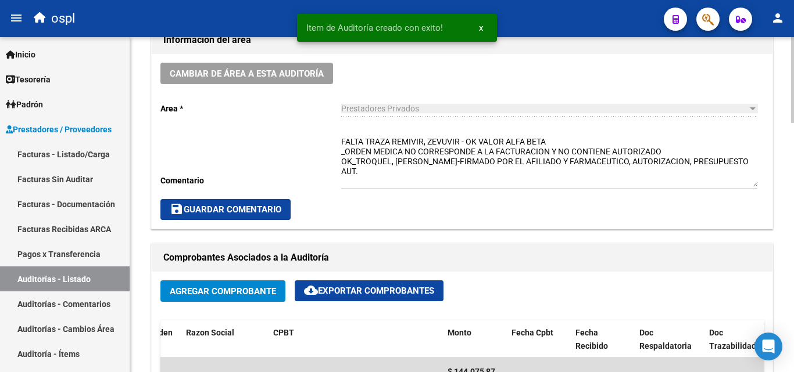
click at [277, 213] on span "save Guardar Comentario" at bounding box center [226, 210] width 112 height 10
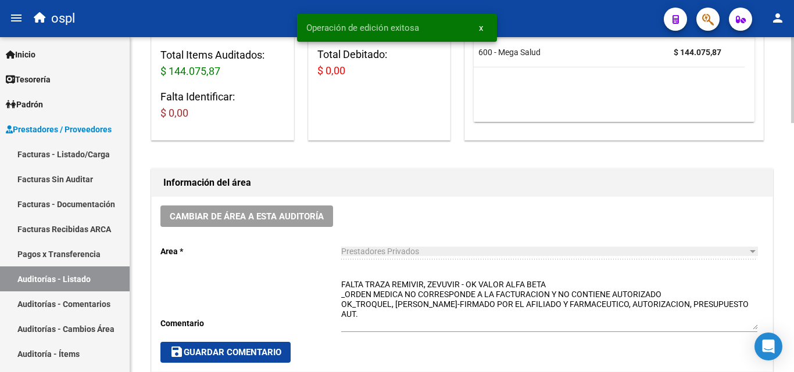
scroll to position [233, 0]
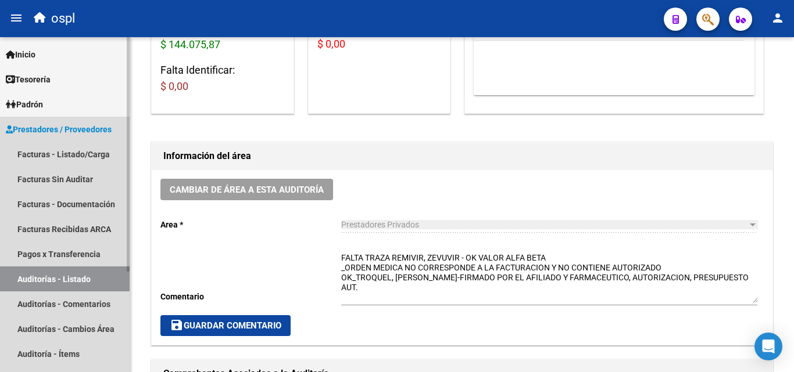
click at [91, 273] on link "Auditorías - Listado" at bounding box center [65, 279] width 130 height 25
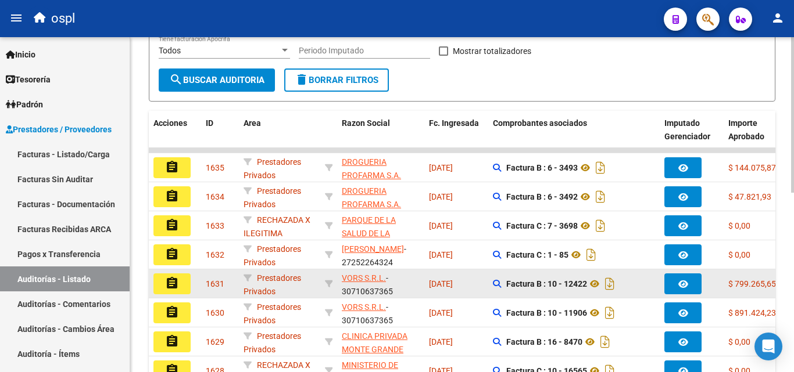
scroll to position [59, 0]
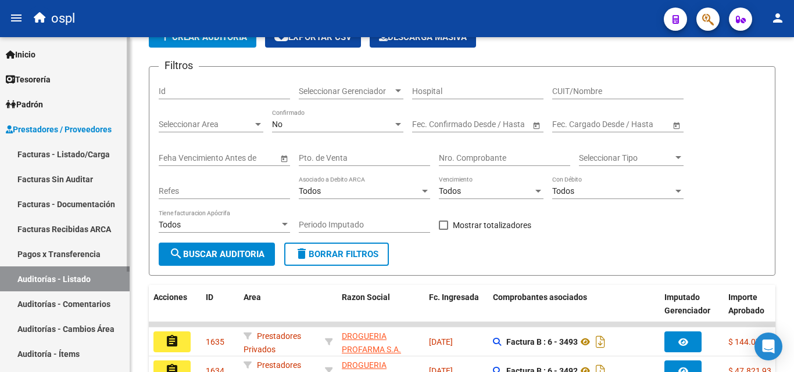
click at [84, 152] on link "Facturas - Listado/Carga" at bounding box center [65, 154] width 130 height 25
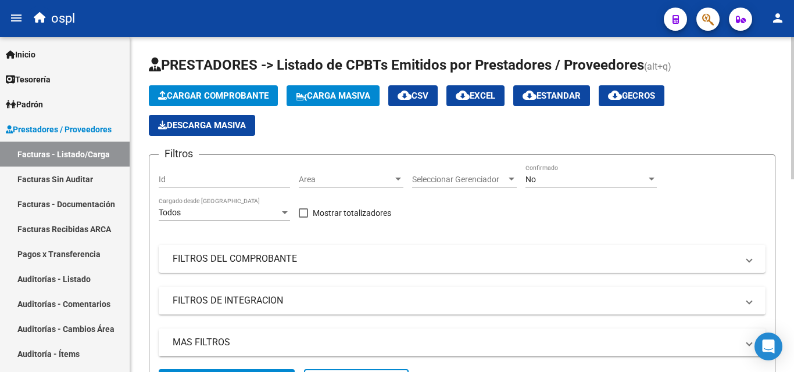
click at [387, 179] on span "Area" at bounding box center [346, 180] width 94 height 10
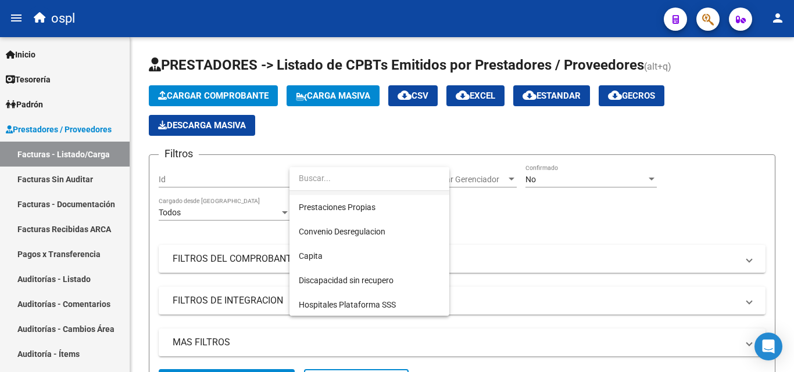
scroll to position [168, 0]
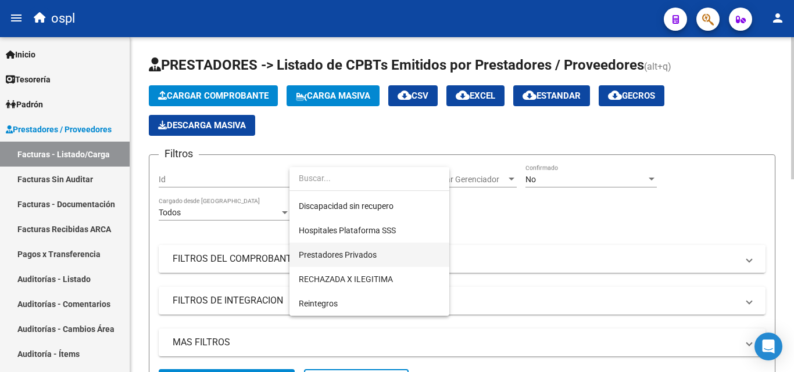
click at [372, 250] on span "Prestadores Privados" at bounding box center [338, 254] width 78 height 9
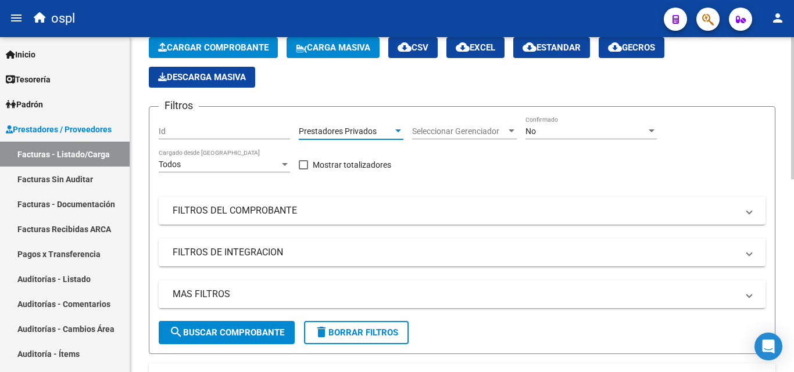
scroll to position [174, 0]
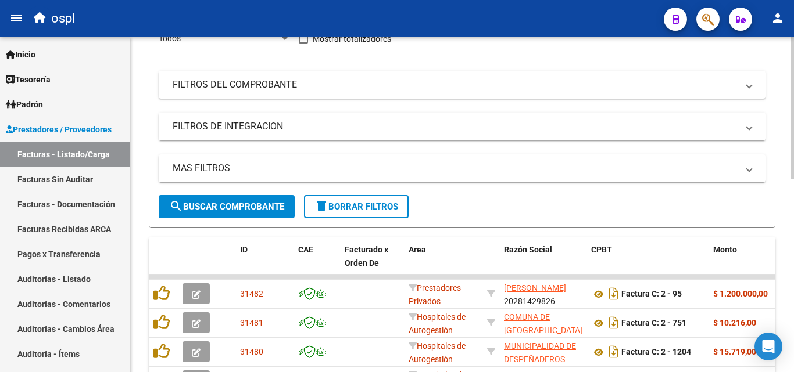
click at [253, 200] on button "search Buscar Comprobante" at bounding box center [227, 206] width 136 height 23
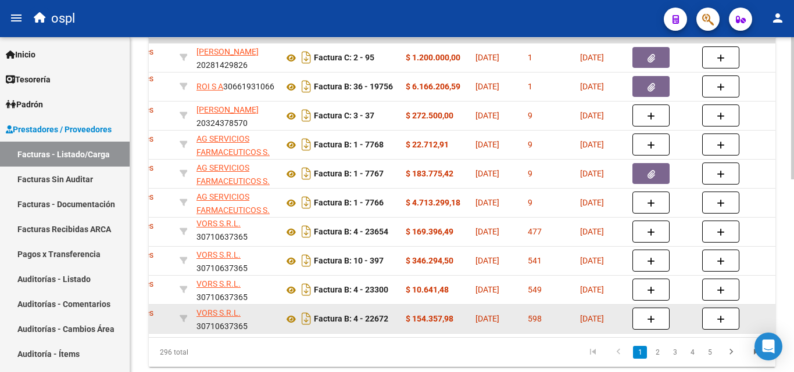
scroll to position [395, 0]
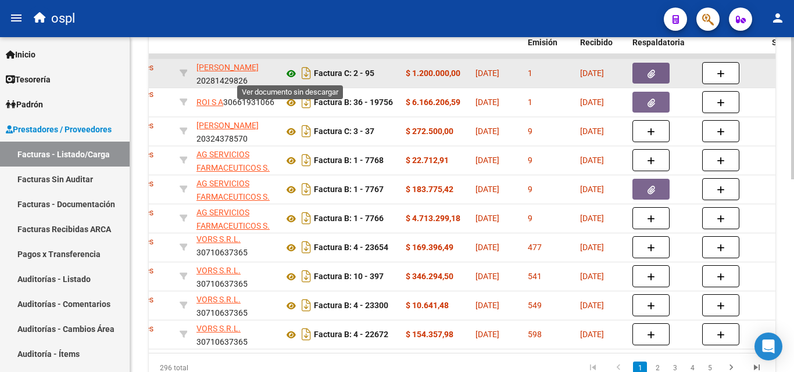
click at [293, 74] on icon at bounding box center [291, 74] width 15 height 14
click at [653, 71] on icon "button" at bounding box center [651, 74] width 8 height 9
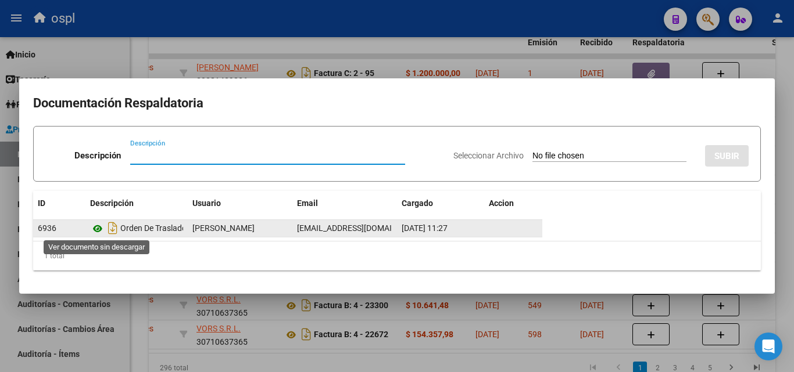
click at [94, 230] on icon at bounding box center [97, 229] width 15 height 14
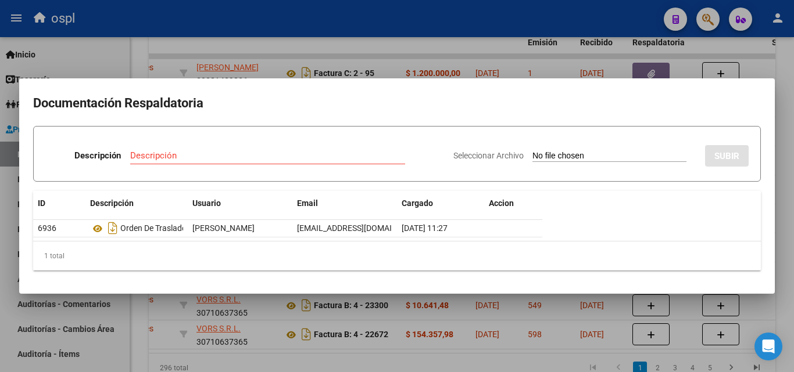
click at [780, 181] on div at bounding box center [397, 186] width 794 height 372
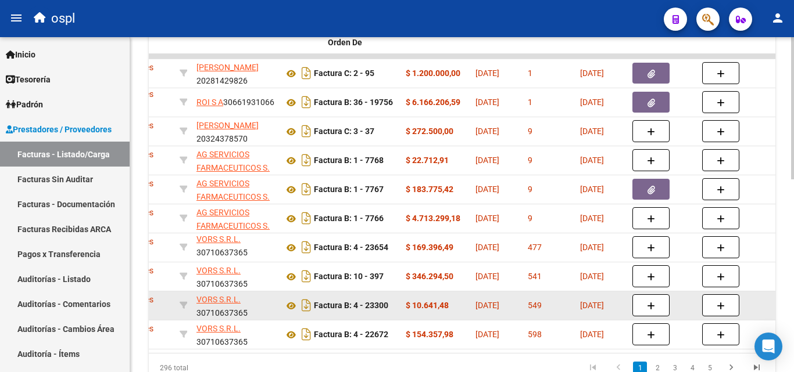
scroll to position [0, 0]
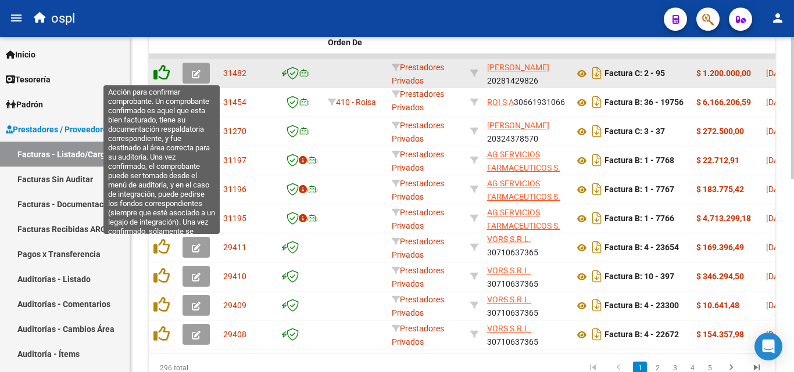
click at [167, 76] on icon at bounding box center [161, 72] width 16 height 16
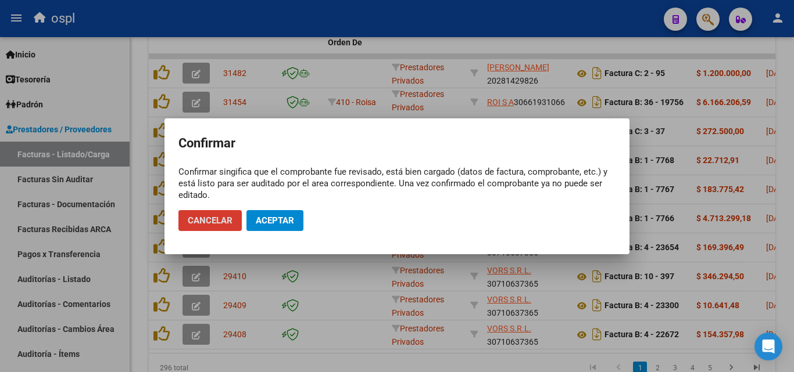
click at [278, 223] on span "Aceptar" at bounding box center [275, 221] width 38 height 10
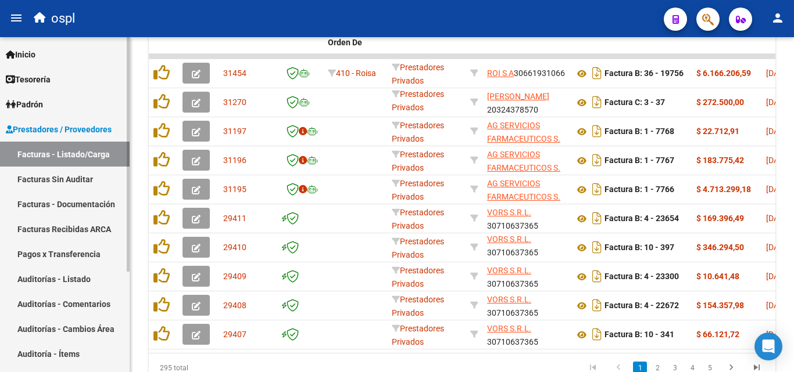
click at [80, 177] on link "Facturas Sin Auditar" at bounding box center [65, 179] width 130 height 25
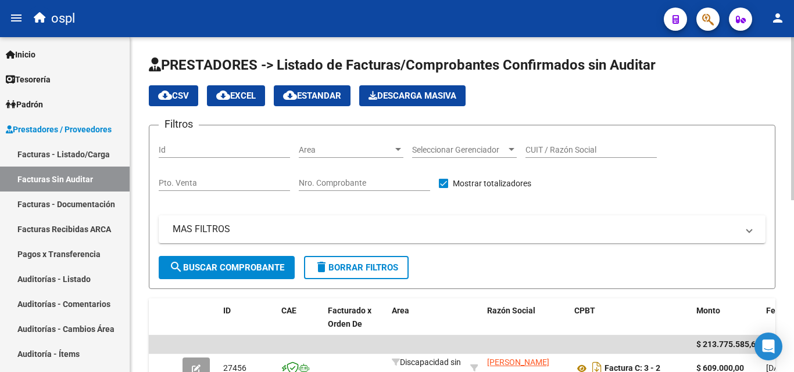
click at [347, 178] on input "Nro. Comprobante" at bounding box center [364, 183] width 131 height 10
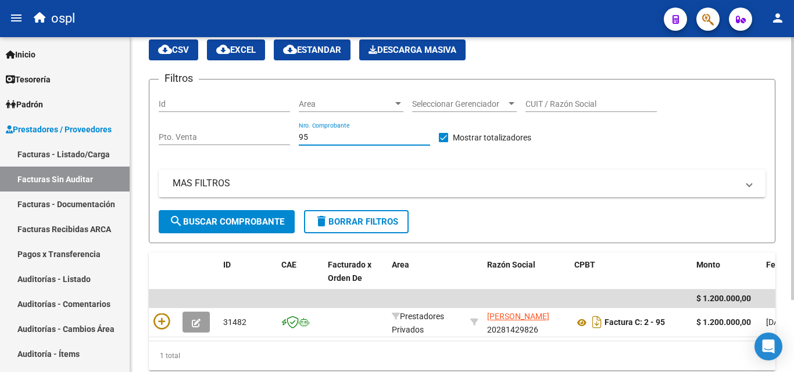
scroll to position [92, 0]
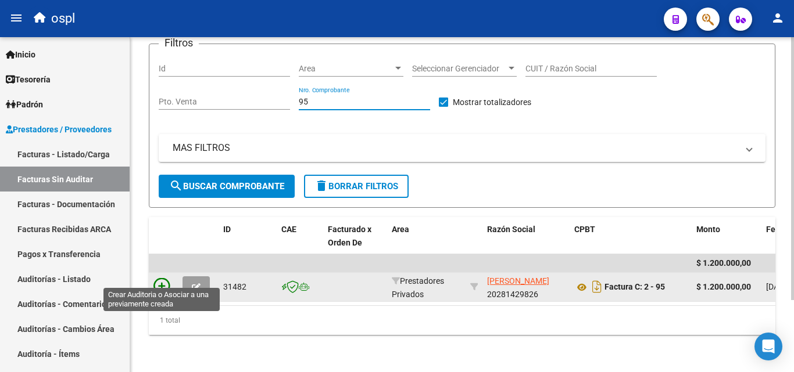
type input "95"
click at [163, 278] on icon at bounding box center [161, 286] width 16 height 16
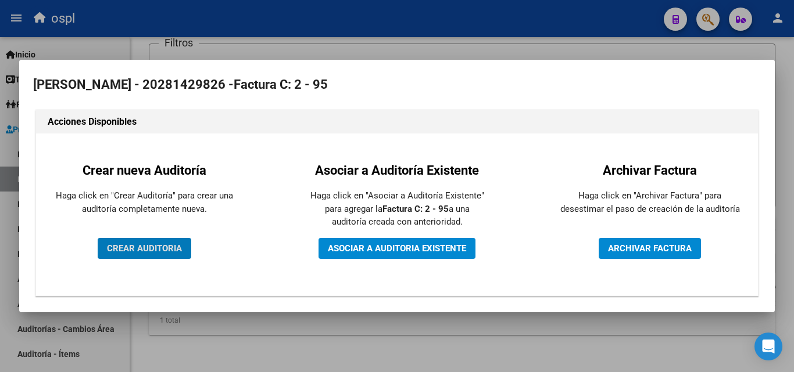
click at [162, 249] on span "CREAR AUDITORIA" at bounding box center [144, 248] width 75 height 10
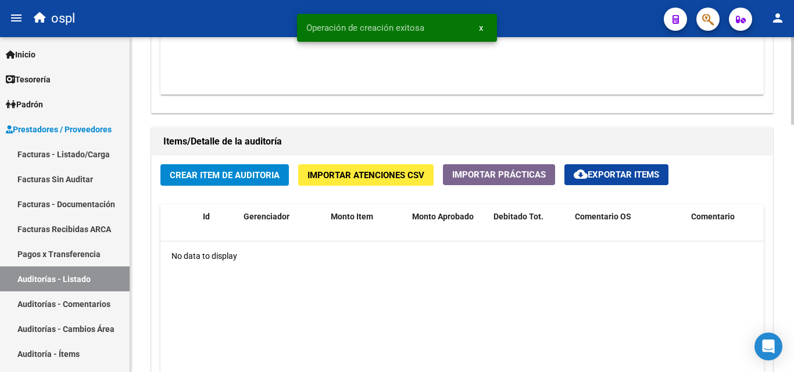
scroll to position [755, 0]
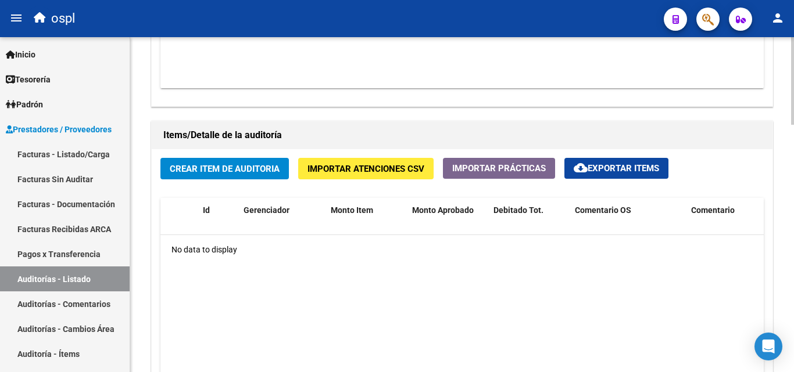
click at [230, 166] on span "Crear Item de Auditoria" at bounding box center [225, 169] width 110 height 10
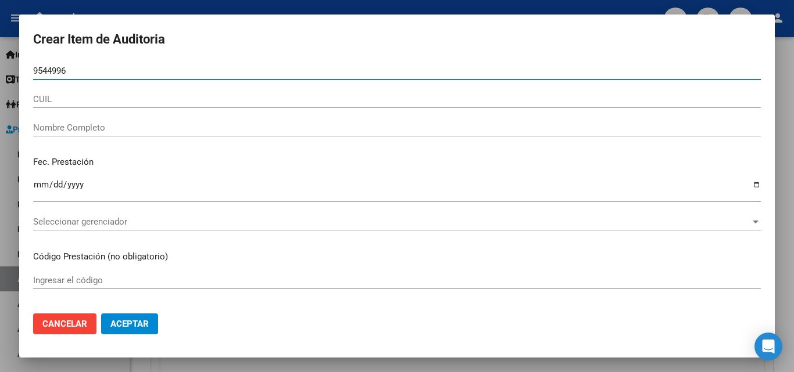
type input "95449960"
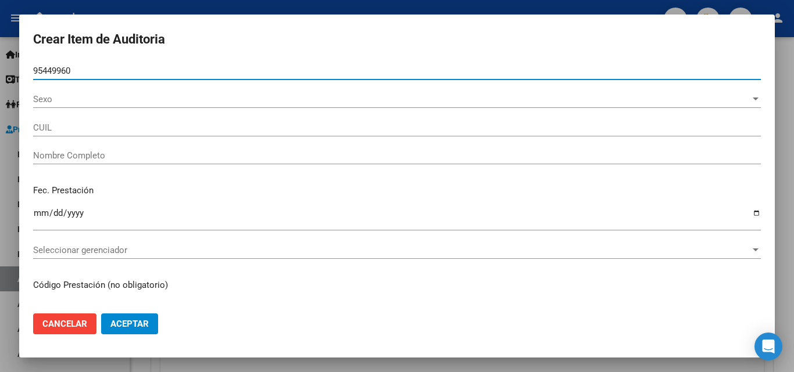
type input "27954499605"
type input "Britez Mayra Monserr"
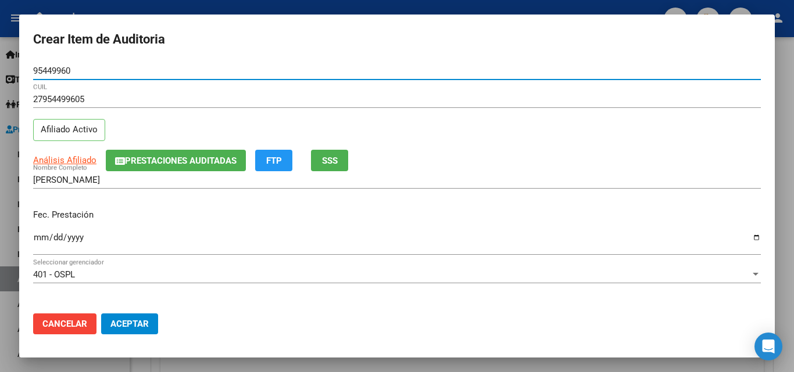
type input "95449960"
click at [40, 245] on input "Ingresar la fecha" at bounding box center [396, 242] width 727 height 19
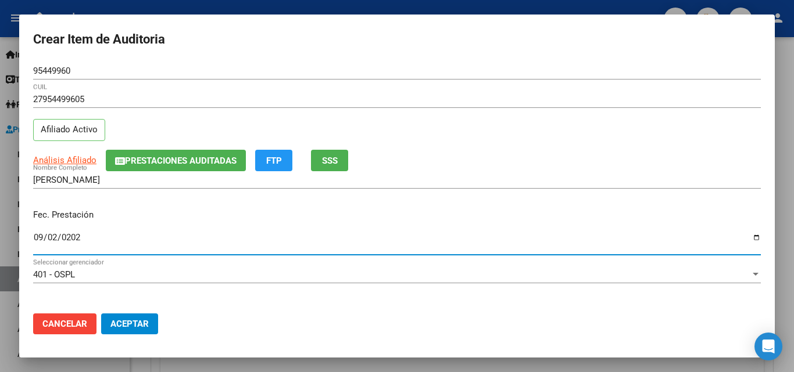
type input "2025-09-02"
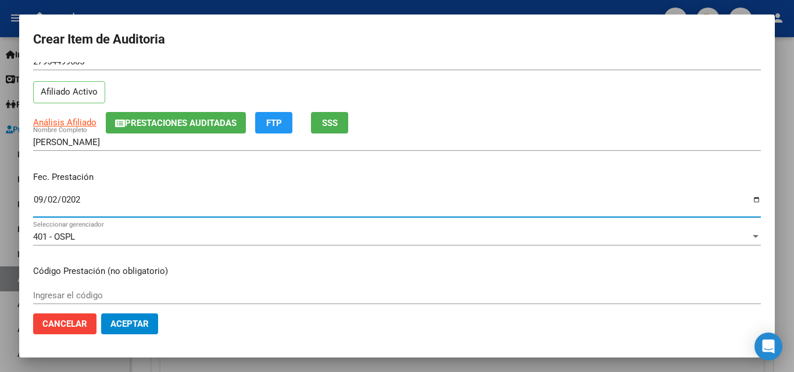
scroll to position [116, 0]
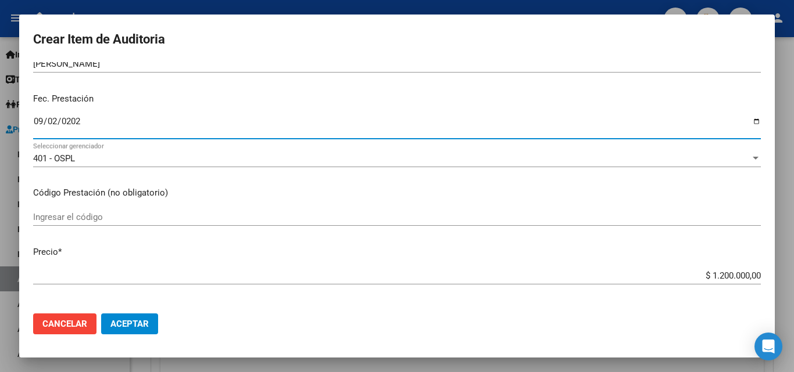
click at [113, 227] on div "Ingresar el código" at bounding box center [396, 223] width 727 height 28
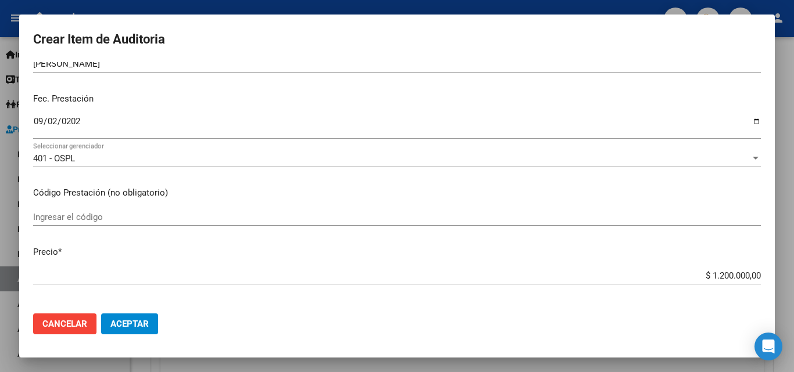
click at [115, 219] on input "Ingresar el código" at bounding box center [396, 217] width 727 height 10
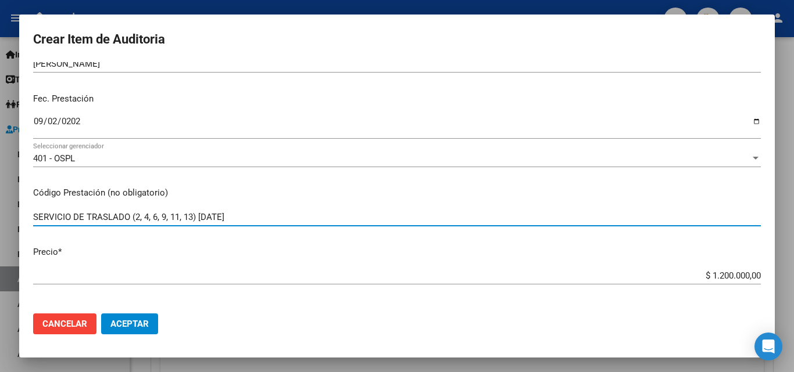
click at [282, 213] on input "SERVICIO DE TRASLADO (2, 4, 6, 9, 11, 13) SEPTIEMBRE 2025" at bounding box center [396, 217] width 727 height 10
type input "SERVICIO DE TRASLADO (2, 4, 6, 9, 11, 13) SEPTIEMBRE 2025"
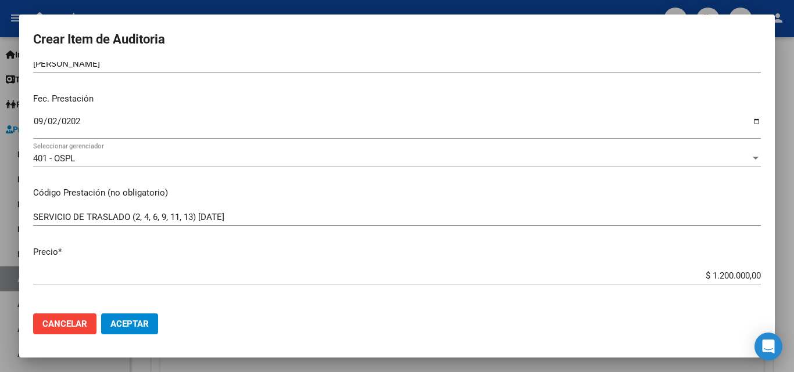
click at [314, 211] on div "SERVICIO DE TRASLADO (2, 4, 6, 9, 11, 13) SEPTIEMBRE 2025 Ingresar el código" at bounding box center [396, 217] width 727 height 17
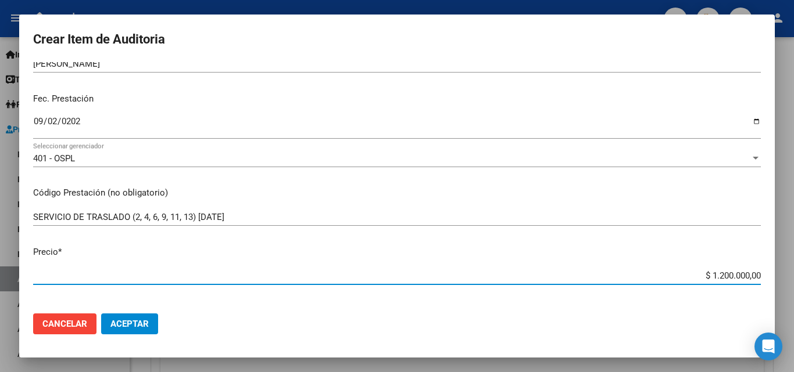
drag, startPoint x: 688, startPoint y: 281, endPoint x: 775, endPoint y: 263, distance: 89.1
click at [775, 263] on div "Crear Item de Auditoria 95449960 Nro Documento 27954499605 CUIL Afiliado Activo…" at bounding box center [397, 186] width 794 height 372
type input "$ 0,02"
type input "$ 0,20"
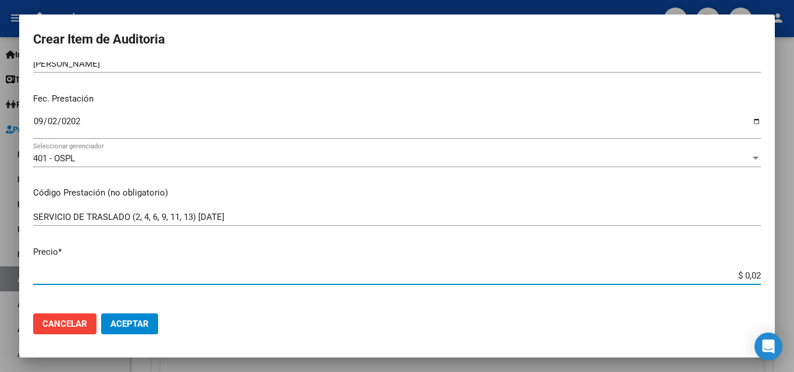
type input "$ 0,20"
type input "$ 2,00"
type input "$ 20,00"
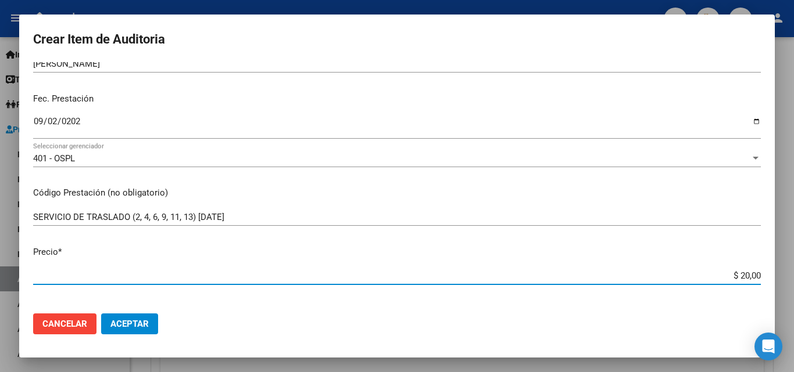
type input "$ 200,00"
type input "$ 2.000,00"
type input "$ 20.000,00"
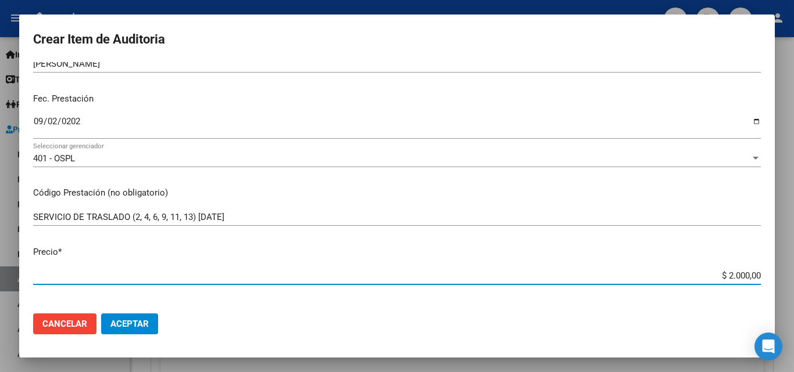
type input "$ 20.000,00"
type input "$ 200.000,00"
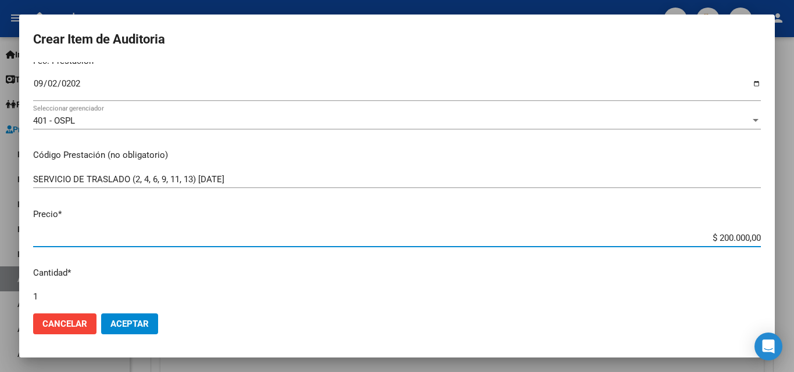
scroll to position [174, 0]
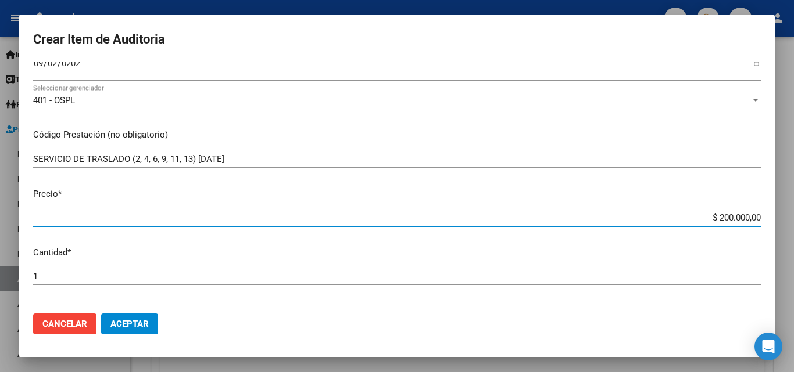
click at [51, 274] on input "1" at bounding box center [396, 276] width 727 height 10
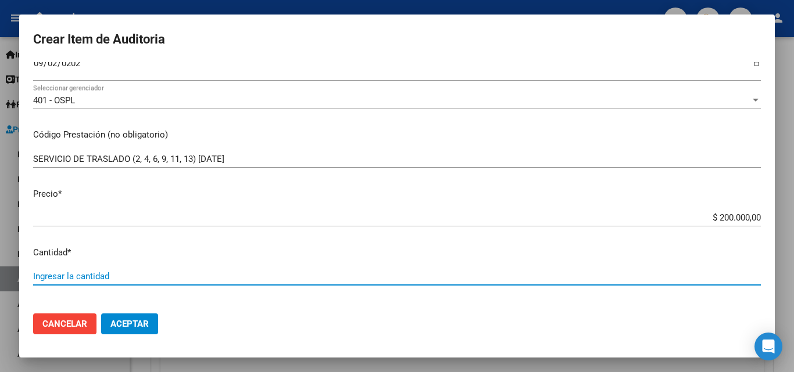
type input "6"
type input "$ 1.200.000,00"
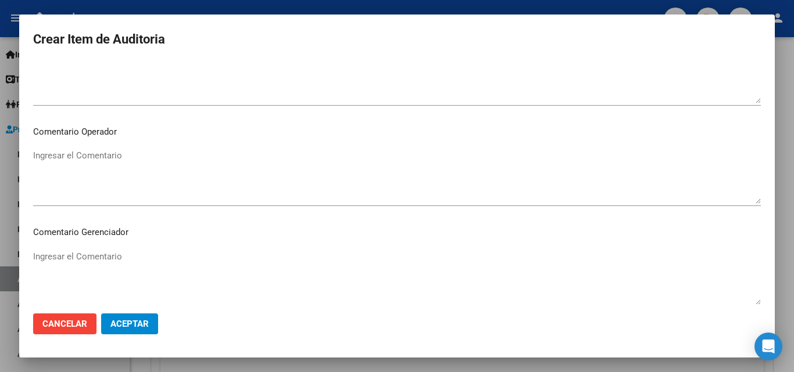
scroll to position [581, 0]
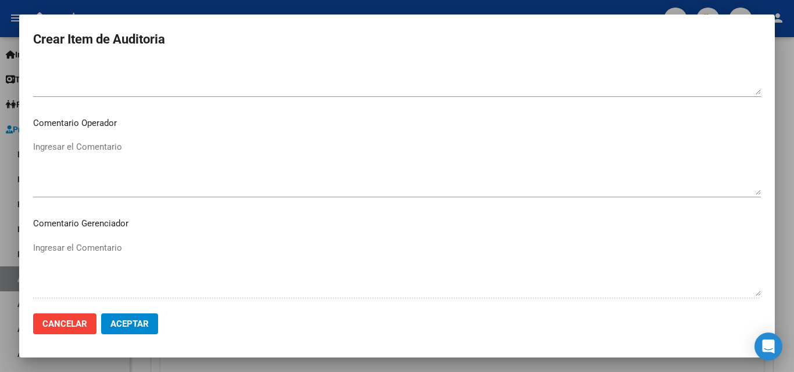
type input "6"
click at [125, 162] on textarea "Ingresar el Comentario" at bounding box center [396, 168] width 727 height 55
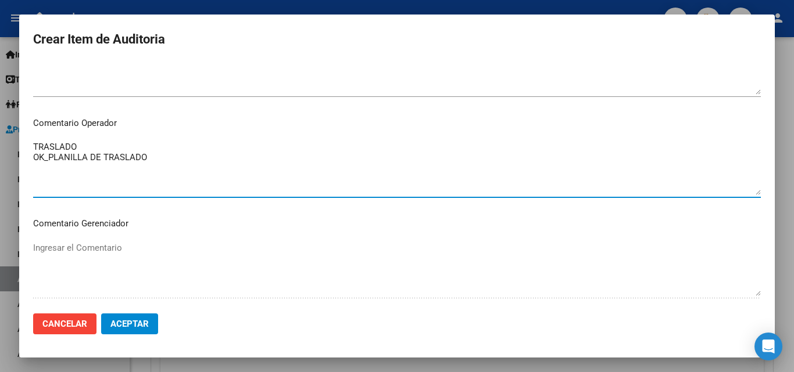
click at [99, 148] on textarea "TRASLADO OK_PLANILLA DE TRASLADO" at bounding box center [396, 168] width 727 height 55
click at [143, 148] on textarea "TRASLADO - 2, 4, 6, 9, 11, 13 SEP/25 OK_PLANILLA DE TRASLADO" at bounding box center [396, 168] width 727 height 55
click at [85, 146] on textarea "TRASLADO - 2, 4, 6, 9, 11, 13) SEP/25 OK_PLANILLA DE TRASLADO" at bounding box center [396, 168] width 727 height 55
drag, startPoint x: 190, startPoint y: 147, endPoint x: 148, endPoint y: 152, distance: 42.1
click at [148, 152] on textarea "TRASLADO - (2, 4, 6, 9, 11, 13) SEP/25 OK_PLANILLA DE TRASLADO" at bounding box center [396, 168] width 727 height 55
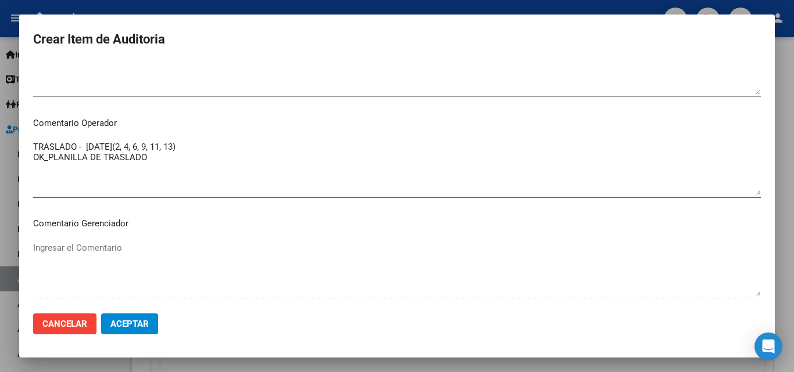
click at [108, 146] on textarea "TRASLADO - SEP/25(2, 4, 6, 9, 11, 13) OK_PLANILLA DE TRASLADO" at bounding box center [396, 168] width 727 height 55
click at [118, 145] on textarea "TRASLADO - SEP/25(2, 4, 6, 9, 11, 13) OK_PLANILLA DE TRASLADO" at bounding box center [396, 168] width 727 height 55
click at [114, 145] on textarea "TRASLADO - SEP/25(2, 4, 6, 9, 11, 13) OK_PLANILLA DE TRASLADO" at bounding box center [396, 168] width 727 height 55
click at [202, 150] on textarea "TRASLADO - SEP/25 (2, 4, 6, 9, 11, 13) OK_PLANILLA DE TRASLADO" at bounding box center [396, 168] width 727 height 55
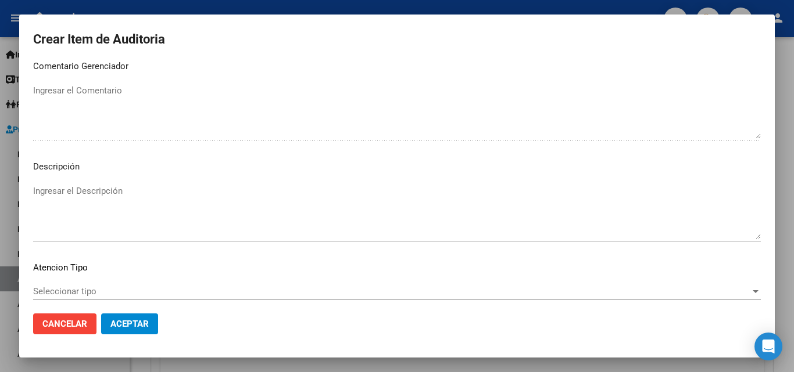
scroll to position [755, 0]
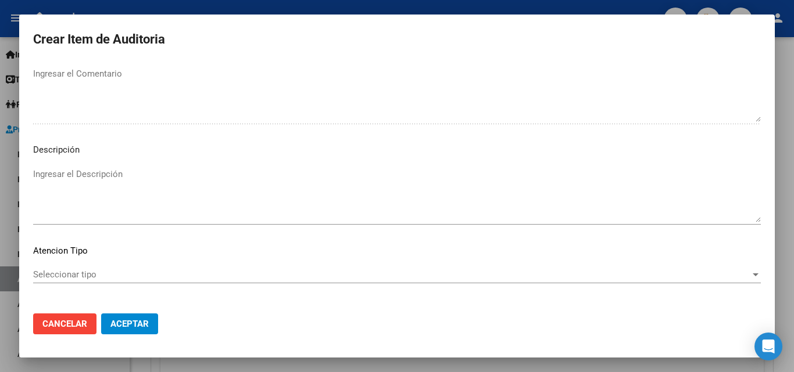
type textarea "TRASLADO - SEP/25 (2, 4, 6, 9, 11, 13) OK_PLANILLA DE TRASLADO"
click at [134, 322] on span "Aceptar" at bounding box center [129, 324] width 38 height 10
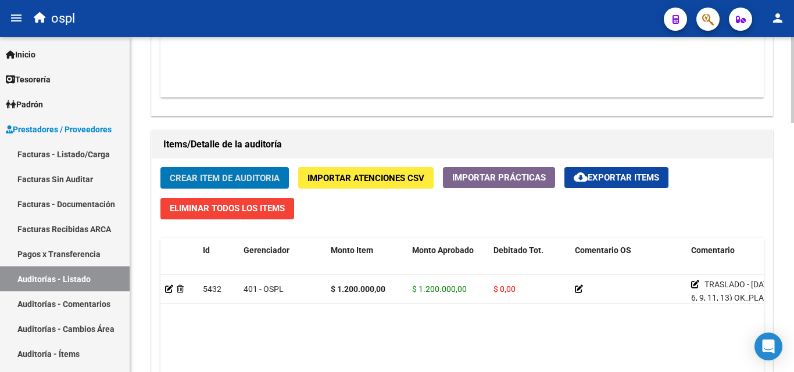
scroll to position [756, 0]
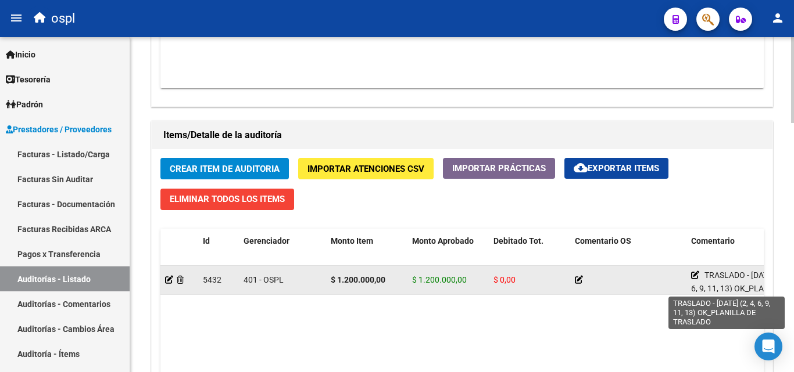
click at [692, 275] on icon at bounding box center [695, 275] width 8 height 8
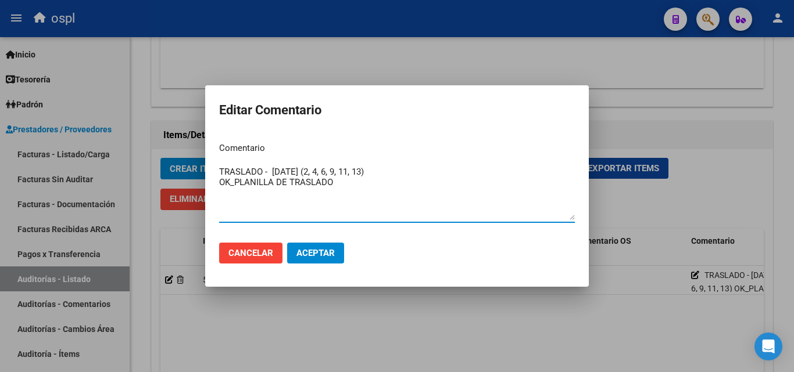
drag, startPoint x: 389, startPoint y: 200, endPoint x: 220, endPoint y: 166, distance: 173.0
click at [220, 166] on textarea "TRASLADO - SEP/25 (2, 4, 6, 9, 11, 13) OK_PLANILLA DE TRASLADO" at bounding box center [397, 193] width 356 height 55
click at [645, 53] on div at bounding box center [397, 186] width 794 height 372
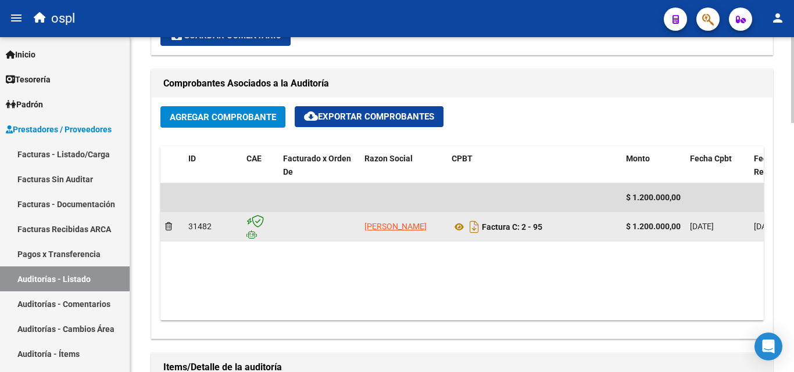
scroll to position [349, 0]
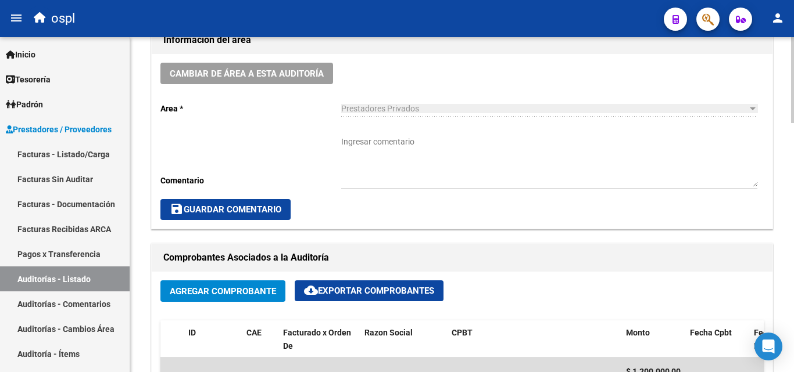
click at [401, 163] on textarea "Ingresar comentario" at bounding box center [549, 161] width 416 height 51
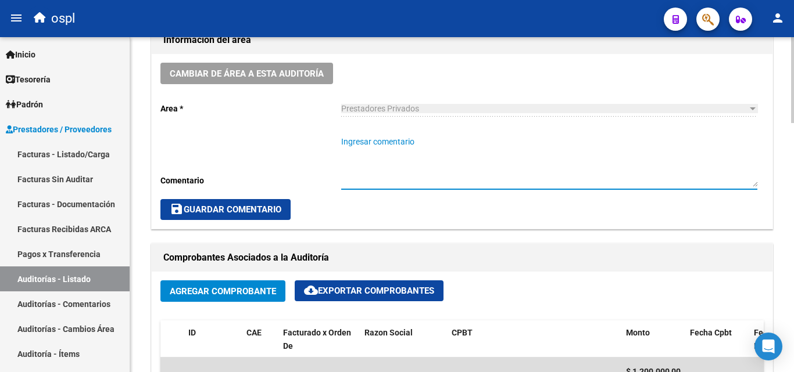
paste textarea "TRASLADO - SEP/25 (2, 4, 6, 9, 11, 13) OK_PLANILLA DE TRASLADO"
type textarea "TRASLADO - SEP/25 (2, 4, 6, 9, 11, 13) OK_PLANILLA DE TRASLADO"
click at [281, 199] on button "save Guardar Comentario" at bounding box center [225, 209] width 130 height 21
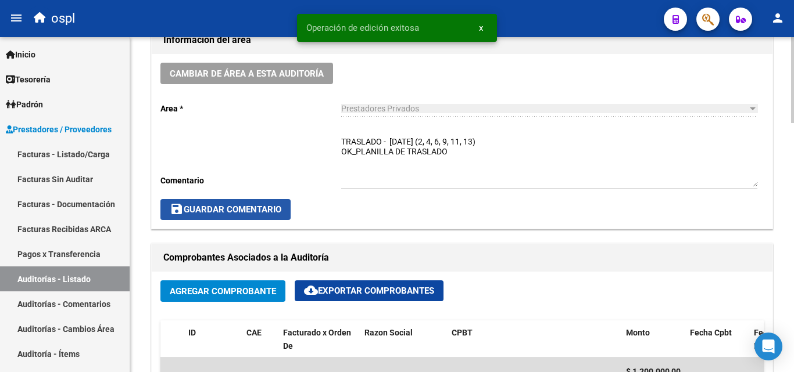
click at [273, 203] on button "save Guardar Comentario" at bounding box center [225, 209] width 130 height 21
click at [286, 207] on button "save Guardar Comentario" at bounding box center [225, 209] width 130 height 21
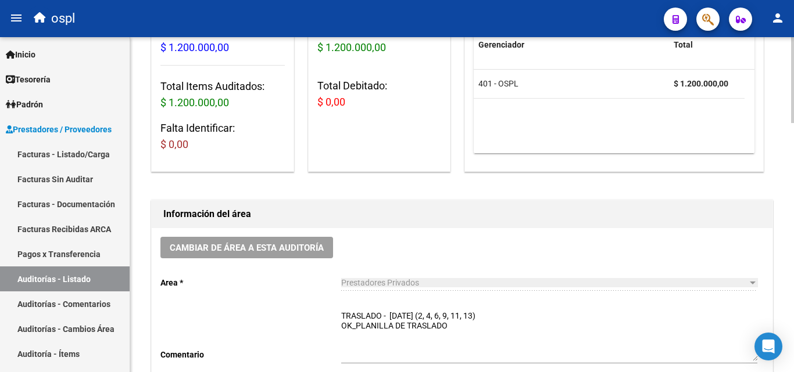
scroll to position [291, 0]
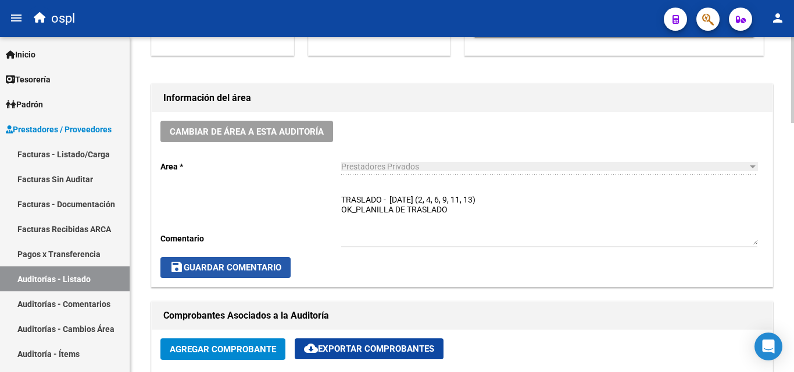
click at [269, 267] on span "save Guardar Comentario" at bounding box center [226, 268] width 112 height 10
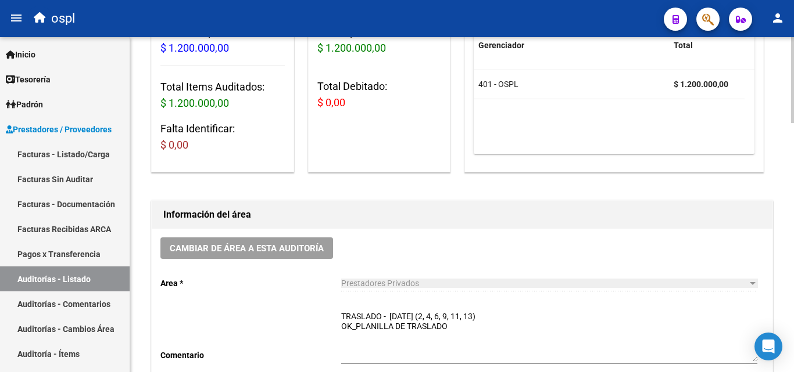
scroll to position [232, 0]
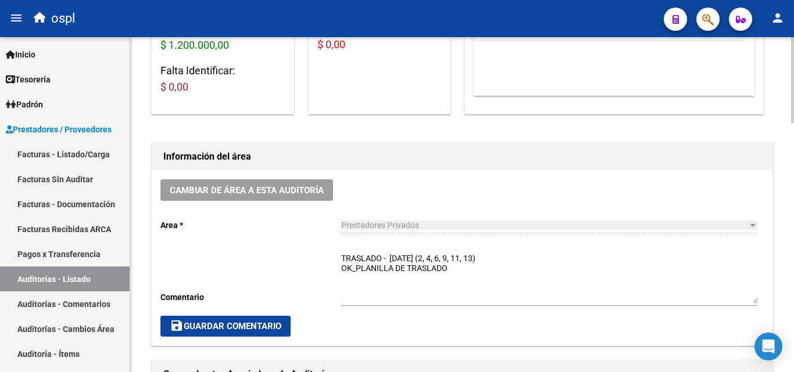
click at [243, 324] on span "save Guardar Comentario" at bounding box center [226, 326] width 112 height 10
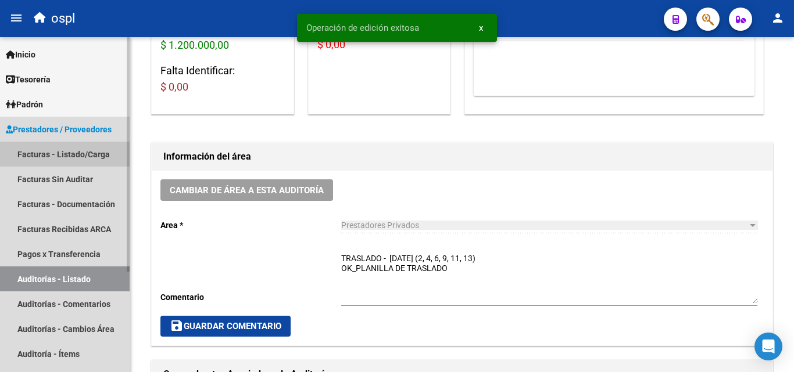
click at [103, 156] on link "Facturas - Listado/Carga" at bounding box center [65, 154] width 130 height 25
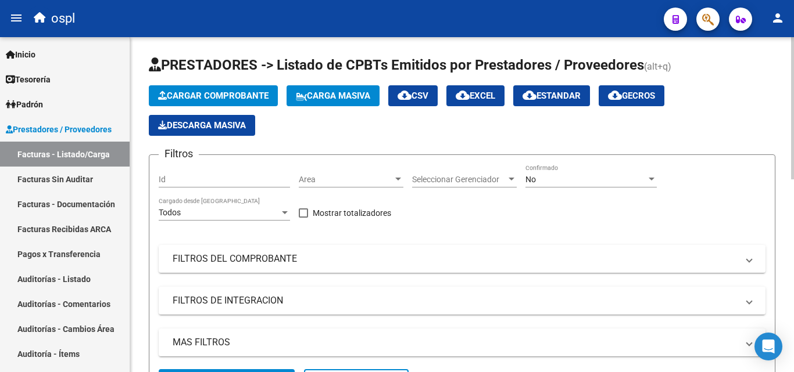
click at [357, 181] on span "Area" at bounding box center [346, 180] width 94 height 10
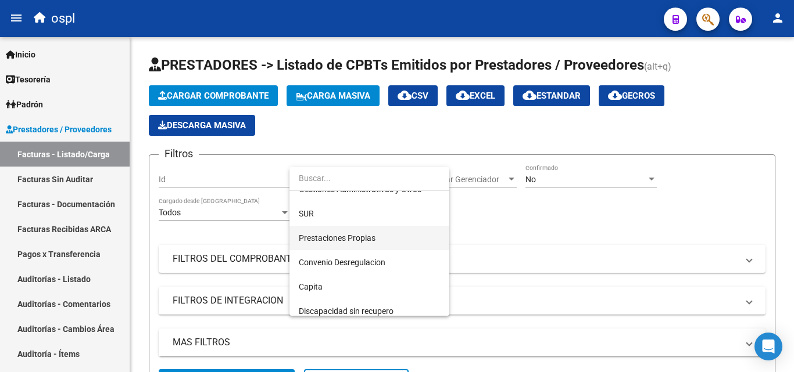
scroll to position [168, 0]
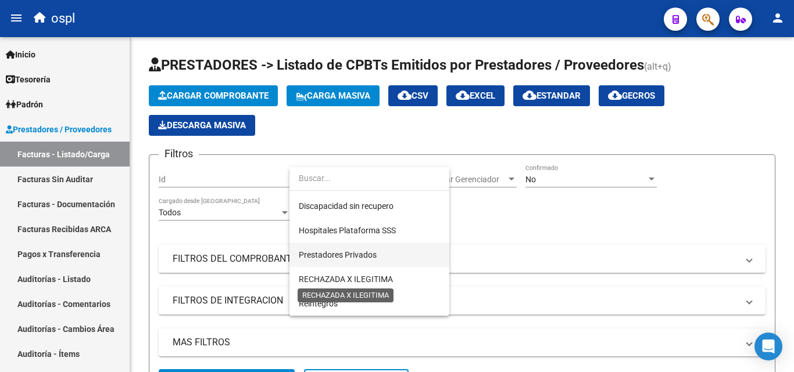
click at [364, 259] on span "Prestadores Privados" at bounding box center [338, 254] width 78 height 9
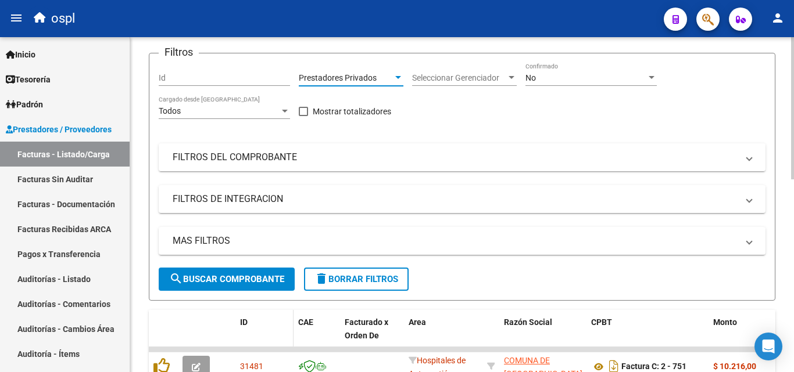
scroll to position [116, 0]
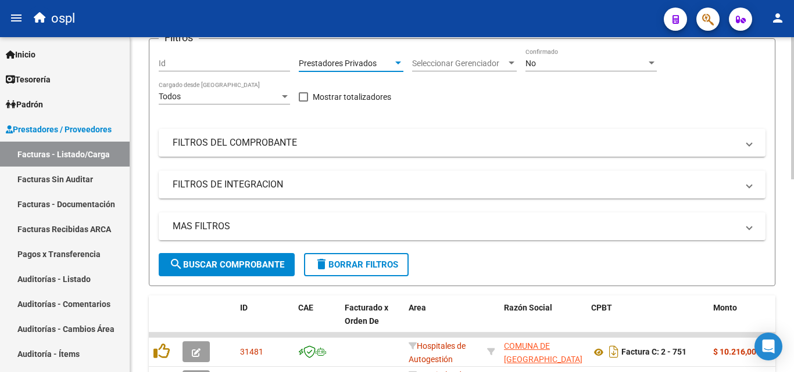
click at [274, 271] on button "search Buscar Comprobante" at bounding box center [227, 264] width 136 height 23
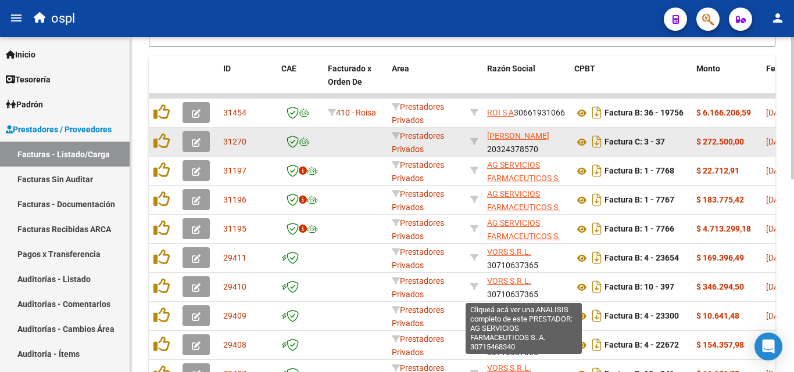
scroll to position [291, 0]
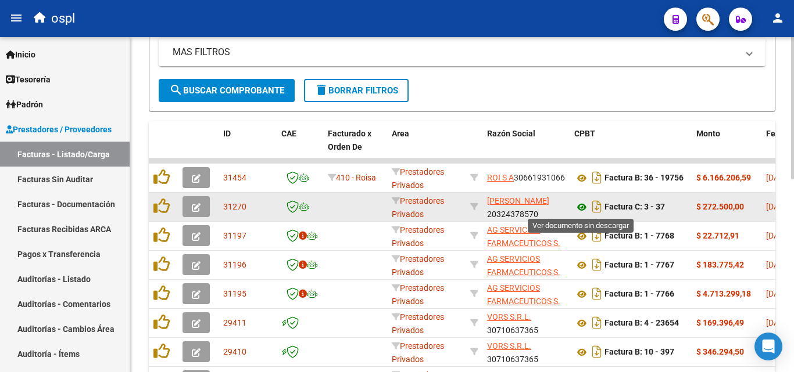
click at [583, 205] on icon at bounding box center [581, 207] width 15 height 14
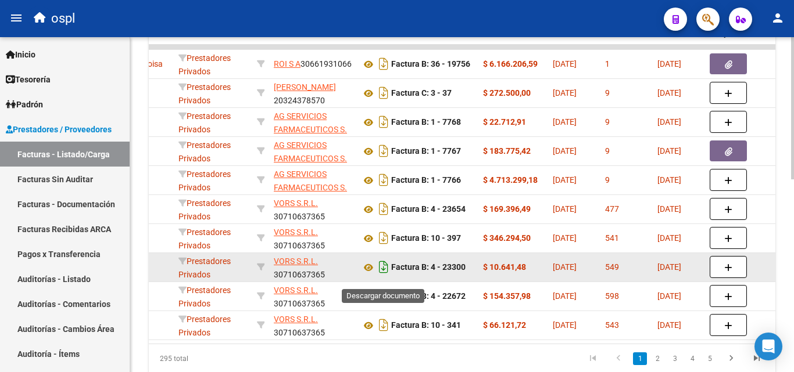
scroll to position [395, 0]
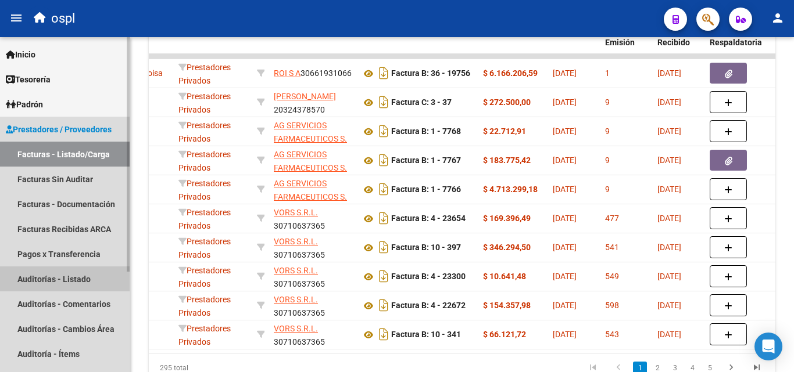
click at [84, 272] on link "Auditorías - Listado" at bounding box center [65, 279] width 130 height 25
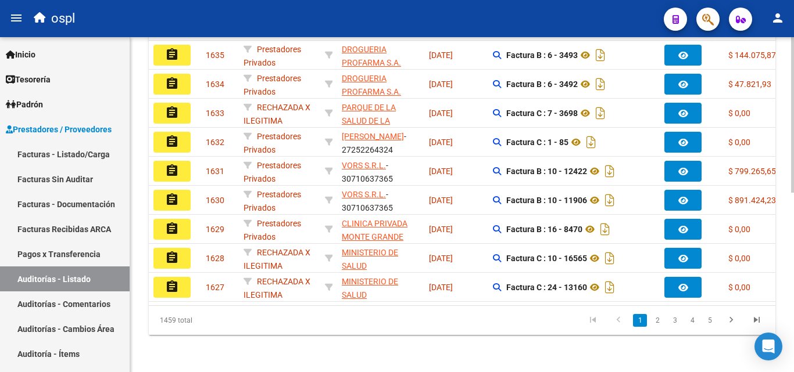
scroll to position [95, 0]
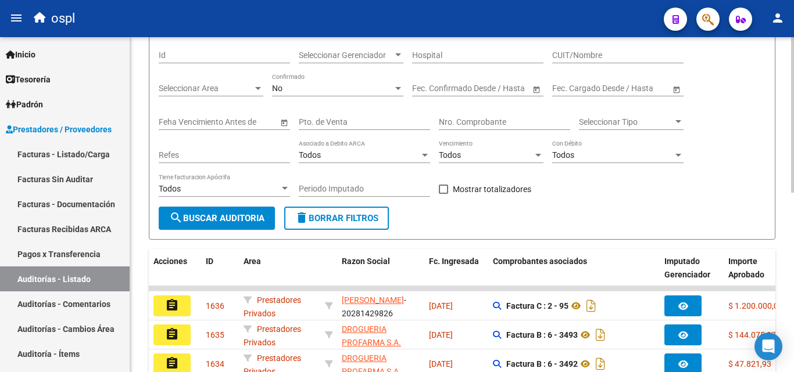
click at [471, 119] on input "Nro. Comprobante" at bounding box center [504, 122] width 131 height 10
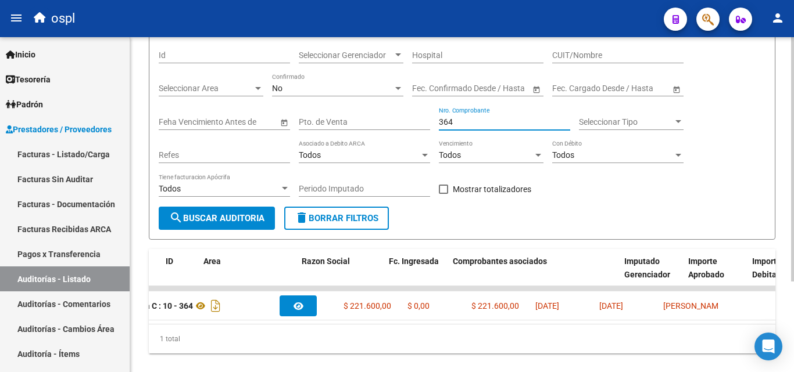
scroll to position [0, 0]
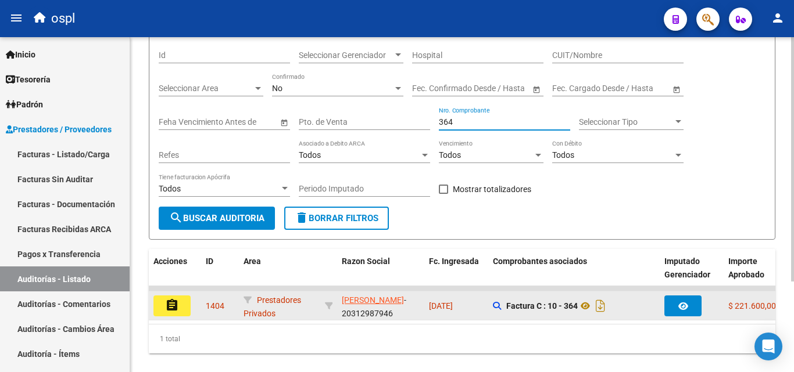
type input "364"
click at [183, 311] on button "assignment" at bounding box center [171, 306] width 37 height 21
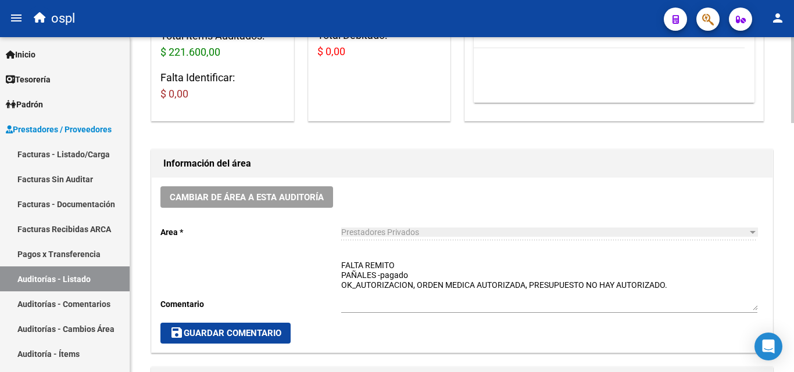
scroll to position [291, 0]
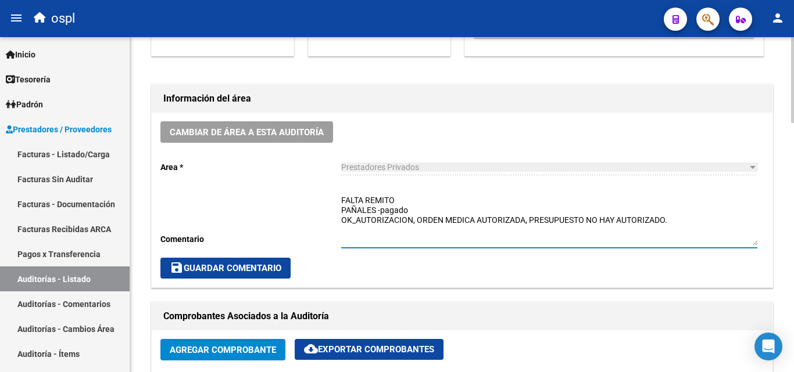
click at [399, 195] on textarea "FALTA REMITO PAÑALES -pagado OK_AUTORIZACION, ORDEN MEDICA AUTORIZADA, PRESUPUE…" at bounding box center [549, 220] width 416 height 51
drag, startPoint x: 365, startPoint y: 199, endPoint x: 338, endPoint y: 199, distance: 27.3
click at [338, 199] on div "Cambiar de área a esta auditoría Area * Prestadores Privados Seleccionar area C…" at bounding box center [462, 200] width 621 height 175
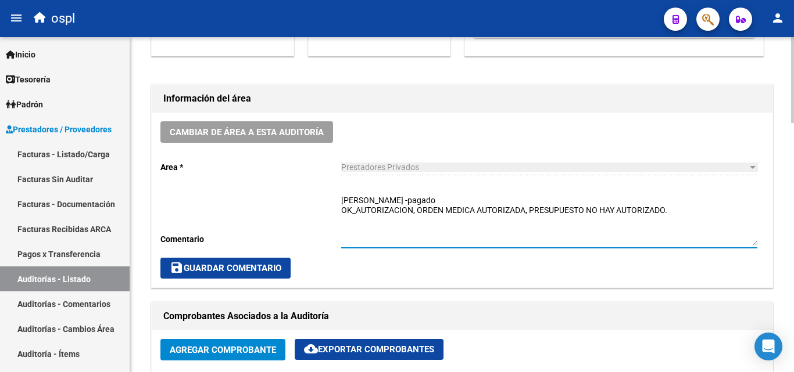
click at [380, 198] on textarea "REMITO PAÑALES -pagado OK_AUTORIZACION, ORDEN MEDICA AUTORIZADA, PRESUPUESTO NO…" at bounding box center [549, 220] width 416 height 51
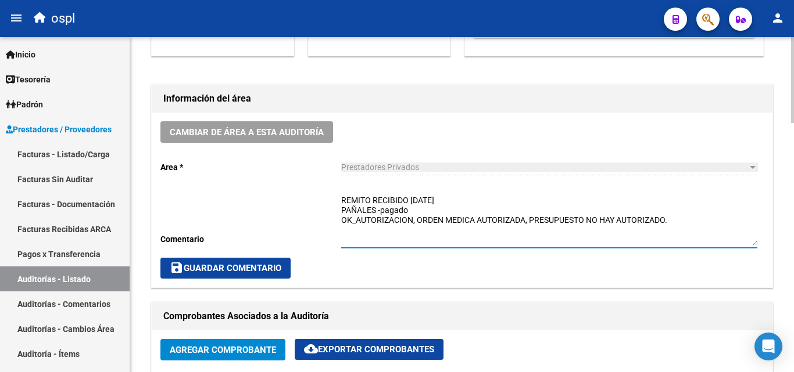
type textarea "REMITO RECIBIDO 19-09-2025 PAÑALES -pagado OK_AUTORIZACION, ORDEN MEDICA AUTORI…"
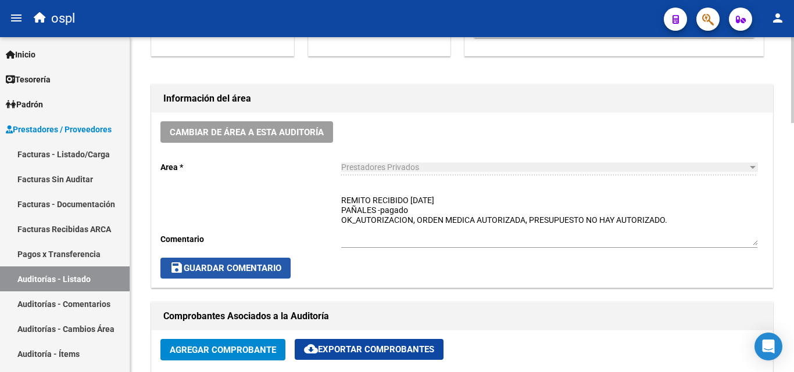
click at [264, 266] on span "save Guardar Comentario" at bounding box center [226, 268] width 112 height 10
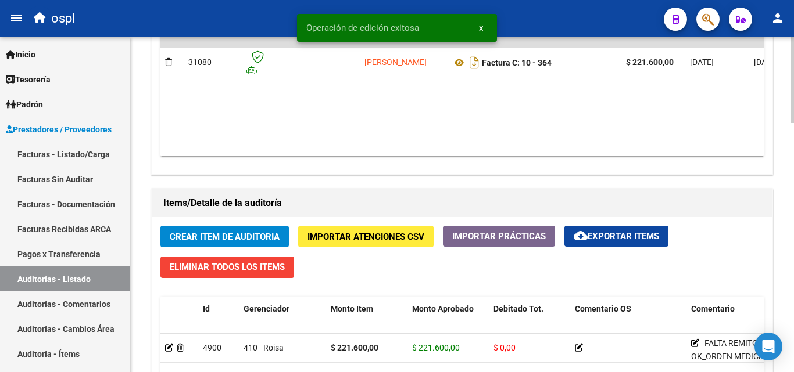
scroll to position [755, 0]
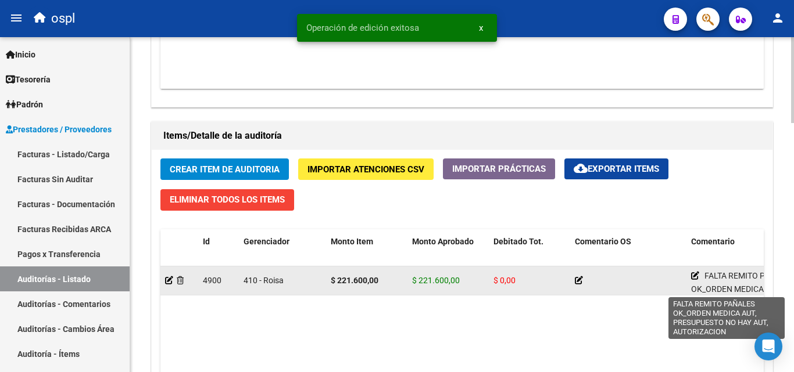
click at [695, 272] on icon at bounding box center [695, 276] width 8 height 8
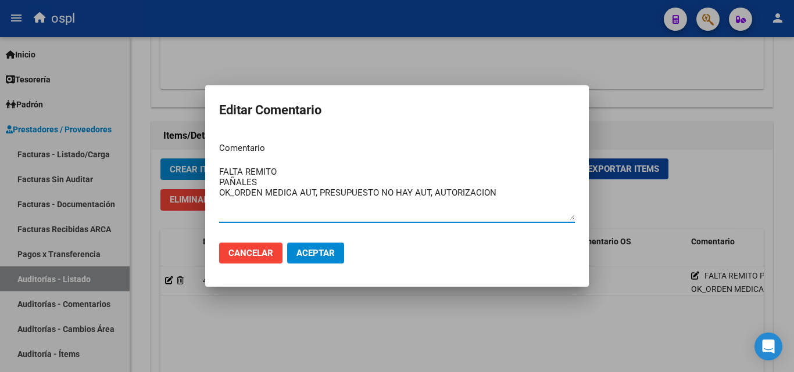
drag, startPoint x: 285, startPoint y: 172, endPoint x: 182, endPoint y: 170, distance: 102.3
click at [182, 170] on div "Editar Comentario Comentario FALTA REMITO PAÑALES OK_ORDEN MEDICA AUT, PRESUPUE…" at bounding box center [397, 186] width 794 height 372
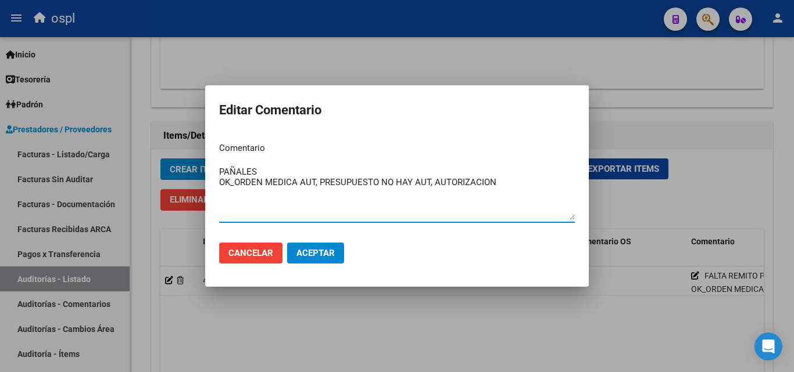
click at [219, 181] on textarea "PAÑALES OK_ORDEN MEDICA AUT, PRESUPUESTO NO HAY AUT, AUTORIZACION" at bounding box center [397, 193] width 356 height 55
type textarea "PAÑALES OK_ORDEN MEDICA AUT, PRESUPUESTO NO HAY AUT, AUTORIZACION"
click at [307, 245] on button "Aceptar" at bounding box center [315, 253] width 57 height 21
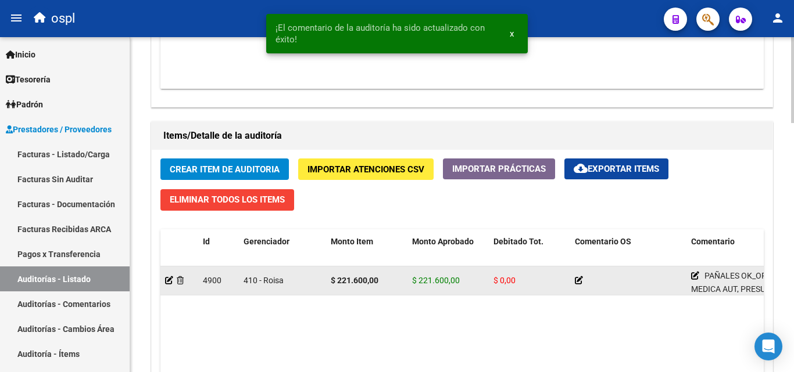
click at [578, 279] on icon at bounding box center [579, 281] width 8 height 8
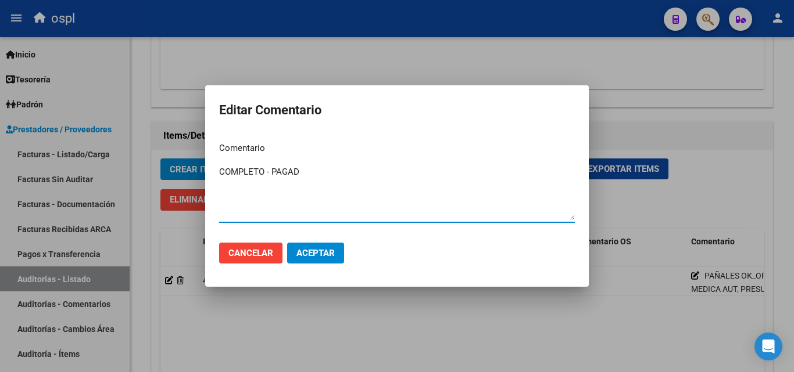
type textarea "COMPLETO - PAGADO"
drag, startPoint x: 332, startPoint y: 179, endPoint x: 192, endPoint y: 188, distance: 140.3
click at [192, 188] on div "Editar Comentario Comentario COMPLETO - PAGADO Ingresar el comentario Cancelar …" at bounding box center [397, 186] width 794 height 372
type textarea "completo - pagado"
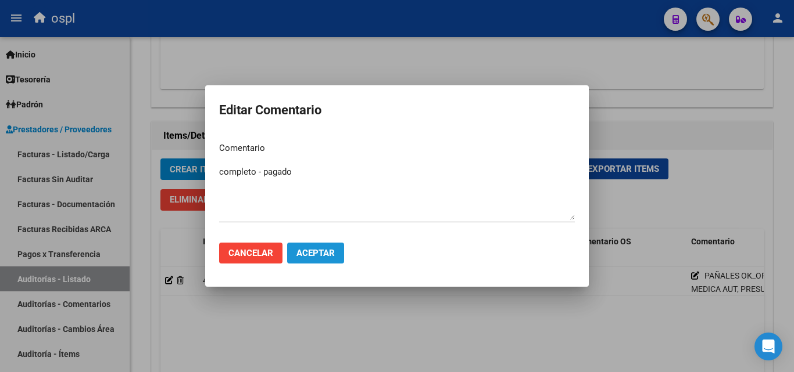
click at [306, 252] on span "Aceptar" at bounding box center [315, 253] width 38 height 10
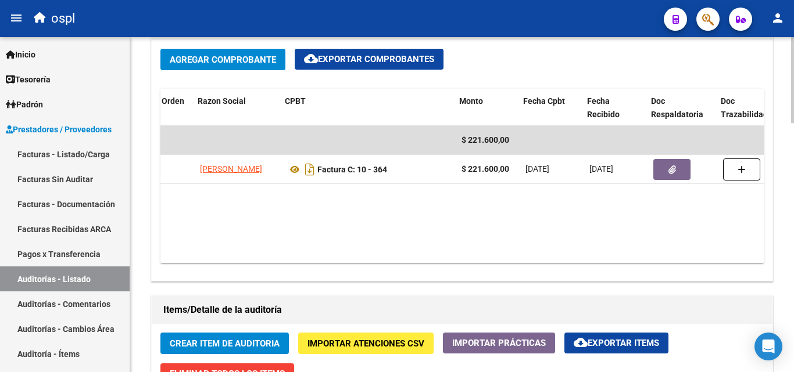
scroll to position [0, 167]
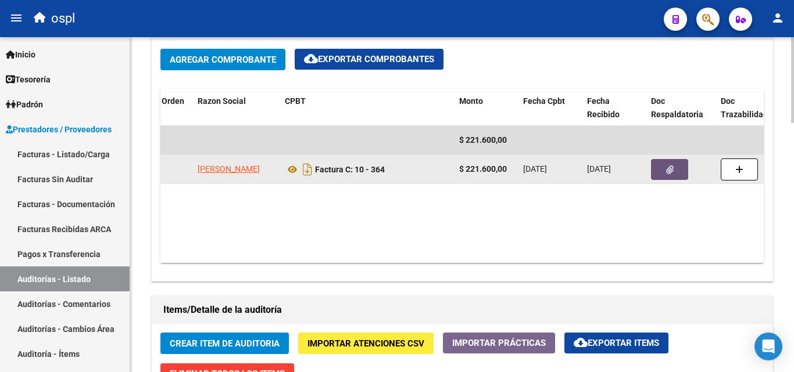
click at [675, 167] on button "button" at bounding box center [669, 169] width 37 height 21
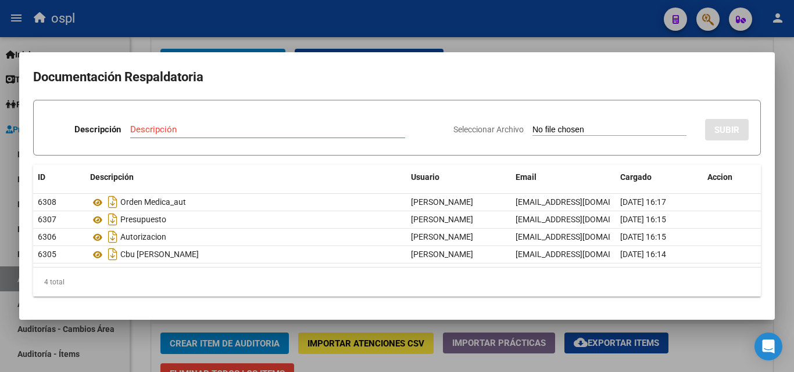
click at [551, 127] on input "Seleccionar Archivo" at bounding box center [609, 130] width 154 height 11
type input "C:\fakepath\20250919_103142.jpg"
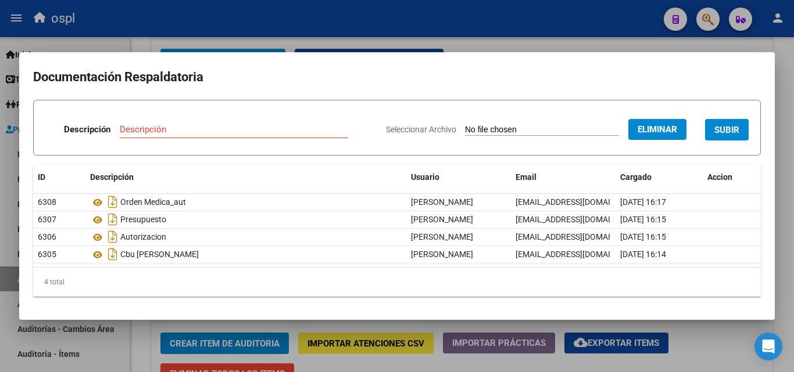
click at [180, 134] on input "Descripción" at bounding box center [234, 129] width 228 height 10
click at [216, 128] on input "remito pañales - zelaya bruno" at bounding box center [234, 129] width 228 height 10
type input "remito pañales - zelaya bruno"
click at [729, 130] on span "SUBIR" at bounding box center [726, 130] width 25 height 10
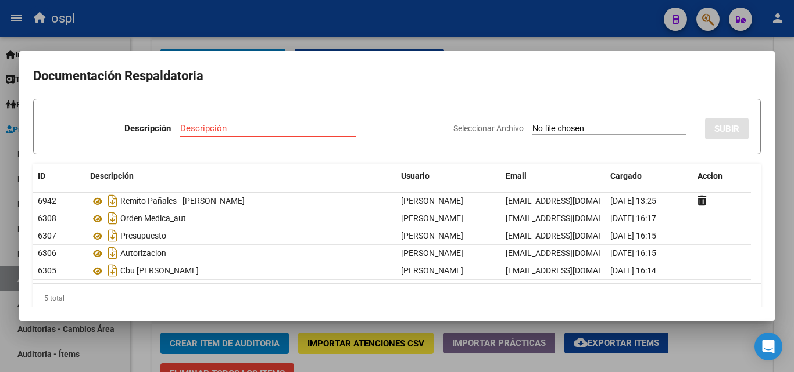
click at [508, 48] on div at bounding box center [397, 186] width 794 height 372
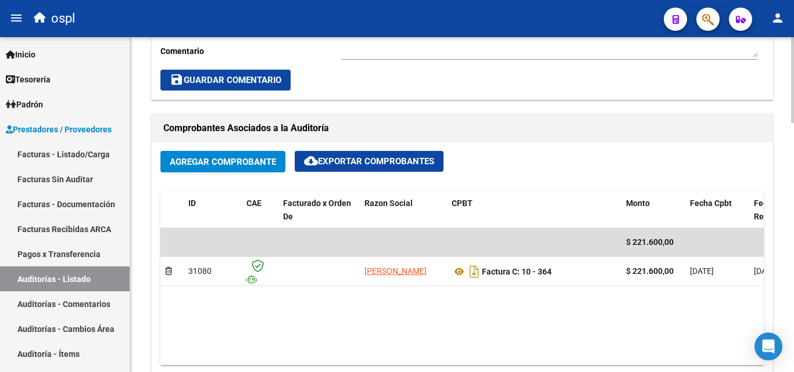
scroll to position [349, 0]
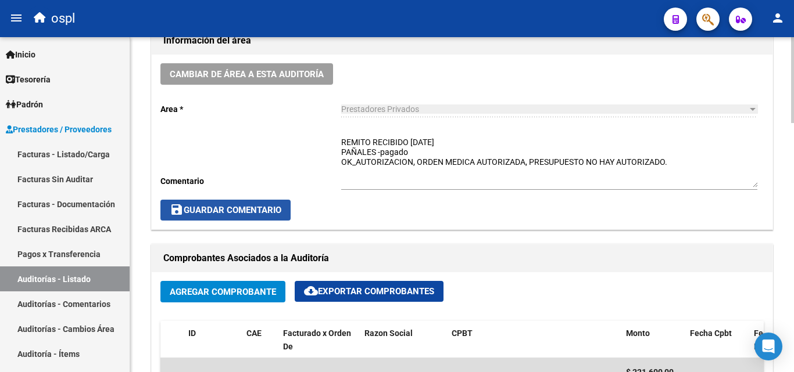
click at [274, 205] on button "save Guardar Comentario" at bounding box center [225, 210] width 130 height 21
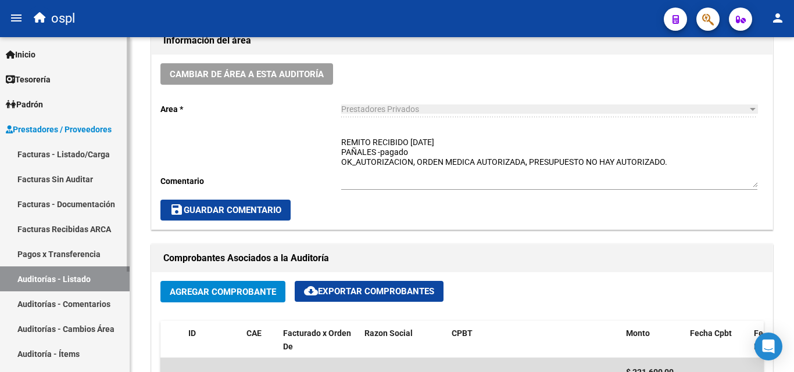
click at [85, 278] on link "Auditorías - Listado" at bounding box center [65, 279] width 130 height 25
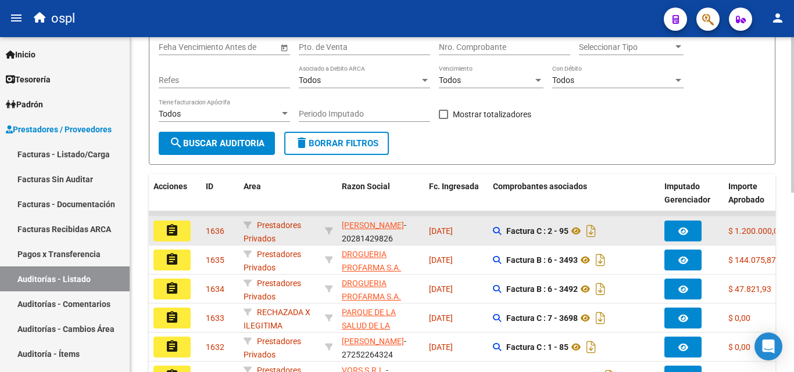
scroll to position [116, 0]
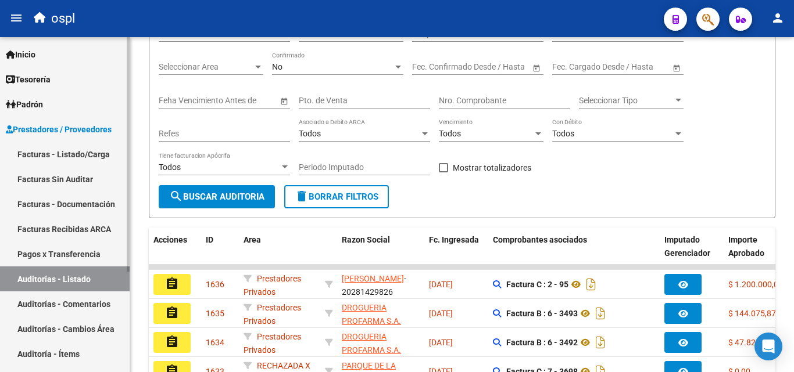
click at [93, 157] on link "Facturas - Listado/Carga" at bounding box center [65, 154] width 130 height 25
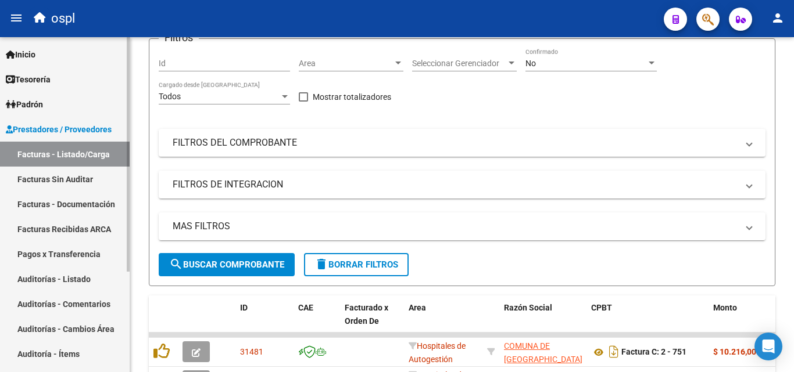
click at [82, 279] on link "Auditorías - Listado" at bounding box center [65, 279] width 130 height 25
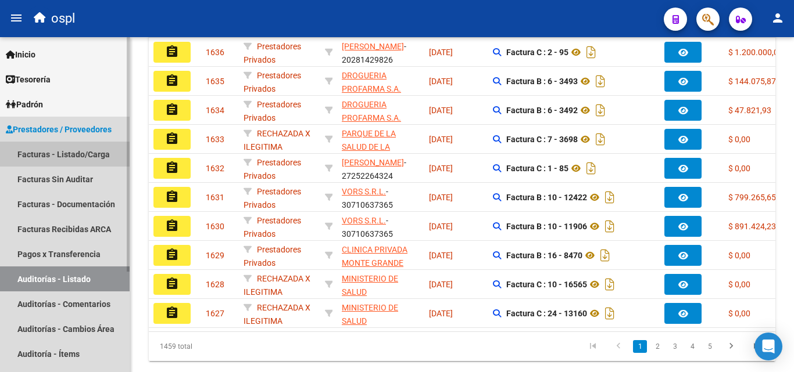
click at [88, 156] on link "Facturas - Listado/Carga" at bounding box center [65, 154] width 130 height 25
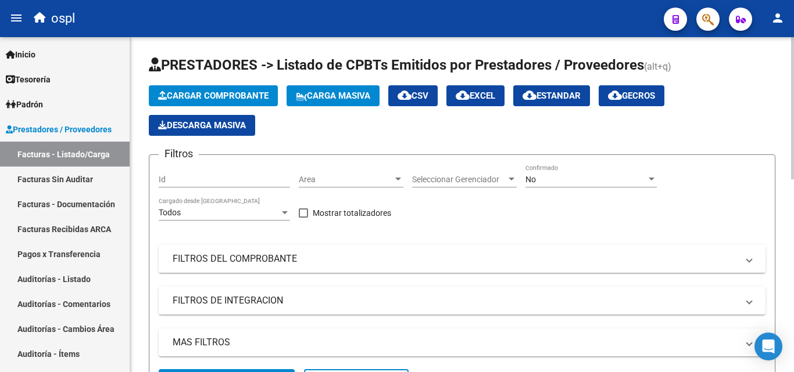
click at [335, 187] on div "Area Area" at bounding box center [351, 175] width 105 height 23
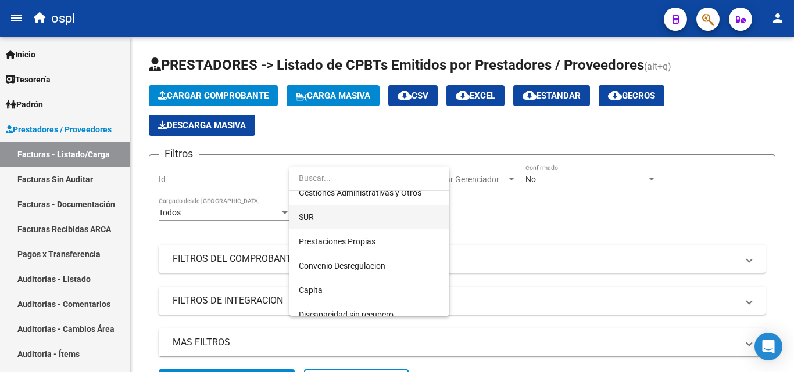
scroll to position [116, 0]
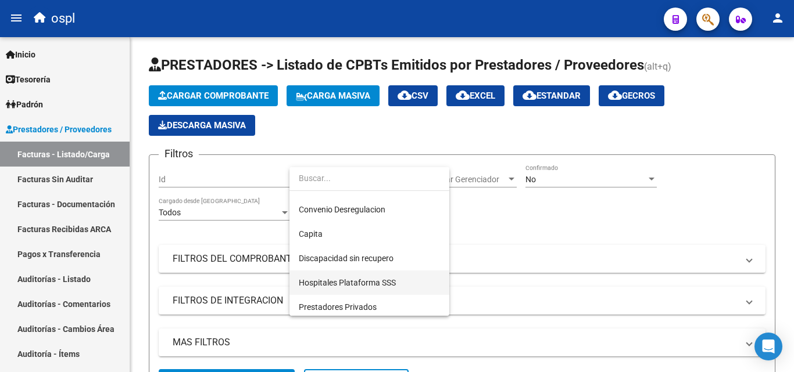
click at [346, 293] on span "Hospitales Plataforma SSS" at bounding box center [369, 283] width 141 height 24
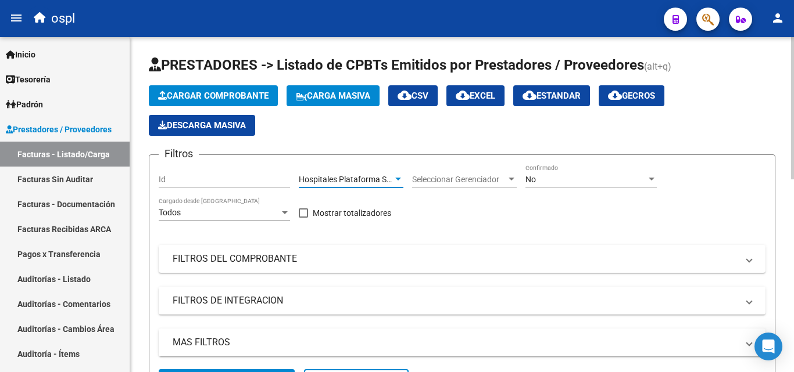
click at [374, 178] on span "Hospitales Plataforma SSS" at bounding box center [347, 179] width 97 height 9
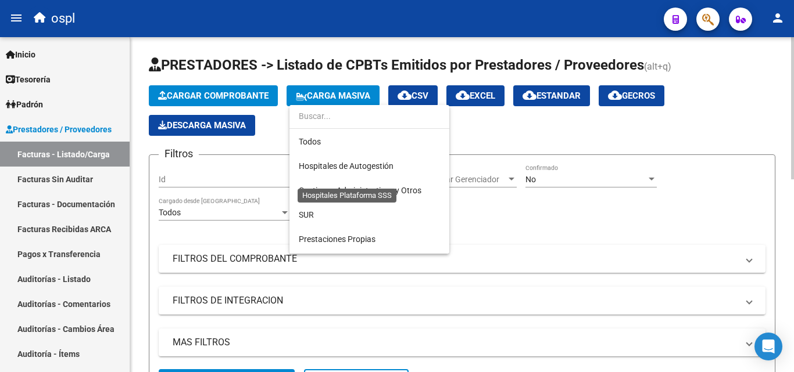
scroll to position [157, 0]
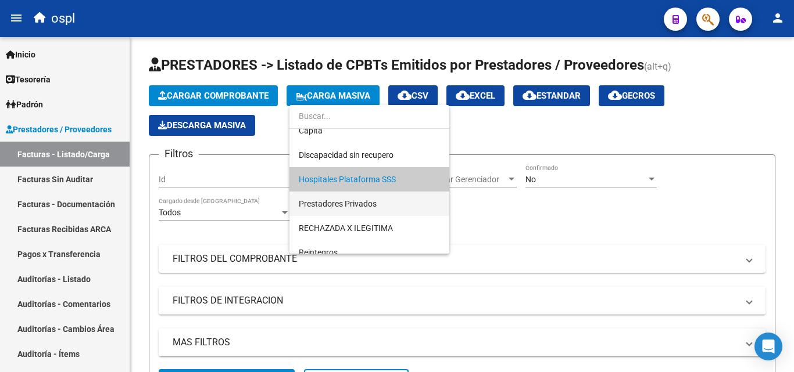
click at [356, 200] on span "Prestadores Privados" at bounding box center [338, 203] width 78 height 9
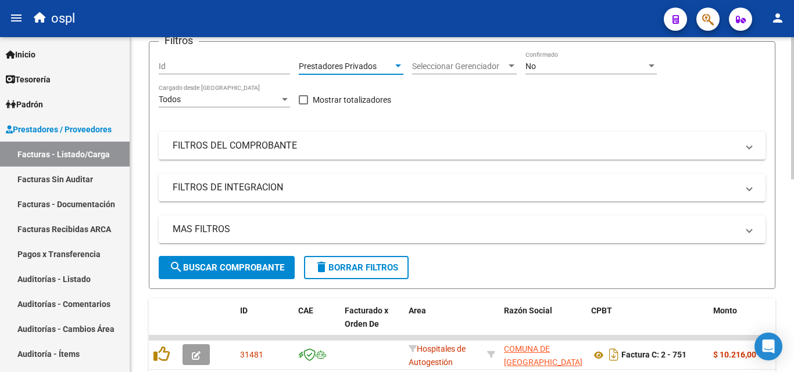
scroll to position [116, 0]
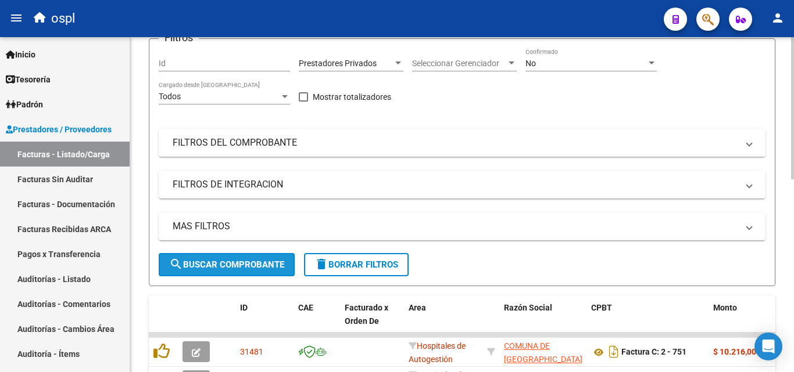
click at [249, 270] on button "search Buscar Comprobante" at bounding box center [227, 264] width 136 height 23
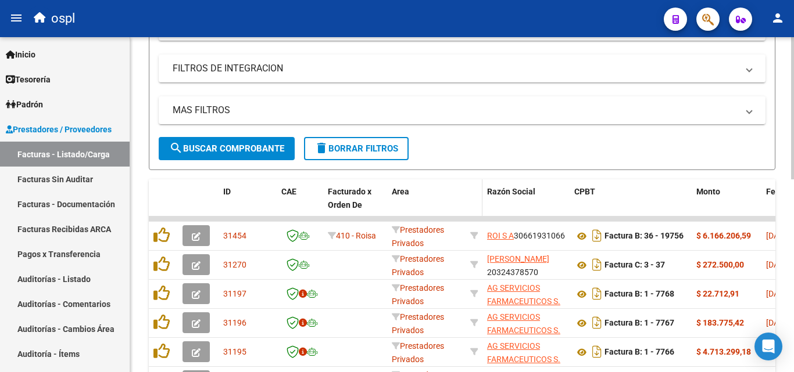
scroll to position [291, 0]
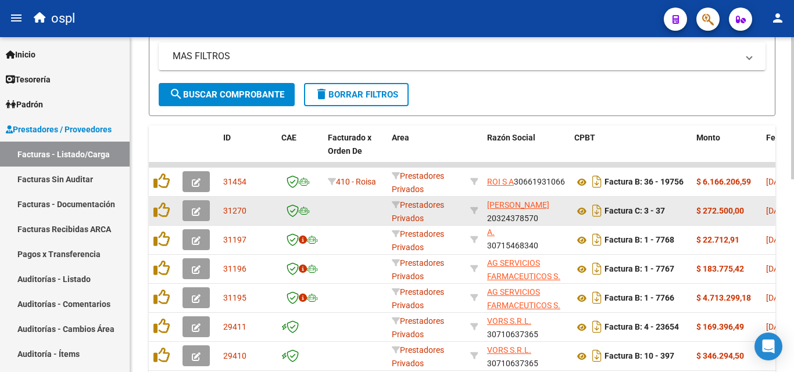
scroll to position [232, 0]
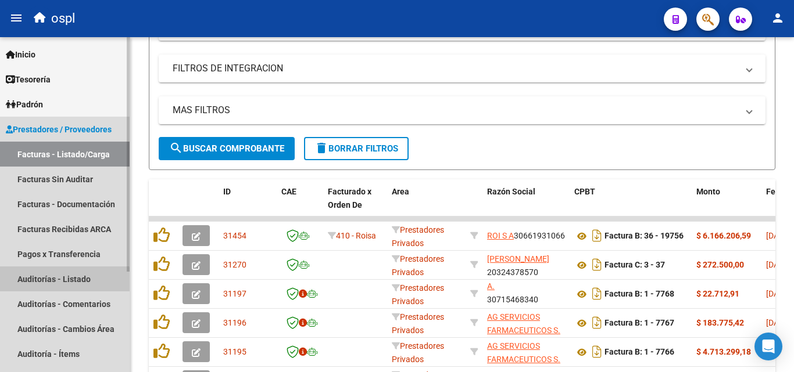
click at [49, 285] on link "Auditorías - Listado" at bounding box center [65, 279] width 130 height 25
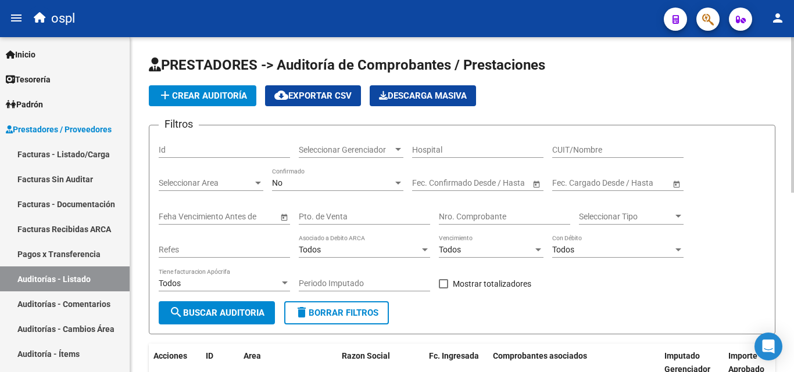
click at [491, 213] on input "Nro. Comprobante" at bounding box center [504, 217] width 131 height 10
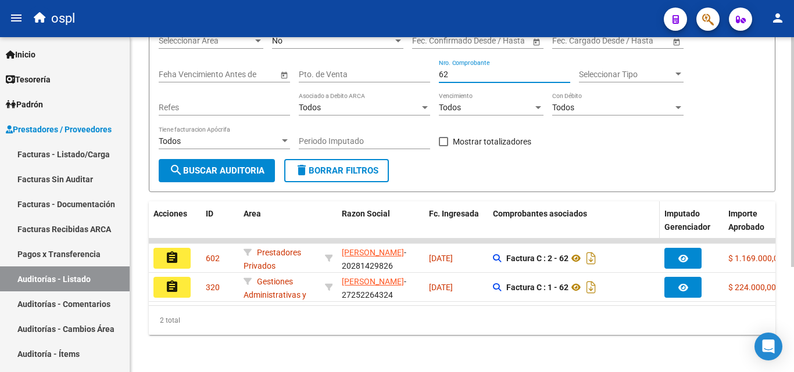
scroll to position [153, 0]
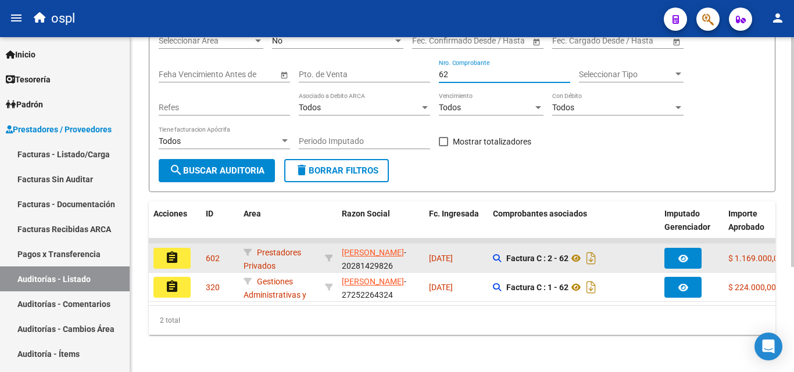
type input "62"
click at [186, 250] on button "assignment" at bounding box center [171, 258] width 37 height 21
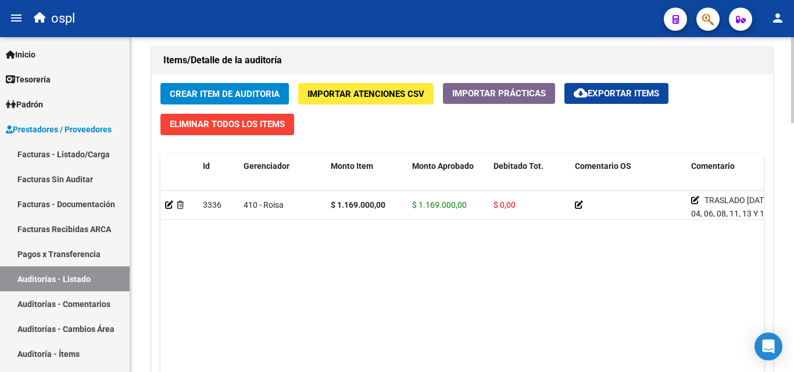
scroll to position [872, 0]
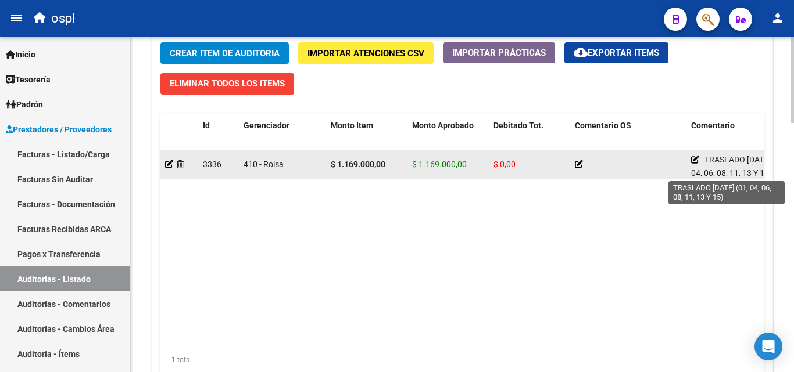
click at [695, 160] on icon at bounding box center [695, 160] width 8 height 8
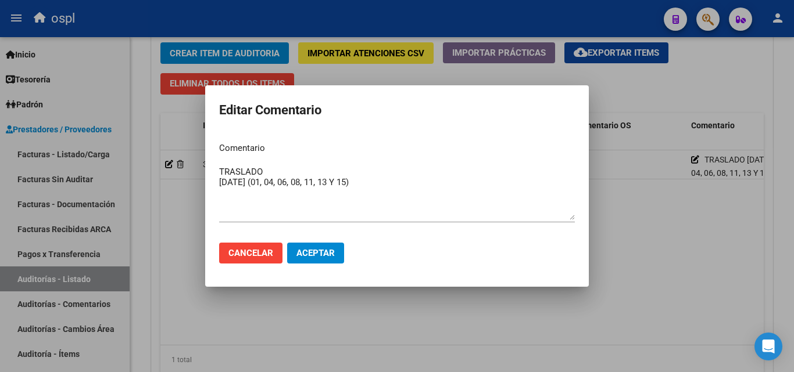
click at [650, 216] on div at bounding box center [397, 186] width 794 height 372
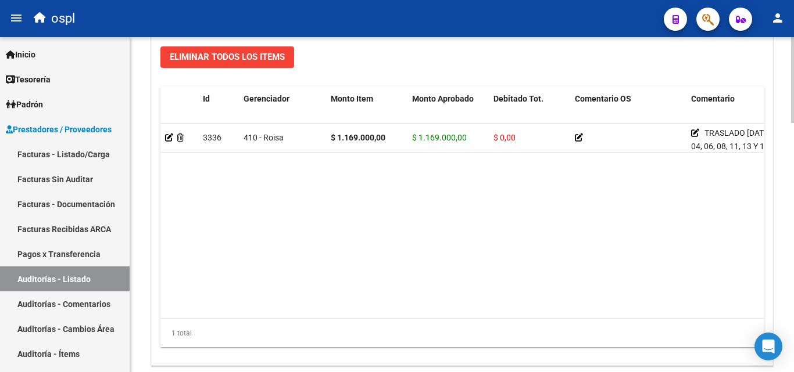
scroll to position [930, 0]
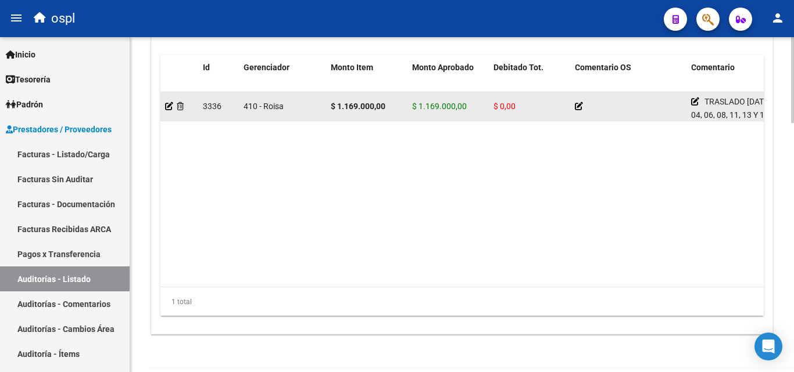
click at [580, 106] on icon at bounding box center [579, 106] width 8 height 8
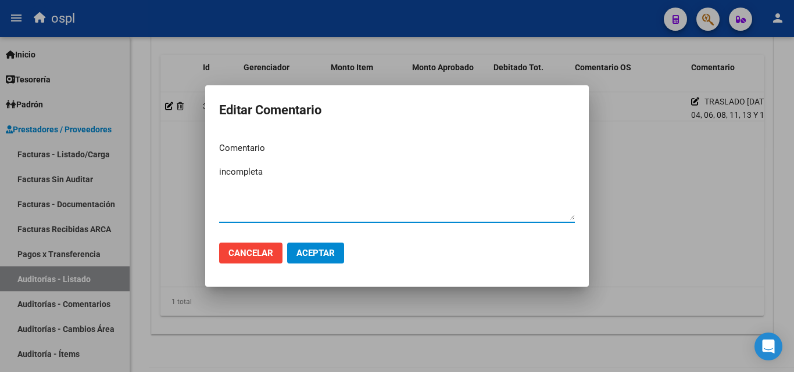
type textarea "incompleta"
click at [315, 248] on span "Aceptar" at bounding box center [315, 253] width 38 height 10
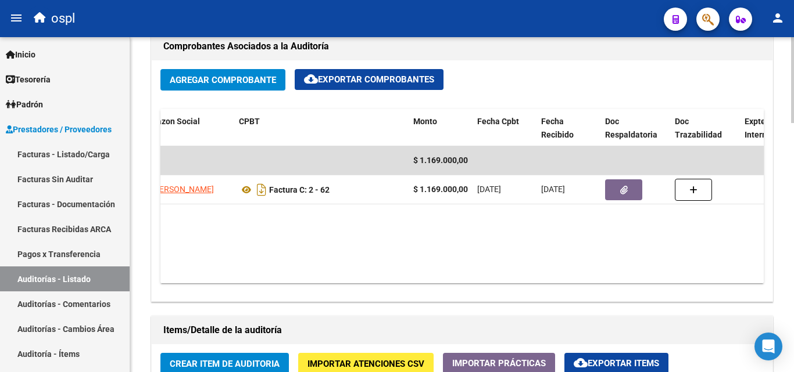
scroll to position [407, 0]
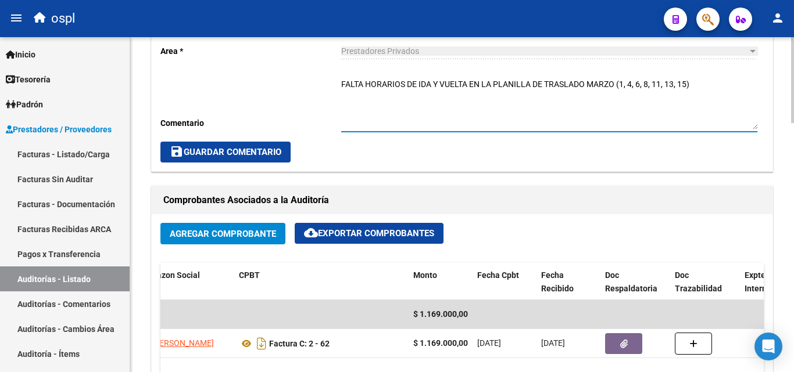
click at [701, 87] on textarea "FALTA HORARIOS DE IDA Y VUELTA EN LA PLANILLA DE TRASLADO MARZO (1, 4, 6, 8, 11…" at bounding box center [549, 103] width 416 height 51
click at [543, 85] on textarea "FALTA HORARIOS DE IDA Y VUELTA EN LA PLANILLA DE TRASLADO MARZO (1, 4, 6, 8, 11…" at bounding box center [549, 103] width 416 height 51
click at [612, 90] on textarea "FALTA HORARIOS DE IDA Y VUELTA EN LA PLANILLA DE TRASLADO MARZO (1, 4, 6, 8, 11…" at bounding box center [549, 103] width 416 height 51
click at [612, 85] on textarea "FALTA HORARIOS DE IDA Y VUELTA EN LA PLANILLA DE TRASLADO MARZO (1, 4, 6, 8, 11…" at bounding box center [549, 103] width 416 height 51
click at [618, 82] on textarea "FALTA HORARIOS DE IDA Y VUELTA EN LA PLANILLA DE TRASLADO MARZO (1, 4, 6, 8, 11…" at bounding box center [549, 103] width 416 height 51
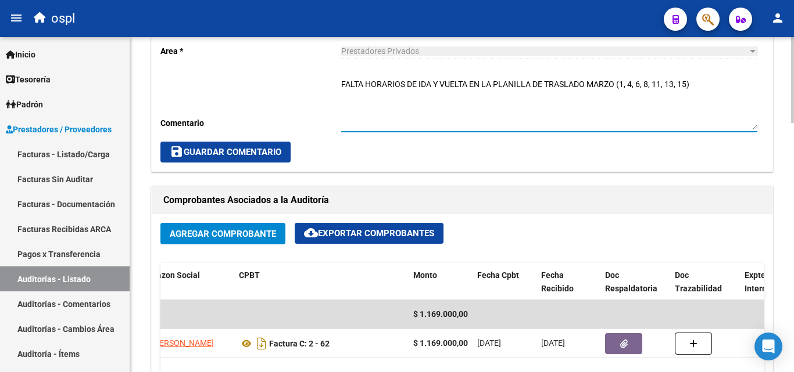
click at [616, 81] on textarea "FALTA HORARIOS DE IDA Y VUELTA EN LA PLANILLA DE TRASLADO MARZO (1, 4, 6, 8, 11…" at bounding box center [549, 103] width 416 height 51
drag, startPoint x: 589, startPoint y: 84, endPoint x: 630, endPoint y: 81, distance: 41.3
click at [630, 81] on textarea "FALTA HORARIOS DE IDA Y VUELTA EN LA PLANILLA DE TRASLADO MARZO/25 (1, 4, 6, 8,…" at bounding box center [549, 103] width 416 height 51
click at [664, 80] on textarea "FALTA HORARIOS DE IDA Y VUELTA EN LA PLANILLA DE TRASLADO (1, 4, 6, 8, 11, 13, …" at bounding box center [549, 103] width 416 height 51
click at [502, 101] on textarea "FALTA HORARIOS DE IDA Y VUELTA EN LA PLANILLA DE TRASLADO (1, 4, 6, 8, 11, 13, …" at bounding box center [549, 103] width 416 height 51
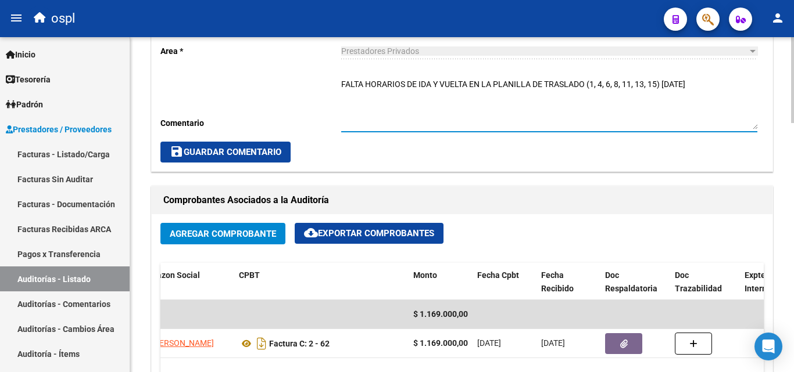
click at [502, 100] on textarea "FALTA HORARIOS DE IDA Y VUELTA EN LA PLANILLA DE TRASLADO (1, 4, 6, 8, 11, 13, …" at bounding box center [549, 103] width 416 height 51
click at [435, 107] on textarea "FALTA HORARIOS DE IDA Y VUELTA EN LA PLANILLA DE TRASLADO (1, 4, 6, 8, 11, 13, …" at bounding box center [549, 103] width 416 height 51
click at [339, 85] on div "Cambiar de área a esta auditoría Area * Prestadores Privados Seleccionar area C…" at bounding box center [462, 84] width 621 height 175
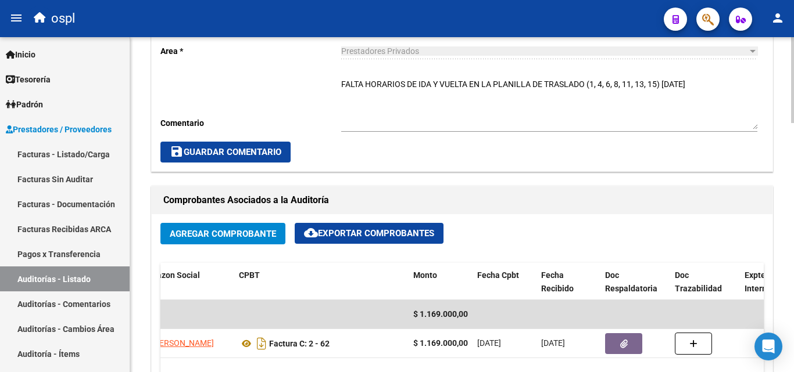
click at [339, 85] on div "Cambiar de área a esta auditoría Area * Prestadores Privados Seleccionar area C…" at bounding box center [462, 84] width 621 height 175
click at [343, 85] on textarea "FALTA HORARIOS DE IDA Y VUELTA EN LA PLANILLA DE TRASLADO (1, 4, 6, 8, 11, 13, …" at bounding box center [549, 103] width 416 height 51
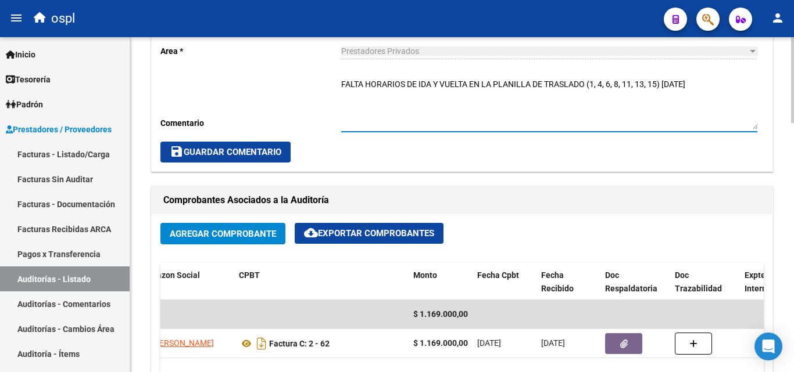
click at [343, 85] on textarea "FALTA HORARIOS DE IDA Y VUELTA EN LA PLANILLA DE TRASLADO (1, 4, 6, 8, 11, 13, …" at bounding box center [549, 103] width 416 height 51
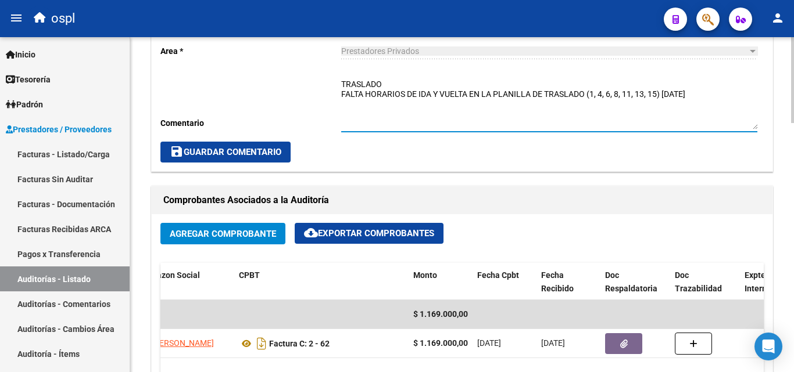
type textarea "TRASLADO FALTA HORARIOS DE IDA Y VUELTA EN LA PLANILLA DE TRASLADO (1, 4, 6, 8,…"
click at [273, 153] on span "save Guardar Comentario" at bounding box center [226, 152] width 112 height 10
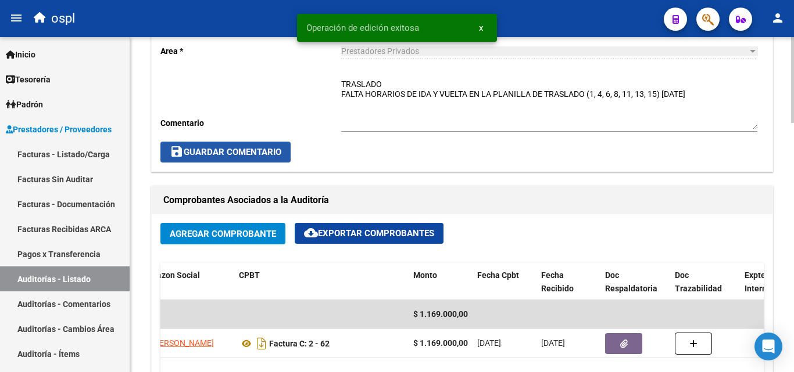
click at [287, 155] on button "save Guardar Comentario" at bounding box center [225, 152] width 130 height 21
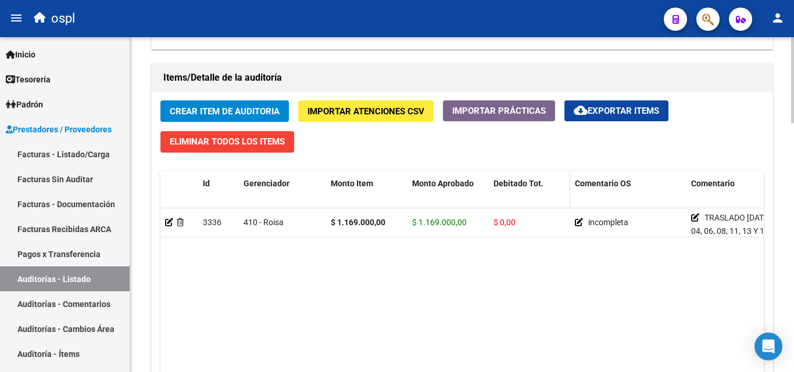
scroll to position [523, 0]
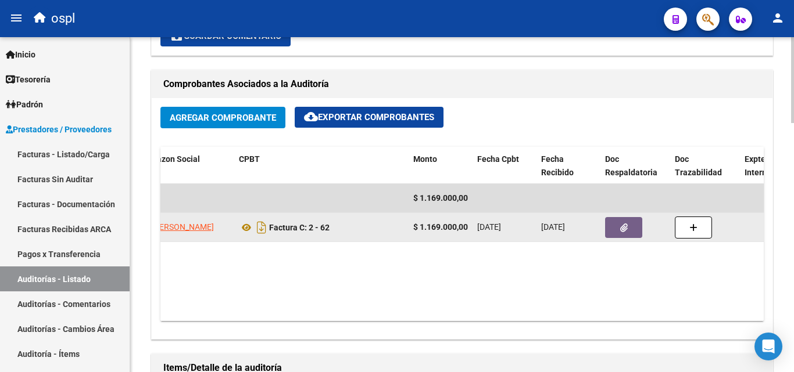
click at [622, 223] on span "button" at bounding box center [624, 228] width 8 height 10
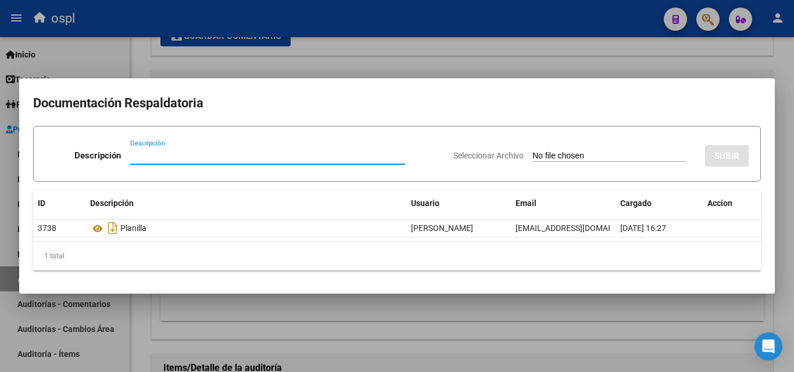
click at [531, 69] on div at bounding box center [397, 186] width 794 height 372
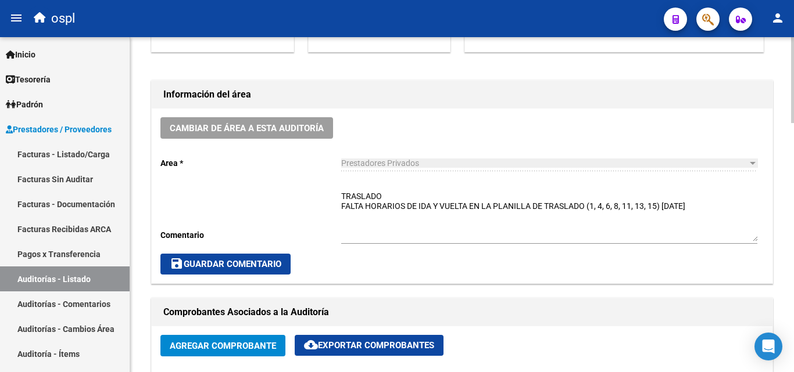
scroll to position [291, 0]
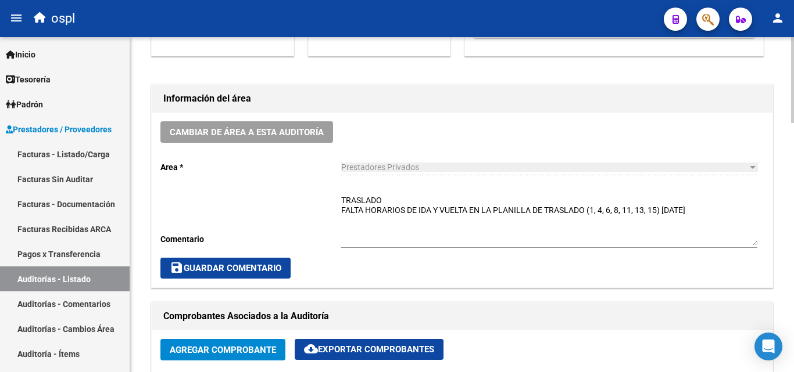
click at [417, 223] on textarea "TRASLADO FALTA HORARIOS DE IDA Y VUELTA EN LA PLANILLA DE TRASLADO (1, 4, 6, 8,…" at bounding box center [549, 220] width 416 height 51
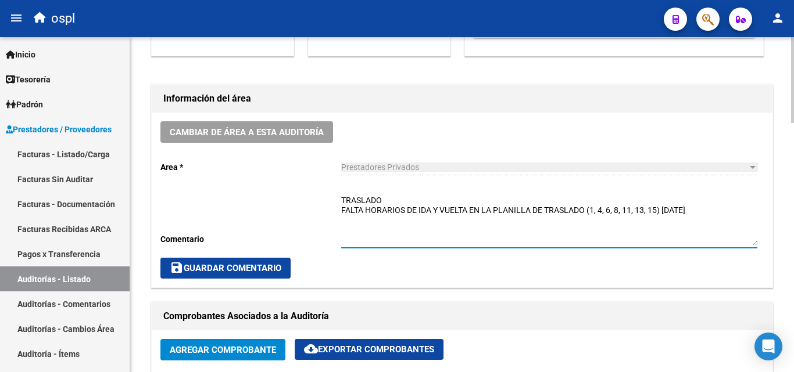
click at [291, 271] on button "save Guardar Comentario" at bounding box center [225, 268] width 130 height 21
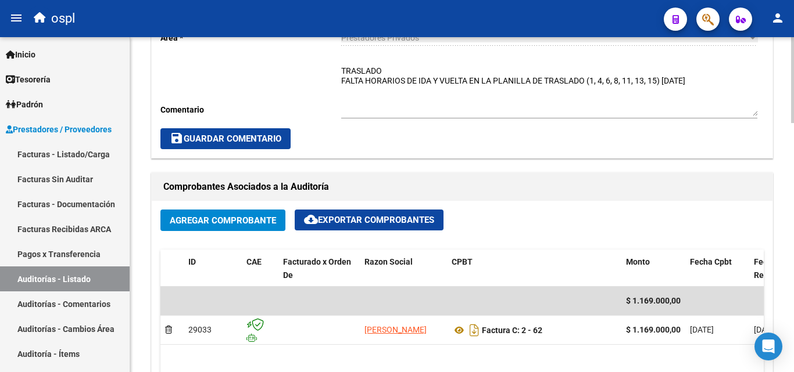
scroll to position [407, 0]
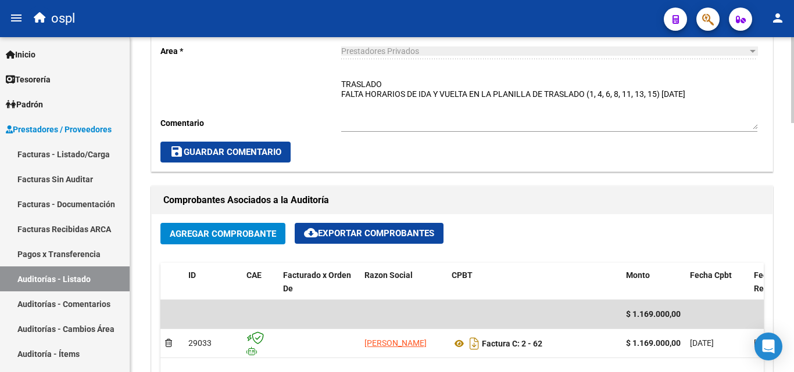
click at [278, 158] on button "save Guardar Comentario" at bounding box center [225, 152] width 130 height 21
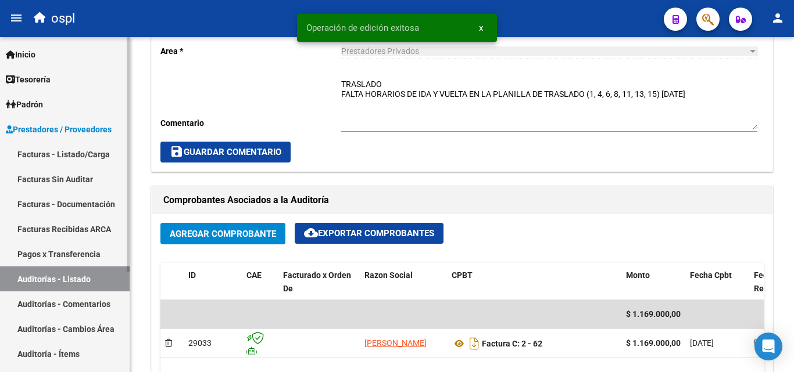
click at [105, 278] on link "Auditorías - Listado" at bounding box center [65, 279] width 130 height 25
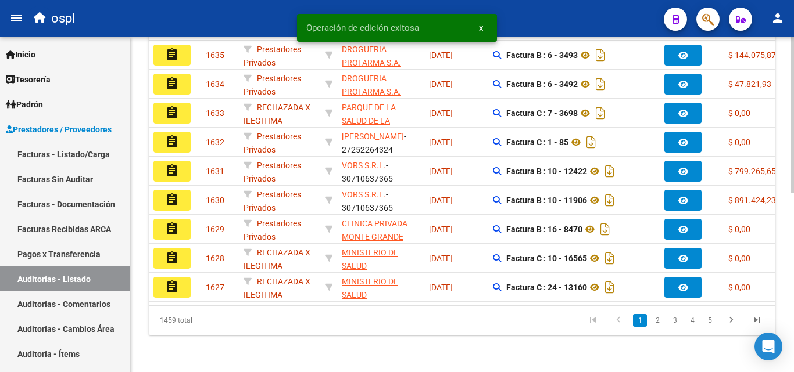
scroll to position [95, 0]
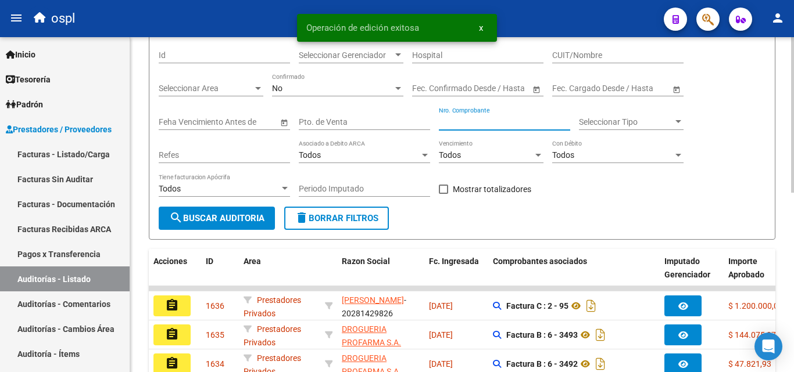
click at [451, 122] on input "Nro. Comprobante" at bounding box center [504, 122] width 131 height 10
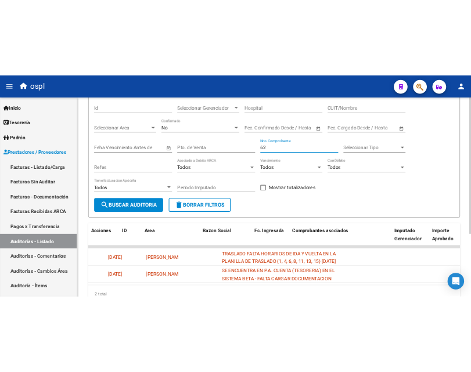
scroll to position [0, 0]
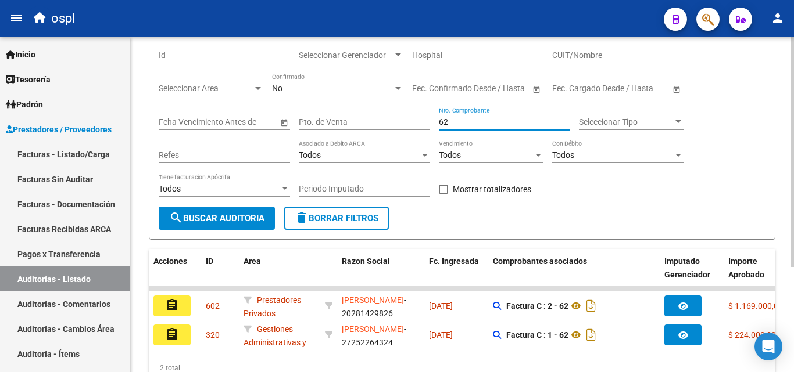
type input "6"
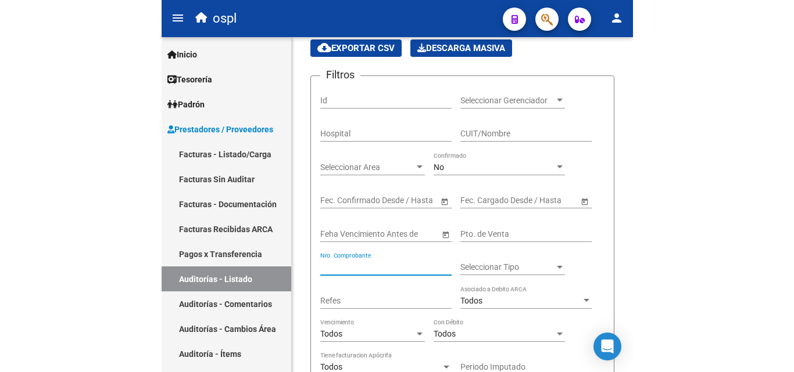
scroll to position [95, 0]
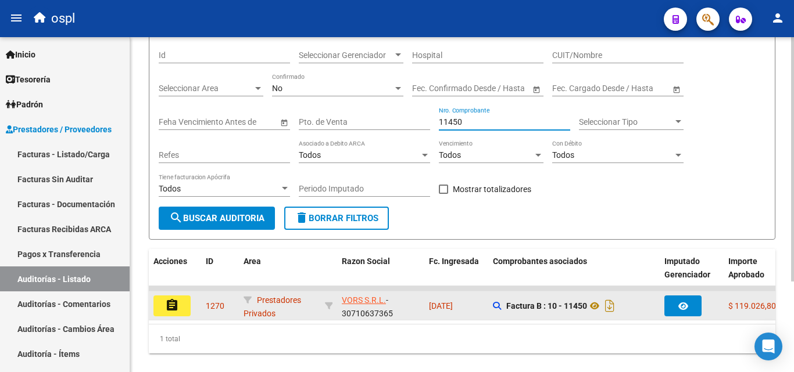
type input "11450"
click at [180, 315] on button "assignment" at bounding box center [171, 306] width 37 height 21
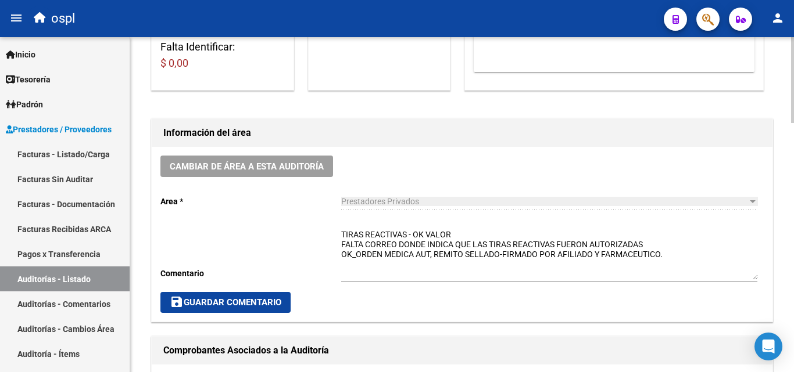
scroll to position [291, 0]
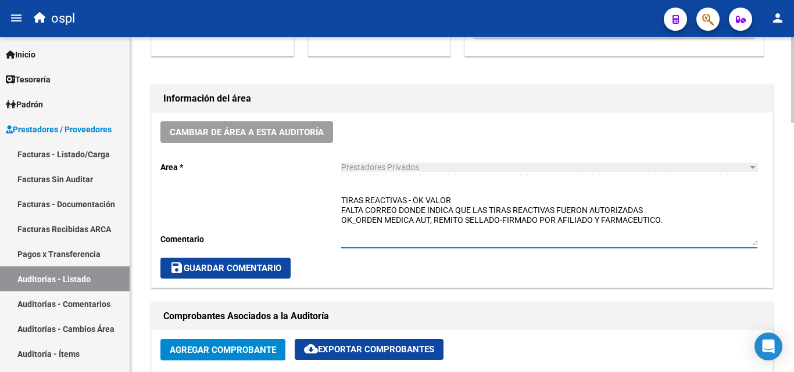
click at [492, 220] on textarea "TIRAS REACTIVAS - OK VALOR FALTA CORREO DONDE INDICA QUE LAS TIRAS REACTIVAS FU…" at bounding box center [549, 220] width 416 height 51
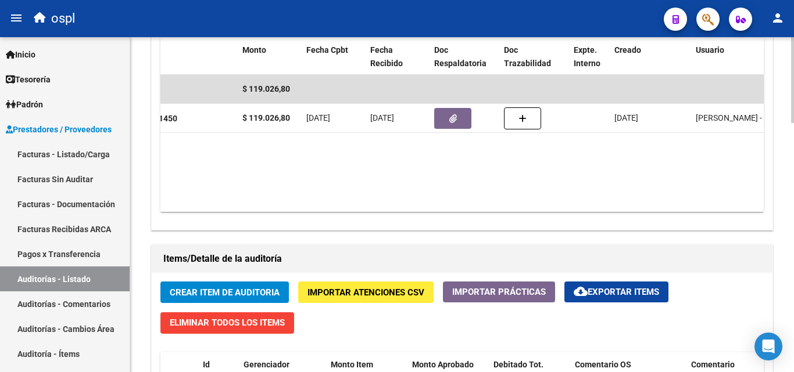
scroll to position [872, 0]
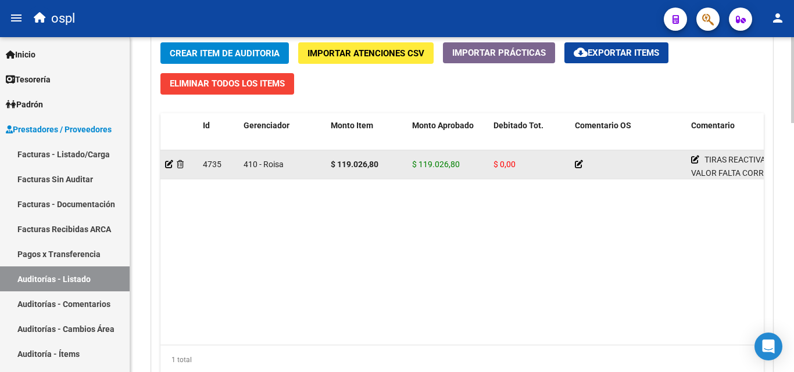
click at [576, 163] on icon at bounding box center [579, 164] width 8 height 8
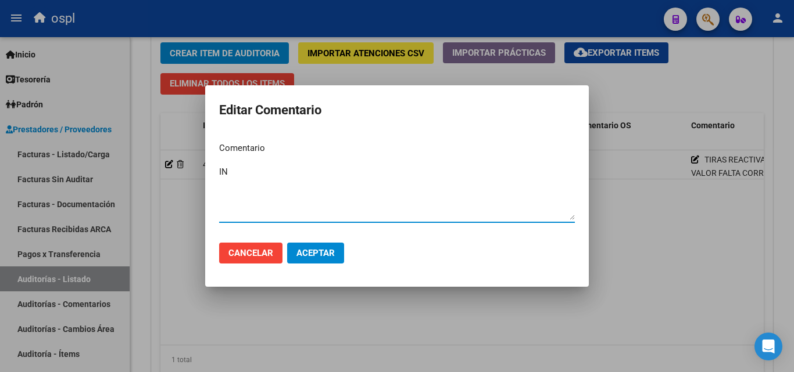
type textarea "I"
type textarea "incompleto"
click at [326, 250] on span "Aceptar" at bounding box center [315, 253] width 38 height 10
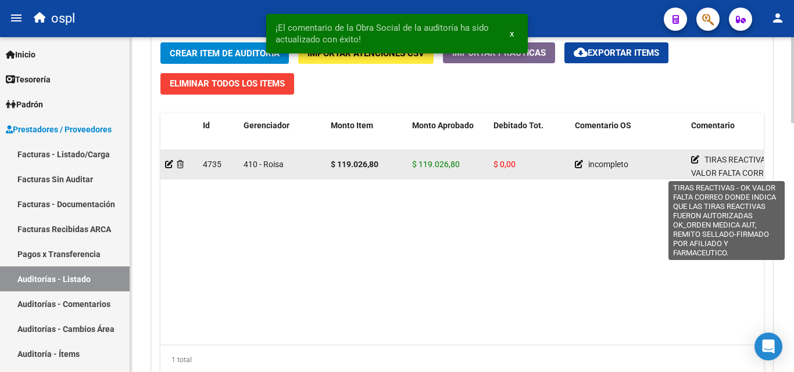
click at [697, 159] on icon at bounding box center [695, 160] width 8 height 8
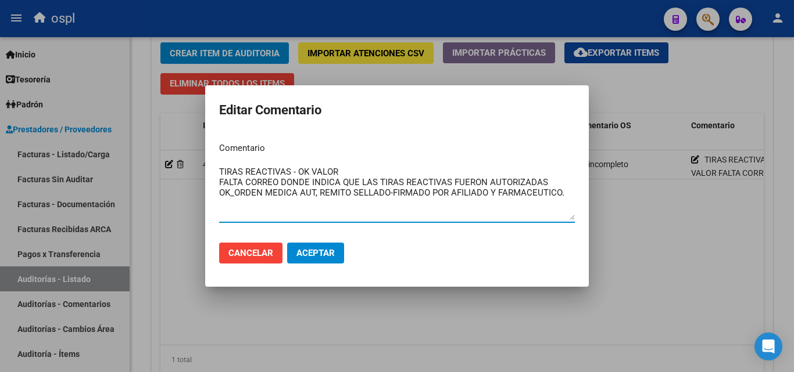
click at [300, 192] on textarea "TIRAS REACTIVAS - OK VALOR FALTA CORREO DONDE INDICA QUE LAS TIRAS REACTIVAS FU…" at bounding box center [397, 193] width 356 height 55
type textarea "TIRAS REACTIVAS - OK VALOR FALTA CORREO DONDE INDICA QUE LAS TIRAS REACTIVAS FU…"
click at [323, 242] on mat-dialog-actions "Cancelar Aceptar" at bounding box center [397, 254] width 356 height 40
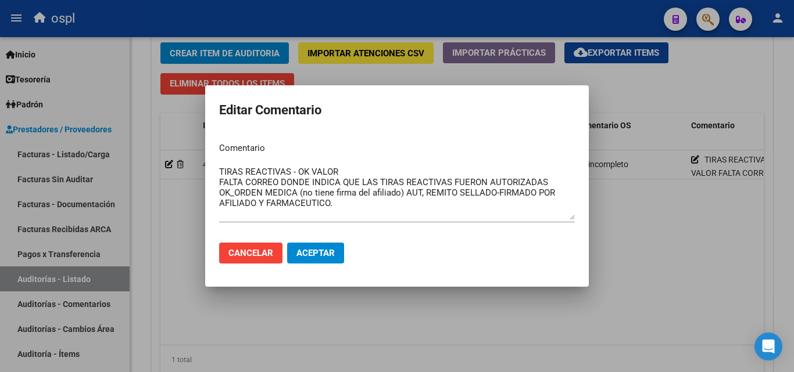
click at [324, 247] on button "Aceptar" at bounding box center [315, 253] width 57 height 21
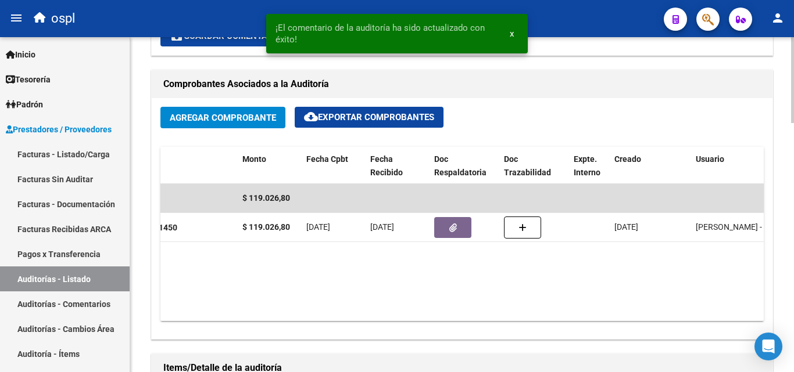
scroll to position [349, 0]
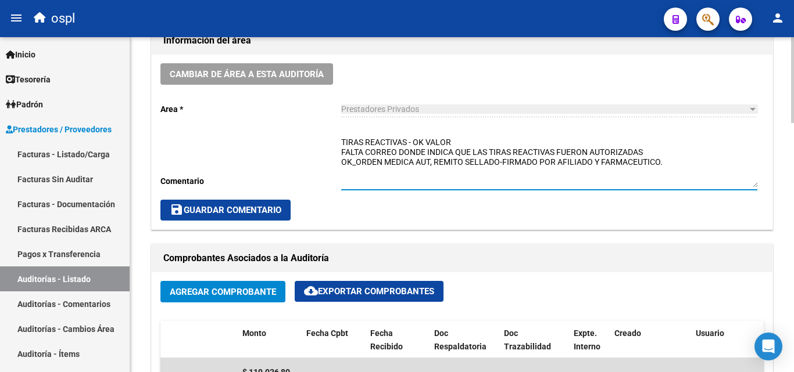
click at [672, 167] on textarea "TIRAS REACTIVAS - OK VALOR FALTA CORREO DONDE INDICA QUE LAS TIRAS REACTIVAS FU…" at bounding box center [549, 162] width 416 height 51
click at [276, 212] on span "save Guardar Comentario" at bounding box center [226, 210] width 112 height 10
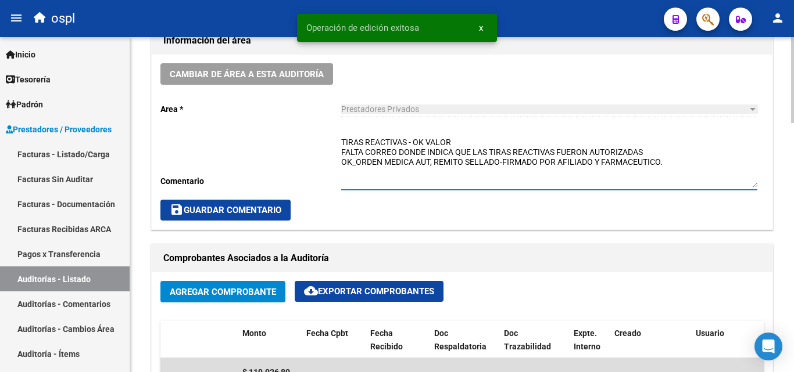
click at [421, 167] on textarea "TIRAS REACTIVAS - OK VALOR FALTA CORREO DONDE INDICA QUE LAS TIRAS REACTIVAS FU…" at bounding box center [549, 162] width 416 height 51
click at [419, 164] on textarea "TIRAS REACTIVAS - OK VALOR FALTA CORREO DONDE INDICA QUE LAS TIRAS REACTIVAS FU…" at bounding box center [549, 162] width 416 height 51
click at [418, 163] on textarea "TIRAS REACTIVAS - OK VALOR FALTA CORREO DONDE INDICA QUE LAS TIRAS REACTIVAS FU…" at bounding box center [549, 162] width 416 height 51
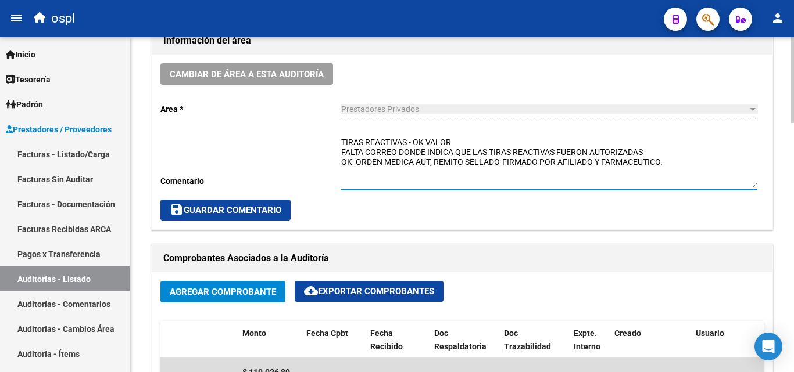
click at [431, 165] on textarea "TIRAS REACTIVAS - OK VALOR FALTA CORREO DONDE INDICA QUE LAS TIRAS REACTIVAS FU…" at bounding box center [549, 162] width 416 height 51
type textarea "TIRAS REACTIVAS - OK VALOR FALTA CORREO DONDE INDICA QUE LAS TIRAS REACTIVAS FU…"
click at [271, 210] on span "save Guardar Comentario" at bounding box center [226, 210] width 112 height 10
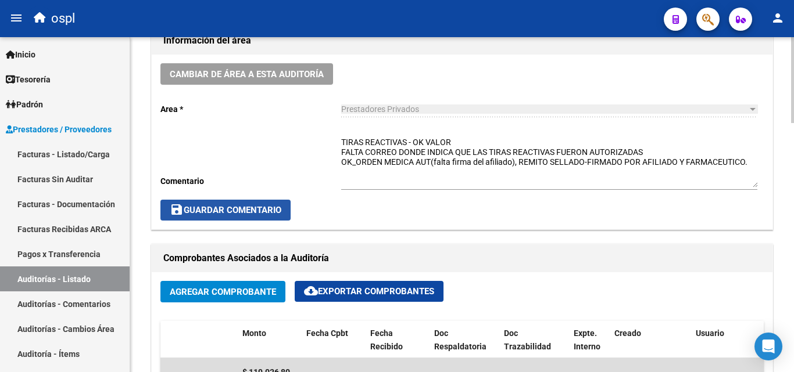
click at [270, 206] on span "save Guardar Comentario" at bounding box center [226, 210] width 112 height 10
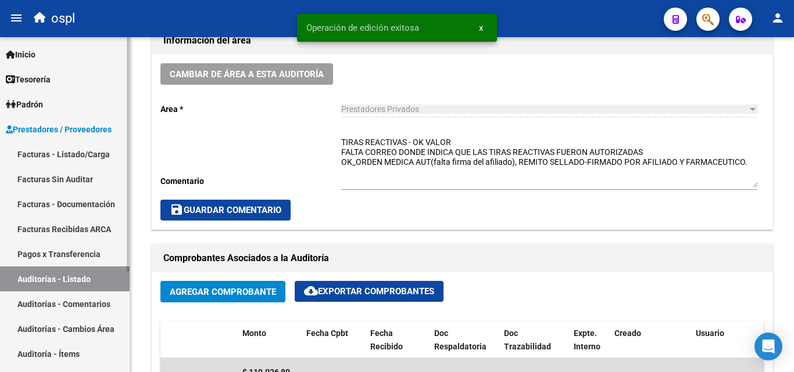
click at [95, 274] on link "Auditorías - Listado" at bounding box center [65, 279] width 130 height 25
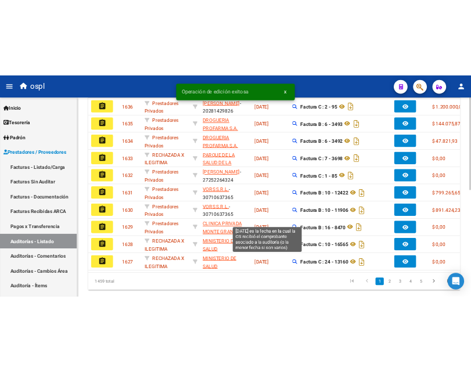
scroll to position [58, 0]
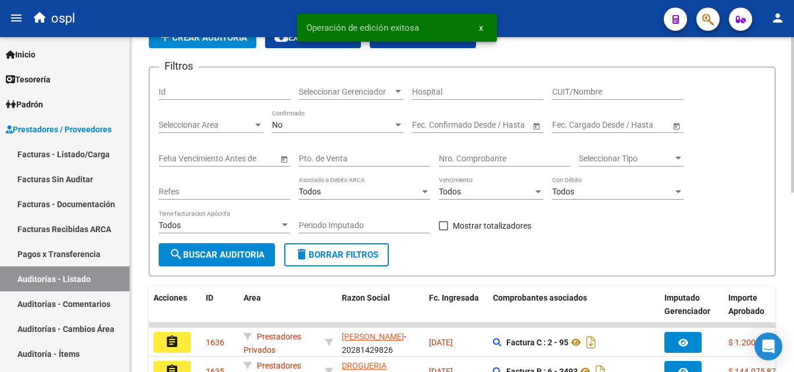
click at [458, 162] on input "Nro. Comprobante" at bounding box center [504, 159] width 131 height 10
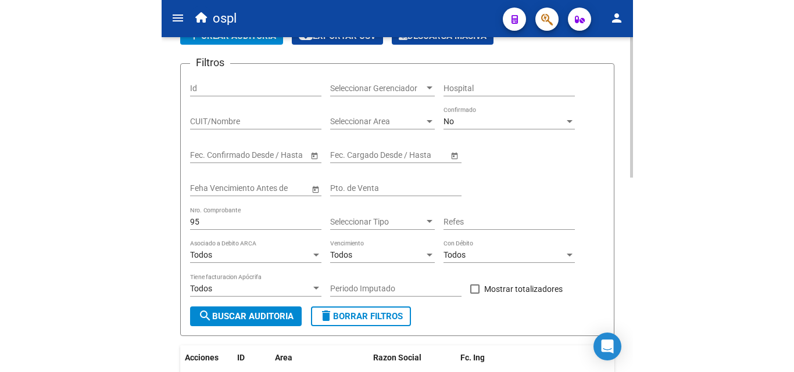
scroll to position [40, 0]
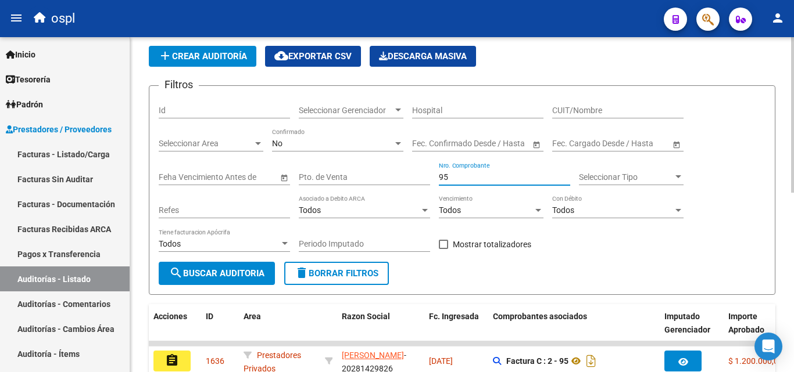
type input "9"
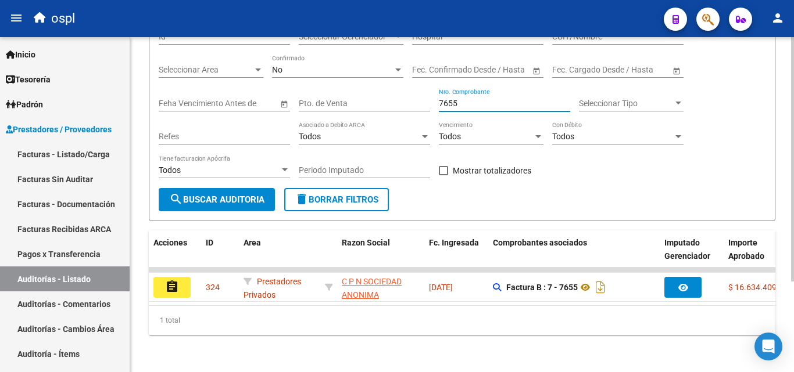
scroll to position [124, 0]
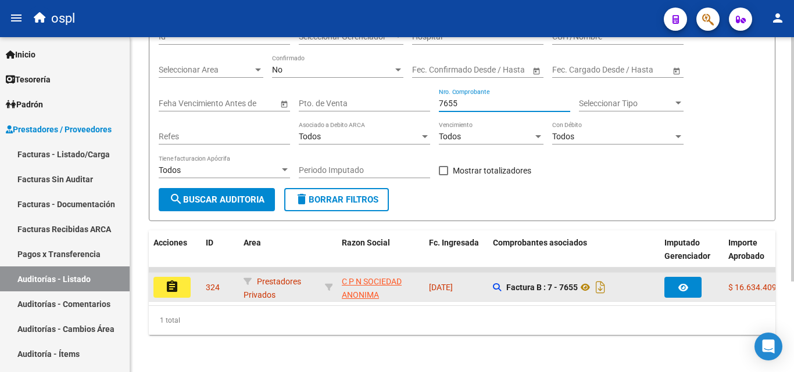
type input "7655"
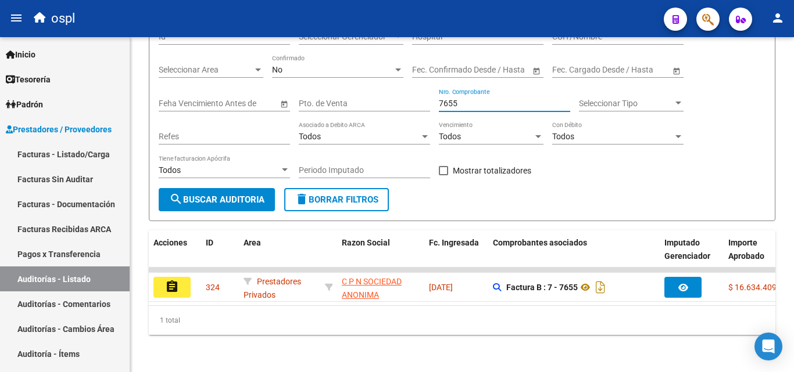
click at [187, 281] on button "assignment" at bounding box center [171, 287] width 37 height 21
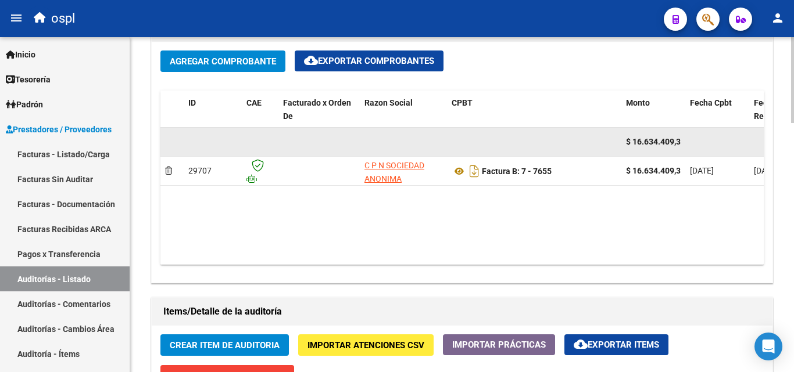
scroll to position [568, 0]
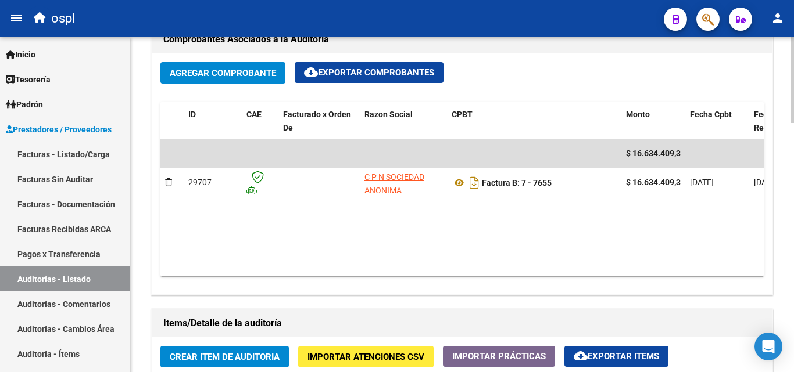
drag, startPoint x: 464, startPoint y: 266, endPoint x: 540, endPoint y: 270, distance: 76.8
click at [540, 270] on datatable-body "$ 16.634.409,30 29707 C P N SOCIEDAD ANONIMA Factura B: 7 - 7655 $ 16.634.409,3…" at bounding box center [461, 207] width 603 height 137
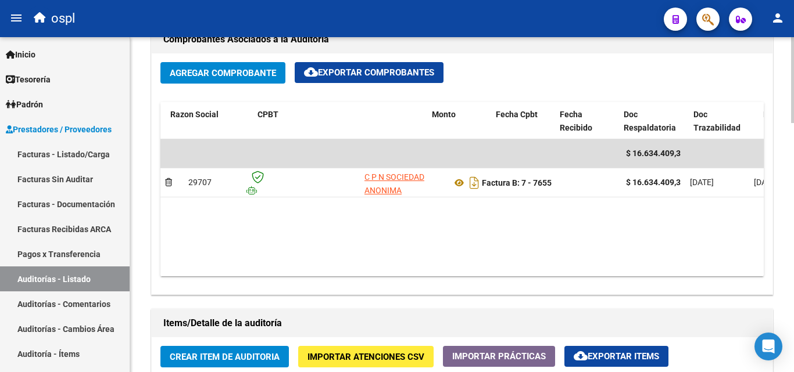
scroll to position [0, 236]
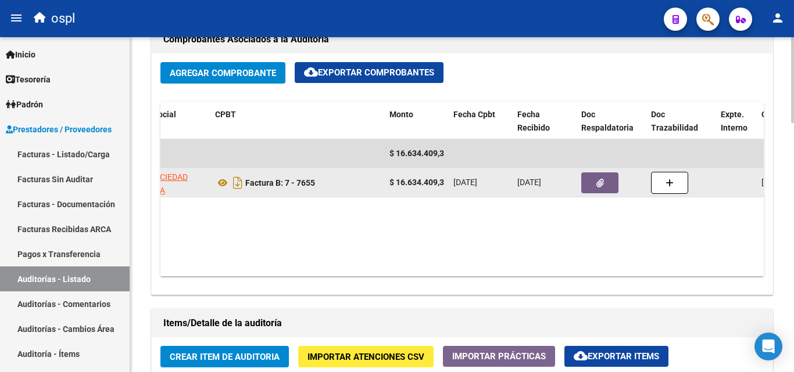
click at [587, 188] on button "button" at bounding box center [599, 183] width 37 height 21
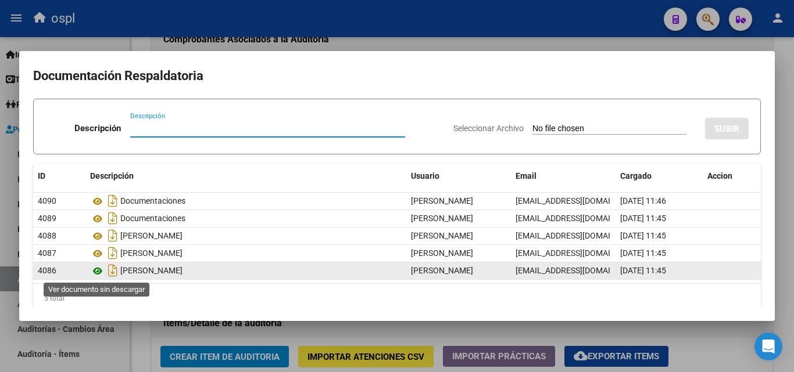
click at [96, 270] on icon at bounding box center [97, 271] width 15 height 14
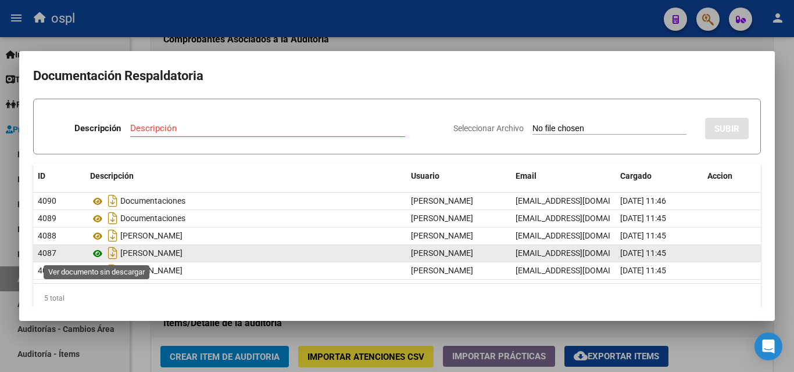
click at [97, 254] on icon at bounding box center [97, 254] width 15 height 14
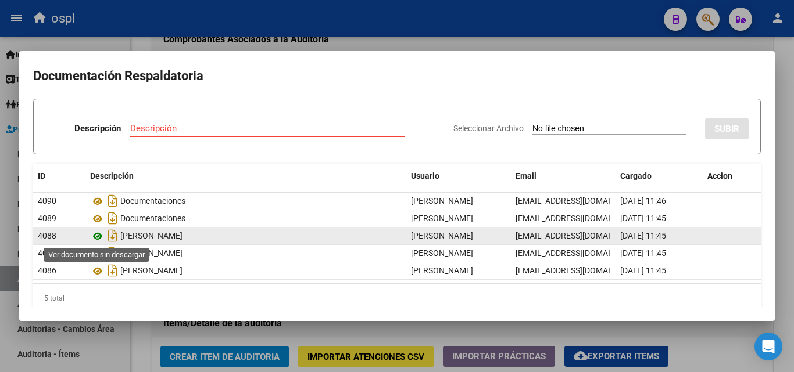
click at [98, 232] on icon at bounding box center [97, 237] width 15 height 14
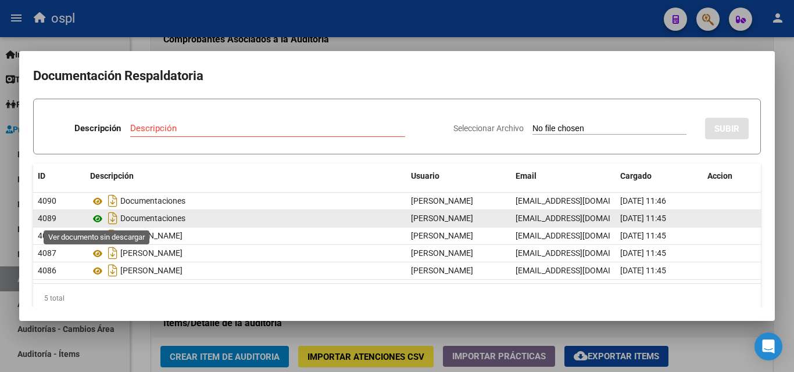
click at [97, 221] on icon at bounding box center [97, 219] width 15 height 14
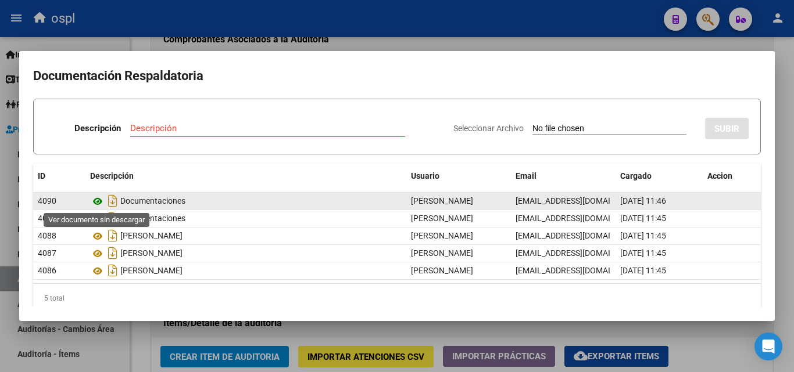
click at [98, 200] on icon at bounding box center [97, 202] width 15 height 14
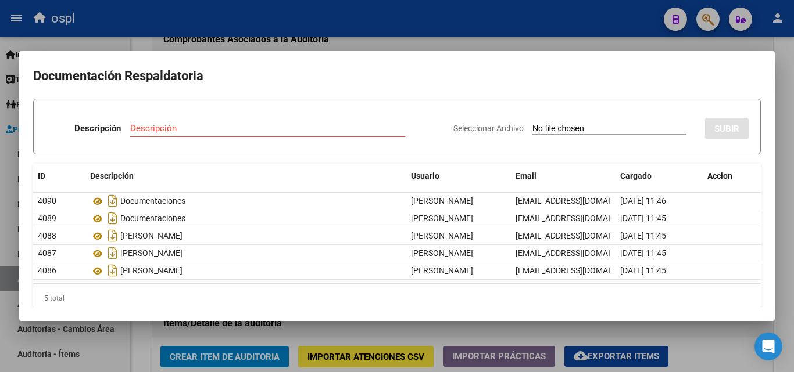
click at [430, 45] on div at bounding box center [397, 186] width 794 height 372
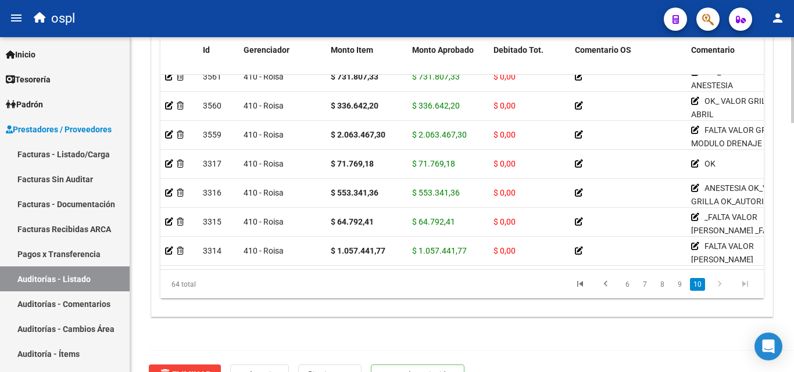
scroll to position [974, 0]
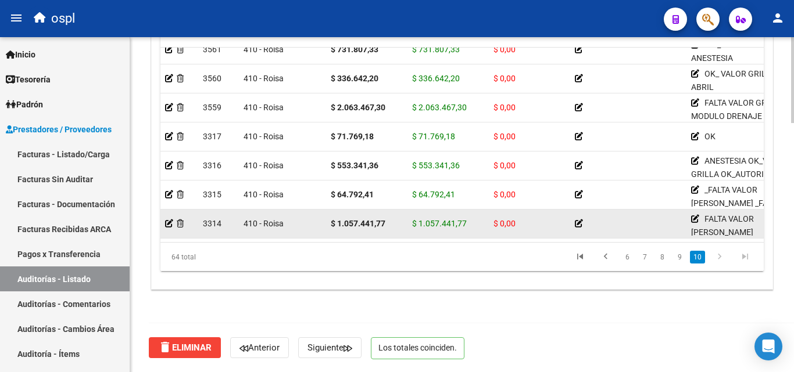
click at [577, 220] on icon at bounding box center [579, 224] width 8 height 8
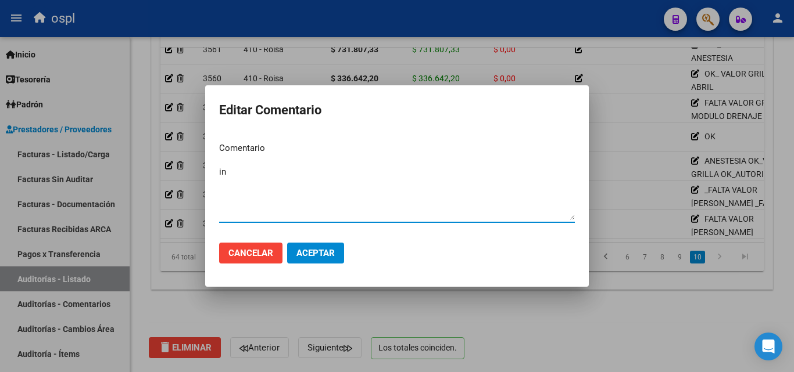
type textarea "i"
type textarea "f"
type textarea "i"
type textarea "falta valor convenido"
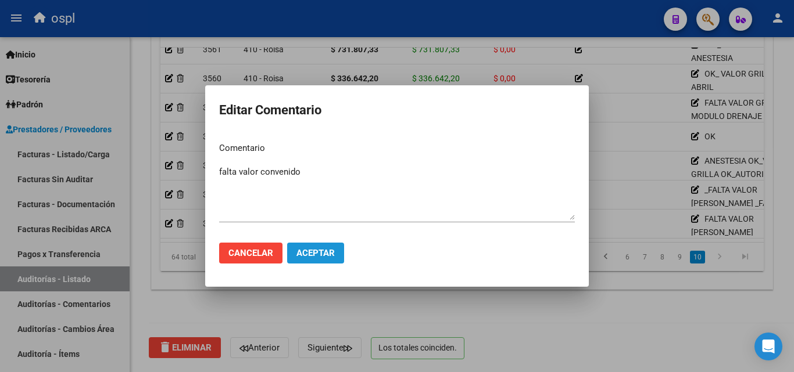
click at [304, 249] on span "Aceptar" at bounding box center [315, 253] width 38 height 10
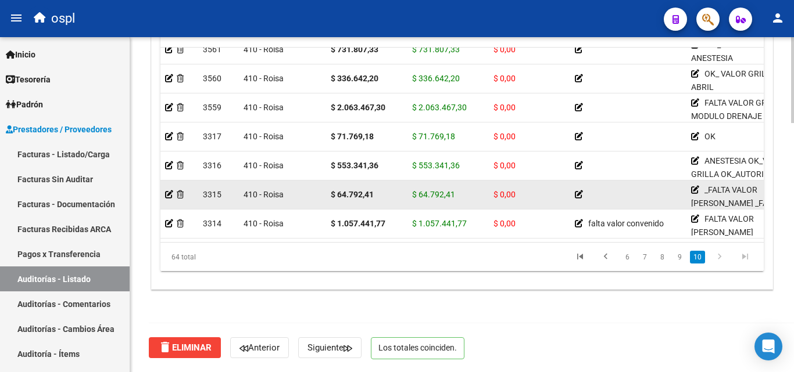
click at [576, 191] on icon at bounding box center [579, 195] width 8 height 8
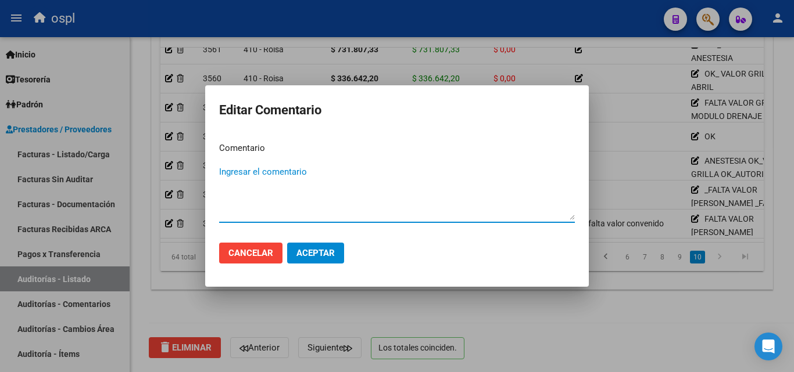
click at [620, 200] on div at bounding box center [397, 186] width 794 height 372
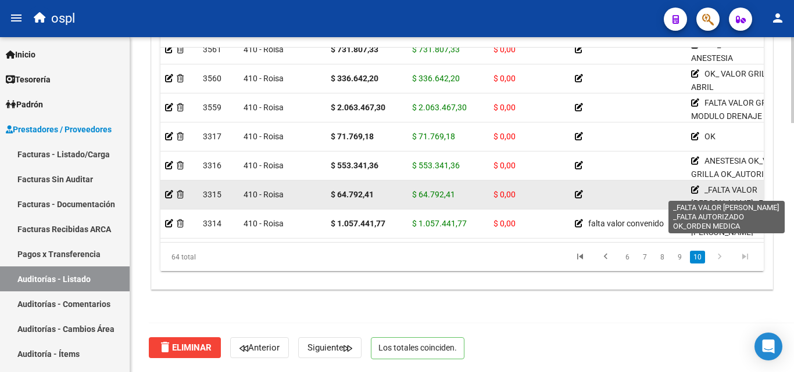
click at [693, 186] on icon at bounding box center [695, 190] width 8 height 8
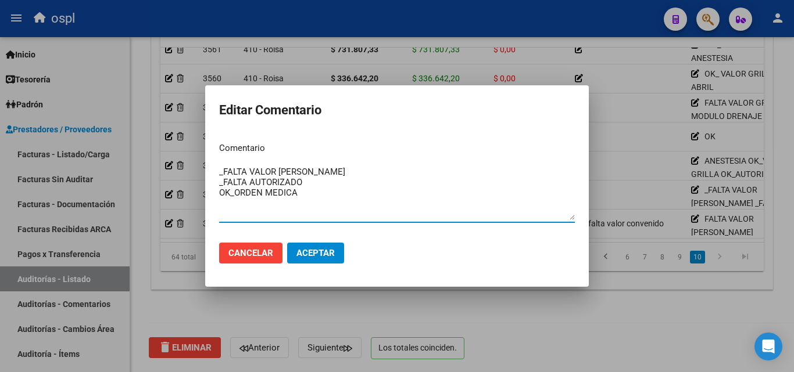
click at [605, 188] on div at bounding box center [397, 186] width 794 height 372
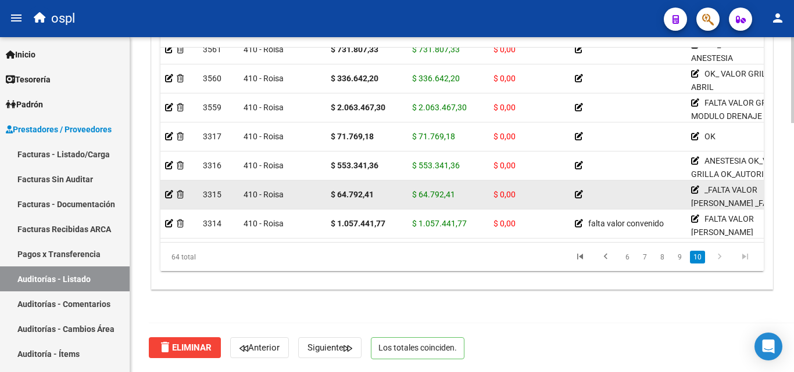
click at [579, 191] on icon at bounding box center [579, 195] width 8 height 8
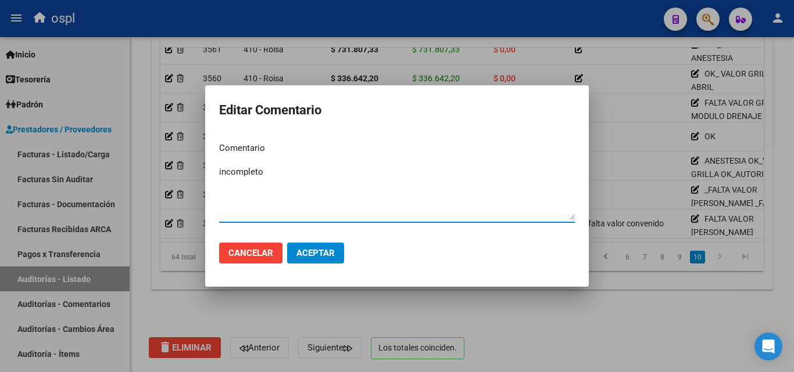
type textarea "incompleto"
click at [329, 259] on span "Aceptar" at bounding box center [315, 253] width 38 height 10
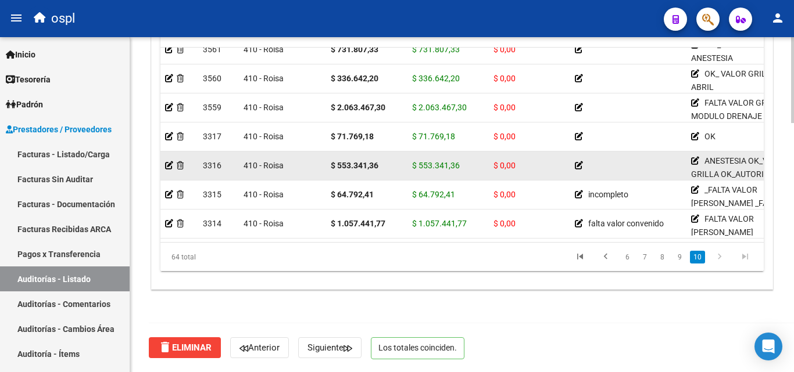
click at [576, 162] on icon at bounding box center [579, 166] width 8 height 8
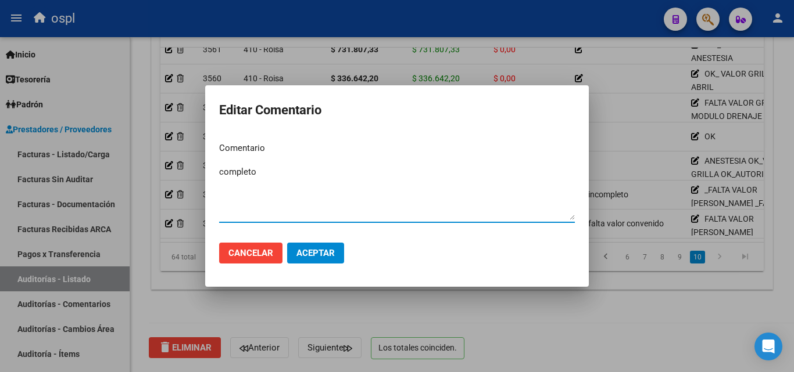
type textarea "completo"
click at [315, 257] on span "Aceptar" at bounding box center [315, 253] width 38 height 10
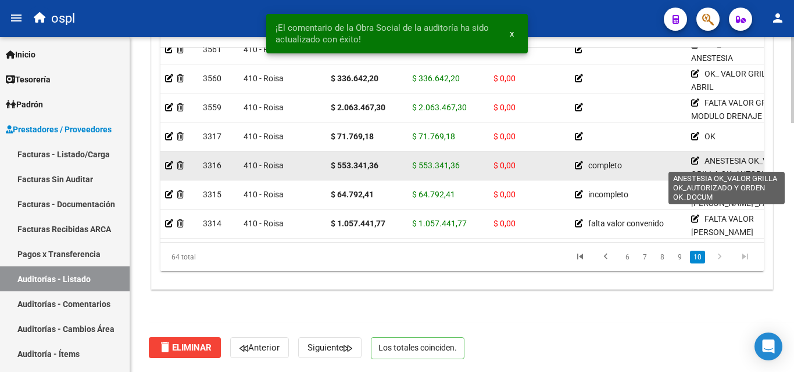
click at [695, 157] on icon at bounding box center [695, 161] width 8 height 8
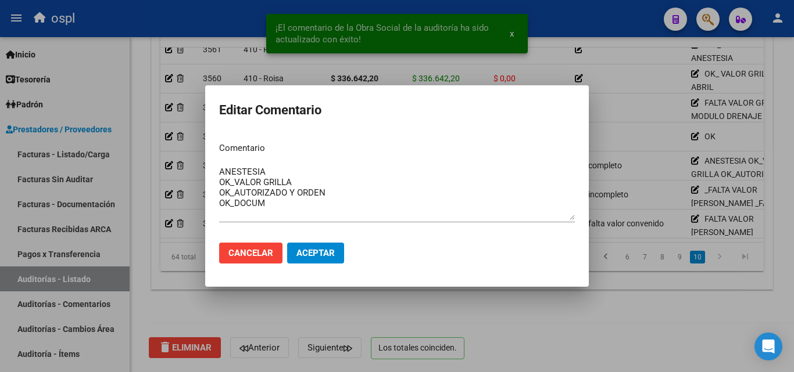
click at [428, 310] on div at bounding box center [397, 186] width 794 height 372
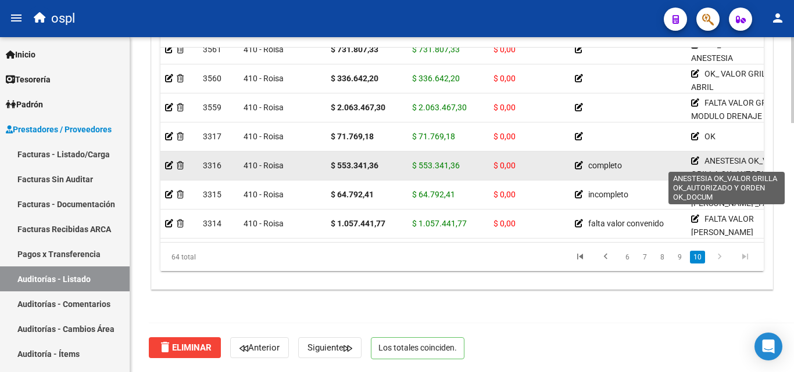
click at [693, 157] on icon at bounding box center [695, 161] width 8 height 8
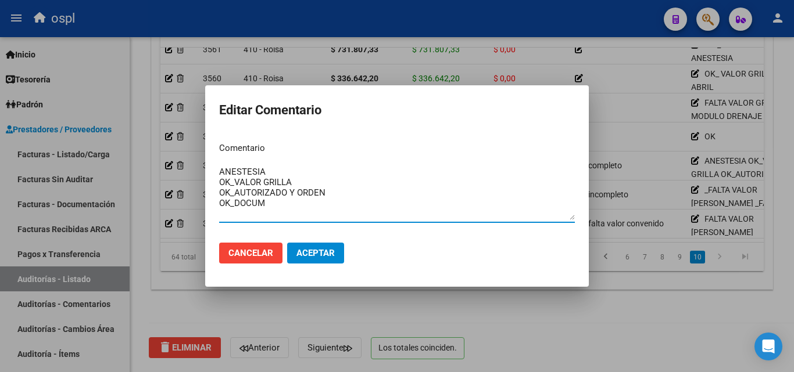
click at [304, 177] on textarea "ANESTESIA OK_VALOR GRILLA OK_AUTORIZADO Y ORDEN OK_DOCUM" at bounding box center [397, 193] width 356 height 55
click at [406, 318] on div at bounding box center [397, 186] width 794 height 372
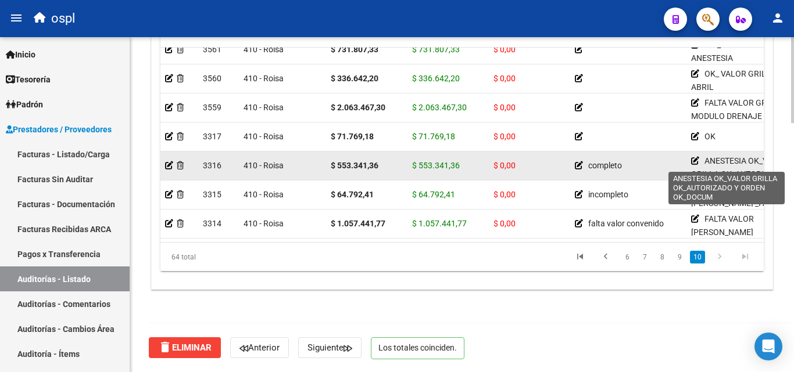
click at [693, 157] on icon at bounding box center [695, 161] width 8 height 8
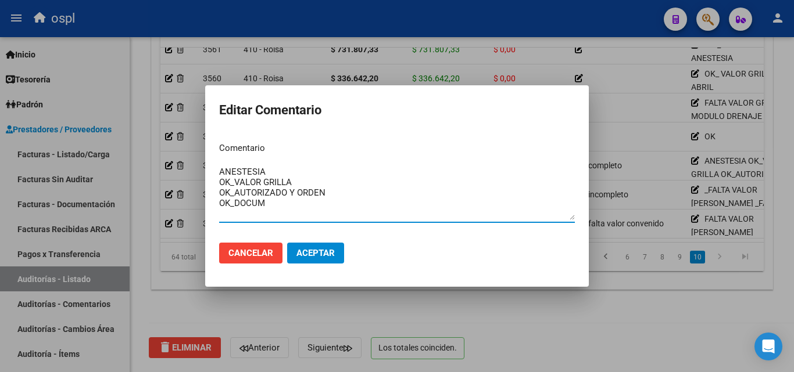
click at [285, 170] on textarea "ANESTESIA OK_VALOR GRILLA OK_AUTORIZADO Y ORDEN OK_DOCUM" at bounding box center [397, 193] width 356 height 55
type textarea "EB OK_VALOR GRILLA OK_AUTORIZADO Y ORDEN OK_DOCUM"
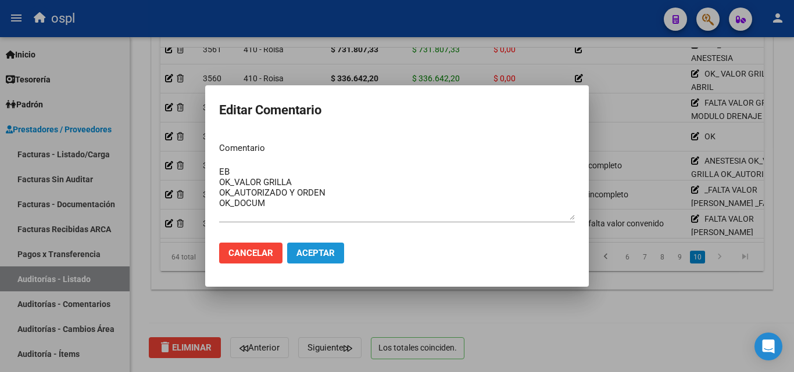
click at [317, 250] on span "Aceptar" at bounding box center [315, 253] width 38 height 10
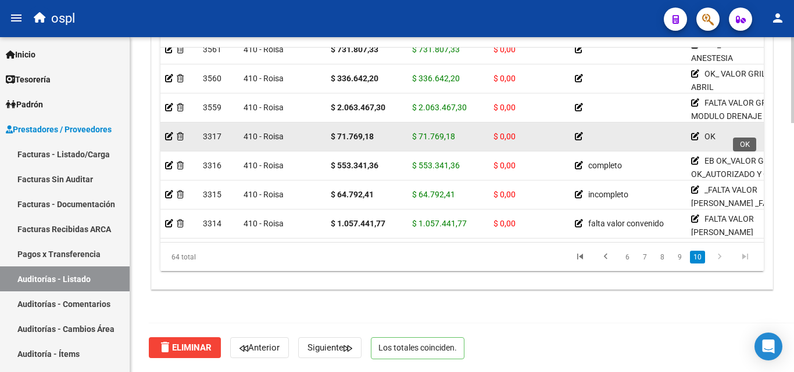
click at [693, 132] on icon at bounding box center [695, 136] width 8 height 8
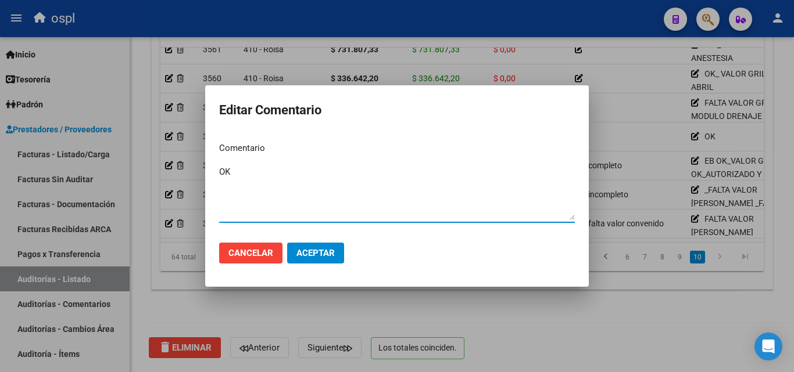
type textarea "O"
type textarea "e"
type textarea "EVALUACION PREANESTESICA"
click at [320, 256] on span "Aceptar" at bounding box center [315, 253] width 38 height 10
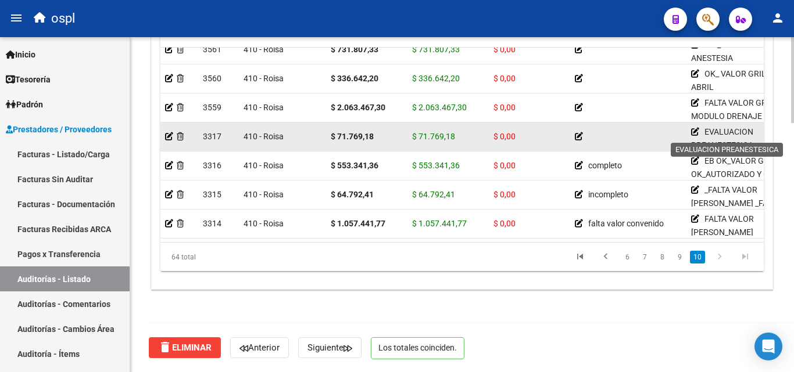
click at [696, 128] on icon at bounding box center [695, 132] width 8 height 8
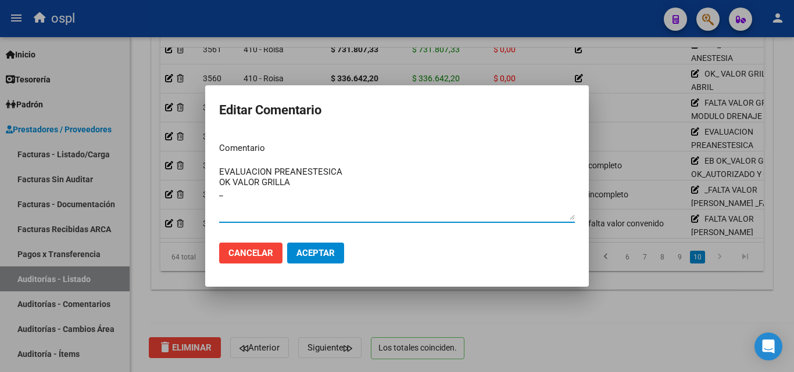
type textarea "EVALUACION PREANESTESICA OK VALOR GRILLA _"
click at [331, 261] on button "Aceptar" at bounding box center [315, 253] width 57 height 21
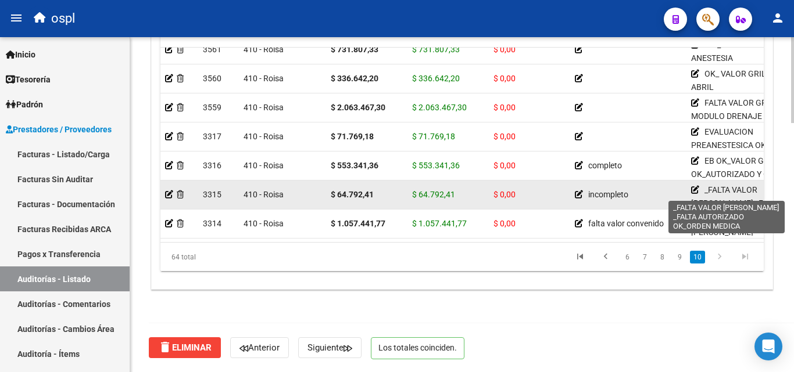
click at [693, 186] on icon at bounding box center [695, 190] width 8 height 8
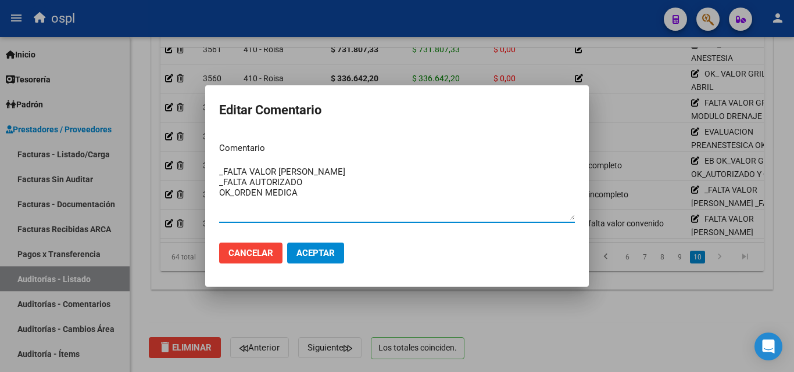
click at [306, 196] on textarea "_FALTA VALOR DE GRILLA _FALTA AUTORIZADO OK_ORDEN MEDICA" at bounding box center [397, 193] width 356 height 55
drag, startPoint x: 315, startPoint y: 195, endPoint x: 309, endPoint y: 196, distance: 6.5
click at [309, 196] on textarea "_FALTA VALOR DE GRILLA _FALTA AUTORIZADO OK_ORDEN MEDICA" at bounding box center [397, 193] width 356 height 55
drag, startPoint x: 232, startPoint y: 195, endPoint x: 216, endPoint y: 195, distance: 16.9
click at [216, 195] on mat-dialog-content "Comentario _FALTA VALOR DE GRILLA _FALTA AUTORIZADO OK_ORDEN MEDICA Ingresar el…" at bounding box center [396, 183] width 383 height 101
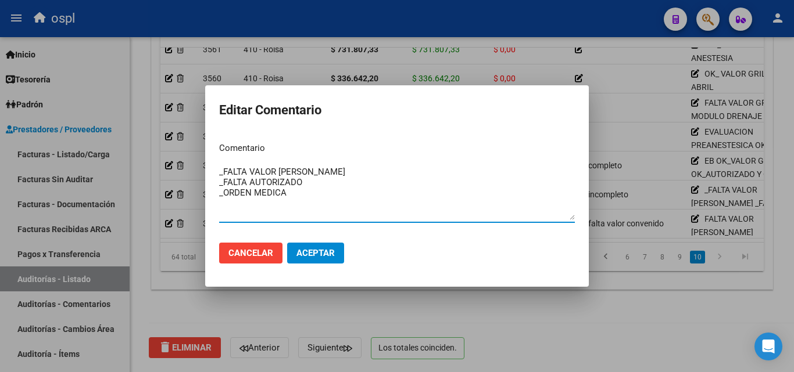
type textarea "_FALTA VALOR DE GRILLA _FALTA AUTORIZADO _ORDEN MEDICA"
click at [302, 249] on span "Aceptar" at bounding box center [315, 253] width 38 height 10
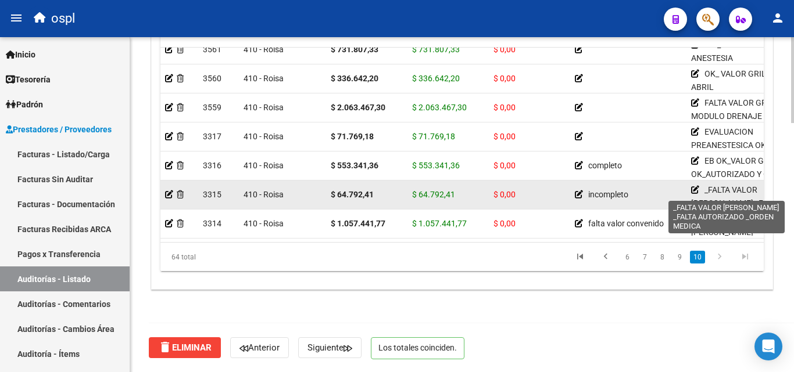
click at [694, 186] on icon at bounding box center [695, 190] width 8 height 8
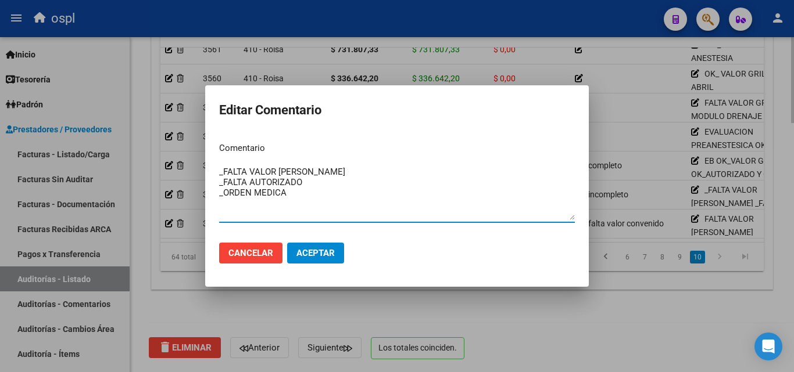
click at [631, 308] on div at bounding box center [397, 186] width 794 height 372
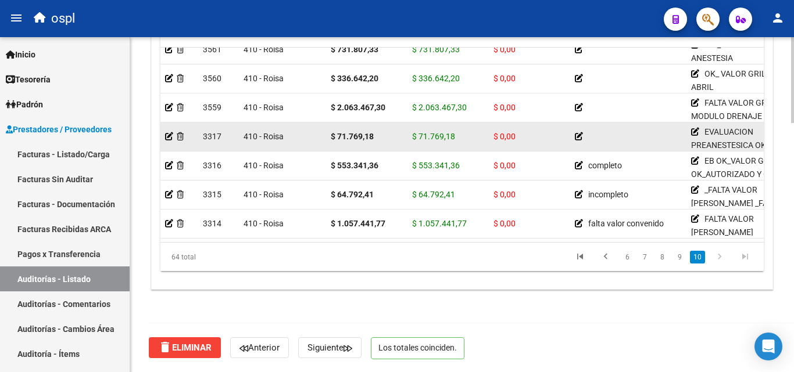
click at [576, 132] on icon at bounding box center [579, 136] width 8 height 8
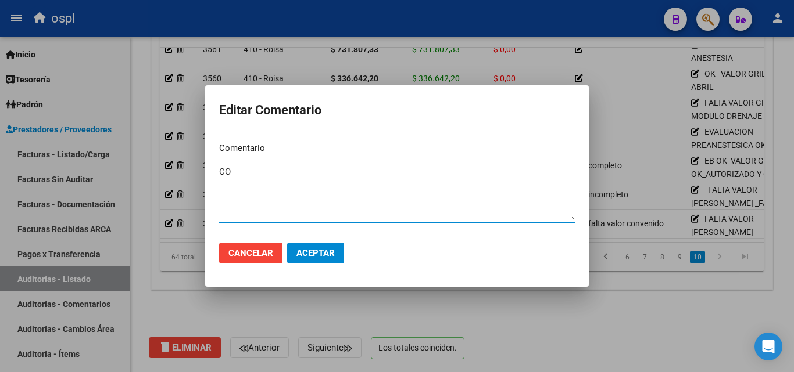
type textarea "C"
type textarea "completo"
click at [326, 255] on span "Aceptar" at bounding box center [315, 253] width 38 height 10
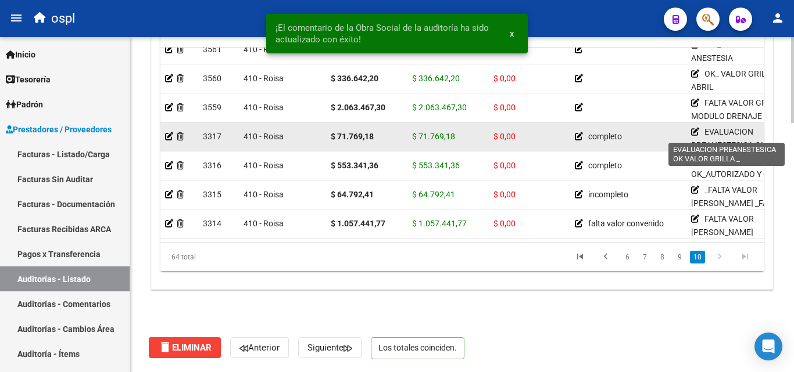
click at [694, 128] on icon at bounding box center [695, 132] width 8 height 8
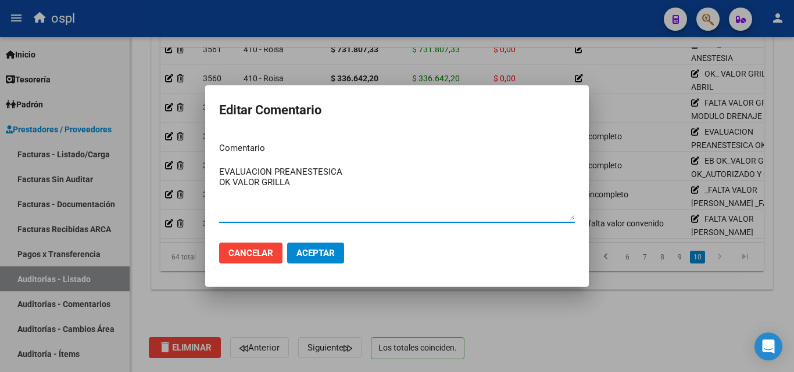
type textarea "EVALUACION PREANESTESICA OK VALOR GRILLA"
click at [315, 249] on span "Aceptar" at bounding box center [315, 253] width 38 height 10
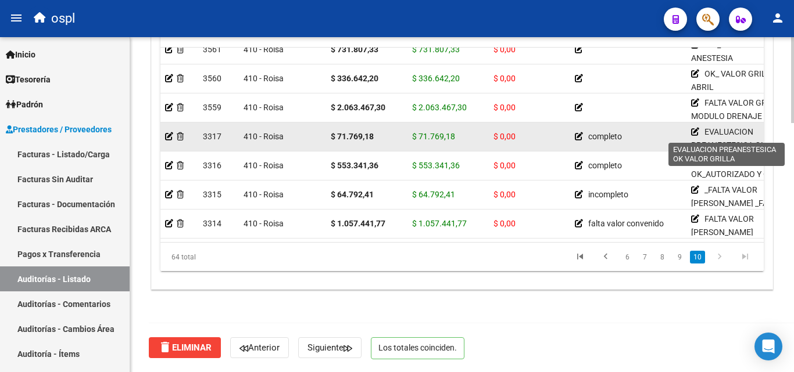
click at [691, 128] on icon at bounding box center [695, 132] width 8 height 8
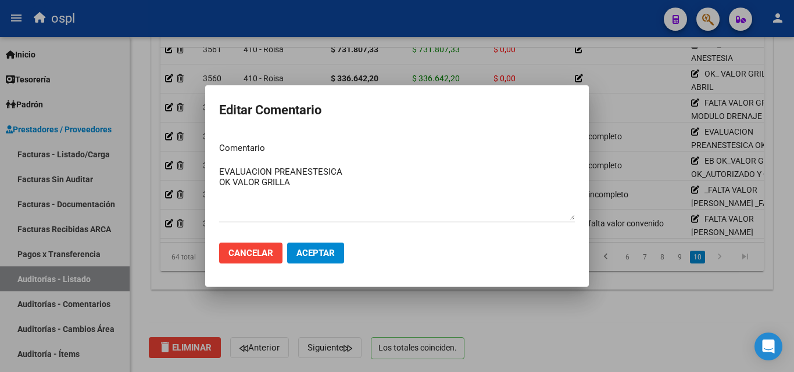
click at [691, 149] on div at bounding box center [397, 186] width 794 height 372
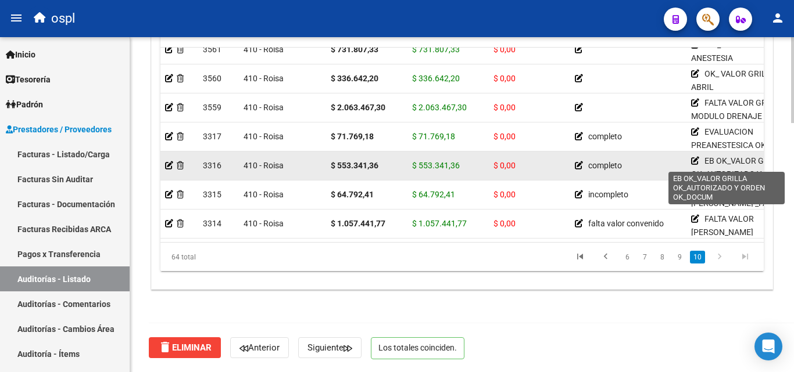
click at [692, 157] on icon at bounding box center [695, 161] width 8 height 8
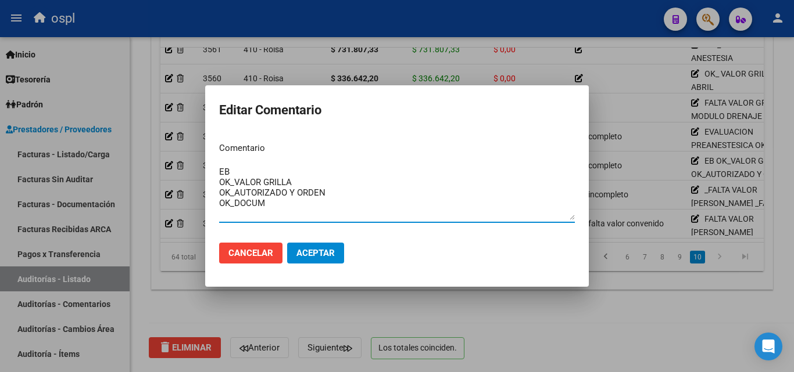
click at [656, 149] on div at bounding box center [397, 186] width 794 height 372
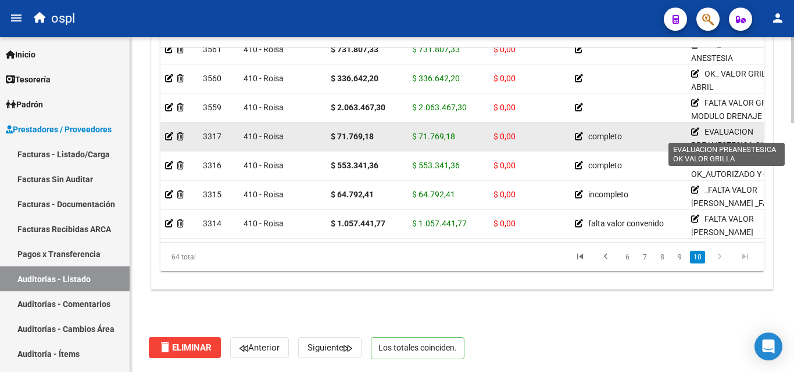
click at [695, 128] on icon at bounding box center [695, 132] width 8 height 8
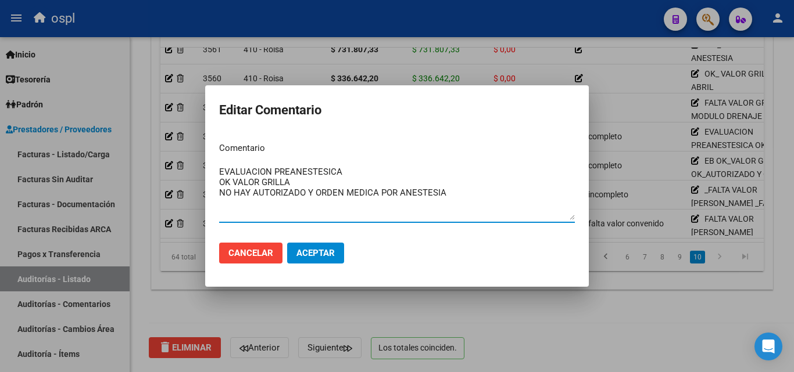
type textarea "EVALUACION PREANESTESICA OK VALOR GRILLA NO HAY AUTORIZADO Y ORDEN MEDICA POR A…"
click at [317, 257] on span "Aceptar" at bounding box center [315, 253] width 38 height 10
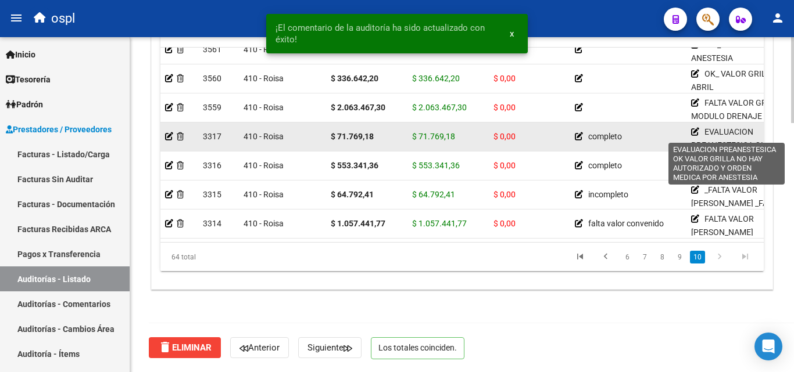
click at [694, 128] on icon at bounding box center [695, 132] width 8 height 8
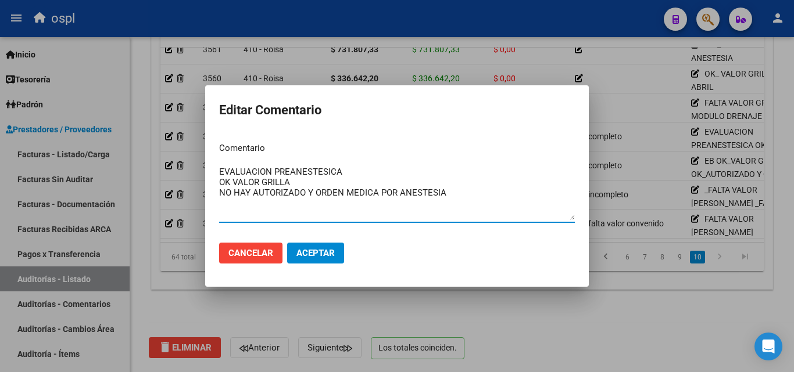
click at [472, 203] on textarea "EVALUACION PREANESTESICA OK VALOR GRILLA NO HAY AUTORIZADO Y ORDEN MEDICA POR A…" at bounding box center [397, 193] width 356 height 55
type textarea "EVALUACION PREANESTESICA OK VALOR GRILLA NO HAY AUTORIZADO Y ORDEN MEDICA POR A…"
click at [330, 260] on button "Aceptar" at bounding box center [315, 253] width 57 height 21
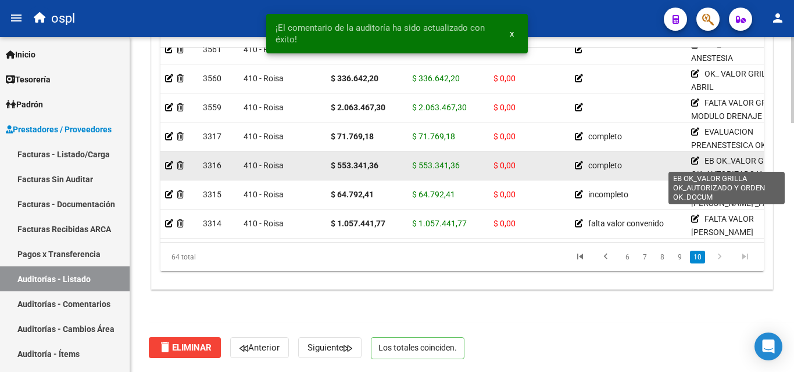
click at [695, 157] on icon at bounding box center [695, 161] width 8 height 8
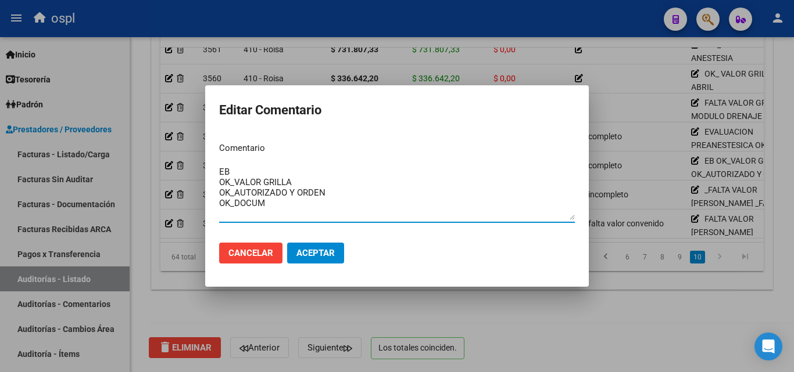
click at [317, 197] on textarea "EB OK_VALOR GRILLA OK_AUTORIZADO Y ORDEN OK_DOCUM" at bounding box center [397, 193] width 356 height 55
drag, startPoint x: 270, startPoint y: 200, endPoint x: 219, endPoint y: 196, distance: 51.2
click at [219, 196] on textarea "EB OK_VALOR GRILLA OK_AUTORIZADO Y ORDEN OK_DOCUM" at bounding box center [397, 193] width 356 height 55
type textarea "EB OK_VALOR GRILLA"
click at [307, 310] on div at bounding box center [397, 186] width 794 height 372
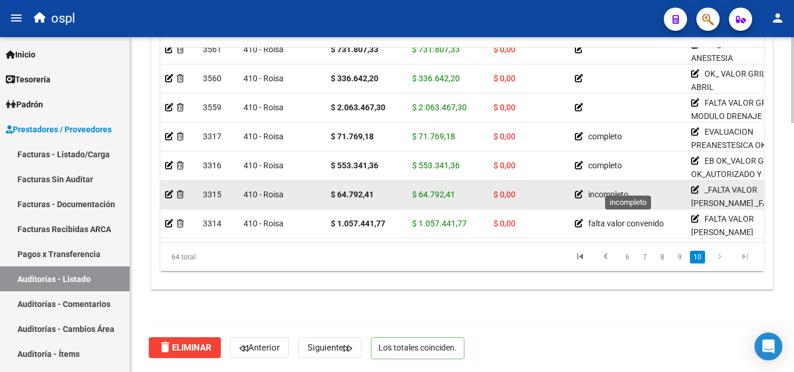
click at [579, 191] on icon at bounding box center [579, 195] width 8 height 8
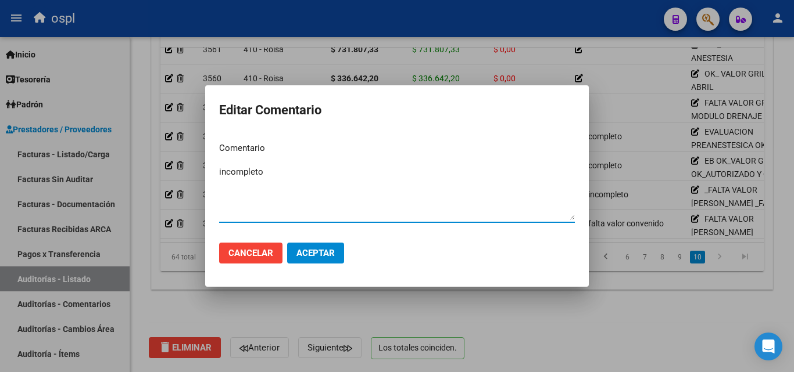
drag, startPoint x: 358, startPoint y: 185, endPoint x: 141, endPoint y: 192, distance: 216.8
click at [141, 192] on div "Editar Comentario Comentario incompleto Ingresar el comentario Cancelar Aceptar" at bounding box center [397, 186] width 794 height 372
click at [493, 305] on div at bounding box center [397, 186] width 794 height 372
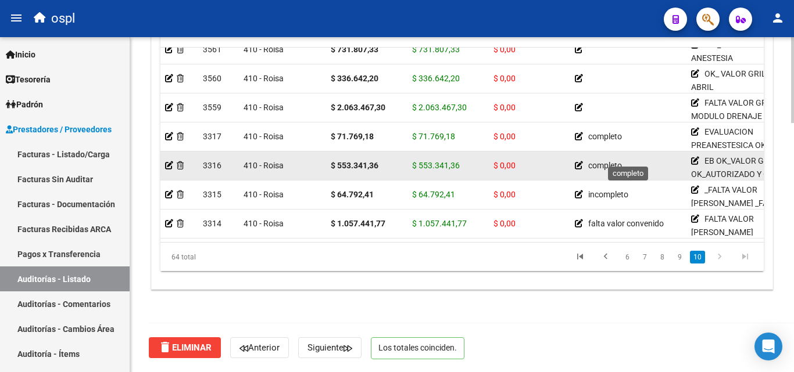
click at [578, 162] on icon at bounding box center [579, 166] width 8 height 8
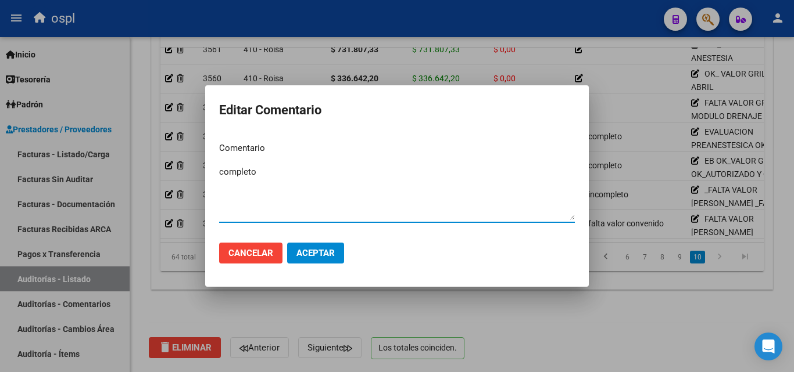
drag, startPoint x: 269, startPoint y: 174, endPoint x: 186, endPoint y: 188, distance: 84.3
click at [186, 188] on div "Editar Comentario Comentario completo Ingresar el comentario Cancelar Aceptar" at bounding box center [397, 186] width 794 height 372
click at [303, 347] on div at bounding box center [397, 186] width 794 height 372
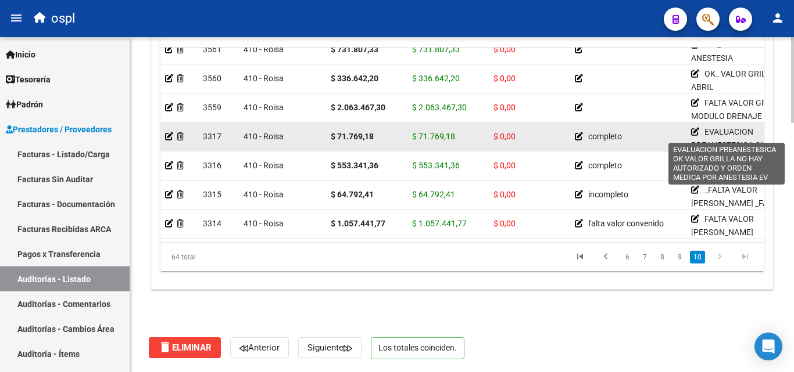
click at [701, 125] on div "EVALUACION PREANESTESICA OK VALOR GRILLA NO HAY AUTORIZADO Y ORDEN MEDICA POR A…" at bounding box center [744, 136] width 107 height 23
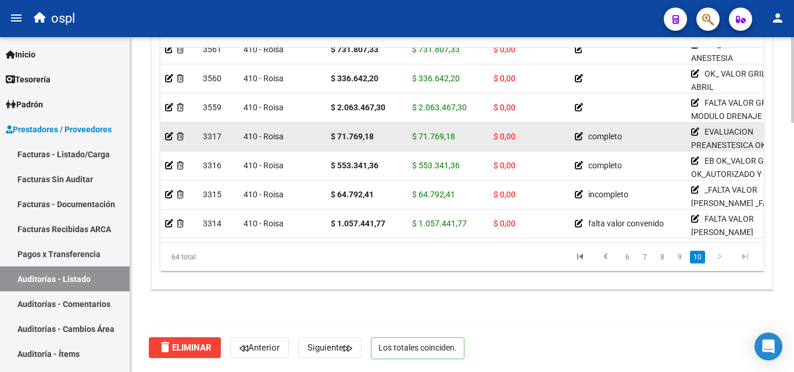
click at [693, 128] on icon at bounding box center [695, 132] width 8 height 8
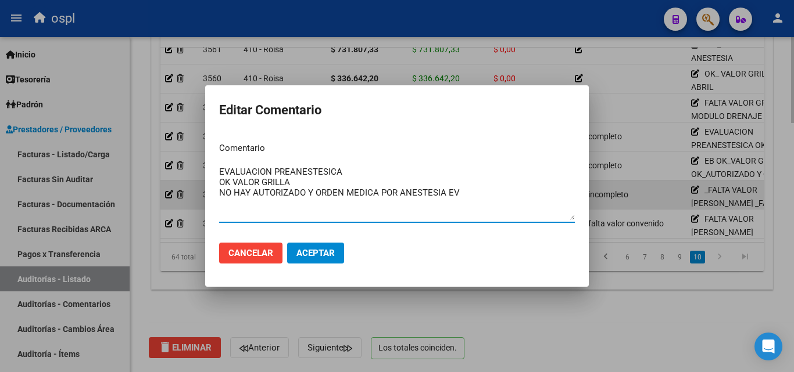
click at [657, 173] on div at bounding box center [397, 186] width 794 height 372
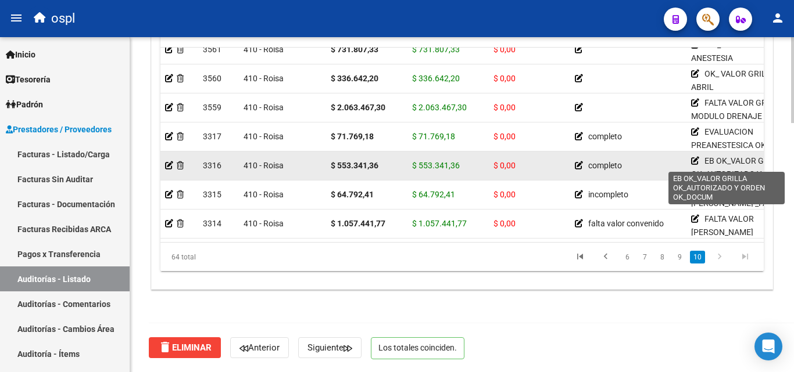
click at [695, 157] on icon at bounding box center [695, 161] width 8 height 8
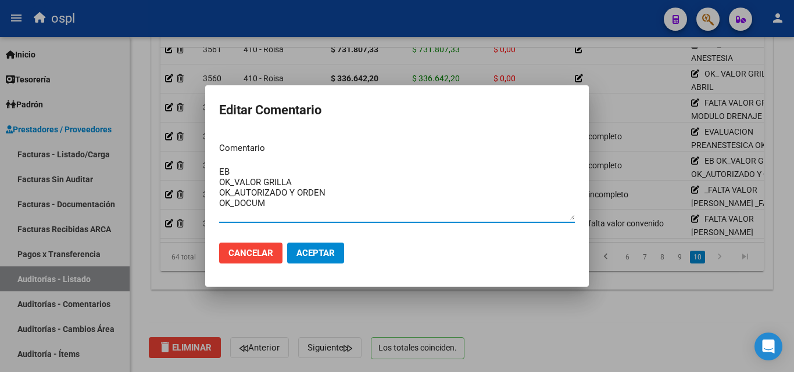
drag, startPoint x: 271, startPoint y: 205, endPoint x: 213, endPoint y: 193, distance: 59.8
click at [213, 193] on mat-dialog-content "Comentario EB OK_VALOR GRILLA OK_AUTORIZADO Y ORDEN OK_DOCUM Ingresar el coment…" at bounding box center [396, 183] width 383 height 101
type textarea "EB OK_VALOR GRILLA NO HAY ORDEN MEDICA Y AUTORIZADO"
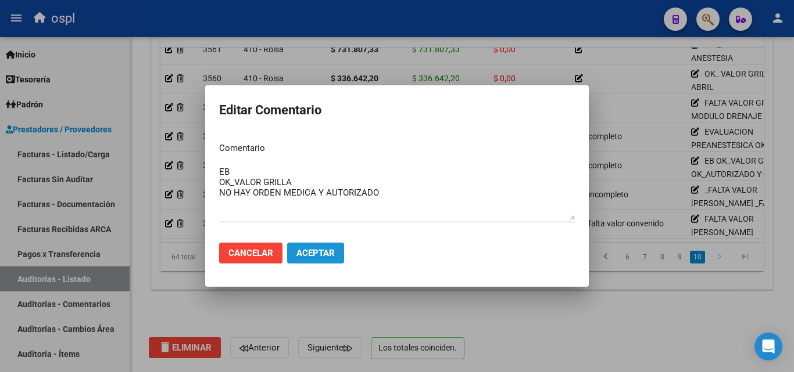
click at [314, 248] on button "Aceptar" at bounding box center [315, 253] width 57 height 21
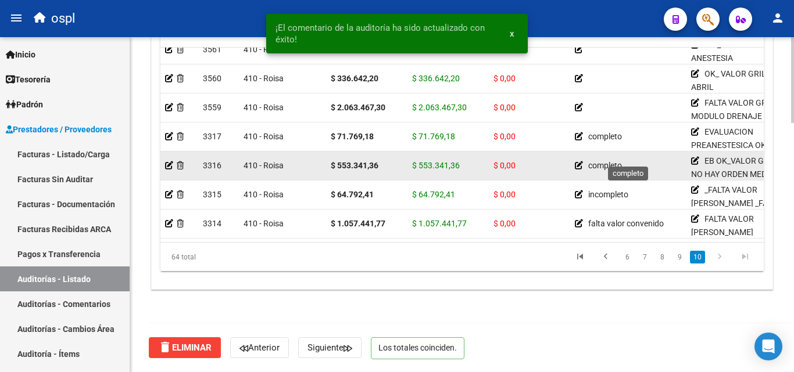
click at [578, 162] on icon at bounding box center [579, 166] width 8 height 8
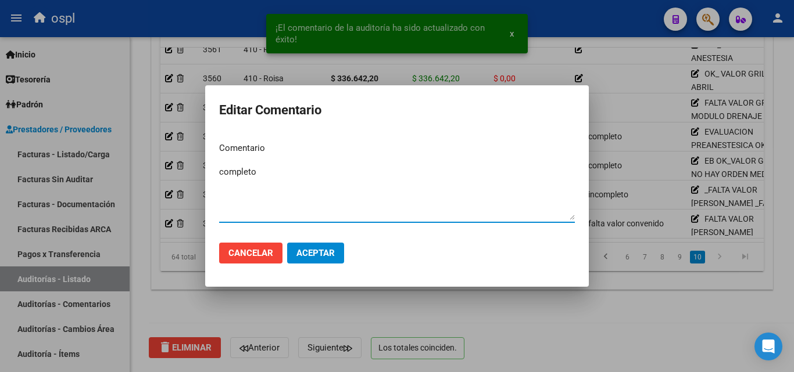
drag, startPoint x: 364, startPoint y: 177, endPoint x: 180, endPoint y: 187, distance: 185.0
click at [180, 187] on div "¡El comentario de la auditoría ha sido actualizado con éxito! x Editar Comentar…" at bounding box center [397, 186] width 794 height 372
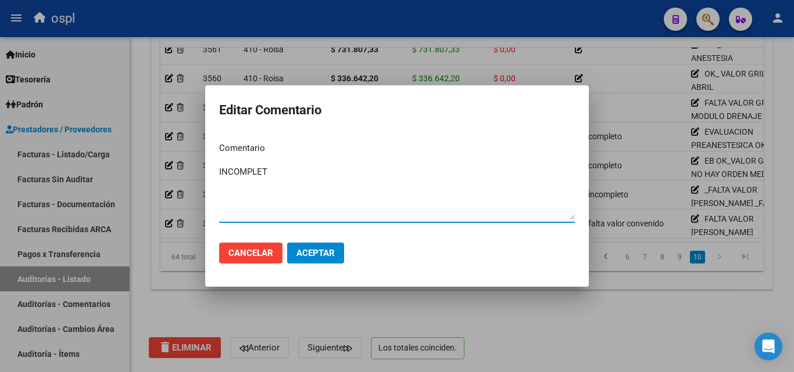
type textarea "INCOMPLETO"
click at [343, 190] on textarea "INCOMPLETO" at bounding box center [397, 193] width 356 height 55
drag, startPoint x: 300, startPoint y: 166, endPoint x: 213, endPoint y: 178, distance: 88.6
click at [213, 178] on mat-dialog-content "Comentario INCOMPLETO Ingresar el comentario" at bounding box center [396, 183] width 383 height 101
click at [451, 327] on div at bounding box center [397, 186] width 794 height 372
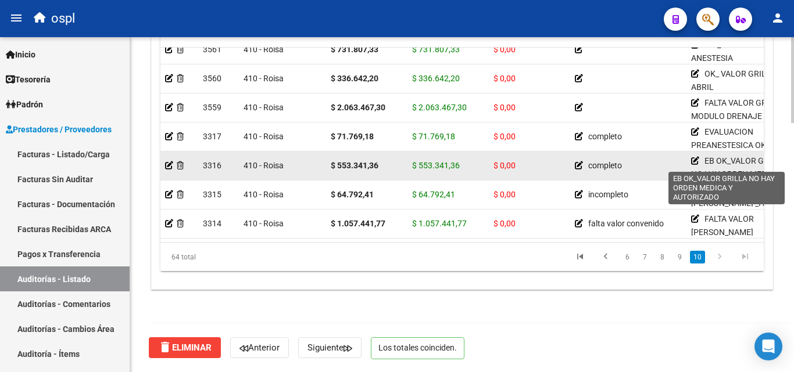
click at [694, 157] on icon at bounding box center [695, 161] width 8 height 8
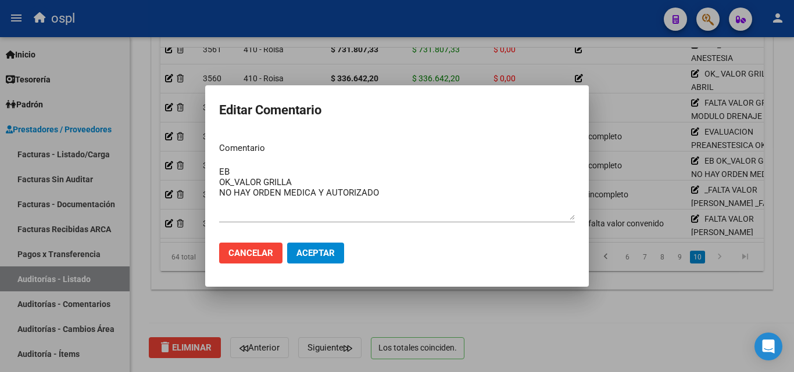
click at [655, 277] on div at bounding box center [397, 186] width 794 height 372
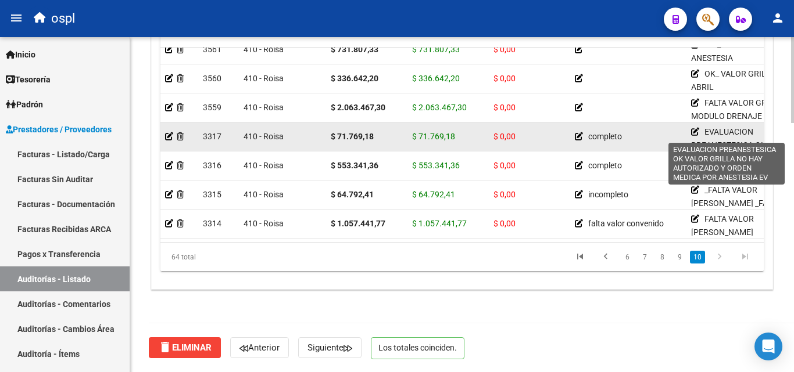
click at [693, 128] on icon at bounding box center [695, 132] width 8 height 8
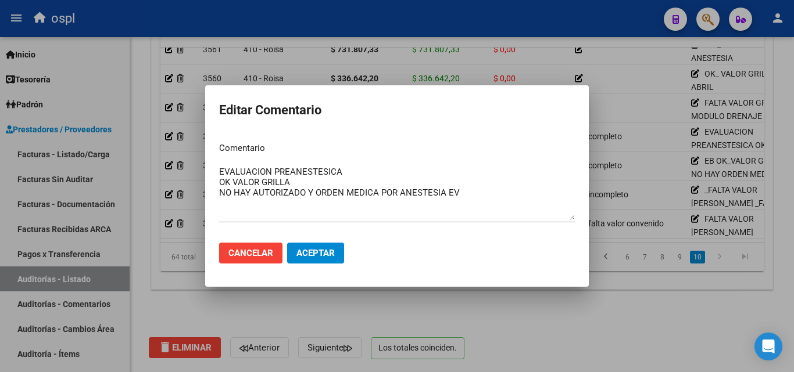
click at [489, 314] on div at bounding box center [397, 186] width 794 height 372
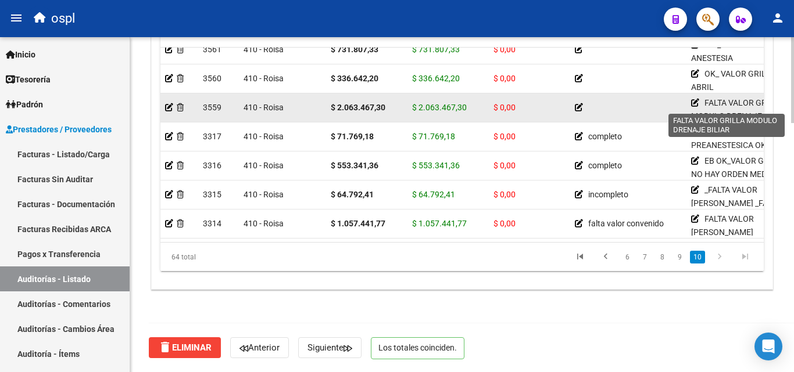
click at [694, 99] on icon at bounding box center [695, 103] width 8 height 8
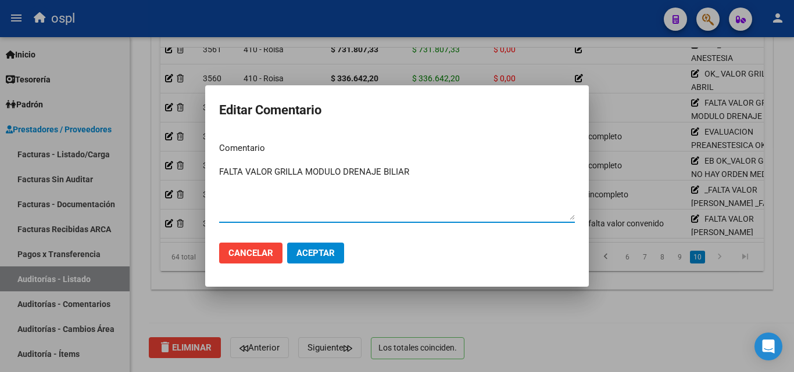
click at [438, 175] on textarea "FALTA VALOR GRILLA MODULO DRENAJE BILIAR" at bounding box center [397, 193] width 356 height 55
click at [294, 188] on textarea "FALTA VALOR GRILLA MODULO DRENAJE BILIAR OK ORDEN MEDICA Y AUTORIZACION" at bounding box center [397, 193] width 356 height 55
click at [381, 189] on textarea "FALTA VALOR GRILLA MODULO DRENAJE BILIAR OK ORDEN MEDICA Y AUTORIZACION" at bounding box center [397, 193] width 356 height 55
type textarea "FALTA VALOR GRILLA MODULO DRENAJE BILIAR OK ORDEN MEDICA Y AUTORIZACION"
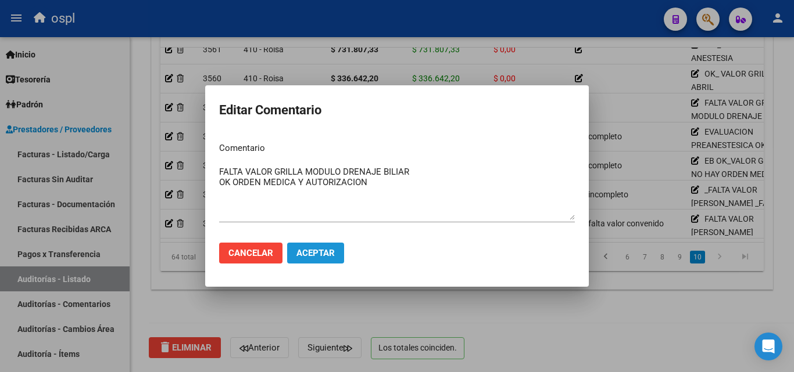
click at [329, 250] on span "Aceptar" at bounding box center [315, 253] width 38 height 10
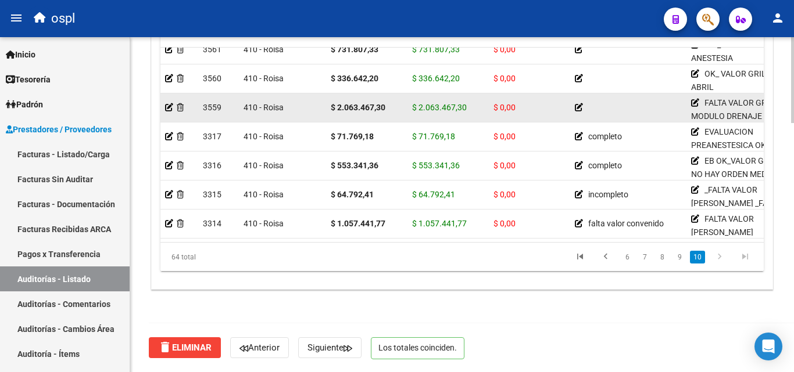
click at [580, 103] on icon at bounding box center [579, 107] width 8 height 8
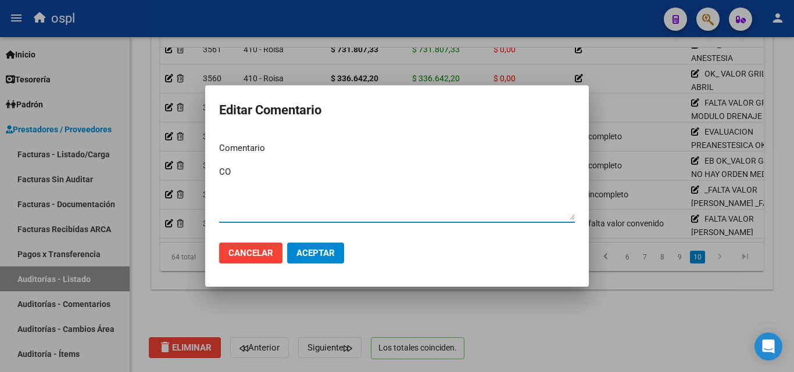
type textarea "C"
type textarea "completo"
click at [320, 257] on span "Aceptar" at bounding box center [315, 253] width 38 height 10
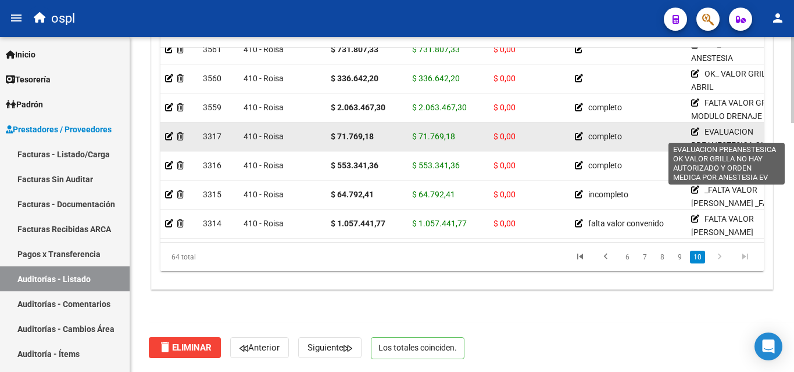
click at [697, 128] on icon at bounding box center [695, 132] width 8 height 8
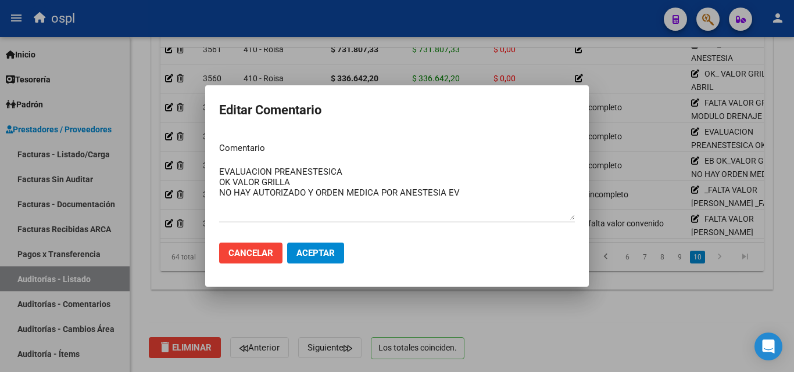
click at [653, 128] on div at bounding box center [397, 186] width 794 height 372
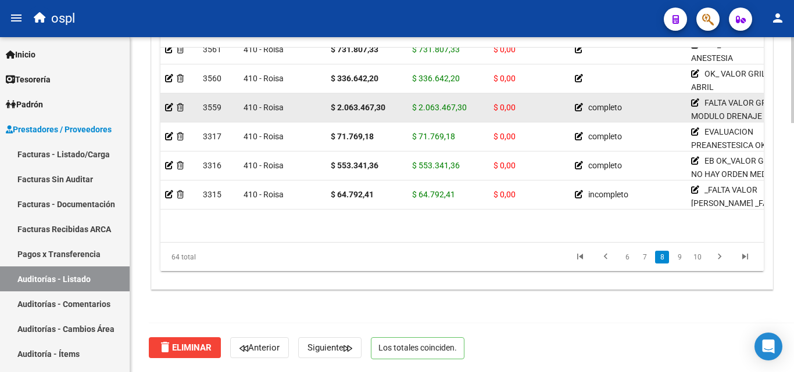
scroll to position [1620, 0]
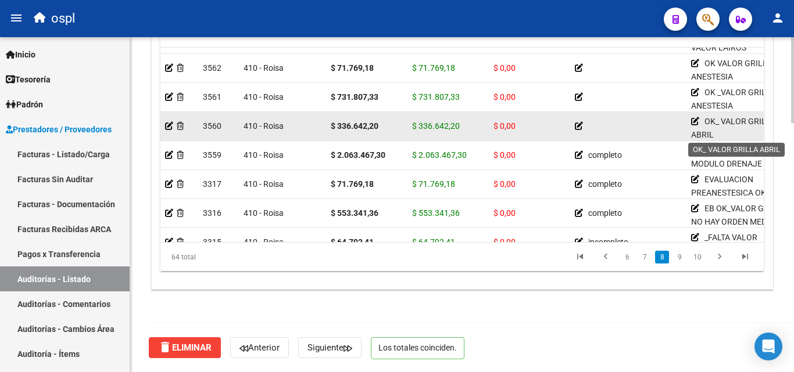
click at [695, 120] on icon at bounding box center [695, 121] width 8 height 8
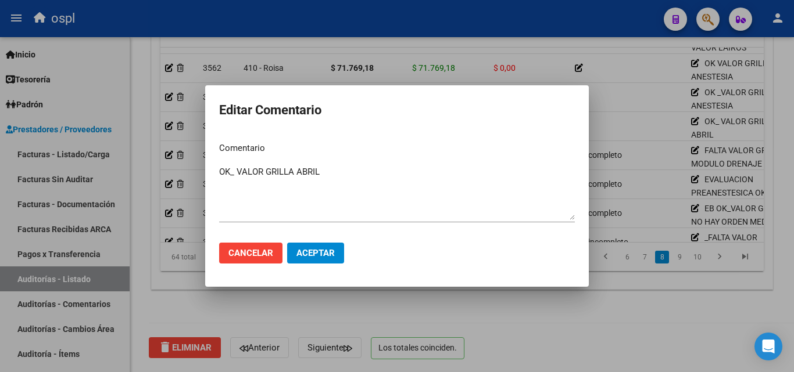
click at [664, 121] on div at bounding box center [397, 186] width 794 height 372
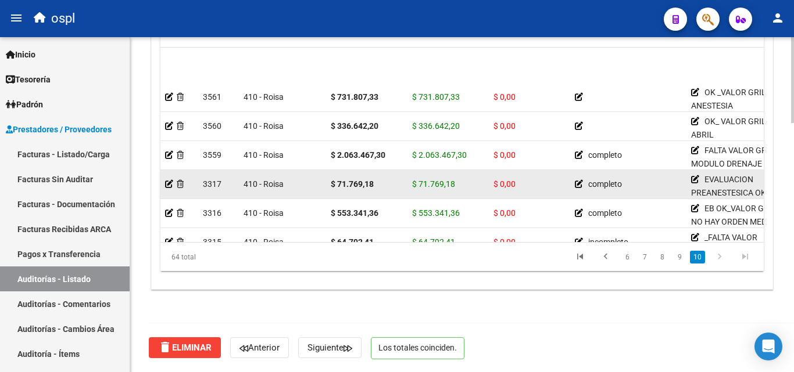
scroll to position [1679, 0]
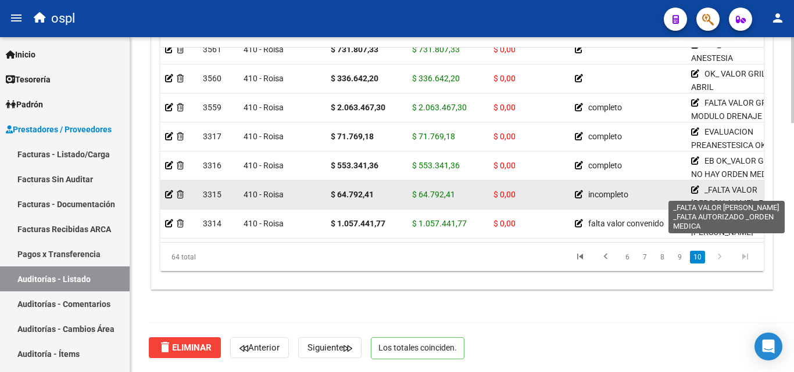
click at [696, 186] on icon at bounding box center [695, 190] width 8 height 8
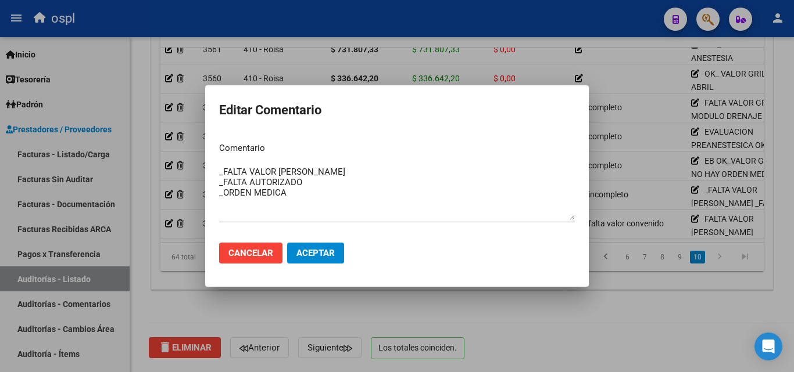
click at [633, 191] on div at bounding box center [397, 186] width 794 height 372
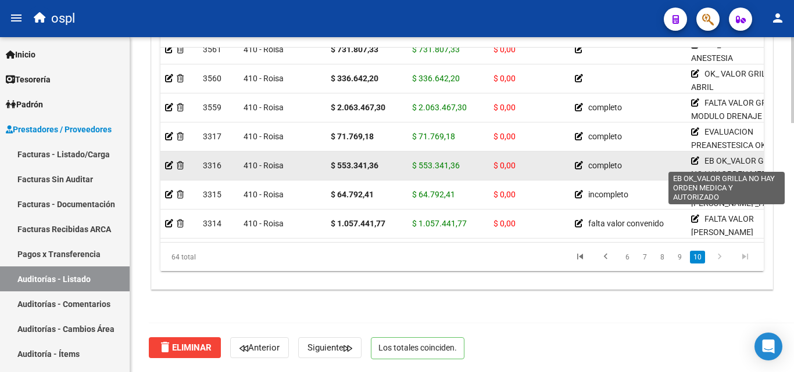
click at [692, 157] on icon at bounding box center [695, 161] width 8 height 8
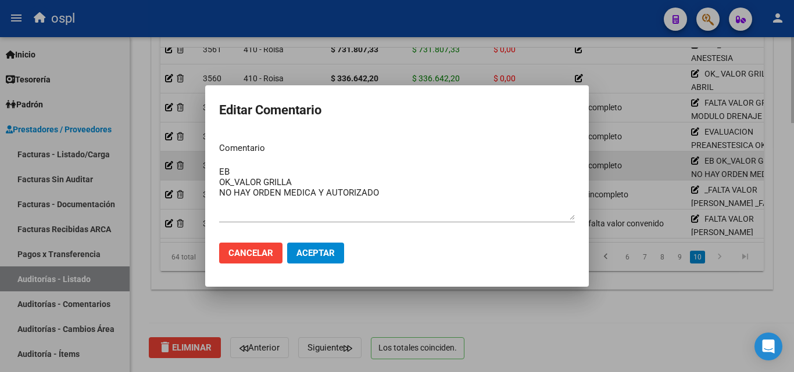
drag, startPoint x: 637, startPoint y: 164, endPoint x: 631, endPoint y: 163, distance: 6.4
click at [637, 164] on div at bounding box center [397, 186] width 794 height 372
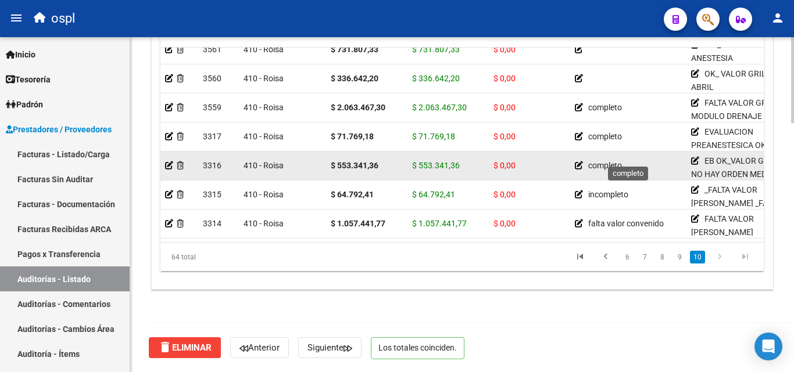
click at [576, 162] on icon at bounding box center [579, 166] width 8 height 8
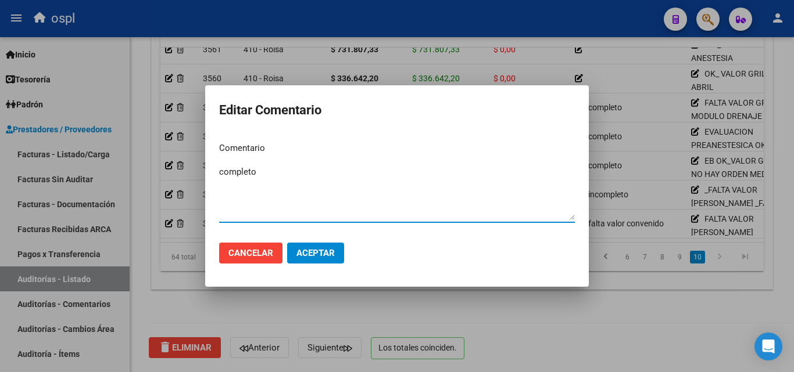
drag, startPoint x: 271, startPoint y: 194, endPoint x: 187, endPoint y: 187, distance: 85.2
click at [187, 187] on div "Editar Comentario Comentario completo Ingresar el comentario Cancelar Aceptar" at bounding box center [397, 186] width 794 height 372
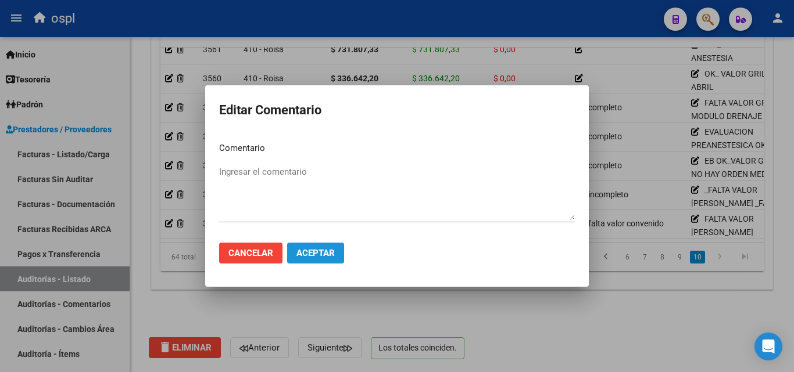
click at [324, 249] on span "Aceptar" at bounding box center [315, 253] width 38 height 10
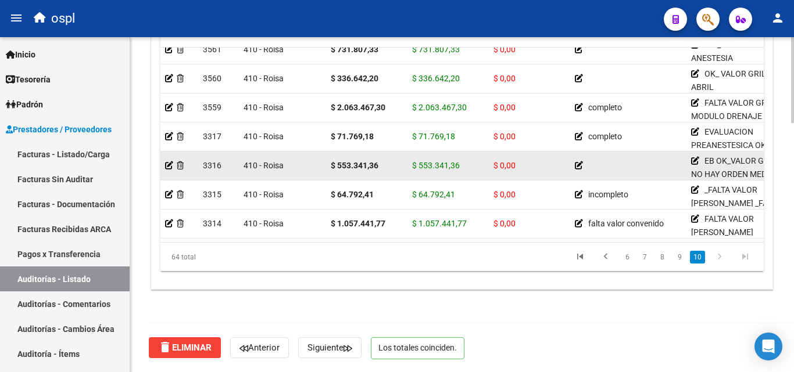
click at [577, 162] on icon at bounding box center [579, 166] width 8 height 8
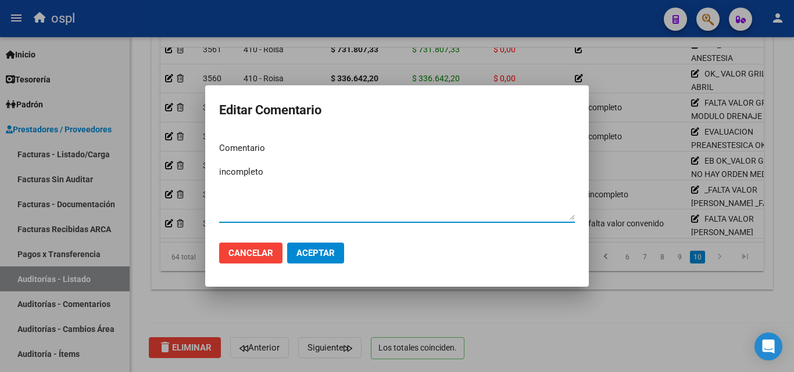
type textarea "incompleto"
click at [324, 252] on span "Aceptar" at bounding box center [315, 253] width 38 height 10
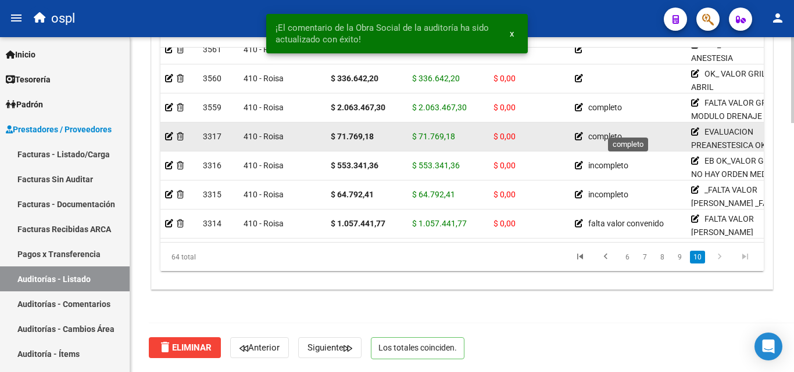
click at [578, 132] on icon at bounding box center [579, 136] width 8 height 8
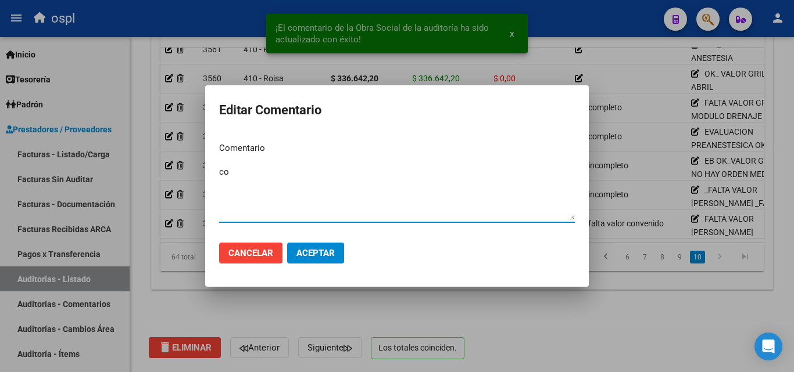
type textarea "c"
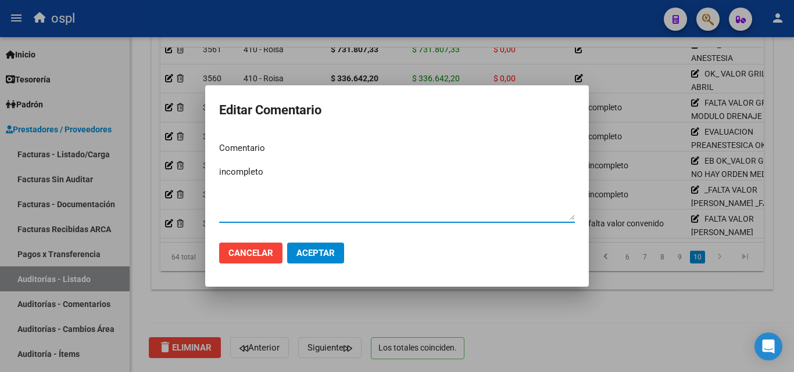
type textarea "incompleto"
click at [303, 258] on span "Aceptar" at bounding box center [315, 253] width 38 height 10
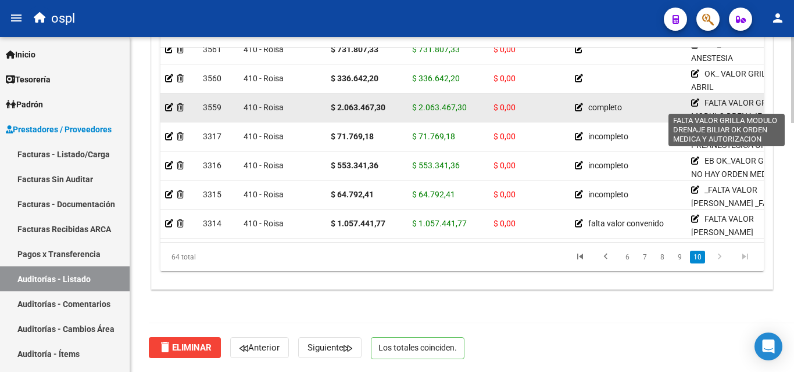
click at [693, 99] on icon at bounding box center [695, 103] width 8 height 8
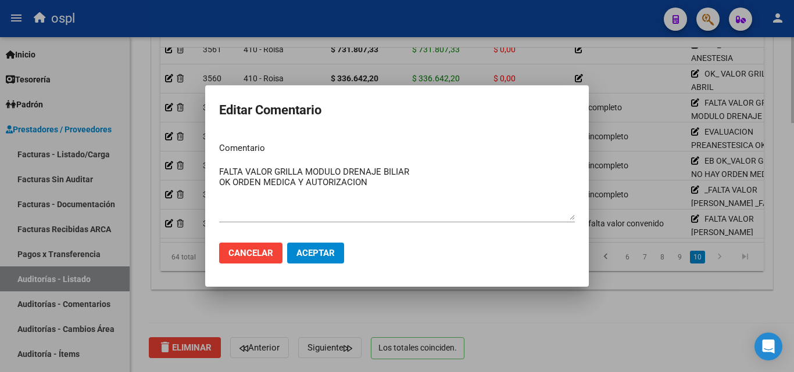
drag, startPoint x: 447, startPoint y: 309, endPoint x: 453, endPoint y: 306, distance: 7.3
click at [447, 309] on div at bounding box center [397, 186] width 794 height 372
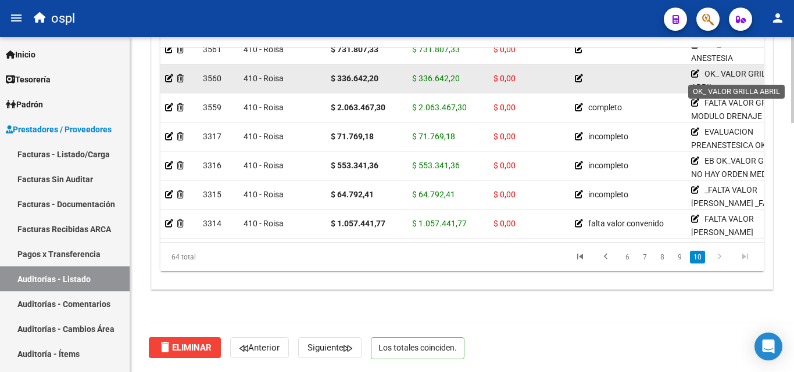
click at [694, 70] on icon at bounding box center [695, 74] width 8 height 8
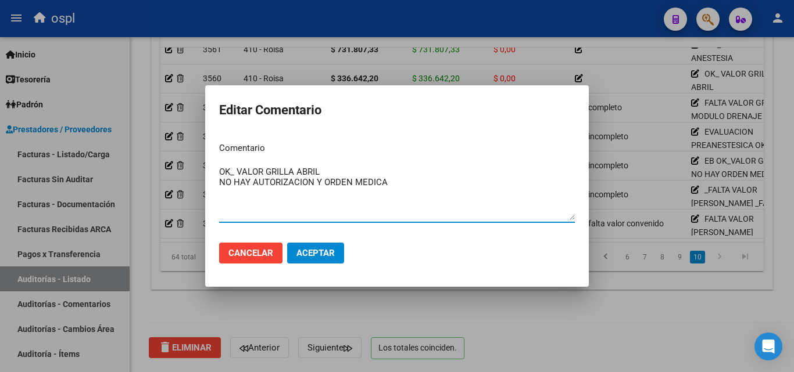
type textarea "OK_ VALOR GRILLA ABRIL NO HAY AUTORIZACION Y ORDEN MEDICA"
click at [322, 253] on span "Aceptar" at bounding box center [315, 253] width 38 height 10
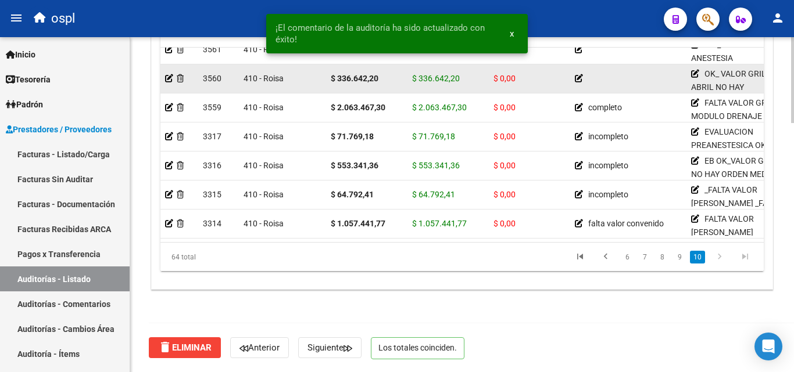
click at [577, 74] on icon at bounding box center [579, 78] width 8 height 8
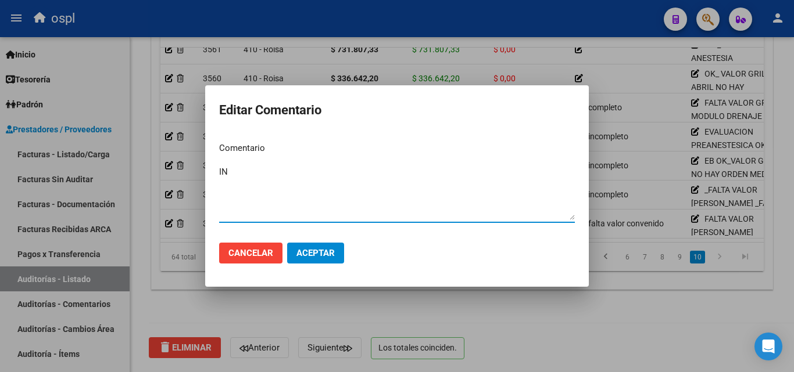
type textarea "I"
type textarea "incompleto"
click at [310, 246] on button "Aceptar" at bounding box center [315, 253] width 57 height 21
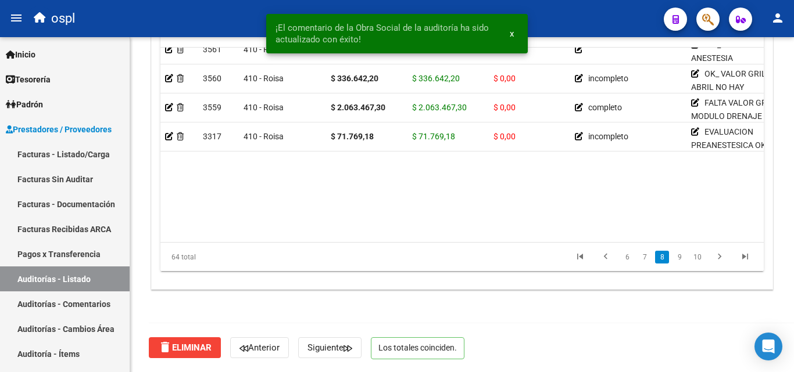
scroll to position [1562, 0]
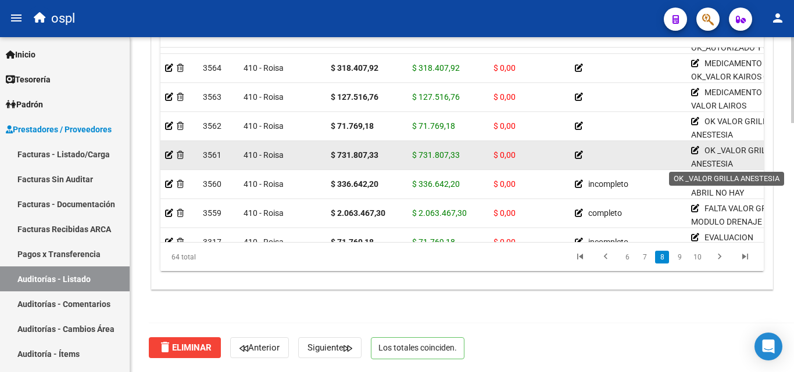
click at [695, 149] on icon at bounding box center [695, 150] width 8 height 8
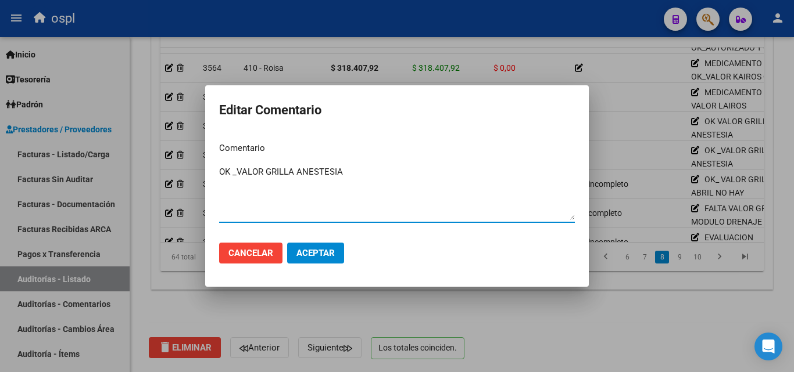
click at [367, 175] on textarea "OK _VALOR GRILLA ANESTESIA" at bounding box center [397, 193] width 356 height 55
type textarea "OK _VALOR GRILLA ANESTESIA"
click at [631, 290] on div at bounding box center [397, 186] width 794 height 372
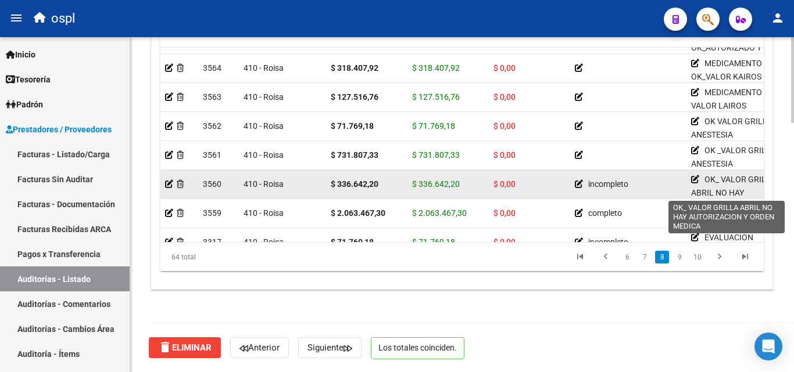
click at [694, 176] on icon at bounding box center [695, 179] width 8 height 8
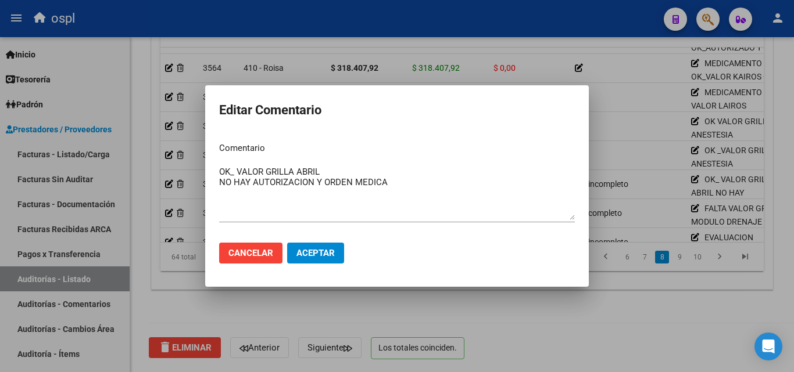
click at [738, 354] on div at bounding box center [397, 186] width 794 height 372
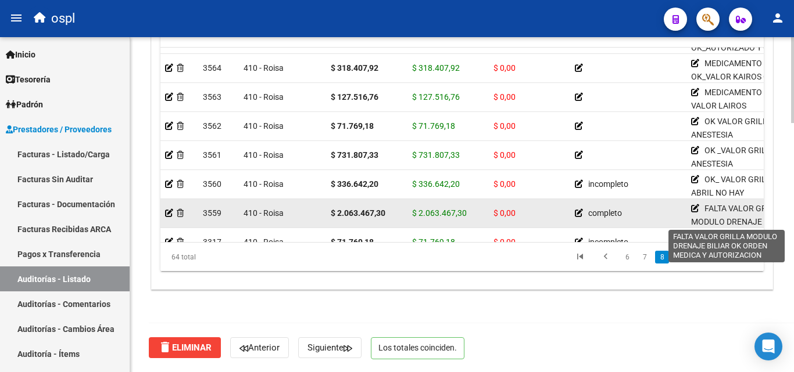
click at [694, 205] on icon at bounding box center [695, 209] width 8 height 8
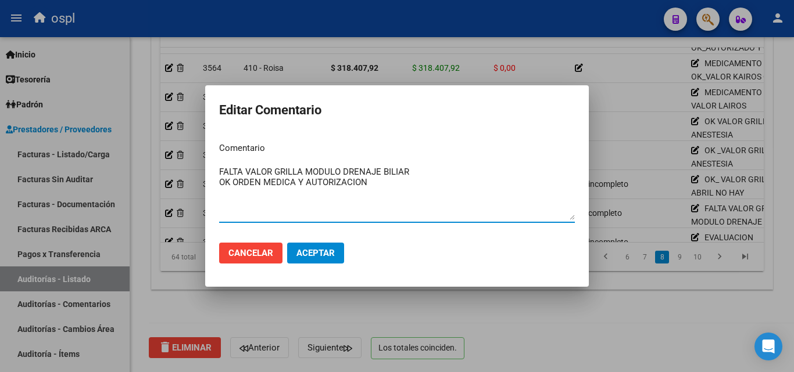
click at [304, 168] on textarea "FALTA VALOR GRILLA MODULO DRENAJE BILIAR OK ORDEN MEDICA Y AUTORIZACION" at bounding box center [397, 193] width 356 height 55
drag, startPoint x: 315, startPoint y: 170, endPoint x: 182, endPoint y: 171, distance: 132.5
click at [182, 171] on div "Editar Comentario Comentario FALTA VALOR GRILLA MODULO DRENAJE BILIAR OK ORDEN …" at bounding box center [397, 186] width 794 height 372
click at [220, 184] on textarea "MODULO DRENAJE BILIAR OK ORDEN MEDICA Y AUTORIZACION" at bounding box center [397, 193] width 356 height 55
click at [342, 170] on textarea "MODULO DRENAJE BILIAR OK ORDEN MEDICA Y AUTORIZACION" at bounding box center [397, 193] width 356 height 55
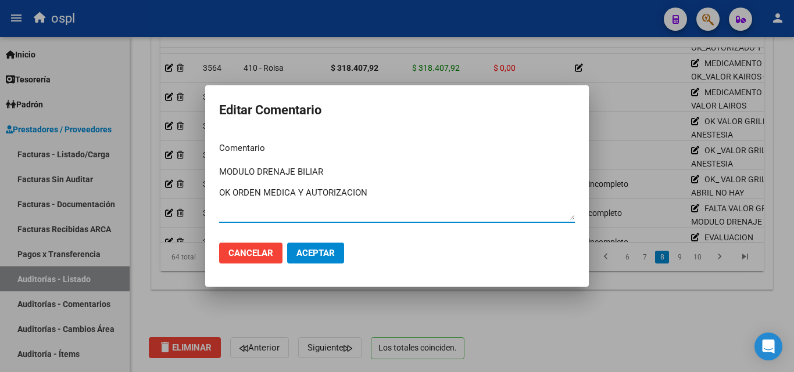
paste textarea "FALTA VALOR GRILLA"
type textarea "MODULO DRENAJE BILIAR FALTA VALOR GRILLA OK ORDEN MEDICA Y AUTORIZACION"
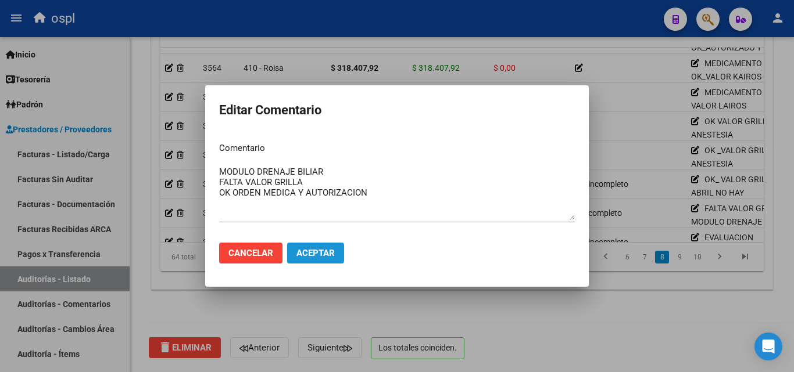
click at [326, 248] on span "Aceptar" at bounding box center [315, 253] width 38 height 10
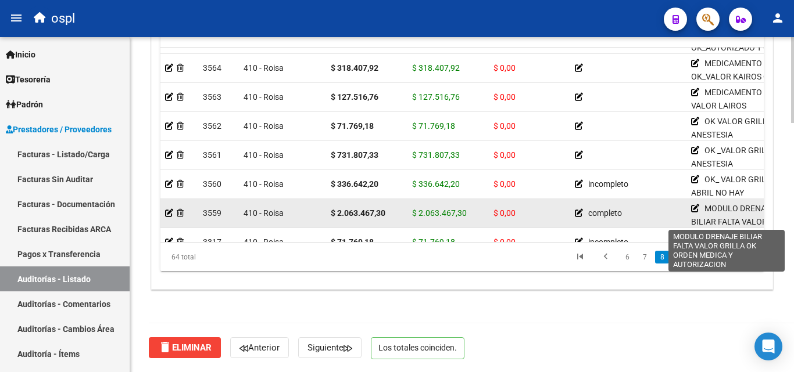
click at [691, 205] on icon at bounding box center [695, 209] width 8 height 8
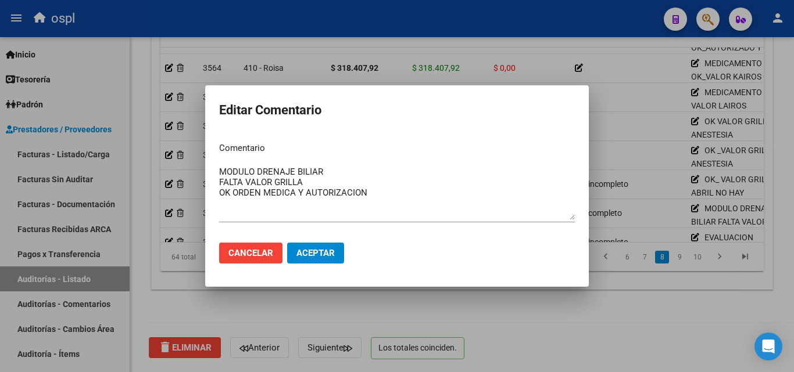
click at [622, 146] on div at bounding box center [397, 186] width 794 height 372
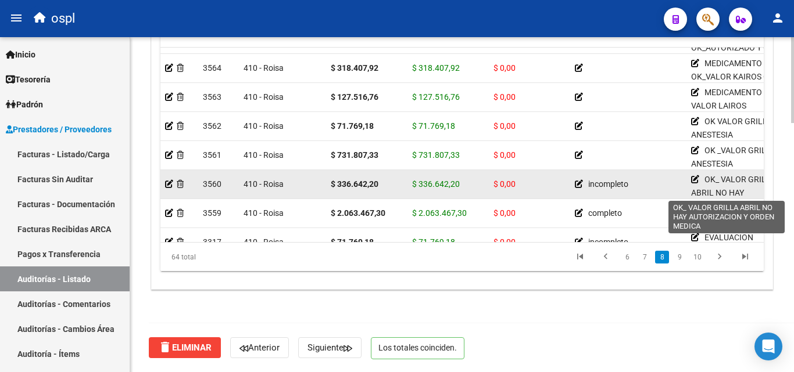
click at [694, 175] on icon at bounding box center [695, 179] width 8 height 8
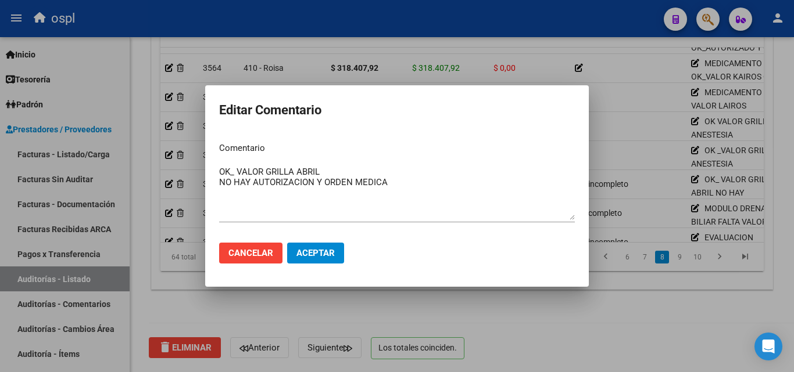
click at [217, 171] on mat-dialog-content "Comentario OK_ VALOR GRILLA ABRIL NO HAY AUTORIZACION Y ORDEN MEDICA Ingresar e…" at bounding box center [396, 183] width 383 height 101
click at [219, 171] on textarea "OK_ VALOR GRILLA ABRIL NO HAY AUTORIZACION Y ORDEN MEDICA" at bounding box center [397, 193] width 356 height 55
click at [220, 171] on textarea "OK_ VALOR GRILLA ABRIL NO HAY AUTORIZACION Y ORDEN MEDICA" at bounding box center [397, 193] width 356 height 55
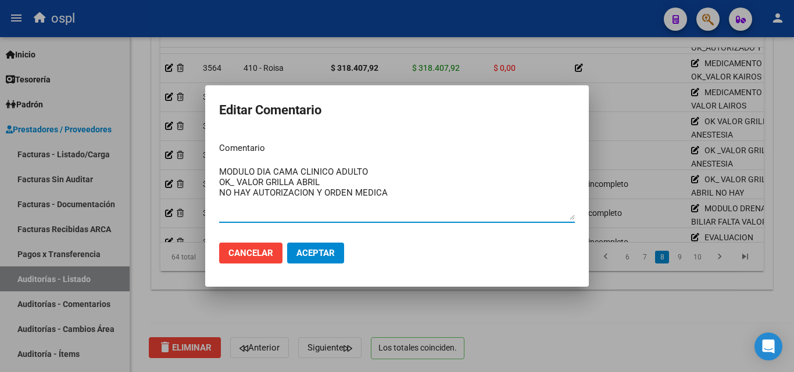
type textarea "MODULO DIA CAMA CLINICO ADULTO OK_ VALOR GRILLA ABRIL NO HAY AUTORIZACION Y ORD…"
click at [307, 252] on span "Aceptar" at bounding box center [315, 253] width 38 height 10
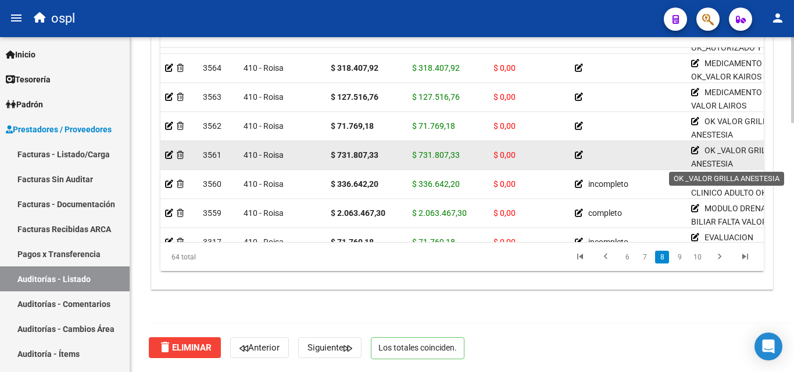
click at [693, 150] on icon at bounding box center [695, 150] width 8 height 8
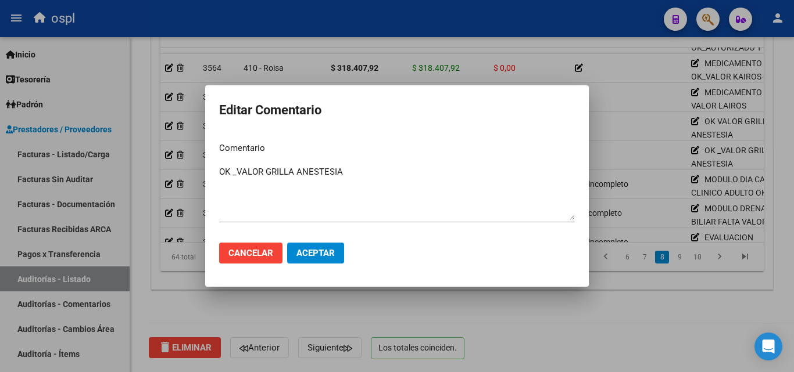
click at [218, 173] on mat-dialog-content "Comentario OK _VALOR GRILLA ANESTESIA Ingresar el comentario" at bounding box center [396, 183] width 383 height 101
click at [220, 172] on textarea "OK _VALOR GRILLA ANESTESIA" at bounding box center [397, 193] width 356 height 55
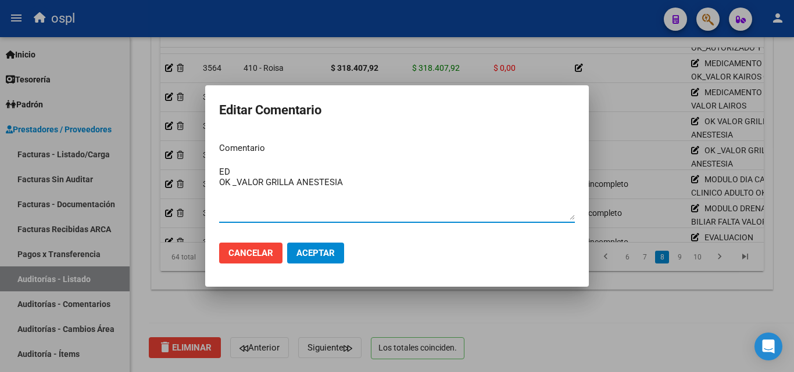
click at [229, 173] on textarea "ED OK _VALOR GRILLA ANESTESIA" at bounding box center [397, 193] width 356 height 55
click at [224, 180] on textarea "ED OK _VALOR GRILLA ANESTESIA" at bounding box center [397, 193] width 356 height 55
click at [221, 180] on textarea "ED OK _VALOR GRILLA ANESTESIA" at bounding box center [397, 193] width 356 height 55
type textarea "ED OK _VALOR GRILLA ANESTESIA"
click at [343, 245] on button "Aceptar" at bounding box center [315, 253] width 57 height 21
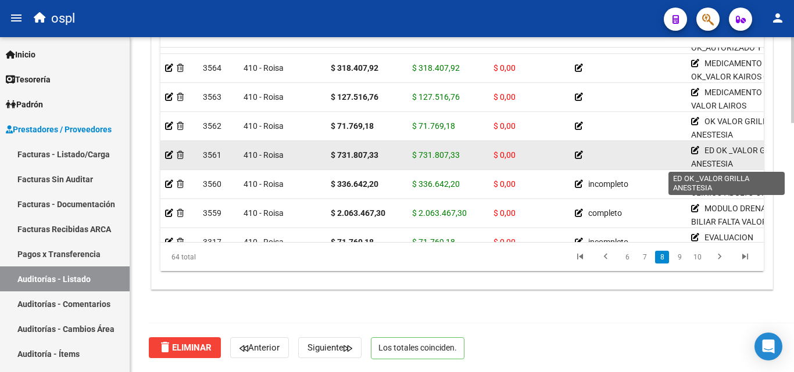
click at [694, 151] on icon at bounding box center [695, 150] width 8 height 8
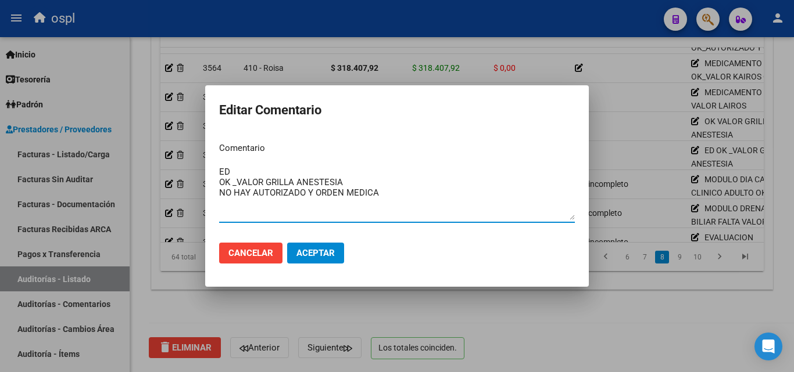
type textarea "ED OK _VALOR GRILLA ANESTESIA NO HAY AUTORIZADO Y ORDEN MEDICA"
click at [331, 249] on span "Aceptar" at bounding box center [315, 253] width 38 height 10
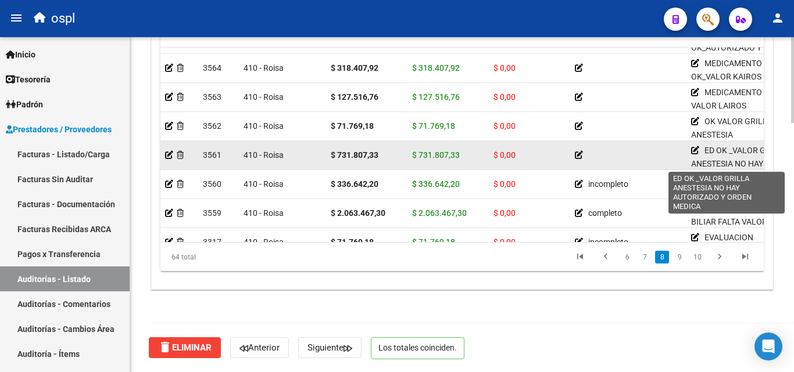
click at [693, 147] on icon at bounding box center [695, 150] width 8 height 8
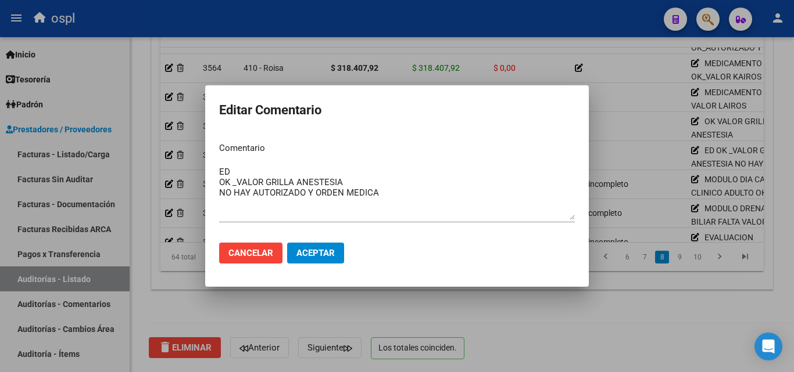
click at [471, 328] on div at bounding box center [397, 186] width 794 height 372
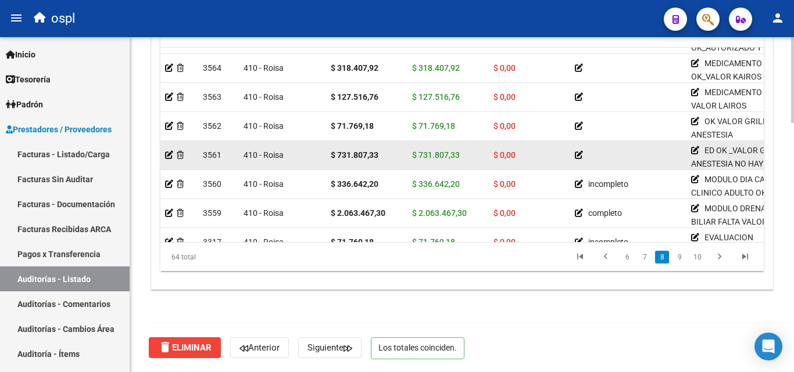
click at [579, 155] on icon at bounding box center [579, 155] width 8 height 8
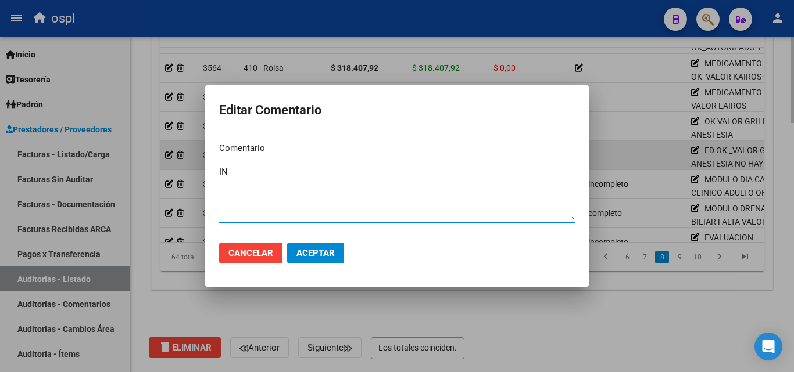
type textarea "I"
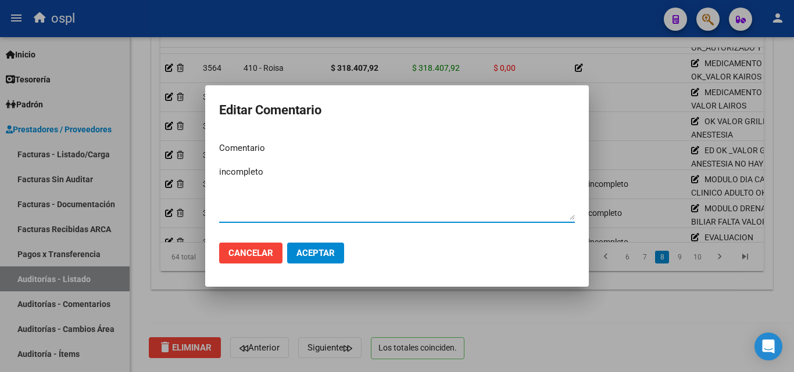
type textarea "incompleto"
click at [322, 251] on span "Aceptar" at bounding box center [315, 253] width 38 height 10
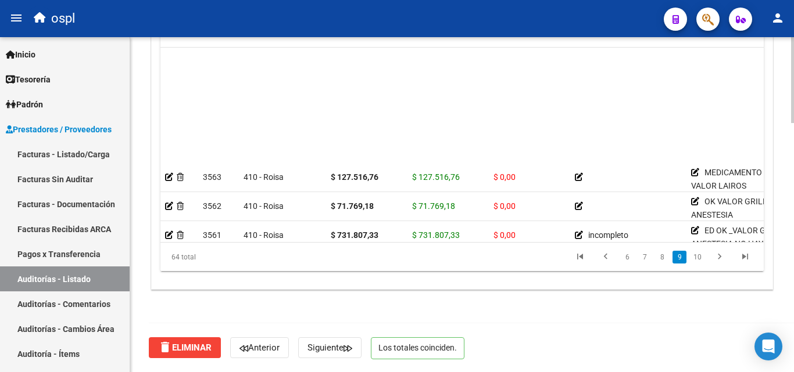
scroll to position [1598, 0]
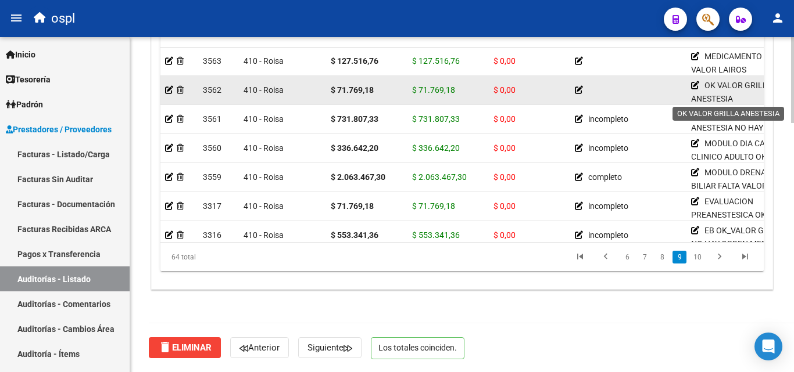
click at [693, 87] on icon at bounding box center [695, 85] width 8 height 8
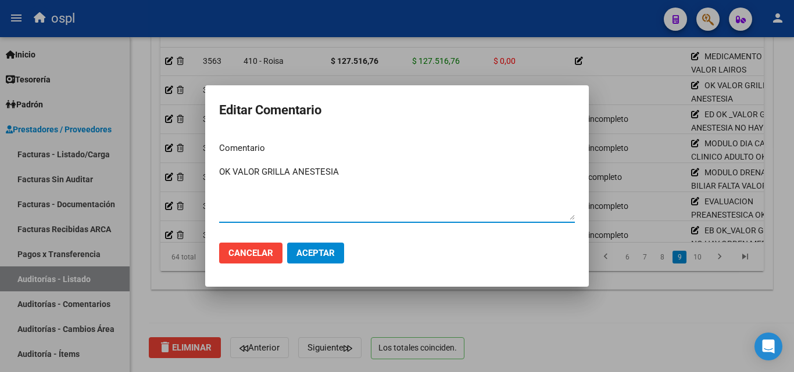
click at [221, 170] on textarea "OK VALOR GRILLA ANESTESIA" at bounding box center [397, 193] width 356 height 55
click at [376, 191] on textarea "EVALUACION PREANESTESICA OK VALOR GRILLA ANESTESIA" at bounding box center [397, 193] width 356 height 55
type textarea "EVALUACION PREANESTESICA OK VALOR GRILLA ANESTESIA NO HAY AUTORIZACION Y ORDEN …"
click at [320, 246] on button "Aceptar" at bounding box center [315, 253] width 57 height 21
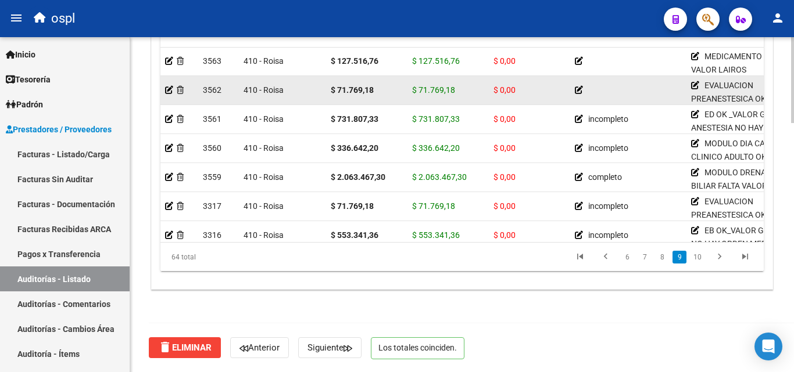
click at [576, 89] on icon at bounding box center [579, 90] width 8 height 8
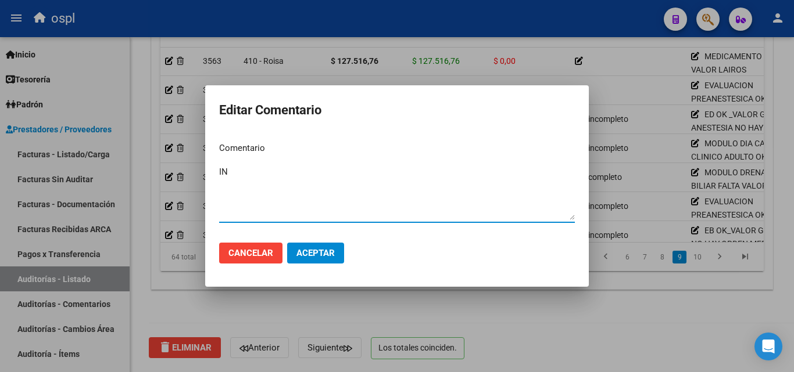
type textarea "I"
type textarea "incompleto"
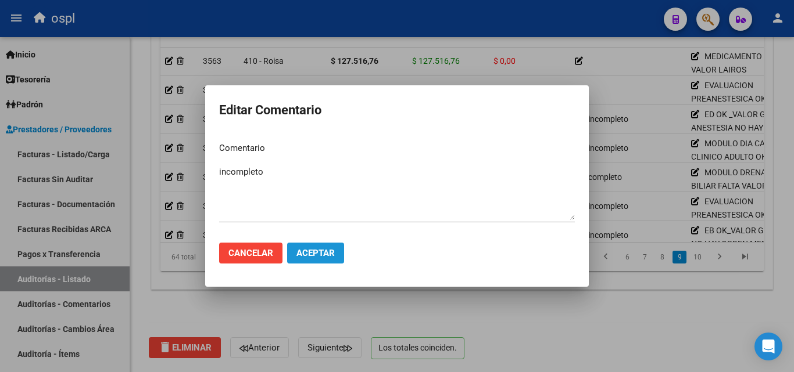
click at [319, 258] on span "Aceptar" at bounding box center [315, 253] width 38 height 10
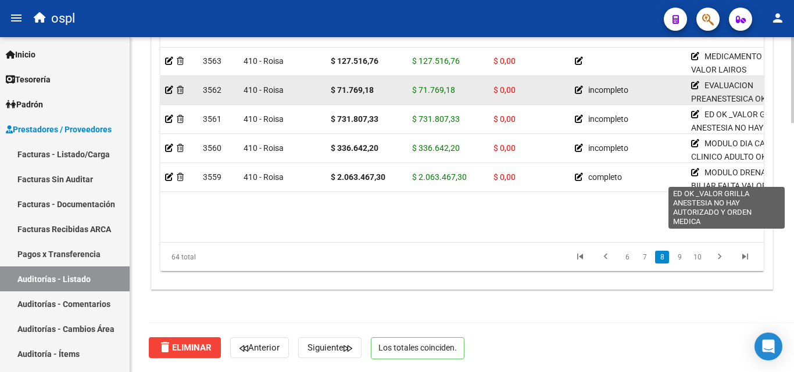
scroll to position [1540, 0]
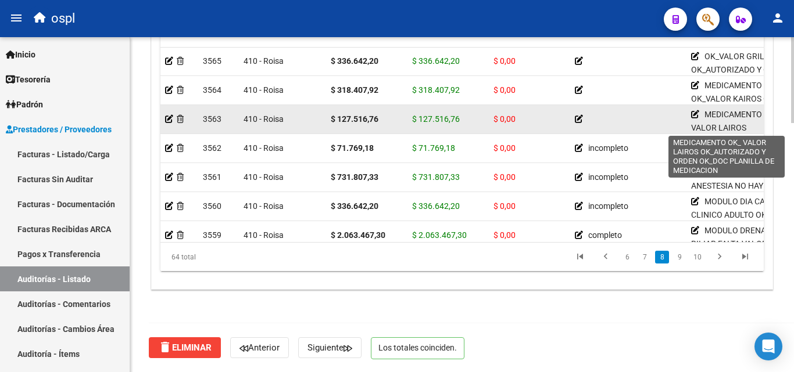
click at [694, 114] on icon at bounding box center [695, 114] width 8 height 8
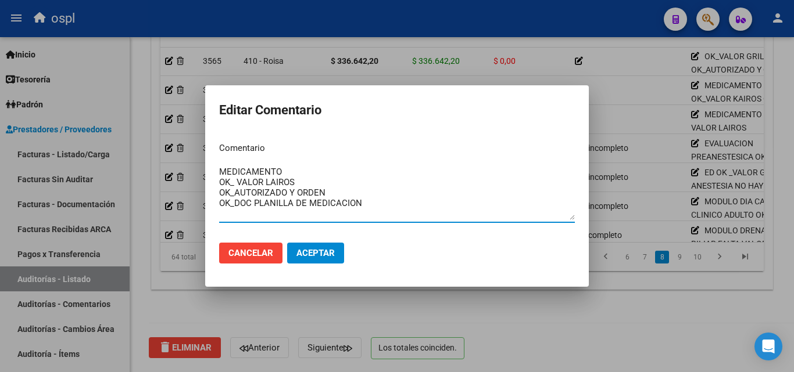
click at [277, 184] on textarea "MEDICAMENTO OK_ VALOR LAIROS OK_AUTORIZADO Y ORDEN OK_DOC PLANILLA DE MEDICACION" at bounding box center [397, 193] width 356 height 55
click at [288, 168] on textarea "MEDICAMENTO OK_ VALOR LAIROS OK_AUTORIZADO Y ORDEN OK_DOC PLANILLA DE MEDICACION" at bounding box center [397, 193] width 356 height 55
click at [220, 171] on textarea "MEDICAMENTO OK_ VALOR LAIROS OK_AUTORIZADO Y ORDEN OK_DOC PLANILLA DE MEDICACION" at bounding box center [397, 193] width 356 height 55
type textarea "PIPERACILINA + TAZOBACTAM MEDICAMENTO OK_ VALOR LAIROS OK_AUTORIZADO Y ORDEN OK…"
click at [327, 247] on button "Aceptar" at bounding box center [315, 253] width 57 height 21
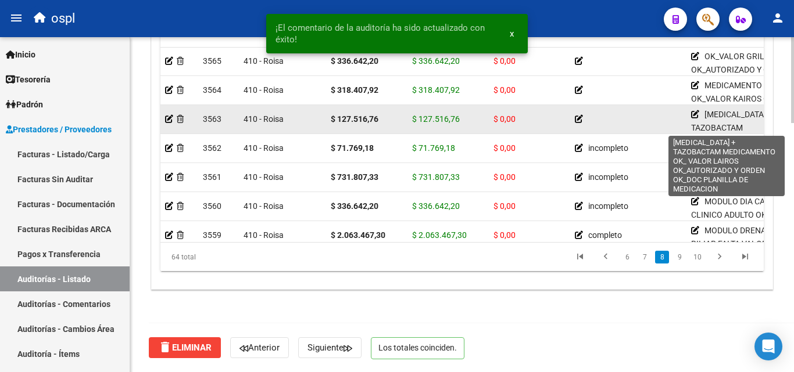
click at [695, 117] on icon at bounding box center [695, 114] width 8 height 8
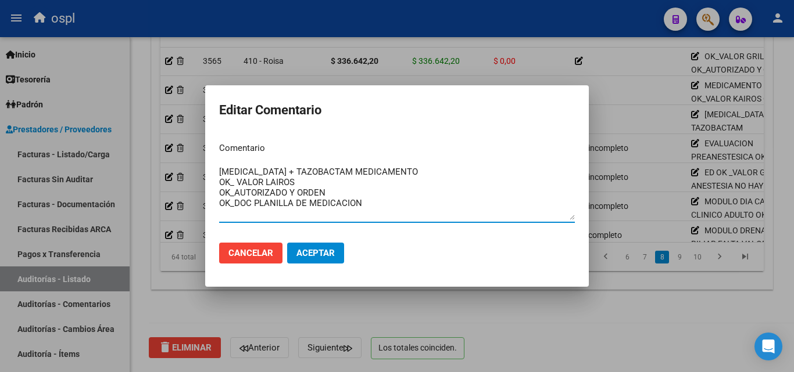
click at [649, 125] on div at bounding box center [397, 186] width 794 height 372
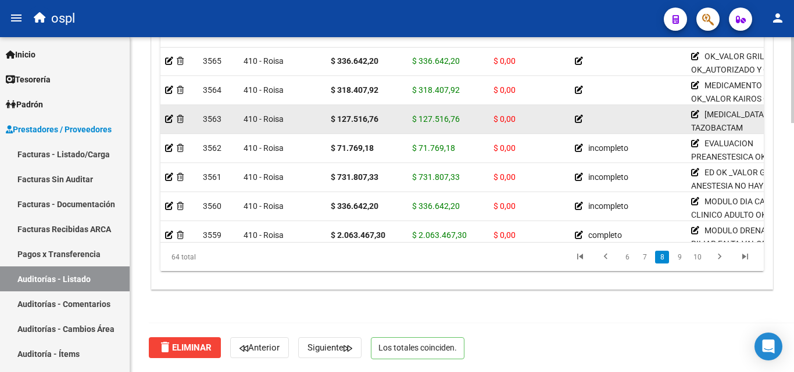
click at [578, 117] on icon at bounding box center [579, 119] width 8 height 8
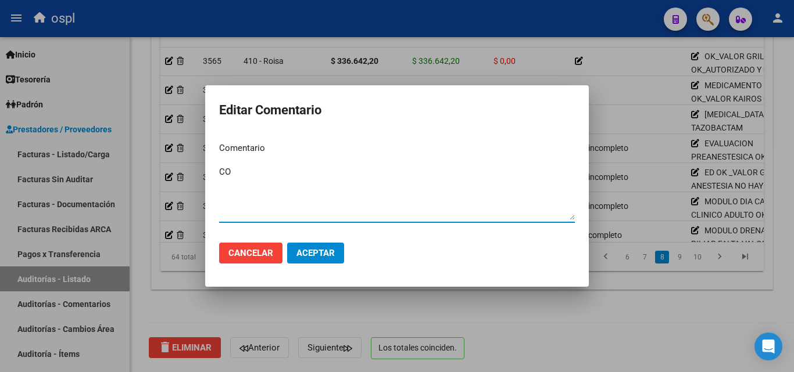
type textarea "C"
type textarea "completo"
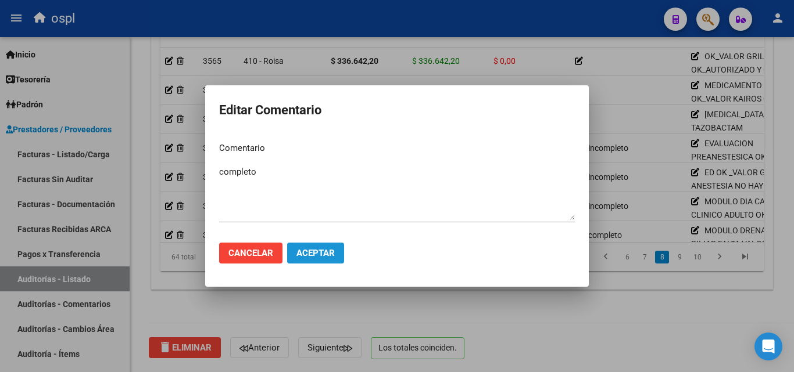
click at [320, 256] on span "Aceptar" at bounding box center [315, 253] width 38 height 10
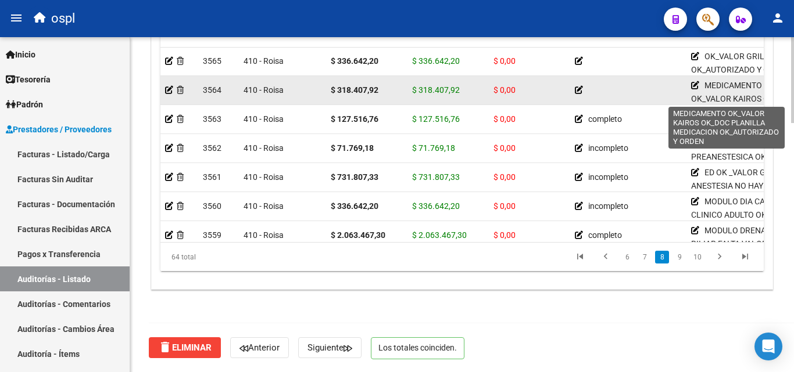
click at [695, 85] on icon at bounding box center [695, 85] width 8 height 8
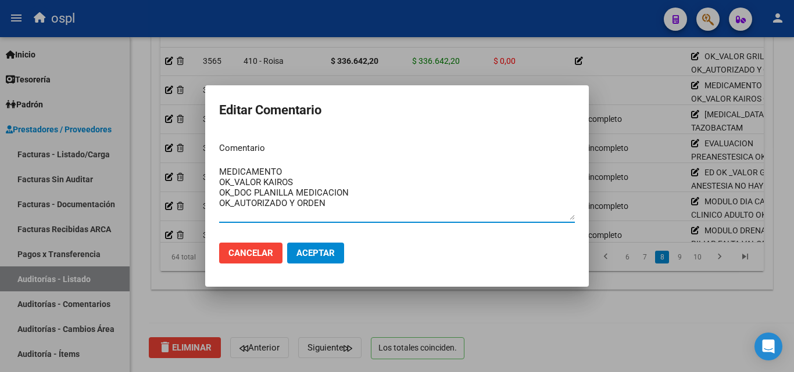
click at [221, 173] on textarea "MEDICAMENTO OK_VALOR KAIROS OK_DOC PLANILLA MEDICACION OK_AUTORIZADO Y ORDEN" at bounding box center [397, 193] width 356 height 55
click at [254, 173] on textarea "LOBITRODOL MEDICAMENTO OK_VALOR KAIROS OK_DOC PLANILLA MEDICACION OK_AUTORIZADO…" at bounding box center [397, 193] width 356 height 55
click at [267, 169] on textarea "LOBITRIDOL MEDICAMENTO OK_VALOR KAIROS OK_DOC PLANILLA MEDICACION OK_AUTORIZADO…" at bounding box center [397, 193] width 356 height 55
click at [390, 170] on textarea "LOBITRIDOL XENETIX - MEDICAMENTO OK_VALOR KAIROS OK_DOC PLANILLA MEDICACION OK_…" at bounding box center [397, 193] width 356 height 55
type textarea "LOBITRIDOL XENETIX - MEDICAMENTO OK_VALOR KAIROS OK_DOC PLANILLA MEDICACION OK_…"
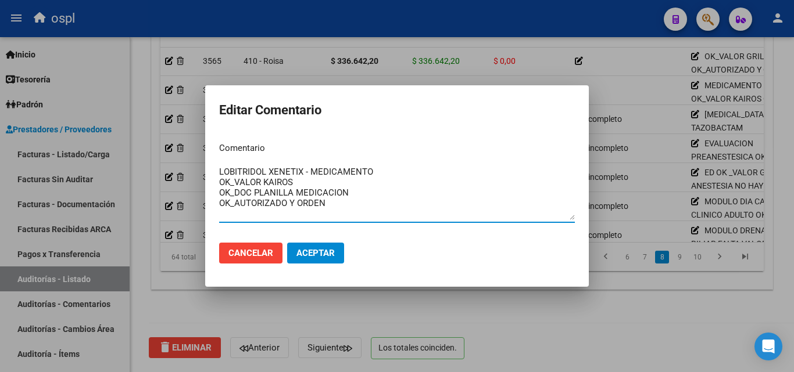
click at [323, 250] on span "Aceptar" at bounding box center [315, 253] width 38 height 10
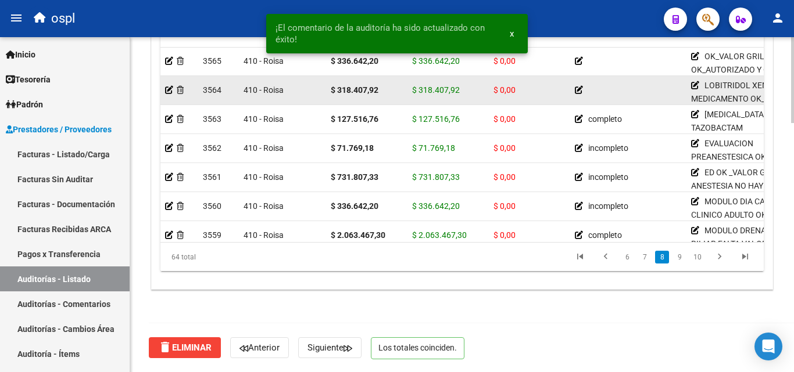
click at [577, 89] on icon at bounding box center [579, 90] width 8 height 8
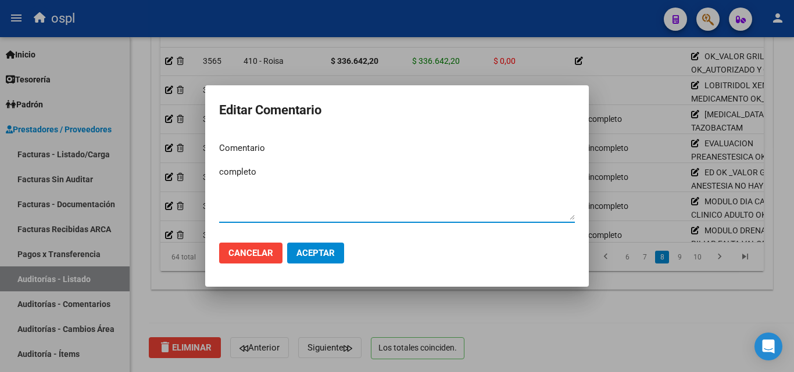
type textarea "completo"
click at [318, 253] on span "Aceptar" at bounding box center [315, 253] width 38 height 10
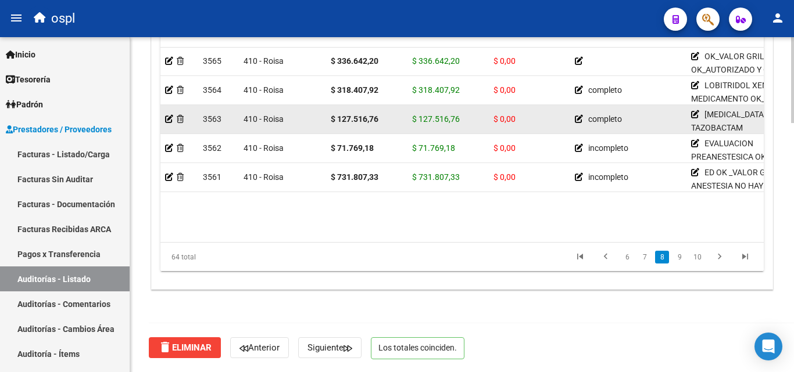
scroll to position [1482, 0]
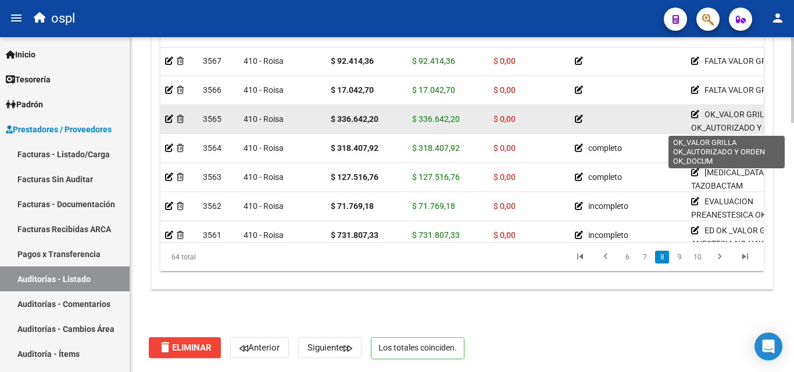
click at [695, 114] on icon at bounding box center [695, 114] width 8 height 8
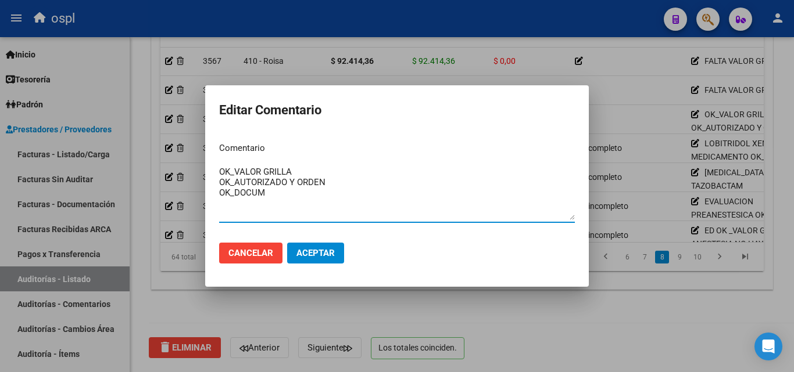
click at [220, 171] on textarea "OK_VALOR GRILLA OK_AUTORIZADO Y ORDEN OK_DOCUM" at bounding box center [397, 193] width 356 height 55
click at [234, 167] on textarea "OK_VALOR GRILLA OK_AUTORIZADO Y ORDEN OK_DOCUM" at bounding box center [397, 193] width 356 height 55
type textarea "MODULO DIA CAMA CLINICO ADULTO OK_VALOR GRILLA OK_AUTORIZADO Y ORDEN OK_DOCUM"
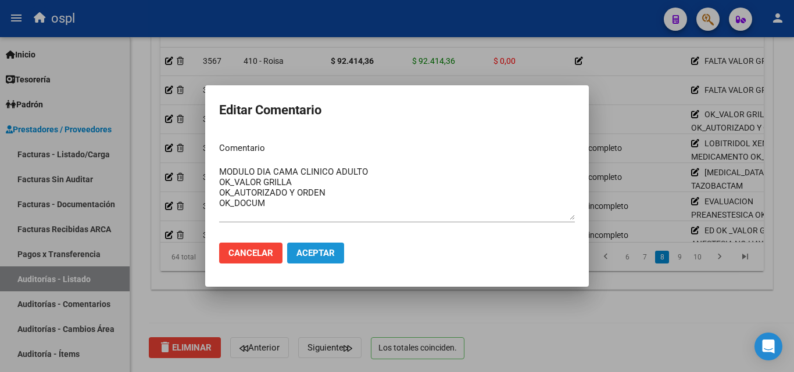
click at [313, 246] on button "Aceptar" at bounding box center [315, 253] width 57 height 21
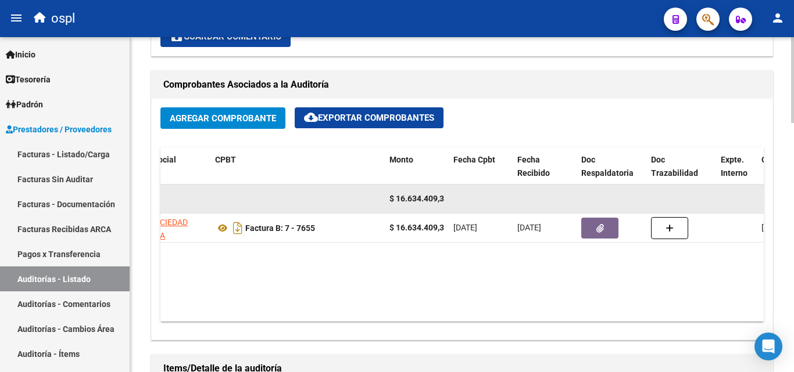
scroll to position [510, 0]
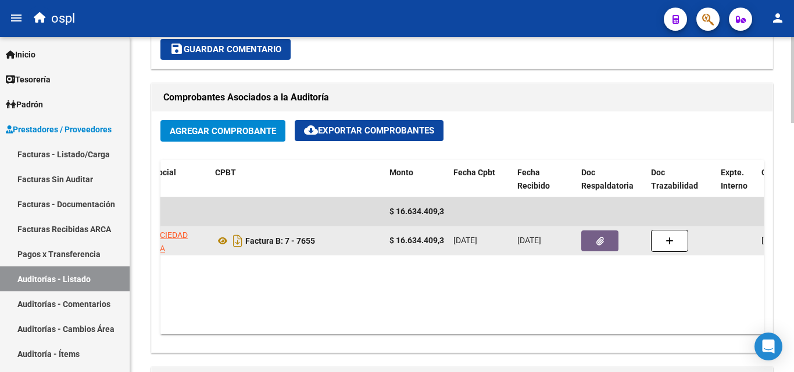
click at [602, 239] on icon "button" at bounding box center [600, 241] width 8 height 9
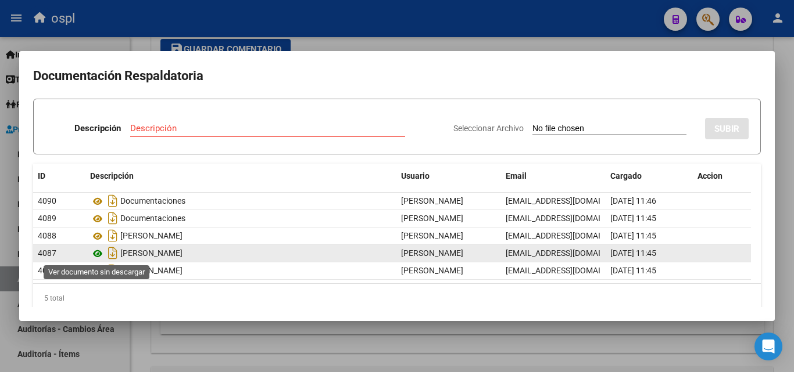
click at [98, 252] on icon at bounding box center [97, 254] width 15 height 14
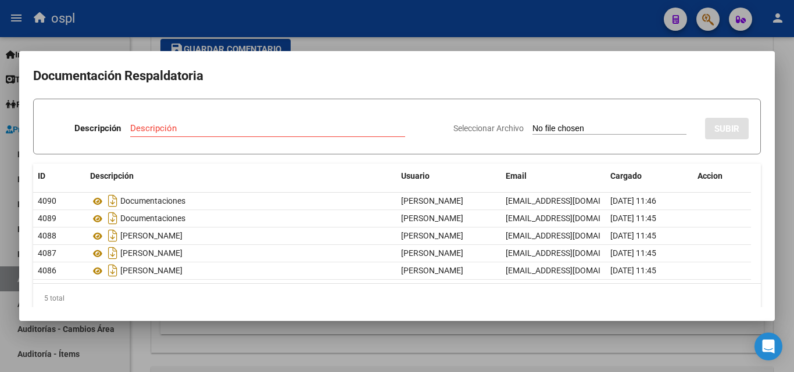
click at [382, 31] on div at bounding box center [397, 186] width 794 height 372
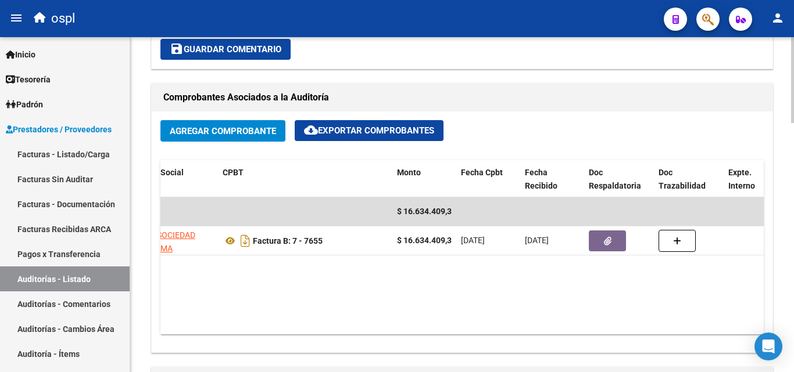
scroll to position [0, 230]
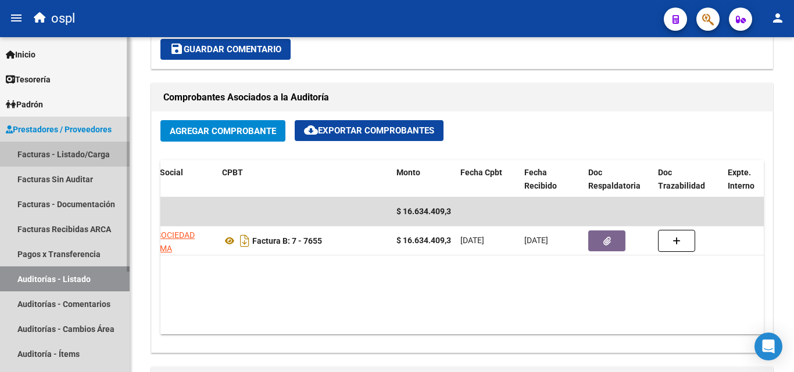
click at [73, 158] on link "Facturas - Listado/Carga" at bounding box center [65, 154] width 130 height 25
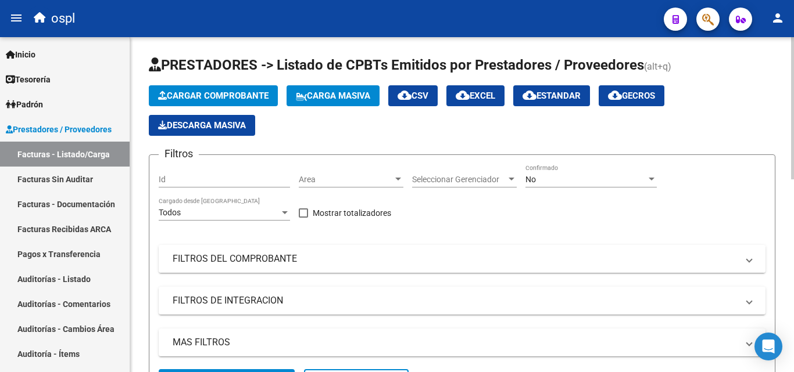
click at [285, 260] on mat-panel-title "FILTROS DEL COMPROBANTE" at bounding box center [455, 259] width 565 height 13
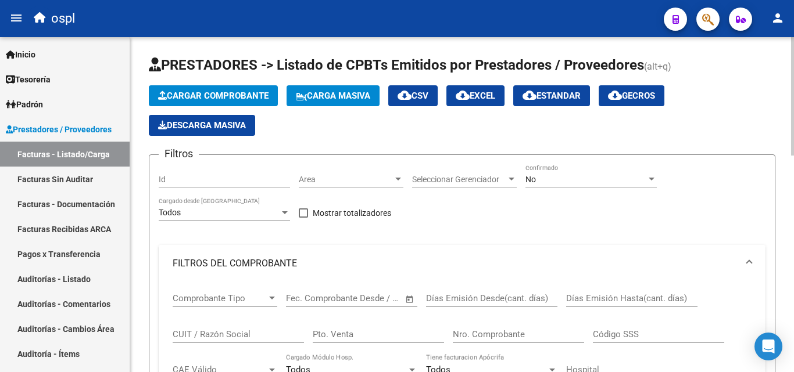
click at [370, 176] on span "Area" at bounding box center [346, 180] width 94 height 10
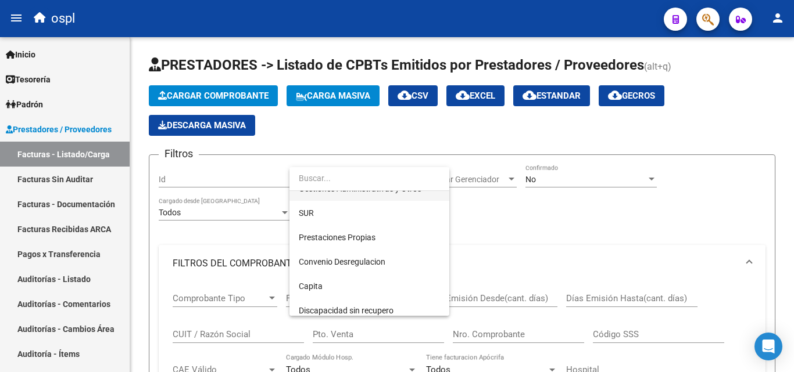
scroll to position [168, 0]
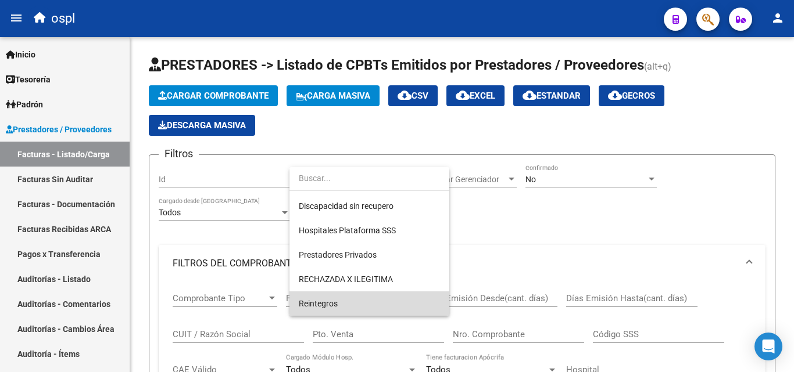
click at [363, 293] on span "Reintegros" at bounding box center [369, 304] width 141 height 24
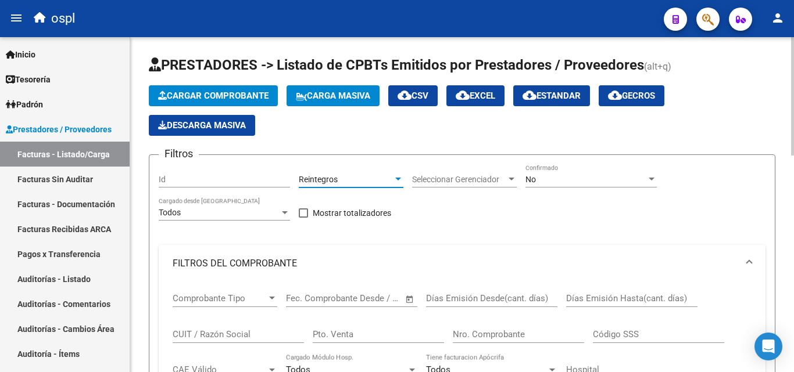
click at [266, 264] on mat-panel-title "FILTROS DEL COMPROBANTE" at bounding box center [455, 263] width 565 height 13
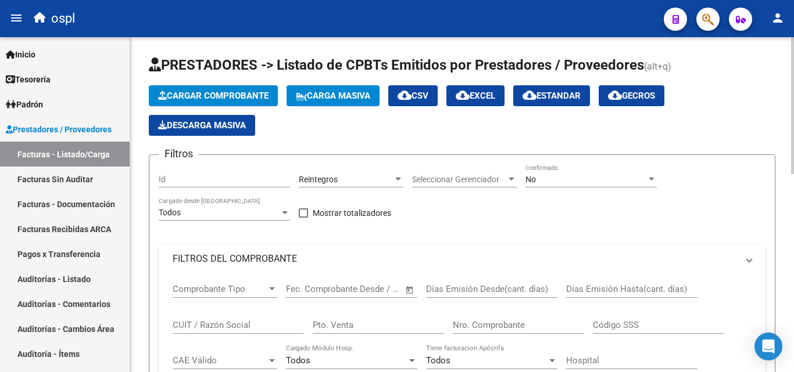
click at [360, 178] on div "Reintegros" at bounding box center [346, 180] width 94 height 10
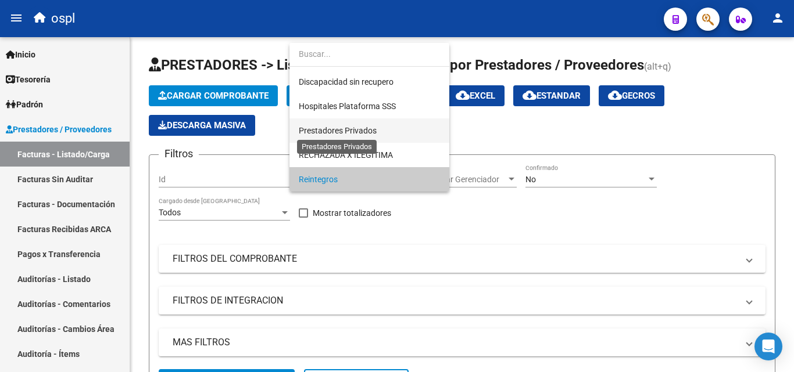
click at [346, 130] on span "Prestadores Privados" at bounding box center [338, 130] width 78 height 9
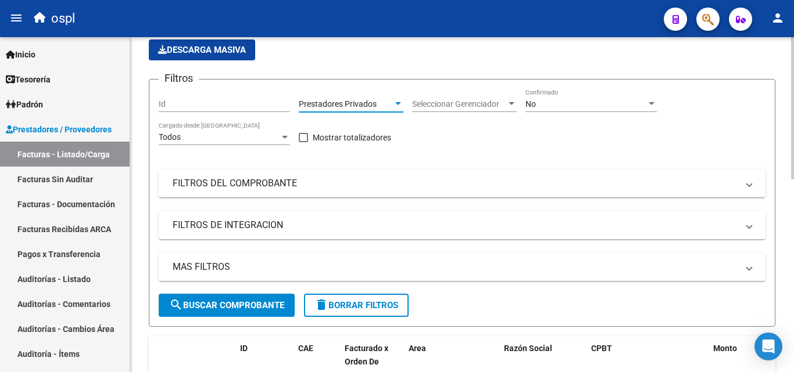
scroll to position [174, 0]
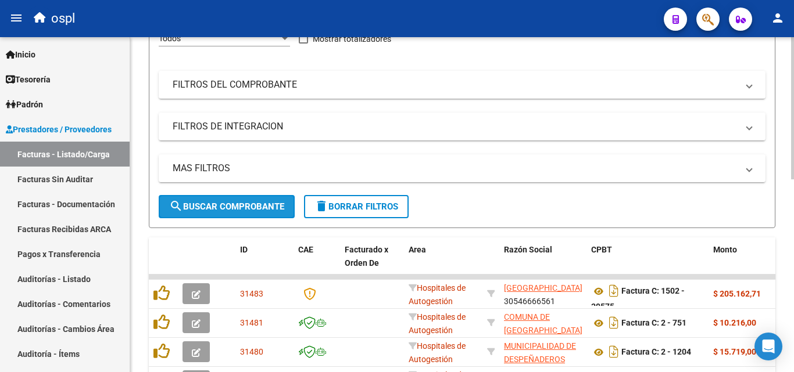
click at [264, 206] on span "search Buscar Comprobante" at bounding box center [226, 207] width 115 height 10
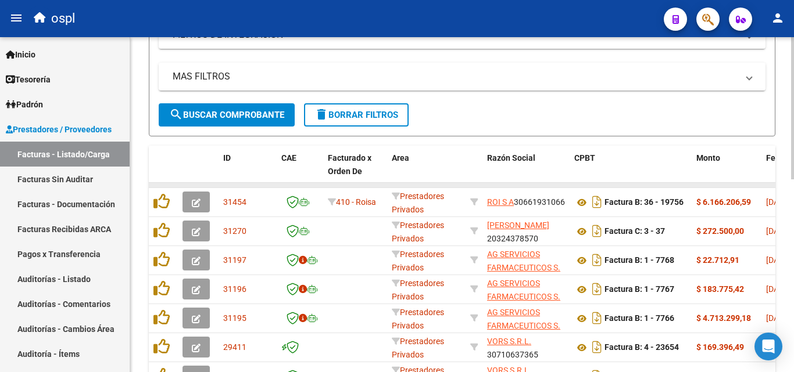
scroll to position [291, 0]
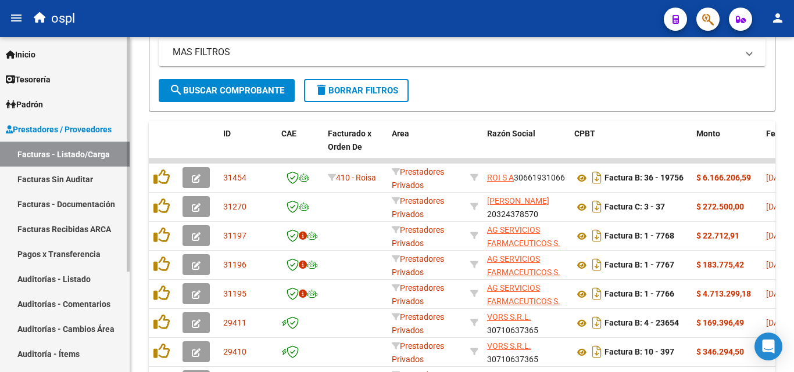
click at [83, 284] on link "Auditorías - Listado" at bounding box center [65, 279] width 130 height 25
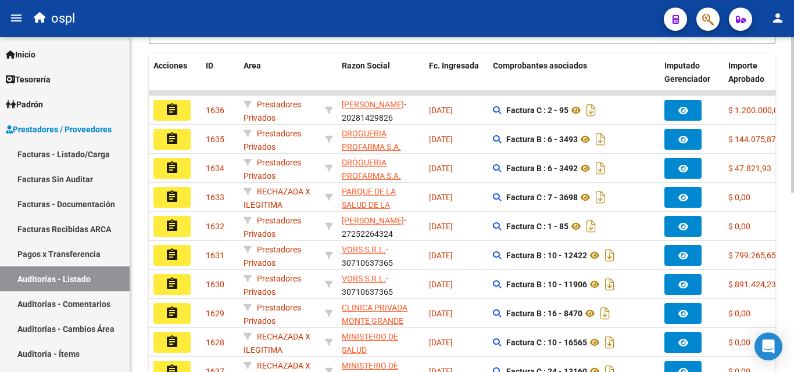
scroll to position [58, 0]
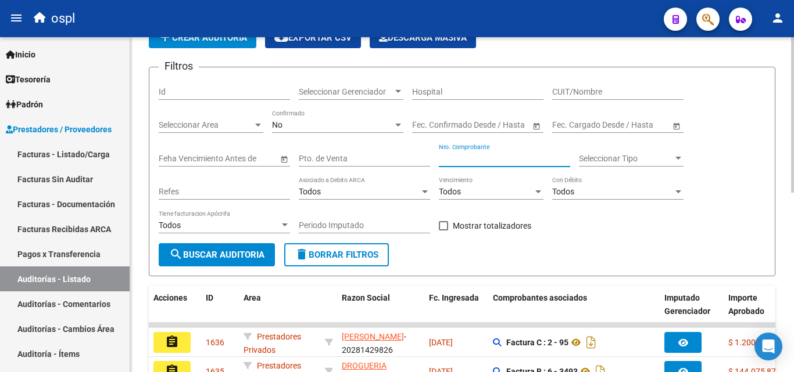
click at [472, 160] on input "Nro. Comprobante" at bounding box center [504, 159] width 131 height 10
click at [574, 84] on div "CUIT/Nombre" at bounding box center [617, 88] width 131 height 23
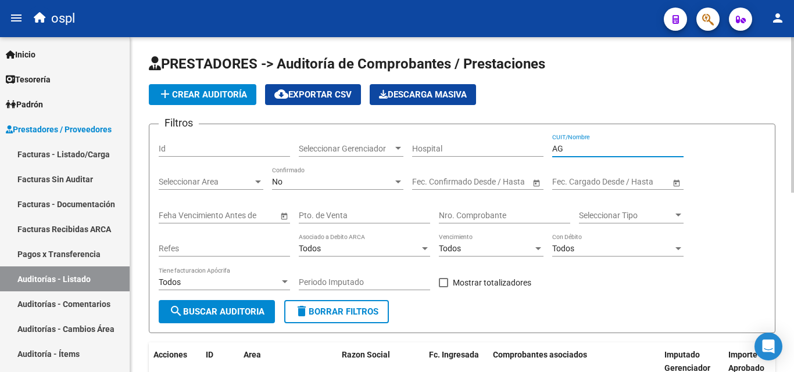
scroll to position [0, 0]
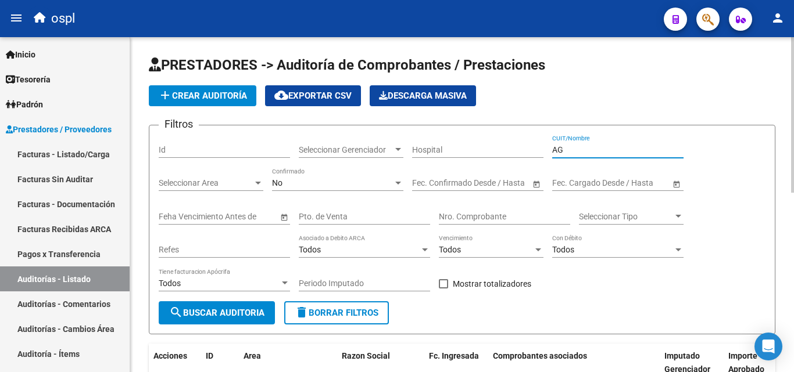
click at [575, 153] on input "AG" at bounding box center [617, 150] width 131 height 10
type input "AG"
click at [257, 316] on span "search Buscar Auditoria" at bounding box center [216, 313] width 95 height 10
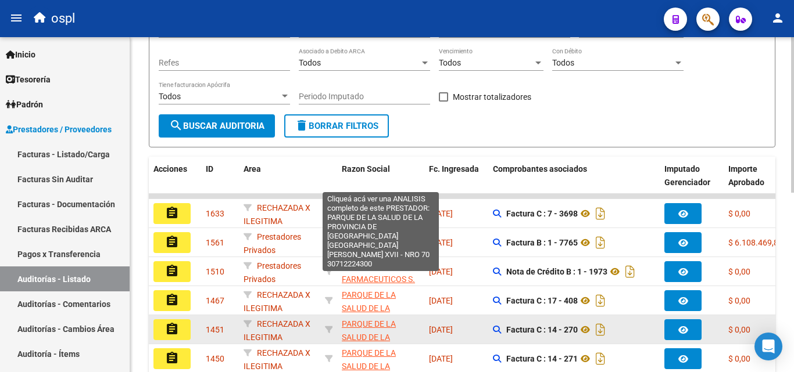
scroll to position [232, 0]
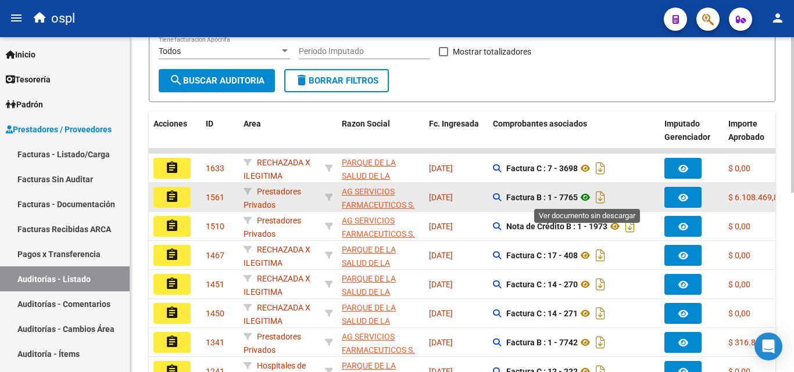
click at [586, 195] on icon at bounding box center [585, 198] width 15 height 14
click at [183, 202] on button "assignment" at bounding box center [171, 197] width 37 height 21
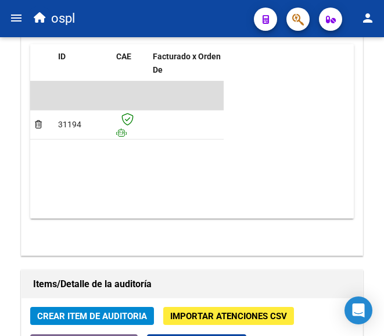
scroll to position [941, 0]
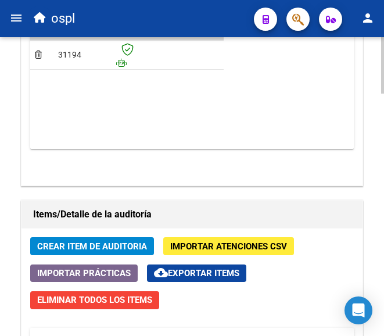
click at [89, 239] on button "Crear Item de Auditoria" at bounding box center [92, 246] width 124 height 18
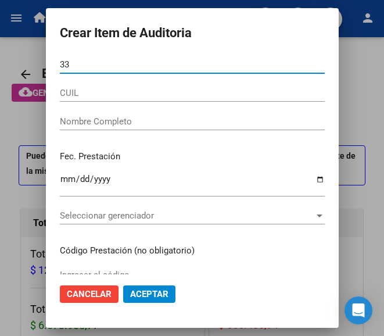
scroll to position [941, 0]
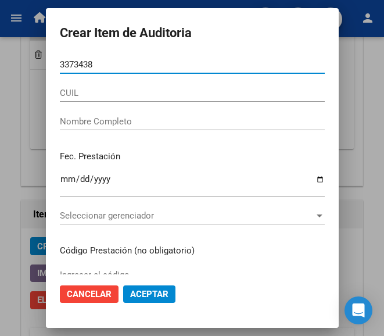
type input "33734389"
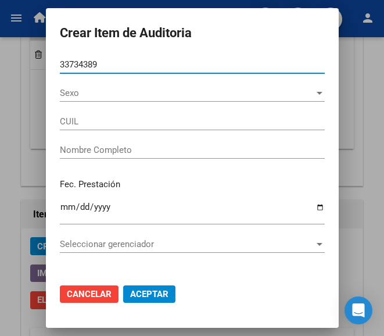
type input "27337343894"
type input "LUDUEÑA ELIANA"
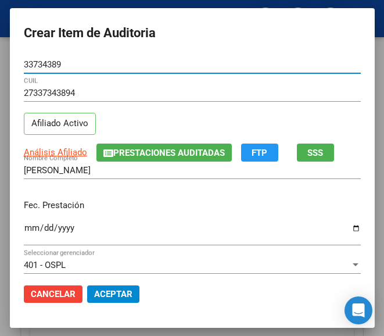
type input "33734389"
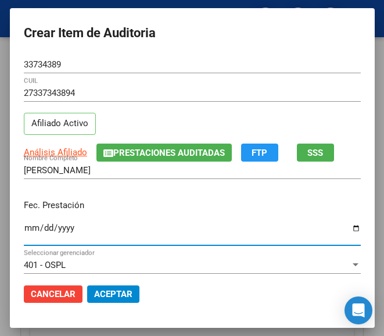
click at [24, 226] on input "Ingresar la fecha" at bounding box center [192, 232] width 337 height 19
type input "2025-07-21"
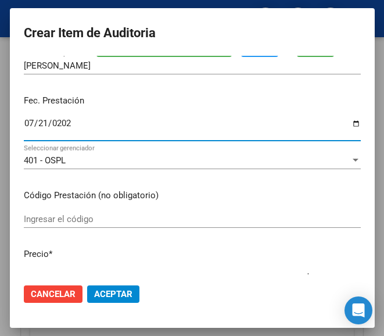
scroll to position [116, 0]
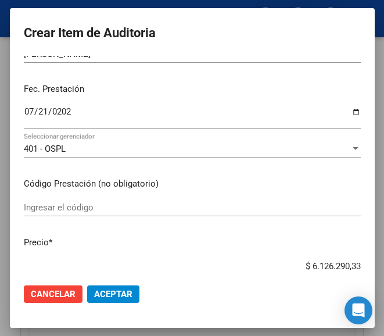
click at [105, 214] on div "Ingresar el código" at bounding box center [192, 207] width 337 height 17
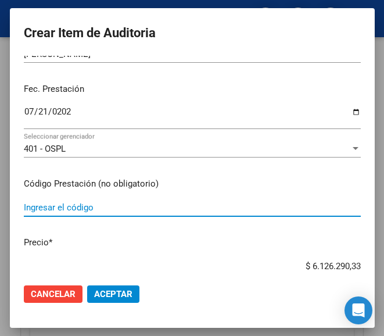
click at [61, 207] on input "Ingresar el código" at bounding box center [192, 207] width 337 height 10
paste input "5670551 YAZ comp.rec.x 28"
click at [81, 207] on input "5670551 YAZ comp.rec.x 28" at bounding box center [192, 207] width 337 height 10
type input "5670551 YAZ comp.rec.x 28"
click at [262, 249] on mat-dialog-content "33734389 Nro Documento 27337343894 CUIL Afiliado Activo Análisis Afiliado Prest…" at bounding box center [192, 165] width 365 height 218
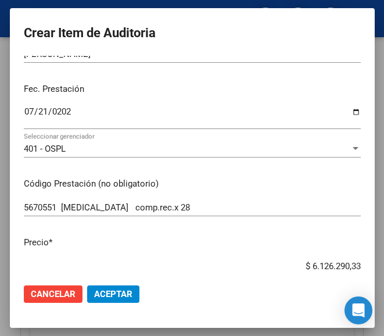
drag, startPoint x: 278, startPoint y: 268, endPoint x: 374, endPoint y: 259, distance: 96.3
click at [374, 259] on mat-dialog-content "33734389 Nro Documento 27337343894 CUIL Afiliado Activo Análisis Afiliado Prest…" at bounding box center [192, 165] width 365 height 218
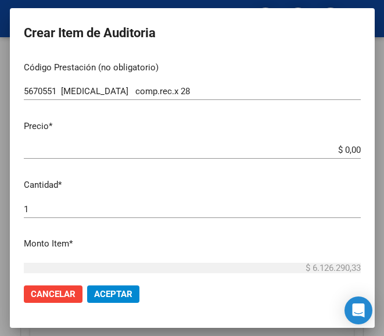
scroll to position [291, 0]
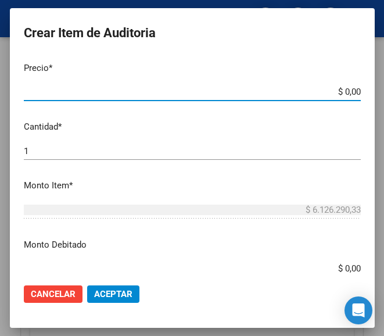
click at [348, 91] on input "$ 0,00" at bounding box center [192, 92] width 337 height 10
paste input "44410,26"
type input "$ 44.410,26"
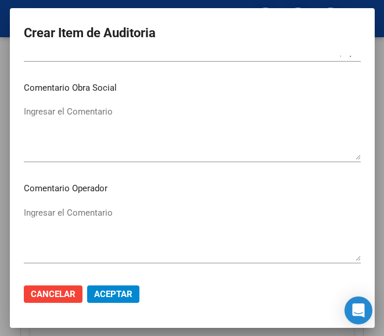
scroll to position [523, 0]
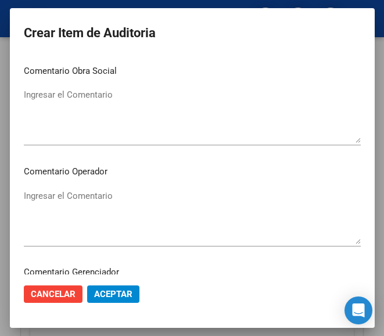
type input "$ 44.410,26"
click at [79, 199] on textarea "Ingresar el Comentario" at bounding box center [192, 216] width 337 height 55
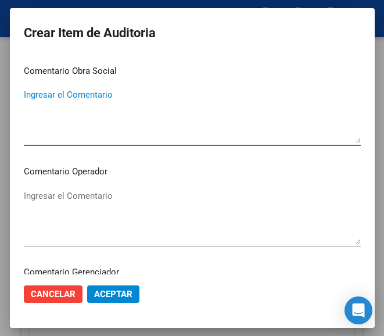
click at [68, 114] on textarea "Ingresar el Comentario" at bounding box center [192, 115] width 337 height 55
click at [87, 185] on mat-dialog-content "33734389 Nro Documento 27337343894 CUIL Afiliado Activo Análisis Afiliado Prest…" at bounding box center [192, 165] width 365 height 218
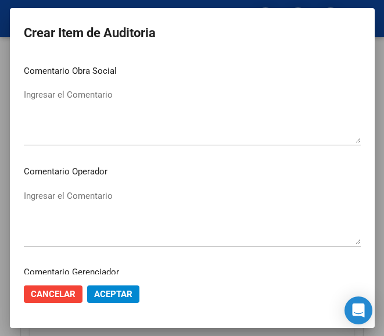
click at [84, 196] on textarea "Ingresar el Comentario" at bounding box center [192, 216] width 337 height 55
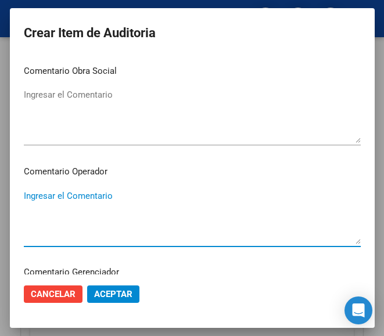
paste textarea "100 NALLIP"
click at [27, 196] on textarea "100 NALLIP" at bounding box center [192, 216] width 337 height 55
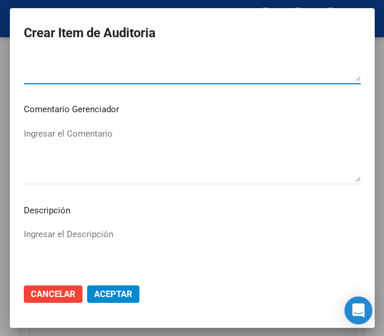
scroll to position [755, 0]
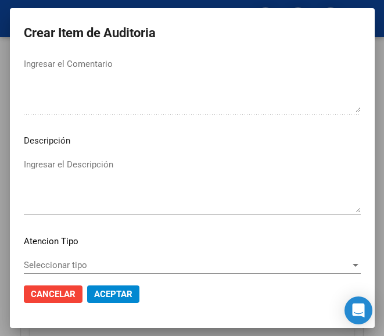
type textarea "100% NALLIP"
click at [58, 255] on mat-dialog-content "33734389 Nro Documento 27337343894 CUIL Afiliado Activo Análisis Afiliado Prest…" at bounding box center [192, 165] width 365 height 218
click at [55, 259] on div "Seleccionar tipo Seleccionar tipo" at bounding box center [192, 264] width 337 height 17
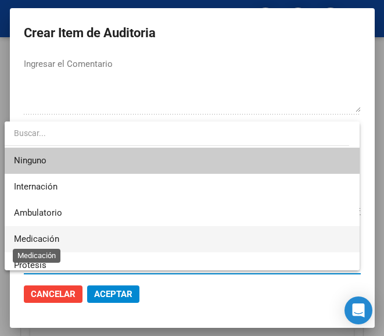
click at [49, 236] on span "Medicación" at bounding box center [36, 239] width 45 height 10
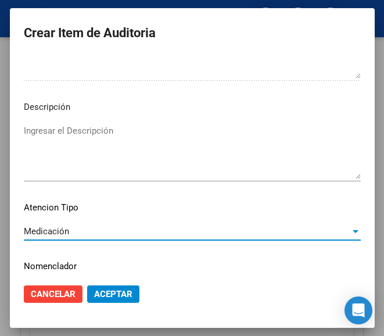
scroll to position [824, 0]
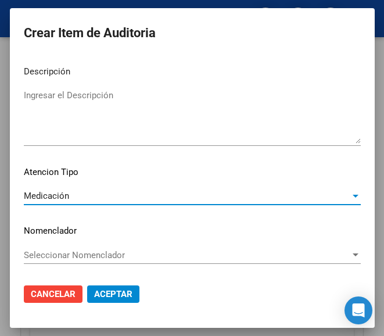
click at [110, 289] on span "Aceptar" at bounding box center [113, 294] width 38 height 10
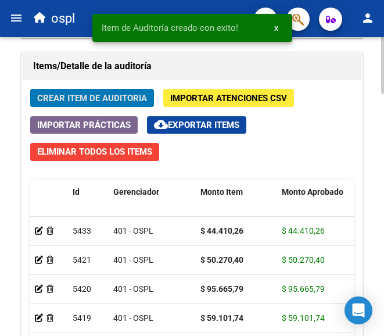
scroll to position [1116, 0]
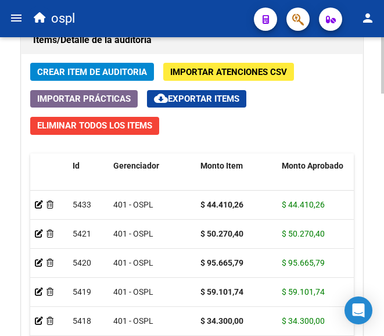
click at [111, 69] on span "Crear Item de Auditoria" at bounding box center [92, 72] width 110 height 10
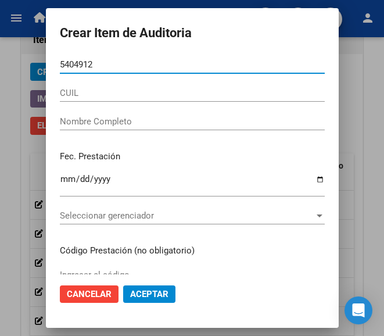
type input "54049126"
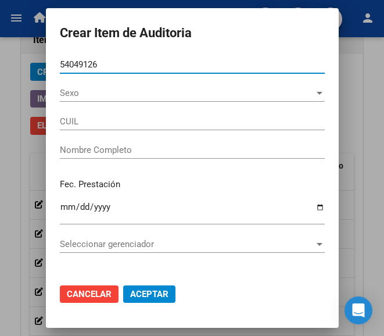
type input "20540491268"
type input "Bueno Juan Ignacio"
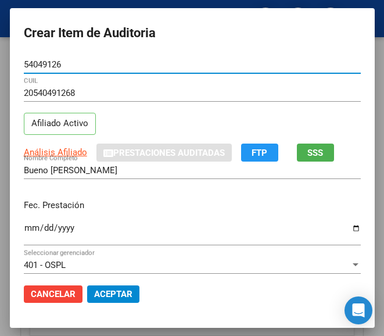
type input "54049126"
click at [24, 228] on input "Ingresar la fecha" at bounding box center [192, 232] width 337 height 19
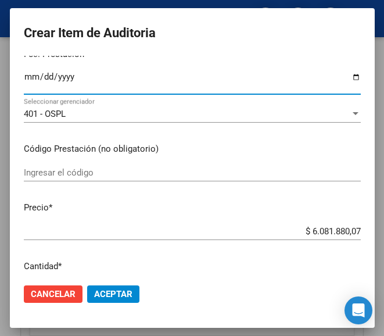
scroll to position [174, 0]
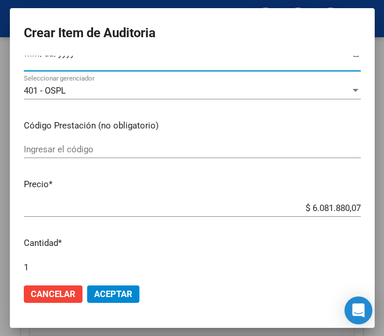
click at [58, 153] on input "Ingresar el código" at bounding box center [192, 149] width 337 height 10
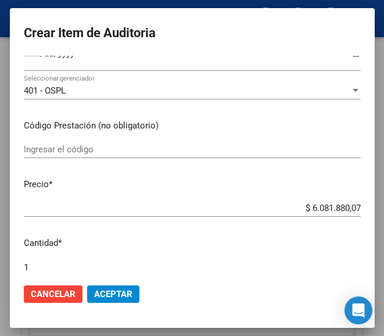
click at [66, 143] on div "Ingresar el código" at bounding box center [192, 149] width 337 height 17
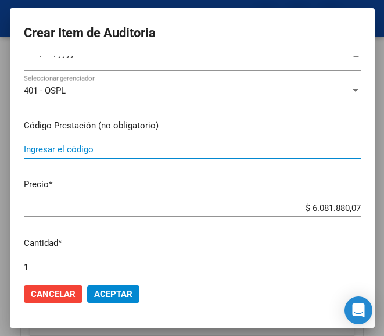
paste input "6589392 IBARAL 10 mg comp.x 30"
type input "6589392 IBARAL 10 mg comp.x 30"
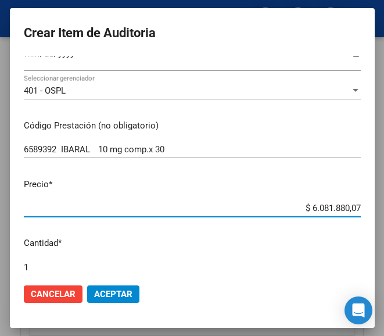
drag, startPoint x: 292, startPoint y: 211, endPoint x: 343, endPoint y: 203, distance: 52.3
click at [343, 203] on input "$ 6.081.880,07" at bounding box center [192, 208] width 337 height 10
type input "$ 0,07"
drag, startPoint x: 347, startPoint y: 208, endPoint x: 354, endPoint y: 209, distance: 7.0
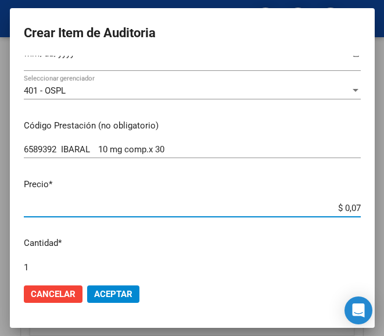
click at [349, 208] on input "$ 0,07" at bounding box center [192, 208] width 337 height 10
click at [350, 209] on input "$ 0,00" at bounding box center [192, 208] width 337 height 10
drag, startPoint x: 350, startPoint y: 209, endPoint x: 297, endPoint y: 180, distance: 59.5
click at [297, 180] on p "Precio *" at bounding box center [192, 184] width 337 height 13
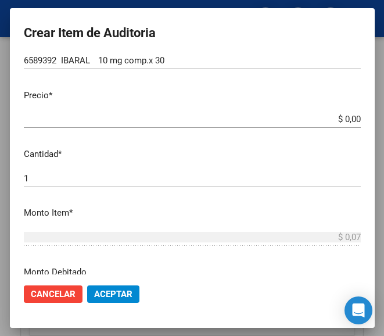
scroll to position [291, 0]
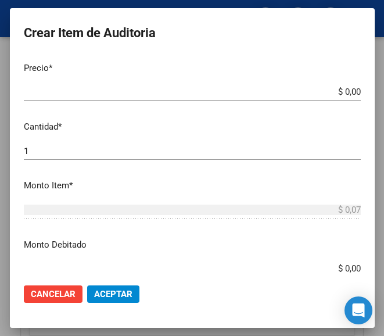
click at [350, 93] on input "$ 0,00" at bounding box center [192, 92] width 337 height 10
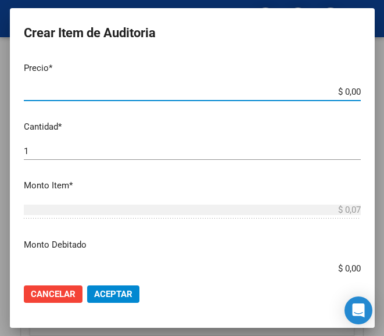
paste input "26999,65"
type input "$ 26.999,65"
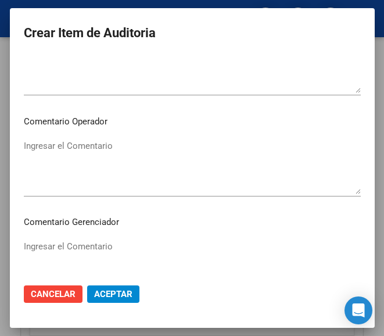
scroll to position [581, 0]
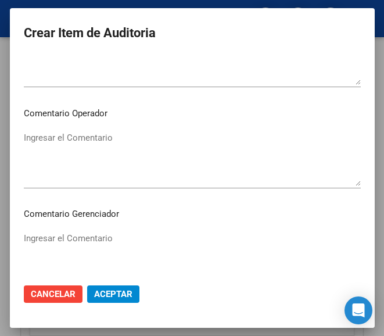
type input "$ 26.999,65"
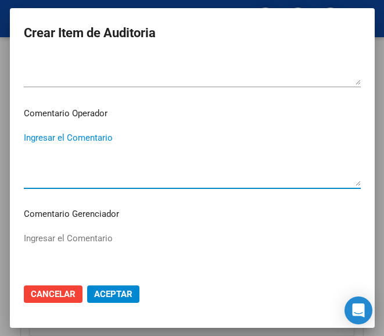
click at [106, 148] on textarea "Ingresar el Comentario" at bounding box center [192, 158] width 337 height 55
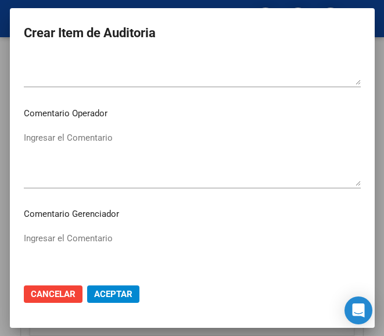
click at [91, 136] on textarea "Ingresar el Comentario" at bounding box center [192, 158] width 337 height 55
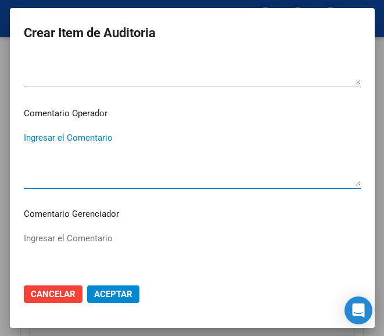
paste textarea "100 DE MARIA"
click at [30, 138] on textarea "100 DE MARIA" at bounding box center [192, 158] width 337 height 55
click at [30, 141] on textarea "100 DE MARIA" at bounding box center [192, 158] width 337 height 55
click at [29, 139] on textarea "100 DE MARIA" at bounding box center [192, 158] width 337 height 55
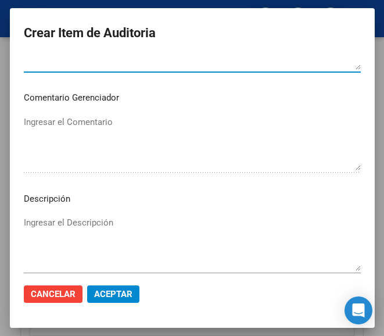
scroll to position [755, 0]
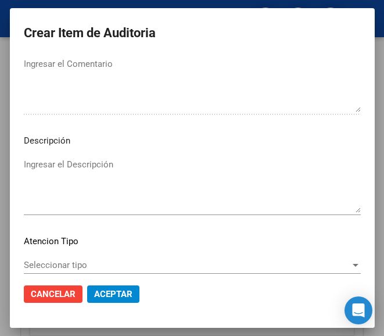
type textarea "100% DE MARIA"
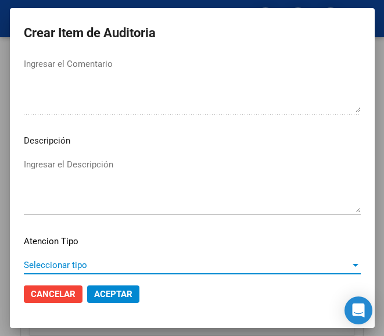
click at [61, 264] on span "Seleccionar tipo" at bounding box center [187, 265] width 327 height 10
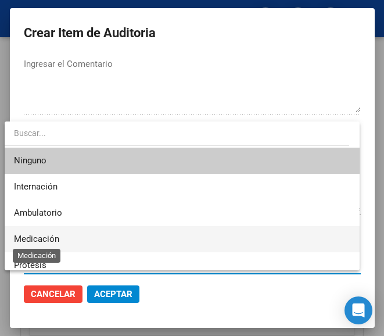
click at [53, 231] on span "Medicación" at bounding box center [182, 239] width 336 height 26
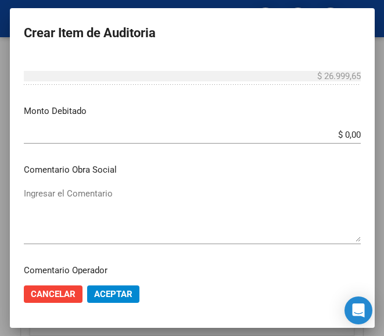
scroll to position [407, 0]
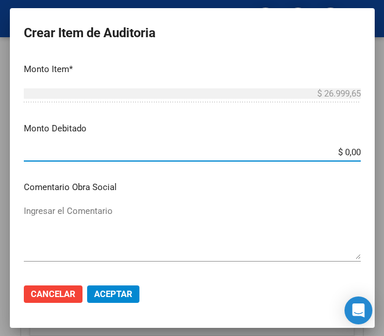
click at [349, 151] on input "$ 0,00" at bounding box center [192, 152] width 337 height 10
type input "$ 26.999,65"
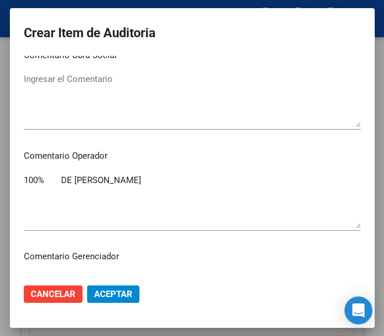
scroll to position [523, 0]
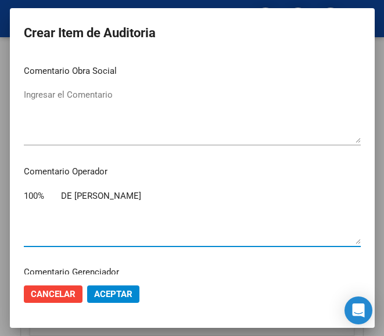
click at [98, 214] on textarea "100% DE MARIA" at bounding box center [192, 216] width 337 height 55
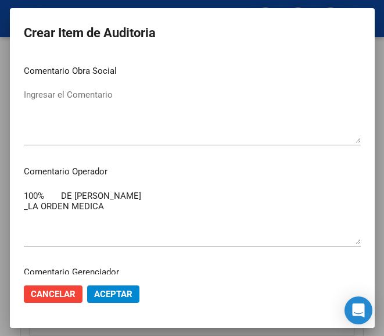
click at [142, 220] on textarea "100% DE MARIA _LA ORDEN MEDICA" at bounding box center [192, 216] width 337 height 55
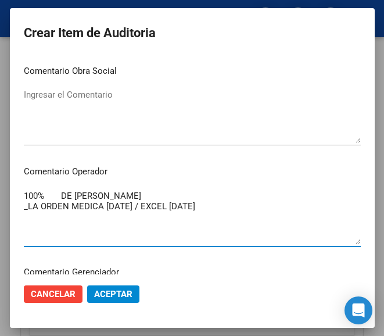
type textarea "100% DE MARIA _LA ORDEN MEDICA 05-08-2025 / EXCEL 13-08-2025"
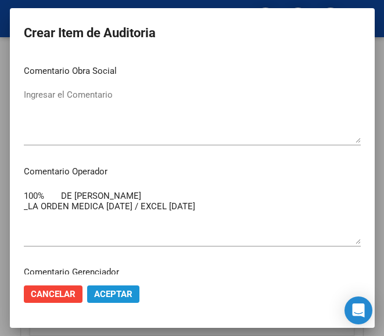
click at [117, 291] on span "Aceptar" at bounding box center [113, 294] width 38 height 10
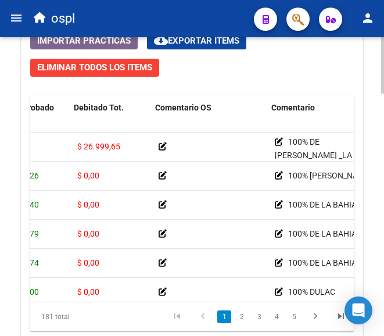
scroll to position [0, 289]
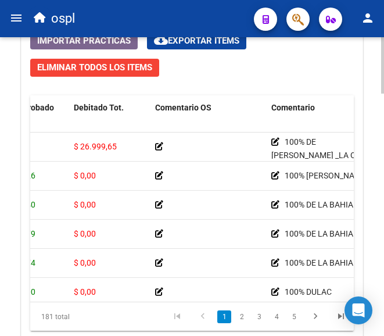
click at [159, 144] on icon at bounding box center [159, 146] width 8 height 8
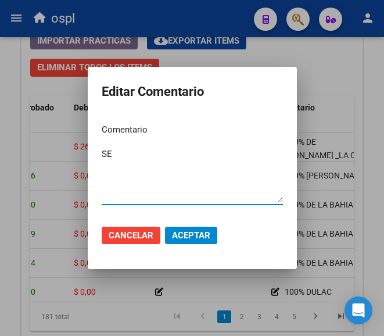
type textarea "S"
type textarea "se debita por error de fecha"
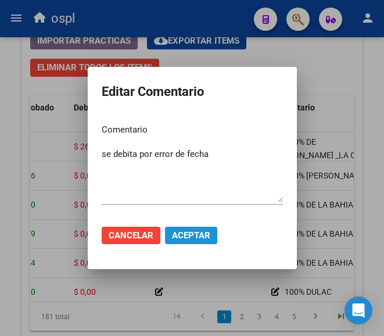
click at [191, 236] on span "Aceptar" at bounding box center [191, 235] width 38 height 10
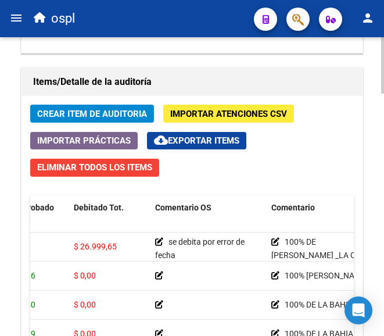
scroll to position [1057, 0]
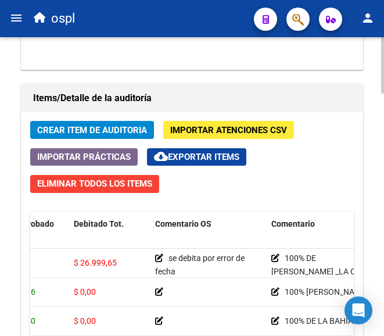
click at [123, 132] on span "Crear Item de Auditoria" at bounding box center [92, 130] width 110 height 10
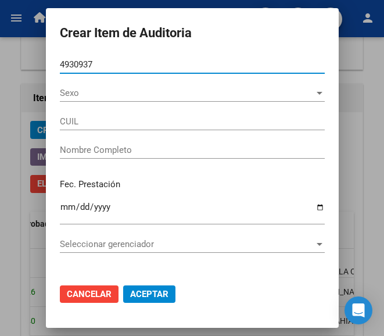
type input "49309376"
type input "20493093763"
type input "Perez Gonzalo Agusti"
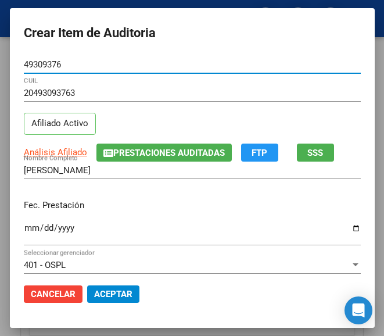
type input "49309376"
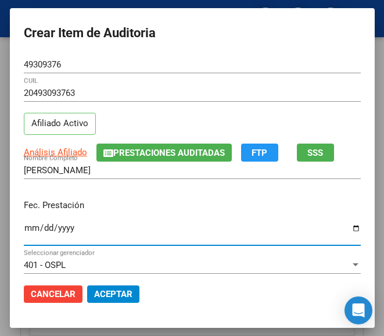
click at [24, 231] on input "Ingresar la fecha" at bounding box center [192, 232] width 337 height 19
type input "2025-07-11"
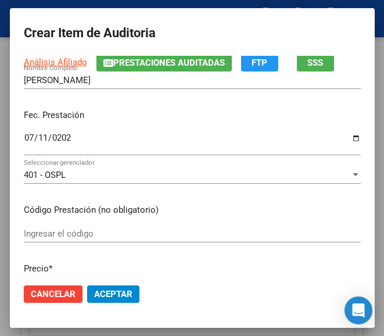
scroll to position [116, 0]
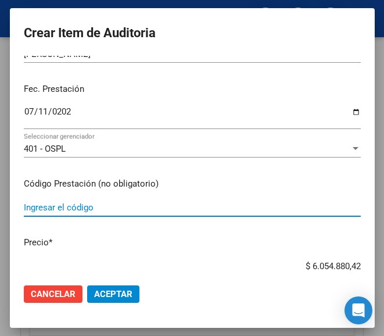
click at [58, 203] on input "Ingresar el código" at bounding box center [192, 207] width 337 height 10
click at [73, 206] on input "Ingresar el código" at bounding box center [192, 207] width 337 height 10
paste input "5116793 PLIDAN 5 mg comp.rec.x 50"
type input "5116793 PLIDAN 5 mg comp.rec.x 50"
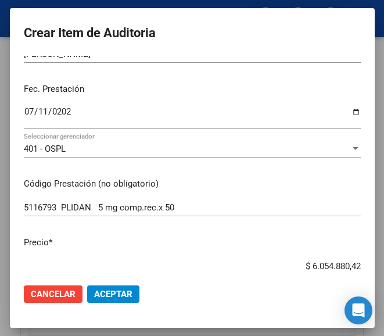
scroll to position [123, 0]
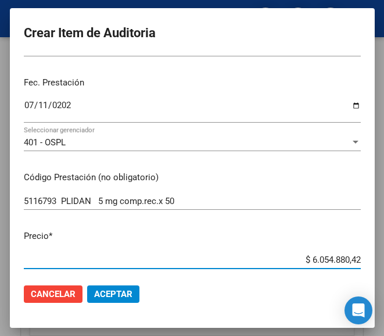
drag, startPoint x: 283, startPoint y: 267, endPoint x: 356, endPoint y: 259, distance: 73.1
click at [356, 259] on app-form-text-field "Precio * $ 6.054.880,42 Ingresar el precio" at bounding box center [197, 248] width 346 height 36
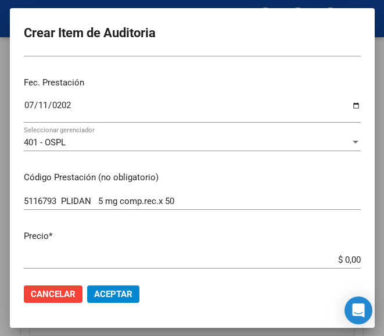
scroll to position [239, 0]
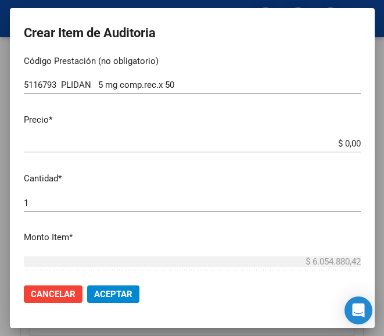
click at [349, 142] on input "$ 0,00" at bounding box center [192, 143] width 337 height 10
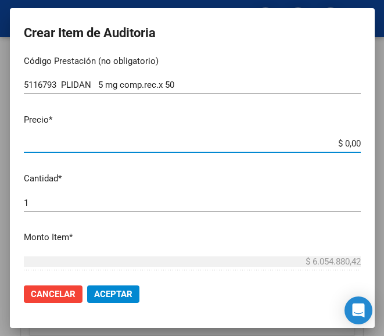
paste input "12046"
type input "$ 120,46"
type input "$ 1.204,60"
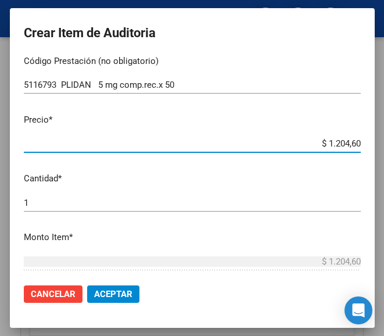
type input "$ 12.046,00"
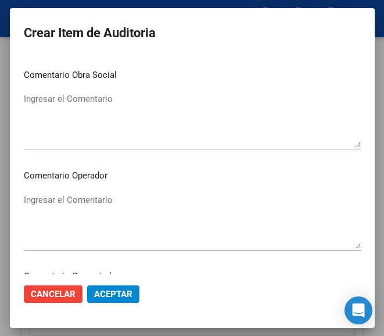
scroll to position [529, 0]
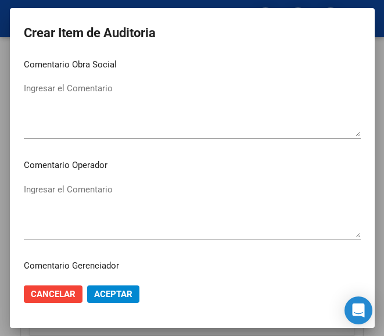
type input "$ 12.046,00"
click at [107, 187] on textarea "Ingresar el Comentario" at bounding box center [192, 210] width 337 height 55
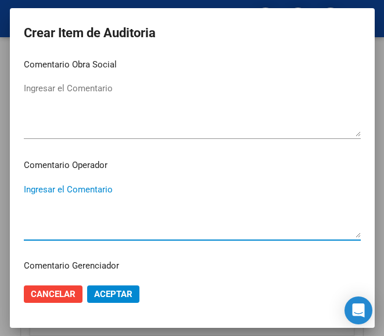
click at [72, 207] on textarea "Ingresar el Comentario" at bounding box center [192, 210] width 337 height 55
paste textarea "100 NUEVA CAÑUELAS"
click at [30, 189] on textarea "100 NUEVA CAÑUELAS" at bounding box center [192, 210] width 337 height 55
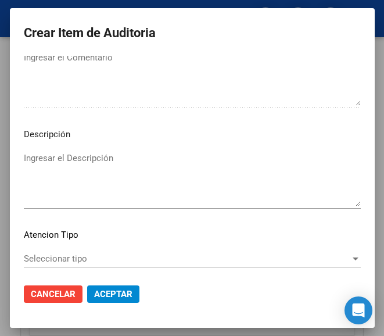
scroll to position [824, 0]
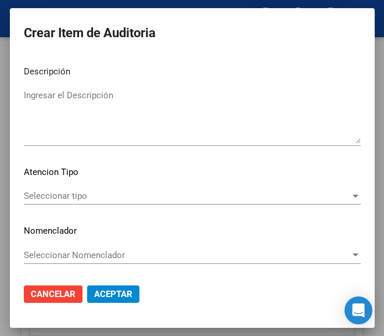
type textarea "100% NUEVA CAÑUELAS"
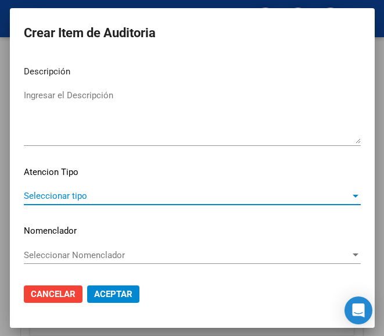
click at [81, 198] on span "Seleccionar tipo" at bounding box center [187, 196] width 327 height 10
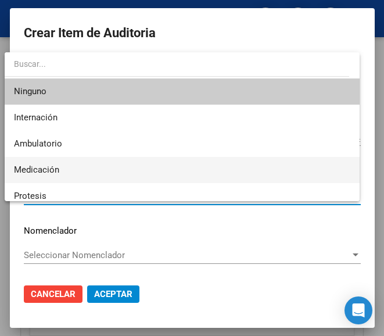
click at [72, 169] on span "Medicación" at bounding box center [182, 170] width 336 height 26
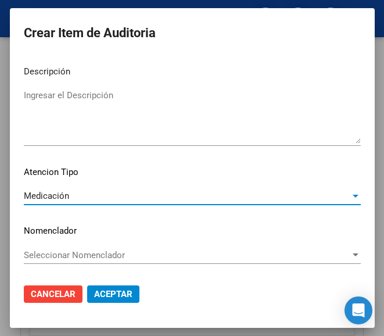
click at [97, 292] on span "Aceptar" at bounding box center [113, 294] width 38 height 10
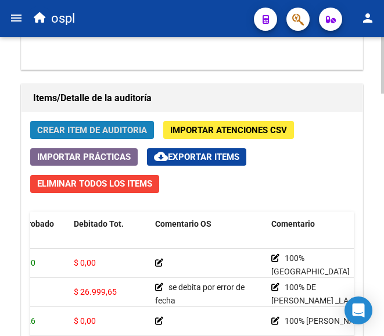
click at [98, 130] on span "Crear Item de Auditoria" at bounding box center [92, 130] width 110 height 10
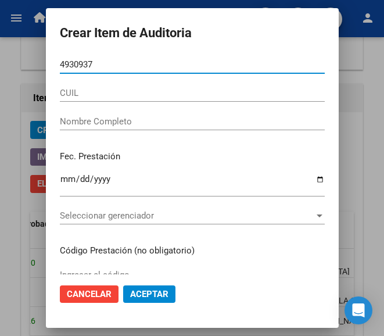
type input "49309376"
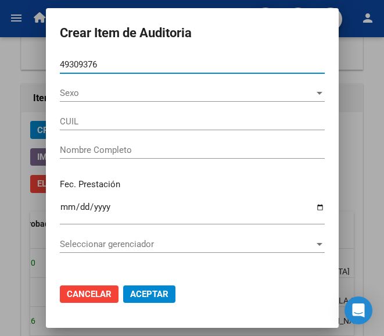
type input "20493093763"
type input "Perez Gonzalo Agusti"
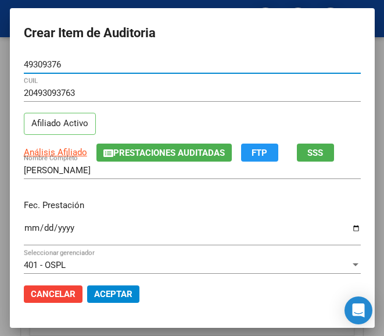
type input "49309376"
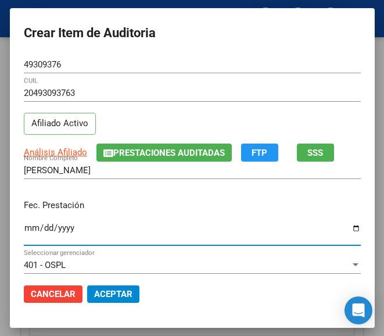
click at [24, 229] on input "Ingresar la fecha" at bounding box center [192, 232] width 337 height 19
type input "2025-07-11"
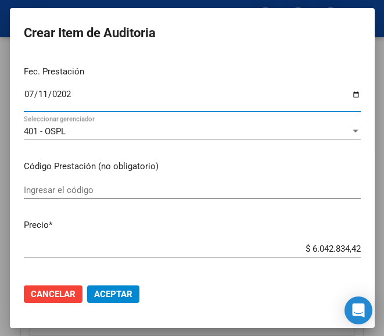
scroll to position [174, 0]
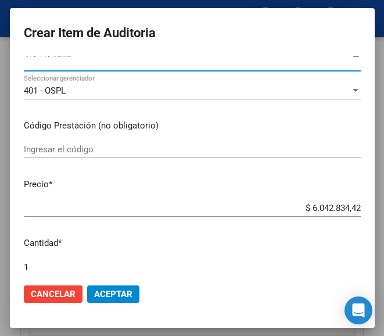
click at [87, 145] on input "Ingresar el código" at bounding box center [192, 149] width 337 height 10
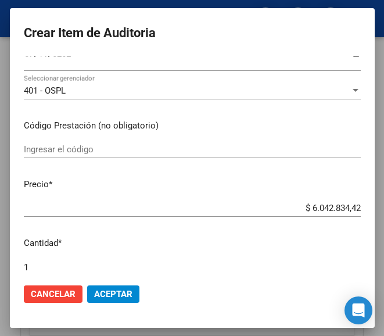
click at [56, 157] on div "Ingresar el código" at bounding box center [192, 149] width 337 height 17
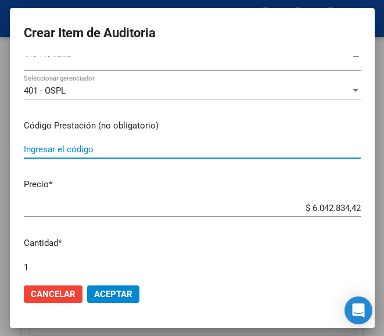
paste input "2306654 KARIDIUM 10 mg comp.x 30"
type input "2306654 KARIDIUM 10 mg comp.x 30"
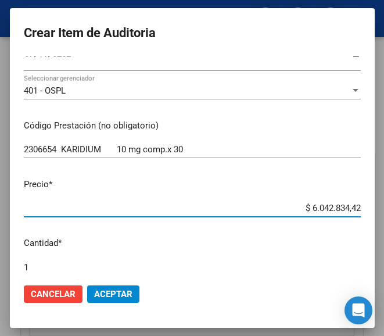
drag, startPoint x: 296, startPoint y: 211, endPoint x: 363, endPoint y: 200, distance: 67.7
click at [363, 200] on mat-dialog-content "49309376 Nro Documento 20493093763 CUIL Afiliado Activo Análisis Afiliado Prest…" at bounding box center [192, 165] width 365 height 218
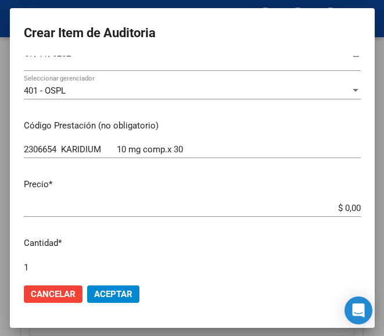
scroll to position [291, 0]
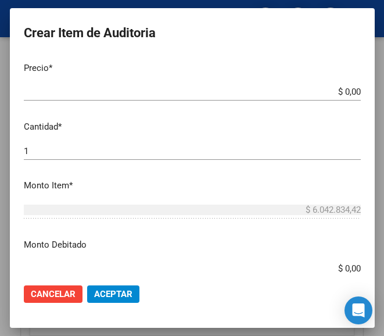
click at [351, 94] on app-form-text-field "Precio * $ 0,00 Ingresar el precio" at bounding box center [197, 80] width 346 height 36
click at [350, 92] on app-form-text-field "Precio * $ 0,00 Ingresar el precio" at bounding box center [197, 80] width 346 height 36
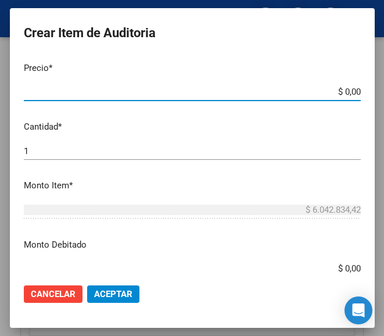
click at [345, 91] on input "$ 0,00" at bounding box center [192, 92] width 337 height 10
click at [347, 91] on input "$ 0,00" at bounding box center [192, 92] width 337 height 10
paste input "28478,04"
type input "$ 284.780,40"
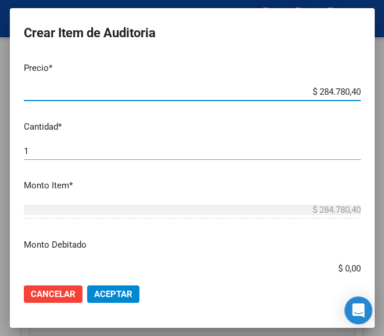
click at [340, 94] on input "$ 284.780,40" at bounding box center [192, 92] width 337 height 10
type input "$ 28.478,40"
click at [350, 91] on input "$ 28.478,40" at bounding box center [192, 92] width 337 height 10
type input "$ 2.847,84"
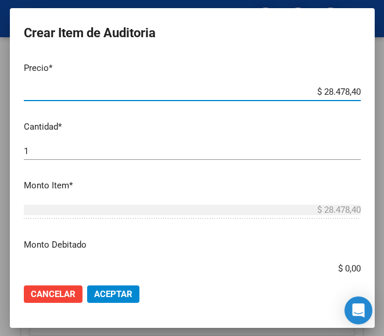
type input "$ 2.847,84"
type input "$ 284,78"
type input "$ 2.847,80"
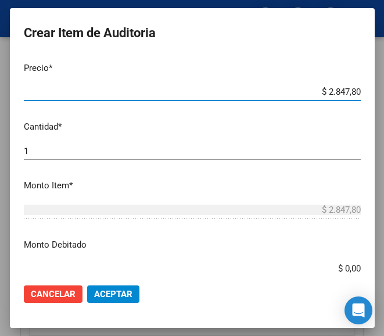
type input "$ 28.478,04"
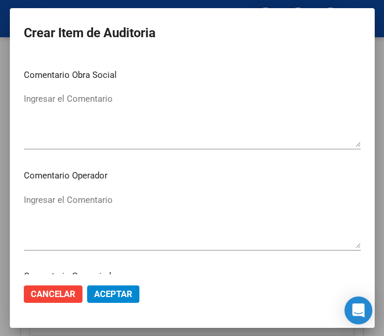
scroll to position [523, 0]
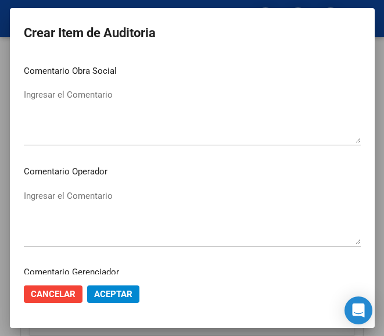
type input "$ 28.478,04"
click at [82, 200] on textarea "Ingresar el Comentario" at bounding box center [192, 216] width 337 height 55
click at [74, 185] on mat-dialog-content "49309376 Nro Documento 20493093763 CUIL Afiliado Activo Análisis Afiliado Prest…" at bounding box center [192, 165] width 365 height 218
click at [69, 194] on textarea "Ingresar el Comentario" at bounding box center [192, 216] width 337 height 55
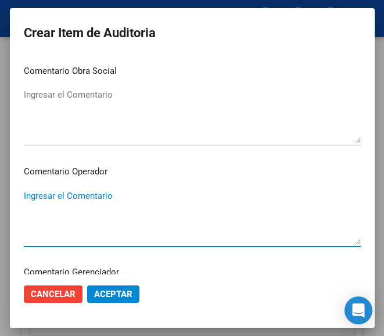
paste textarea "100 NUEVA CAÑUELAS"
click at [27, 199] on textarea "100 NUEVA CAÑUELAS" at bounding box center [192, 216] width 337 height 55
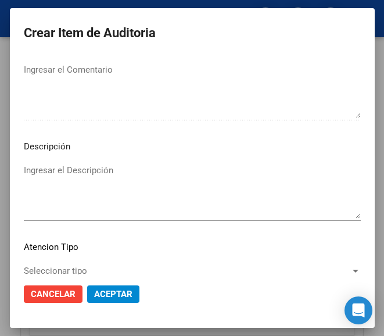
scroll to position [813, 0]
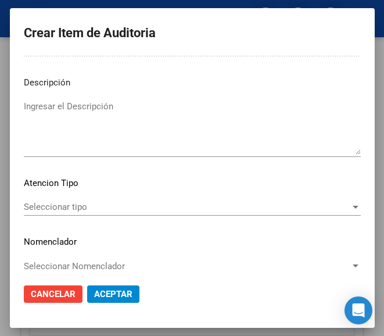
type textarea "100% NUEVA CAÑUELAS"
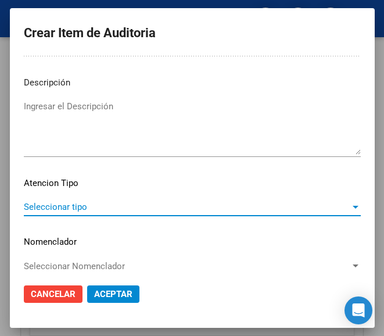
click at [85, 209] on span "Seleccionar tipo" at bounding box center [187, 207] width 327 height 10
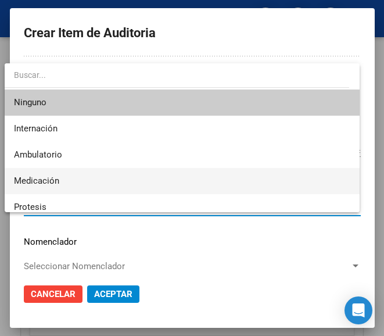
click at [60, 183] on span "Medicación" at bounding box center [182, 181] width 336 height 26
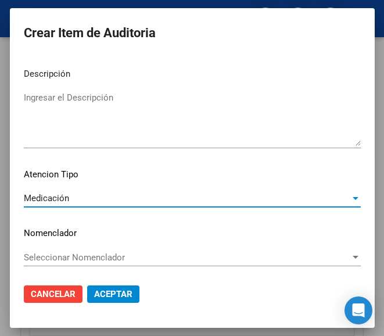
scroll to position [824, 0]
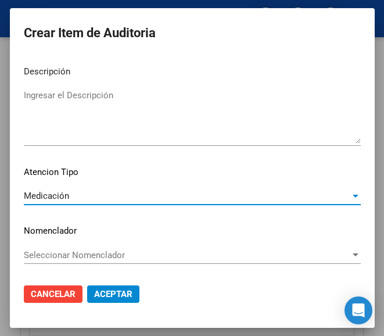
click at [97, 286] on button "Aceptar" at bounding box center [113, 293] width 52 height 17
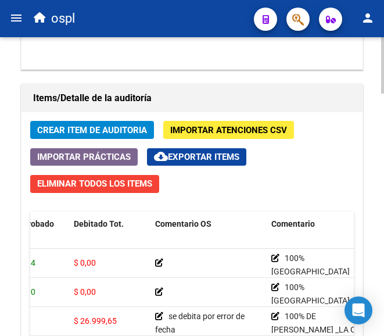
click at [96, 123] on button "Crear Item de Auditoria" at bounding box center [92, 130] width 124 height 18
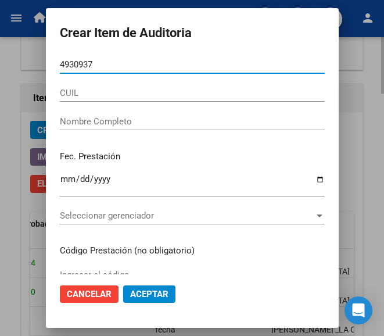
type input "49309376"
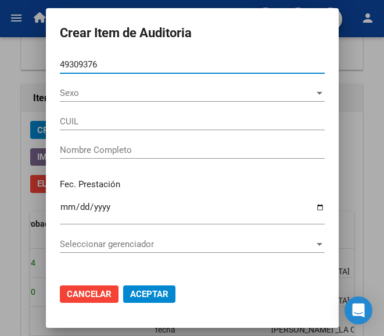
type input "20493093763"
type input "Perez Gonzalo Agusti"
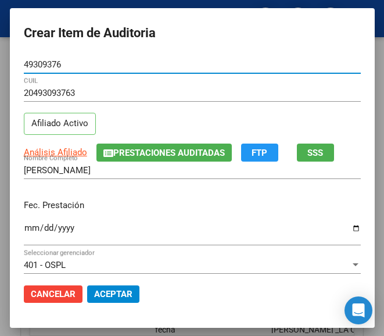
type input "49309376"
click at [24, 231] on input "Ingresar la fecha" at bounding box center [192, 232] width 337 height 19
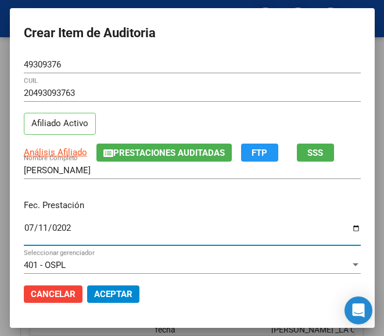
type input "2025-07-11"
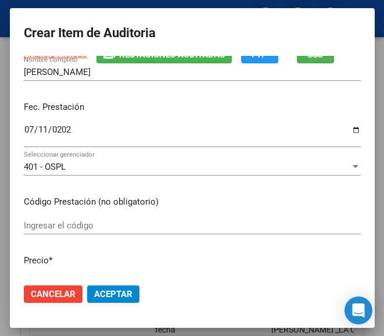
scroll to position [116, 0]
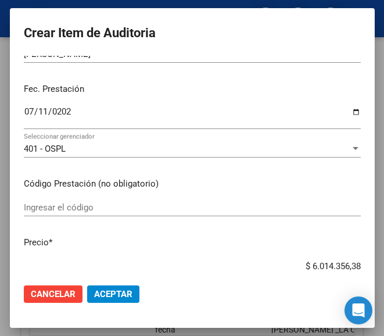
click at [48, 217] on div "Ingresar el código" at bounding box center [192, 213] width 337 height 28
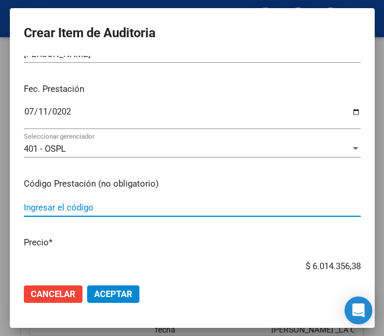
click at [55, 210] on input "Ingresar el código" at bounding box center [192, 207] width 337 height 10
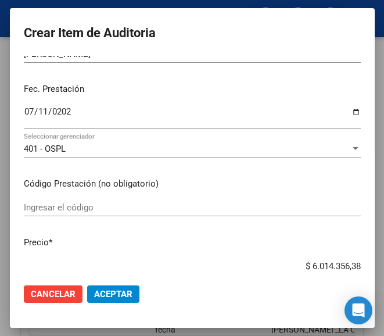
click at [53, 210] on input "Ingresar el código" at bounding box center [192, 207] width 337 height 10
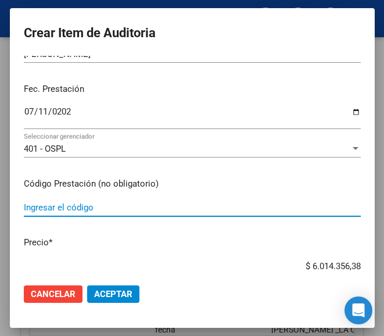
paste input "6478261 BACLOX 10 mg comp.x 60"
type input "6478261 BACLOX 10 mg comp.x 60"
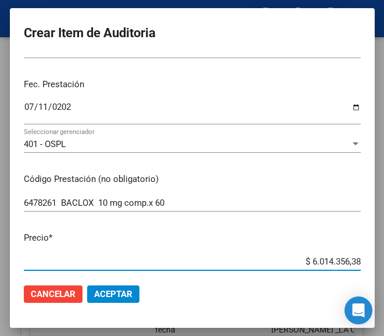
drag, startPoint x: 288, startPoint y: 266, endPoint x: 362, endPoint y: 258, distance: 74.2
click at [362, 258] on mat-dialog-content "49309376 Nro Documento 20493093763 CUIL Afiliado Activo Análisis Afiliado Prest…" at bounding box center [192, 165] width 365 height 218
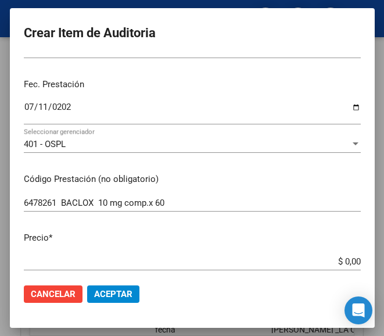
scroll to position [179, 0]
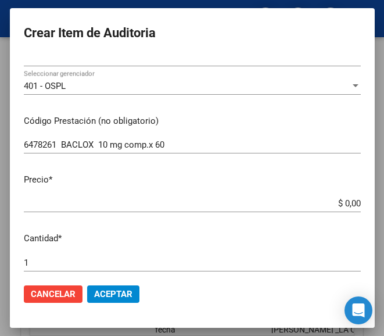
click at [284, 195] on div "$ 0,00 Ingresar el precio" at bounding box center [192, 203] width 337 height 17
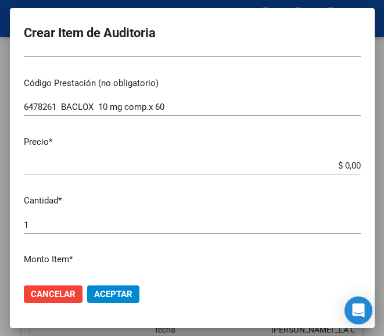
scroll to position [237, 0]
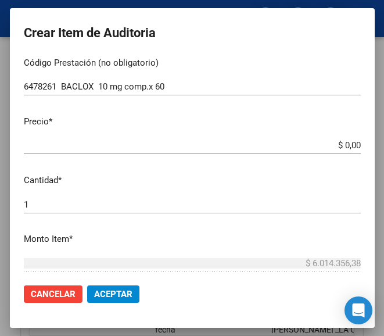
click at [349, 145] on input "$ 0,00" at bounding box center [192, 145] width 337 height 10
paste input "24651,71"
type input "$ 24.651,71"
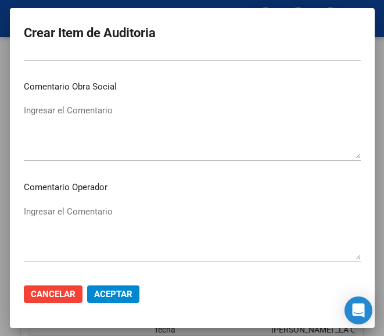
scroll to position [528, 0]
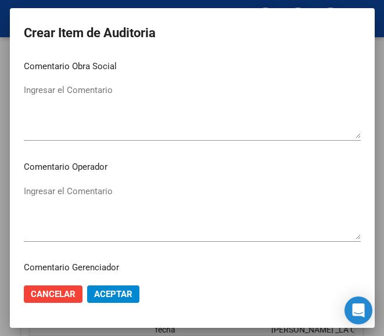
type input "$ 24.651,71"
click at [87, 201] on textarea "Ingresar el Comentario" at bounding box center [192, 212] width 337 height 55
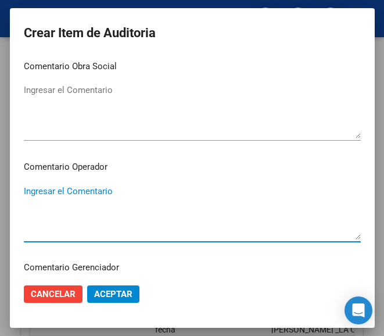
click at [69, 189] on textarea "Ingresar el Comentario" at bounding box center [192, 212] width 337 height 55
paste textarea "100 NUEVA CAÑUELAS"
click at [24, 195] on textarea "100 NUEVA CAÑUELAS" at bounding box center [192, 212] width 337 height 55
click at [28, 195] on textarea "100 NUEVA CAÑUELAS" at bounding box center [192, 212] width 337 height 55
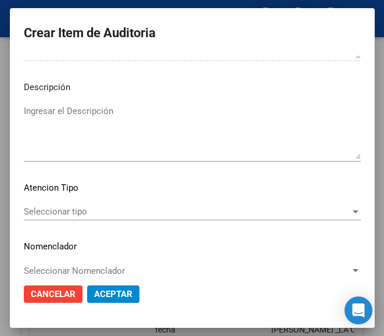
scroll to position [818, 0]
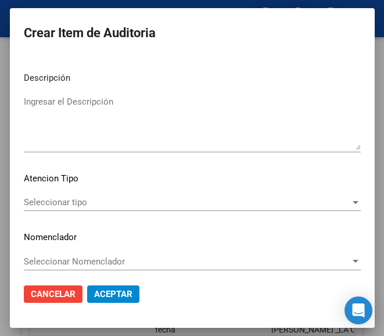
type textarea "100% NUEVA CAÑUELAS"
click at [76, 197] on span "Seleccionar tipo" at bounding box center [187, 202] width 327 height 10
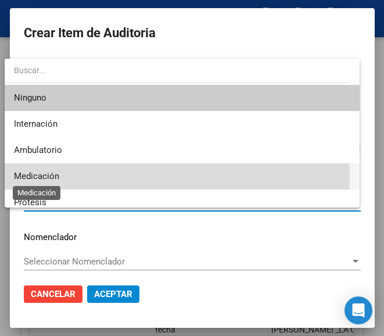
click at [55, 175] on span "Medicación" at bounding box center [36, 176] width 45 height 10
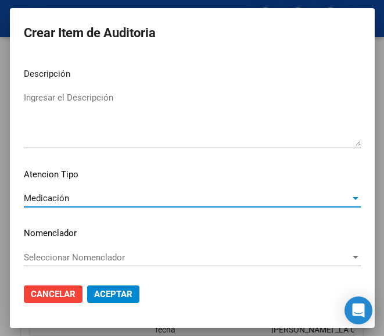
scroll to position [824, 0]
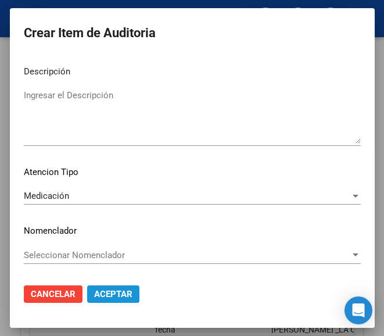
click at [103, 291] on span "Aceptar" at bounding box center [113, 294] width 38 height 10
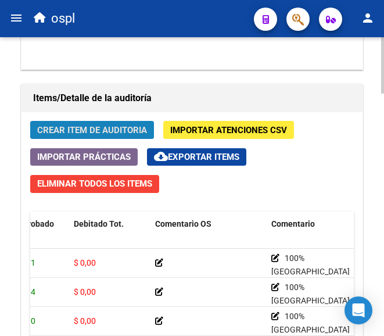
click at [92, 121] on button "Crear Item de Auditoria" at bounding box center [92, 130] width 124 height 18
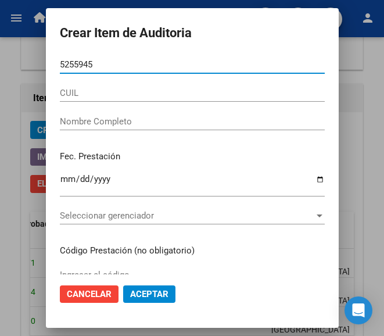
type input "52559455"
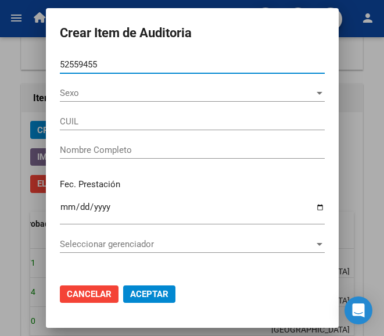
type input "20525594557"
type input "NU?EZ ROBERTINO"
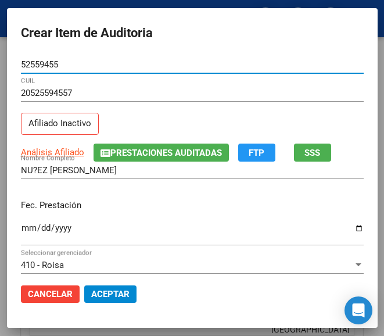
type input "52559455"
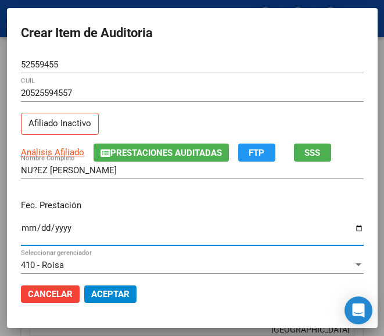
click at [21, 234] on input "Ingresar la fecha" at bounding box center [192, 232] width 343 height 19
type input "2025-07-29"
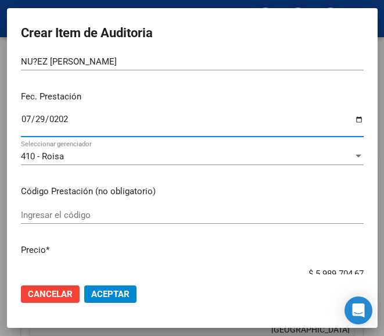
scroll to position [116, 0]
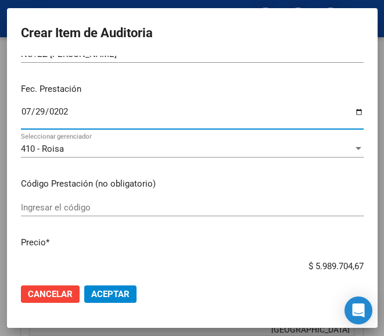
click at [83, 207] on input "Ingresar el código" at bounding box center [192, 207] width 343 height 10
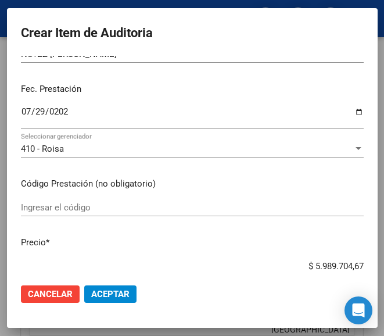
click at [92, 217] on div "Ingresar el código" at bounding box center [192, 213] width 343 height 28
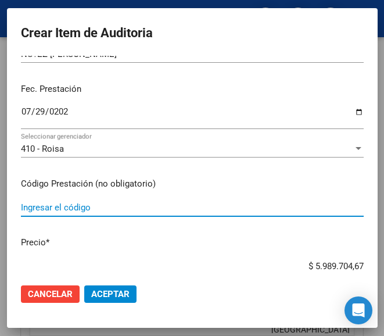
paste input "2306654 KARIDIUM 10 mg comp.x 30"
type input "2306654 KARIDIUM 10 mg comp.x 30"
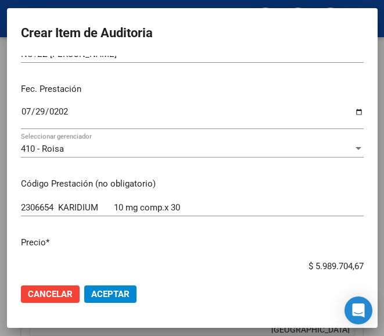
scroll to position [209, 0]
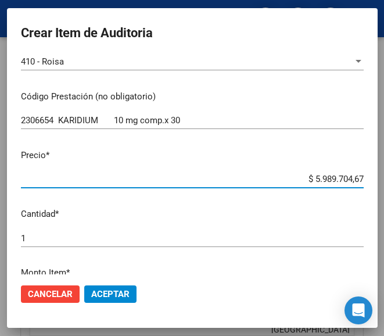
drag, startPoint x: 276, startPoint y: 271, endPoint x: 382, endPoint y: 267, distance: 105.8
click at [378, 267] on mat-dialog-container "Crear Item de Auditoria 52559455 Nro Documento 20525594557 CUIL Afiliado Inacti…" at bounding box center [192, 167] width 371 height 319
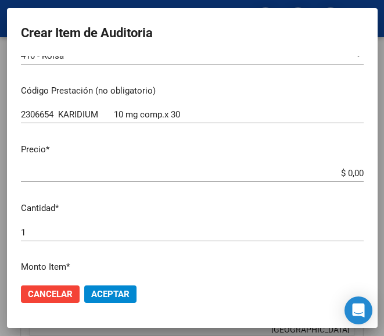
click at [347, 172] on input "$ 0,00" at bounding box center [192, 173] width 343 height 10
click at [347, 173] on input "$ 0,00" at bounding box center [192, 173] width 343 height 10
click at [347, 174] on input "$ 0,00" at bounding box center [192, 173] width 343 height 10
click at [350, 170] on input "$ 0,00" at bounding box center [192, 173] width 343 height 10
paste input "14239,02"
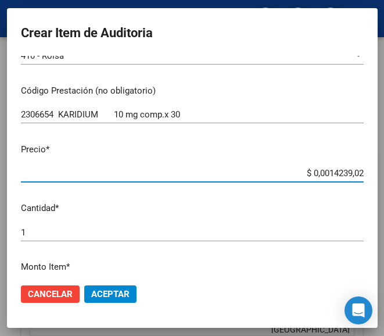
type input "$ 14.239,02"
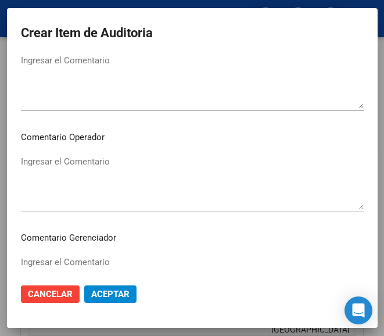
scroll to position [558, 0]
type input "$ 14.239,02"
click at [78, 168] on textarea "Ingresar el Comentario" at bounding box center [192, 182] width 343 height 55
click at [82, 185] on textarea "Ingresar el Comentario" at bounding box center [192, 182] width 343 height 55
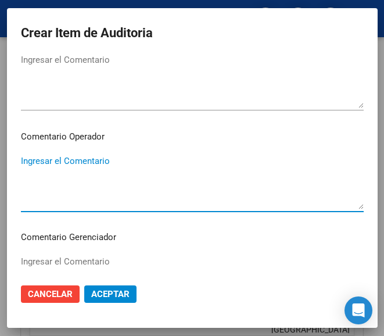
paste textarea "100 SELLARES"
click at [28, 162] on textarea "100 SELLARES" at bounding box center [192, 182] width 343 height 55
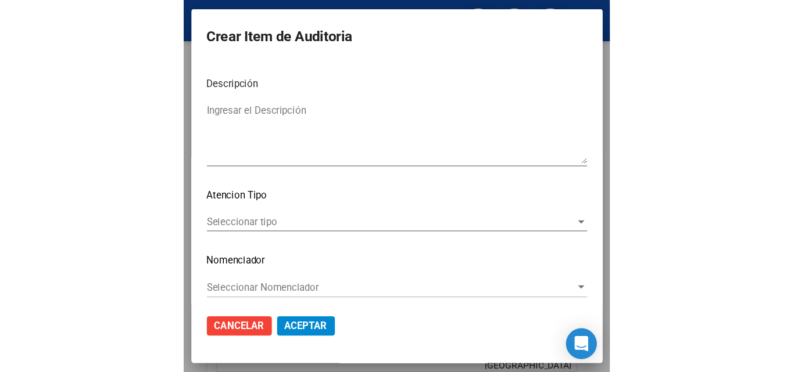
scroll to position [824, 0]
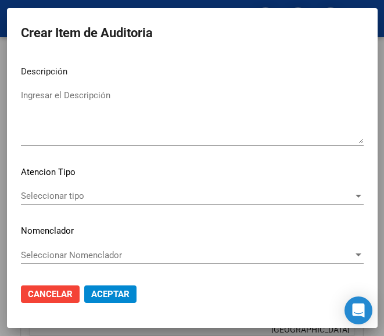
type textarea "100% SELLARES"
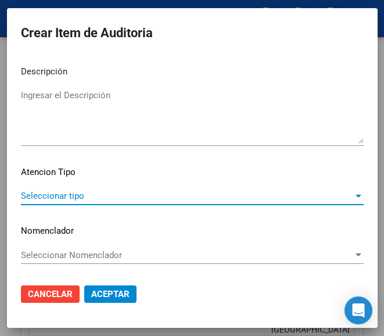
click at [90, 198] on span "Seleccionar tipo" at bounding box center [187, 196] width 332 height 10
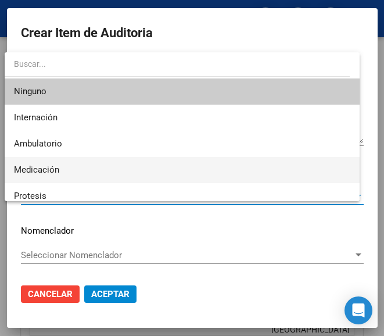
click at [77, 167] on span "Medicación" at bounding box center [182, 170] width 336 height 26
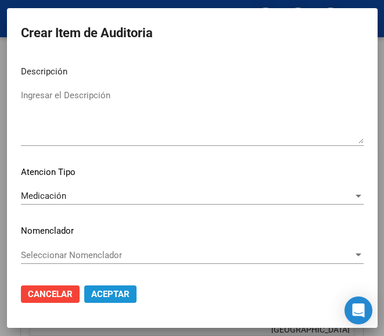
click at [119, 287] on button "Aceptar" at bounding box center [110, 293] width 52 height 17
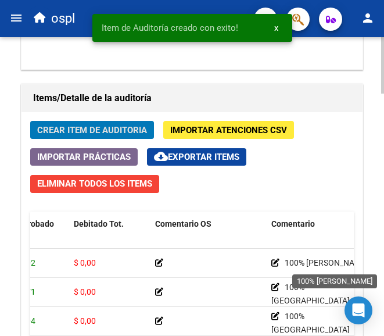
click at [275, 261] on icon at bounding box center [275, 263] width 8 height 8
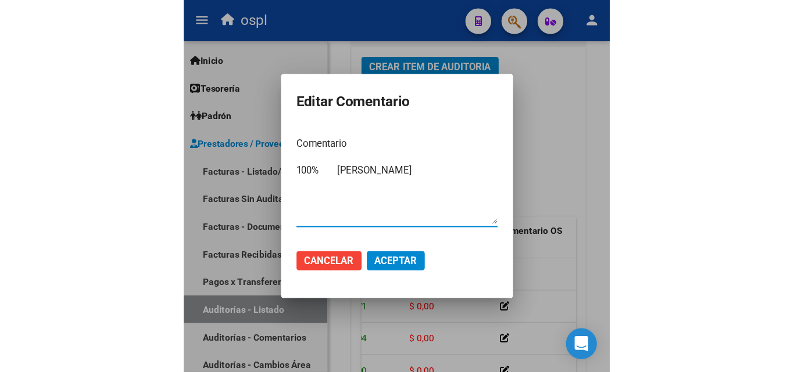
scroll to position [808, 0]
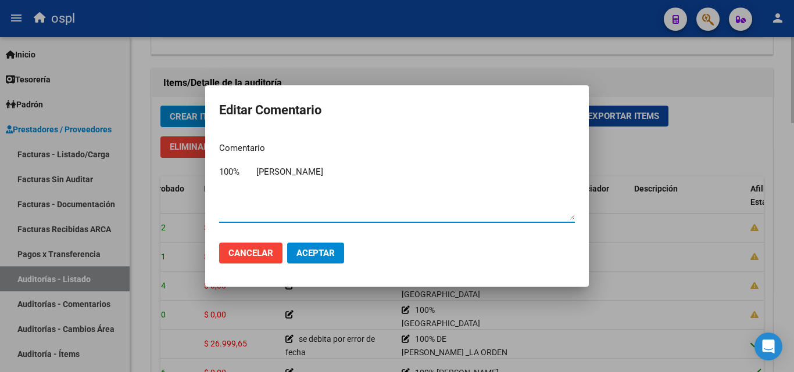
click at [383, 142] on div at bounding box center [397, 186] width 794 height 372
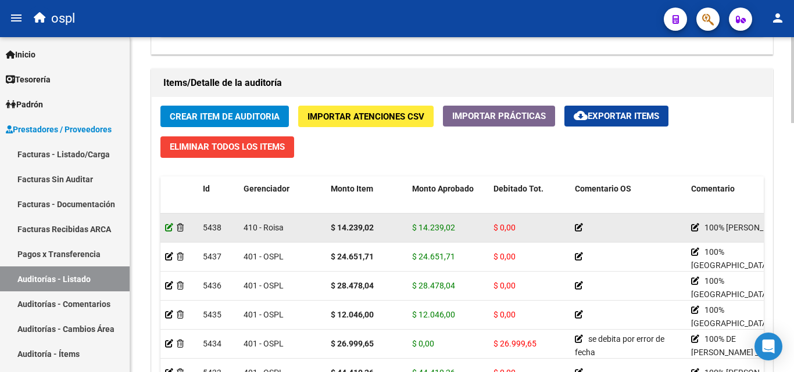
click at [169, 230] on icon at bounding box center [169, 228] width 8 height 8
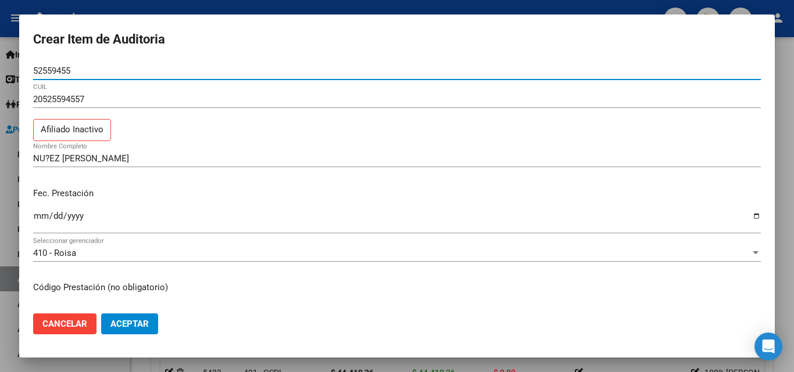
drag, startPoint x: 85, startPoint y: 72, endPoint x: 31, endPoint y: 77, distance: 53.7
click at [31, 77] on mat-dialog-content "52559455 Nro Documento 20525594557 CUIL Afiliado Inactivo NU?EZ ROBERTINO Nombr…" at bounding box center [396, 183] width 755 height 242
click at [61, 134] on p "Afiliado Inactivo" at bounding box center [72, 130] width 78 height 23
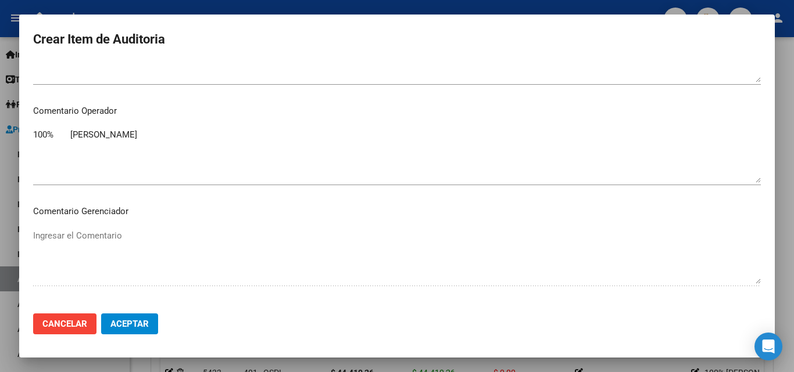
scroll to position [581, 0]
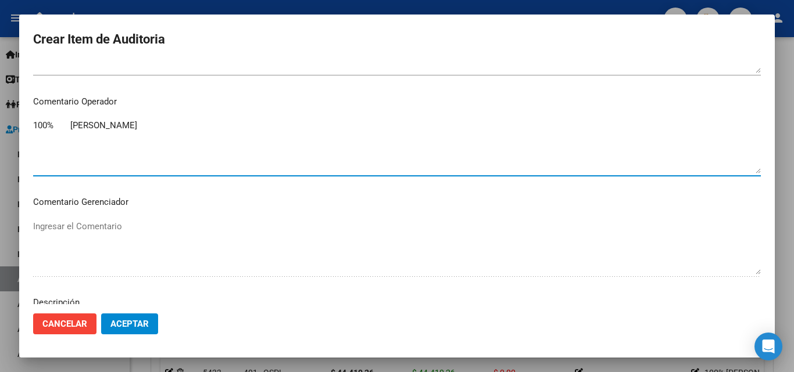
click at [139, 129] on textarea "100% SELLARES" at bounding box center [396, 146] width 727 height 55
click at [52, 137] on textarea "100% SELLARES segun SSS esta vigente" at bounding box center [396, 146] width 727 height 55
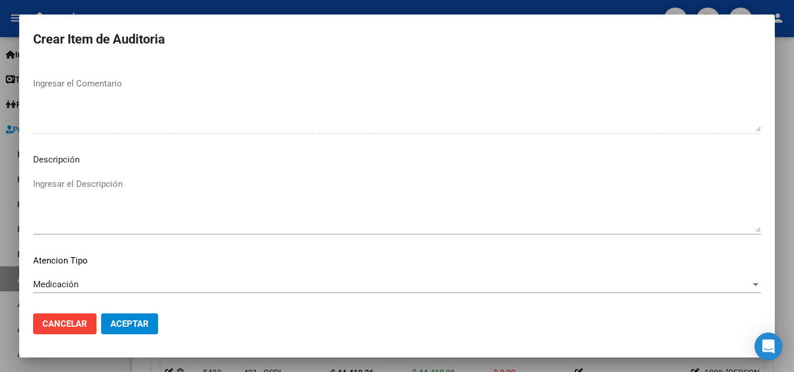
scroll to position [755, 0]
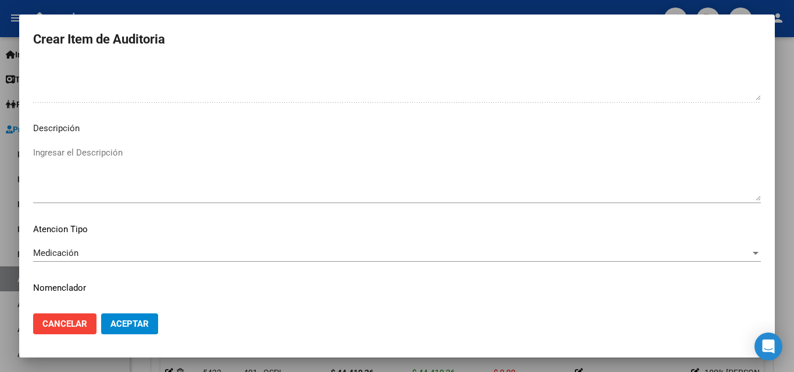
type textarea "100% SELLARES según SSS esta vigente"
click at [132, 321] on span "Aceptar" at bounding box center [129, 324] width 38 height 10
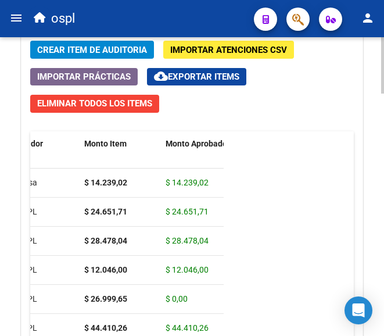
scroll to position [1075, 0]
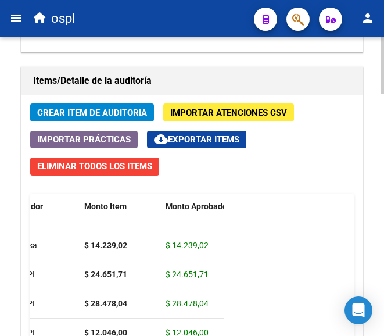
click at [114, 117] on span "Crear Item de Auditoria" at bounding box center [92, 112] width 110 height 10
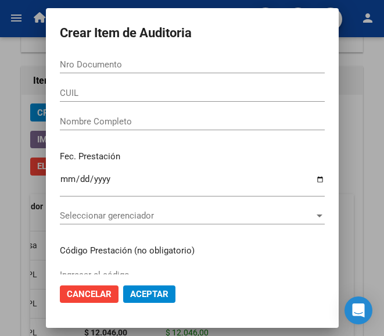
click at [138, 63] on input "Nro Documento" at bounding box center [192, 64] width 265 height 10
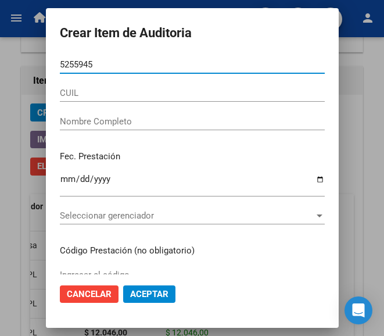
type input "52559455"
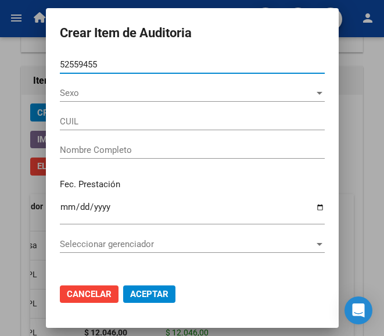
type input "20525594557"
type input "NU?EZ ROBERTINO"
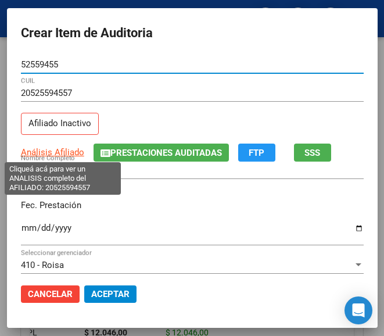
type input "52559455"
click at [48, 152] on span "Análisis Afiliado" at bounding box center [52, 152] width 63 height 10
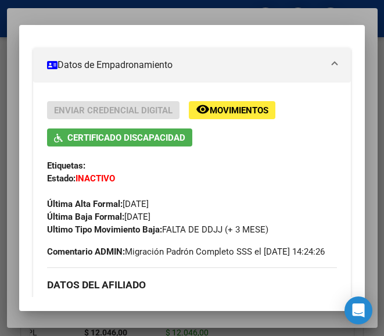
scroll to position [291, 0]
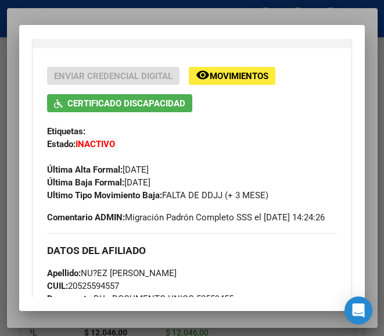
click at [292, 19] on div at bounding box center [192, 168] width 384 height 336
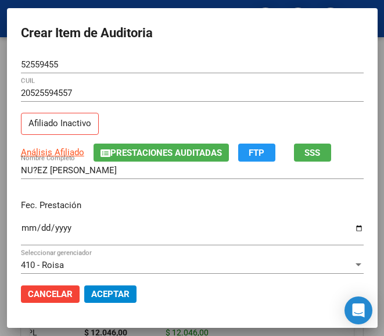
click at [23, 232] on input "Ingresar la fecha" at bounding box center [192, 232] width 343 height 19
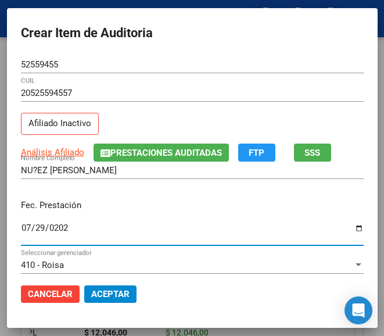
type input "2025-07-29"
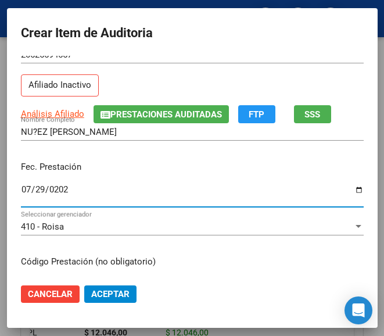
scroll to position [116, 0]
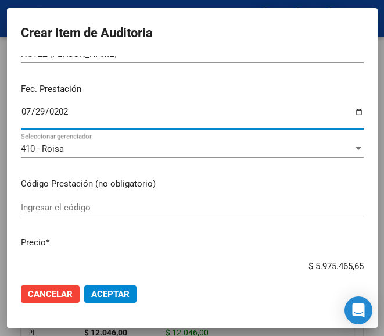
click at [62, 206] on input "Ingresar el código" at bounding box center [192, 207] width 343 height 10
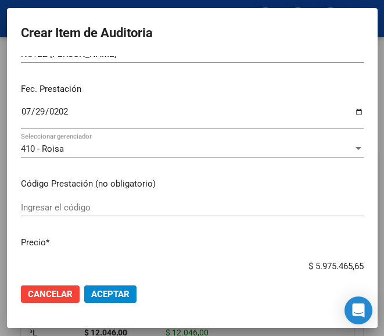
click at [59, 209] on input "Ingresar el código" at bounding box center [192, 207] width 343 height 10
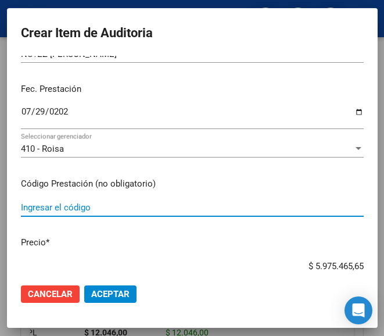
paste input "2306654 KARIDIUM 10 mg comp.x 30"
type input "2306654 KARIDIUM 10 mg comp.x 30"
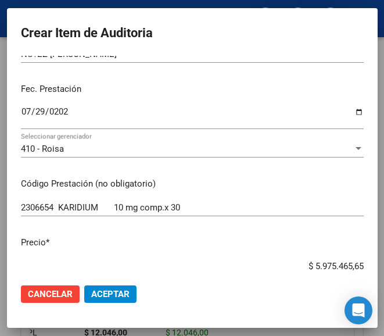
click at [285, 258] on div "$ 5.975.465,65 Ingresar el precio" at bounding box center [192, 265] width 343 height 17
drag, startPoint x: 288, startPoint y: 261, endPoint x: 364, endPoint y: 263, distance: 76.1
click at [364, 263] on mat-dialog-content "52559455 Nro Documento 20525594557 CUIL Afiliado Inactivo Análisis Afiliado Pre…" at bounding box center [192, 165] width 371 height 218
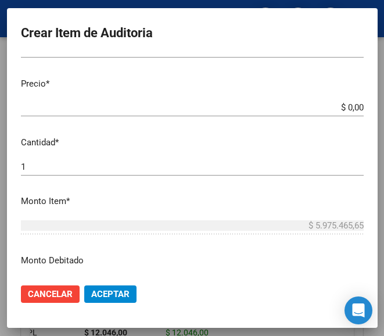
scroll to position [291, 0]
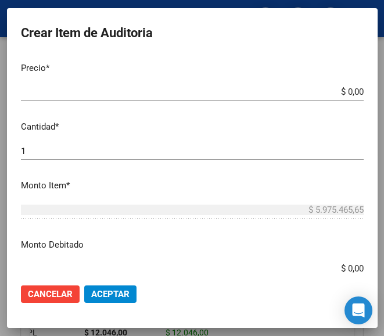
click at [349, 91] on input "$ 0,00" at bounding box center [192, 92] width 343 height 10
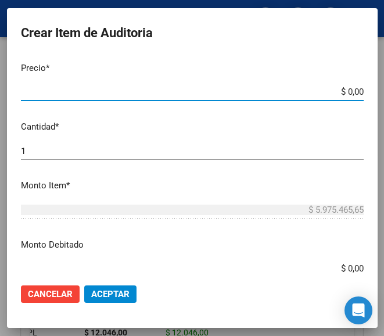
paste input "14239,02"
type input "$ 14.239,02"
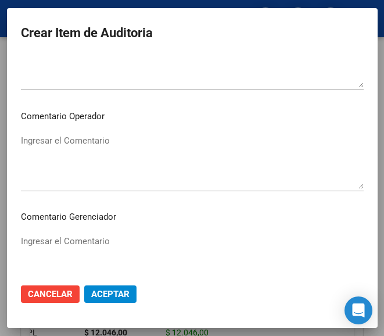
scroll to position [581, 0]
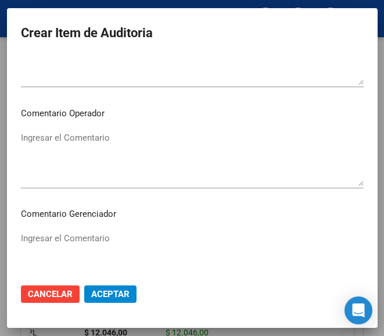
type input "$ 14.239,02"
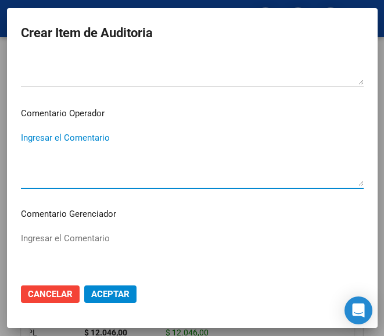
click at [83, 134] on textarea "Ingresar el Comentario" at bounding box center [192, 158] width 343 height 55
click at [112, 136] on textarea "Ingresar el Comentario" at bounding box center [192, 158] width 343 height 55
paste textarea "100 SELLARES"
click at [28, 141] on textarea "100 SELLARES" at bounding box center [192, 158] width 343 height 55
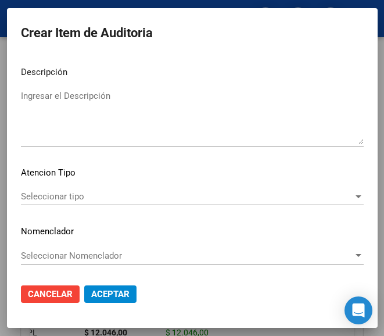
scroll to position [824, 0]
click at [84, 194] on span "Seleccionar tipo" at bounding box center [187, 196] width 332 height 10
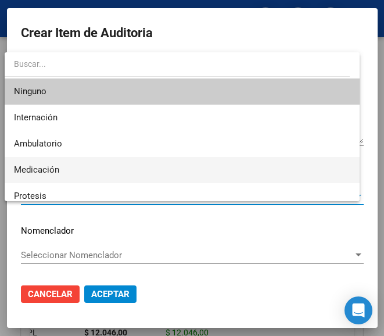
click at [66, 167] on span "Medicación" at bounding box center [182, 170] width 336 height 26
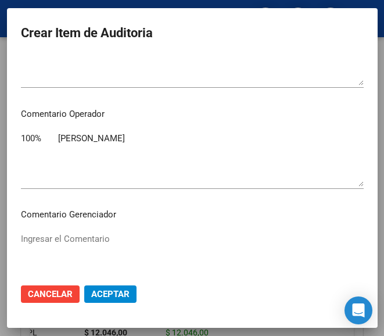
scroll to position [592, 0]
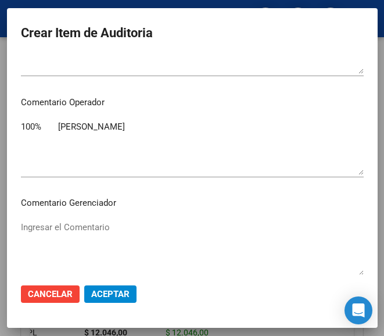
click at [110, 128] on textarea "100% SELLARES" at bounding box center [192, 147] width 343 height 55
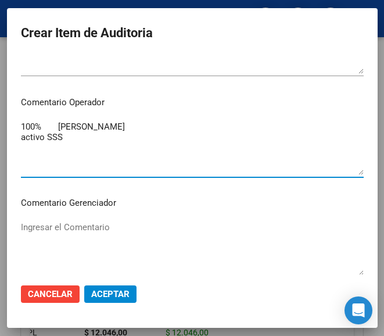
click at [40, 140] on textarea "100% SELLARES activo SSS" at bounding box center [192, 147] width 343 height 55
click at [89, 136] on textarea "100% SELLARES activo segun SSS" at bounding box center [192, 147] width 343 height 55
click at [109, 139] on textarea "100% SELLARES activo según SSS" at bounding box center [192, 147] width 343 height 55
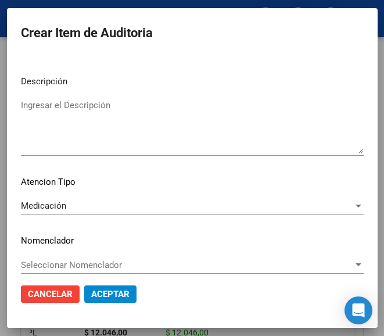
scroll to position [824, 0]
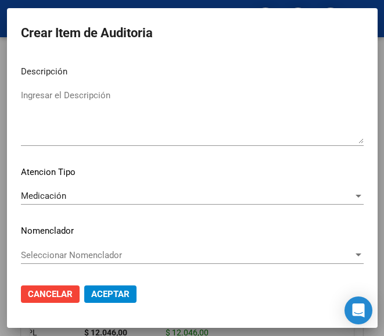
type textarea "100% SELLARES activo según SSS"
click at [108, 292] on span "Aceptar" at bounding box center [110, 294] width 38 height 10
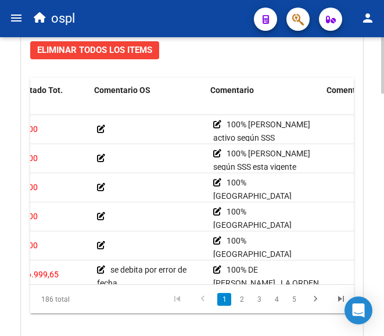
scroll to position [0, 350]
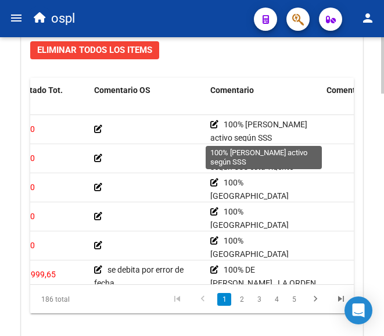
click at [215, 125] on icon at bounding box center [214, 124] width 8 height 8
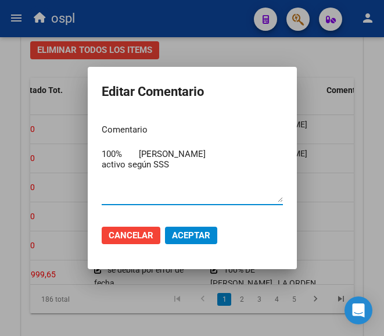
click at [189, 173] on textarea "100% SELLARES activo según SSS" at bounding box center [192, 175] width 181 height 55
click at [207, 155] on textarea "100% SELLARES activo según SSS" at bounding box center [192, 175] width 181 height 55
click at [206, 161] on textarea "100% SELLARES activo según SSS" at bounding box center [192, 175] width 181 height 55
type textarea "100% SELLARES activo según SSS esta vigente"
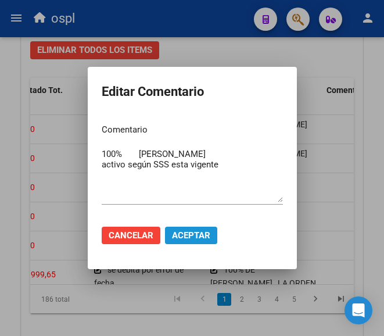
click at [187, 229] on button "Aceptar" at bounding box center [191, 235] width 52 height 17
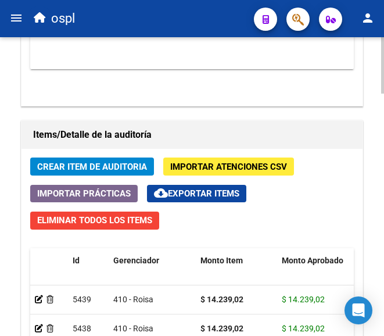
scroll to position [1017, 0]
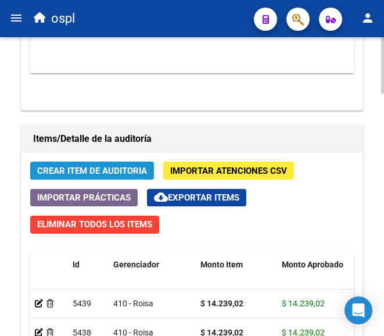
click at [71, 163] on button "Crear Item de Auditoria" at bounding box center [92, 171] width 124 height 18
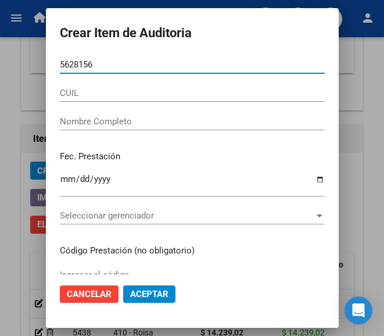
type input "56281562"
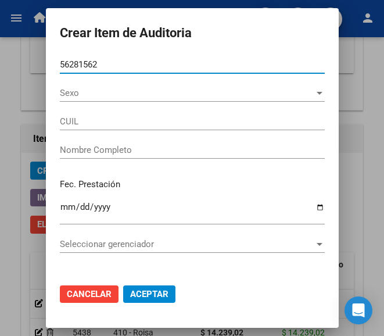
type input "27562815622"
type input "ALA AVALOS NAHOMI ES"
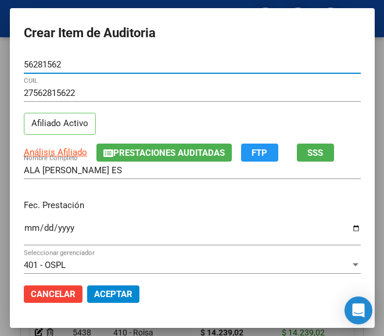
type input "56281562"
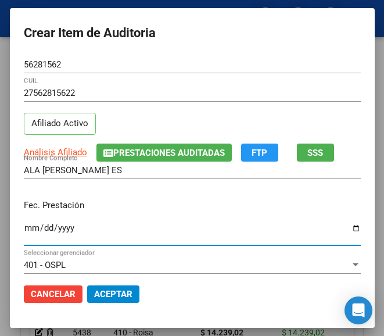
click at [24, 228] on input "Ingresar la fecha" at bounding box center [192, 232] width 337 height 19
type input "2025-07-03"
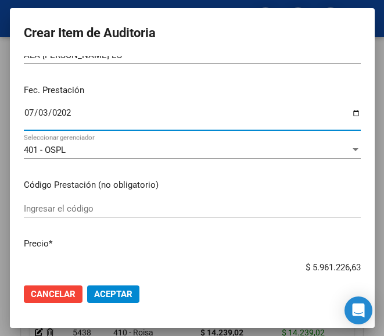
scroll to position [116, 0]
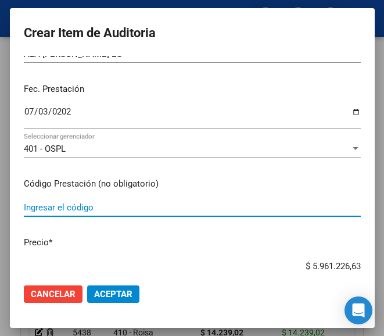
click at [52, 206] on input "Ingresar el código" at bounding box center [192, 207] width 337 height 10
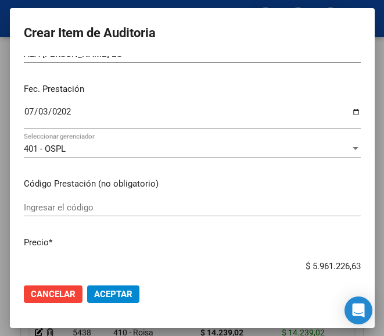
click at [31, 214] on div "Ingresar el código" at bounding box center [192, 207] width 337 height 17
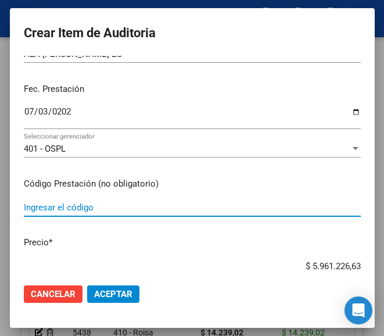
click at [34, 207] on input "Ingresar el código" at bounding box center [192, 207] width 337 height 10
paste input "668239 CONVUPIDIOL sol. oral x 70 ml"
type input "668239 CONVUPIDIOL sol. oral x 70 ml"
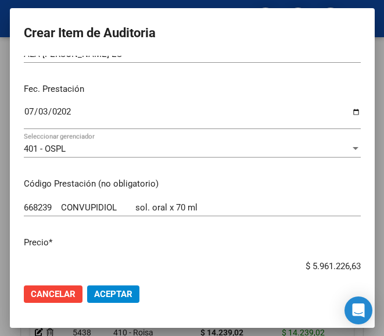
scroll to position [139, 0]
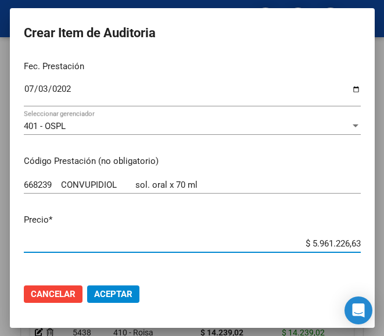
drag, startPoint x: 289, startPoint y: 270, endPoint x: 356, endPoint y: 259, distance: 68.4
click at [356, 259] on mat-dialog-content "56281562 Nro Documento 27562815622 CUIL Afiliado Activo Análisis Afiliado Prest…" at bounding box center [192, 165] width 365 height 218
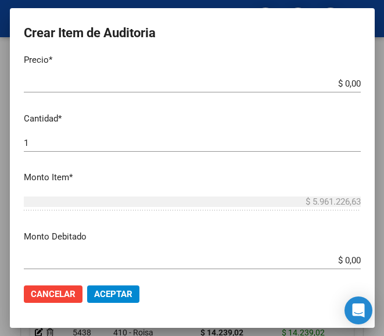
scroll to position [313, 0]
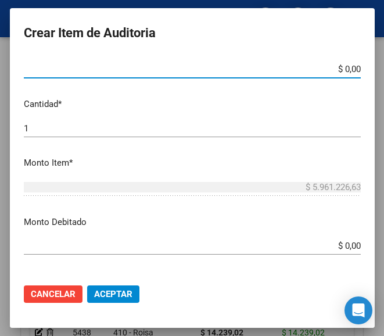
click at [348, 68] on input "$ 0,00" at bounding box center [192, 69] width 337 height 10
paste input "804703,42"
type input "$ 804.703,42"
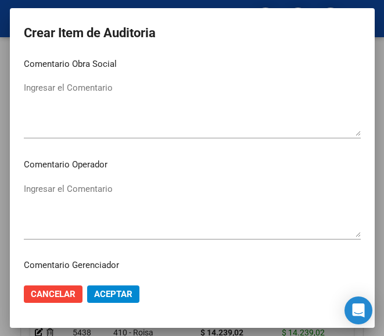
scroll to position [546, 0]
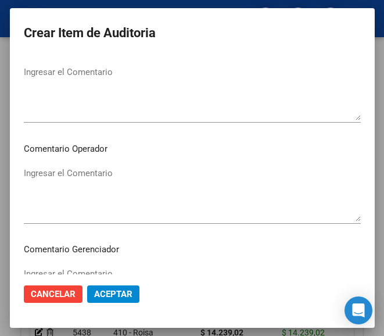
type input "$ 804.703,42"
click at [77, 192] on textarea "Ingresar el Comentario" at bounding box center [192, 194] width 337 height 55
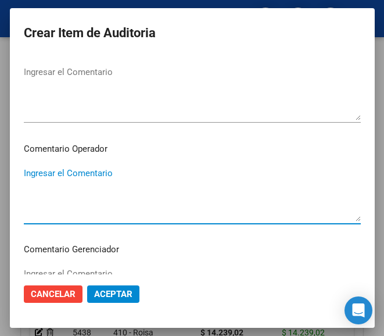
click at [97, 175] on textarea "Ingresar el Comentario" at bounding box center [192, 194] width 337 height 55
paste textarea "100 SOY ROSEDAL"
click at [32, 168] on textarea "100 SOY ROSEDAL" at bounding box center [192, 194] width 337 height 55
click at [29, 168] on textarea "100 SOY ROSEDAL" at bounding box center [192, 194] width 337 height 55
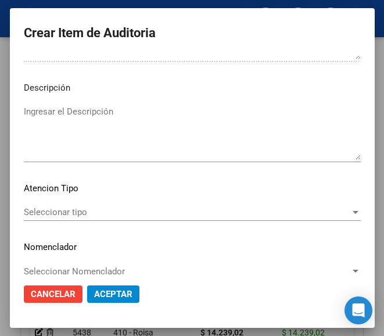
scroll to position [824, 0]
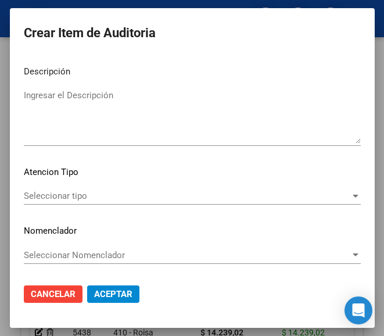
type textarea "100% SOY ROSEDAL"
click at [73, 196] on span "Seleccionar tipo" at bounding box center [187, 196] width 327 height 10
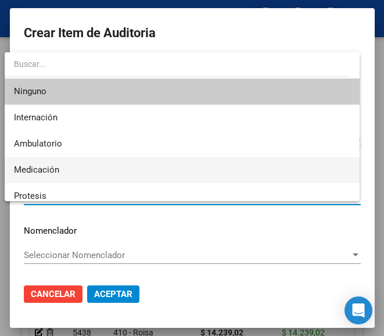
click at [58, 171] on span "Medicación" at bounding box center [36, 169] width 45 height 10
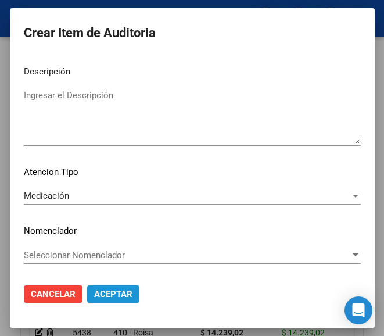
click at [103, 291] on span "Aceptar" at bounding box center [113, 294] width 38 height 10
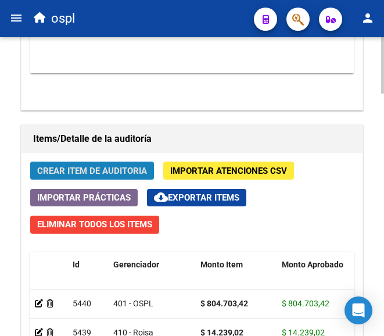
click at [122, 173] on span "Crear Item de Auditoria" at bounding box center [92, 171] width 110 height 10
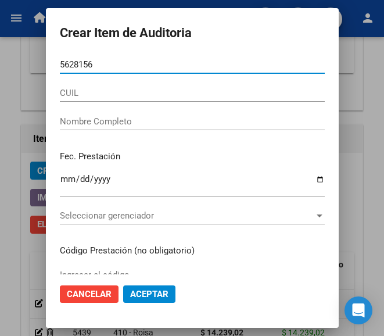
type input "56281562"
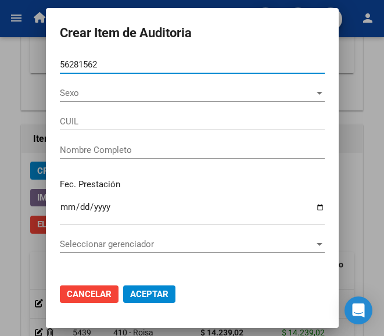
type input "27562815622"
type input "ALA AVALOS NAHOMI ES"
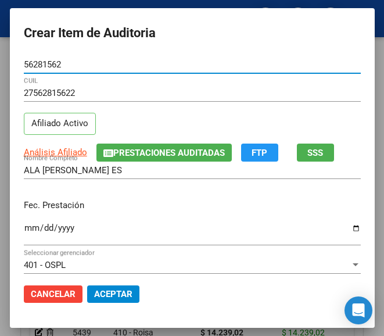
type input "56281562"
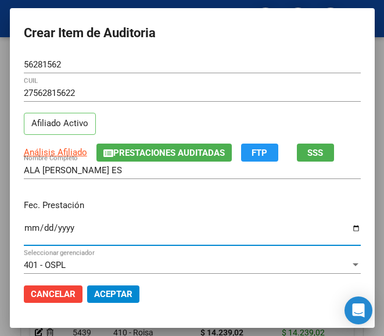
click at [24, 236] on input "Ingresar la fecha" at bounding box center [192, 232] width 337 height 19
type input "2025-07-03"
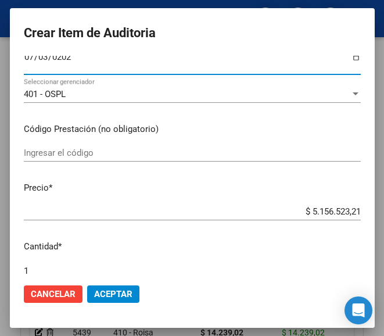
scroll to position [174, 0]
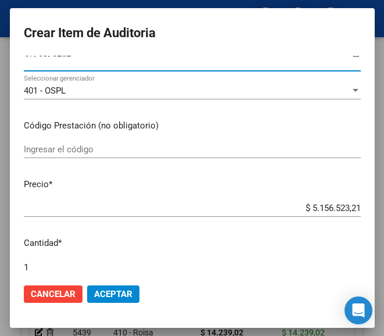
click at [82, 149] on input "Ingresar el código" at bounding box center [192, 149] width 337 height 10
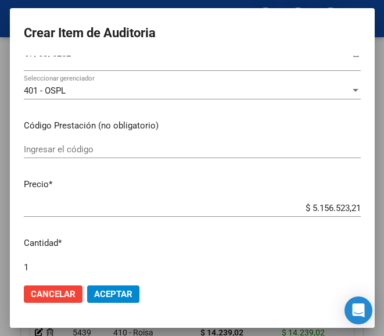
click at [84, 155] on div "Ingresar el código" at bounding box center [192, 149] width 337 height 17
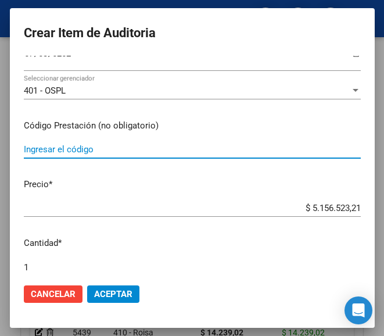
paste input "3099993 LOGICAL jbe.x 120 ml"
type input "3099993 LOGICAL jbe.x 120 ml"
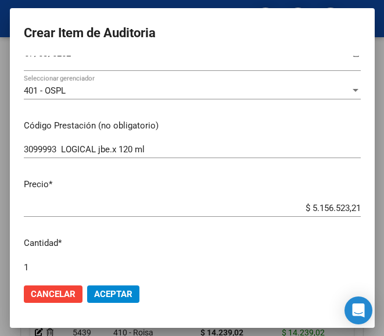
drag, startPoint x: 292, startPoint y: 199, endPoint x: 305, endPoint y: 198, distance: 13.4
click at [305, 198] on mat-dialog-content "56281562 Nro Documento 27562815622 CUIL Afiliado Activo Análisis Afiliado Prest…" at bounding box center [192, 165] width 365 height 218
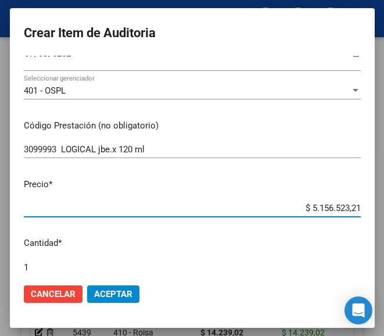
drag, startPoint x: 290, startPoint y: 206, endPoint x: 361, endPoint y: 202, distance: 71.0
click at [361, 202] on mat-dialog-content "56281562 Nro Documento 27562815622 CUIL Afiliado Activo Análisis Afiliado Prest…" at bounding box center [192, 165] width 365 height 218
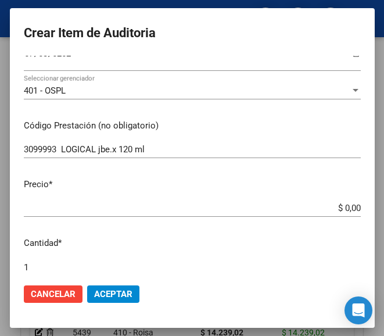
scroll to position [232, 0]
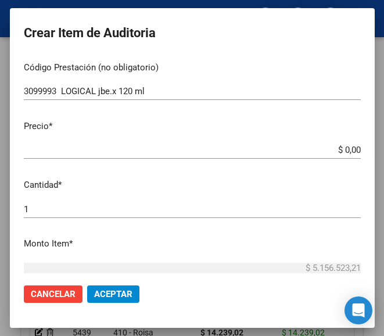
click at [347, 148] on input "$ 0,00" at bounding box center [192, 150] width 337 height 10
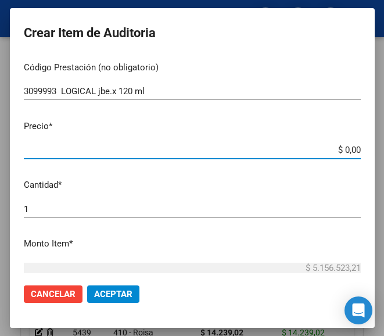
click at [351, 148] on app-form-text-field "Precio * $ 0,00 Ingresar el precio" at bounding box center [197, 138] width 346 height 36
click at [350, 148] on input "$ 0,00" at bounding box center [192, 150] width 337 height 10
paste input "14648,15"
type input "$ 14.648,15"
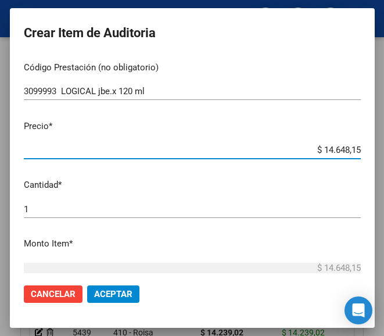
type input "$ 14.648,15"
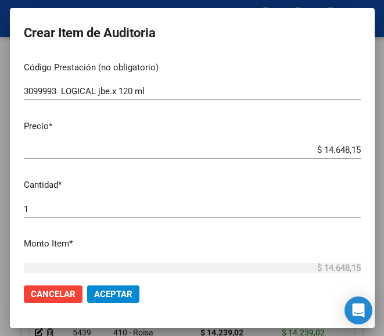
click at [169, 193] on mat-dialog-content "56281562 Nro Documento 27562815622 CUIL Afiliado Activo Análisis Afiliado Prest…" at bounding box center [192, 165] width 365 height 218
click at [137, 217] on div "1 Ingresar la cantidad" at bounding box center [192, 208] width 337 height 17
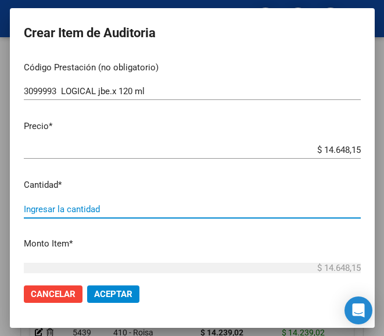
type input "3"
type input "$ 43.944,45"
type input "3"
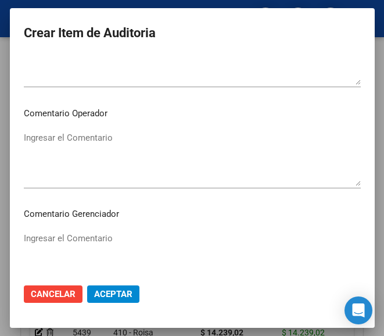
scroll to position [639, 0]
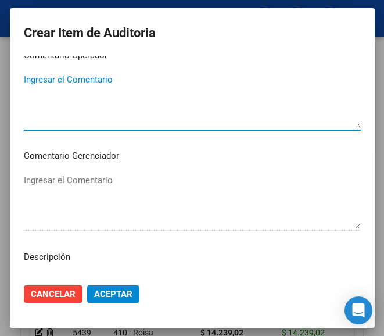
click at [85, 83] on textarea "Ingresar el Comentario" at bounding box center [192, 100] width 337 height 55
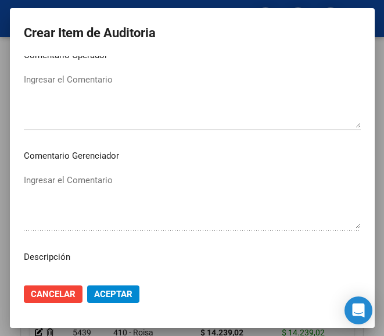
click at [112, 104] on textarea "Ingresar el Comentario" at bounding box center [192, 100] width 337 height 55
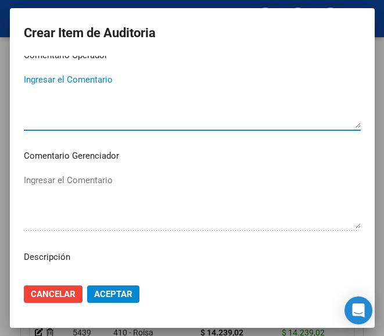
paste textarea "100 SOY ROSEDAL"
click at [25, 80] on textarea "100 SOY ROSEDAL" at bounding box center [192, 100] width 337 height 55
click at [28, 80] on textarea "100 SOY ROSEDAL" at bounding box center [192, 100] width 337 height 55
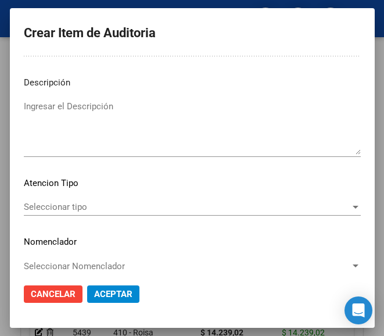
scroll to position [824, 0]
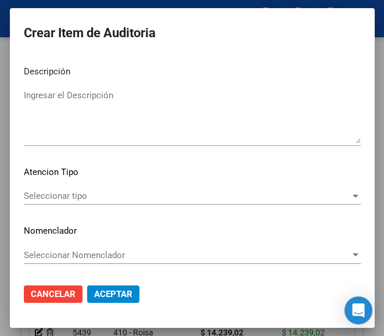
type textarea "100% SOY ROSEDAL"
click at [50, 187] on div "Seleccionar tipo Seleccionar tipo" at bounding box center [192, 195] width 337 height 17
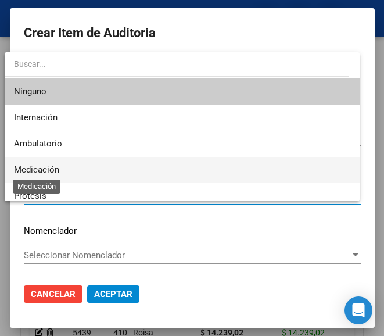
click at [49, 167] on span "Medicación" at bounding box center [36, 169] width 45 height 10
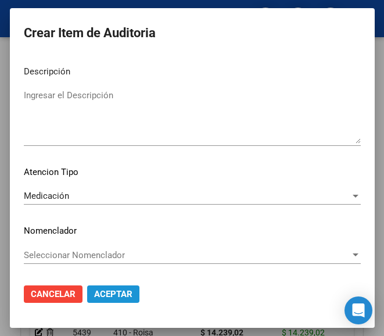
click at [110, 293] on span "Aceptar" at bounding box center [113, 294] width 38 height 10
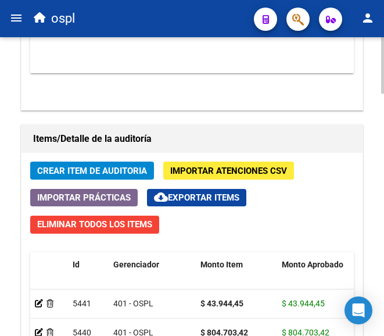
click at [65, 166] on span "Crear Item de Auditoria" at bounding box center [92, 171] width 110 height 10
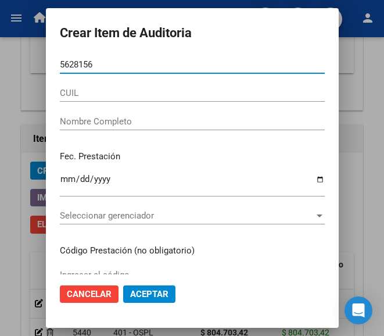
type input "56281562"
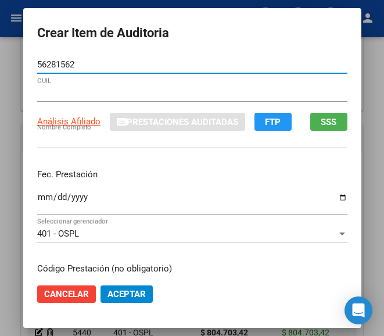
type input "27562815622"
type input "ALA AVALOS NAHOMI ES"
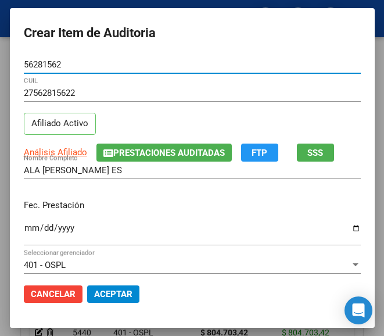
type input "56281562"
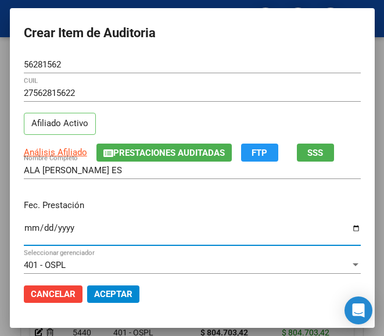
click at [24, 225] on input "Ingresar la fecha" at bounding box center [192, 232] width 337 height 19
type input "2025-07-03"
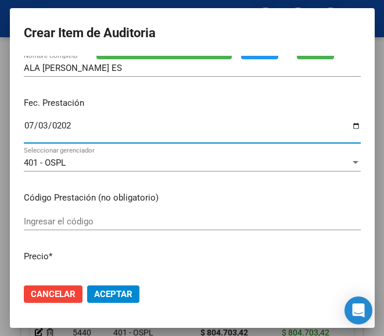
scroll to position [116, 0]
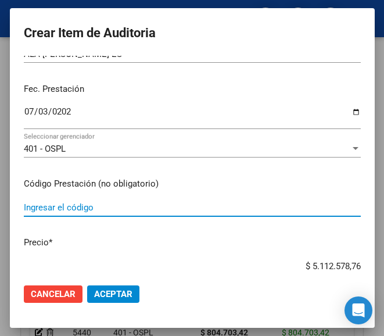
click at [85, 211] on input "Ingresar el código" at bounding box center [192, 207] width 337 height 10
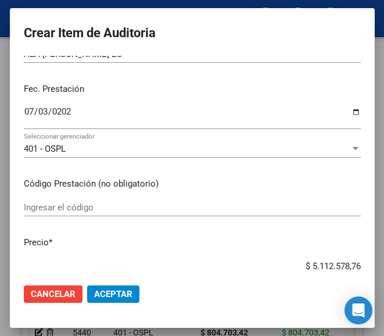
click at [89, 207] on input "Ingresar el código" at bounding box center [192, 207] width 337 height 10
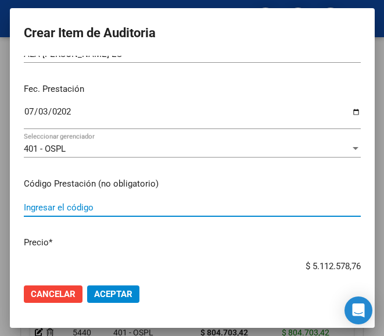
paste input "5967427 EPISTAL 50 mg comp.x 56"
type input "5967427 EPISTAL 50 mg comp.x 56"
click at [306, 277] on mat-dialog-actions "Cancelar Aceptar" at bounding box center [192, 294] width 337 height 40
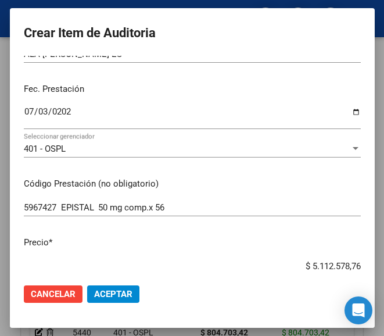
scroll to position [142, 0]
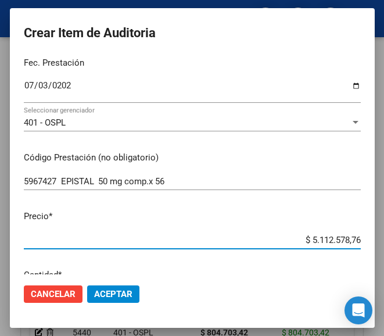
drag, startPoint x: 293, startPoint y: 267, endPoint x: 360, endPoint y: 260, distance: 67.7
click at [360, 260] on mat-dialog-content "56281562 Nro Documento 27562815622 CUIL Afiliado Activo Análisis Afiliado Prest…" at bounding box center [192, 165] width 365 height 218
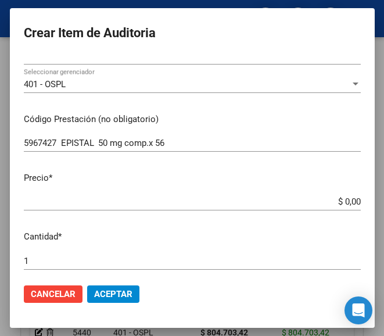
scroll to position [200, 0]
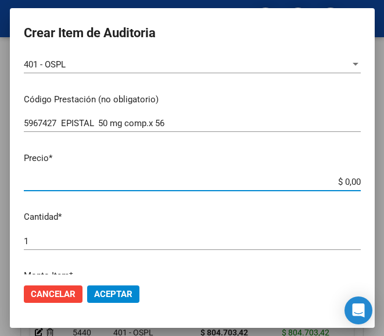
click at [350, 182] on input "$ 0,00" at bounding box center [192, 182] width 337 height 10
paste input "85449,03"
type input "$ 85.449,03"
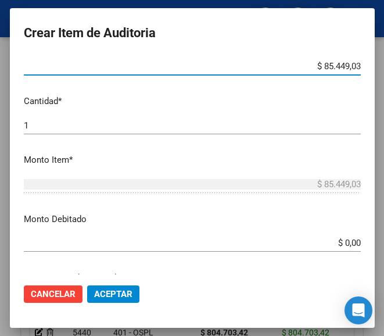
scroll to position [317, 0]
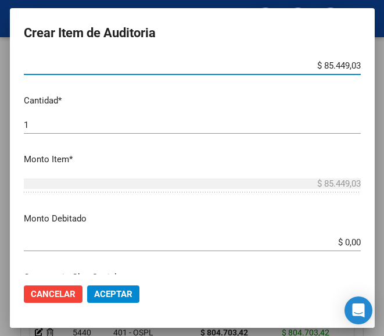
type input "$ 85.449,03"
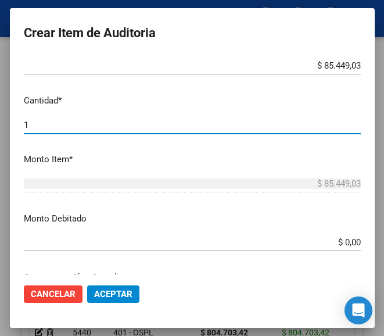
click at [52, 124] on input "1" at bounding box center [192, 125] width 337 height 10
type input "2"
type input "$ 170.898,06"
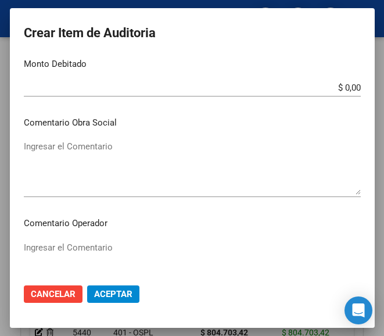
scroll to position [491, 0]
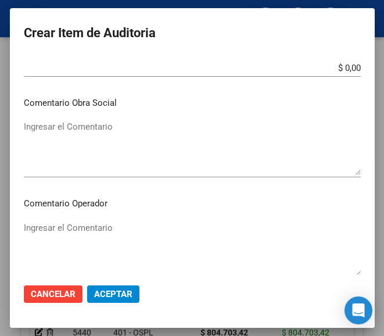
type input "2"
click at [85, 233] on textarea "Ingresar el Comentario" at bounding box center [192, 248] width 337 height 55
click at [56, 236] on textarea "Ingresar el Comentario" at bounding box center [192, 248] width 337 height 55
paste textarea "100 SOY ROSEDAL"
click at [28, 225] on textarea "100 SOY ROSEDAL" at bounding box center [192, 248] width 337 height 55
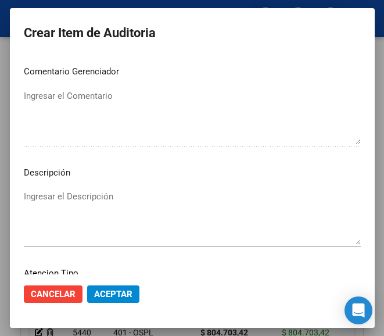
scroll to position [824, 0]
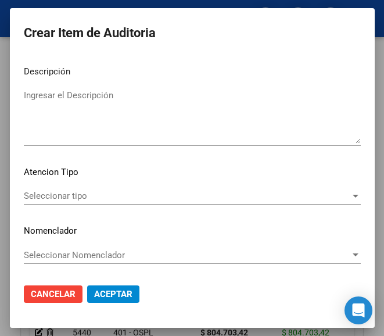
type textarea "100% SOY ROSEDAL"
click at [55, 210] on div "Seleccionar tipo Seleccionar tipo" at bounding box center [192, 201] width 337 height 28
click at [56, 198] on span "Seleccionar tipo" at bounding box center [187, 196] width 327 height 10
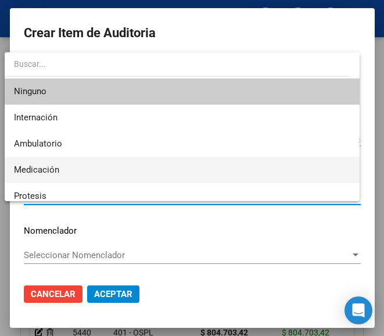
click at [54, 162] on span "Medicación" at bounding box center [182, 170] width 336 height 26
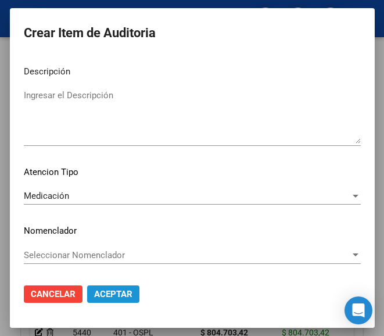
click at [120, 297] on span "Aceptar" at bounding box center [113, 294] width 38 height 10
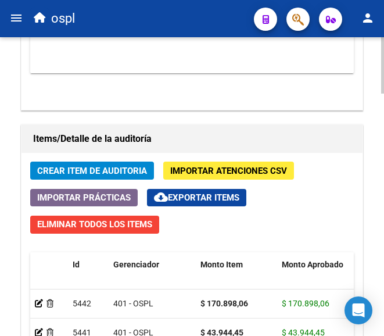
click at [78, 171] on span "Crear Item de Auditoria" at bounding box center [92, 171] width 110 height 10
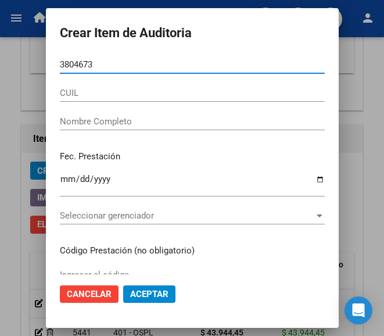
type input "38046736"
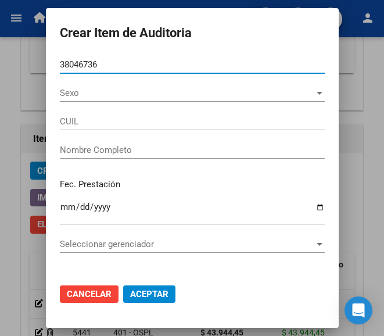
type input "23380467364"
type input "MEDINA NADIA ELIZABETH"
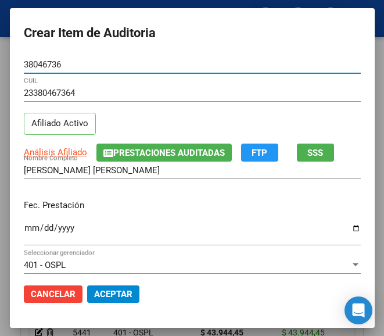
type input "38046736"
click at [24, 235] on input "Ingresar la fecha" at bounding box center [192, 232] width 337 height 19
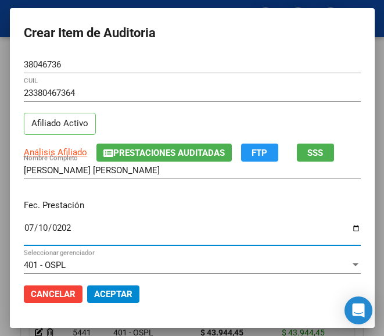
type input "2025-07-10"
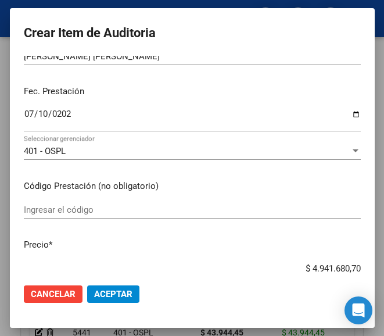
scroll to position [116, 0]
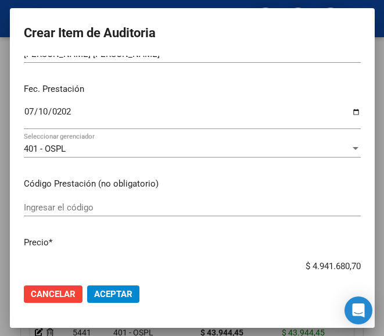
click at [64, 214] on div "Ingresar el código" at bounding box center [192, 207] width 337 height 17
click at [74, 207] on input "Ingresar el código" at bounding box center [192, 207] width 337 height 10
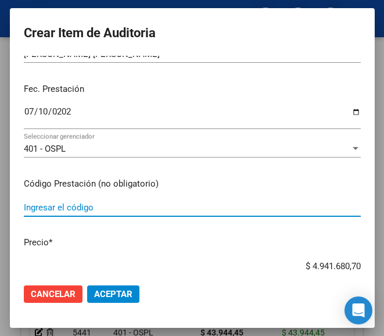
paste input "5559711 UMMA comp.rec.x 28"
type input "5559711 UMMA comp.rec.x 28"
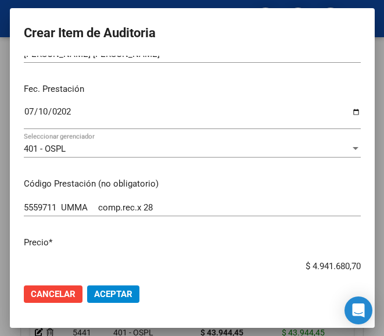
scroll to position [131, 0]
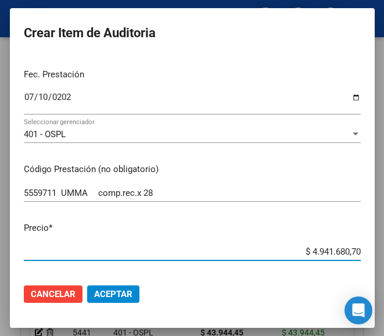
drag, startPoint x: 292, startPoint y: 267, endPoint x: 375, endPoint y: 260, distance: 84.0
click at [375, 260] on mat-dialog-container "Crear Item de Auditoria 38046736 Nro Documento 23380467364 CUIL Afiliado Activo…" at bounding box center [192, 167] width 365 height 319
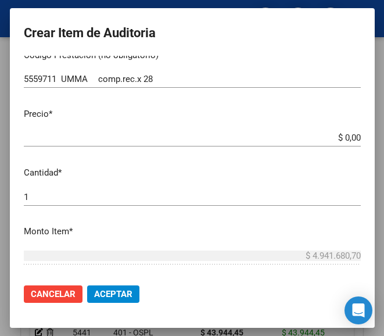
scroll to position [247, 0]
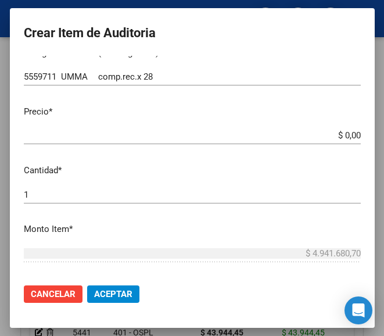
click at [347, 137] on input "$ 0,00" at bounding box center [192, 135] width 337 height 10
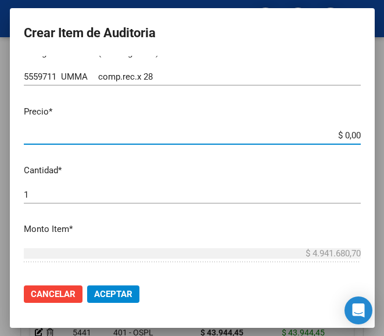
click at [350, 134] on input "$ 0,00" at bounding box center [192, 135] width 337 height 10
paste input "20799,03"
type input "$ 20.799,03"
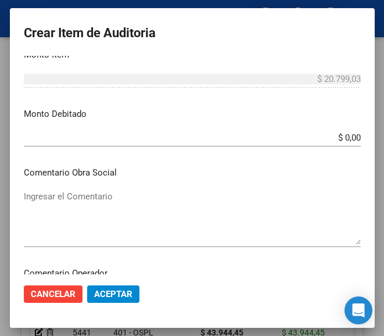
scroll to position [537, 0]
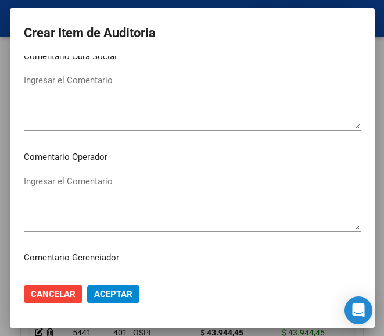
type input "$ 20.799,03"
click at [94, 196] on textarea "Ingresar el Comentario" at bounding box center [192, 202] width 337 height 55
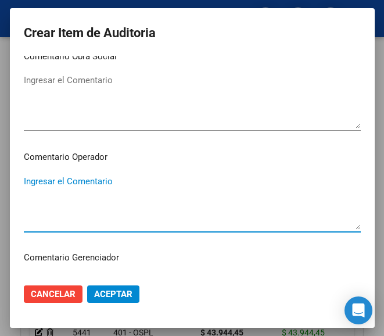
click at [76, 177] on textarea "Ingresar el Comentario" at bounding box center [192, 202] width 337 height 55
paste textarea "100 SOY CONGRESO"
click at [30, 181] on textarea "100 SOY CONGRESO" at bounding box center [192, 202] width 337 height 55
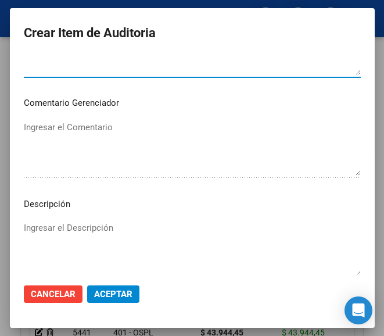
scroll to position [770, 0]
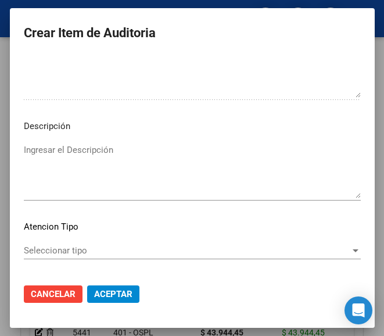
type textarea "100% SOY CONGRESO"
click at [62, 248] on span "Seleccionar tipo" at bounding box center [187, 250] width 327 height 10
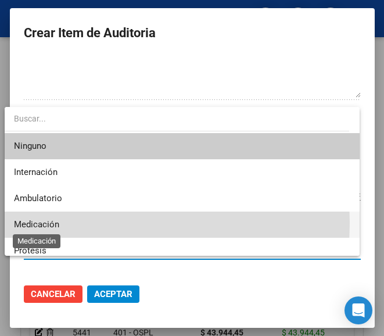
click at [55, 223] on span "Medicación" at bounding box center [36, 224] width 45 height 10
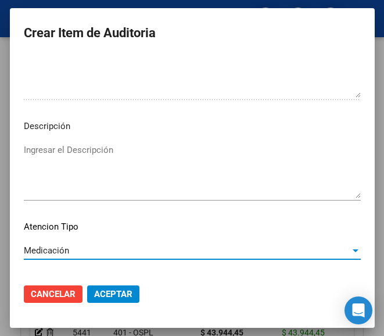
scroll to position [824, 0]
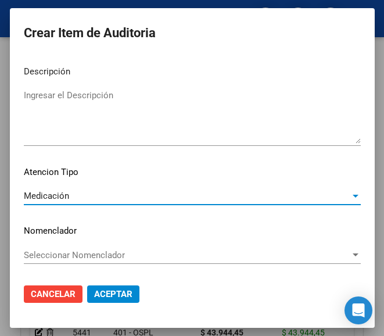
click at [112, 291] on span "Aceptar" at bounding box center [113, 294] width 38 height 10
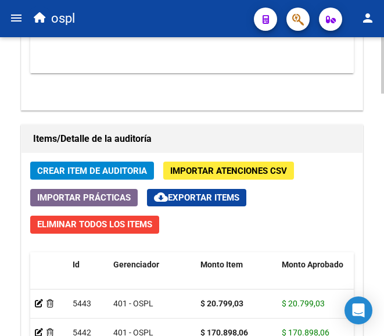
click at [130, 174] on span "Crear Item de Auditoria" at bounding box center [92, 171] width 110 height 10
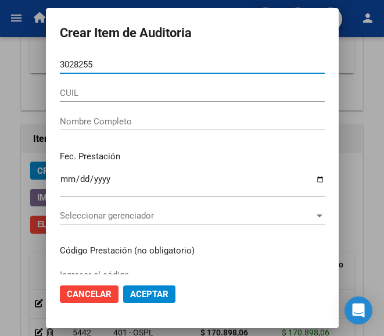
type input "30282555"
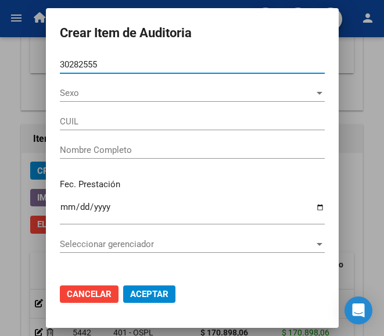
type input "27302825551"
type input "KANASHIRO NATALIA INES"
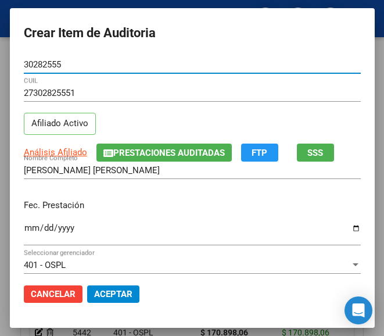
type input "30282555"
click at [24, 228] on input "Ingresar la fecha" at bounding box center [192, 232] width 337 height 19
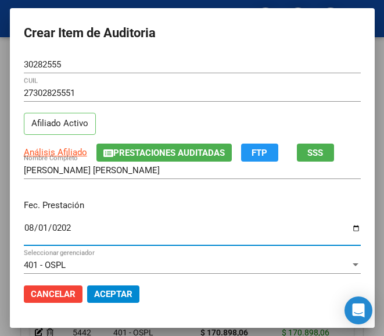
type input "[DATE]"
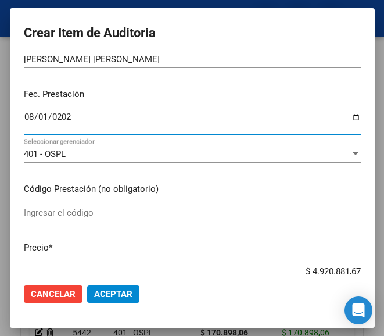
scroll to position [116, 0]
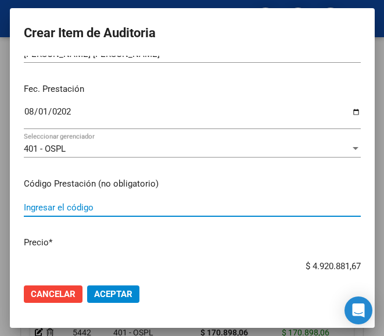
click at [66, 205] on input "Ingresar el código" at bounding box center [192, 207] width 337 height 10
click at [87, 207] on input "Ingresar el código" at bounding box center [192, 207] width 337 height 10
paste input "6222421 MIRANDA comp.x 28 (24+4)"
type input "6222421 MIRANDA comp.x 28 (24+4)"
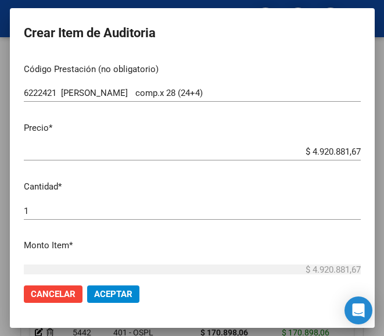
scroll to position [232, 0]
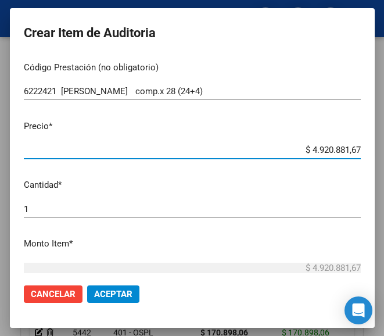
drag, startPoint x: 285, startPoint y: 153, endPoint x: 380, endPoint y: 148, distance: 94.8
click at [375, 148] on mat-dialog-container "Crear Item de Auditoria 30282555 Nro Documento 27302825551 CUIL Afiliado Activo…" at bounding box center [192, 167] width 365 height 319
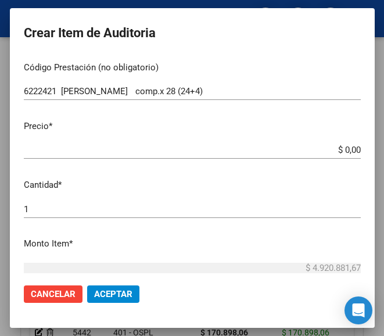
click at [346, 151] on input "$ 0,00" at bounding box center [192, 150] width 337 height 10
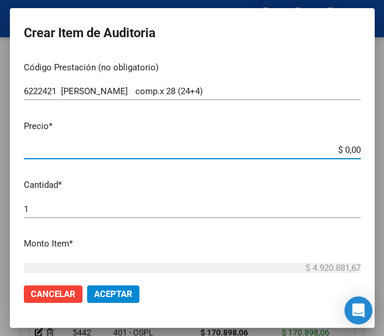
click at [348, 151] on input "$ 0,00" at bounding box center [192, 150] width 337 height 10
paste input "29569,98"
type input "$ 29.569,98"
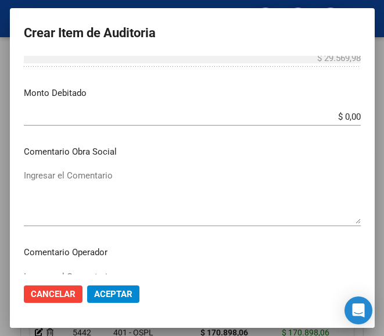
scroll to position [465, 0]
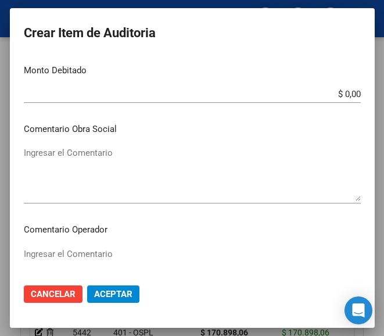
type input "$ 29.569,98"
click at [101, 254] on textarea "Ingresar el Comentario" at bounding box center [192, 275] width 337 height 55
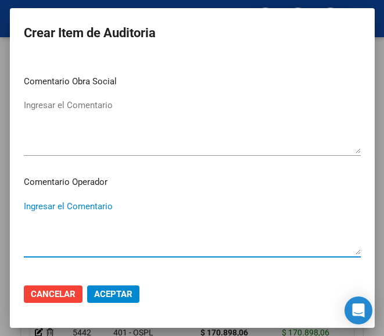
scroll to position [581, 0]
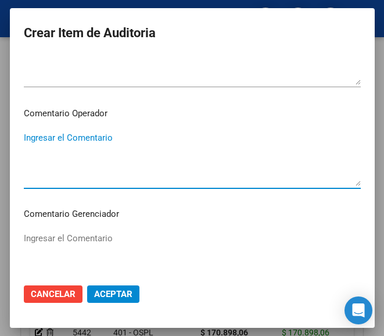
click at [80, 141] on textarea "Ingresar el Comentario" at bounding box center [192, 158] width 337 height 55
paste textarea "100 MANUELA AMARELLE S.C.S."
click at [30, 140] on textarea "100 MANUELA AMARELLE S.C.S." at bounding box center [192, 158] width 337 height 55
click at [28, 138] on textarea "100 MANUELA AMARELLE S.C.S." at bounding box center [192, 158] width 337 height 55
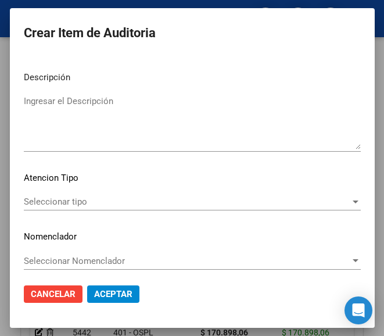
scroll to position [824, 0]
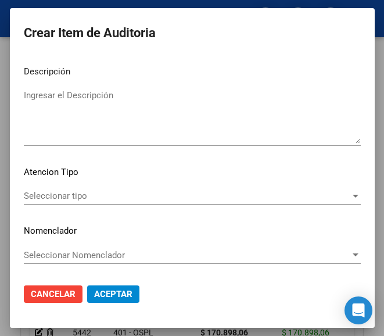
type textarea "100% MANUELA AMARELLE S.C.S."
click at [81, 200] on span "Seleccionar tipo" at bounding box center [187, 196] width 327 height 10
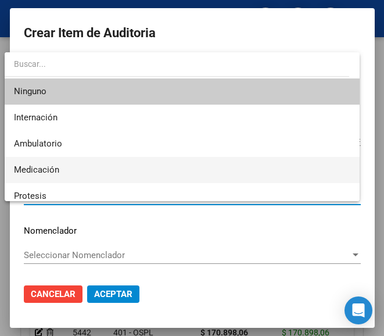
click at [57, 170] on span "Medicación" at bounding box center [36, 169] width 45 height 10
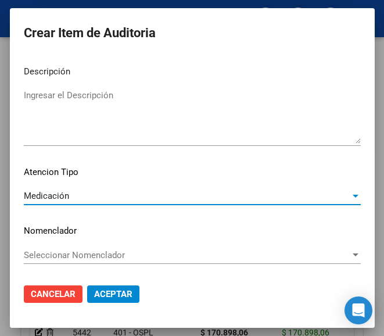
click at [100, 293] on span "Aceptar" at bounding box center [113, 294] width 38 height 10
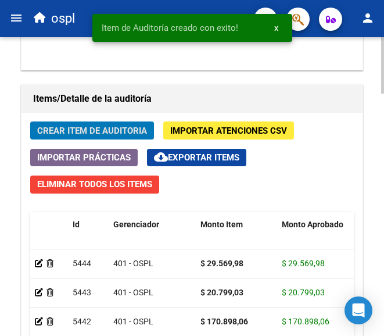
scroll to position [1075, 0]
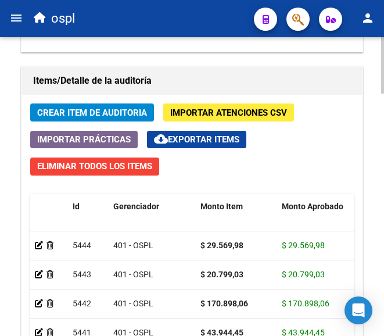
click at [133, 114] on span "Crear Item de Auditoria" at bounding box center [92, 112] width 110 height 10
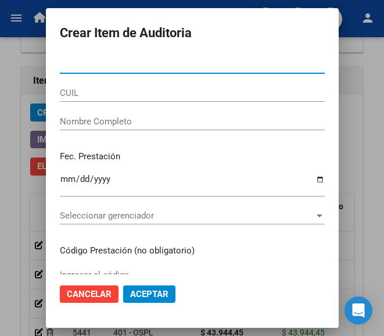
click at [103, 67] on input "Nro Documento" at bounding box center [192, 64] width 265 height 10
type input "55205789"
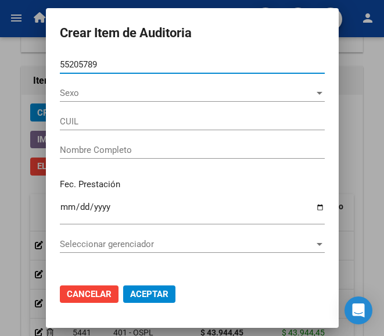
type input "23552057899"
type input "TAPIA FABRICIO ISMAE"
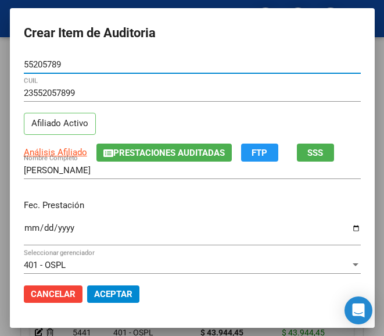
type input "55205789"
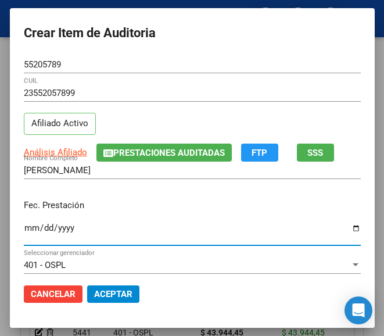
click at [24, 228] on input "Ingresar la fecha" at bounding box center [192, 232] width 337 height 19
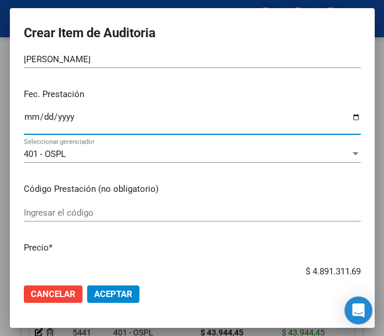
scroll to position [116, 0]
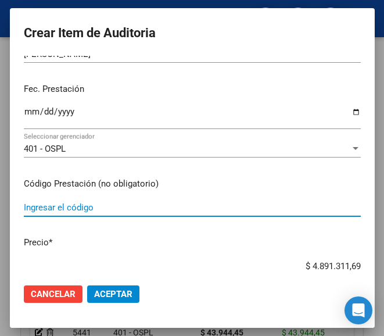
click at [90, 210] on input "Ingresar el código" at bounding box center [192, 207] width 337 height 10
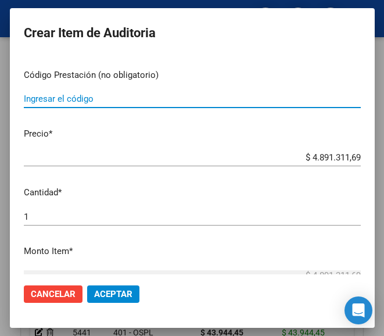
scroll to position [232, 0]
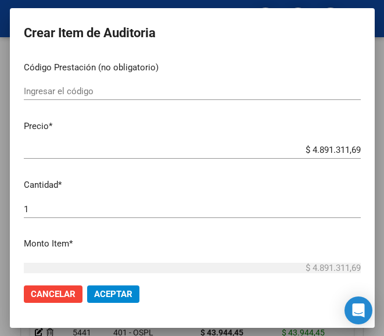
click at [62, 96] on input "Ingresar el código" at bounding box center [192, 91] width 337 height 10
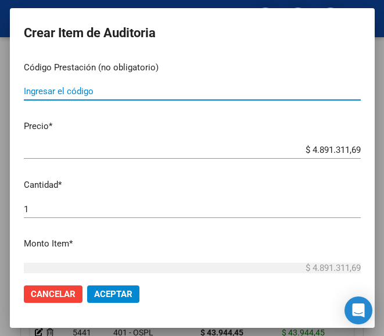
paste input "2770393 TERMOFREN sol.x 120 ml"
type input "2770393 TERMOFREN sol.x 120 ml"
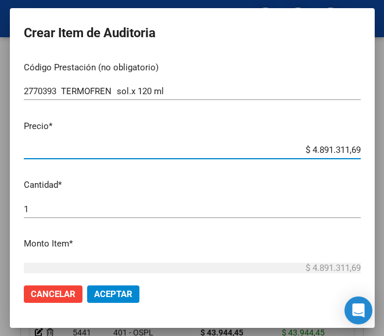
drag, startPoint x: 283, startPoint y: 150, endPoint x: 360, endPoint y: 154, distance: 76.8
click at [354, 149] on app-form-text-field "Precio * $ 4.891.311,69 Ingresar el precio" at bounding box center [197, 138] width 346 height 36
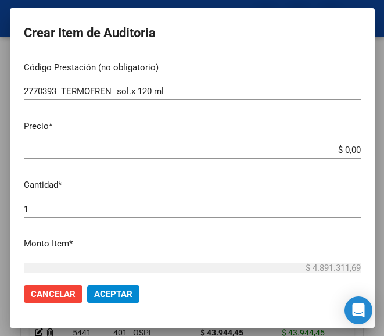
click at [350, 149] on input "$ 0,00" at bounding box center [192, 150] width 337 height 10
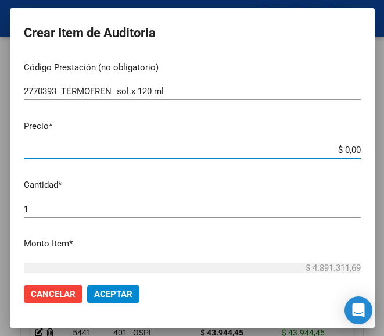
paste input "9133"
type input "$ 91,33"
type input "$ 913,30"
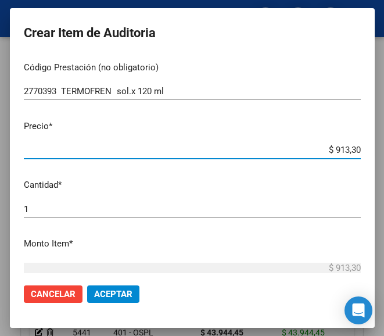
type input "$ 9.133,00"
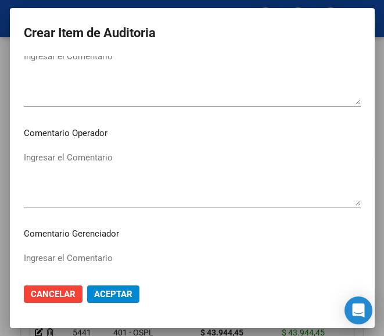
scroll to position [581, 0]
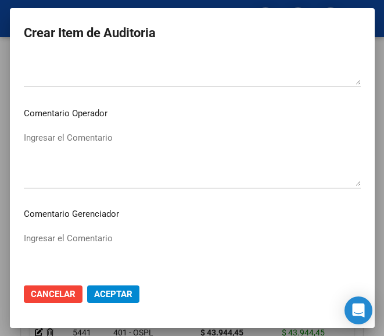
type input "$ 9.133,00"
click at [91, 155] on textarea "Ingresar el Comentario" at bounding box center [192, 158] width 337 height 55
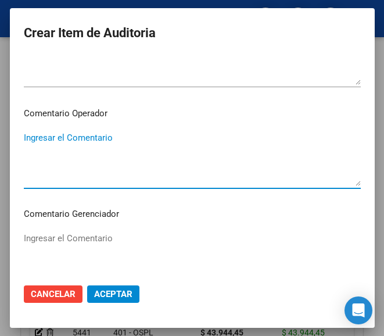
click at [91, 146] on textarea "Ingresar el Comentario" at bounding box center [192, 158] width 337 height 55
paste textarea "100 PLAZOLETA"
click at [30, 135] on textarea "100 PLAZOLETA" at bounding box center [192, 158] width 337 height 55
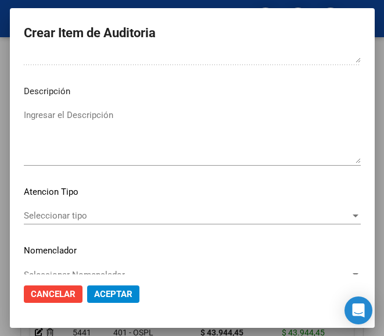
scroll to position [813, 0]
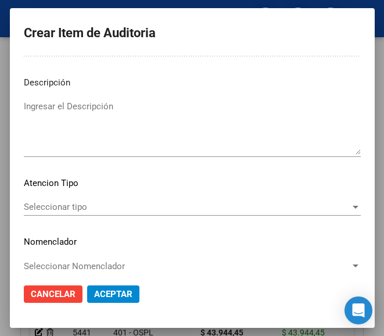
type textarea "100% PLAZOLETA"
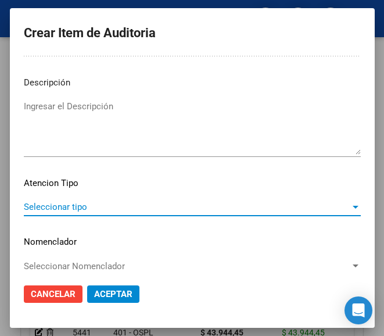
click at [74, 211] on span "Seleccionar tipo" at bounding box center [187, 207] width 327 height 10
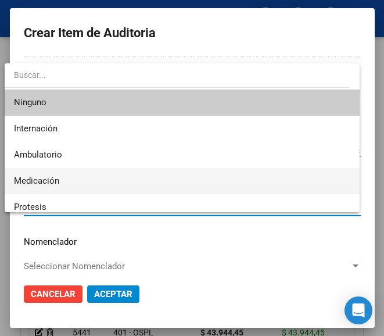
click at [60, 181] on span "Medicación" at bounding box center [182, 181] width 336 height 26
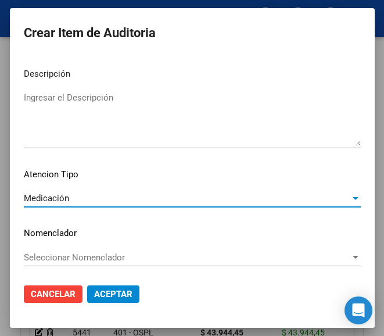
scroll to position [824, 0]
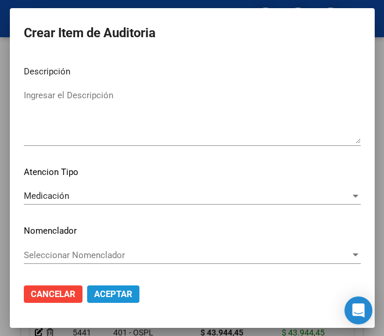
click at [113, 294] on span "Aceptar" at bounding box center [113, 294] width 38 height 10
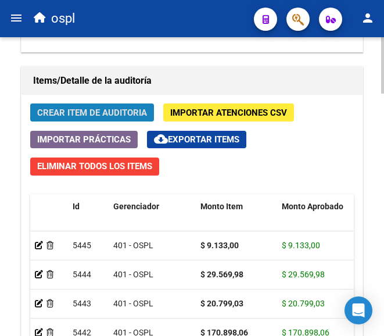
click at [105, 114] on span "Crear Item de Auditoria" at bounding box center [92, 112] width 110 height 10
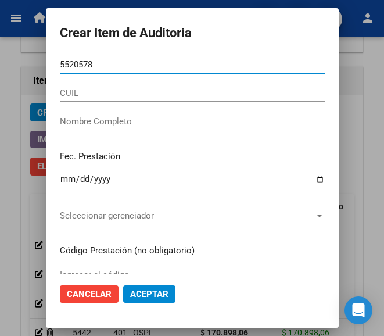
type input "55205789"
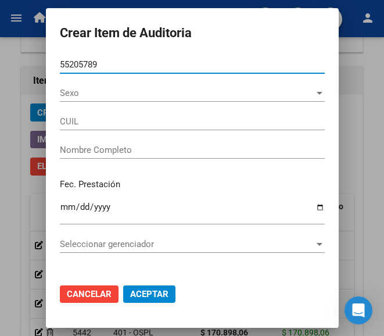
type input "23552057899"
type input "TAPIA FABRICIO ISMAE"
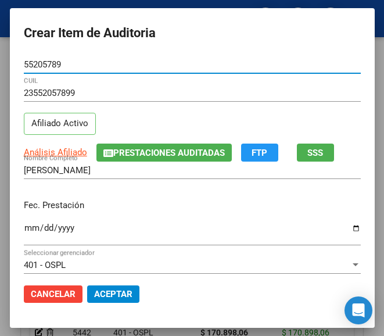
type input "55205789"
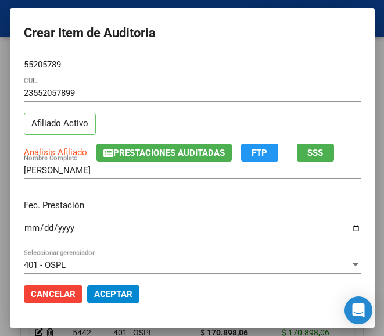
click at [25, 223] on div "Ingresar la fecha" at bounding box center [192, 233] width 337 height 25
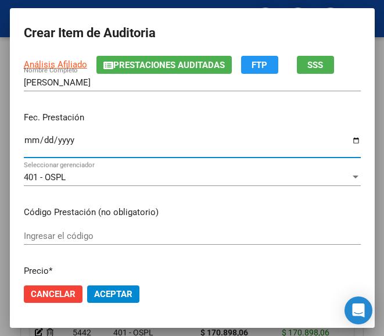
scroll to position [116, 0]
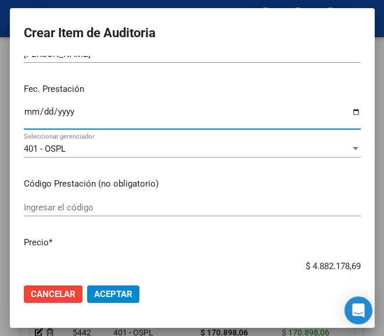
click at [52, 198] on mat-dialog-content "55205789 Nro Documento 23552057899 CUIL Afiliado Activo Análisis Afiliado Prest…" at bounding box center [192, 165] width 365 height 218
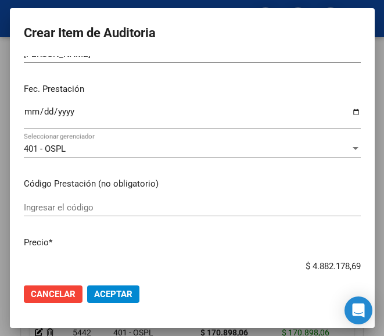
click at [59, 209] on input "Ingresar el código" at bounding box center [192, 207] width 337 height 10
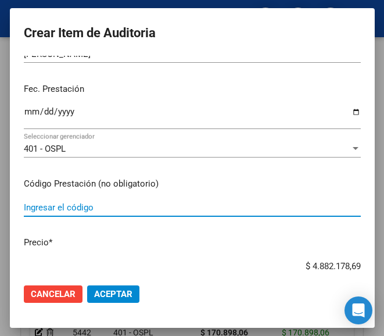
click at [29, 206] on input "Ingresar el código" at bounding box center [192, 207] width 337 height 10
paste input "5516421 CLARIMAX 250 250 mg susp.x 60 ml"
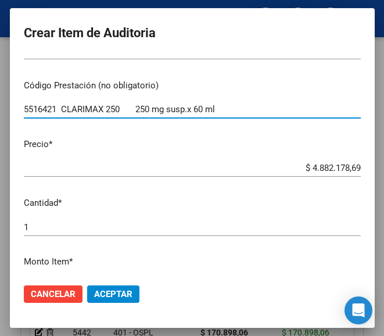
scroll to position [232, 0]
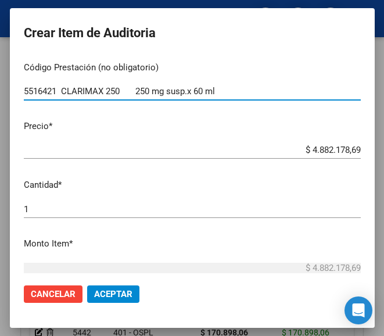
type input "5516421 CLARIMAX 250 250 mg susp.x 60 ml"
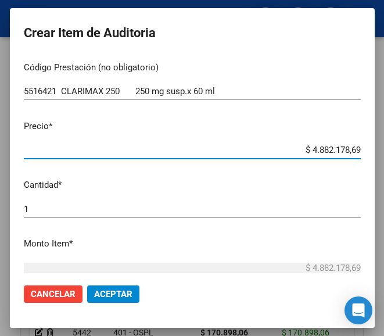
drag, startPoint x: 292, startPoint y: 148, endPoint x: 360, endPoint y: 137, distance: 69.0
click at [360, 137] on mat-dialog-content "55205789 Nro Documento 23552057899 CUIL Afiliado Activo Análisis Afiliado Prest…" at bounding box center [192, 165] width 365 height 218
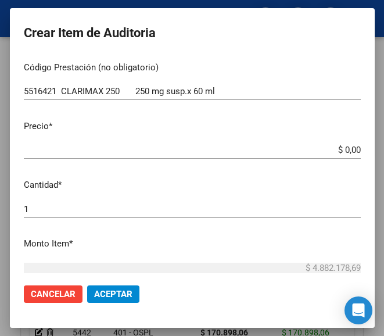
click at [347, 150] on input "$ 0,00" at bounding box center [192, 150] width 337 height 10
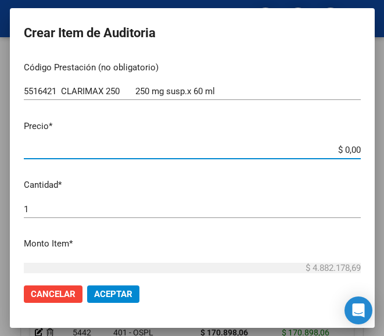
click at [353, 151] on app-form-text-field "Precio * $ 0,00 Ingresar el precio" at bounding box center [197, 138] width 346 height 36
click at [349, 148] on input "$ 0,00" at bounding box center [192, 150] width 337 height 10
paste input "23029,6"
type input "$ 2.302,96"
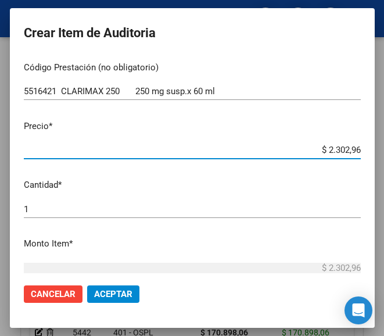
type input "$ 23.029,60"
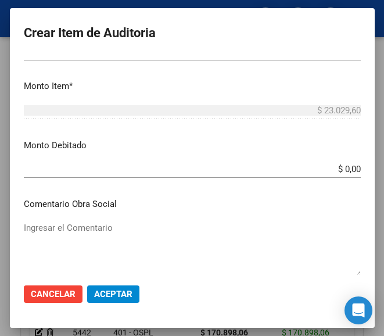
scroll to position [407, 0]
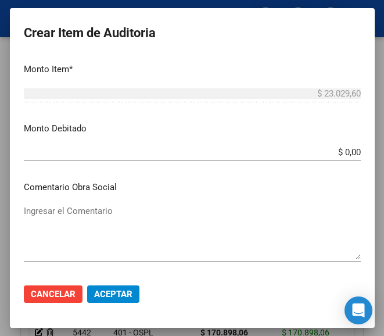
type input "$ 23.029,60"
click at [99, 218] on textarea "Ingresar el Comentario" at bounding box center [192, 232] width 337 height 55
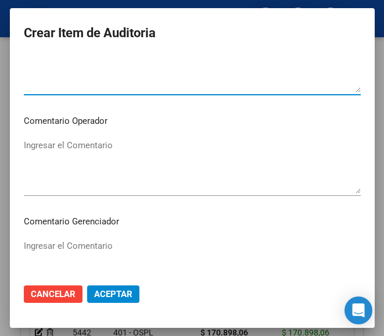
scroll to position [581, 0]
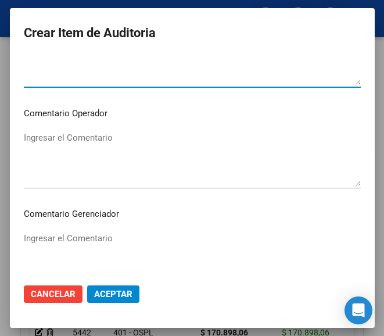
click at [60, 159] on textarea "Ingresar el Comentario" at bounding box center [192, 158] width 337 height 55
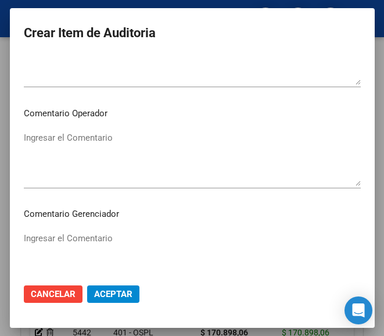
click at [49, 149] on textarea "Ingresar el Comentario" at bounding box center [192, 158] width 337 height 55
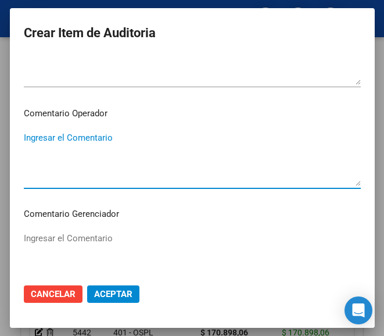
paste textarea "100 PLAZOLETA"
click at [29, 143] on textarea "100 PLAZOLETA" at bounding box center [192, 158] width 337 height 55
click at [29, 140] on textarea "100 PLAZOLETA" at bounding box center [192, 158] width 337 height 55
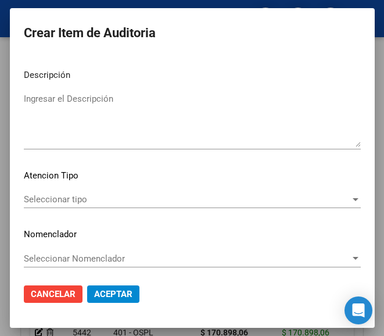
scroll to position [824, 0]
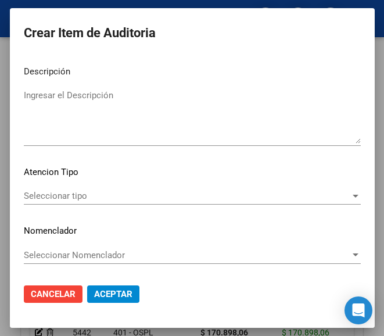
type textarea "100% PLAZOLETA"
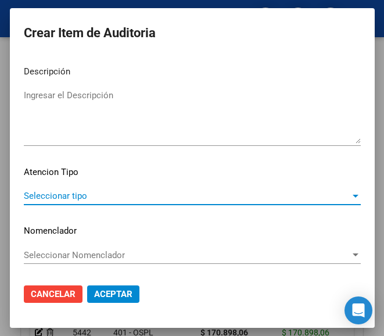
click at [77, 193] on span "Seleccionar tipo" at bounding box center [187, 196] width 327 height 10
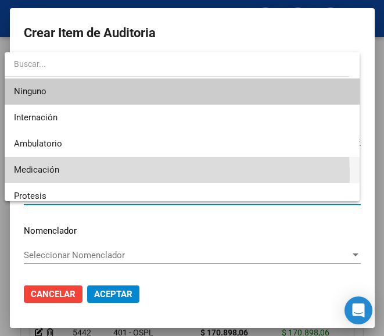
click at [69, 174] on span "Medicación" at bounding box center [182, 170] width 336 height 26
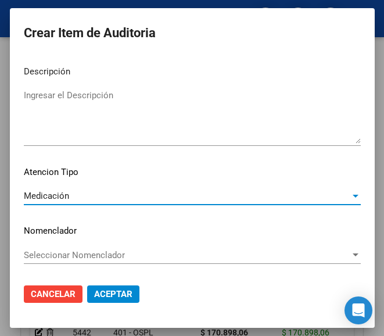
click at [114, 295] on span "Aceptar" at bounding box center [113, 294] width 38 height 10
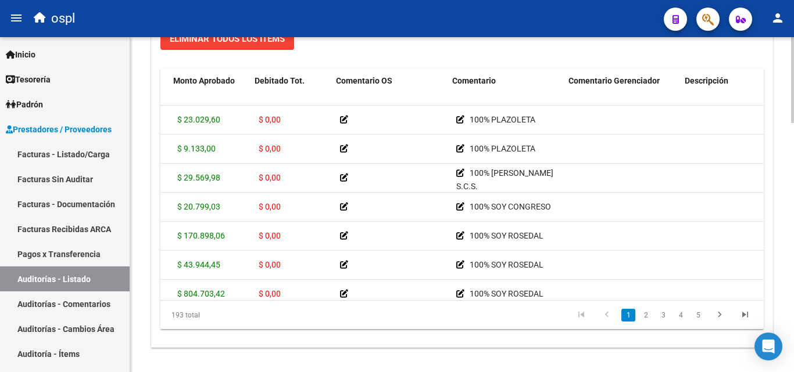
scroll to position [0, 239]
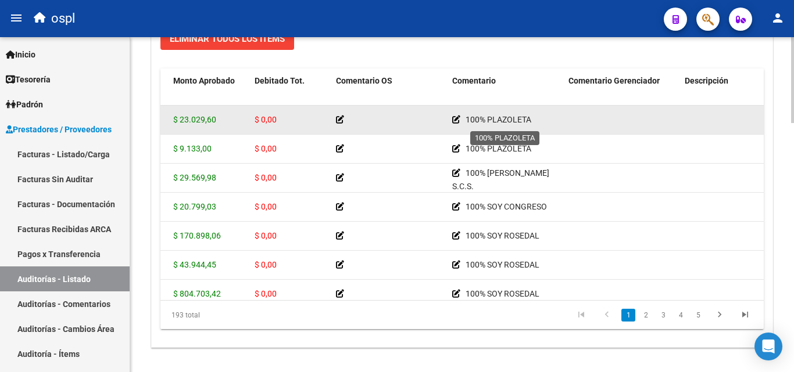
click at [383, 120] on icon at bounding box center [456, 120] width 8 height 8
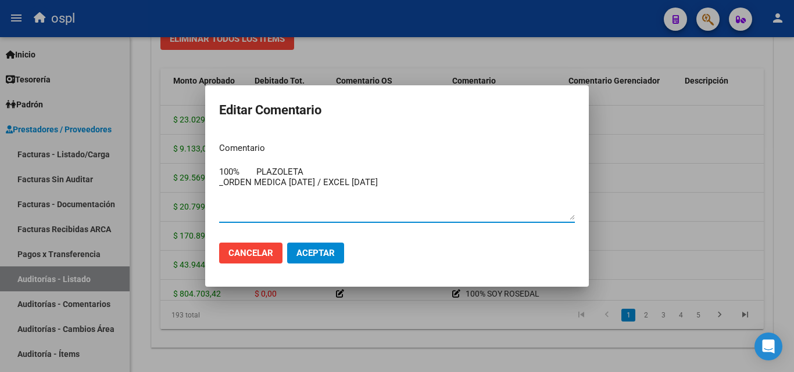
click at [383, 185] on textarea "100% PLAZOLETA _ORDEN MEDICA 10-07-2025 / EXCEL 22-07-2025" at bounding box center [397, 193] width 356 height 55
type textarea "100% PLAZOLETA _ORDEN MEDICA 10-07-2025 / EXCEL 22-07-2025"
click at [304, 255] on span "Aceptar" at bounding box center [315, 253] width 38 height 10
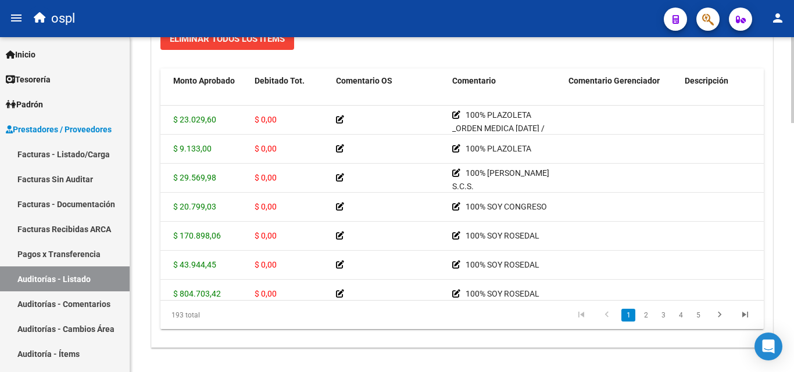
click at [305, 335] on div "Items/Detalle de la auditoría Crear Item de Auditoria Importar Atenciones CSV I…" at bounding box center [462, 154] width 626 height 392
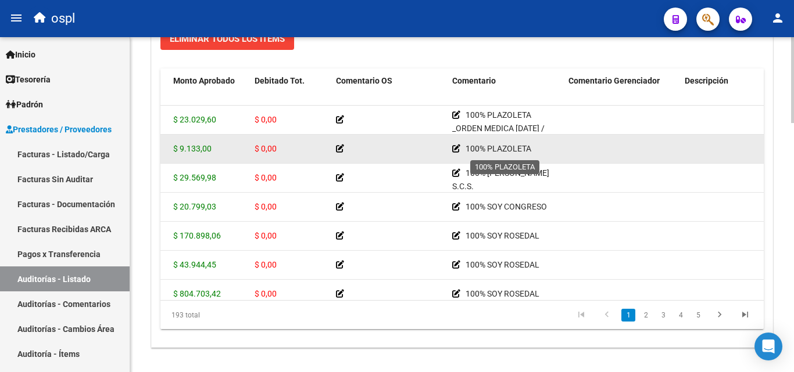
click at [383, 149] on icon at bounding box center [456, 149] width 8 height 8
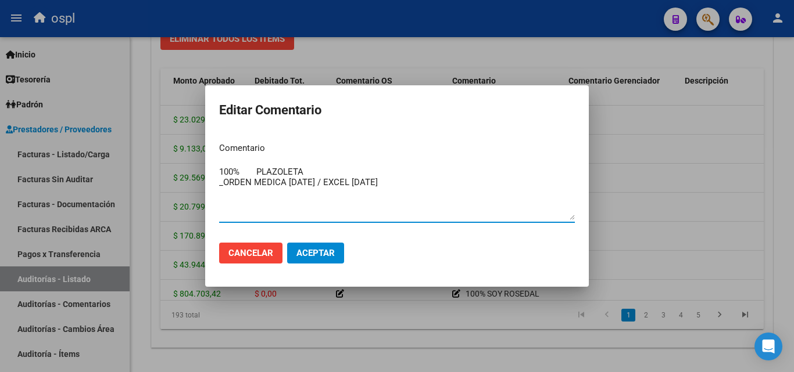
type textarea "100% PLAZOLETA _ORDEN MEDICA 10-07-2025 / EXCEL 22-07-2025"
click at [332, 256] on span "Aceptar" at bounding box center [315, 253] width 38 height 10
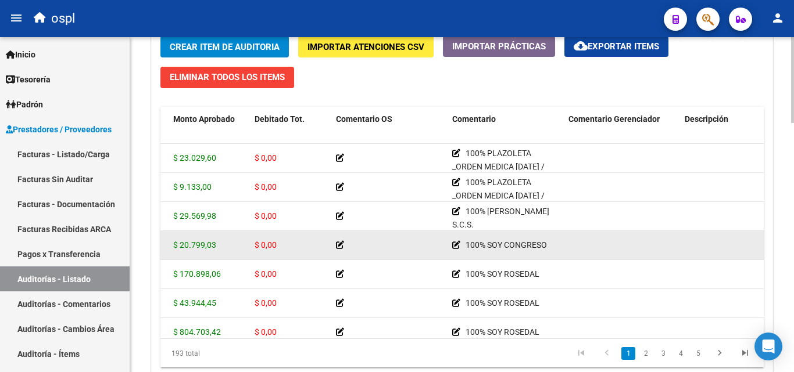
scroll to position [858, 0]
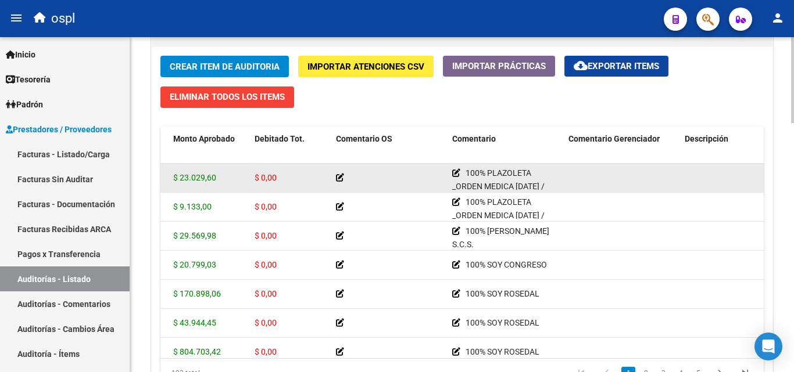
click at [339, 176] on icon at bounding box center [340, 178] width 8 height 8
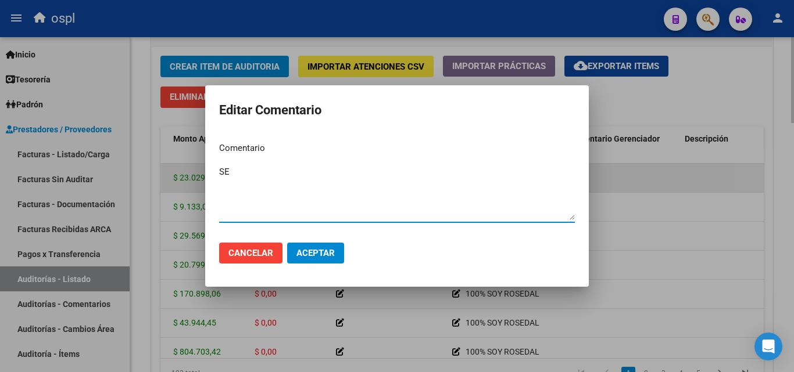
type textarea "S"
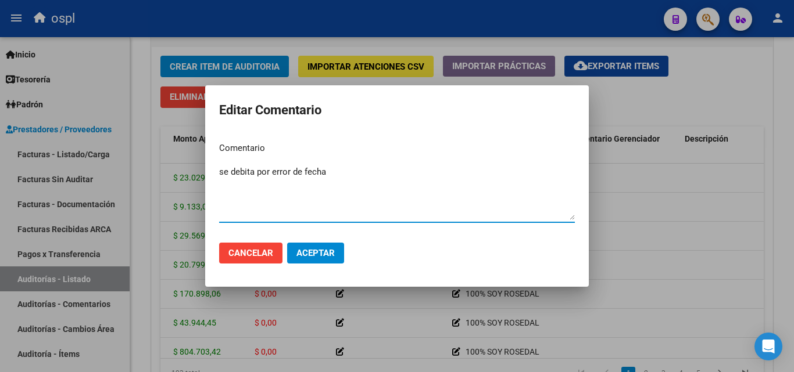
drag, startPoint x: 340, startPoint y: 176, endPoint x: 191, endPoint y: 186, distance: 149.6
click at [191, 186] on div "Editar Comentario Comentario se debita por error de fecha Ingresar el comentari…" at bounding box center [397, 186] width 794 height 372
click at [355, 220] on textarea "se debita por error de fecha" at bounding box center [397, 193] width 356 height 55
type textarea "se debita por error de fecha"
click at [334, 257] on span "Aceptar" at bounding box center [315, 253] width 38 height 10
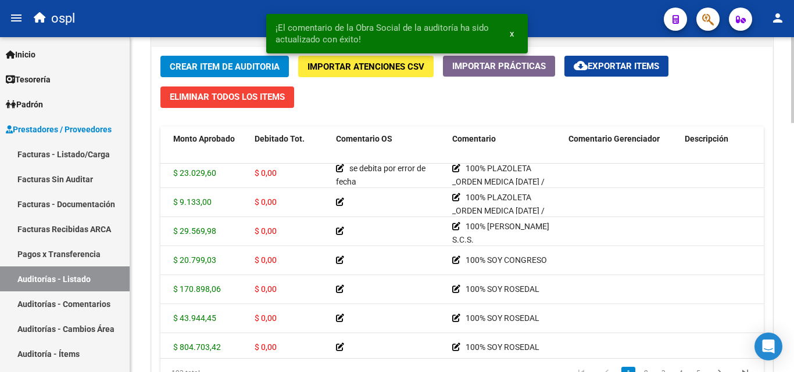
scroll to position [0, 239]
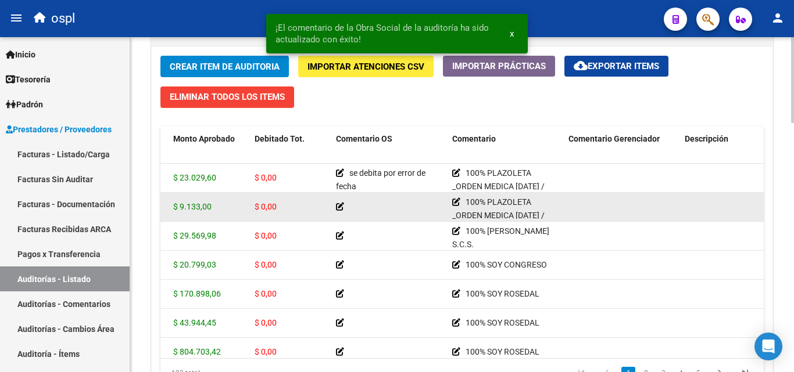
click at [339, 206] on icon at bounding box center [340, 207] width 8 height 8
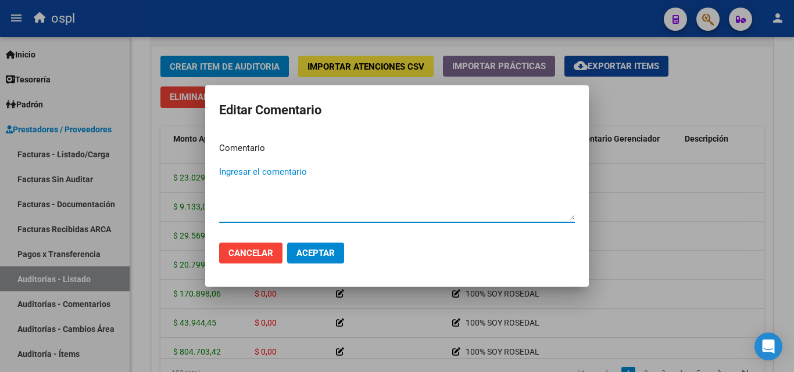
paste textarea "se debita por error de fecha"
type textarea "se debita por error de fecha"
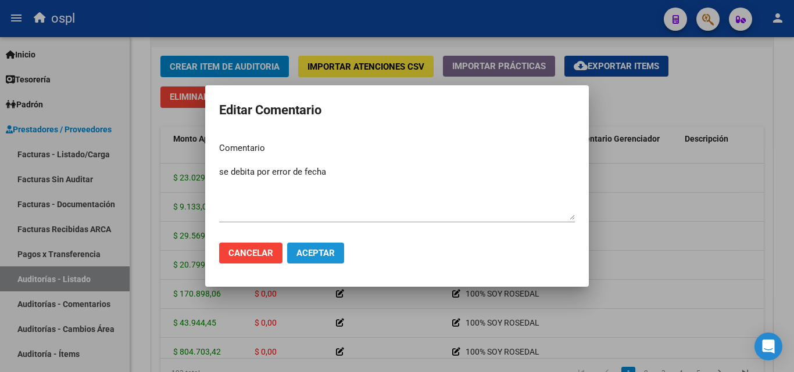
click at [328, 257] on span "Aceptar" at bounding box center [315, 253] width 38 height 10
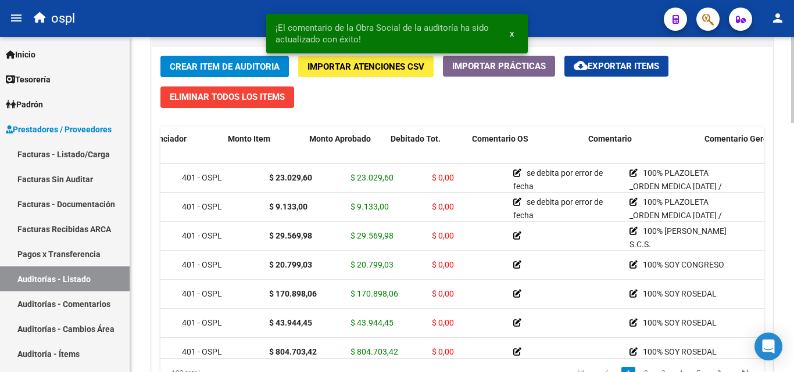
scroll to position [0, 0]
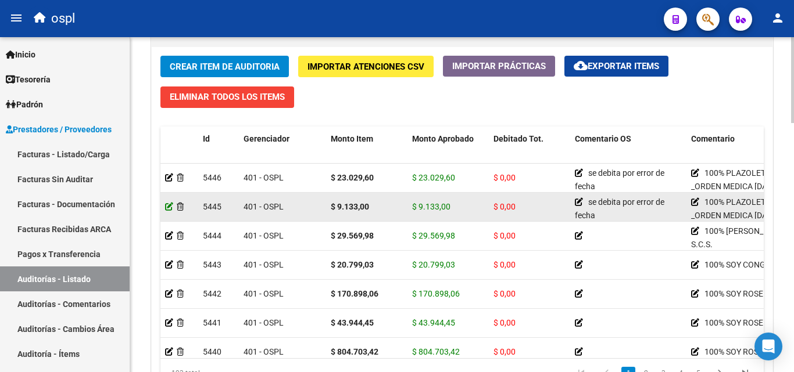
click at [171, 206] on icon at bounding box center [169, 207] width 8 height 8
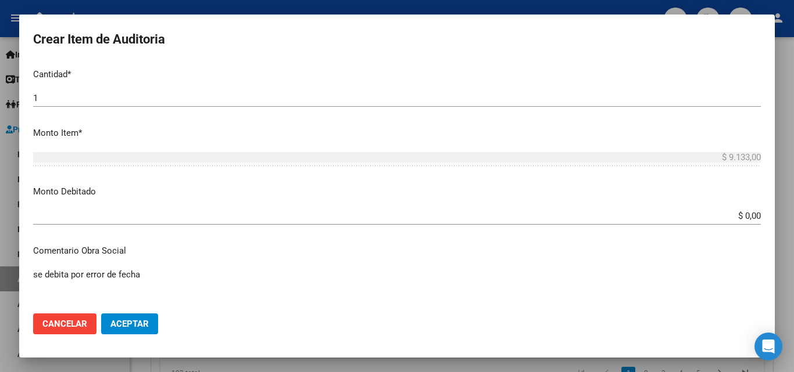
scroll to position [349, 0]
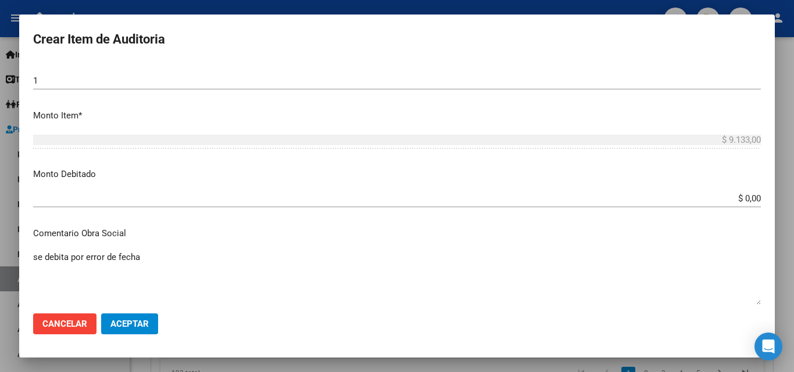
click at [383, 192] on div "$ 0,00 Ingresar el monto" at bounding box center [396, 198] width 727 height 17
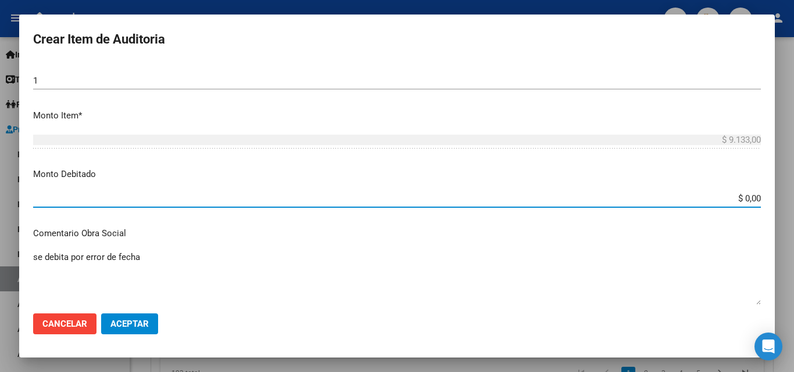
click at [383, 194] on input "$ 0,00" at bounding box center [396, 198] width 727 height 10
type input "$ 9.133,00"
click at [146, 322] on span "Aceptar" at bounding box center [129, 324] width 38 height 10
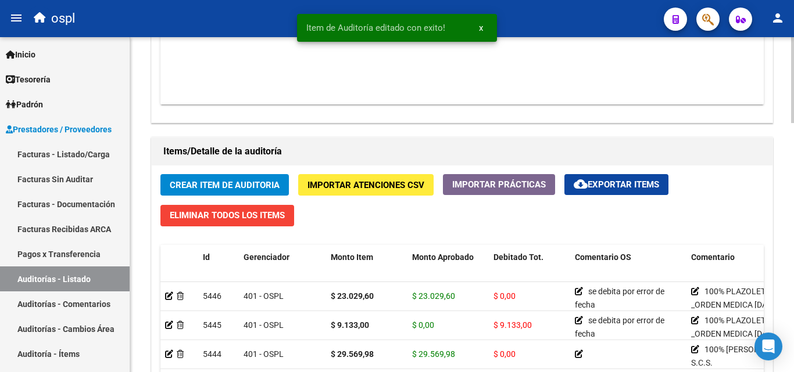
scroll to position [872, 0]
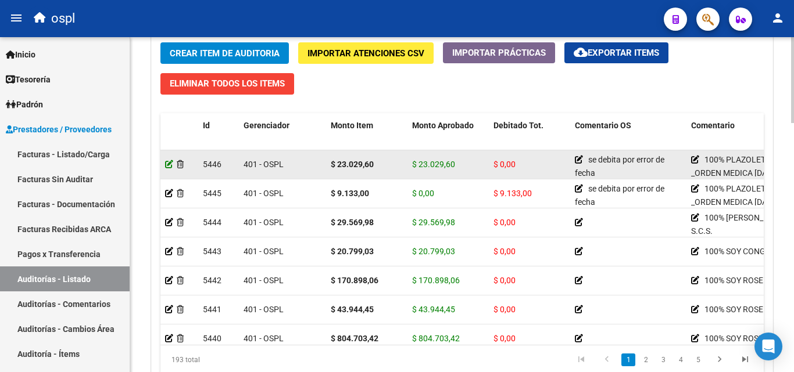
click at [167, 166] on icon at bounding box center [169, 164] width 8 height 8
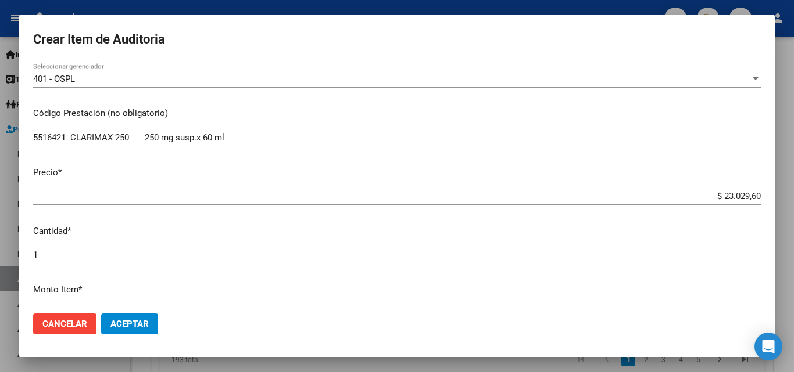
scroll to position [349, 0]
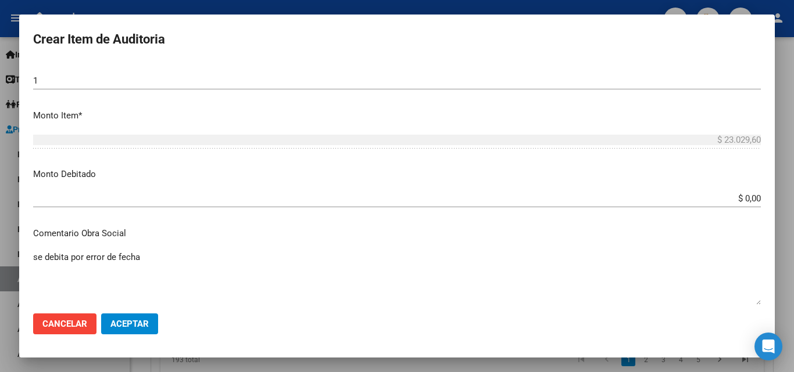
click at [383, 199] on app-form-text-field "Monto Debitado $ 0,00 Ingresar el monto" at bounding box center [401, 186] width 737 height 36
click at [383, 198] on app-form-text-field "Monto Debitado $ 0,00 Ingresar el monto" at bounding box center [401, 186] width 737 height 36
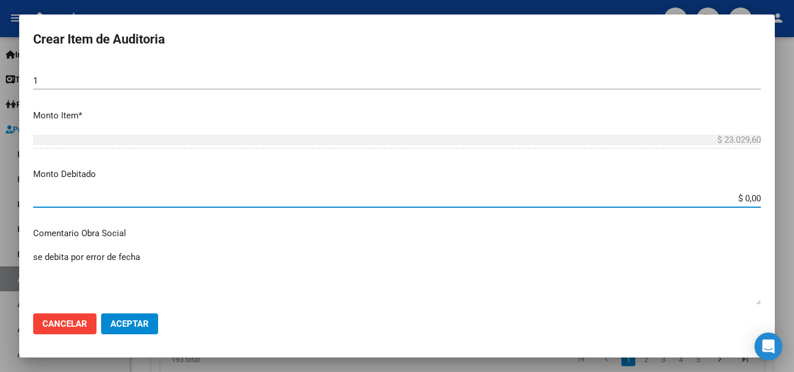
click at [383, 197] on input "$ 0,00" at bounding box center [396, 198] width 727 height 10
type input "$ 23.029,60"
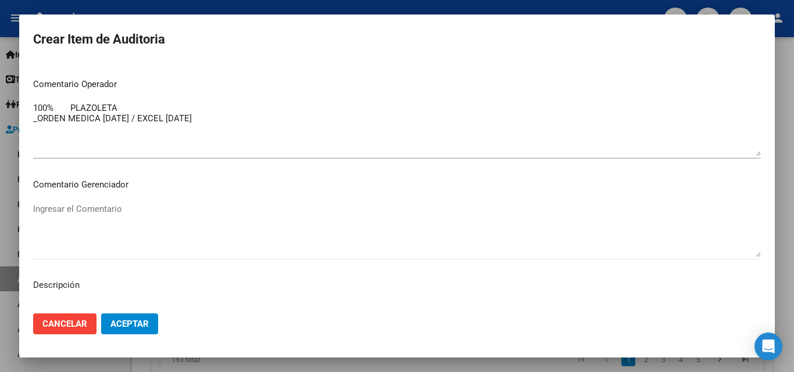
scroll to position [639, 0]
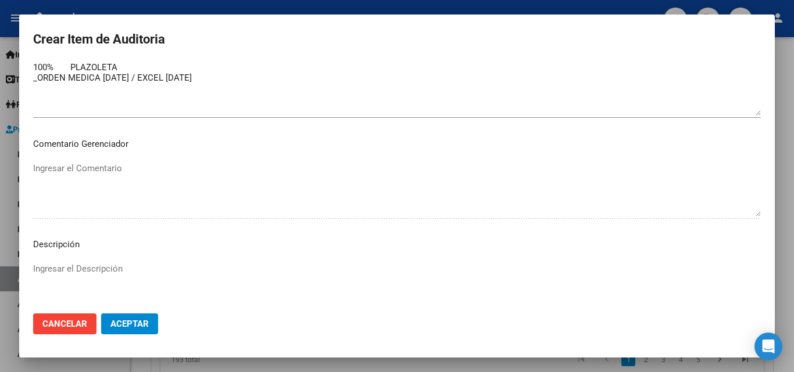
click at [139, 323] on span "Aceptar" at bounding box center [129, 324] width 38 height 10
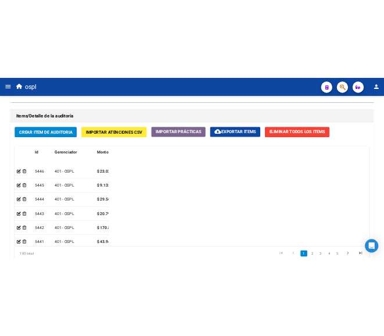
scroll to position [1063, 0]
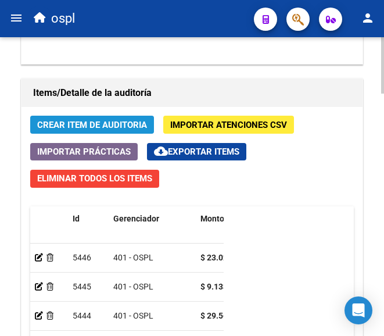
click at [119, 125] on span "Crear Item de Auditoria" at bounding box center [92, 125] width 110 height 10
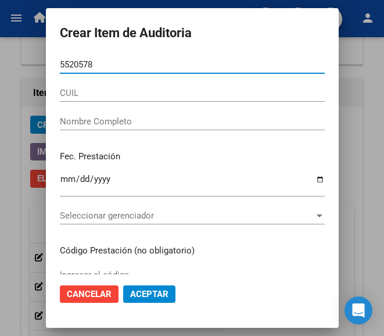
type input "55205789"
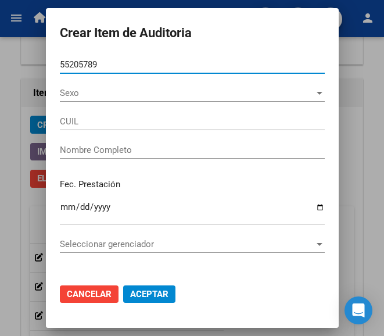
type input "23552057899"
type input "TAPIA FABRICIO ISMAE"
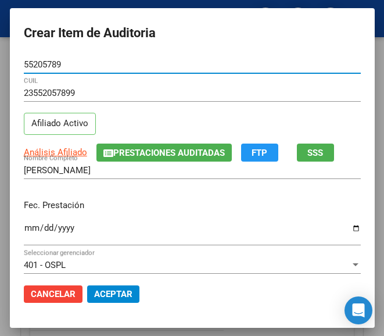
type input "55205789"
click at [24, 227] on input "Ingresar la fecha" at bounding box center [192, 232] width 337 height 19
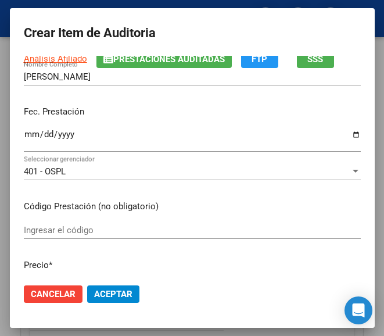
scroll to position [174, 0]
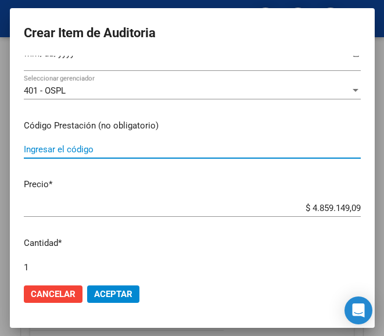
click at [64, 149] on input "Ingresar el código" at bounding box center [192, 149] width 337 height 10
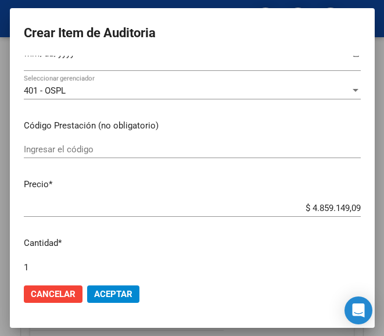
click at [81, 148] on input "Ingresar el código" at bounding box center [192, 149] width 337 height 10
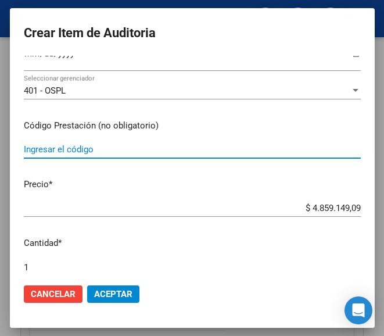
paste input "348191 ENEMOL sol.x 135 ml"
type input "348191 ENEMOL sol.x 135 ml"
click at [267, 203] on input "$ 4.859.149,09" at bounding box center [192, 208] width 337 height 10
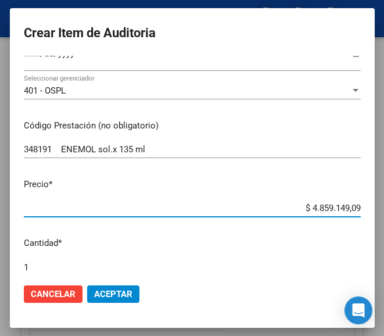
drag, startPoint x: 279, startPoint y: 207, endPoint x: 366, endPoint y: 205, distance: 87.2
click at [366, 205] on mat-dialog-content "55205789 Nro Documento 23552057899 CUIL Afiliado Activo Análisis Afiliado Prest…" at bounding box center [192, 165] width 365 height 218
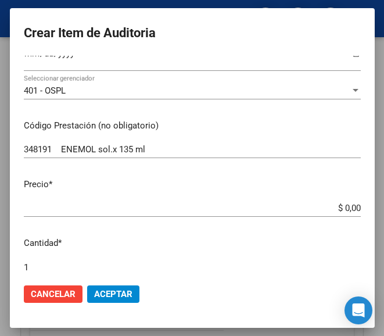
click at [349, 206] on input "$ 0,00" at bounding box center [192, 208] width 337 height 10
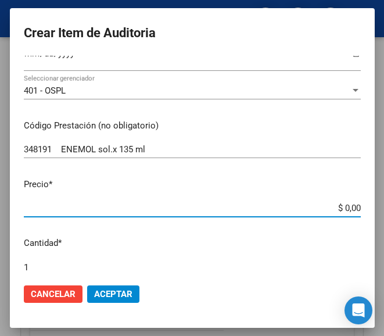
paste input "13330,48"
type input "$ 13.330,48"
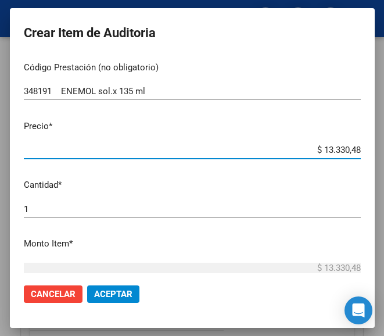
type input "$ 13.330,48"
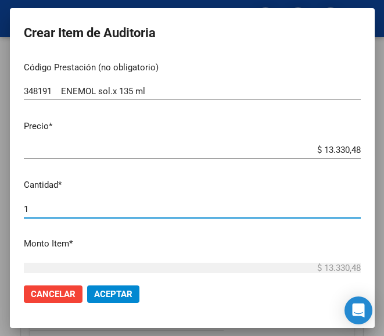
click at [40, 210] on input "1" at bounding box center [192, 209] width 337 height 10
type input "4"
type input "$ 53.321,92"
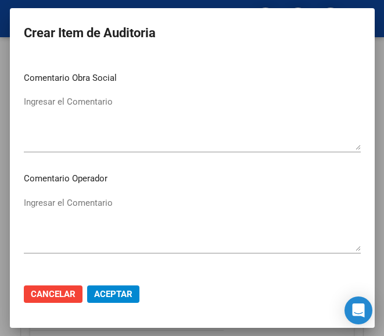
scroll to position [523, 0]
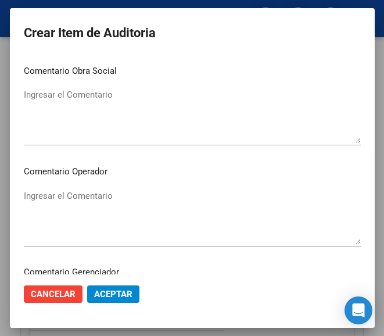
type input "4"
click at [122, 203] on textarea "Ingresar el Comentario" at bounding box center [192, 216] width 337 height 55
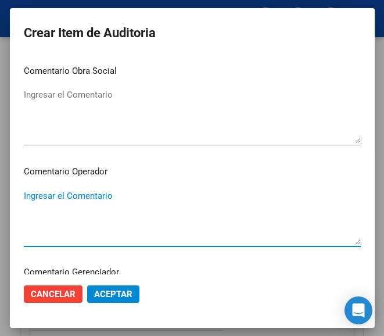
click at [47, 200] on textarea "Ingresar el Comentario" at bounding box center [192, 216] width 337 height 55
paste textarea "100 PLAZOLETA"
click at [31, 188] on div "100 PLAZOLETA Ingresar el Comentario" at bounding box center [192, 216] width 337 height 59
click at [27, 191] on textarea "100 PLAZOLETA" at bounding box center [192, 216] width 337 height 55
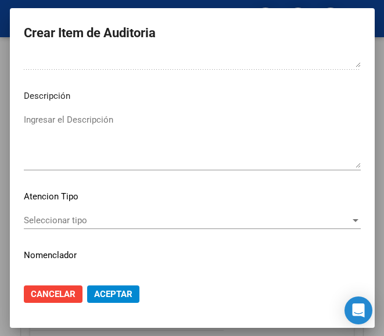
scroll to position [813, 0]
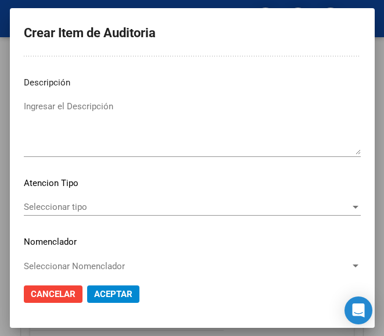
type textarea "100% PLAZOLETA"
click at [66, 205] on span "Seleccionar tipo" at bounding box center [187, 207] width 327 height 10
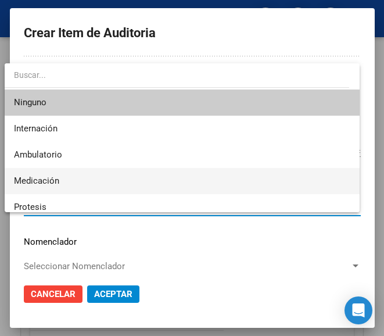
click at [67, 170] on span "Medicación" at bounding box center [182, 181] width 336 height 26
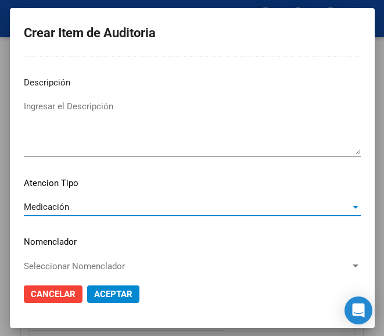
click at [110, 298] on span "Aceptar" at bounding box center [113, 294] width 38 height 10
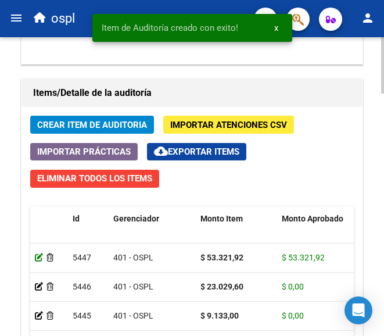
click at [36, 253] on icon at bounding box center [39, 257] width 8 height 8
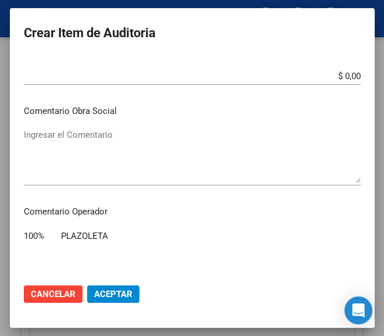
scroll to position [407, 0]
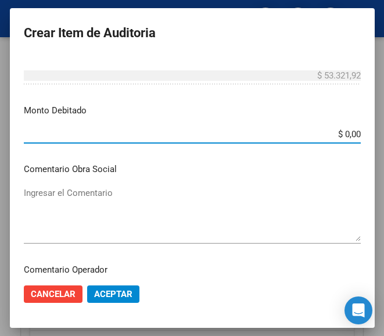
click at [350, 132] on input "$ 0,00" at bounding box center [192, 134] width 337 height 10
type input "$ 53.321,92"
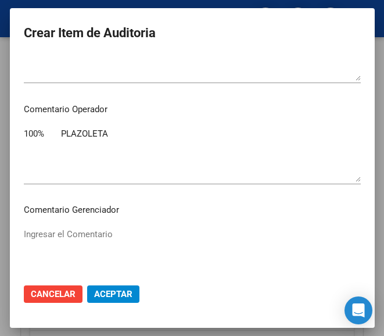
scroll to position [581, 0]
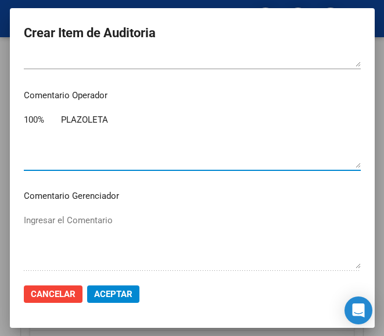
click at [127, 130] on textarea "100% PLAZOLETA" at bounding box center [192, 140] width 337 height 55
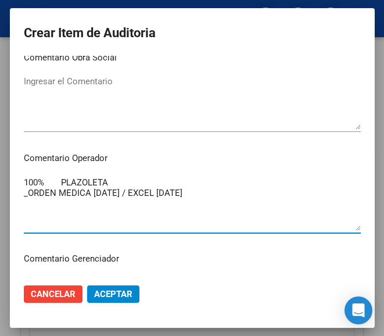
scroll to position [516, 0]
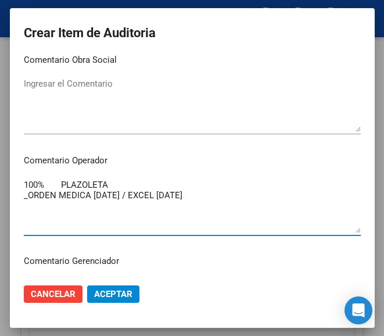
type textarea "100% PLAZOLETA _ORDEN MEDICA 10-07-2025 / EXCEL 22-07-2025"
click at [94, 88] on textarea "Ingresar el Comentario" at bounding box center [192, 104] width 337 height 55
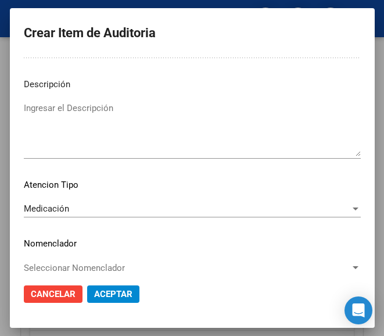
scroll to position [806, 0]
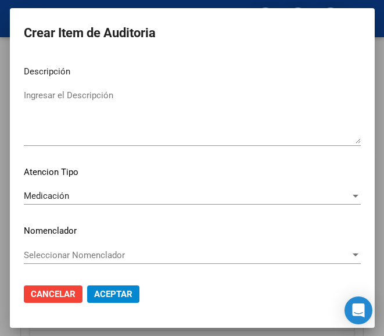
type textarea "se debita por error de fecha"
click at [94, 292] on span "Aceptar" at bounding box center [113, 294] width 38 height 10
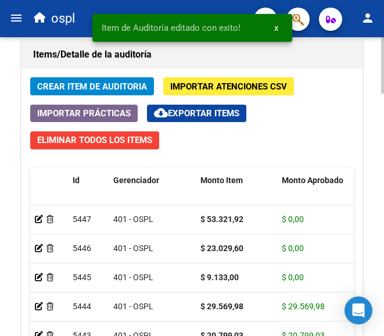
scroll to position [1104, 0]
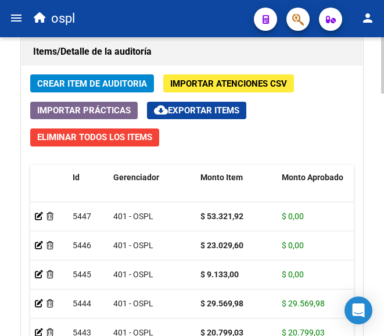
click at [110, 87] on span "Crear Item de Auditoria" at bounding box center [92, 83] width 110 height 10
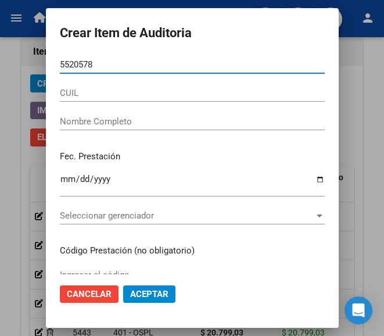
type input "55205789"
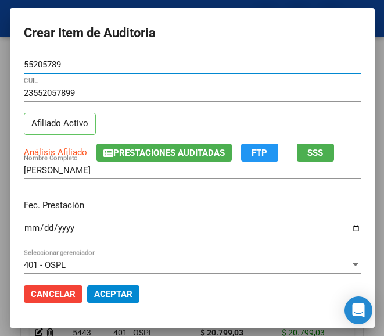
click at [24, 228] on input "Ingresar la fecha" at bounding box center [192, 232] width 337 height 19
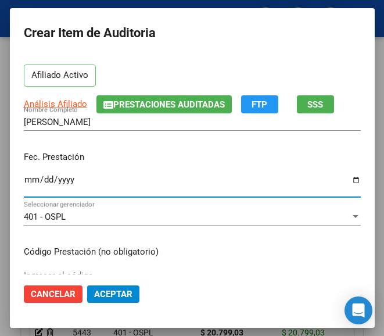
scroll to position [174, 0]
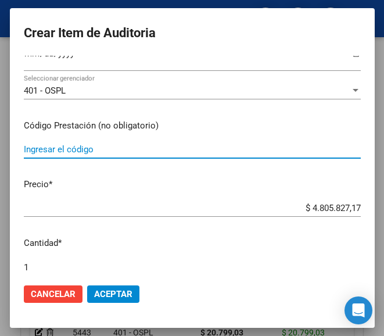
click at [58, 155] on input "Ingresar el código" at bounding box center [192, 149] width 337 height 10
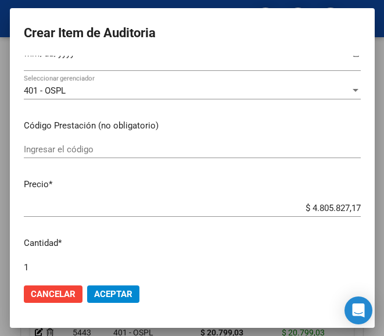
click at [112, 153] on input "Ingresar el código" at bounding box center [192, 149] width 337 height 10
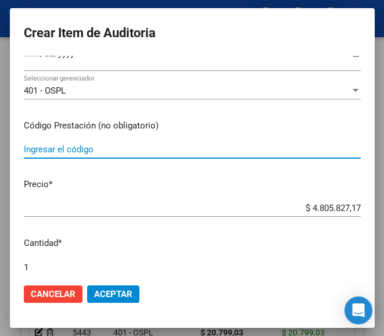
paste input "3377761 AEROGAL aerosol x 170 g"
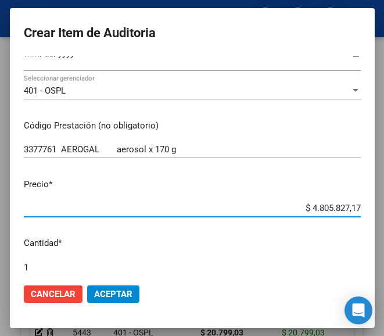
click at [266, 209] on input "$ 4.805.827,17" at bounding box center [192, 208] width 337 height 10
drag, startPoint x: 272, startPoint y: 207, endPoint x: 363, endPoint y: 207, distance: 90.6
click at [363, 207] on mat-dialog-content "55205789 Nro Documento 23552057899 CUIL Afiliado Activo Análisis Afiliado Prest…" at bounding box center [192, 165] width 365 height 218
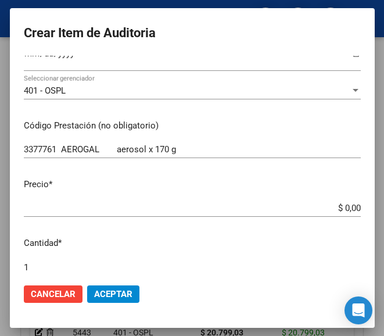
click at [350, 203] on app-form-text-field "Precio * $ 0,00 Ingresar el precio" at bounding box center [197, 196] width 346 height 36
click at [347, 206] on input "$ 0,00" at bounding box center [192, 208] width 337 height 10
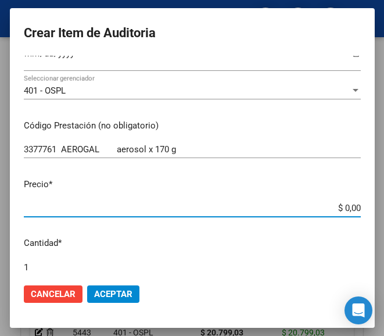
click at [347, 206] on input "$ 0,00" at bounding box center [192, 208] width 337 height 10
click at [348, 207] on input "$ 0,00" at bounding box center [192, 208] width 337 height 10
drag, startPoint x: 348, startPoint y: 207, endPoint x: 310, endPoint y: 178, distance: 47.3
click at [310, 178] on p "Precio *" at bounding box center [192, 184] width 337 height 13
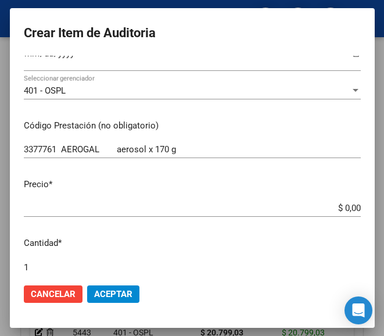
scroll to position [291, 0]
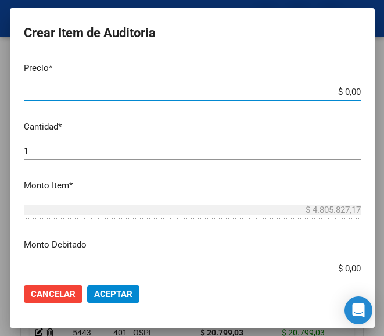
click at [349, 92] on input "$ 0,00" at bounding box center [192, 92] width 337 height 10
paste input "24034,45"
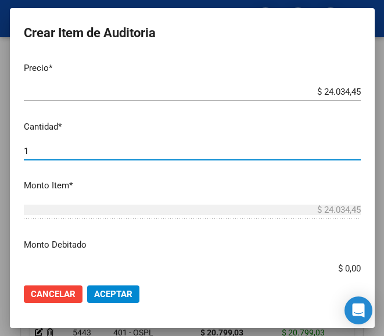
click at [51, 153] on input "1" at bounding box center [192, 151] width 337 height 10
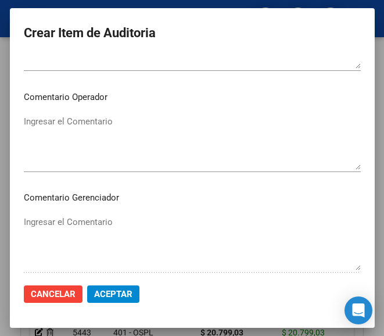
scroll to position [639, 0]
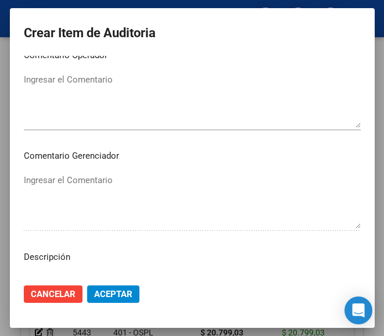
click at [102, 107] on textarea "Ingresar el Comentario" at bounding box center [192, 100] width 337 height 55
click at [132, 106] on textarea "Ingresar el Comentario" at bounding box center [192, 100] width 337 height 55
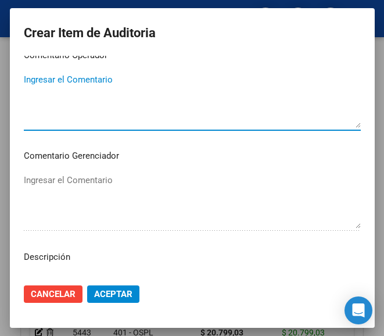
paste textarea "100 PLAZOLETA"
click at [28, 76] on textarea "100 PLAZOLETA" at bounding box center [192, 100] width 337 height 55
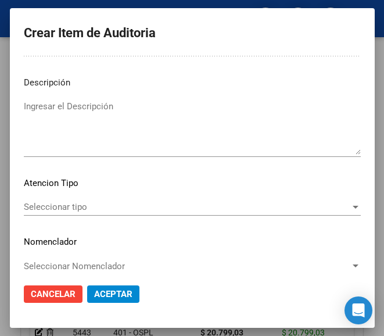
scroll to position [824, 0]
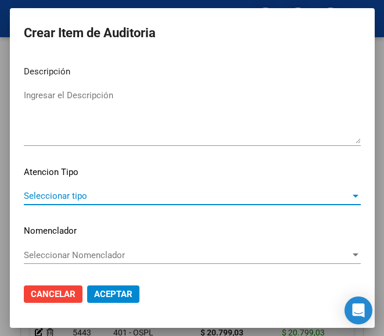
click at [64, 191] on span "Seleccionar tipo" at bounding box center [187, 196] width 327 height 10
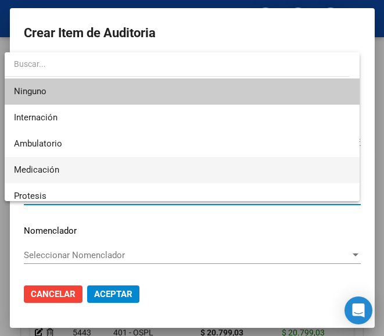
click at [56, 171] on span "Medicación" at bounding box center [36, 169] width 45 height 10
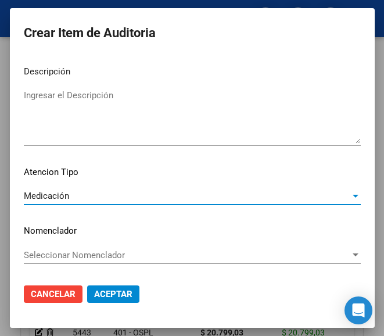
click at [102, 290] on span "Aceptar" at bounding box center [113, 294] width 38 height 10
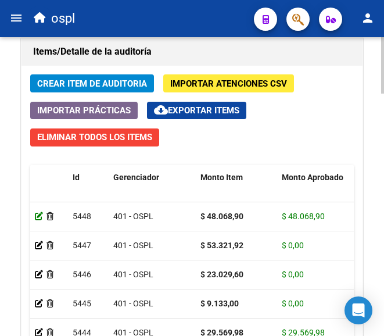
click at [36, 214] on icon at bounding box center [39, 216] width 8 height 8
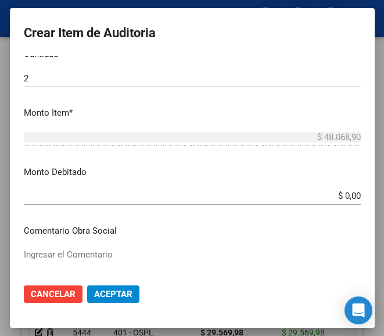
scroll to position [349, 0]
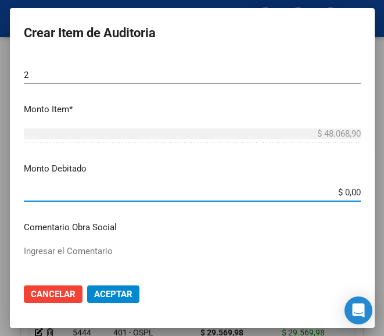
click at [350, 192] on input "$ 0,00" at bounding box center [192, 192] width 337 height 10
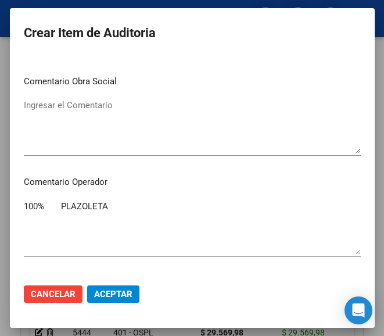
scroll to position [523, 0]
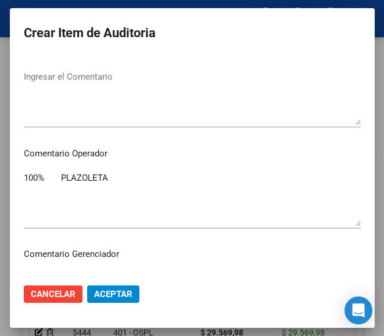
click at [99, 188] on textarea "100% PLAZOLETA" at bounding box center [192, 198] width 337 height 55
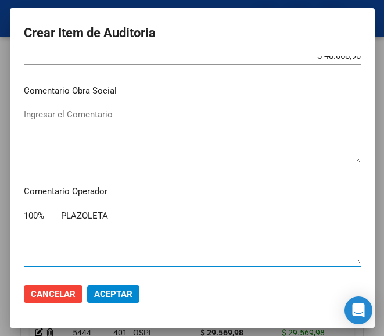
scroll to position [465, 0]
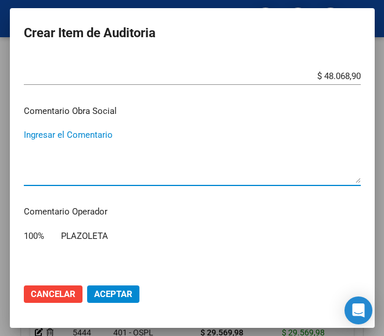
click at [96, 161] on textarea "Ingresar el Comentario" at bounding box center [192, 155] width 337 height 55
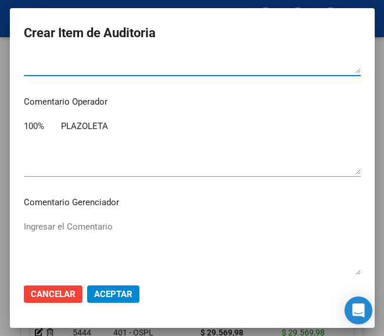
scroll to position [581, 0]
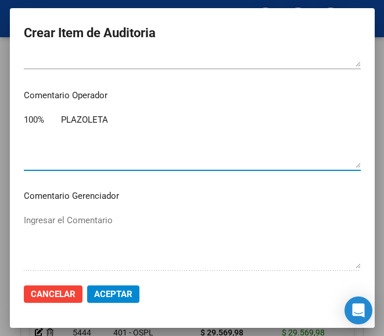
click at [83, 145] on textarea "100% PLAZOLETA" at bounding box center [192, 140] width 337 height 55
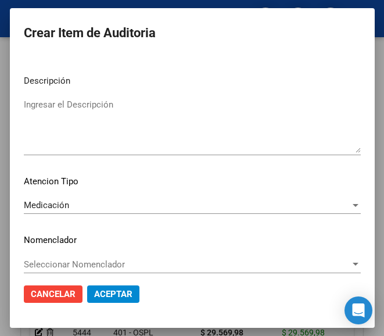
scroll to position [806, 0]
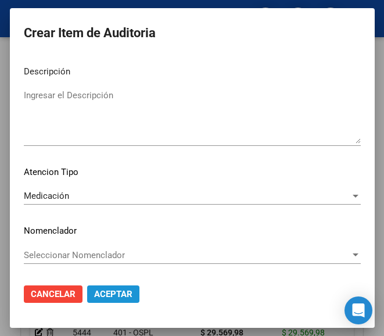
click at [102, 297] on span "Aceptar" at bounding box center [113, 294] width 38 height 10
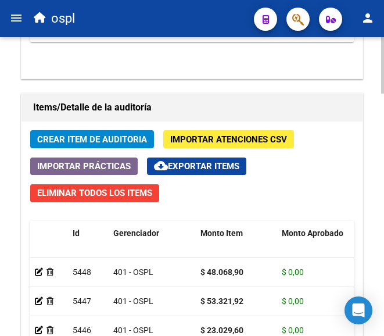
scroll to position [1046, 0]
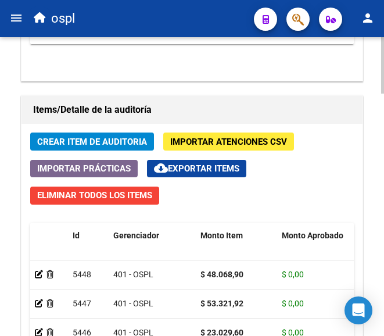
click at [103, 142] on span "Crear Item de Auditoria" at bounding box center [92, 142] width 110 height 10
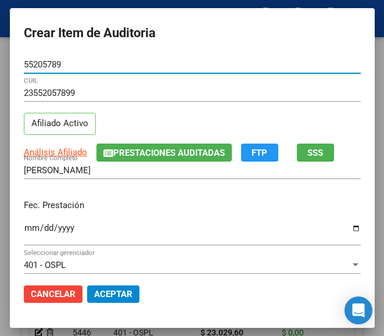
click at [24, 226] on input "Ingresar la fecha" at bounding box center [192, 232] width 337 height 19
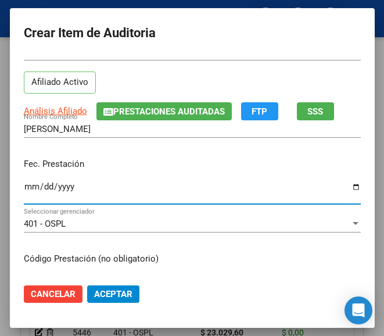
scroll to position [116, 0]
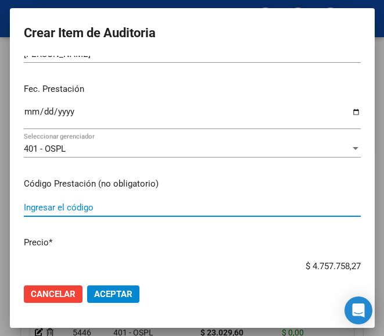
click at [77, 212] on input "Ingresar el código" at bounding box center [192, 207] width 337 height 10
click at [55, 206] on input "Ingresar el código" at bounding box center [192, 207] width 337 height 10
paste input "5233462 NEUTOP 100 mg comp.rec.x 56"
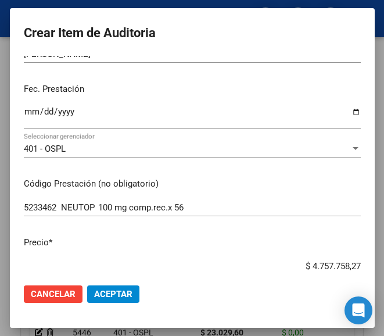
scroll to position [118, 0]
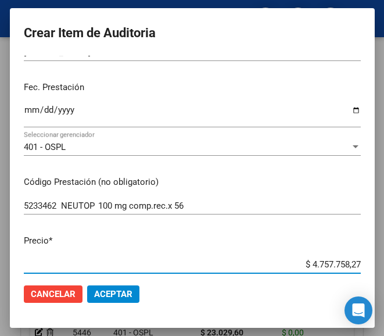
drag, startPoint x: 290, startPoint y: 265, endPoint x: 379, endPoint y: 253, distance: 90.3
click at [375, 253] on mat-dialog-container "Crear Item de Auditoria 55205789 Nro Documento 23552057899 CUIL Afiliado Activo…" at bounding box center [192, 167] width 365 height 319
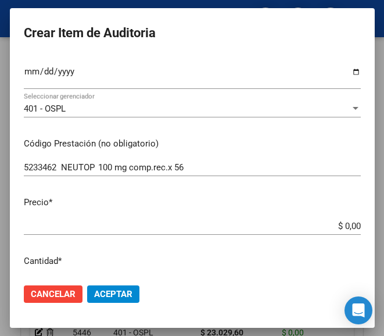
scroll to position [176, 0]
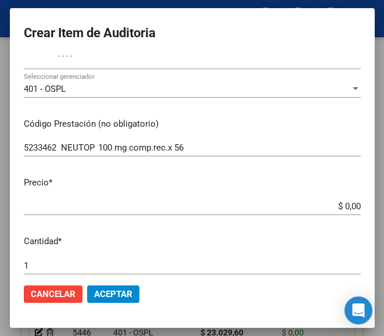
click at [353, 203] on app-form-text-field "Precio * $ 0,00 Ingresar el precio" at bounding box center [197, 194] width 346 height 36
click at [350, 205] on app-form-text-field "Precio * $ 0,00 Ingresar el precio" at bounding box center [197, 194] width 346 height 36
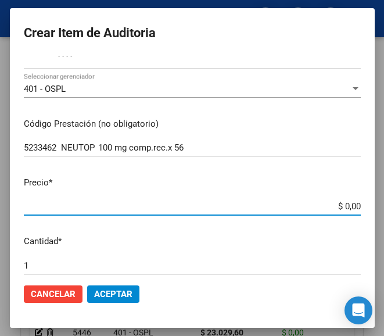
click at [347, 206] on input "$ 0,00" at bounding box center [192, 206] width 337 height 10
click at [348, 206] on input "$ 0,00" at bounding box center [192, 206] width 337 height 10
paste input "130072,08"
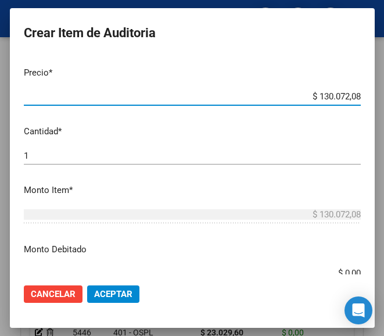
scroll to position [292, 0]
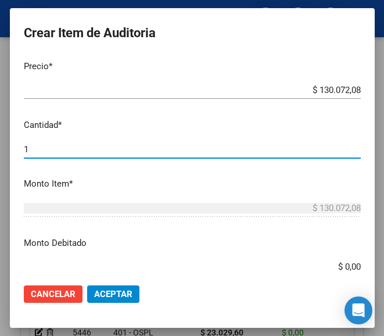
click at [69, 153] on input "1" at bounding box center [192, 149] width 337 height 10
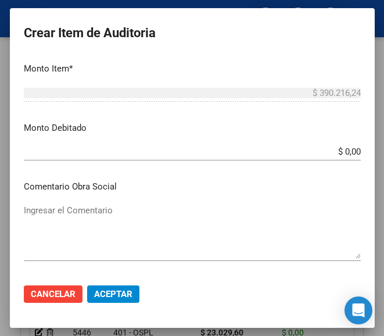
scroll to position [525, 0]
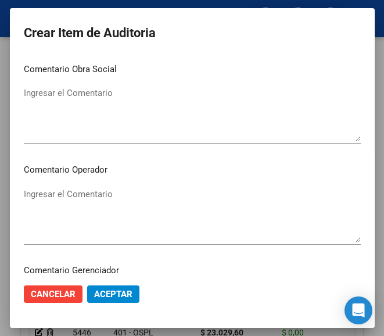
click at [91, 189] on textarea "Ingresar el Comentario" at bounding box center [192, 215] width 337 height 55
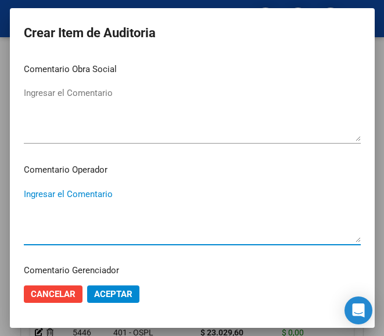
click at [87, 119] on textarea "Ingresar el Comentario" at bounding box center [192, 114] width 337 height 55
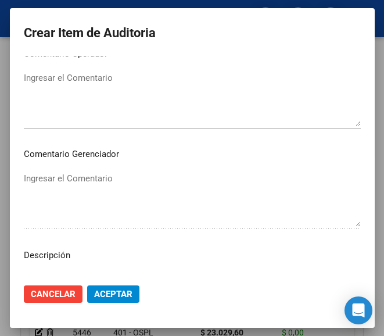
scroll to position [583, 0]
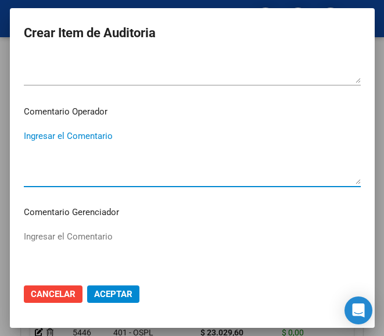
click at [92, 159] on textarea "Ingresar el Comentario" at bounding box center [192, 157] width 337 height 55
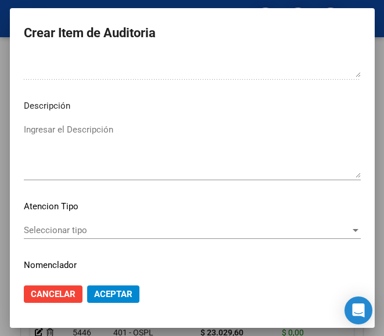
scroll to position [824, 0]
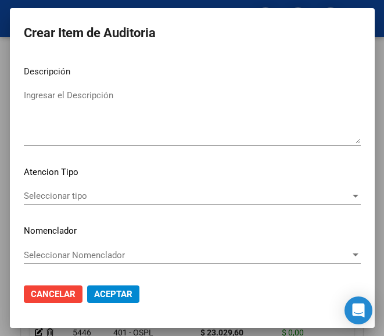
click at [73, 196] on span "Seleccionar tipo" at bounding box center [187, 196] width 327 height 10
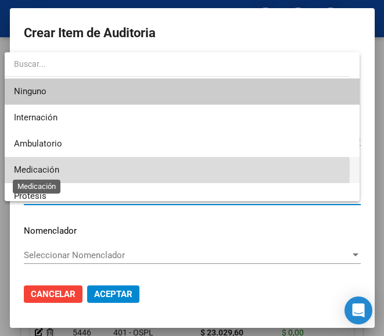
click at [49, 168] on span "Medicación" at bounding box center [36, 169] width 45 height 10
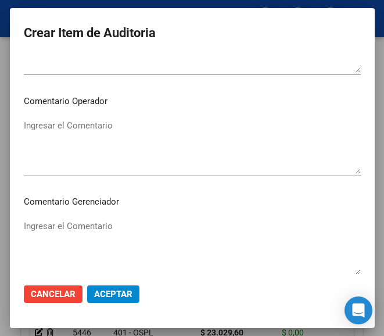
scroll to position [592, 0]
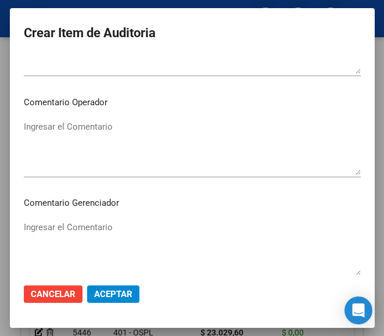
click at [84, 145] on textarea "Ingresar el Comentario" at bounding box center [192, 147] width 337 height 55
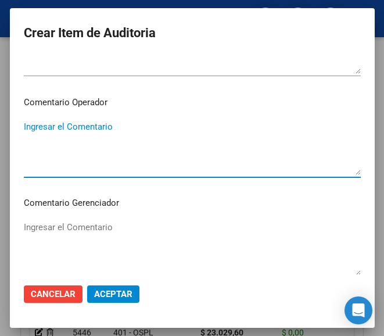
paste textarea "100 PLAZOLETA"
click at [28, 131] on textarea "100 PLAZOLETA" at bounding box center [192, 147] width 337 height 55
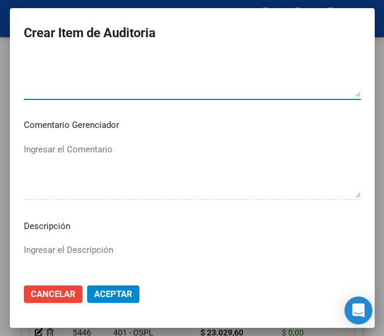
scroll to position [650, 0]
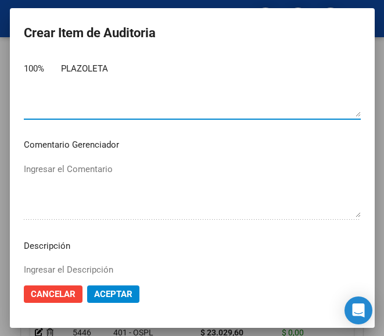
click at [111, 82] on textarea "100% PLAZOLETA" at bounding box center [192, 89] width 337 height 55
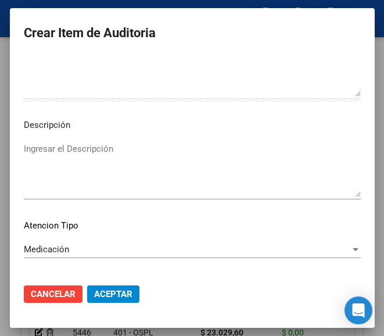
scroll to position [824, 0]
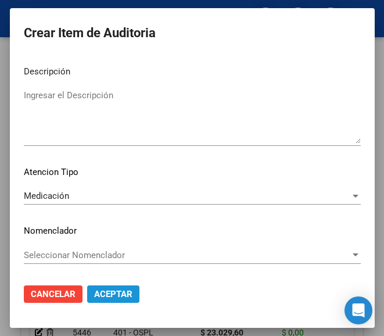
click at [114, 286] on button "Aceptar" at bounding box center [113, 293] width 52 height 17
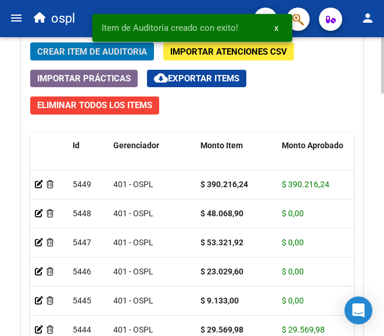
scroll to position [1162, 0]
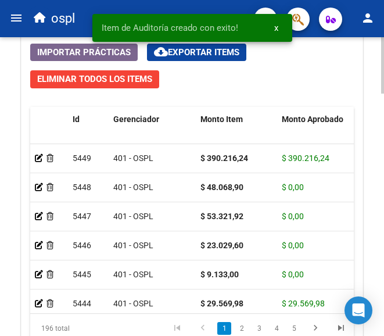
click at [34, 158] on datatable-body-cell at bounding box center [49, 158] width 38 height 28
click at [37, 157] on icon at bounding box center [39, 158] width 8 height 8
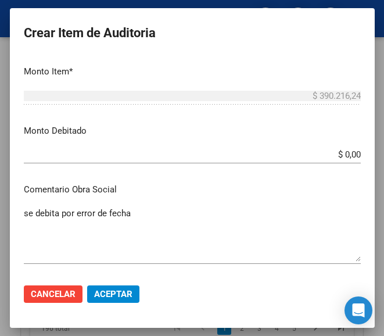
scroll to position [407, 0]
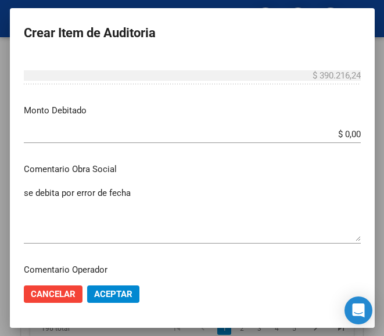
click at [349, 134] on input "$ 0,00" at bounding box center [192, 134] width 337 height 10
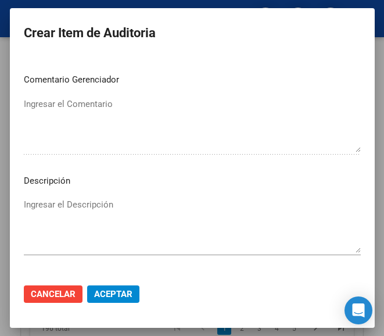
scroll to position [806, 0]
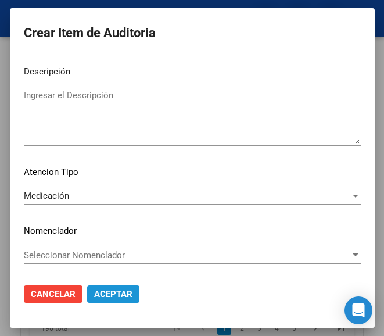
click at [111, 291] on span "Aceptar" at bounding box center [113, 294] width 38 height 10
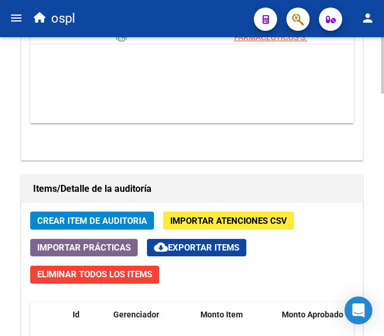
scroll to position [1046, 0]
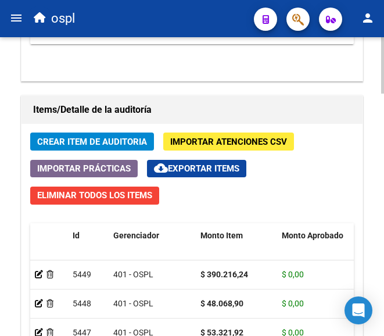
click at [101, 142] on span "Crear Item de Auditoria" at bounding box center [92, 142] width 110 height 10
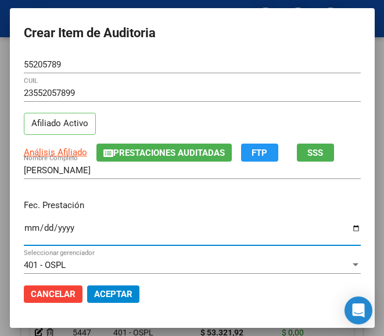
click at [24, 230] on input "Ingresar la fecha" at bounding box center [192, 232] width 337 height 19
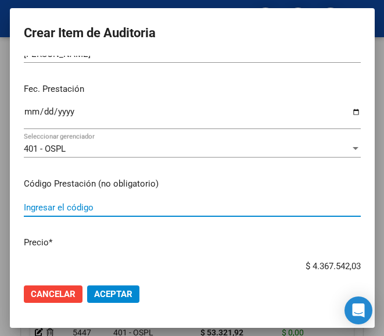
click at [49, 207] on input "Ingresar el código" at bounding box center [192, 207] width 337 height 10
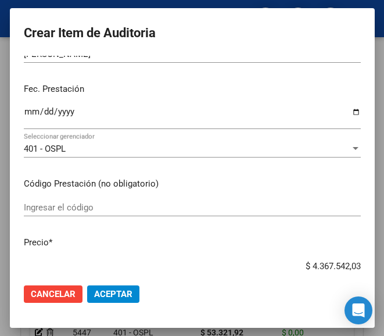
click at [83, 200] on div "Ingresar el código" at bounding box center [192, 207] width 337 height 17
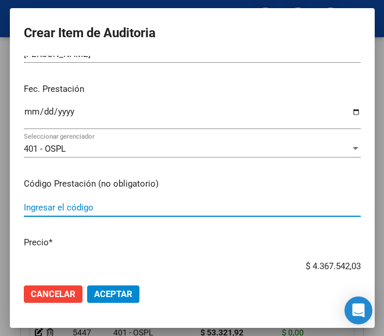
paste input "2306654 KARIDIUM 10 mg comp.x 30"
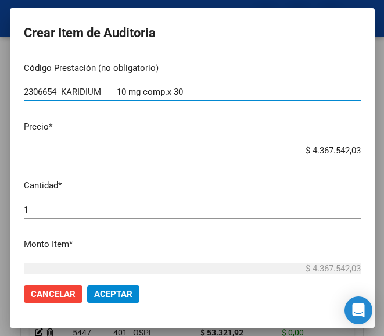
scroll to position [232, 0]
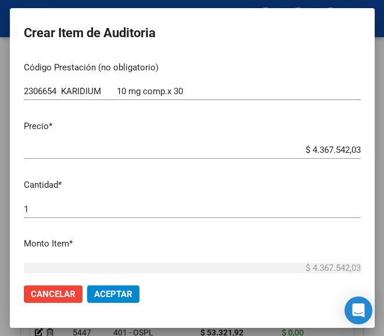
drag, startPoint x: 293, startPoint y: 144, endPoint x: 356, endPoint y: 137, distance: 63.1
click at [356, 137] on mat-dialog-content "55205789 Nro Documento 23552057899 CUIL Afiliado Activo Análisis Afiliado Prest…" at bounding box center [192, 165] width 365 height 218
click at [349, 163] on div "$ 4.367.542,03 Ingresar el precio" at bounding box center [192, 155] width 337 height 28
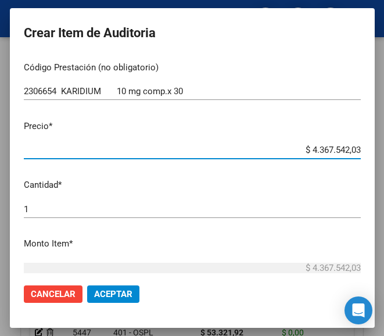
drag, startPoint x: 301, startPoint y: 150, endPoint x: 380, endPoint y: 150, distance: 79.0
click at [375, 150] on mat-dialog-container "Crear Item de Auditoria 55205789 Nro Documento 23552057899 CUIL Afiliado Activo…" at bounding box center [192, 167] width 365 height 319
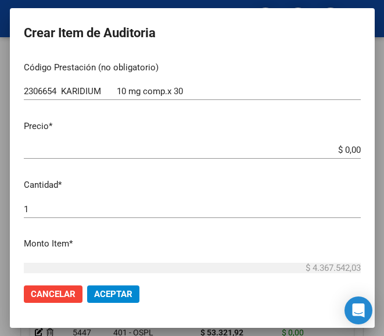
click at [349, 147] on input "$ 0,00" at bounding box center [192, 150] width 337 height 10
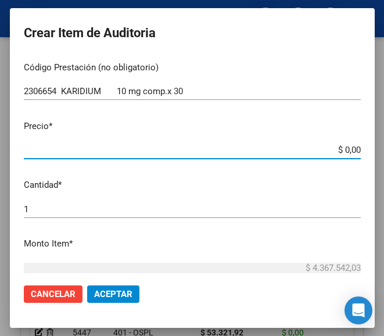
paste input "14014,79"
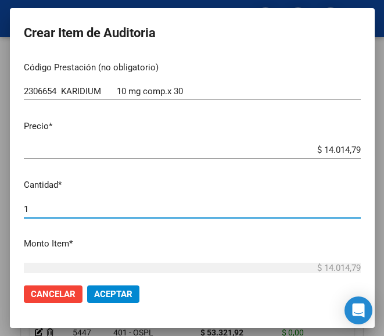
click at [24, 211] on input "1" at bounding box center [192, 209] width 337 height 10
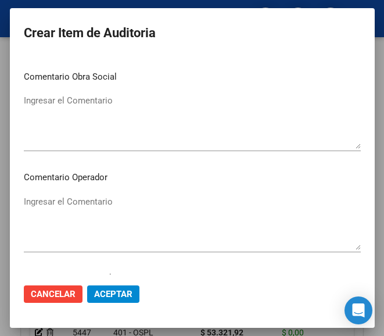
scroll to position [523, 0]
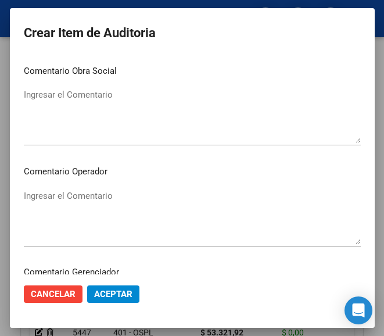
click at [76, 205] on textarea "Ingresar el Comentario" at bounding box center [192, 216] width 337 height 55
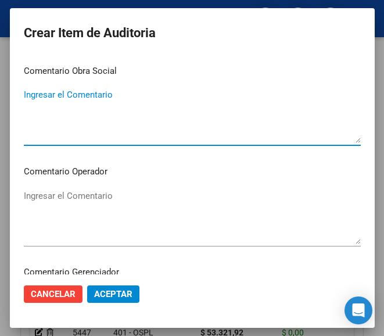
click at [64, 106] on textarea "Ingresar el Comentario" at bounding box center [192, 115] width 337 height 55
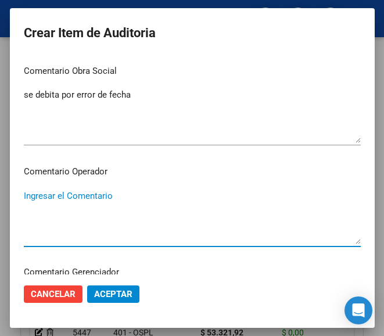
click at [94, 194] on textarea "Ingresar el Comentario" at bounding box center [192, 216] width 337 height 55
click at [83, 200] on textarea "Ingresar el Comentario" at bounding box center [192, 216] width 337 height 55
paste textarea "100 PLAZOLETA"
click at [29, 195] on textarea "100 PLAZOLETA" at bounding box center [192, 216] width 337 height 55
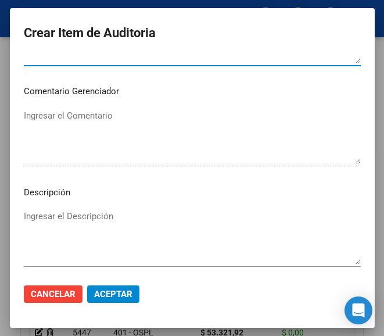
scroll to position [639, 0]
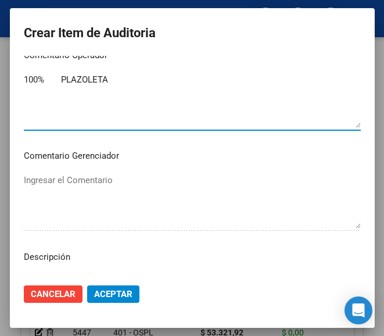
click at [106, 88] on textarea "100% PLAZOLETA" at bounding box center [192, 100] width 337 height 55
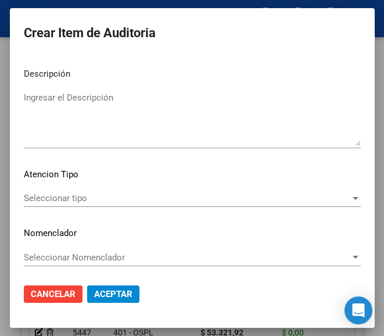
scroll to position [824, 0]
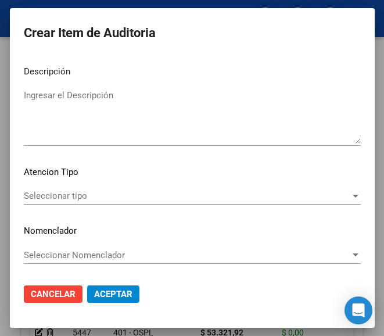
click at [98, 193] on span "Seleccionar tipo" at bounding box center [187, 196] width 327 height 10
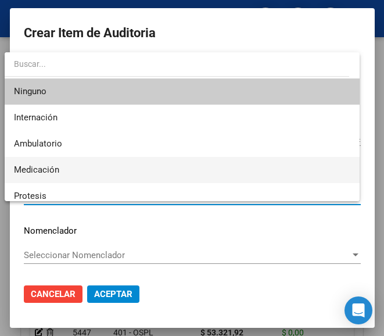
click at [62, 171] on span "Medicación" at bounding box center [182, 170] width 336 height 26
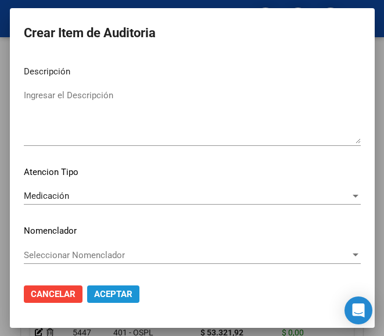
click at [120, 293] on span "Aceptar" at bounding box center [113, 294] width 38 height 10
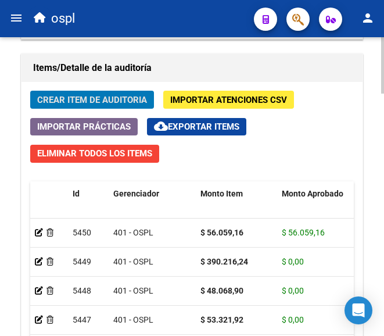
scroll to position [1104, 0]
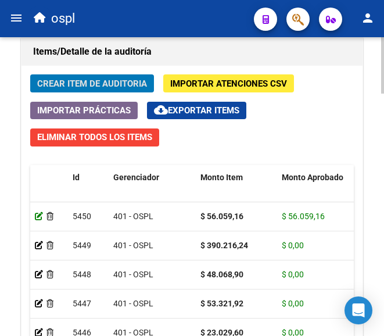
click at [38, 216] on icon at bounding box center [39, 216] width 8 height 8
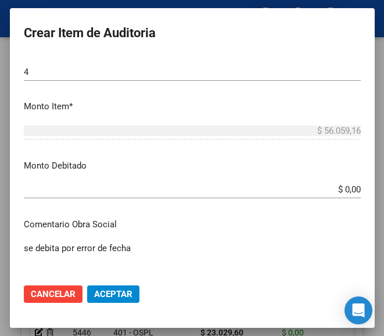
scroll to position [349, 0]
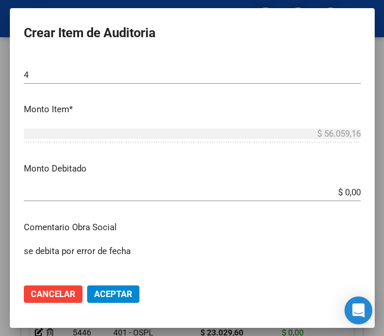
click at [349, 189] on input "$ 0,00" at bounding box center [192, 192] width 337 height 10
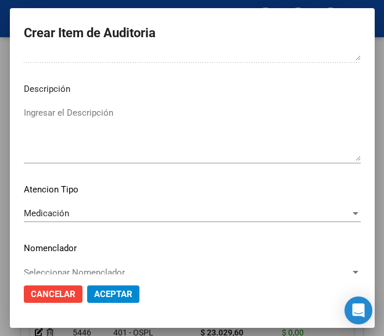
scroll to position [806, 0]
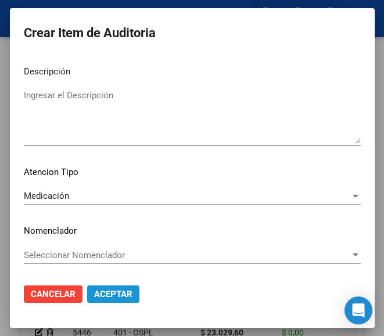
click at [102, 293] on span "Aceptar" at bounding box center [113, 294] width 38 height 10
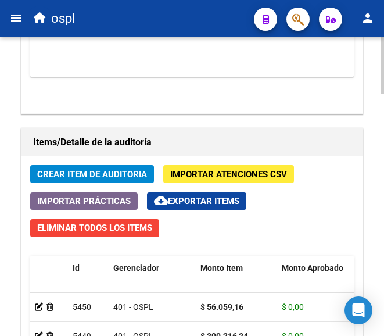
scroll to position [1104, 0]
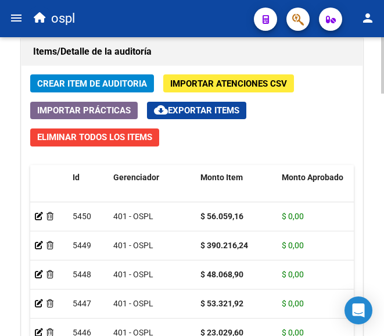
click at [88, 83] on span "Crear Item de Auditoria" at bounding box center [92, 83] width 110 height 10
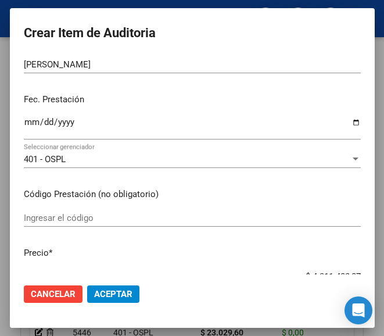
scroll to position [116, 0]
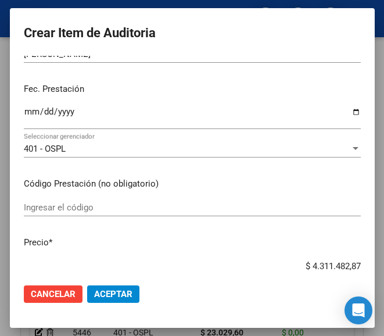
click at [58, 205] on input "Ingresar el código" at bounding box center [192, 207] width 337 height 10
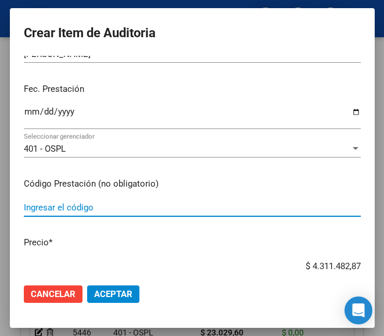
click at [30, 205] on input "Ingresar el código" at bounding box center [192, 207] width 337 height 10
paste input "1584451 EPAMIN líq.x 120 ml"
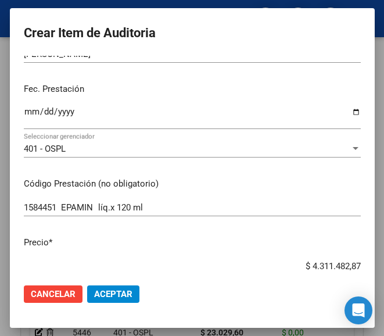
drag, startPoint x: 291, startPoint y: 263, endPoint x: 366, endPoint y: 256, distance: 75.9
click at [366, 256] on mat-dialog-content "55205789 Nro Documento 23552057899 CUIL Afiliado Activo Análisis Afiliado Prest…" at bounding box center [192, 165] width 365 height 218
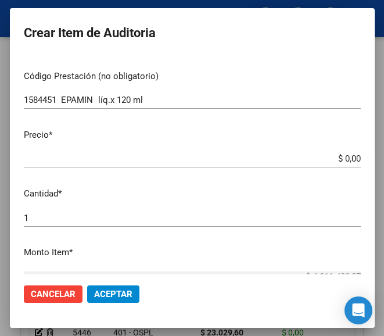
scroll to position [232, 0]
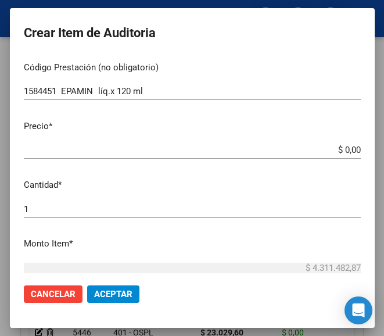
click at [352, 148] on app-form-text-field "Precio * $ 0,00 Ingresar el precio" at bounding box center [197, 138] width 346 height 36
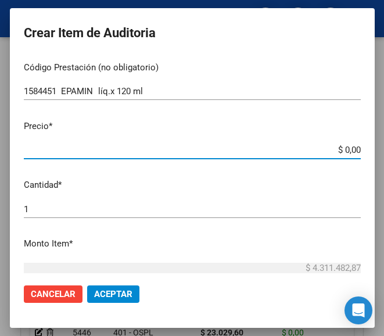
click at [349, 148] on input "$ 0,00" at bounding box center [192, 150] width 337 height 10
paste input "22219,3"
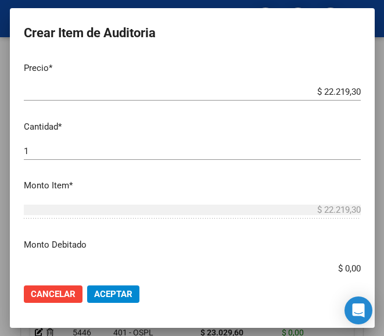
click at [24, 157] on div "1 Ingresar la cantidad" at bounding box center [192, 150] width 337 height 17
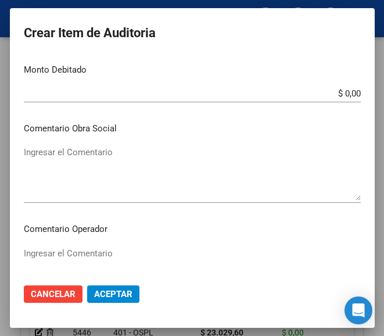
scroll to position [523, 0]
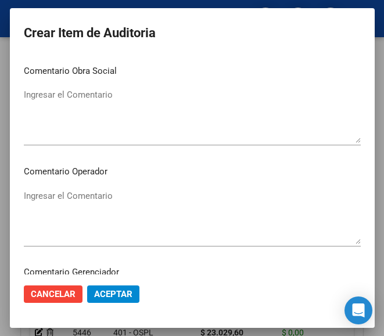
click at [80, 199] on textarea "Ingresar el Comentario" at bounding box center [192, 216] width 337 height 55
click at [30, 211] on textarea "Ingresar el Comentario" at bounding box center [192, 216] width 337 height 55
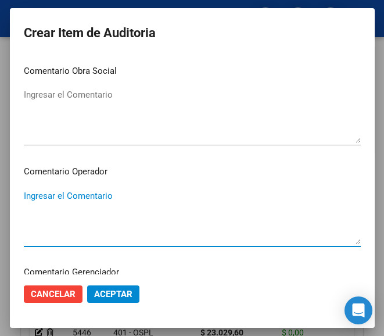
paste textarea "100 PLAZOLETA"
click at [28, 202] on textarea "100 PLAZOLETA" at bounding box center [192, 216] width 337 height 55
click at [30, 197] on textarea "100 PLAZOLETA" at bounding box center [192, 216] width 337 height 55
click at [85, 190] on textarea "100% PLAZOLETA" at bounding box center [192, 216] width 337 height 55
click at [62, 211] on textarea "100% PLAZOLETA" at bounding box center [192, 216] width 337 height 55
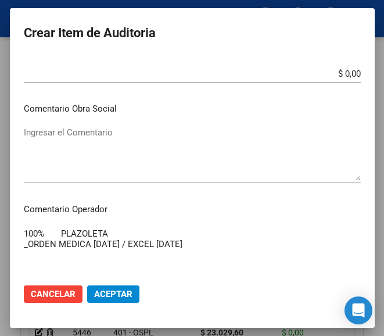
scroll to position [465, 0]
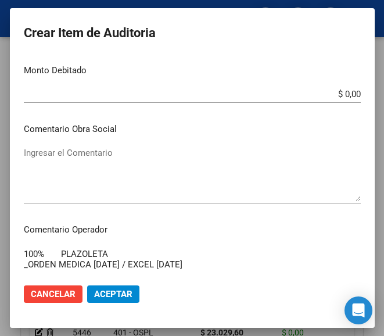
click at [114, 174] on textarea "Ingresar el Comentario" at bounding box center [192, 173] width 337 height 55
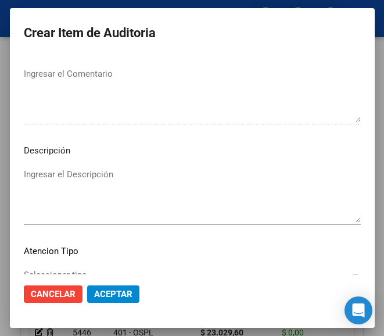
scroll to position [824, 0]
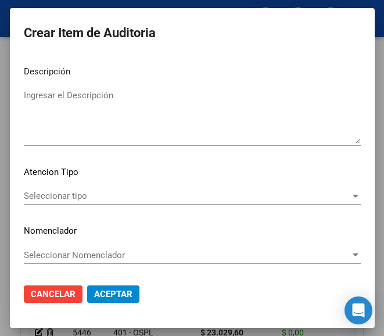
click at [85, 197] on span "Seleccionar tipo" at bounding box center [187, 196] width 327 height 10
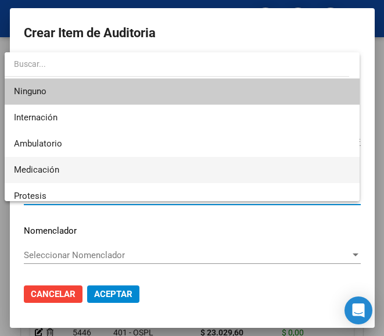
click at [55, 173] on span "Medicación" at bounding box center [36, 169] width 45 height 10
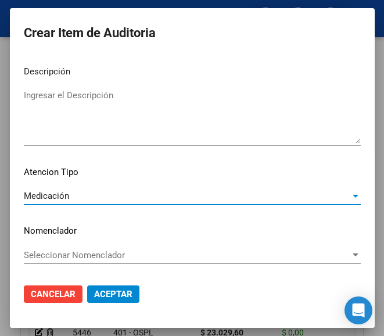
click at [114, 292] on span "Aceptar" at bounding box center [113, 294] width 38 height 10
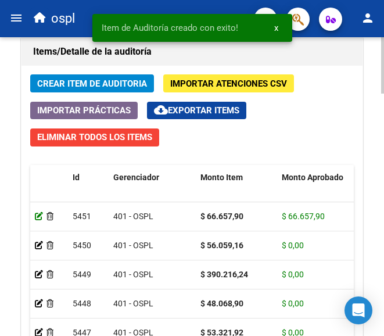
click at [35, 216] on icon at bounding box center [39, 216] width 8 height 8
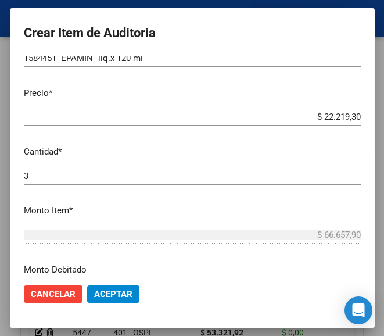
scroll to position [291, 0]
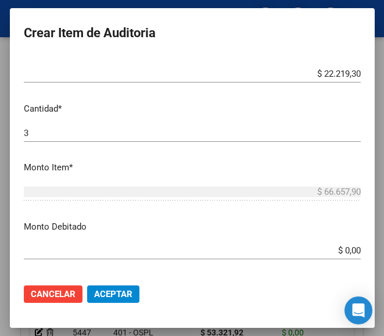
click at [350, 250] on app-form-text-field "Monto Debitado $ 0,00 Ingresar el monto" at bounding box center [197, 238] width 346 height 36
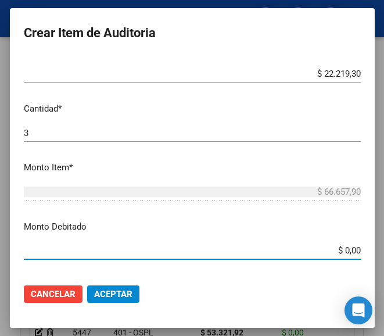
click at [348, 250] on input "$ 0,00" at bounding box center [192, 250] width 337 height 10
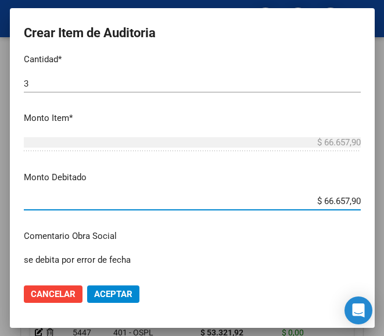
scroll to position [407, 0]
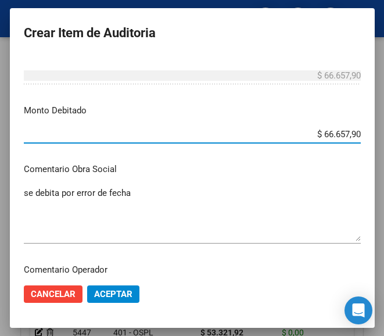
click at [105, 289] on span "Aceptar" at bounding box center [113, 294] width 38 height 10
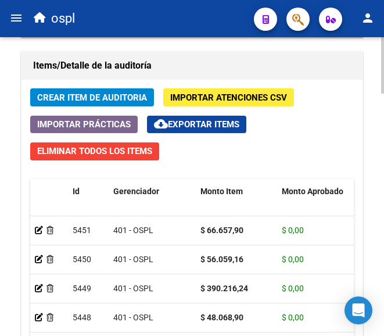
scroll to position [1104, 0]
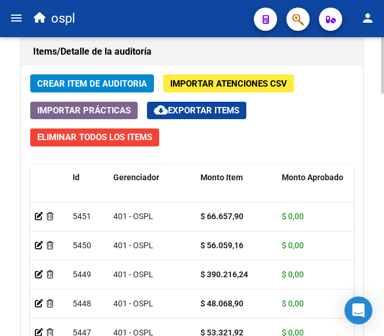
click at [118, 78] on span "Crear Item de Auditoria" at bounding box center [92, 83] width 110 height 10
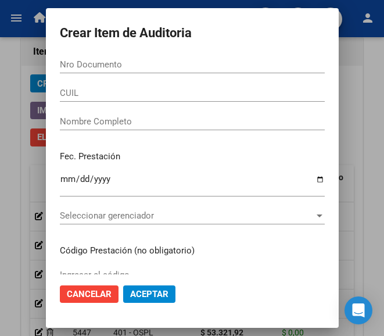
click at [68, 290] on span "Cancelar" at bounding box center [89, 294] width 45 height 10
